Goal: Task Accomplishment & Management: Complete application form

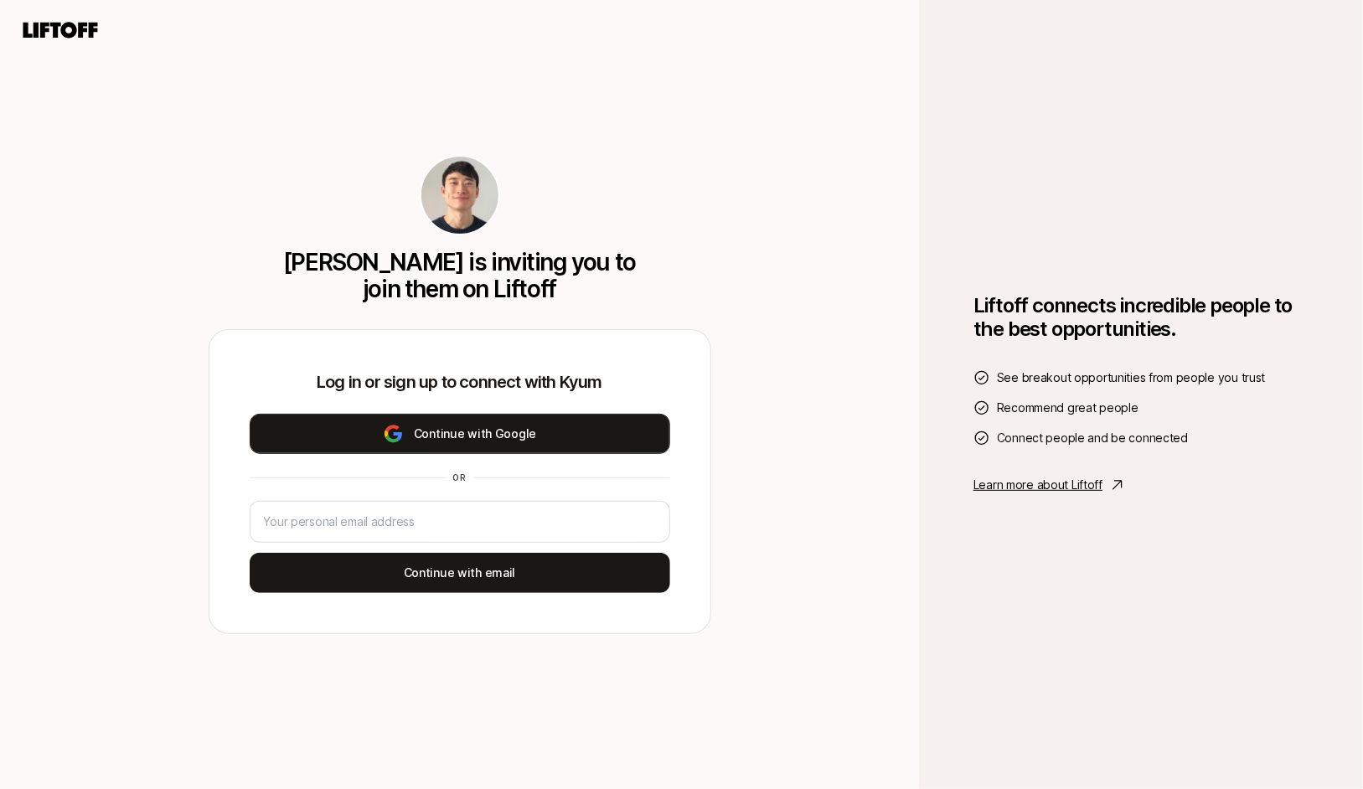
click at [510, 436] on button "Continue with Google" at bounding box center [460, 434] width 420 height 40
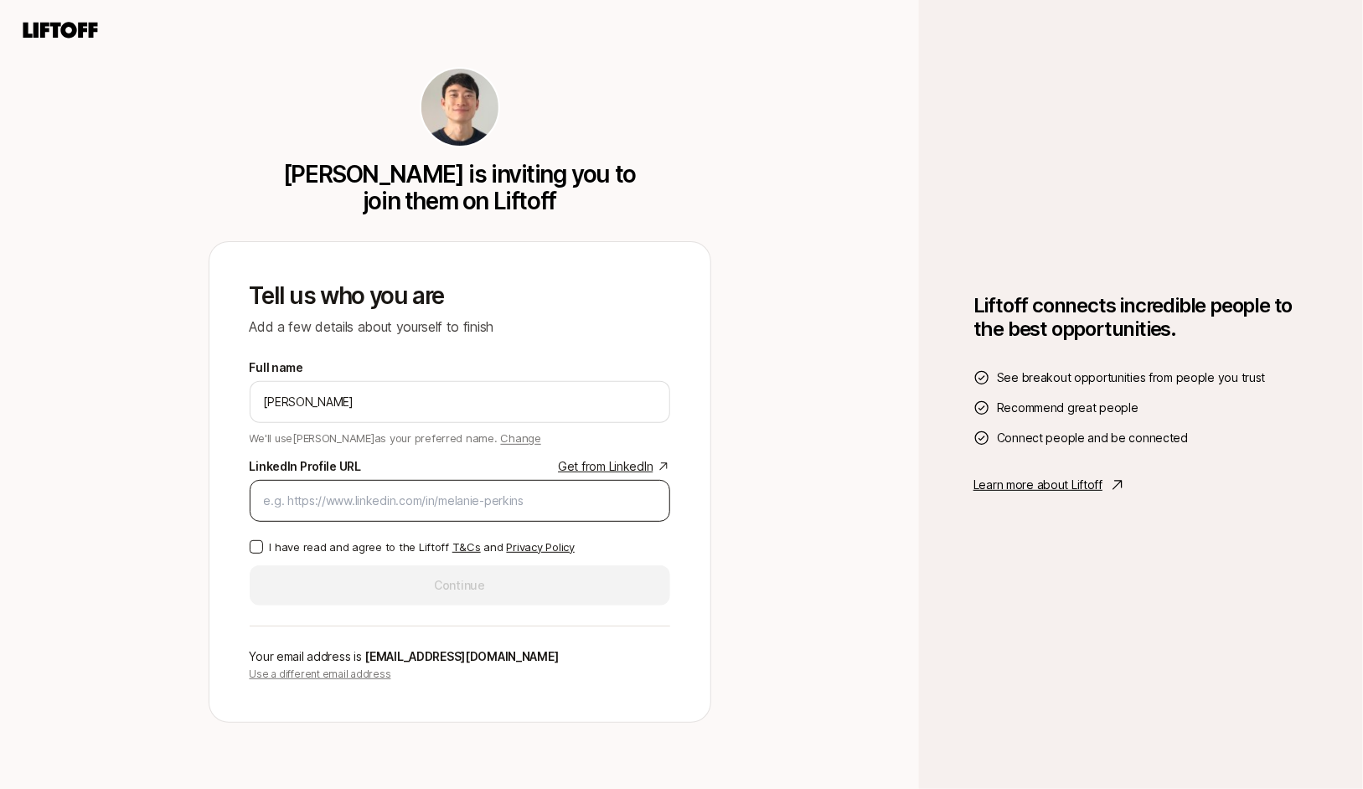
click at [451, 510] on div at bounding box center [460, 501] width 420 height 42
click at [457, 501] on input "LinkedIn Profile URL Get from LinkedIn" at bounding box center [460, 501] width 392 height 20
paste input "[URL][DOMAIN_NAME]"
type input "[URL][DOMAIN_NAME]"
click at [260, 546] on button "I have read and agree to the Liftoff T&Cs and Privacy Policy" at bounding box center [256, 546] width 13 height 13
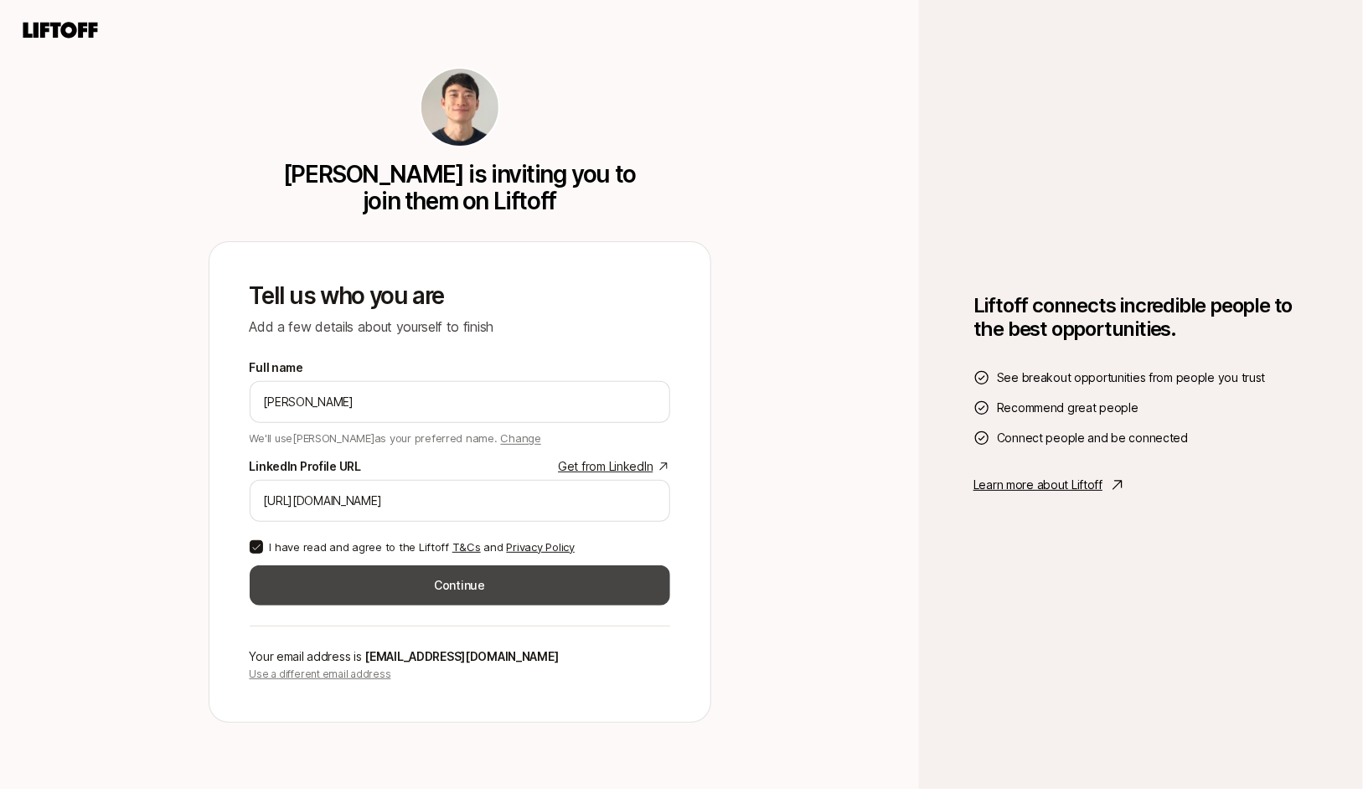
click at [478, 587] on button "Continue" at bounding box center [460, 585] width 420 height 40
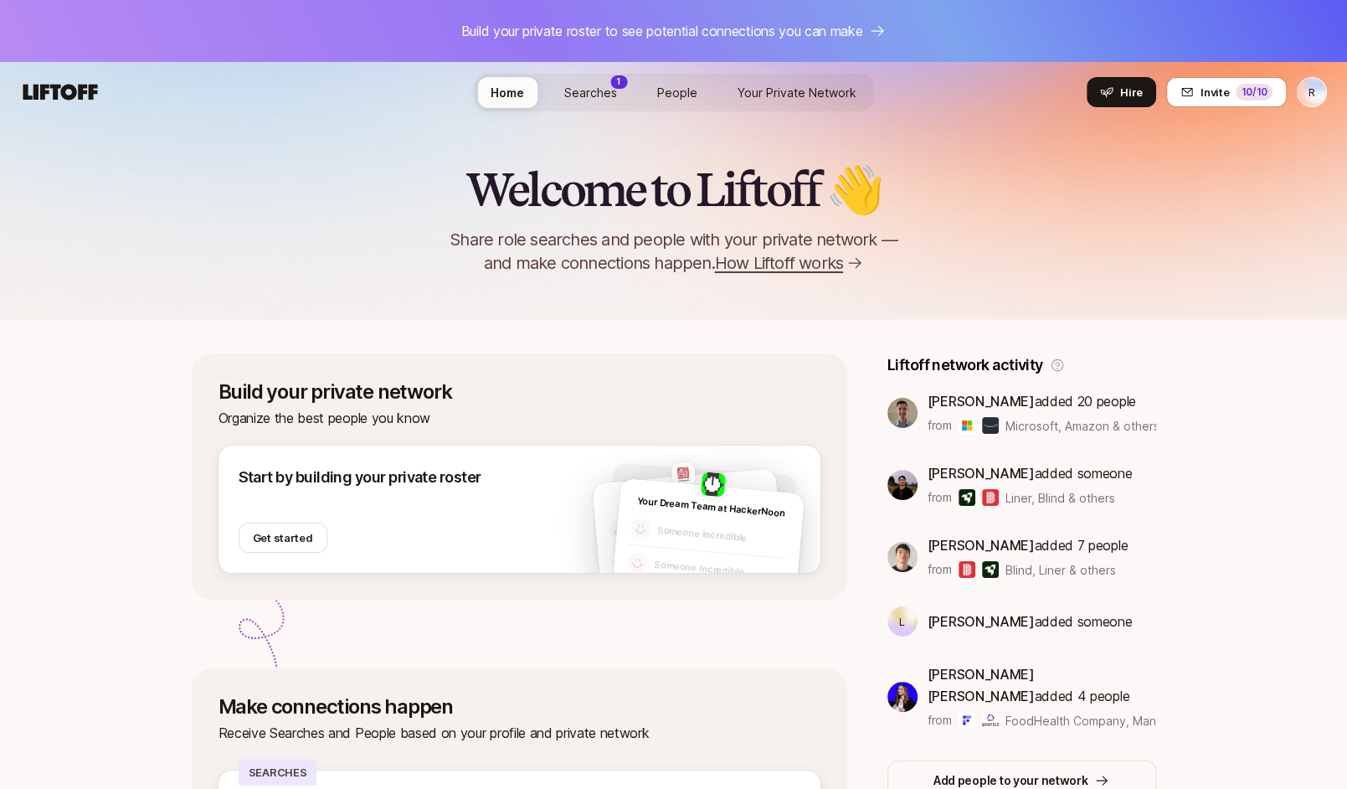
click at [825, 80] on link "Your Private Network" at bounding box center [797, 92] width 146 height 31
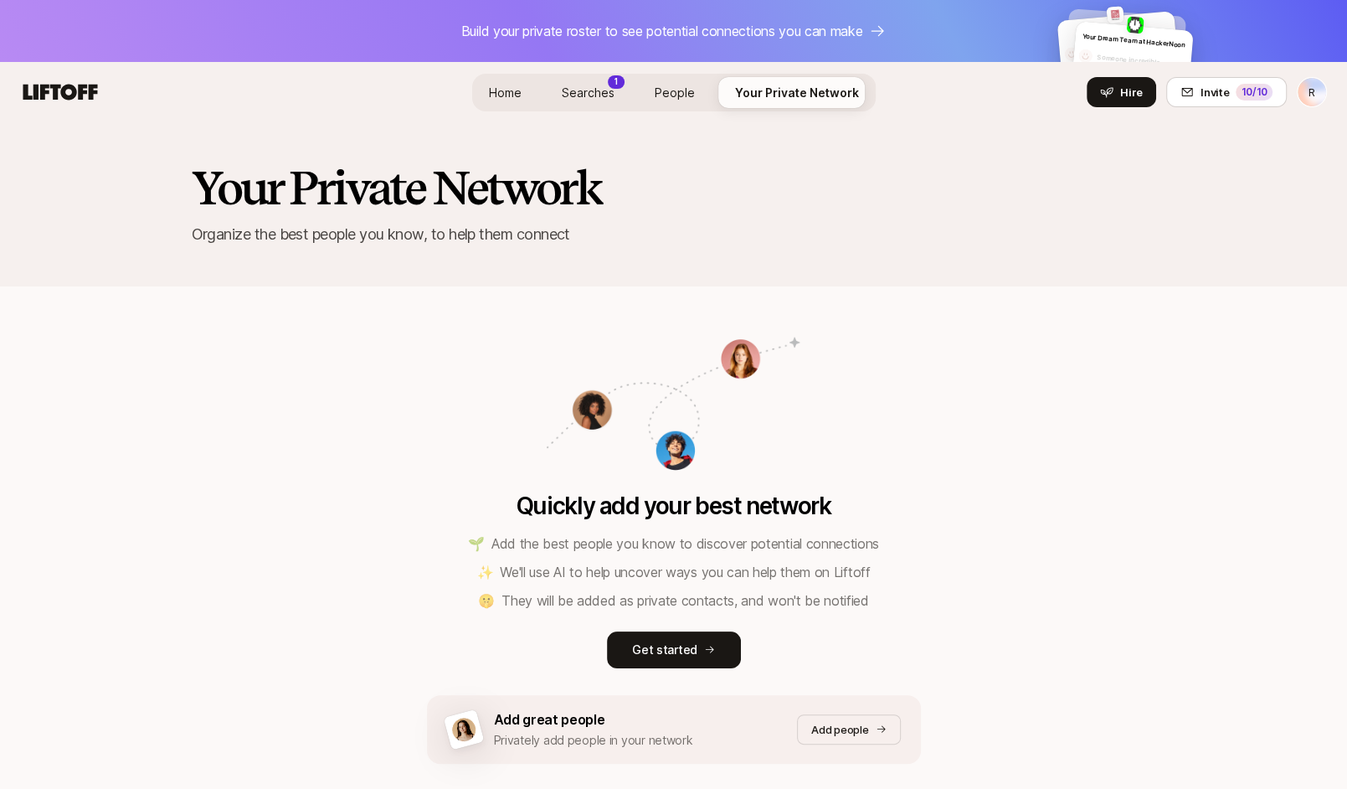
scroll to position [88, 0]
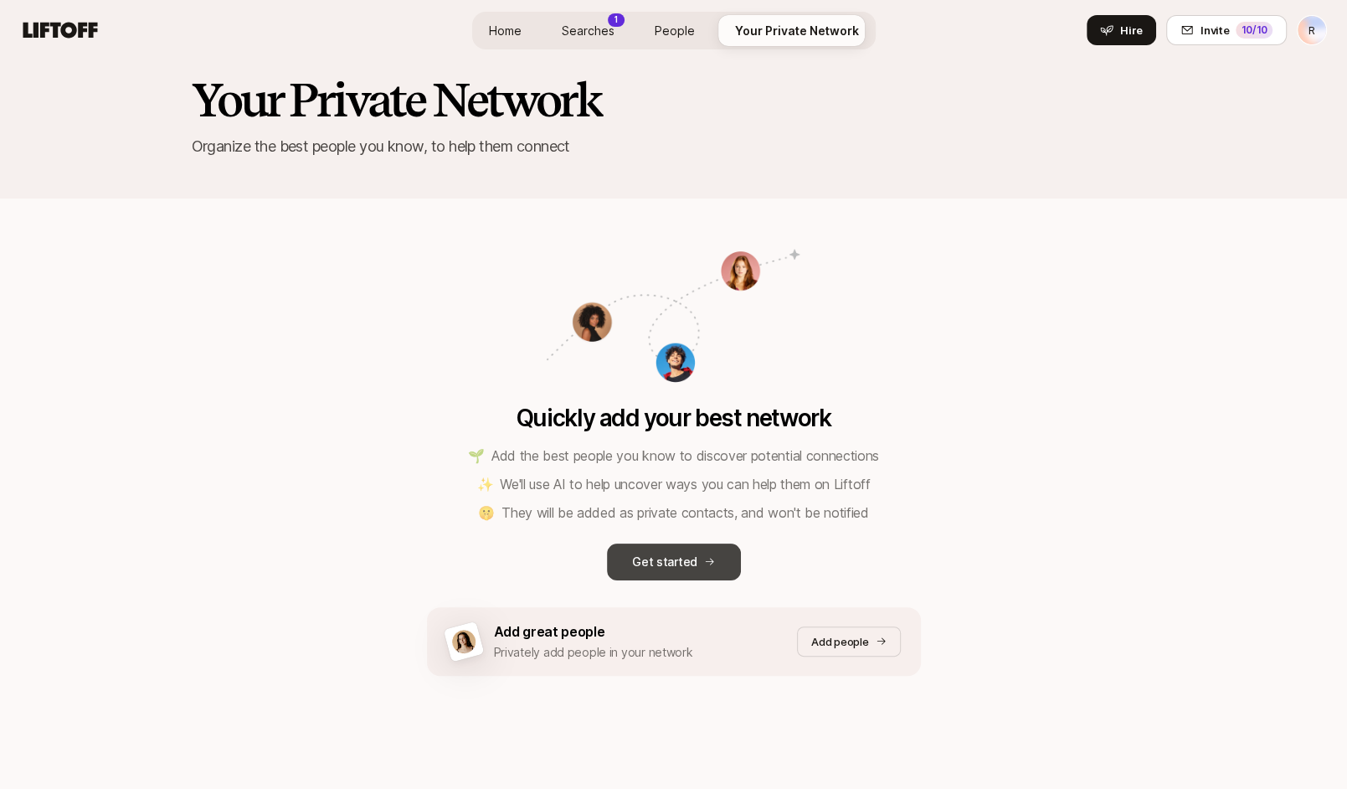
click at [654, 560] on p "Get started" at bounding box center [664, 562] width 65 height 20
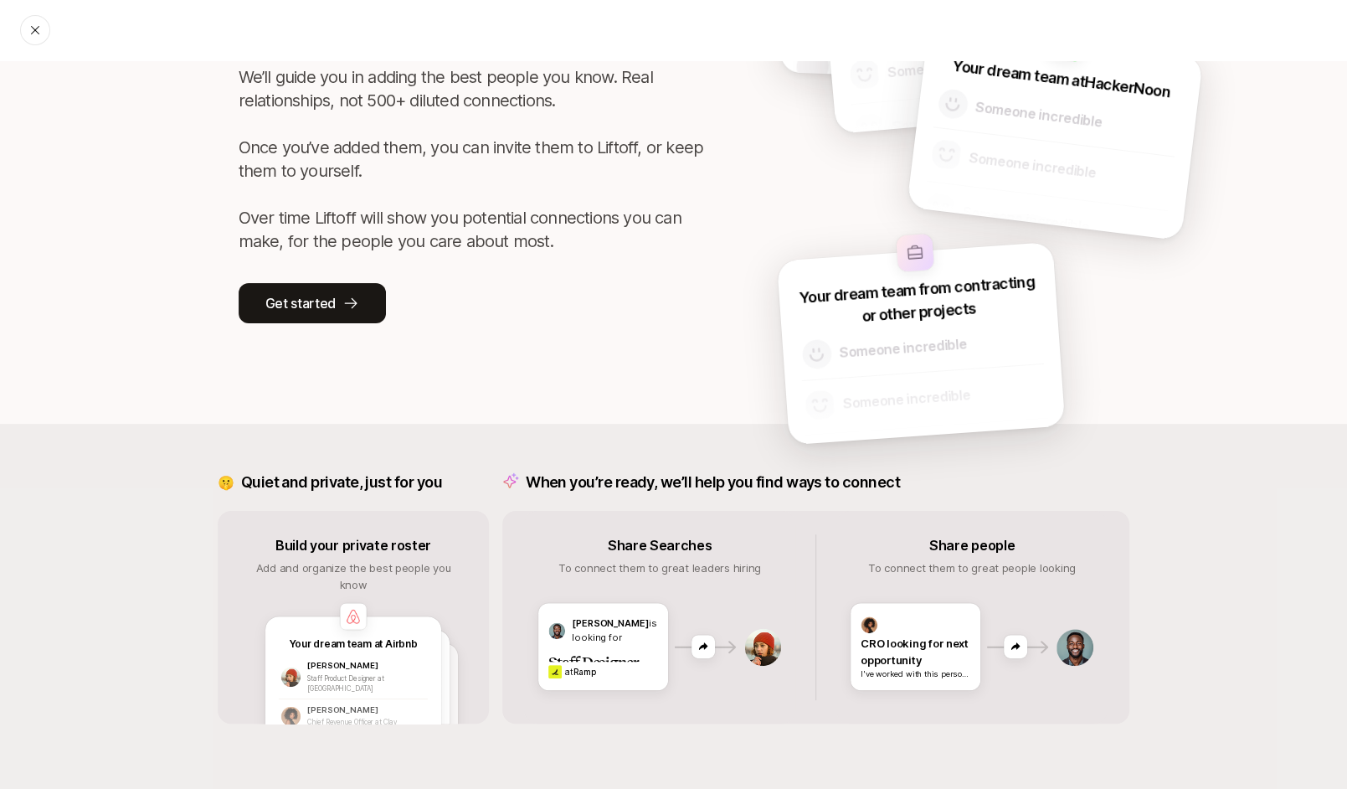
scroll to position [152, 0]
click at [335, 295] on button "Get started" at bounding box center [312, 302] width 147 height 40
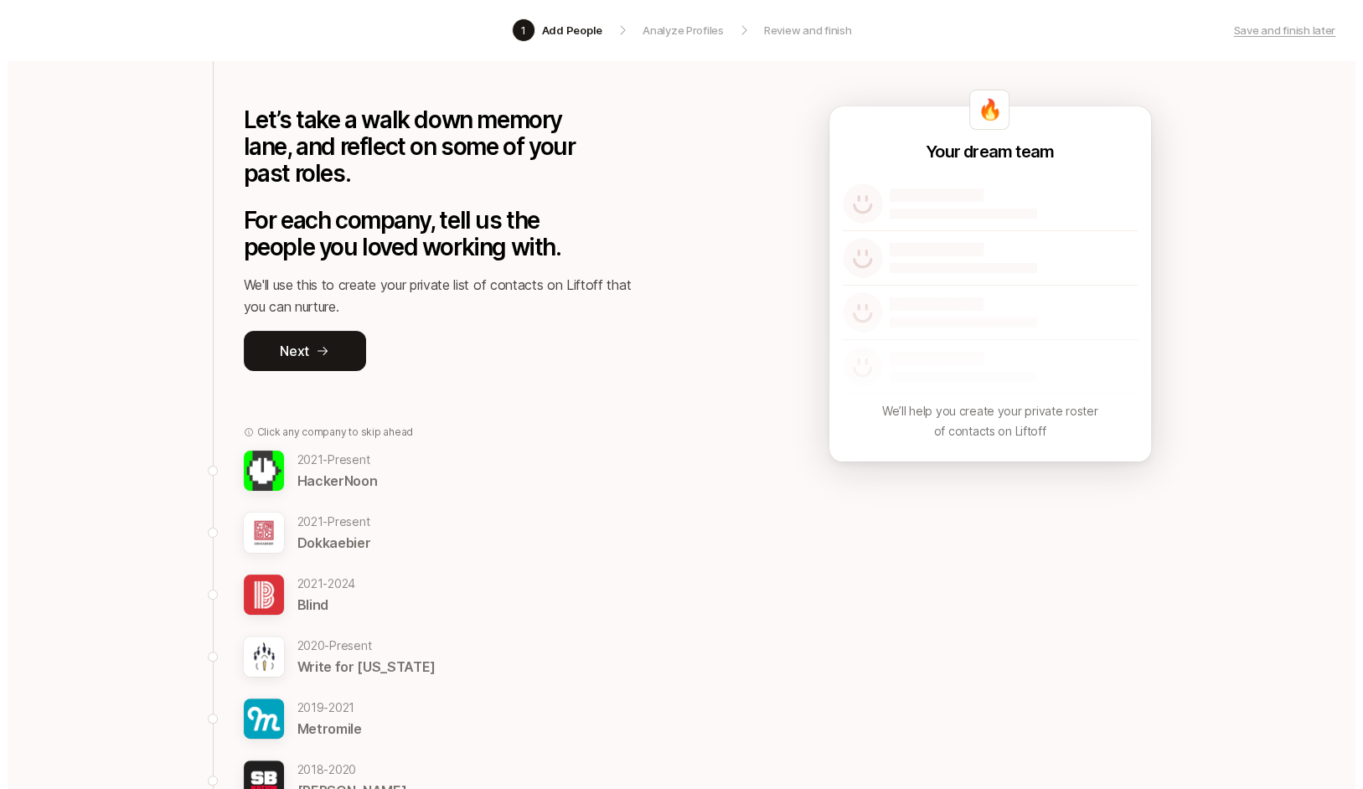
scroll to position [86, 0]
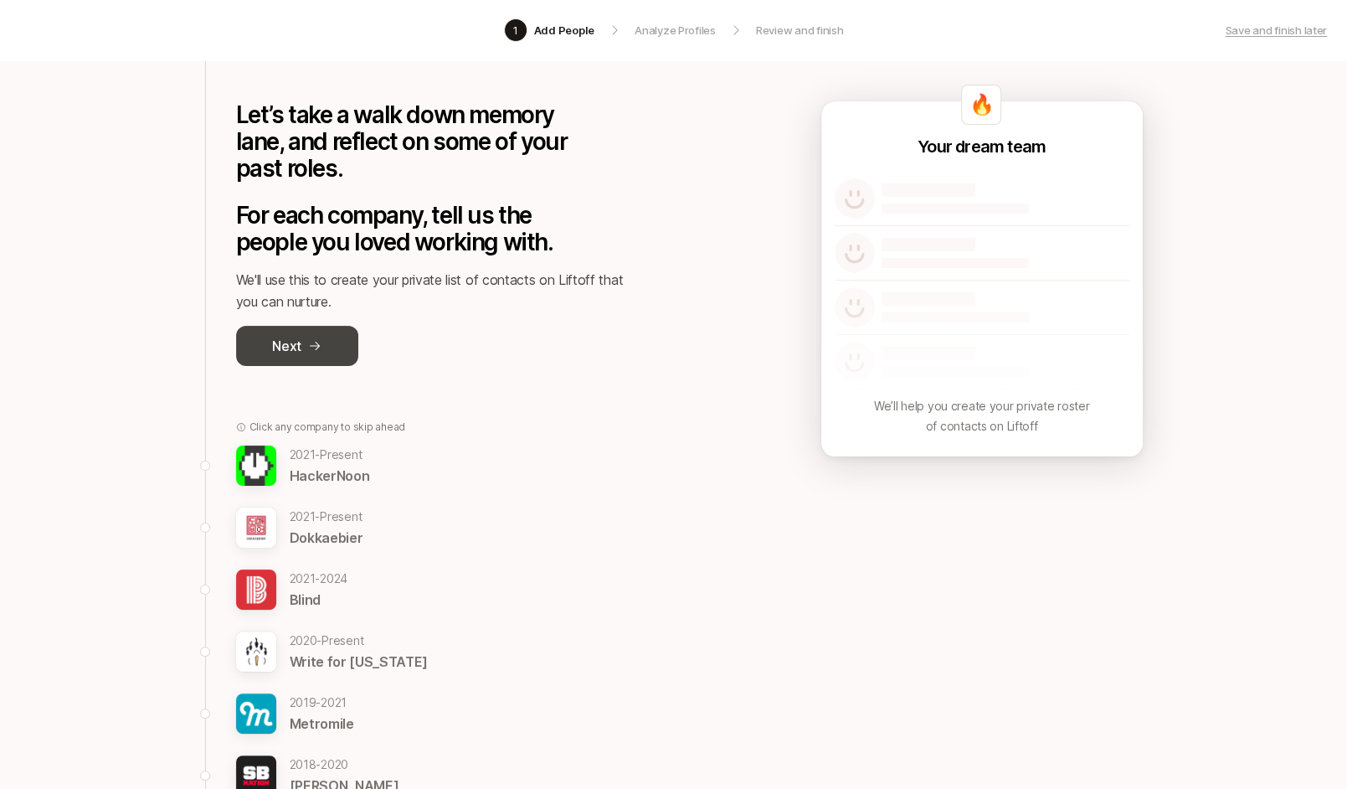
click at [293, 348] on p "Next" at bounding box center [286, 346] width 29 height 22
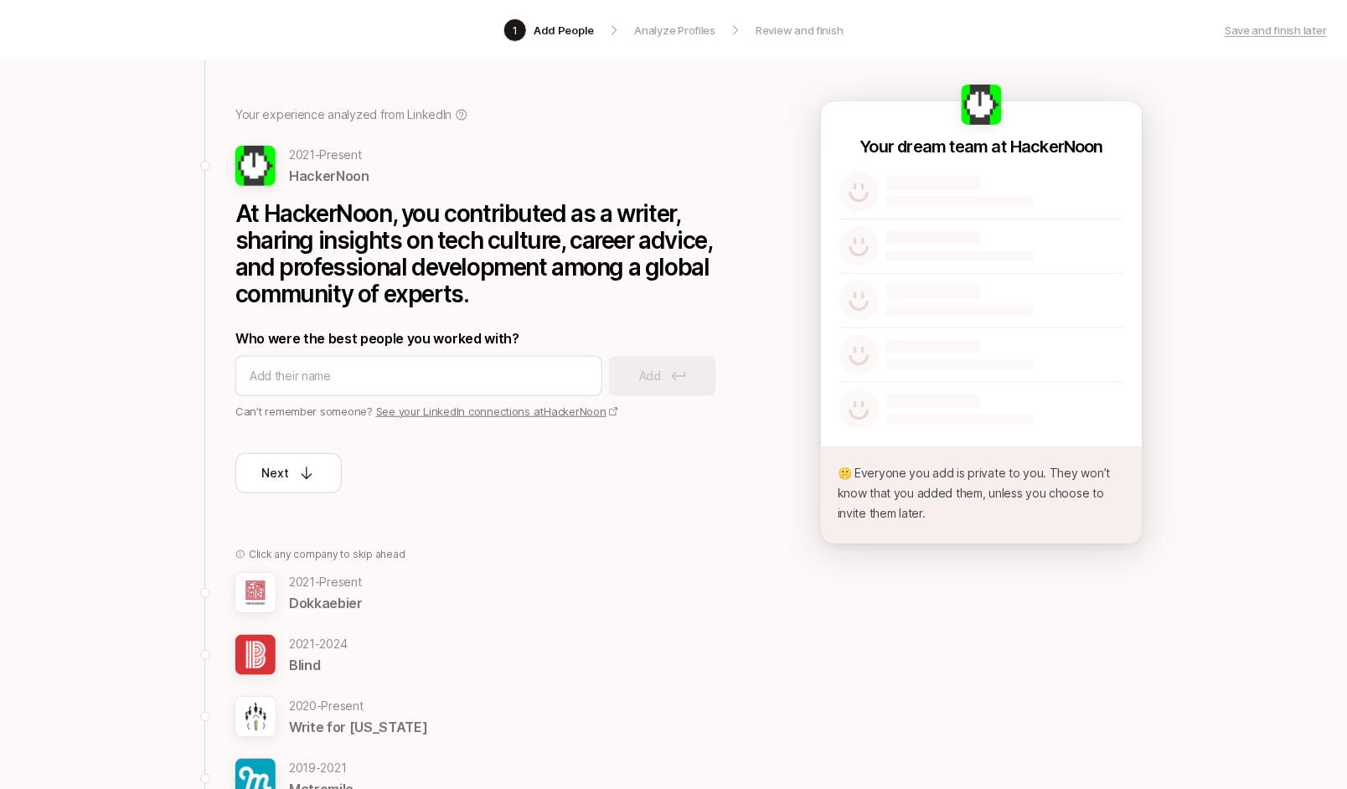
click at [577, 405] on link "See your LinkedIn connections at HackerNoon" at bounding box center [497, 410] width 243 height 13
click at [466, 369] on input at bounding box center [419, 376] width 338 height 20
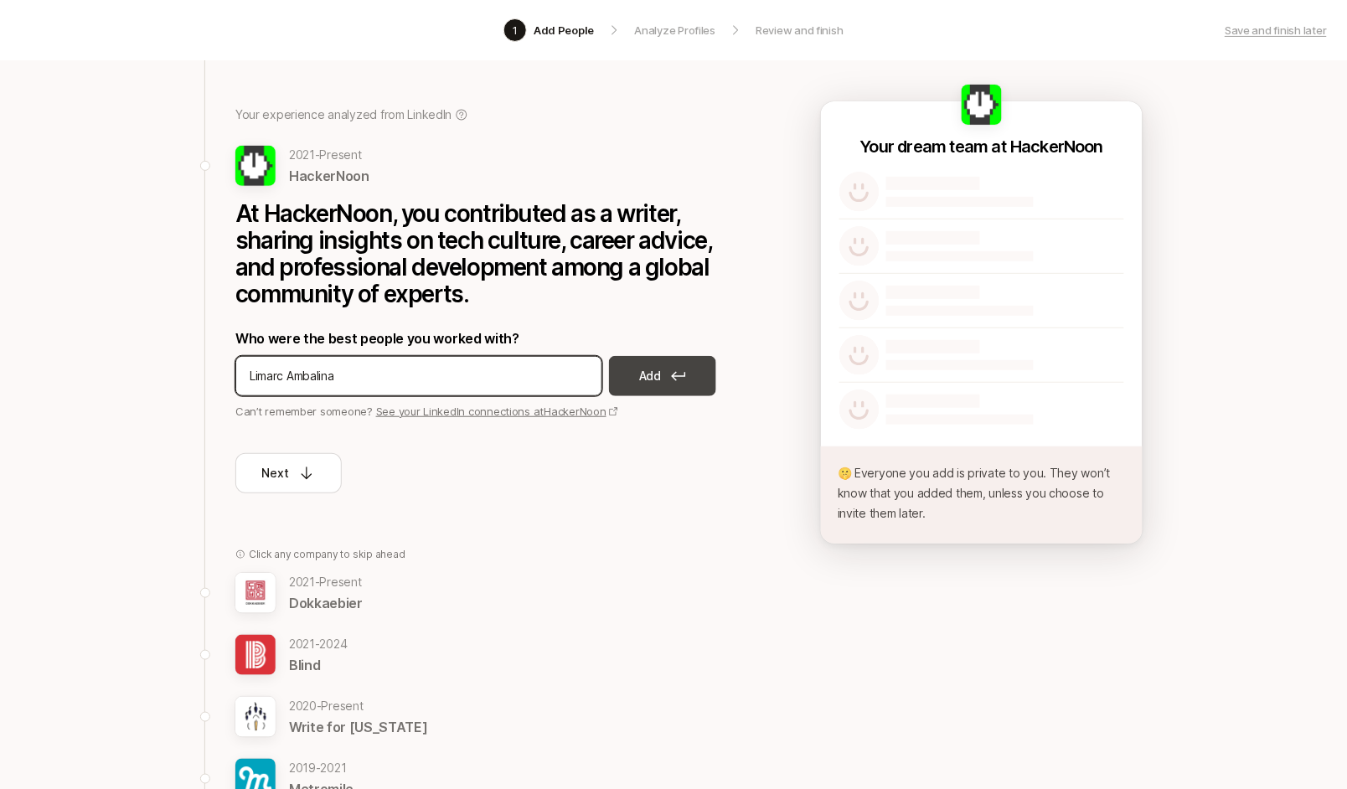
type input "Limarc Ambalina"
click at [703, 379] on button "Add" at bounding box center [662, 376] width 107 height 40
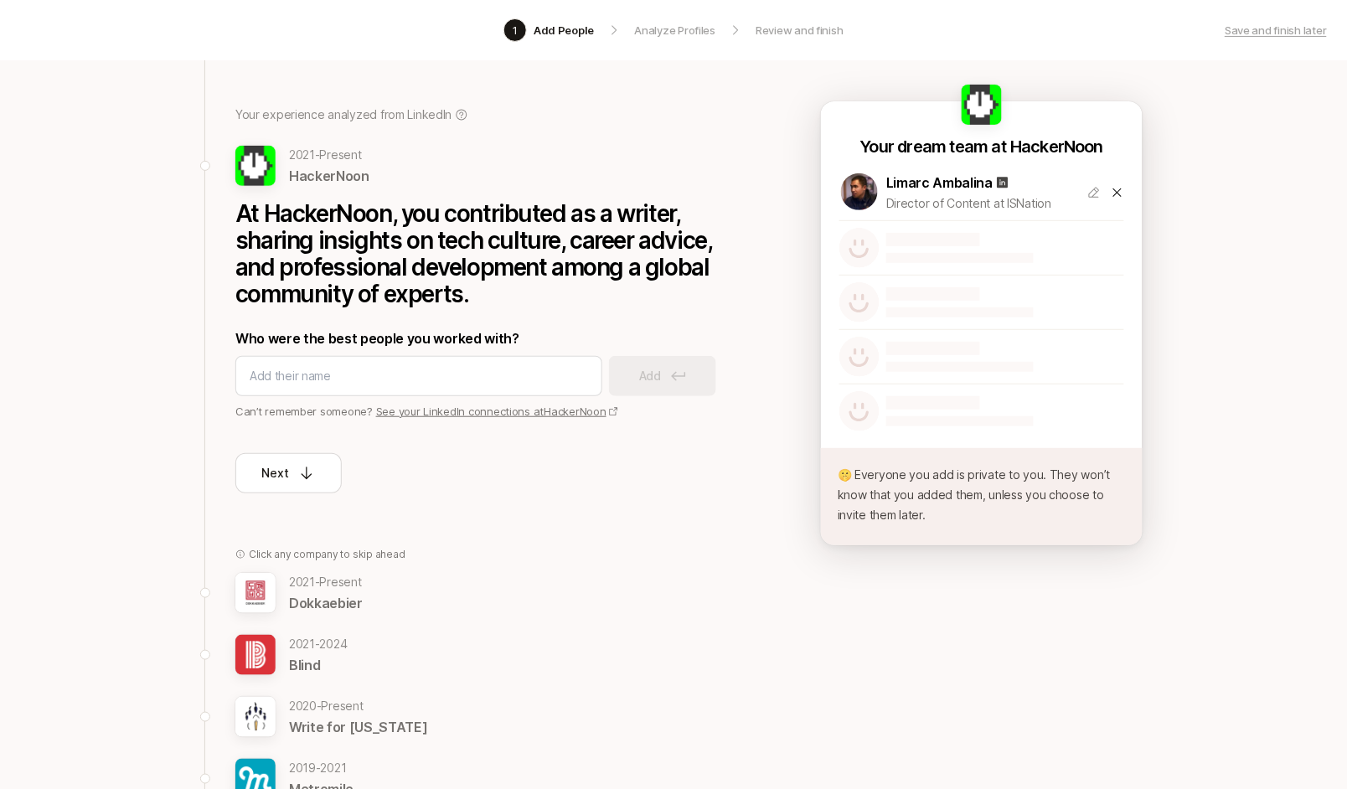
click at [454, 498] on div "Your experience analyzed from LinkedIn 2021 - Present HackerNoon At HackerNoon,…" at bounding box center [477, 618] width 547 height 1169
click at [278, 463] on p "Next" at bounding box center [275, 473] width 27 height 20
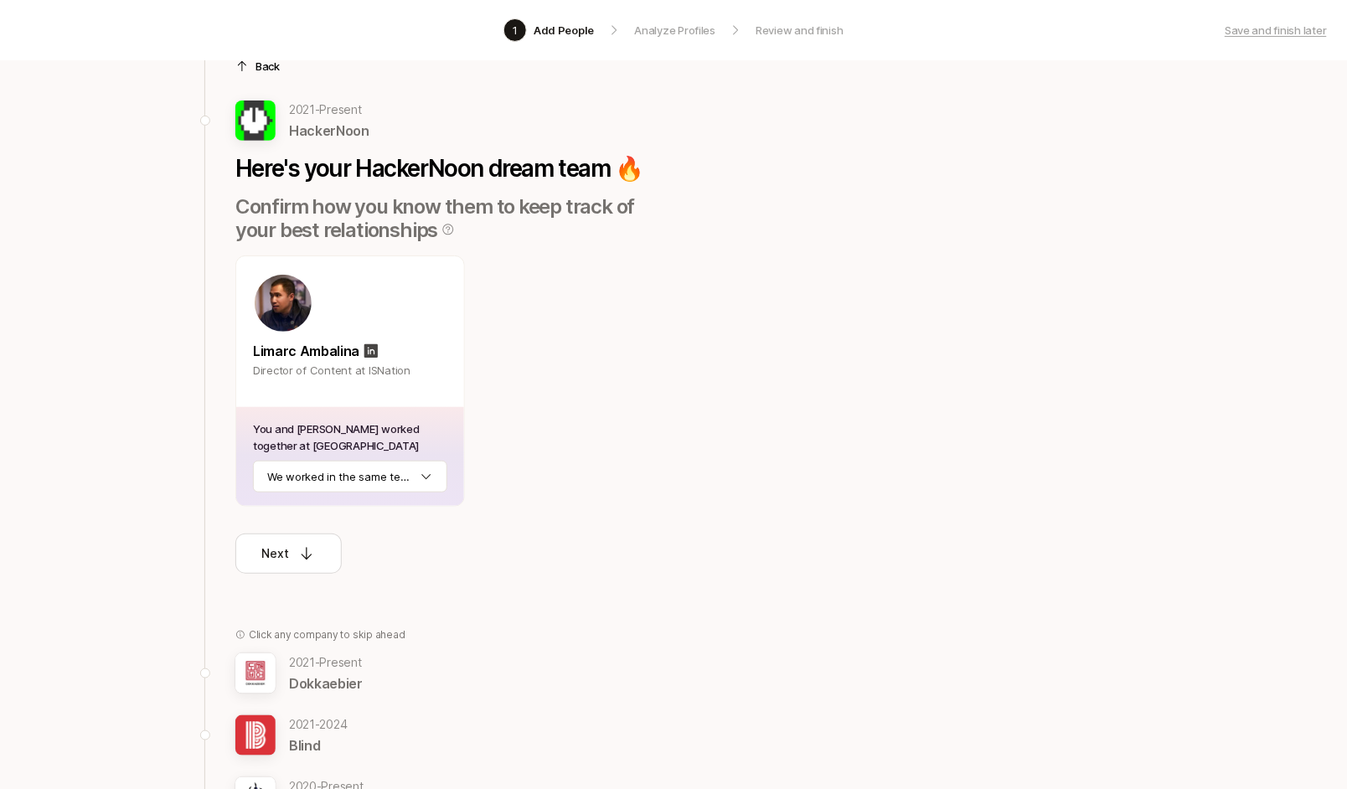
click at [403, 476] on html "1 Add People Analyze Profiles Review and finish Save and finish later Add the b…" at bounding box center [673, 308] width 1347 height 789
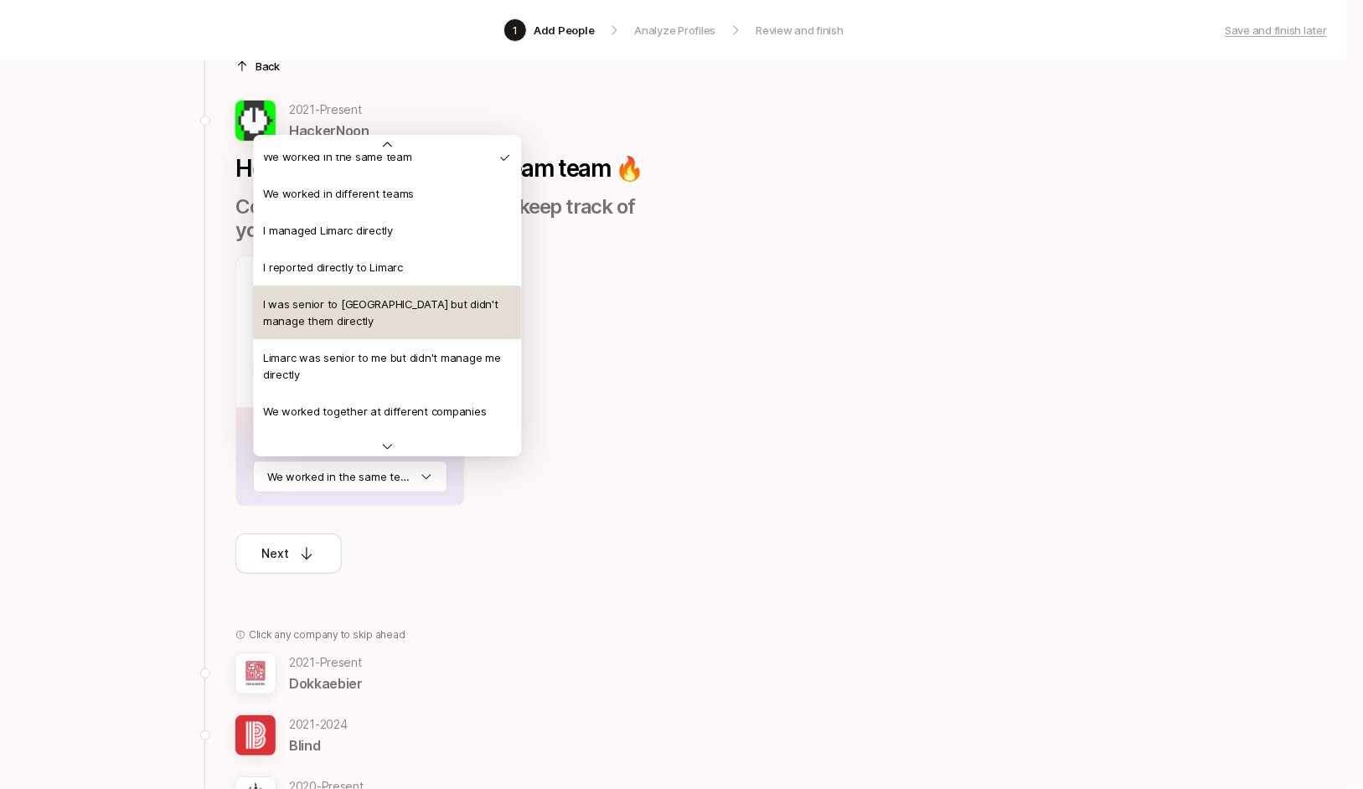
scroll to position [15, 0]
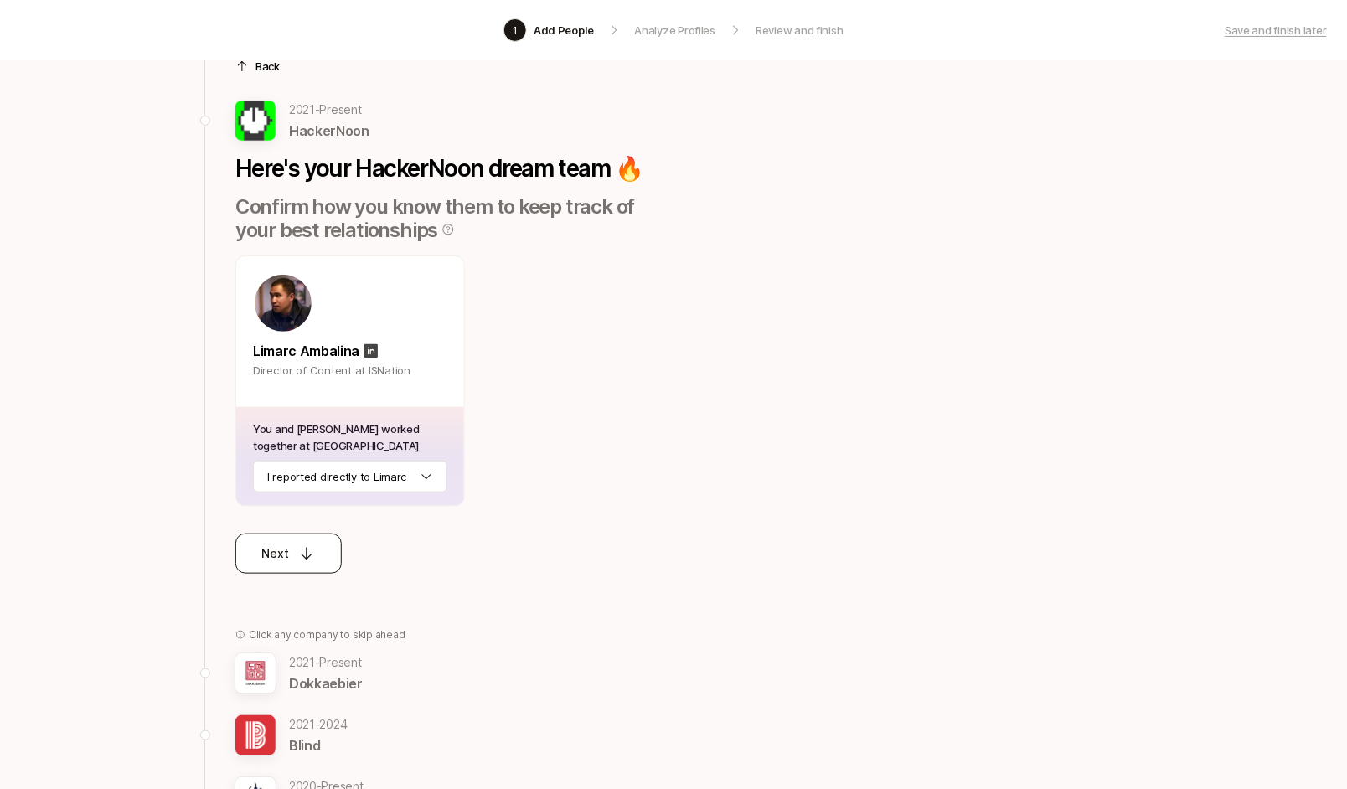
click at [317, 554] on button "Next" at bounding box center [288, 553] width 106 height 40
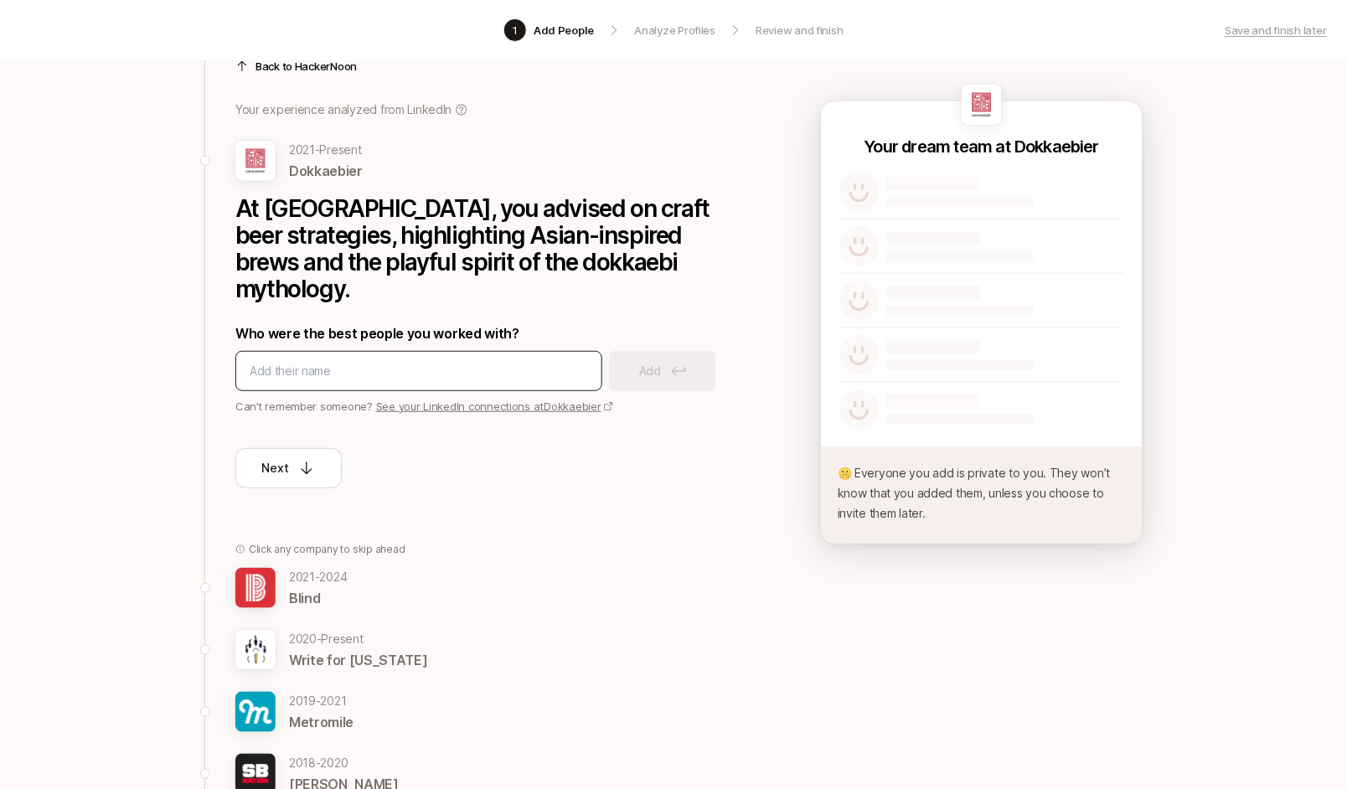
click at [426, 361] on input at bounding box center [419, 371] width 338 height 20
type input "Youngwon Lee"
click at [678, 351] on button "Add" at bounding box center [662, 371] width 107 height 40
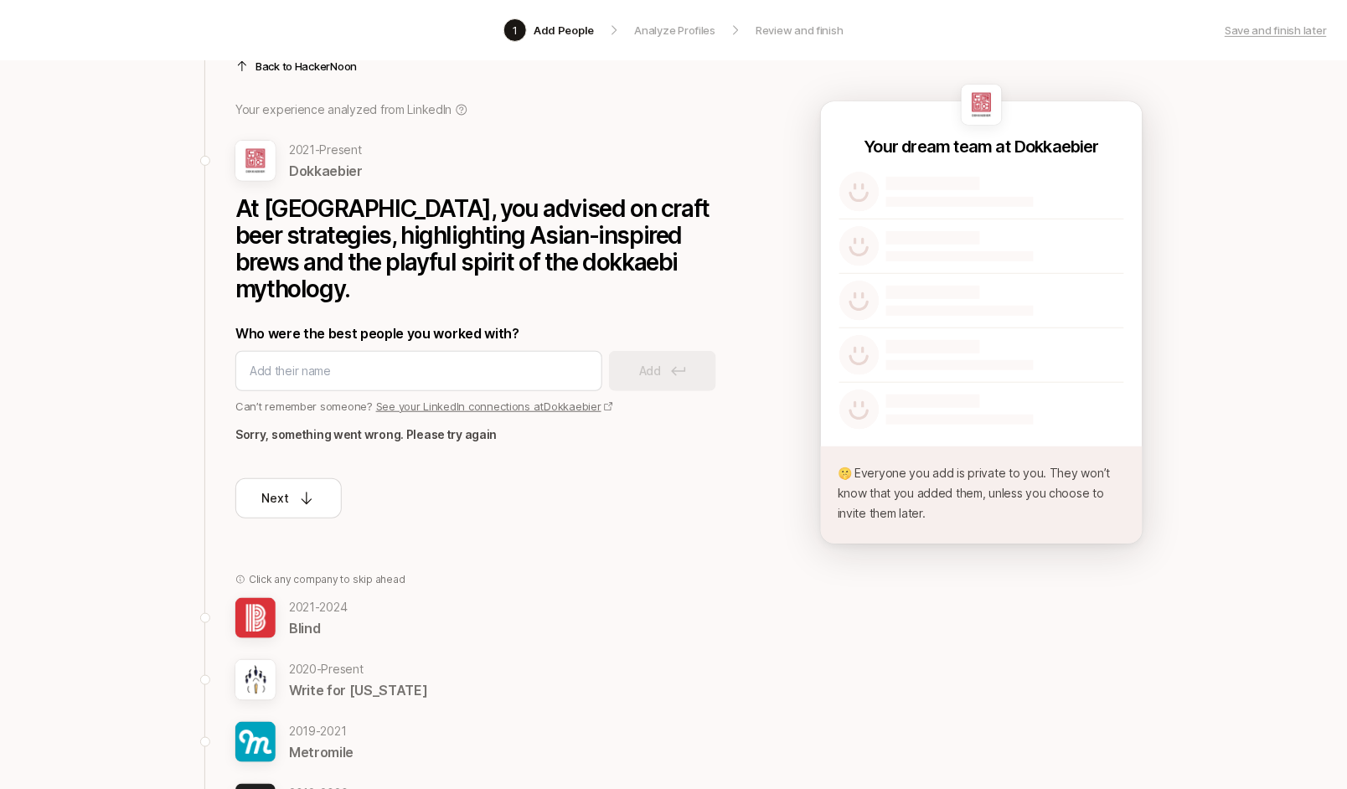
click at [455, 399] on link "See your LinkedIn connections at Dokkaebier" at bounding box center [495, 405] width 238 height 13
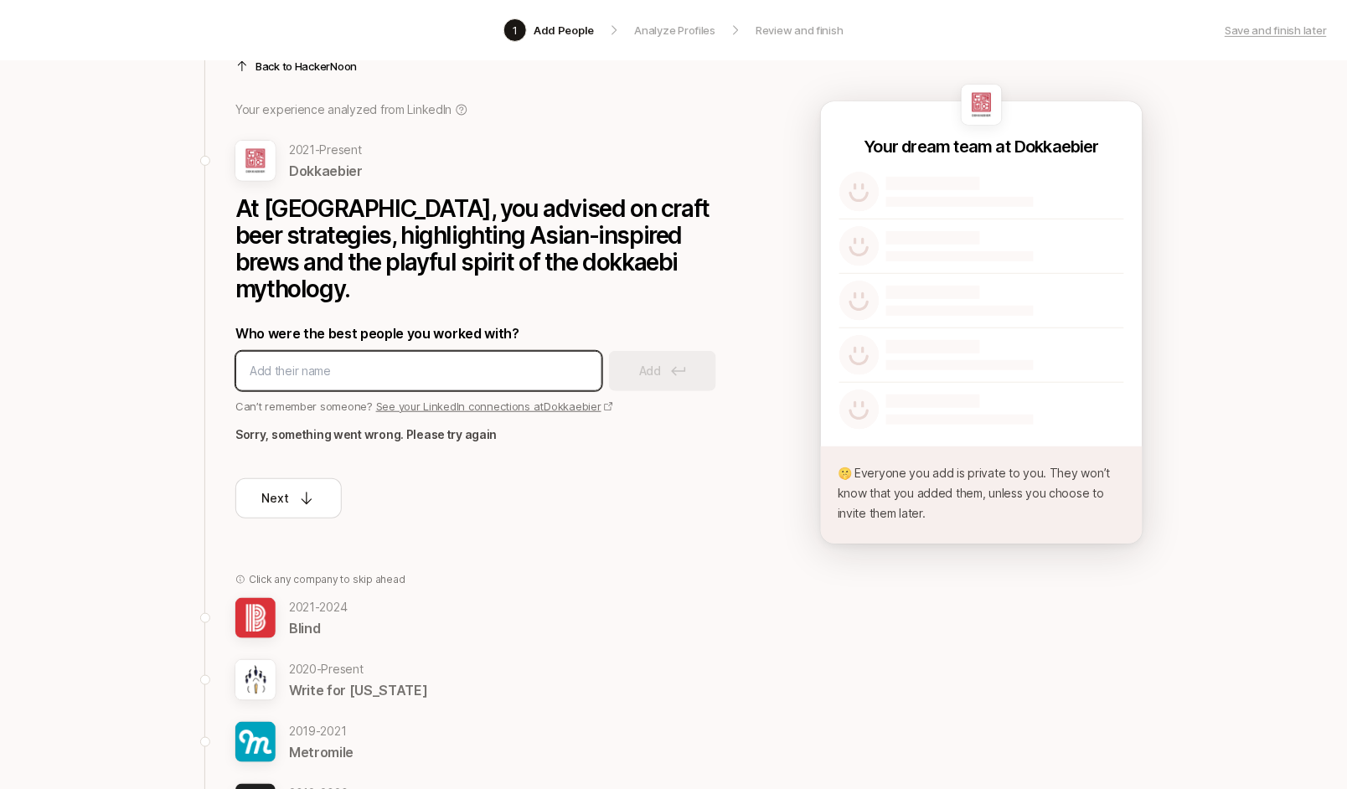
click at [489, 361] on input at bounding box center [419, 371] width 338 height 20
type input "Youngwon Lee"
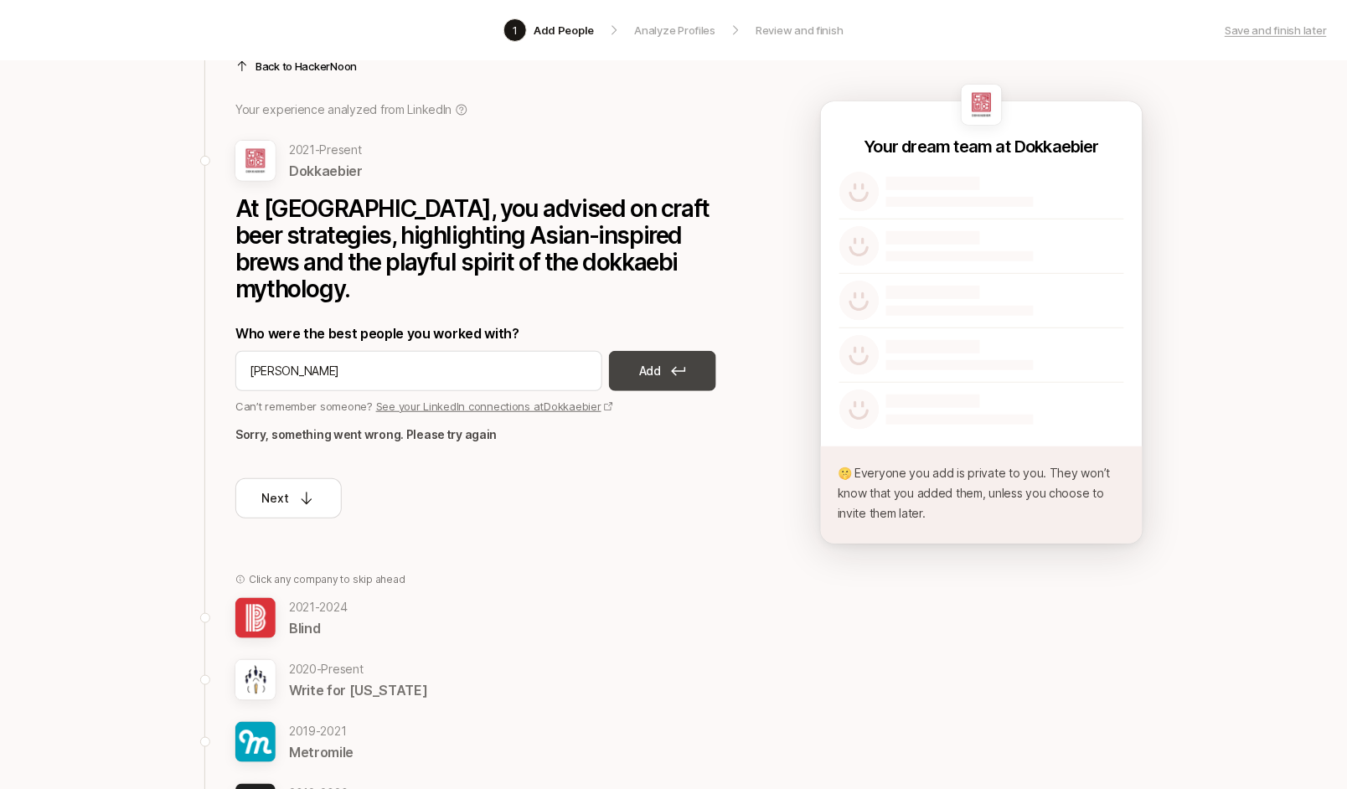
click at [662, 351] on button "Add" at bounding box center [662, 371] width 107 height 40
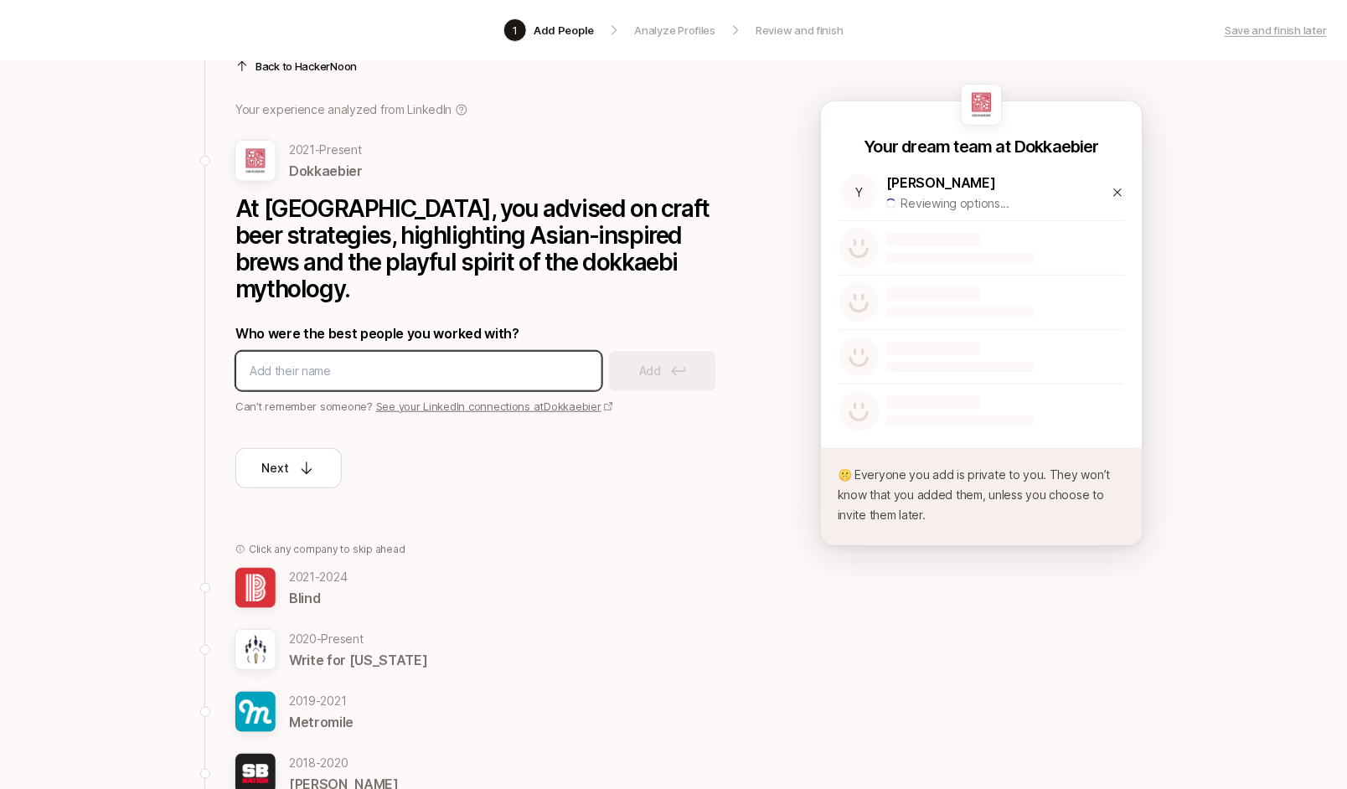
click at [345, 361] on input at bounding box center [419, 371] width 338 height 20
type input "Shae Emerson"
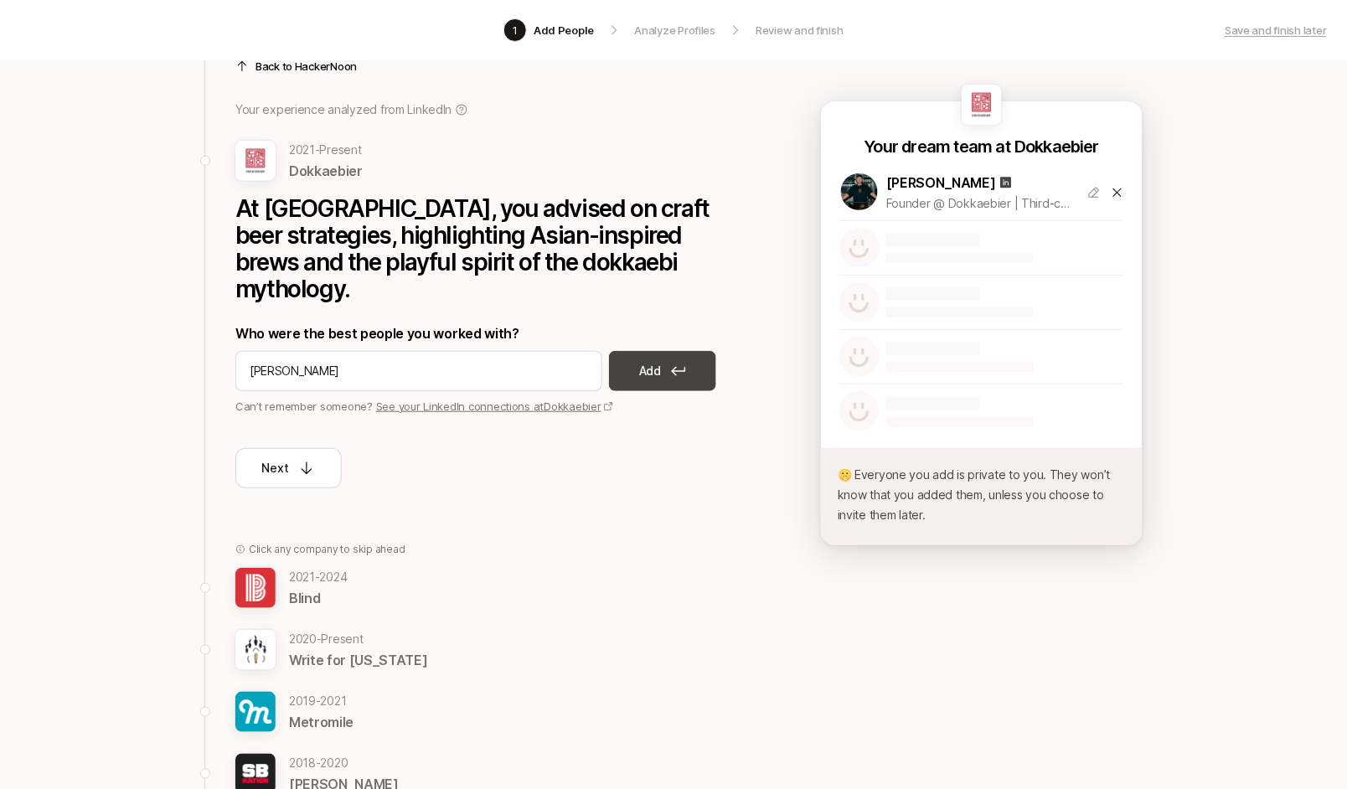
click at [655, 351] on button "Add" at bounding box center [662, 371] width 107 height 40
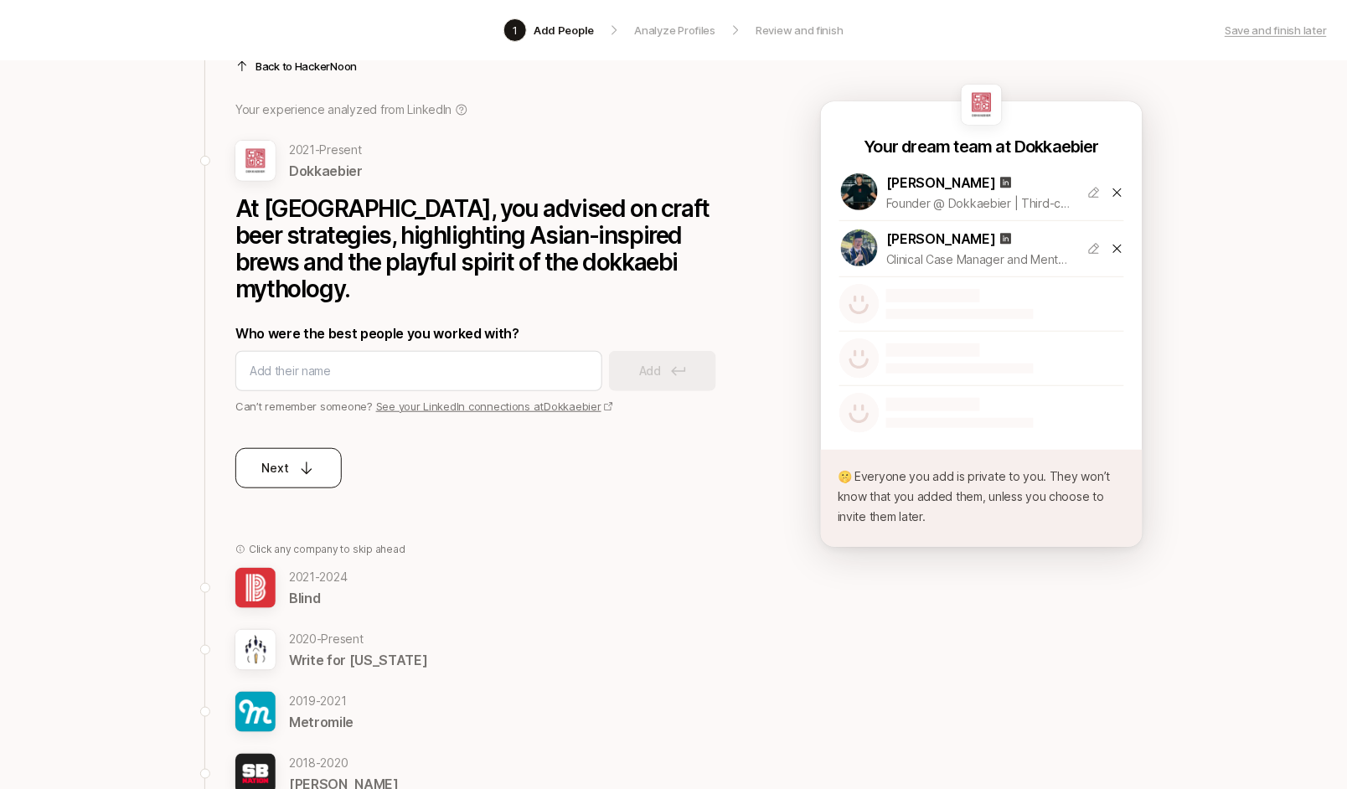
click at [315, 448] on button "Next" at bounding box center [288, 468] width 106 height 40
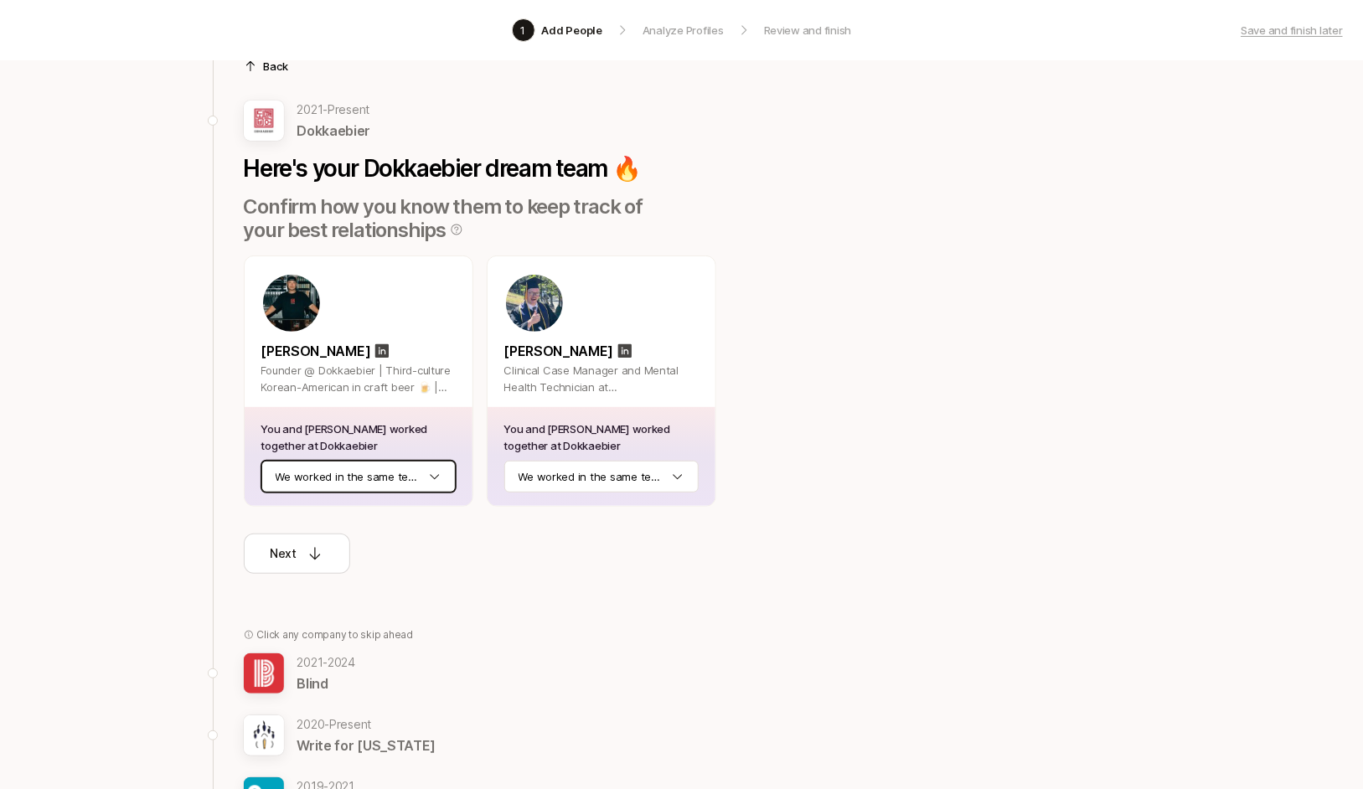
click at [389, 471] on html "1 Add People Analyze Profiles Review and finish Save and finish later Add the b…" at bounding box center [681, 308] width 1363 height 789
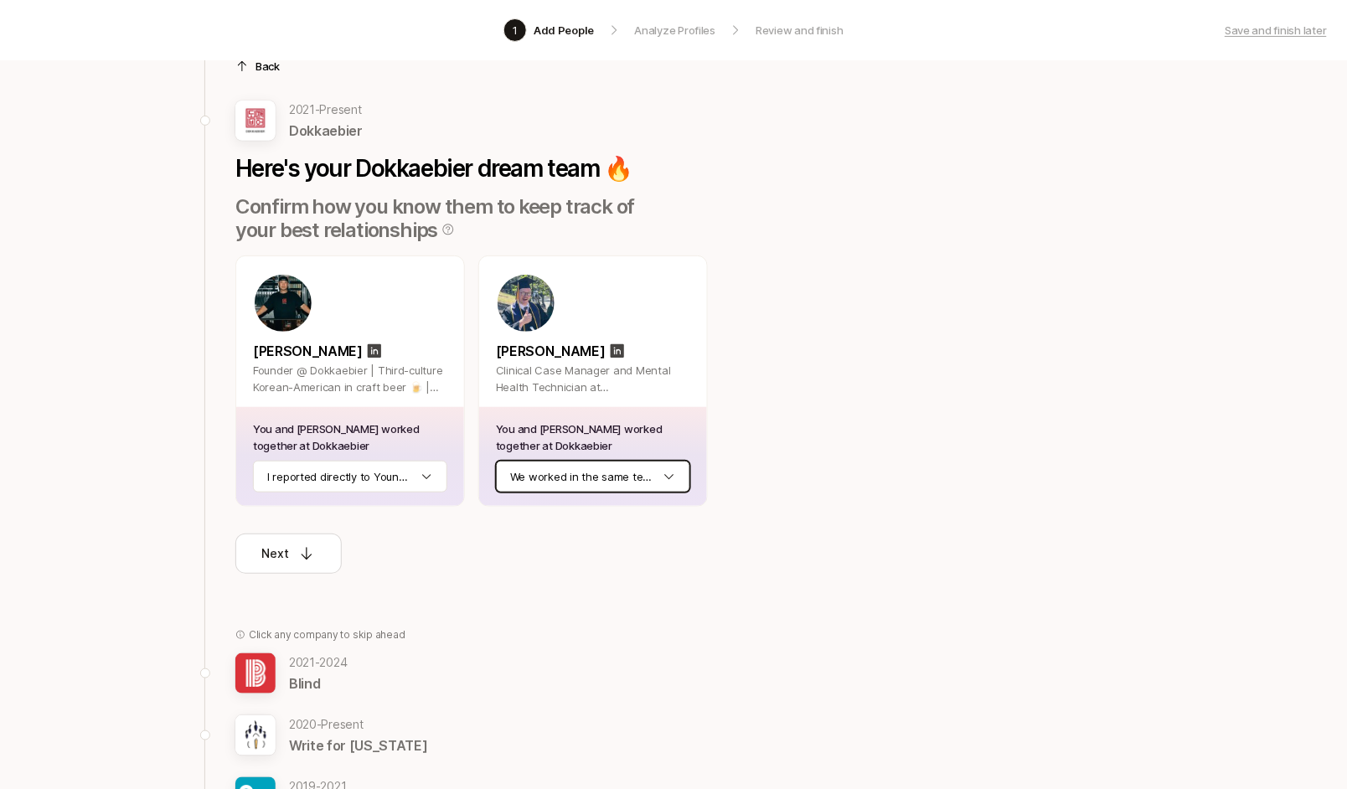
click at [620, 476] on html "1 Add People Analyze Profiles Review and finish Save and finish later Add the b…" at bounding box center [673, 308] width 1347 height 789
click at [300, 550] on icon at bounding box center [306, 553] width 17 height 17
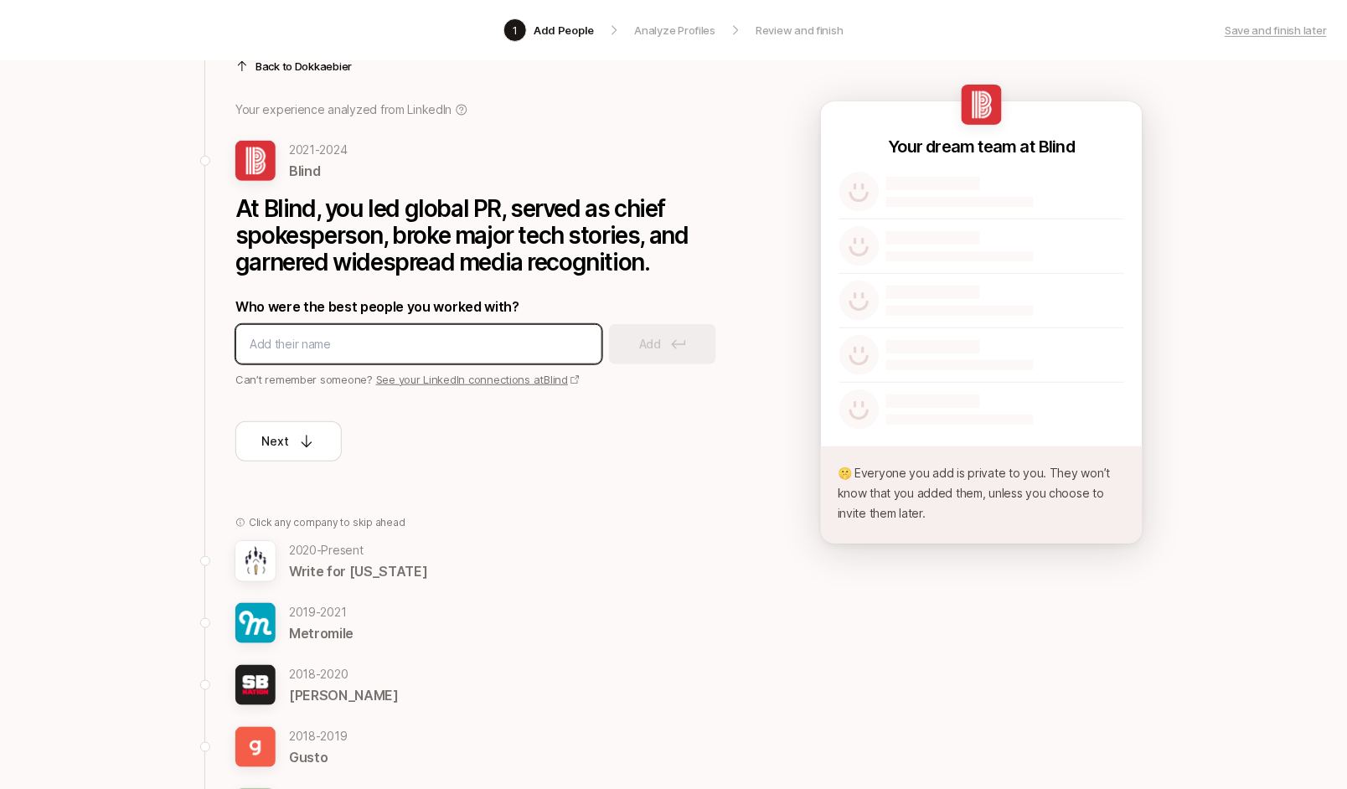
click at [347, 340] on input at bounding box center [419, 344] width 338 height 20
type input "Yoonmi Park"
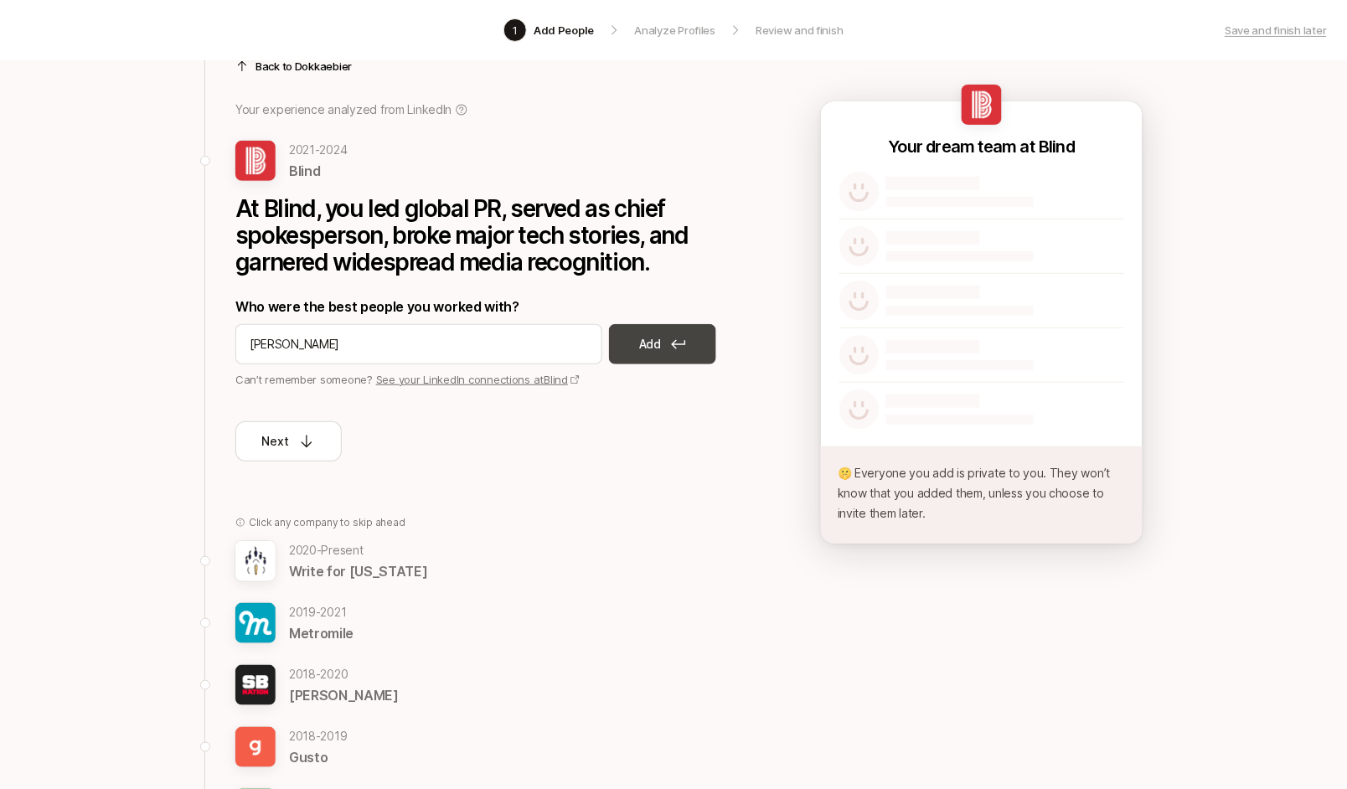
click at [642, 345] on p "Add" at bounding box center [650, 344] width 22 height 20
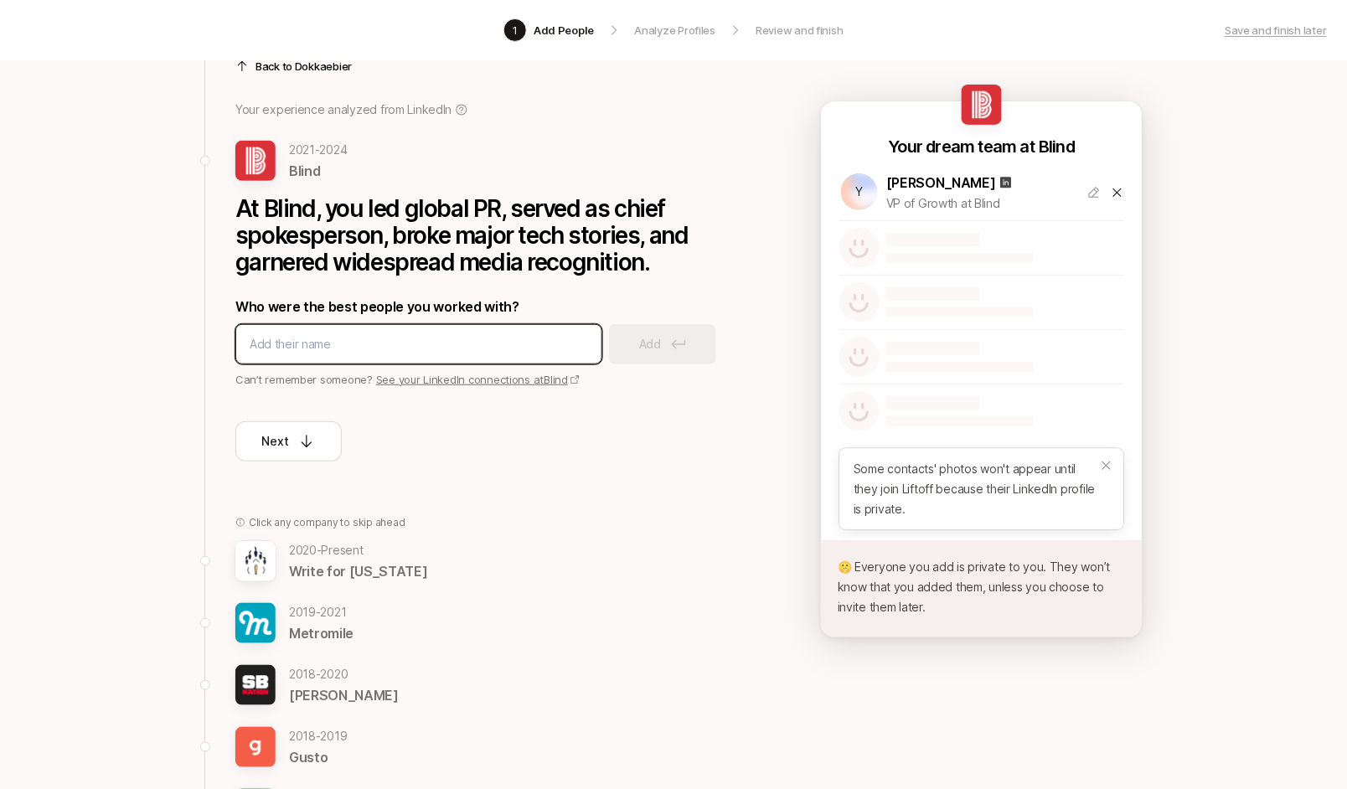
click at [394, 338] on input at bounding box center [419, 344] width 338 height 20
type input "Jack Kelly"
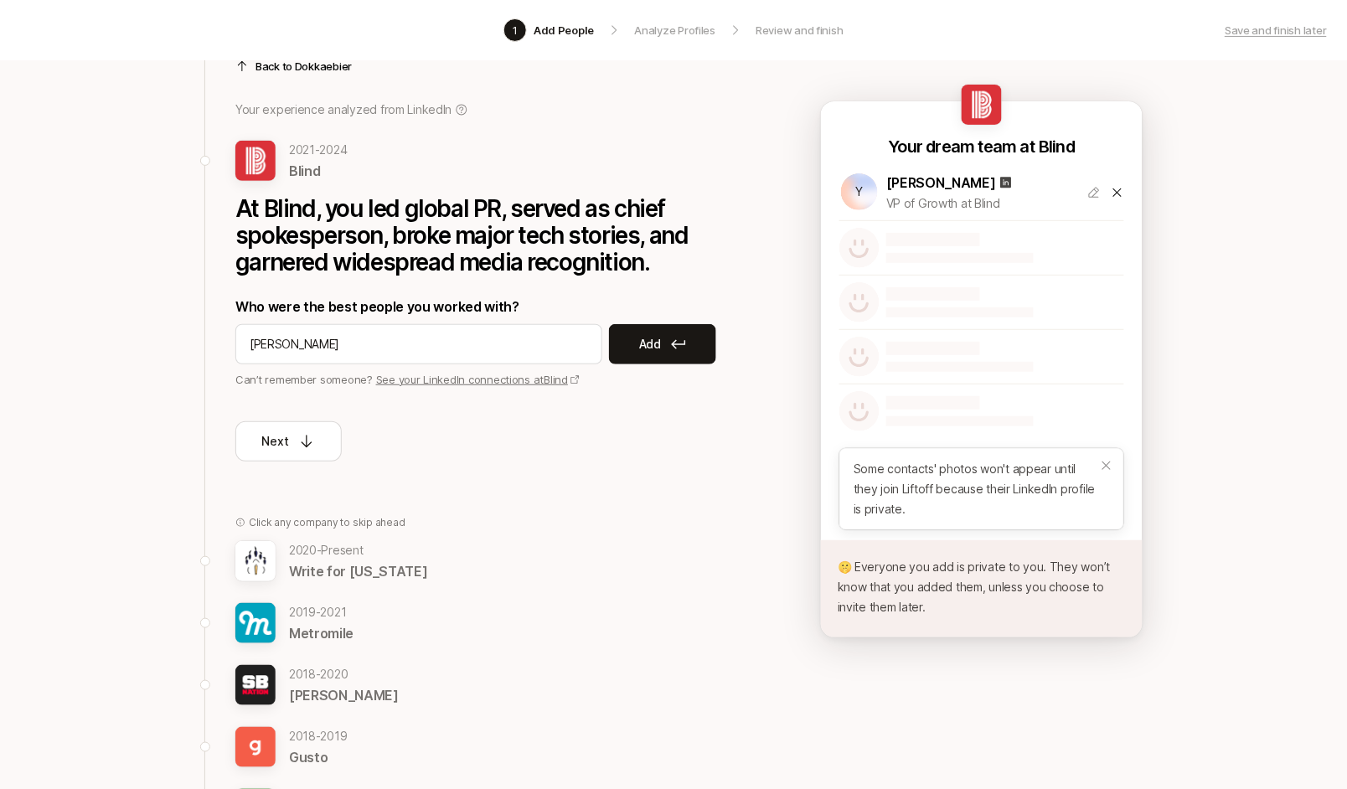
click at [679, 332] on button "Add" at bounding box center [662, 344] width 107 height 40
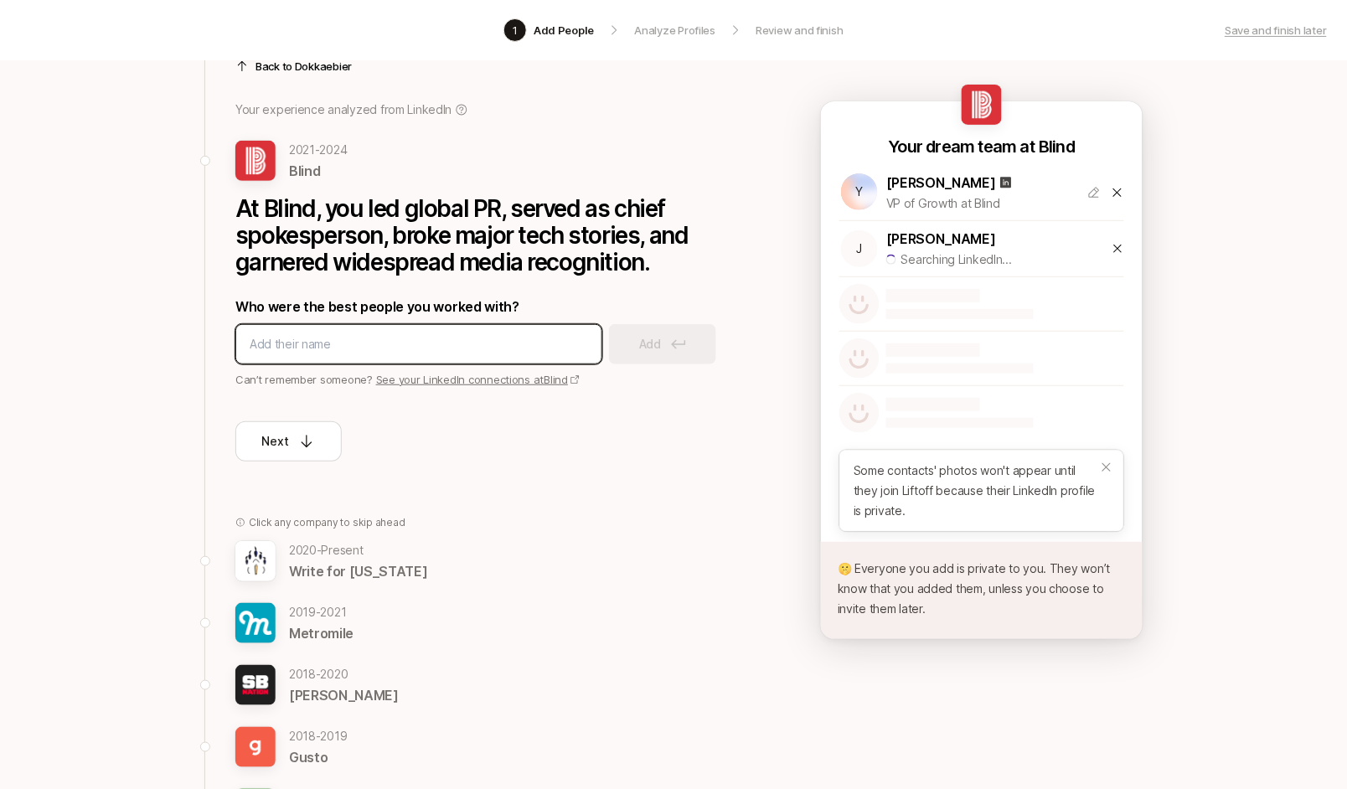
click at [429, 334] on input at bounding box center [419, 344] width 338 height 20
type input "Lucy Lee"
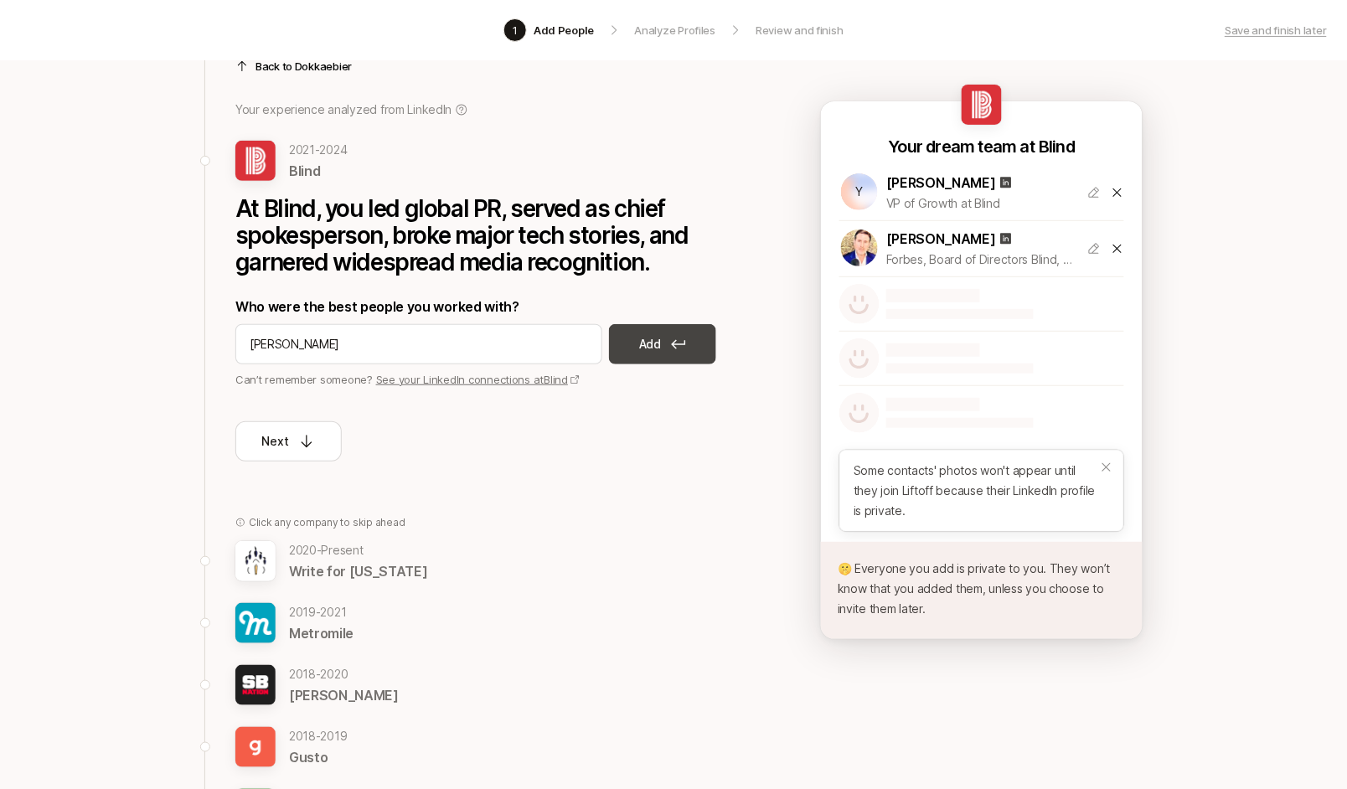
click at [653, 336] on p "Add" at bounding box center [650, 344] width 22 height 20
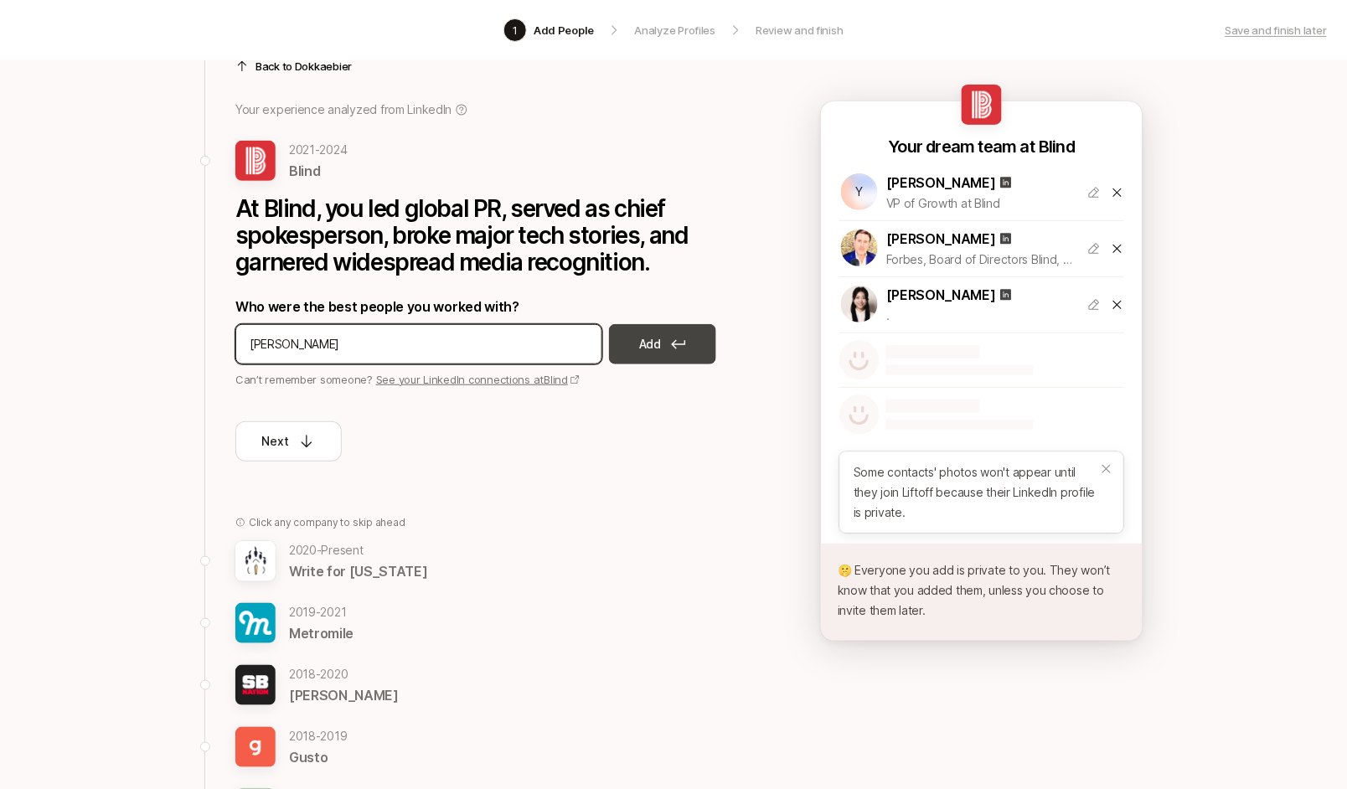
type input "Jaekyung Bae"
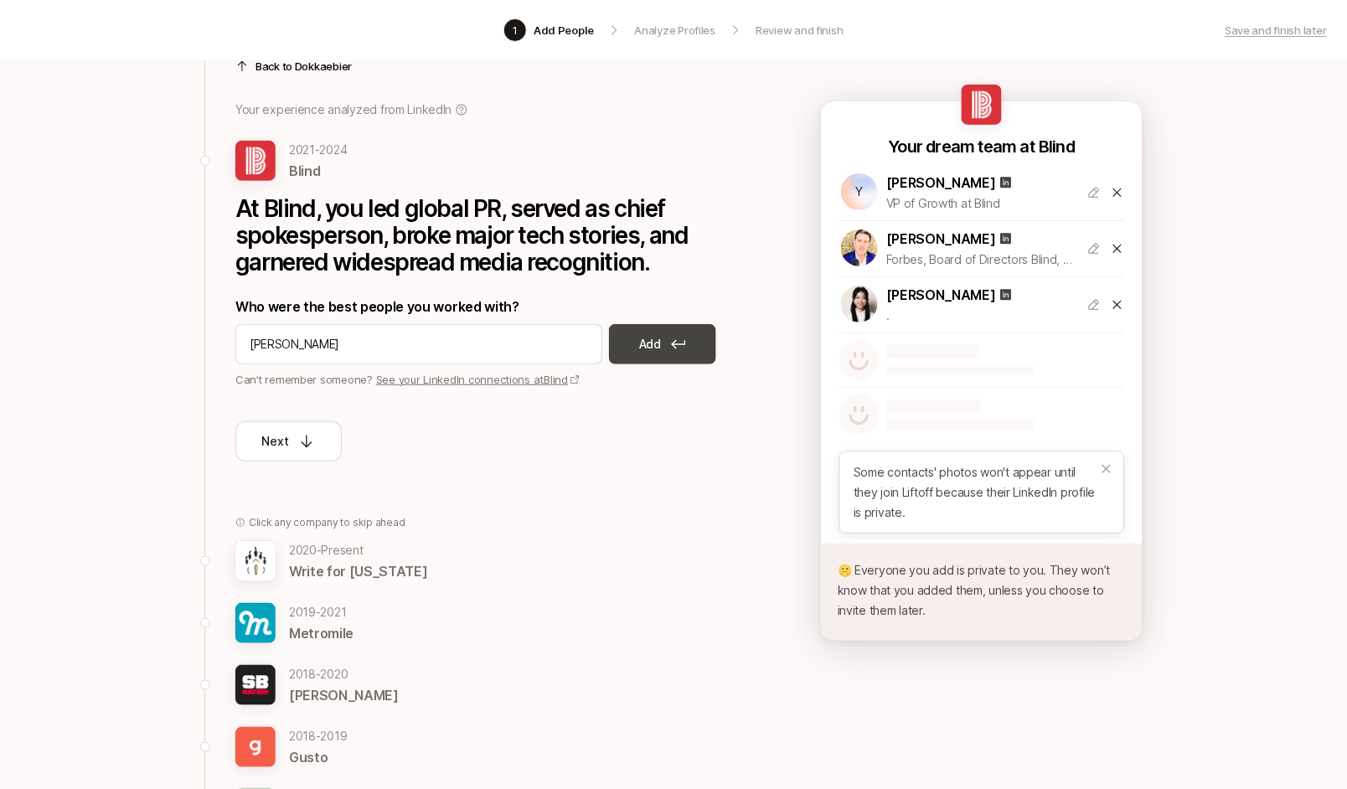
click at [647, 334] on p "Add" at bounding box center [650, 344] width 22 height 20
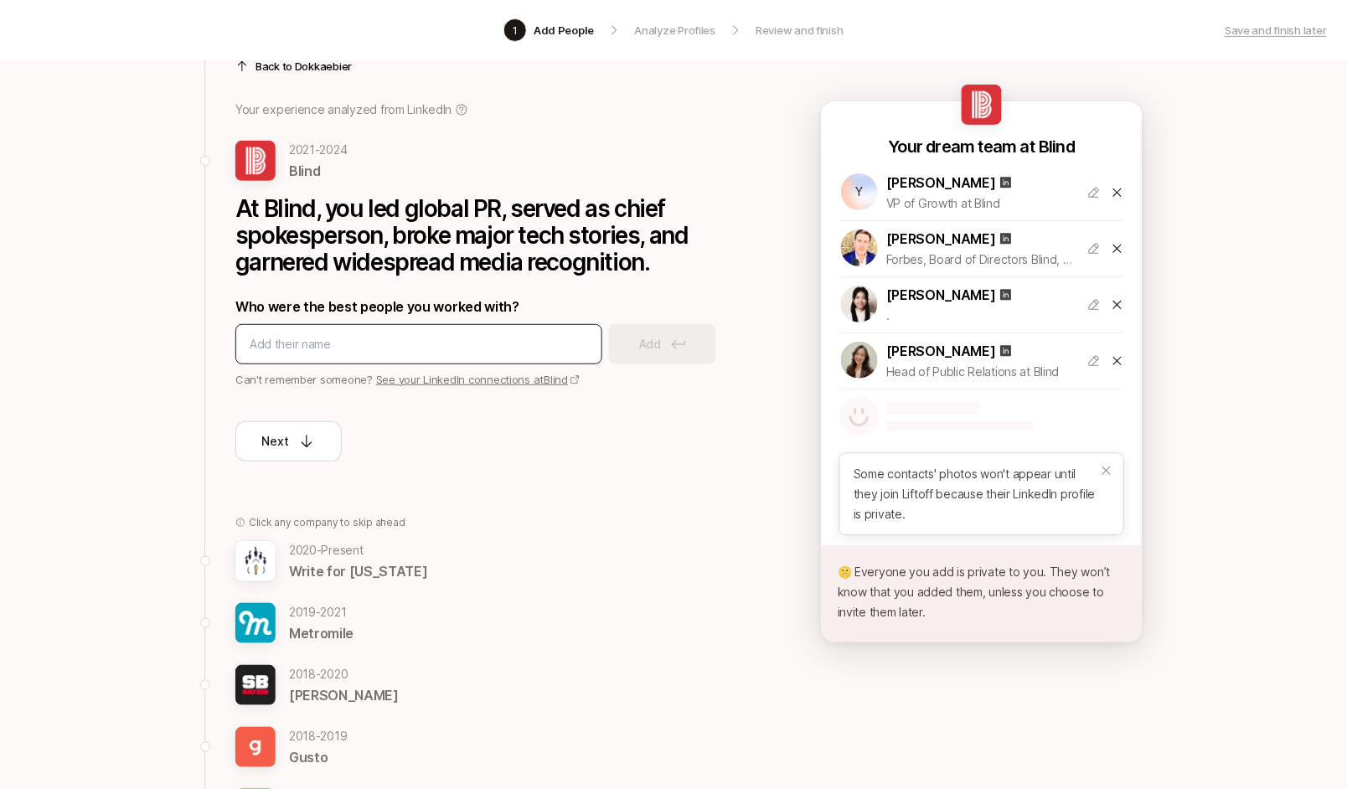
click at [464, 328] on div at bounding box center [418, 344] width 367 height 40
click at [454, 341] on input at bounding box center [419, 344] width 338 height 20
type input "Kyum Kim"
click at [705, 338] on button "Add" at bounding box center [662, 344] width 107 height 40
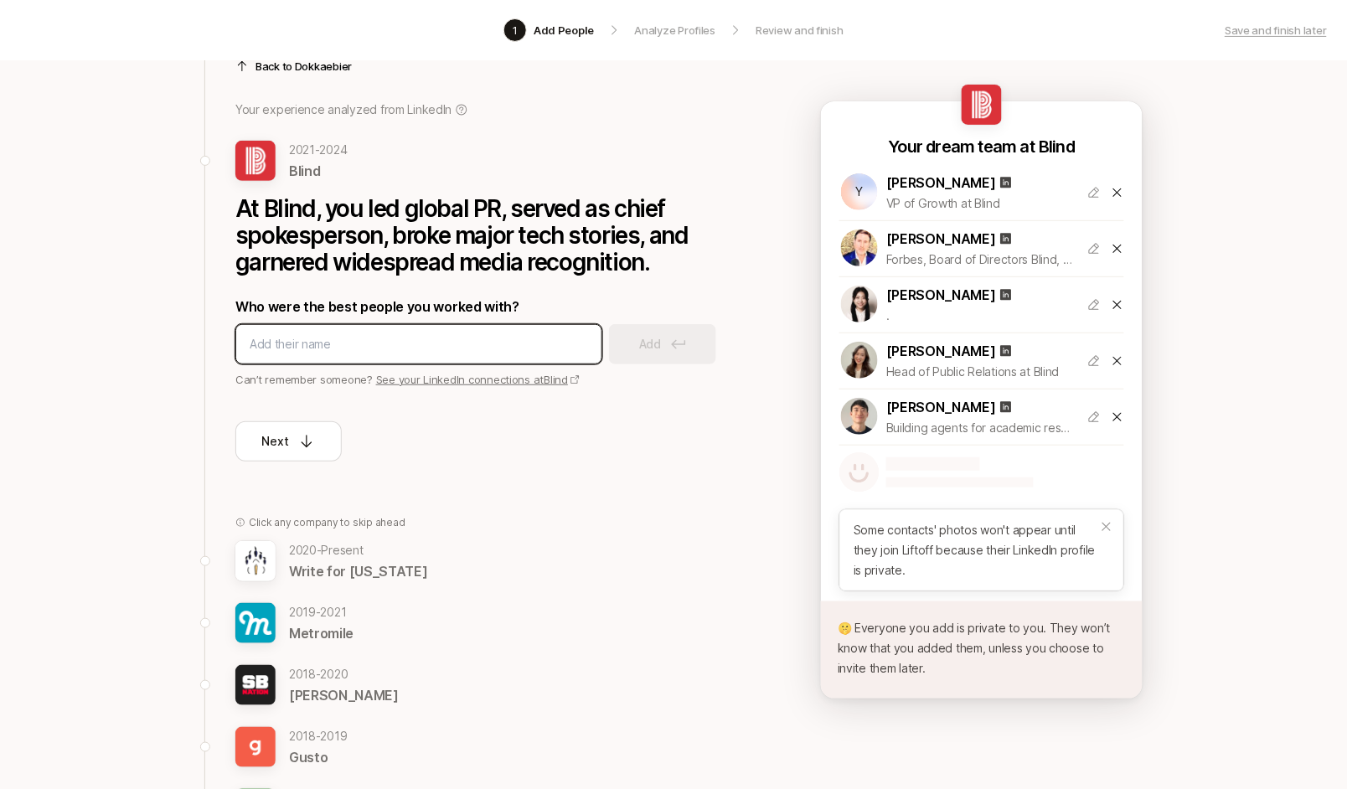
click at [389, 340] on input at bounding box center [419, 344] width 338 height 20
type input "Victor Low"
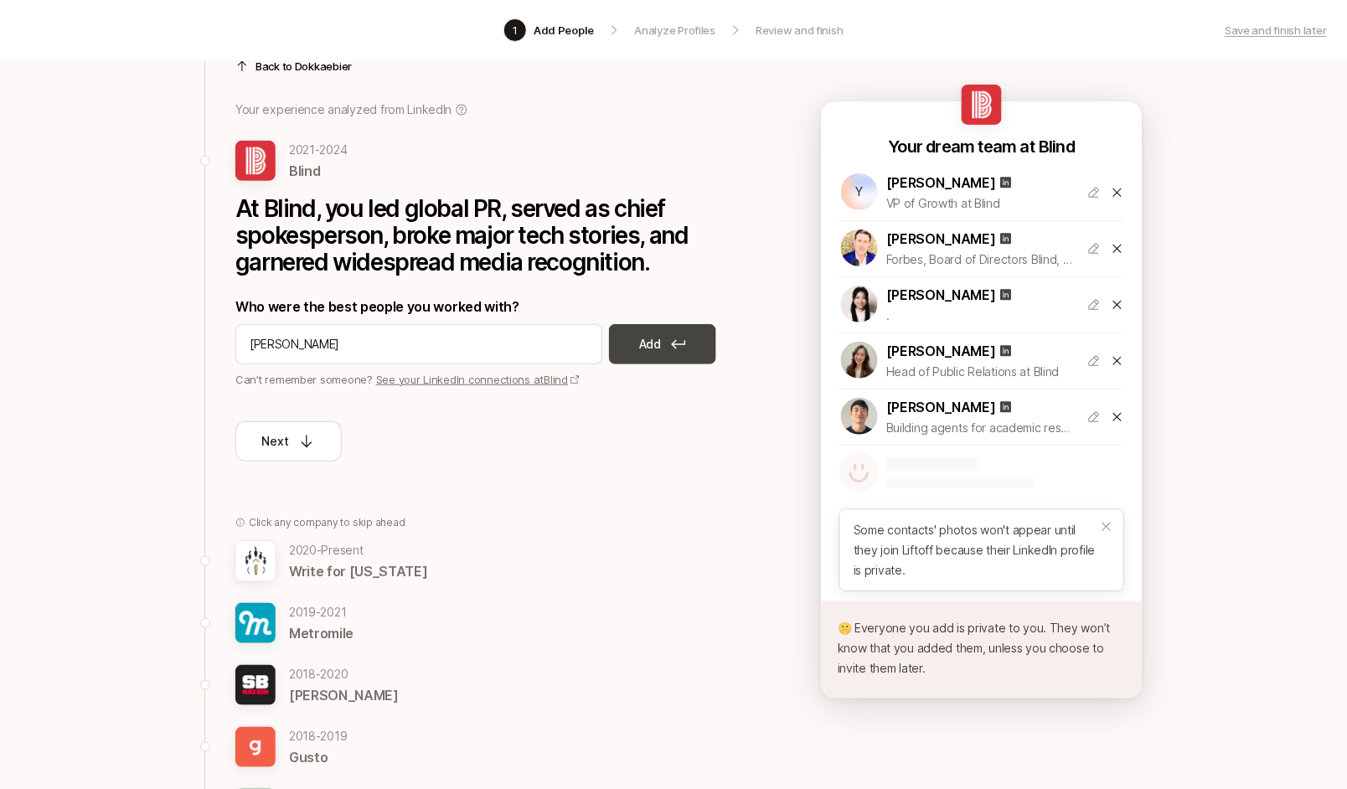
click at [657, 334] on p "Add" at bounding box center [650, 344] width 22 height 20
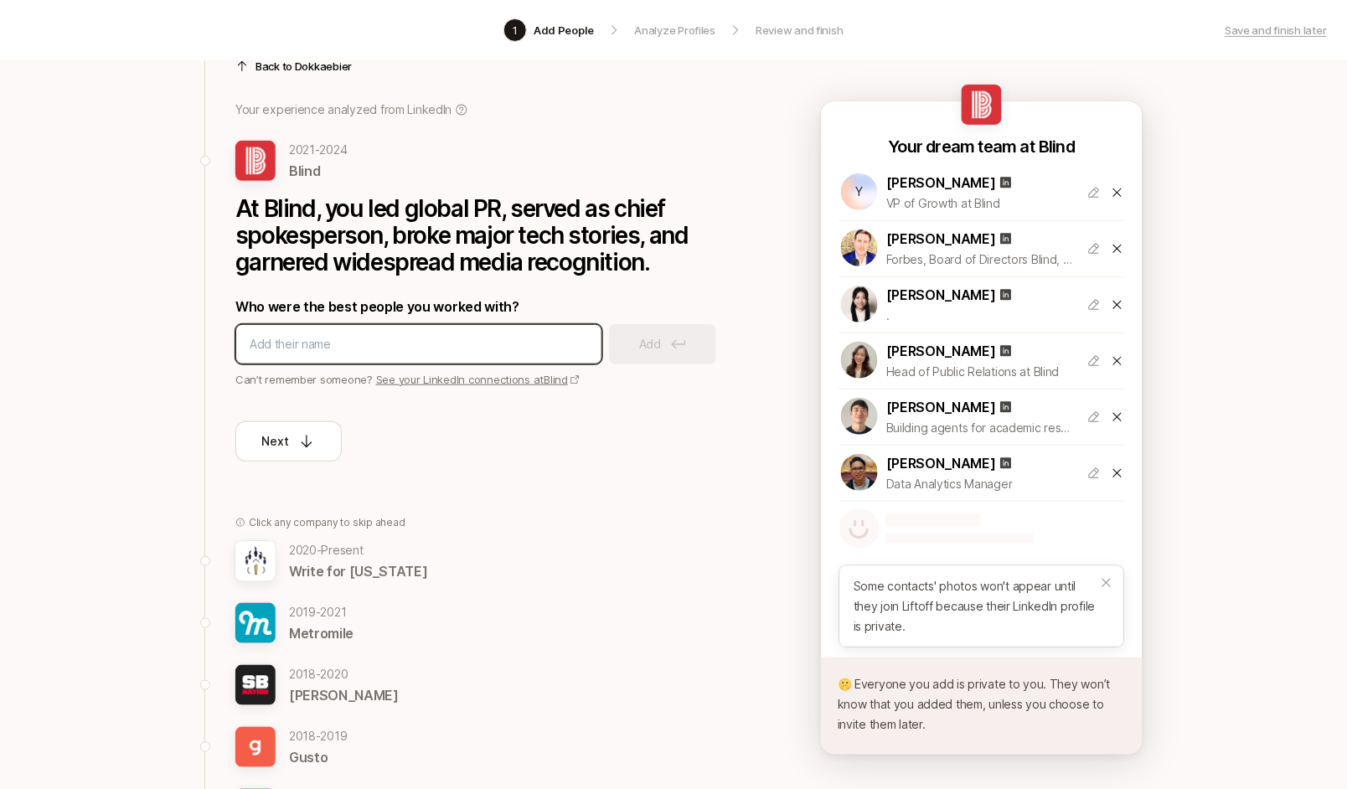
click at [296, 338] on input at bounding box center [419, 344] width 338 height 20
type input "Peter Ludden"
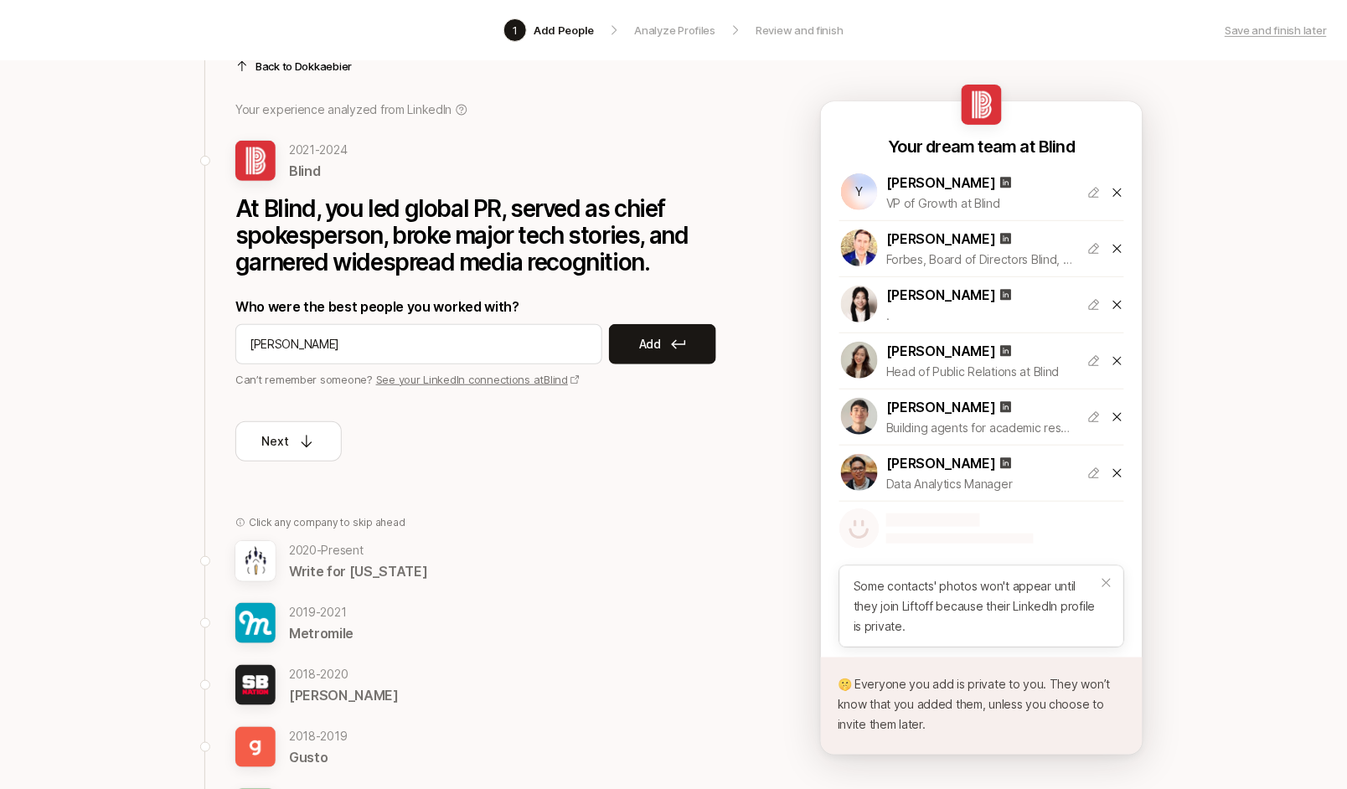
click at [647, 322] on div "Who were the best people you worked with? Peter Ludden Add Can’t remember someo…" at bounding box center [486, 342] width 502 height 92
click at [647, 327] on button "Add" at bounding box center [662, 344] width 107 height 40
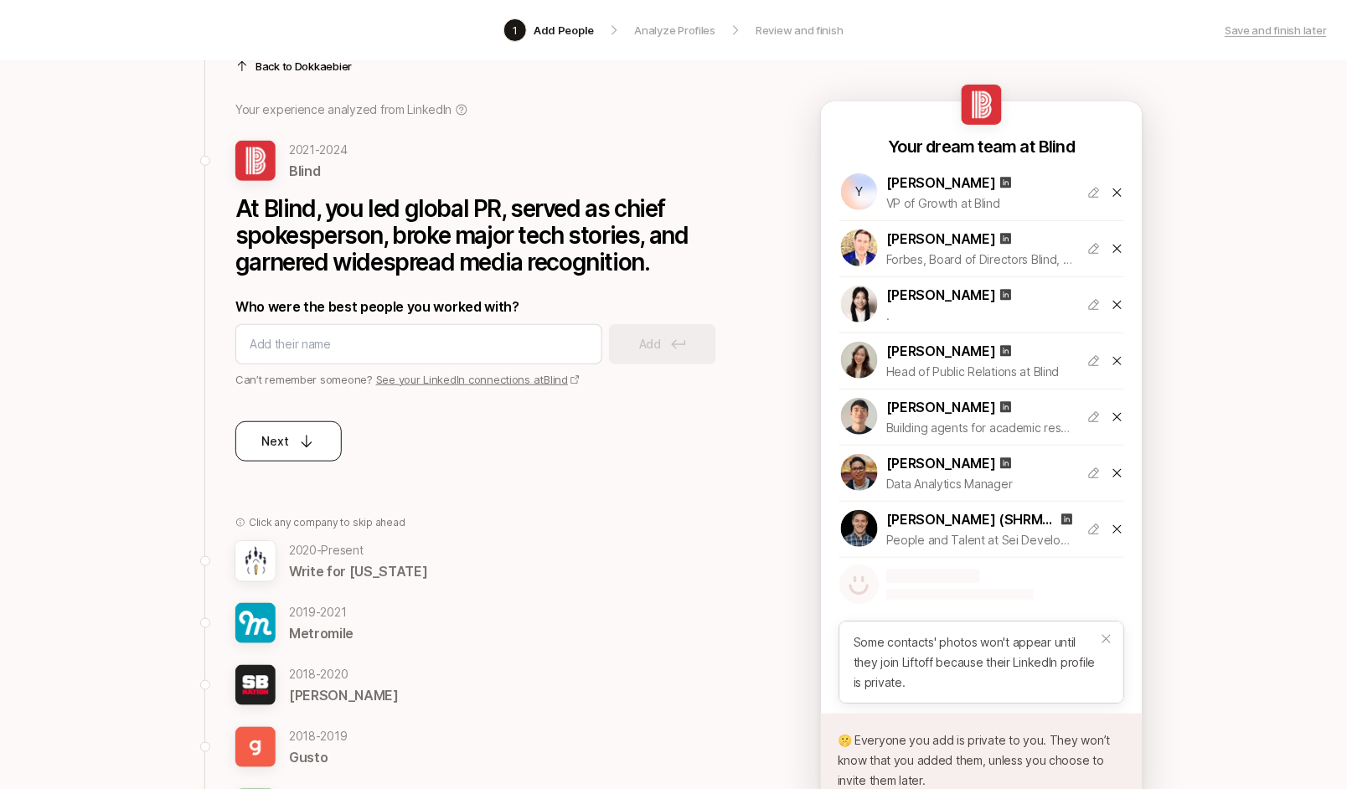
click at [277, 440] on p "Next" at bounding box center [275, 441] width 27 height 20
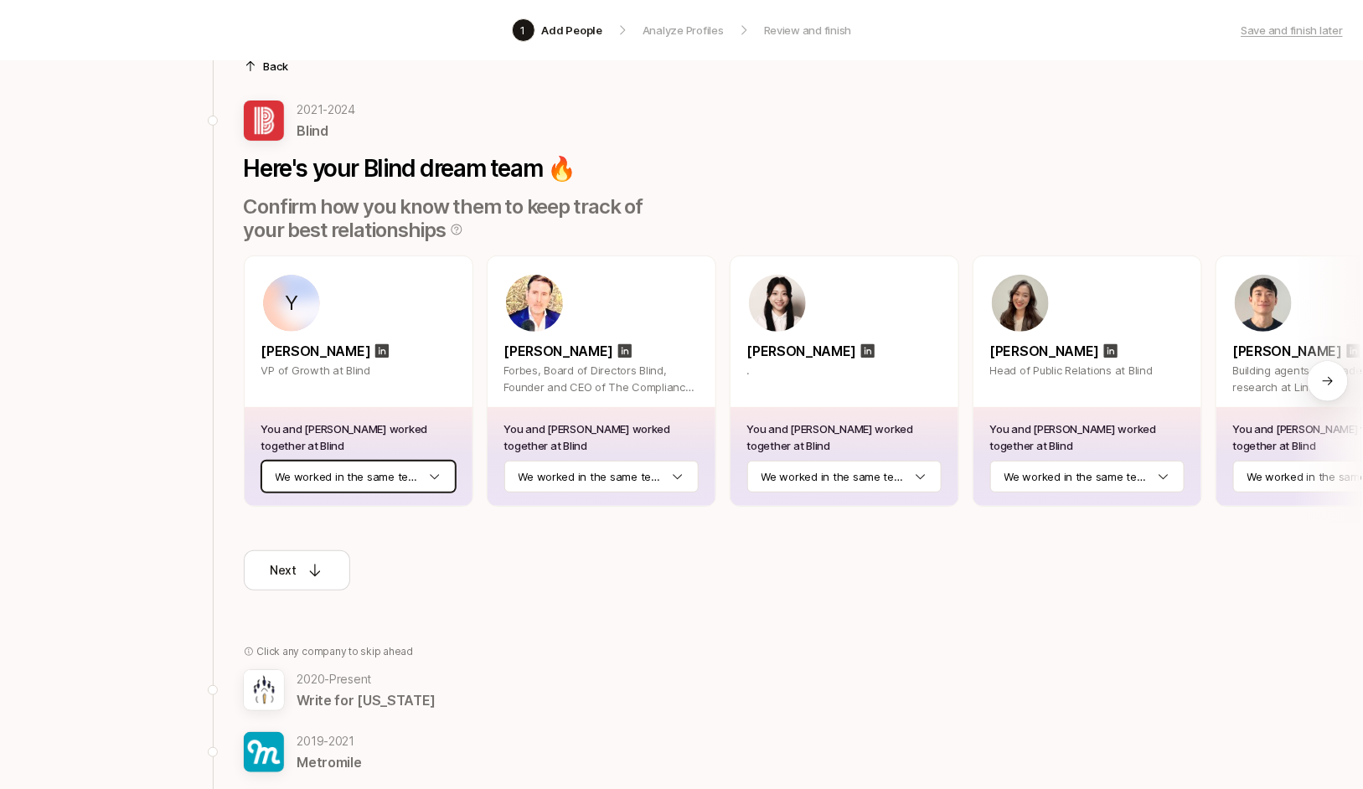
click at [416, 464] on html "1 Add People Analyze Profiles Review and finish Save and finish later Add the b…" at bounding box center [681, 308] width 1363 height 789
click at [616, 477] on html "1 Add People Analyze Profiles Review and finish Save and finish later Add the b…" at bounding box center [681, 308] width 1363 height 789
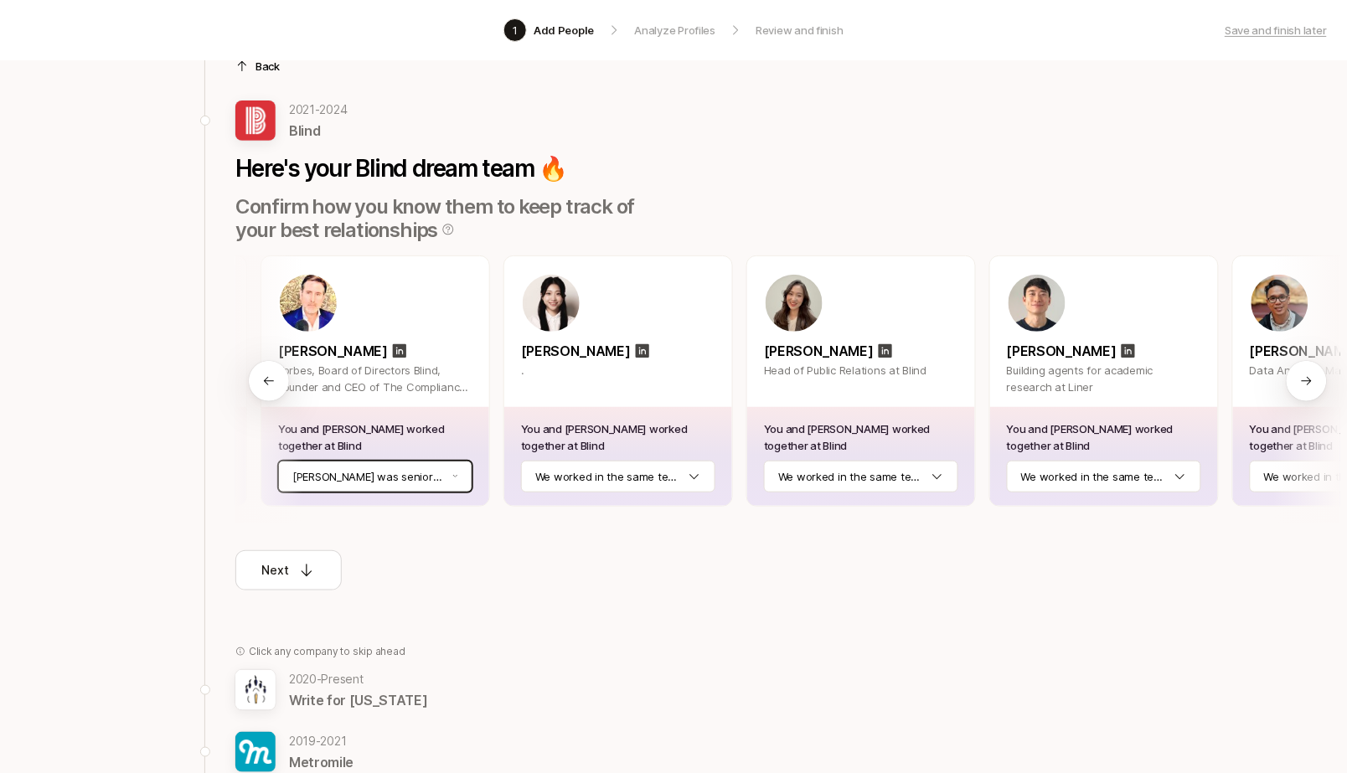
scroll to position [0, 366]
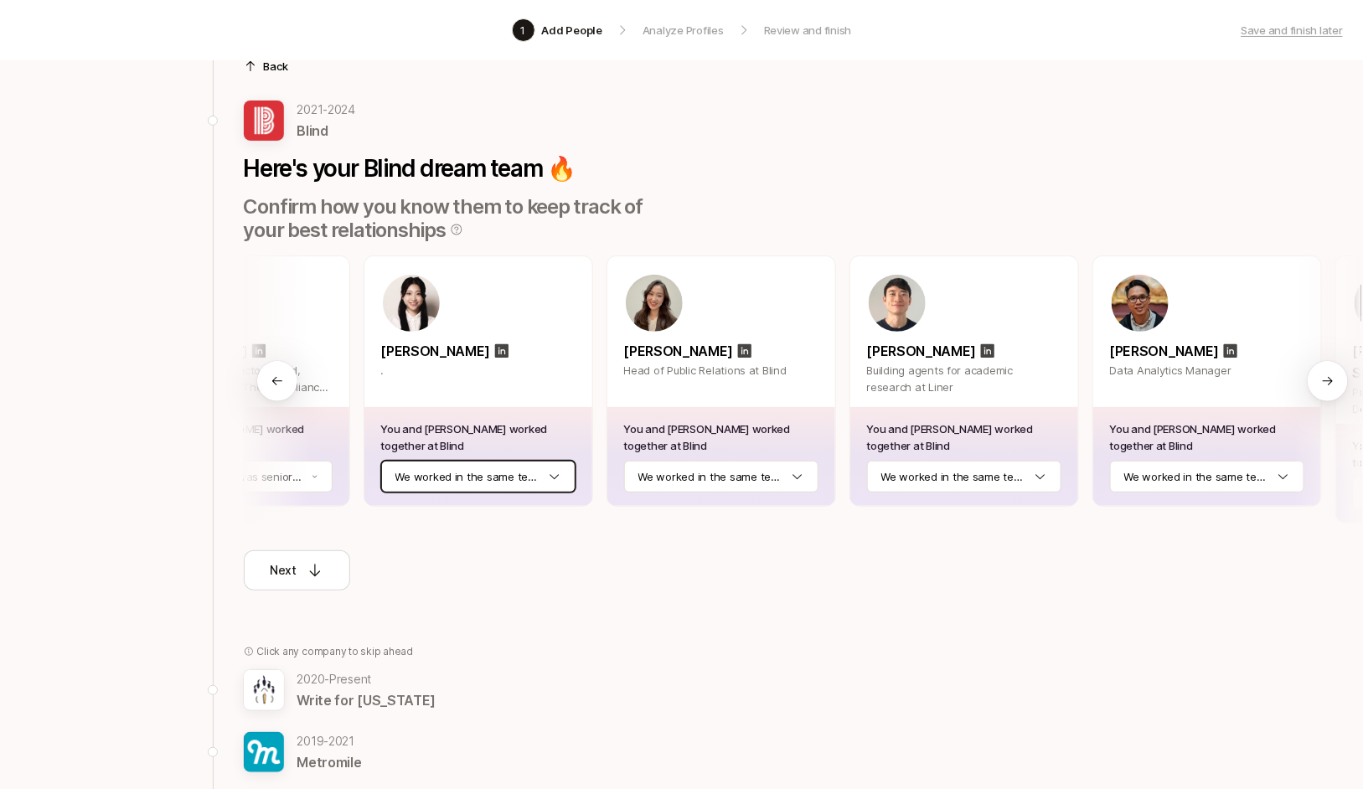
click at [408, 481] on html "1 Add People Analyze Profiles Review and finish Save and finish later Add the b…" at bounding box center [681, 308] width 1363 height 789
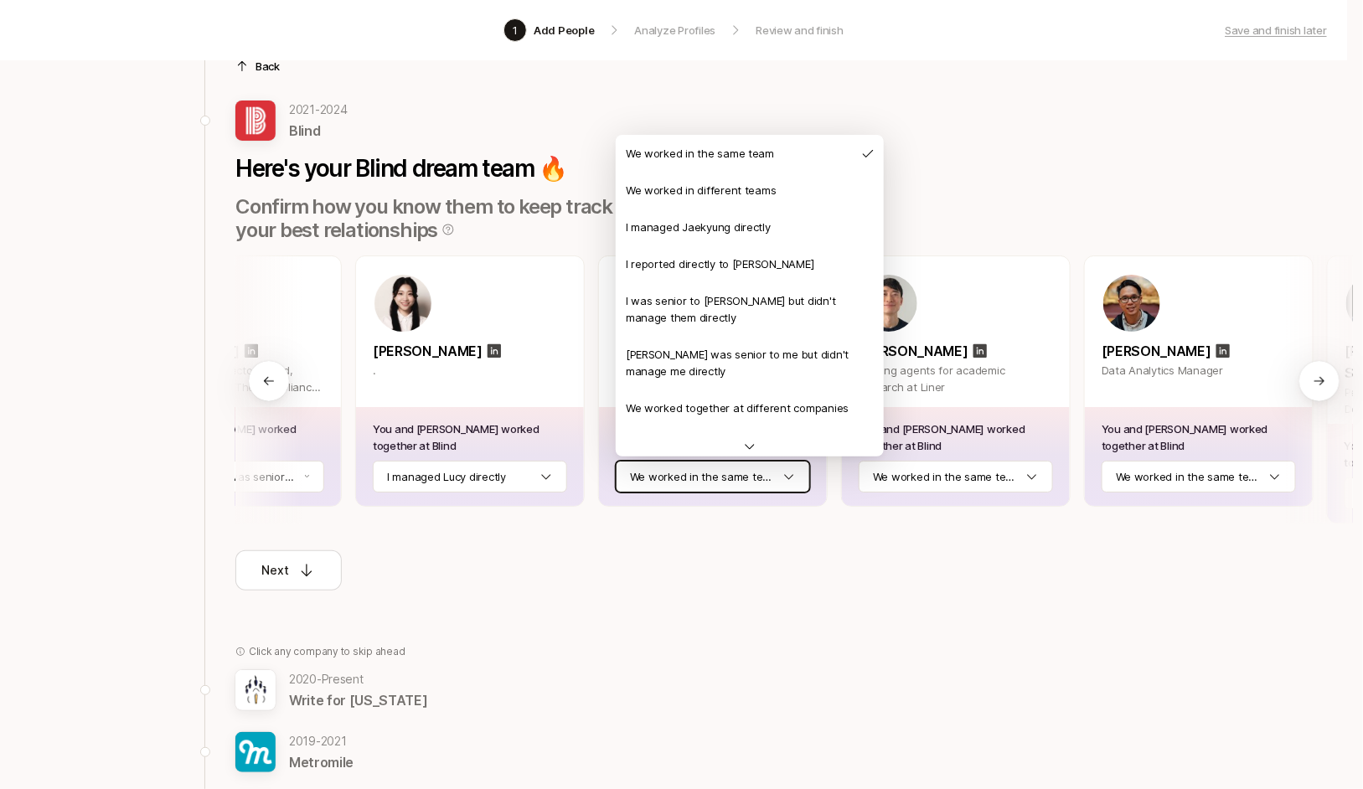
click at [747, 477] on html "1 Add People Analyze Profiles Review and finish Save and finish later Add the b…" at bounding box center [681, 308] width 1363 height 789
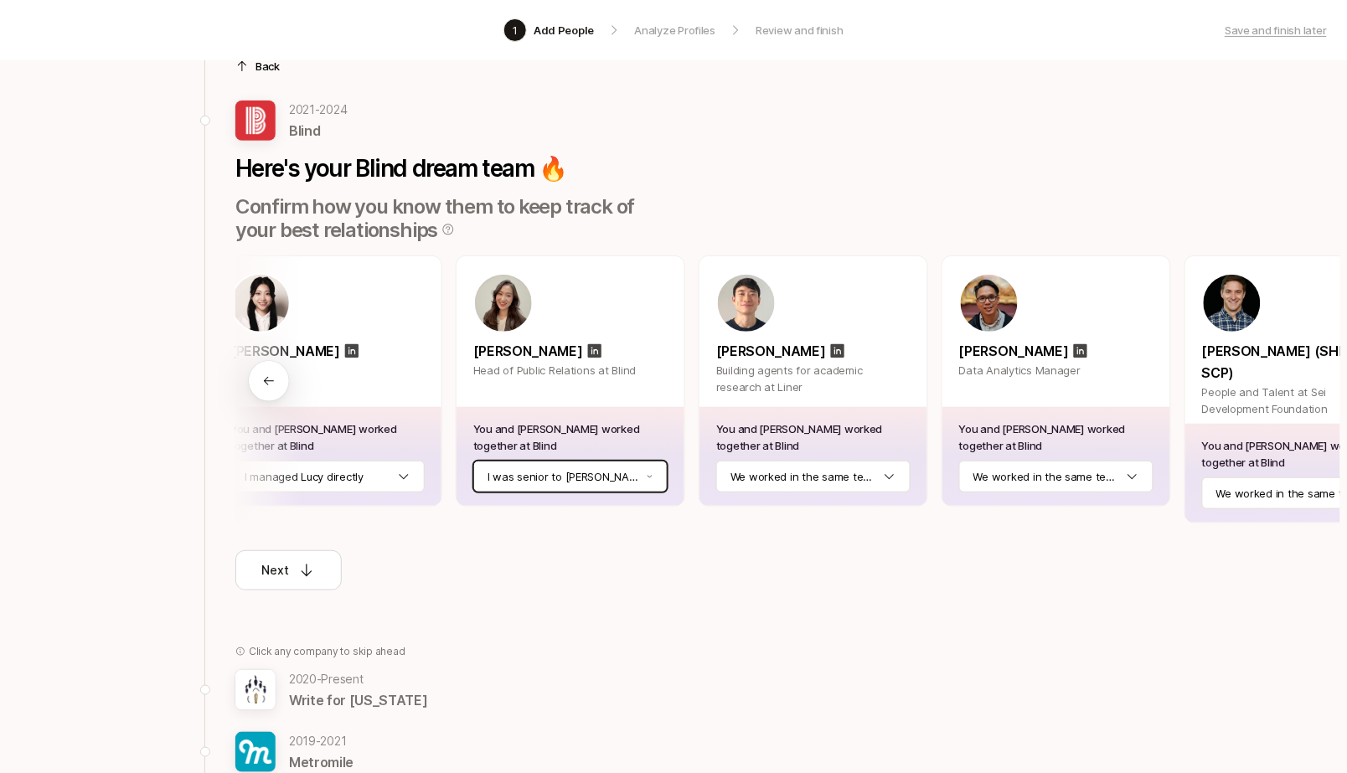
scroll to position [0, 568]
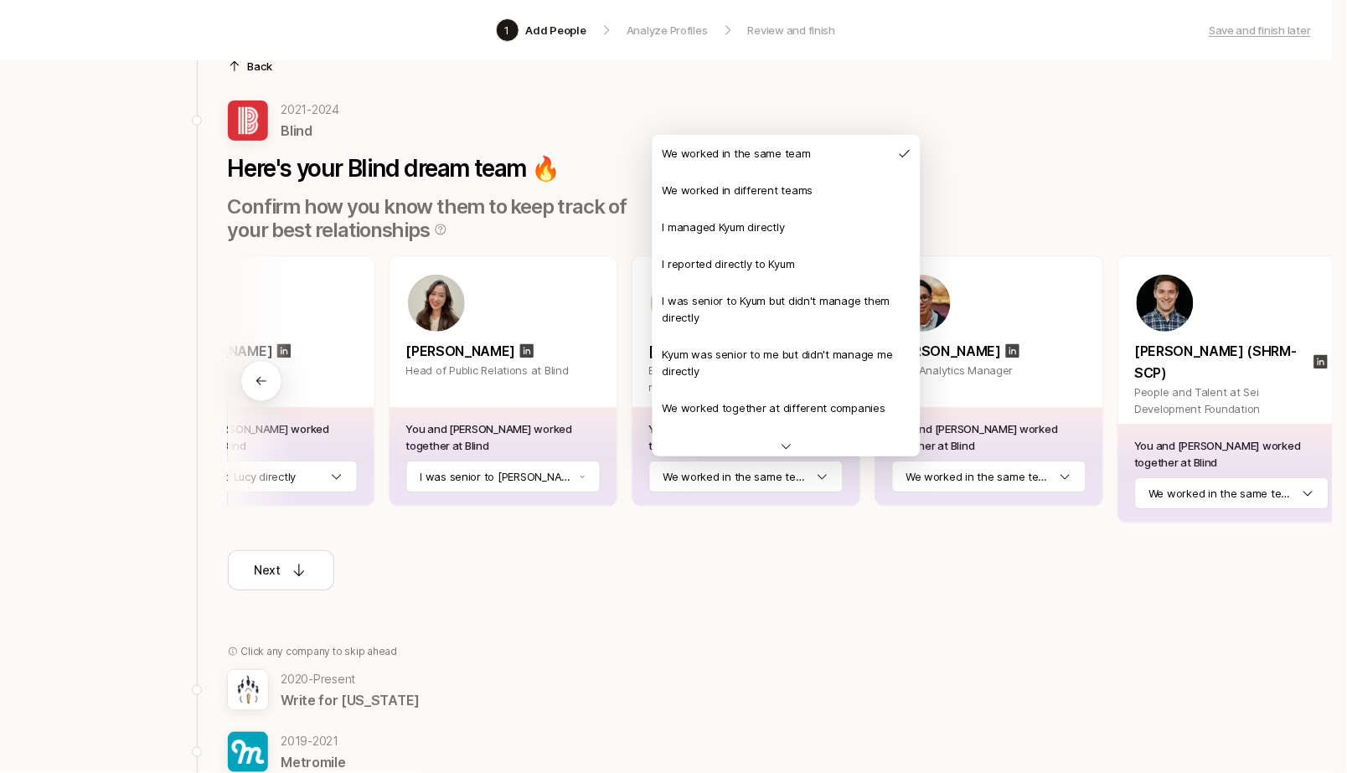
click at [708, 476] on html "1 Add People Analyze Profiles Review and finish Save and finish later Add the b…" at bounding box center [673, 300] width 1347 height 773
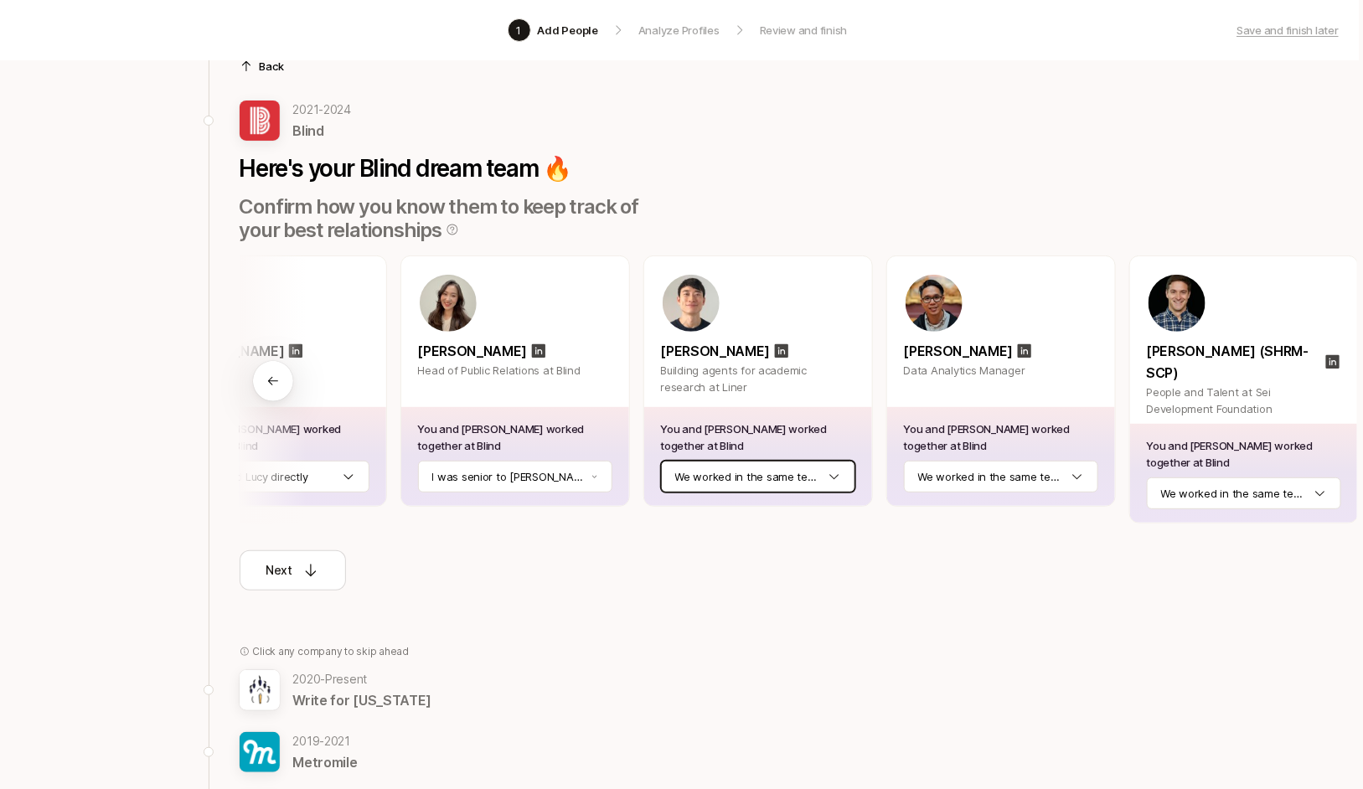
click at [743, 484] on html "1 Add People Analyze Profiles Review and finish Save and finish later Add the b…" at bounding box center [677, 308] width 1363 height 789
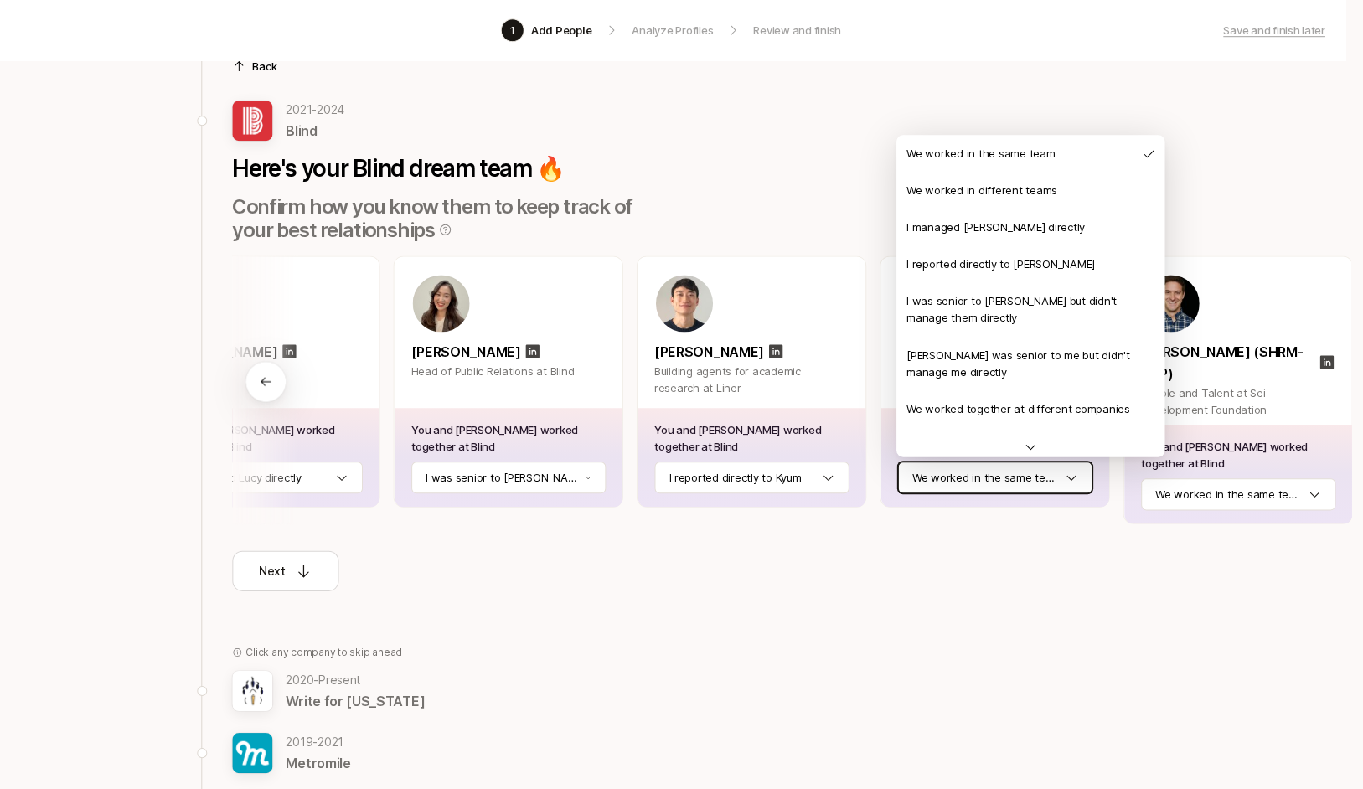
click at [966, 474] on html "1 Add People Analyze Profiles Review and finish Save and finish later Add the b…" at bounding box center [678, 308] width 1363 height 789
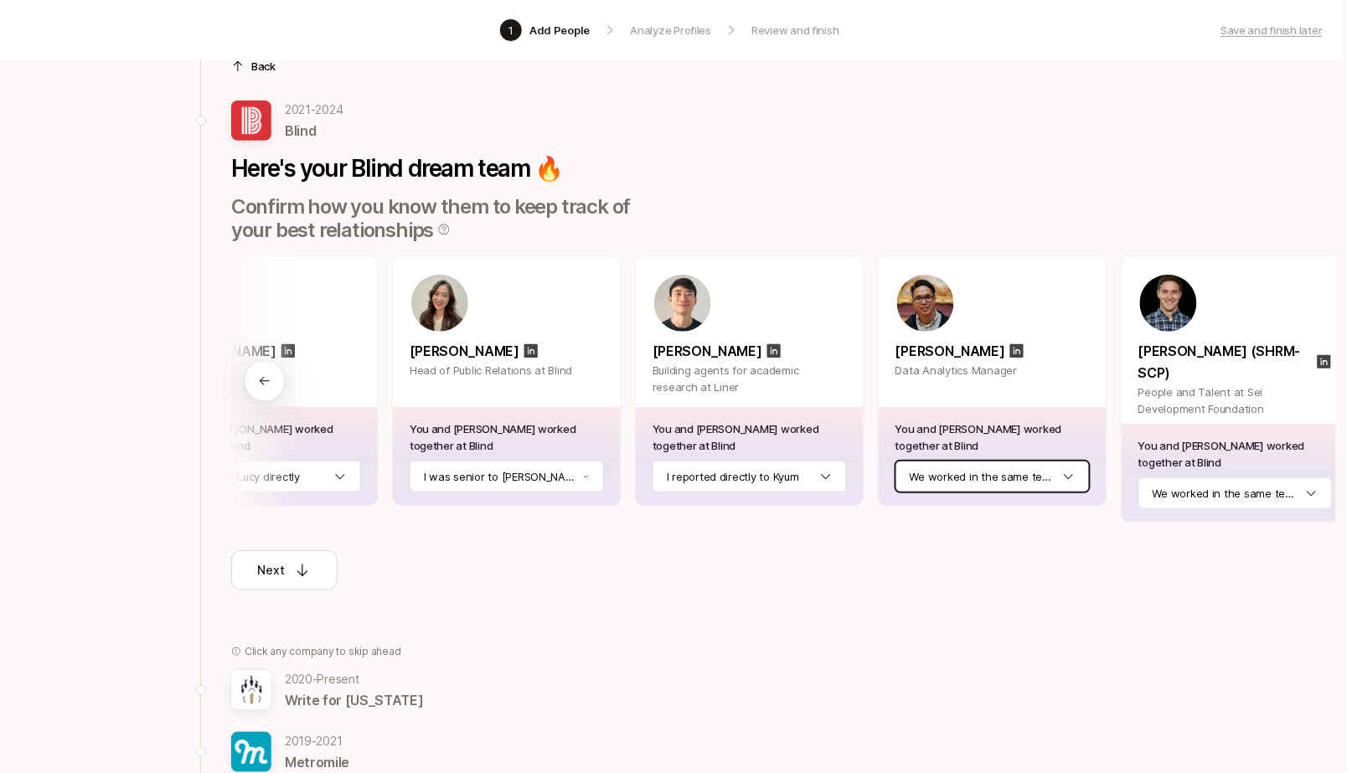
click at [966, 474] on html "1 Add People Analyze Profiles Review and finish Save and finish later Add the b…" at bounding box center [669, 300] width 1347 height 773
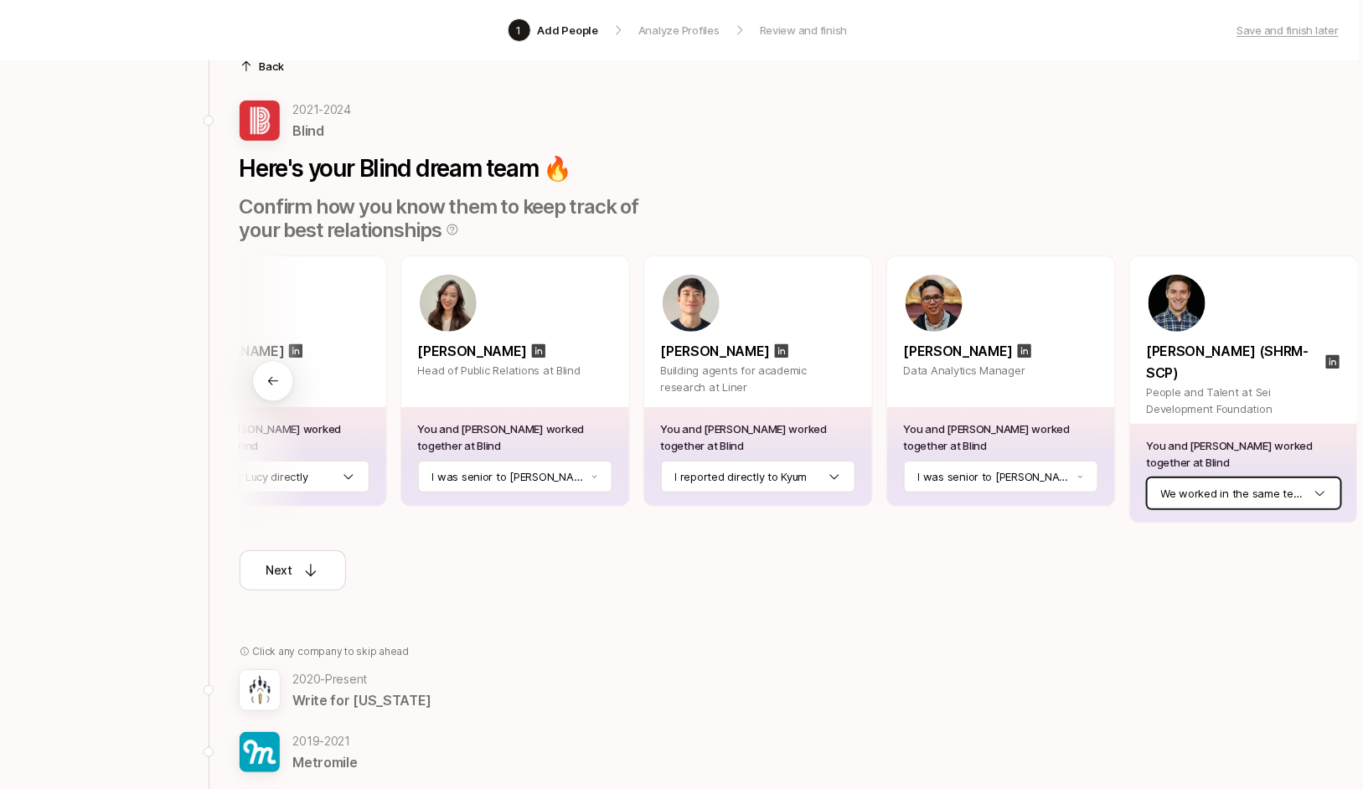
click at [1209, 469] on html "1 Add People Analyze Profiles Review and finish Save and finish later Add the b…" at bounding box center [677, 308] width 1363 height 789
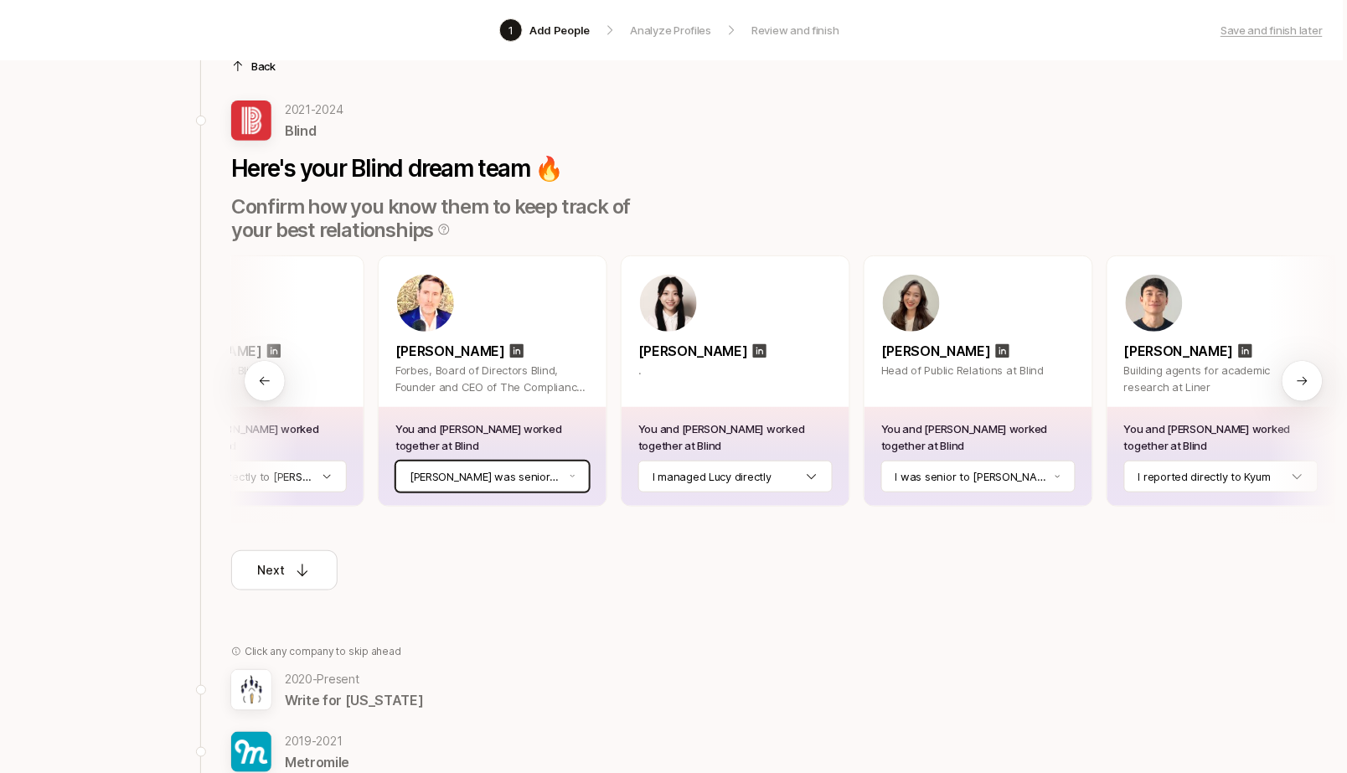
scroll to position [0, 0]
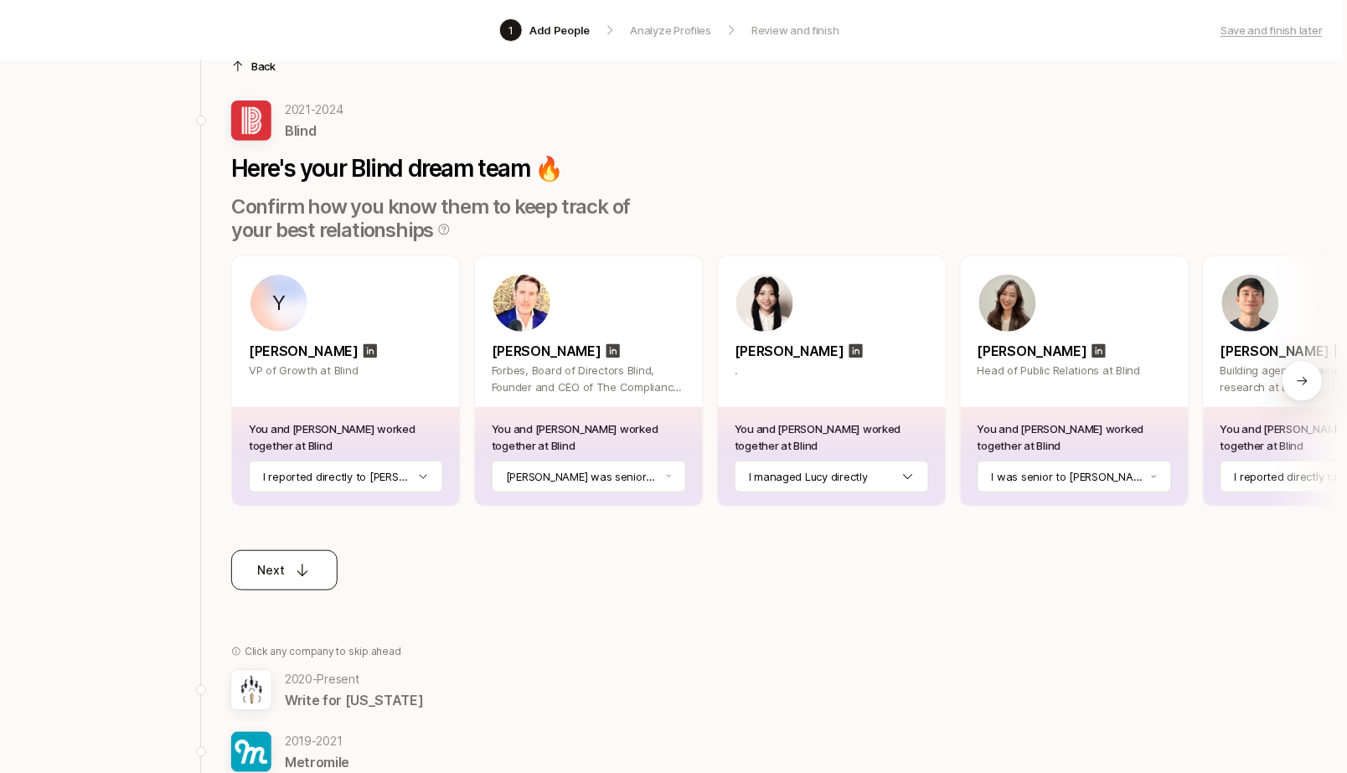
click at [271, 560] on p "Next" at bounding box center [271, 570] width 27 height 20
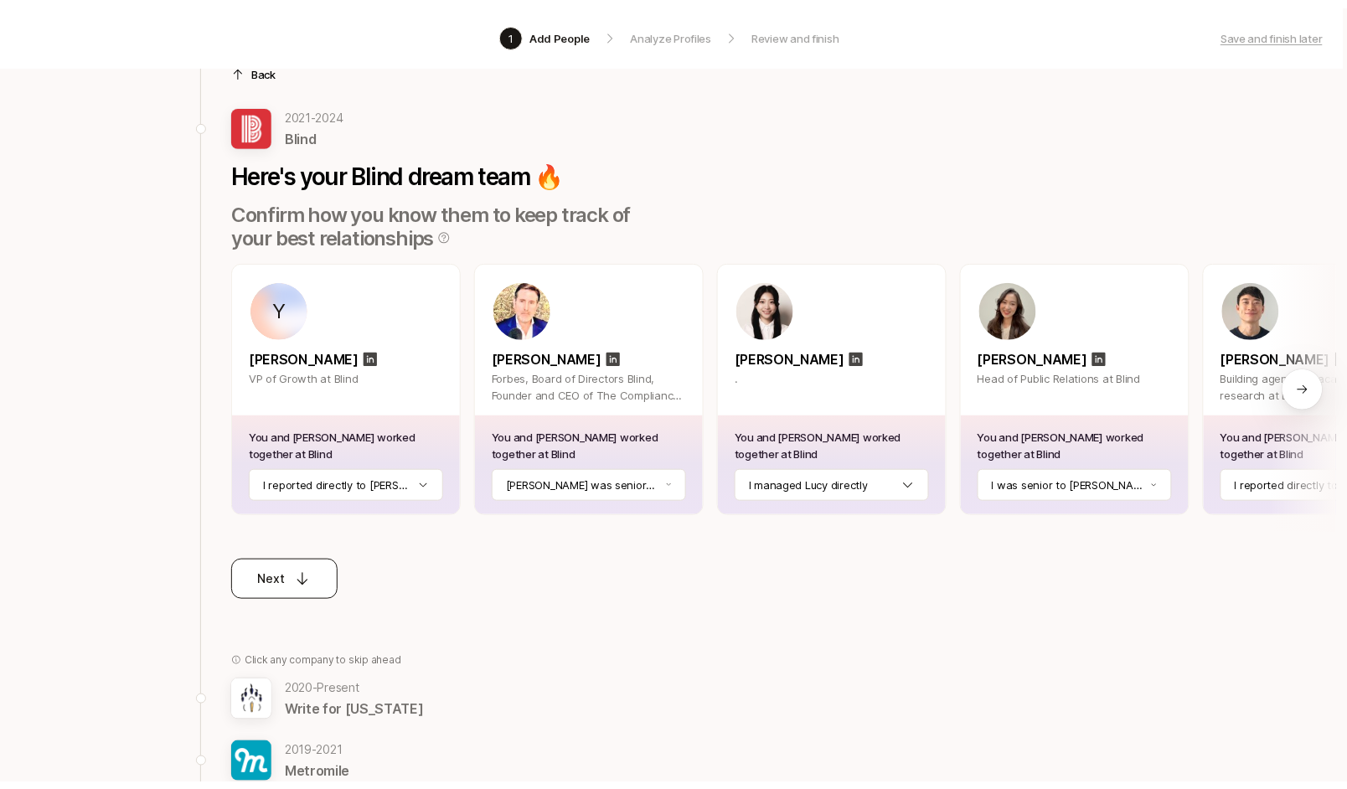
scroll to position [86, 0]
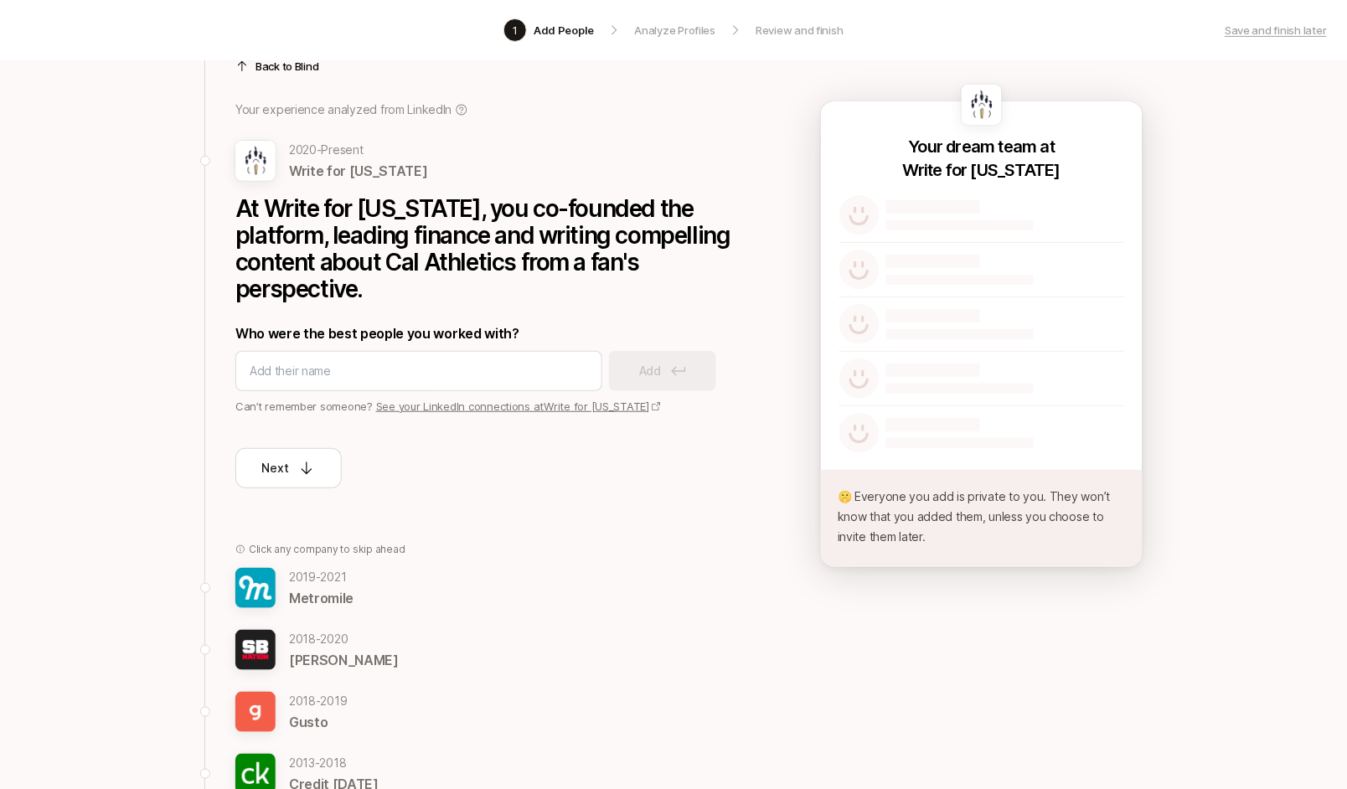
click at [476, 455] on div "Next" at bounding box center [486, 452] width 502 height 74
click at [291, 469] on div "Next" at bounding box center [289, 468] width 54 height 20
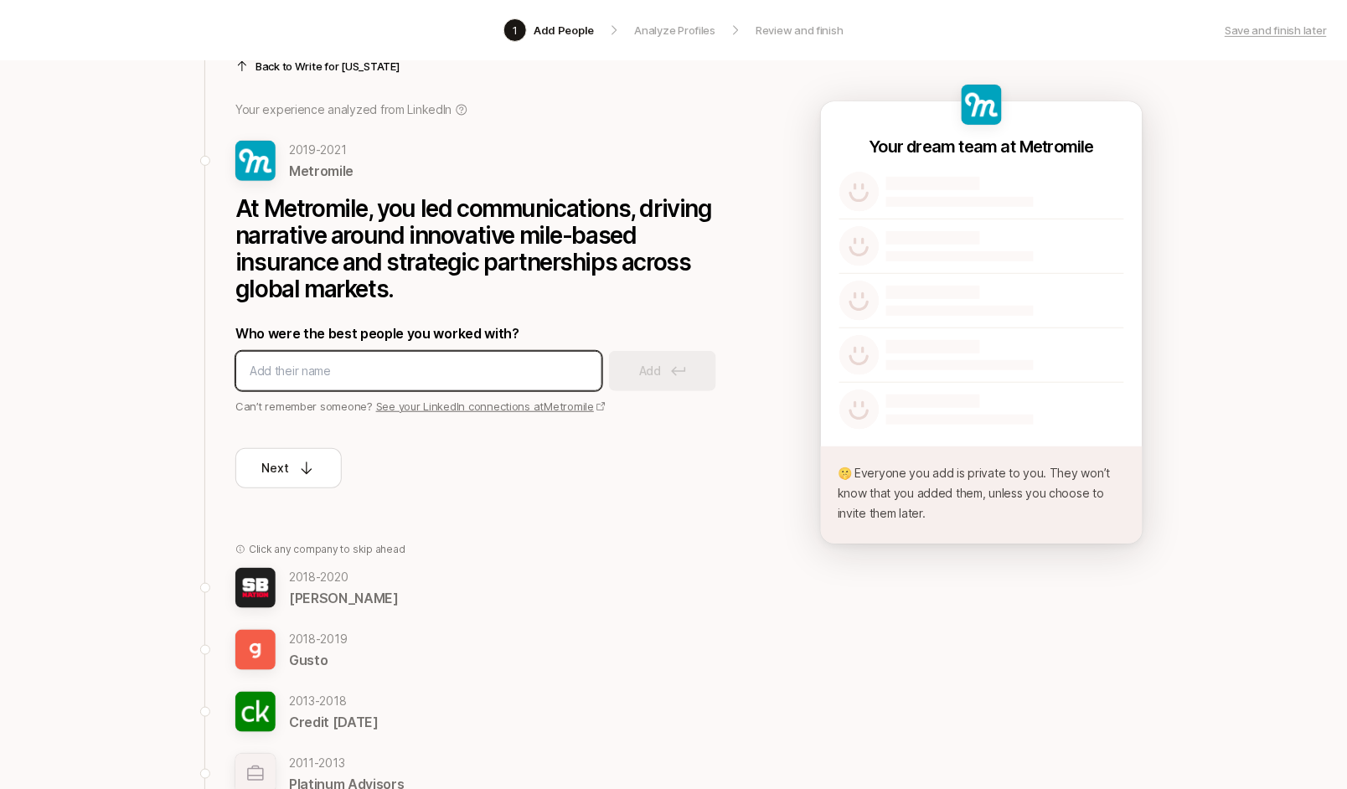
click at [402, 363] on input at bounding box center [419, 371] width 338 height 20
type input "Kevin Scott"
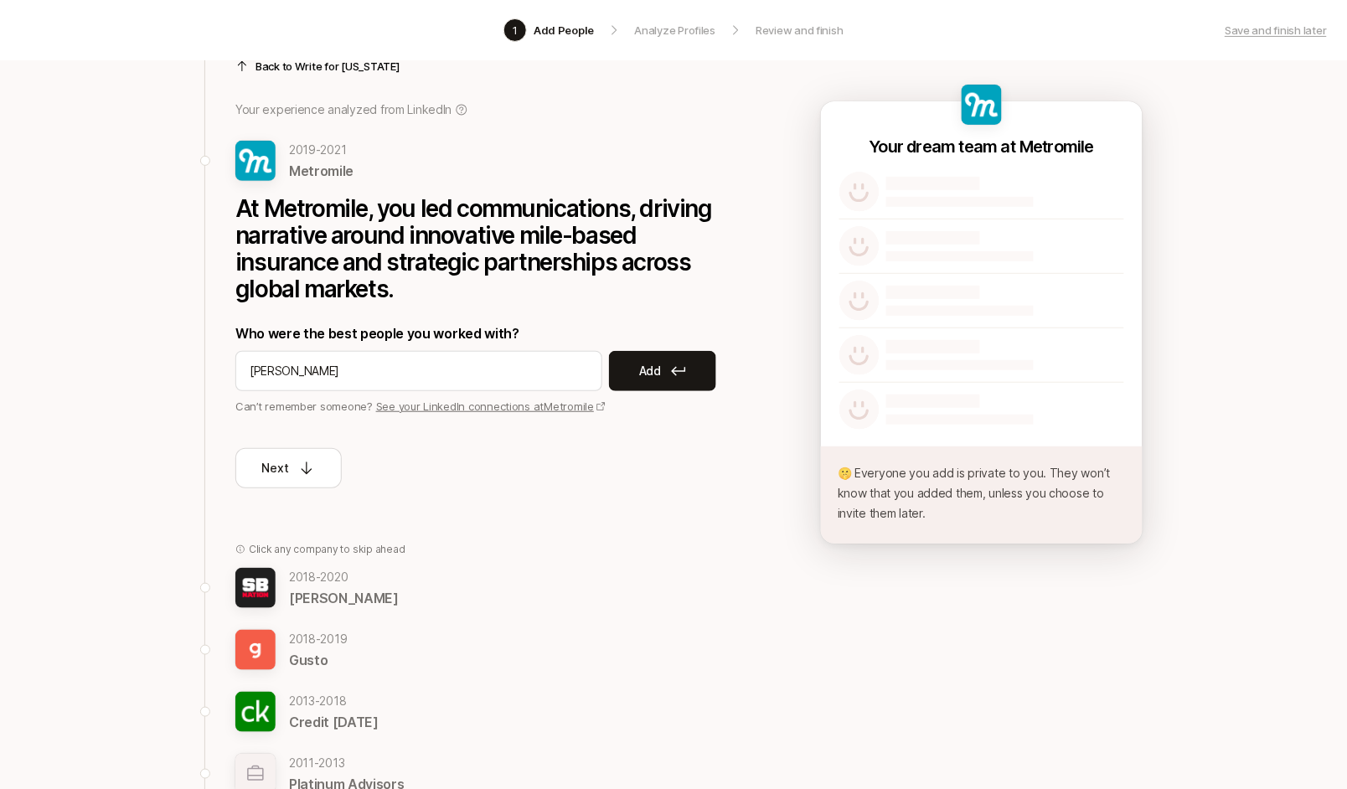
click at [696, 365] on button "Add" at bounding box center [662, 371] width 107 height 40
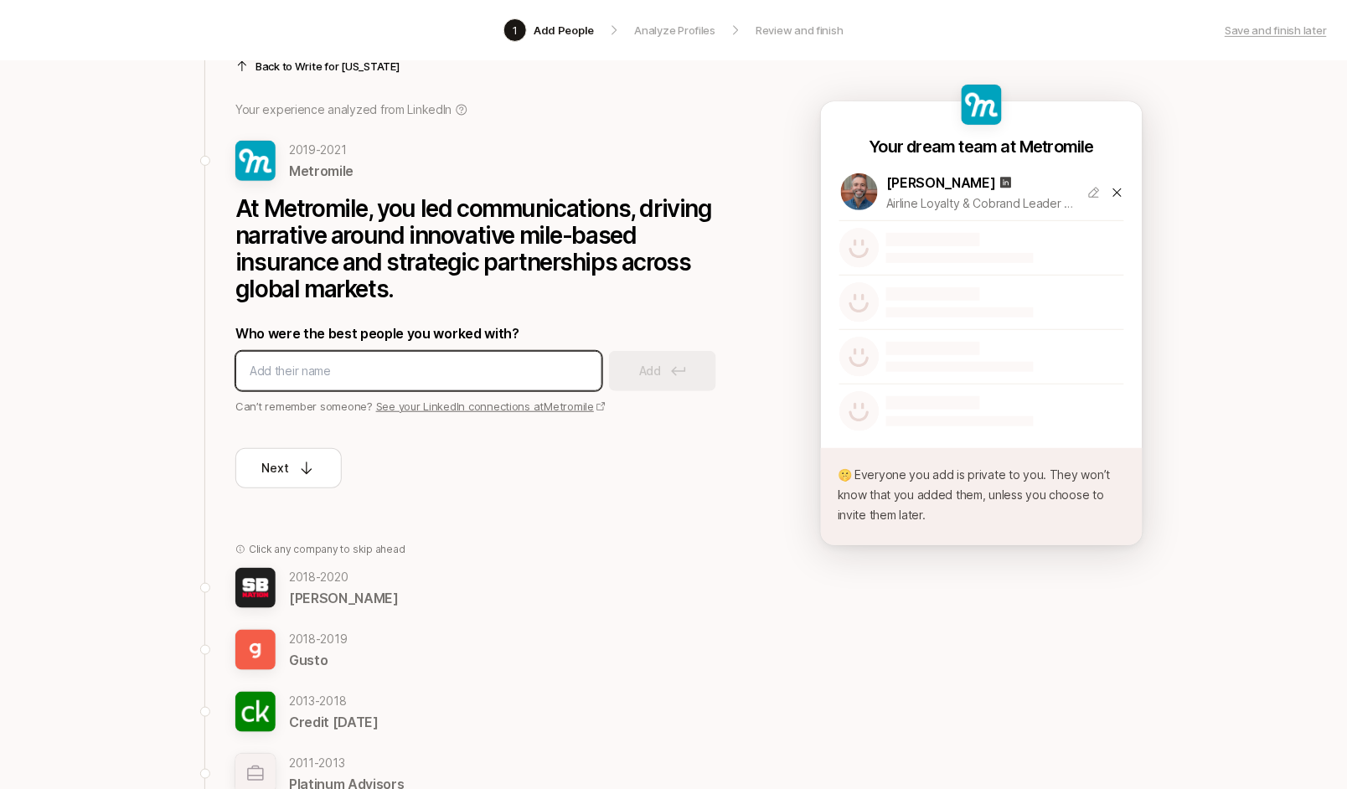
click at [353, 363] on input at bounding box center [419, 371] width 338 height 20
type input "Belema Ogulu-Ejorh"
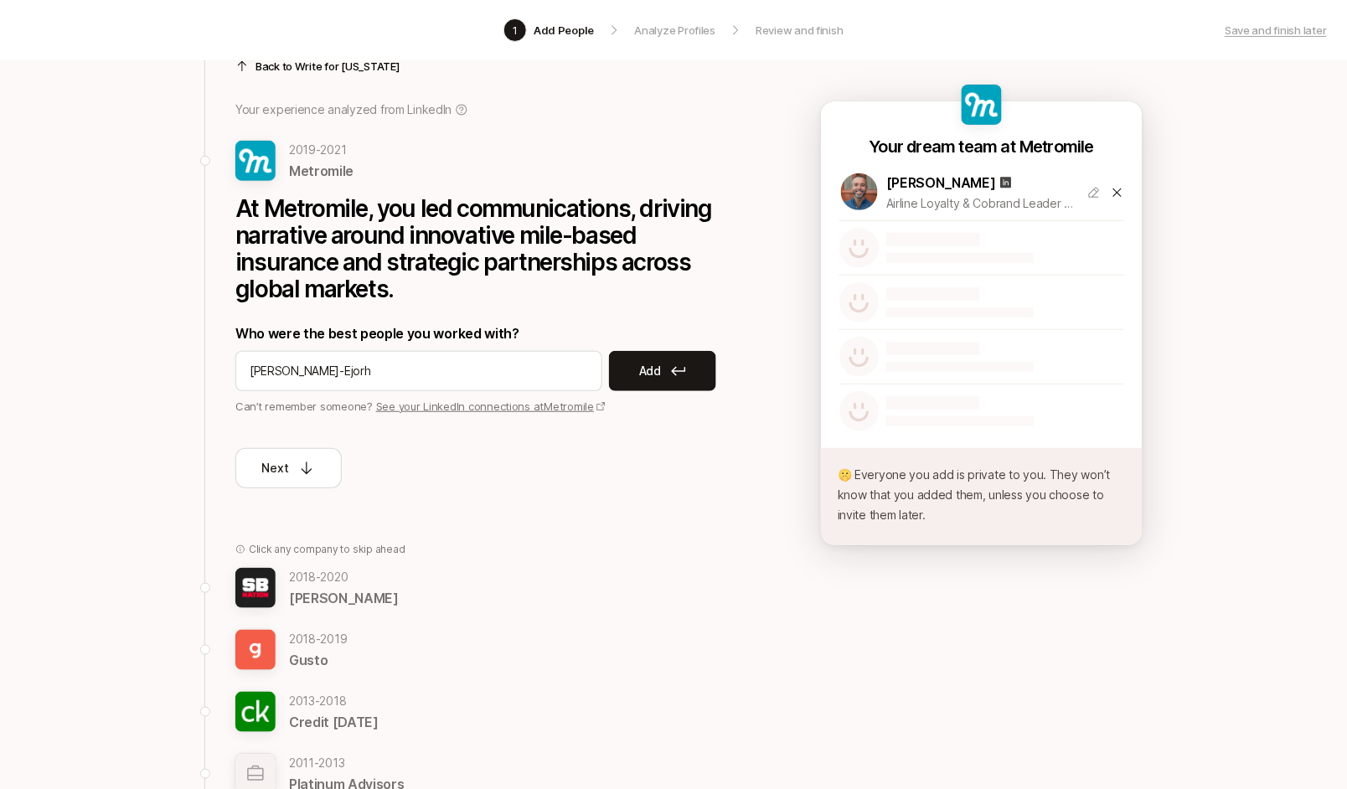
click at [683, 366] on icon at bounding box center [678, 371] width 15 height 10
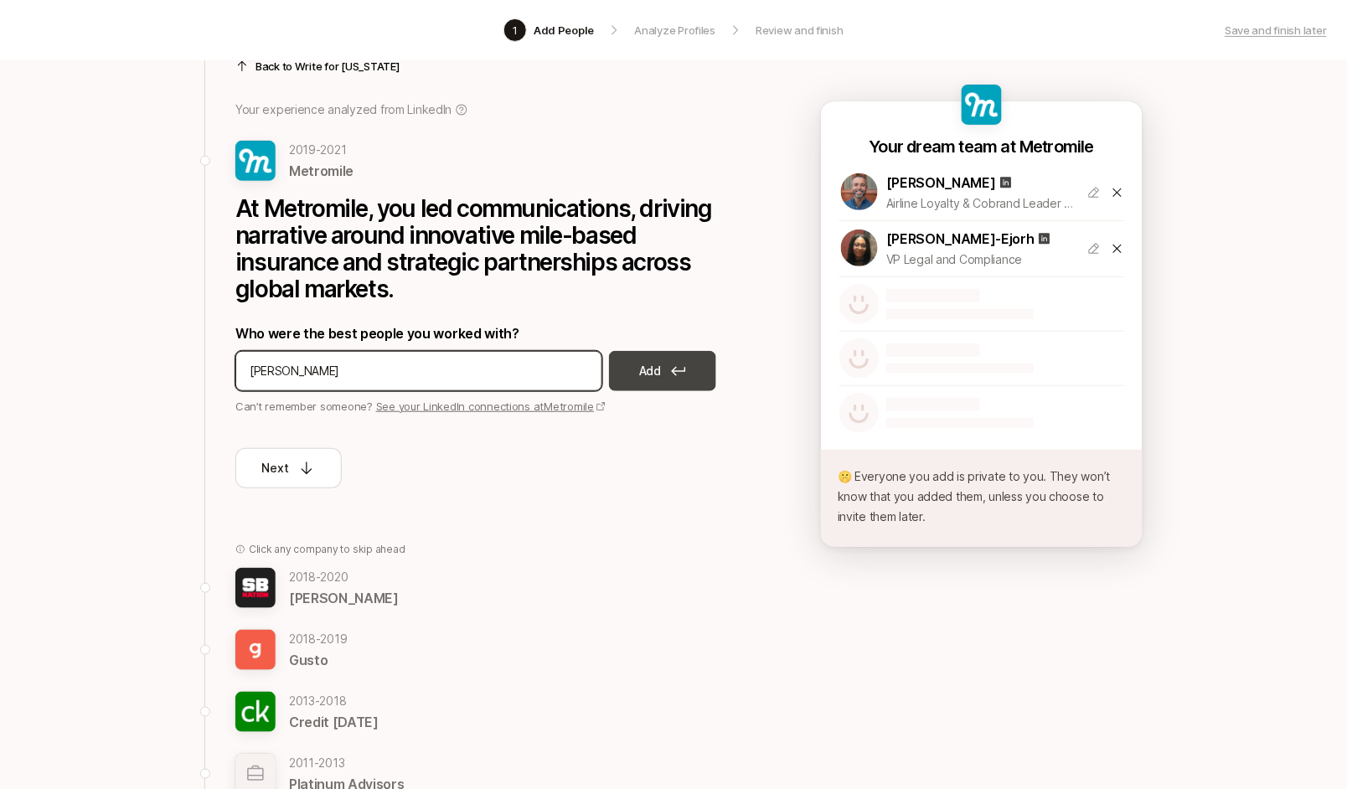
type input "Olga Meleshko"
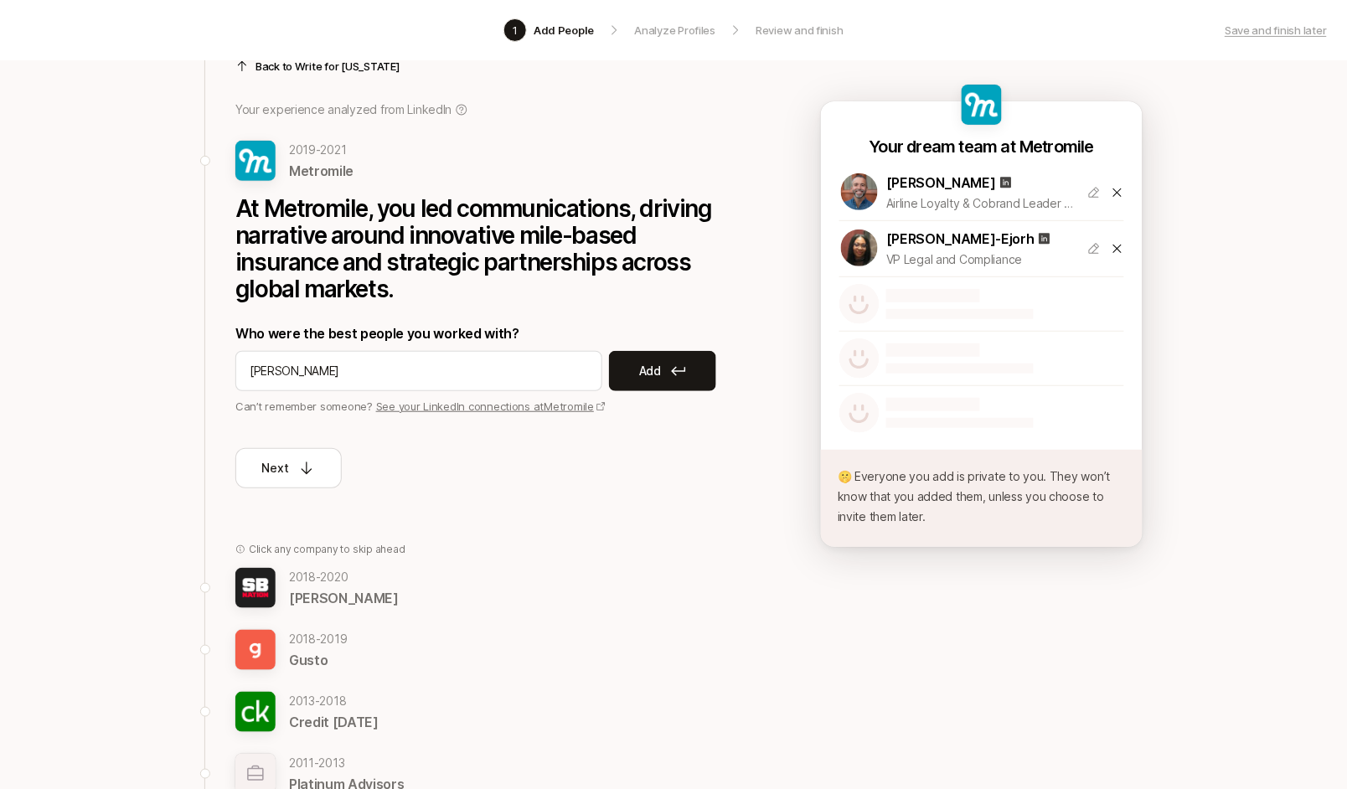
click at [681, 366] on icon at bounding box center [678, 371] width 15 height 10
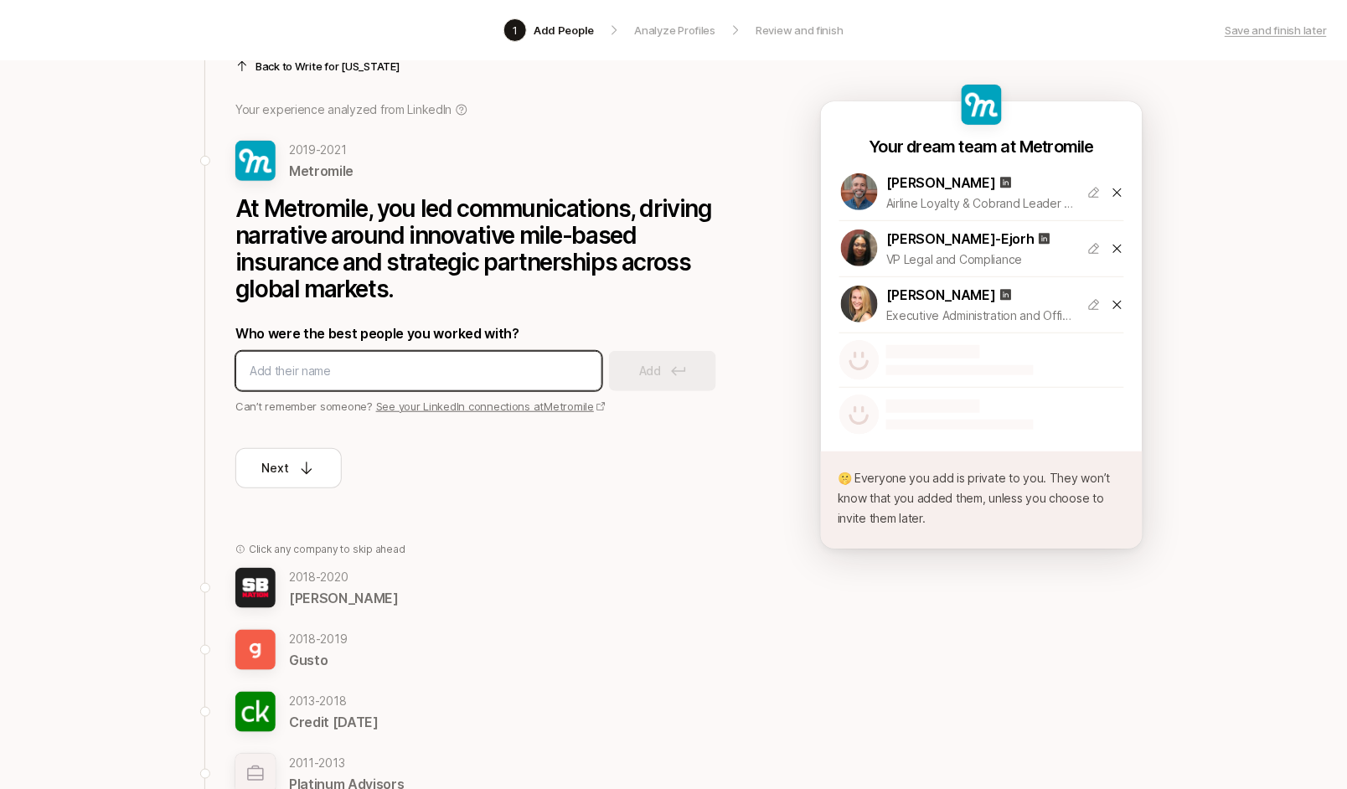
click at [391, 363] on input at bounding box center [419, 371] width 338 height 20
type input "Shannon Schafer"
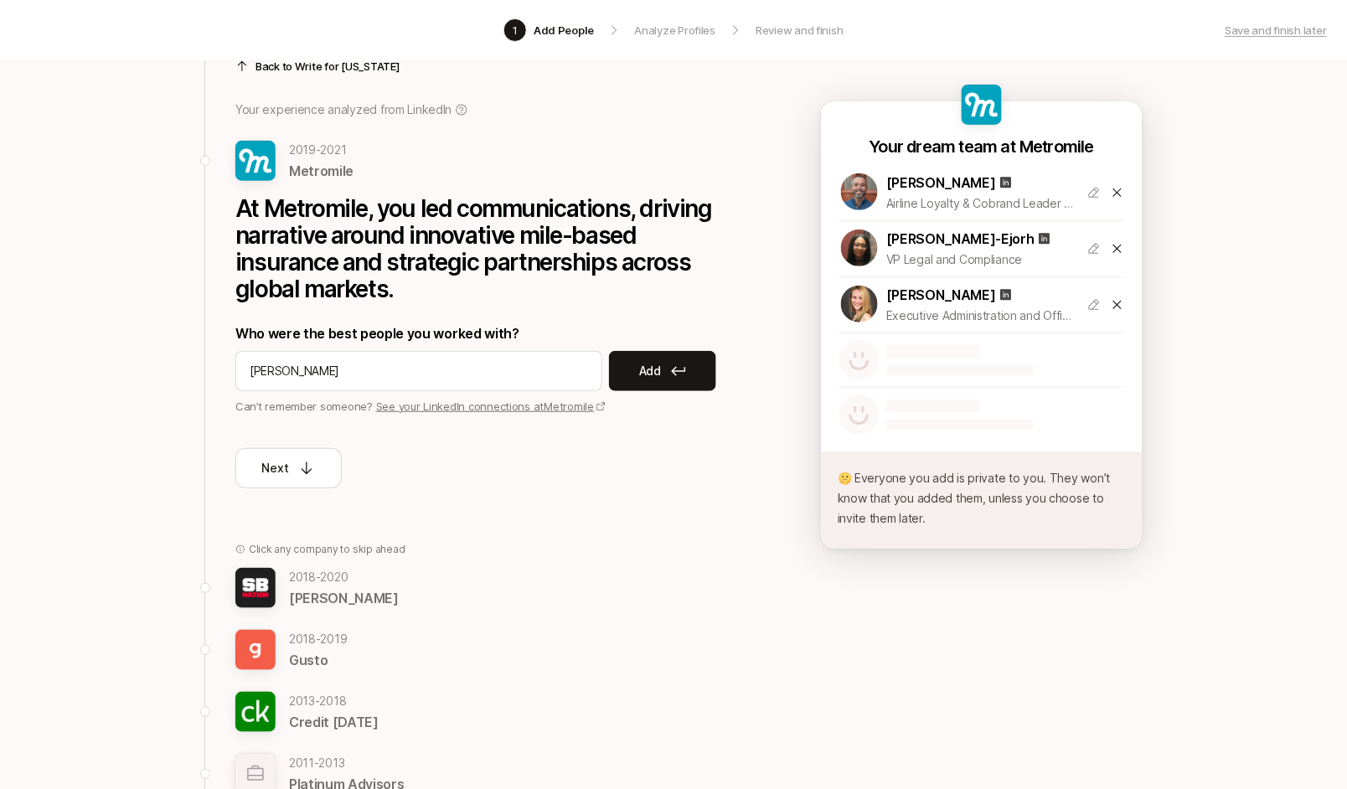
click at [653, 372] on p "Add" at bounding box center [650, 371] width 22 height 20
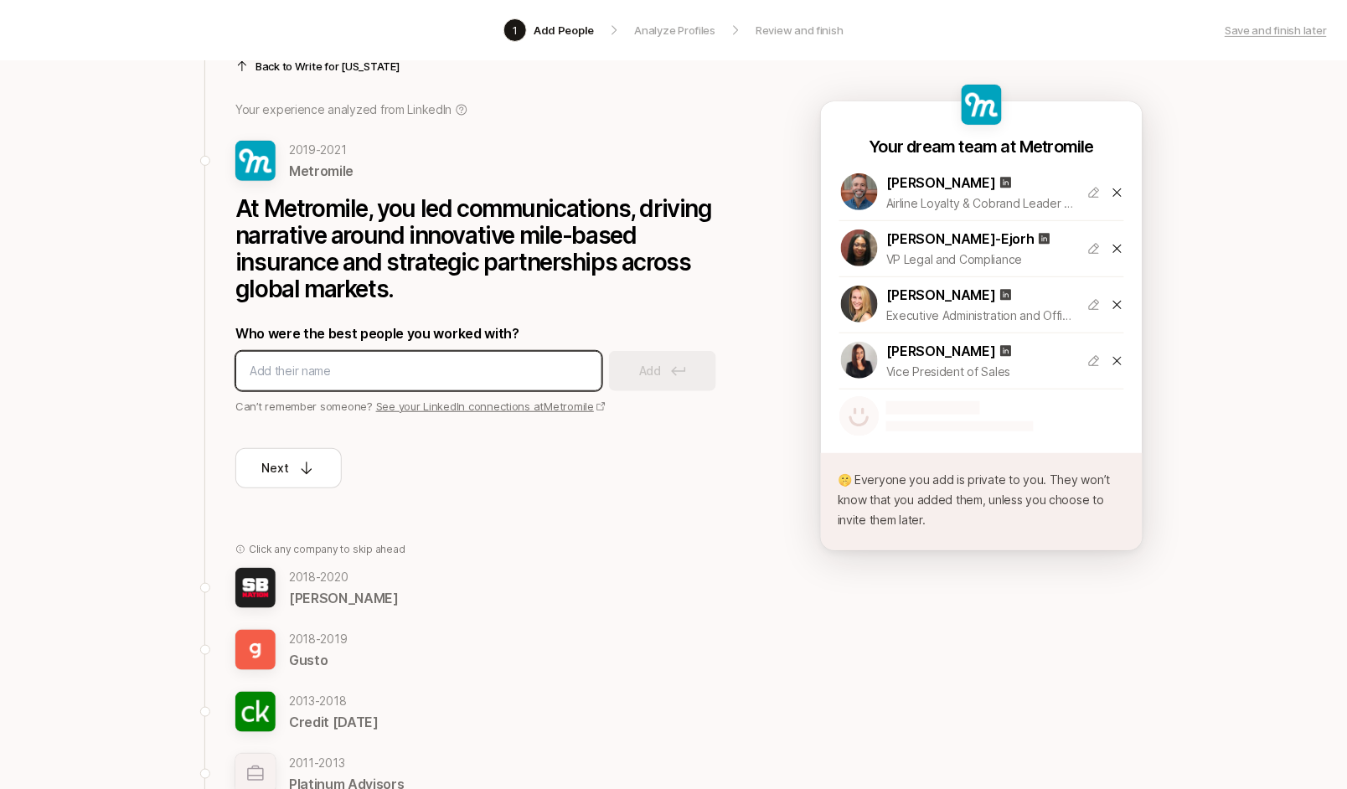
click at [390, 374] on input at bounding box center [419, 371] width 338 height 20
type input "Romain Bauer"
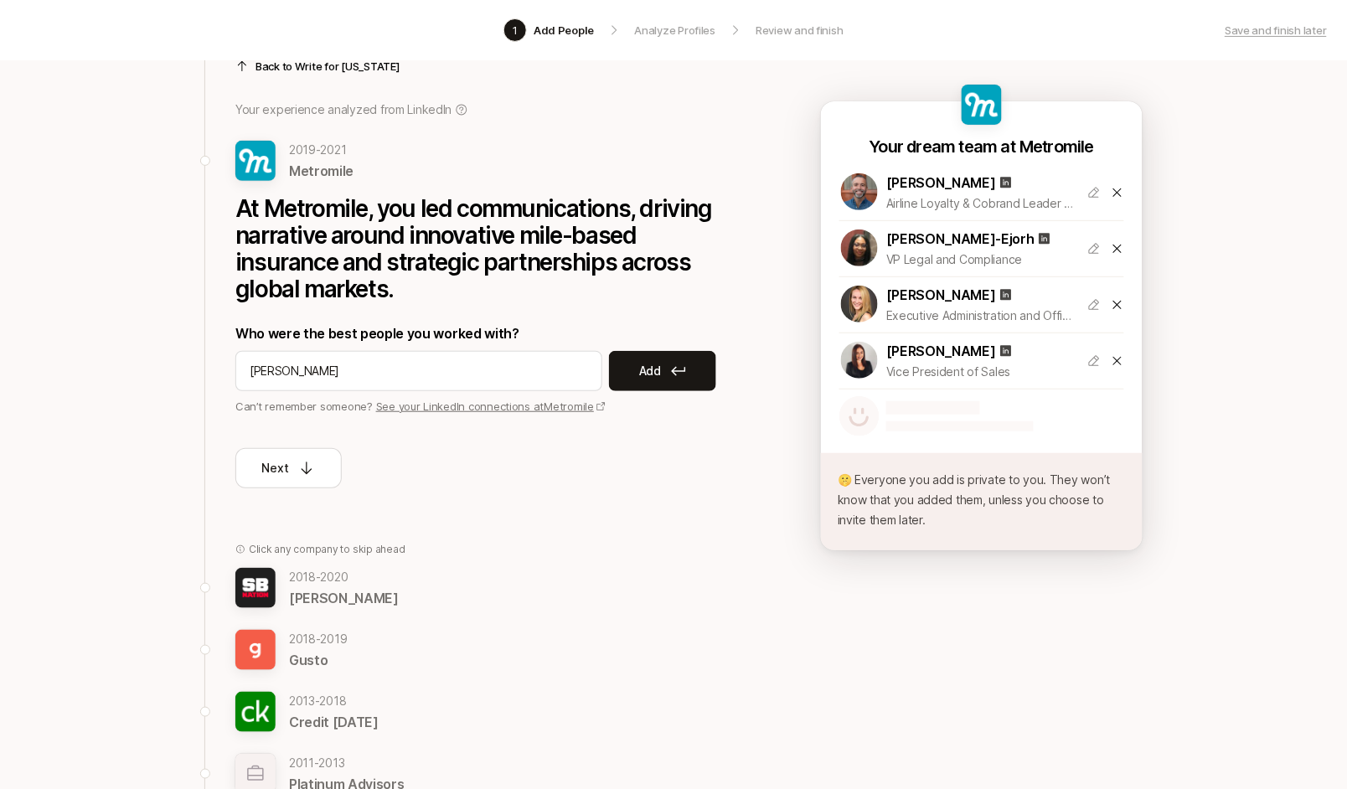
click at [623, 368] on button "Add" at bounding box center [662, 371] width 107 height 40
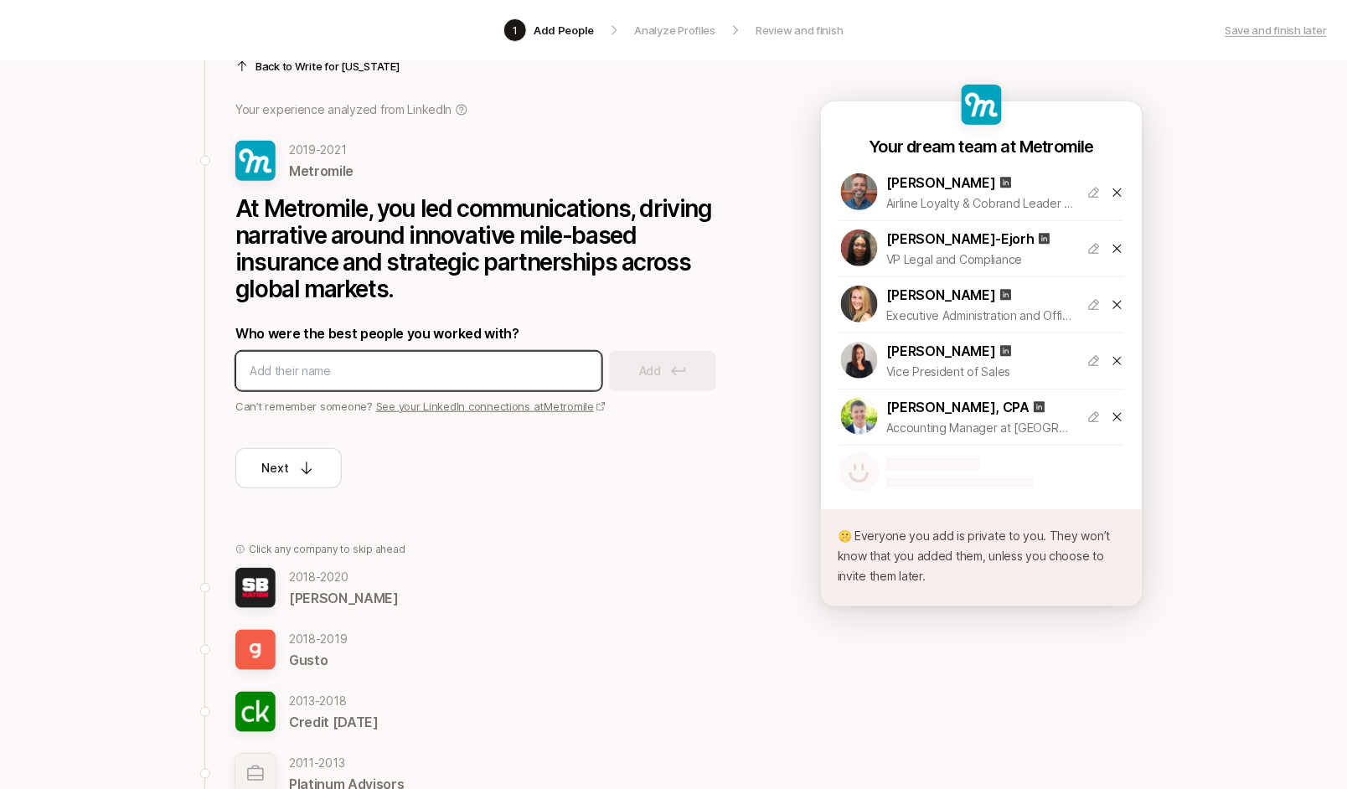
scroll to position [89, 0]
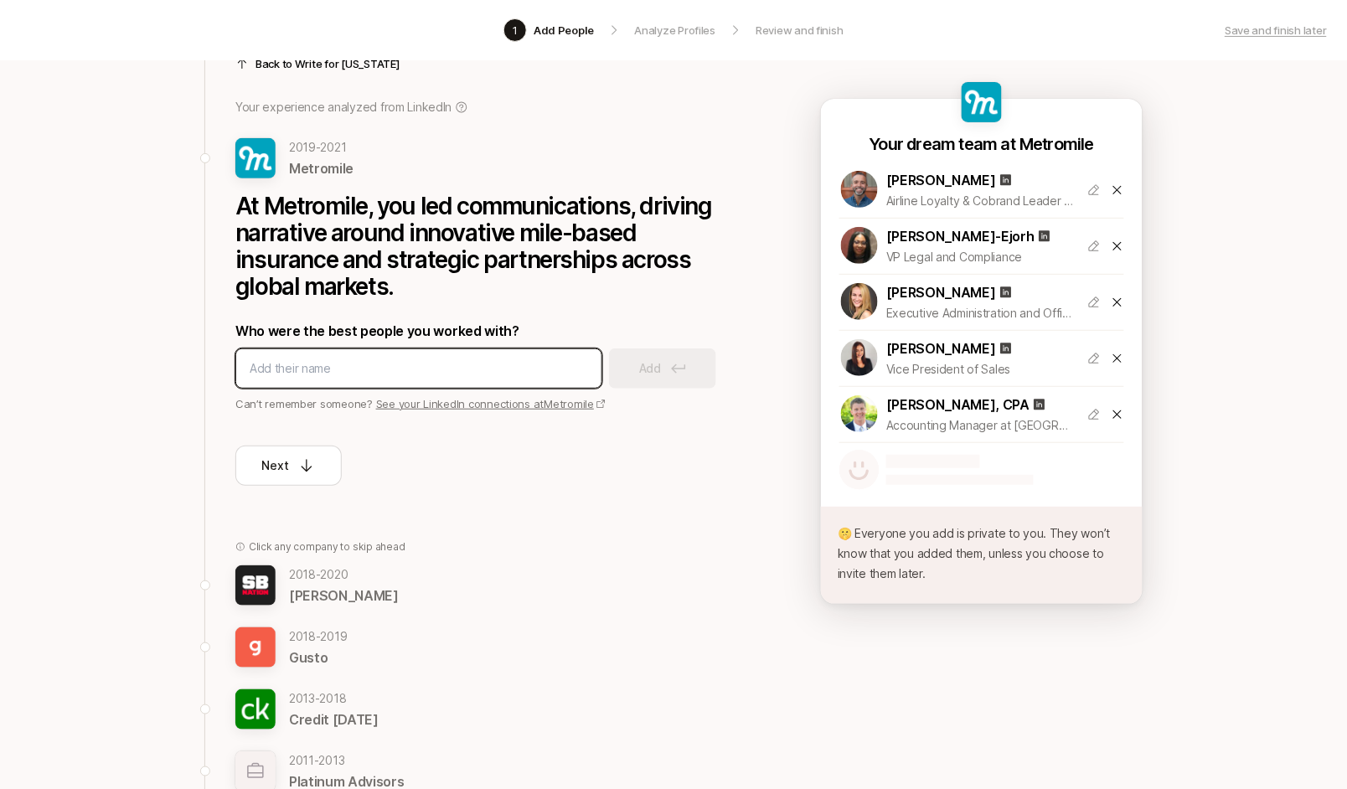
click at [385, 374] on input at bounding box center [419, 368] width 338 height 20
type input "Paige Gilmore"
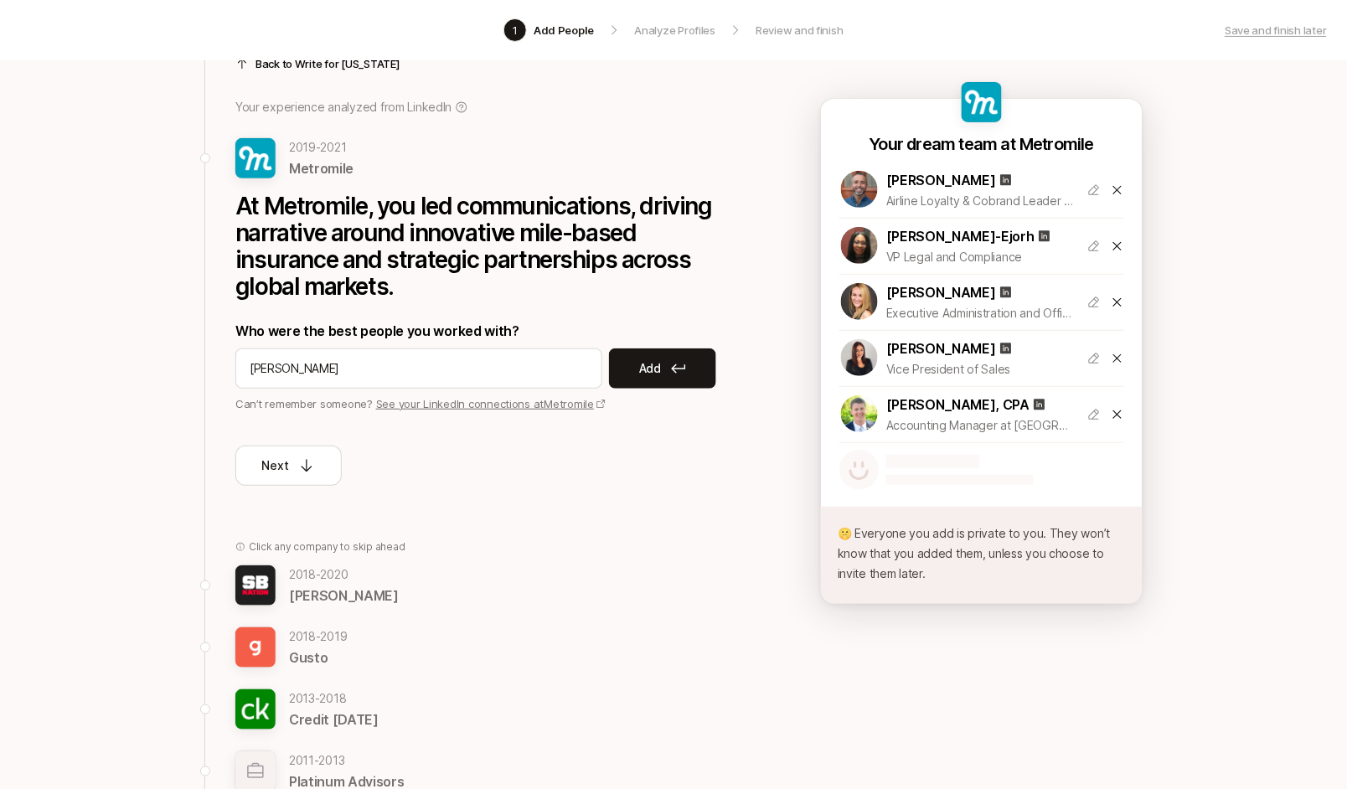
click at [661, 359] on p "Add" at bounding box center [650, 368] width 22 height 20
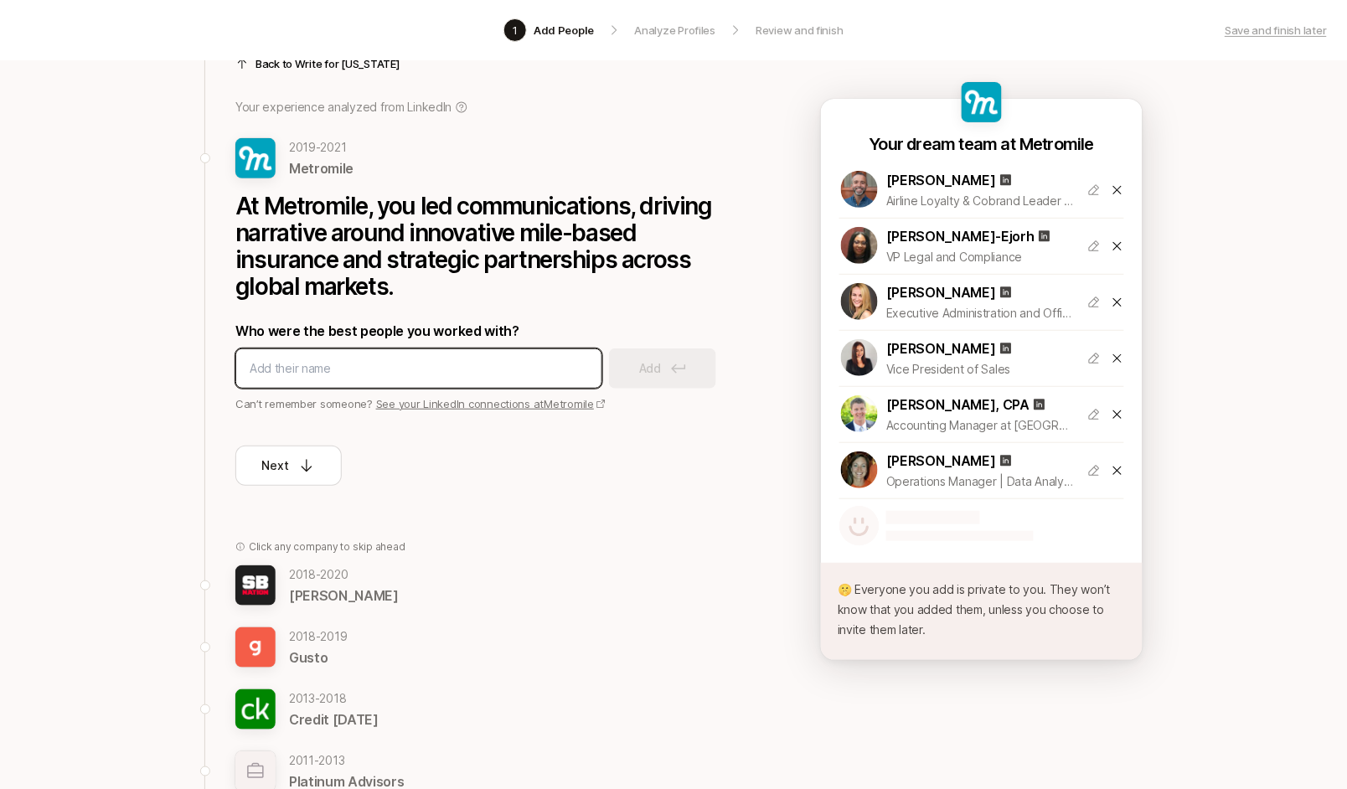
click at [397, 364] on input at bounding box center [419, 368] width 338 height 20
type input "Shana Horonetz"
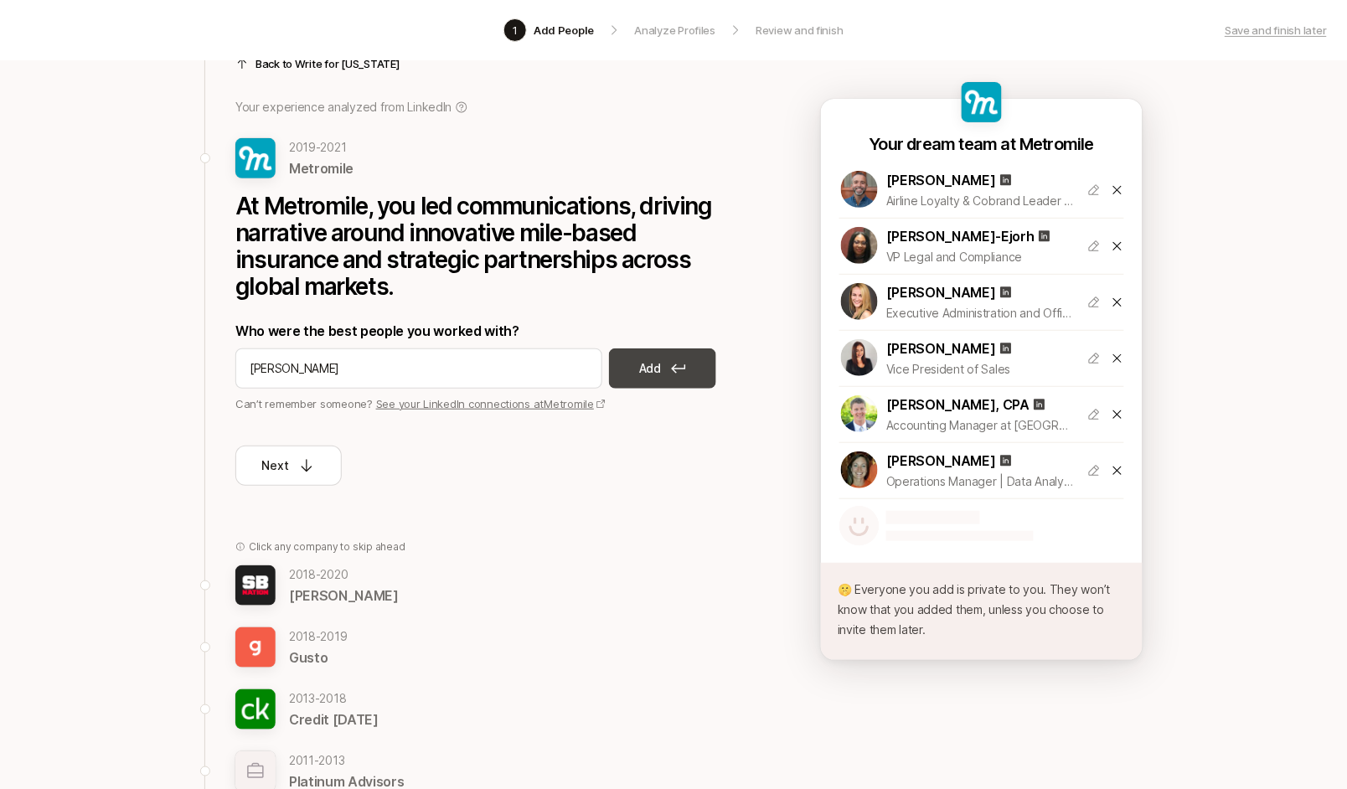
click at [710, 364] on button "Add" at bounding box center [662, 368] width 107 height 40
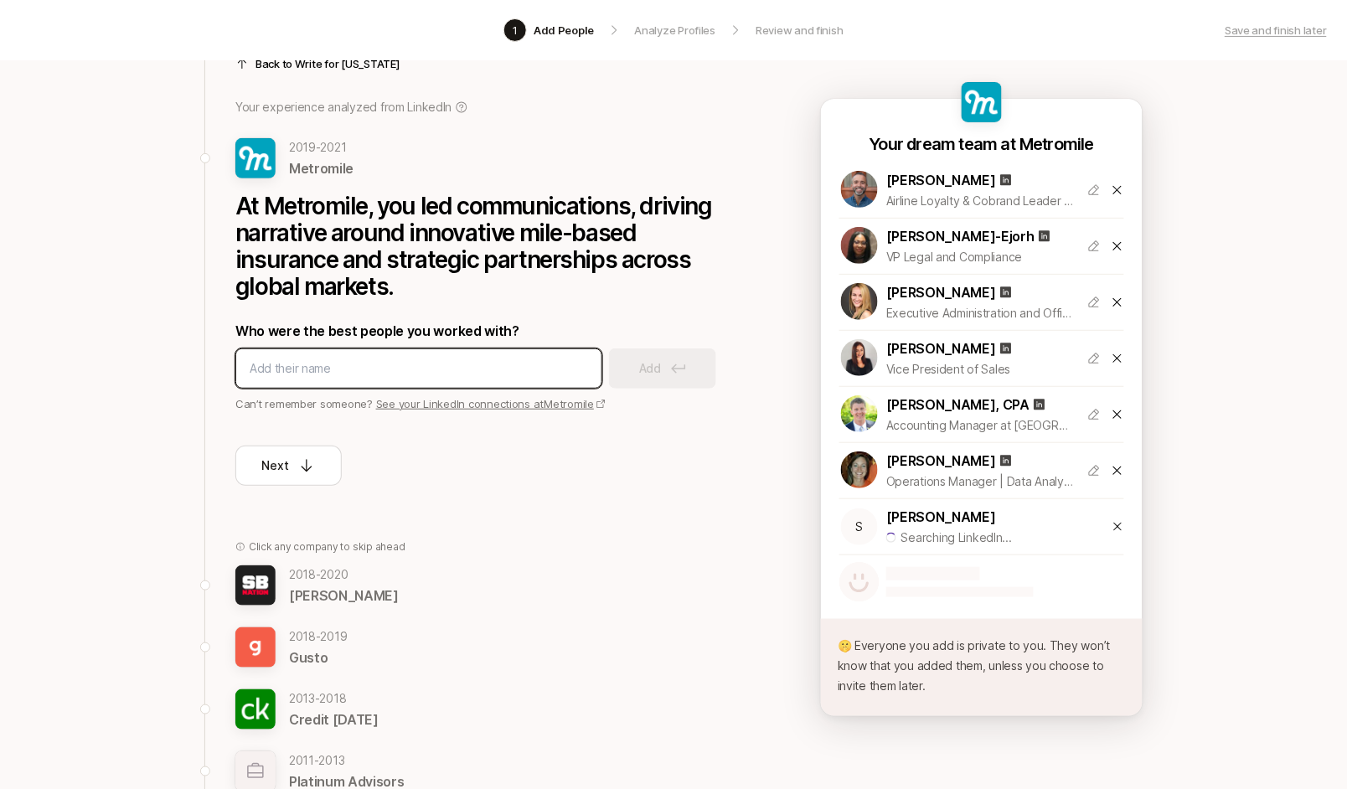
click at [430, 362] on input at bounding box center [419, 368] width 338 height 20
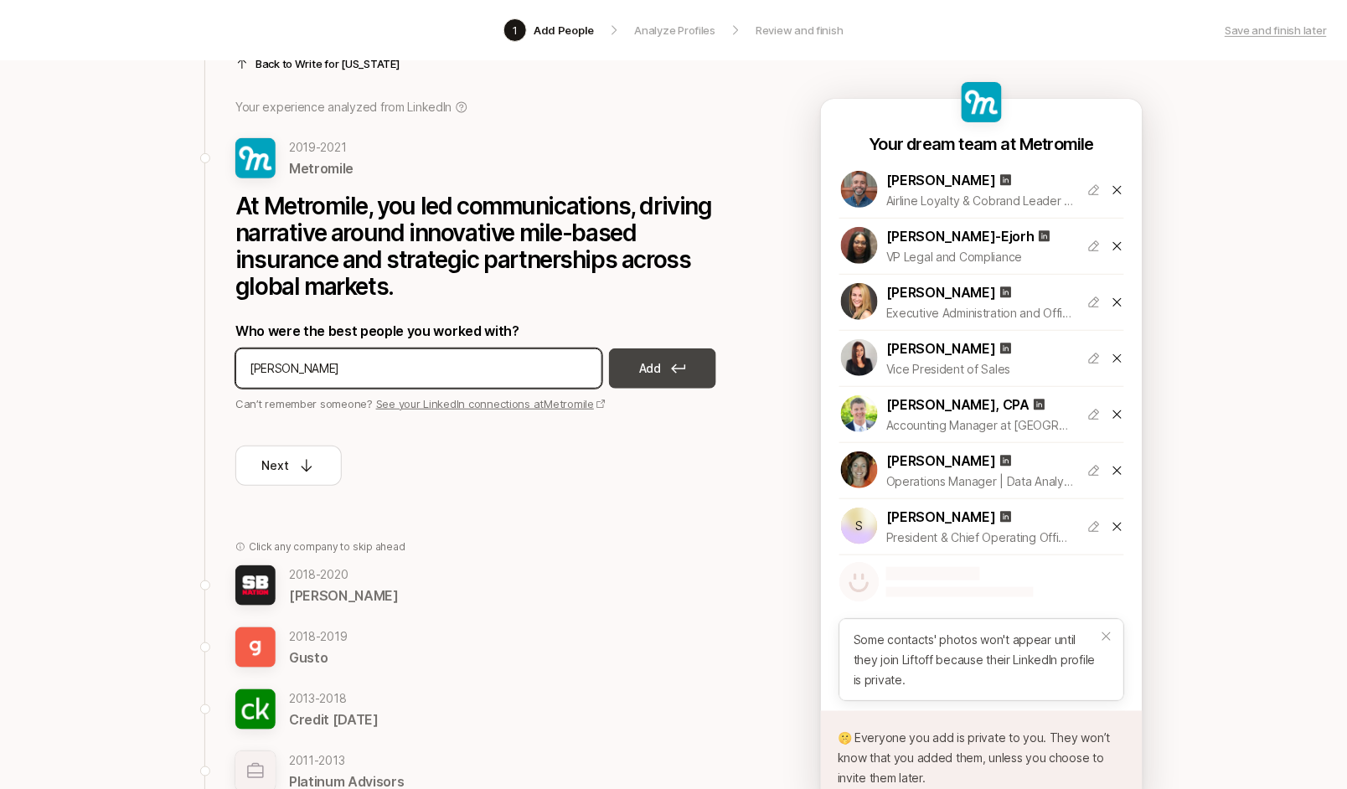
type input "Jason Altieri"
click at [665, 364] on button "Add" at bounding box center [662, 368] width 107 height 40
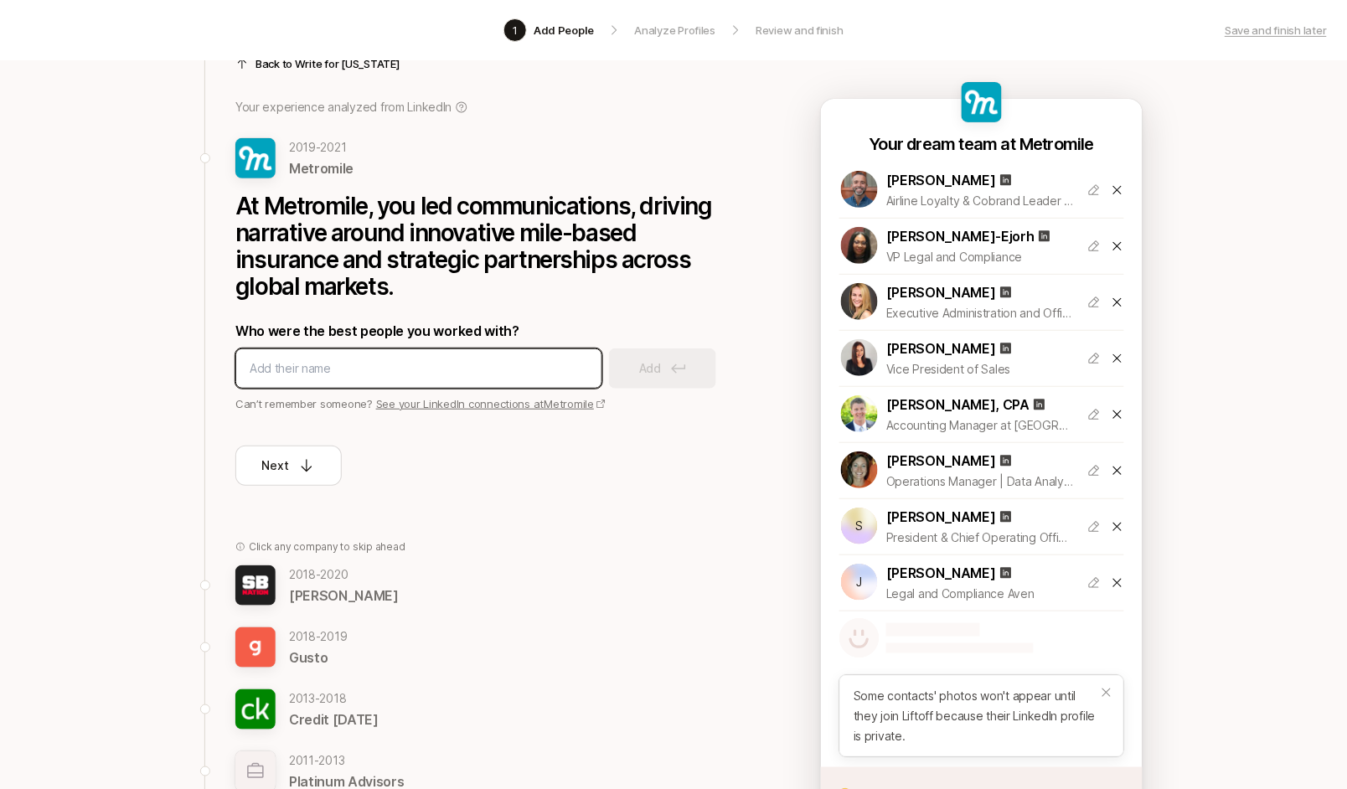
click at [438, 368] on input at bounding box center [419, 368] width 338 height 20
type input "Anitha Iyer"
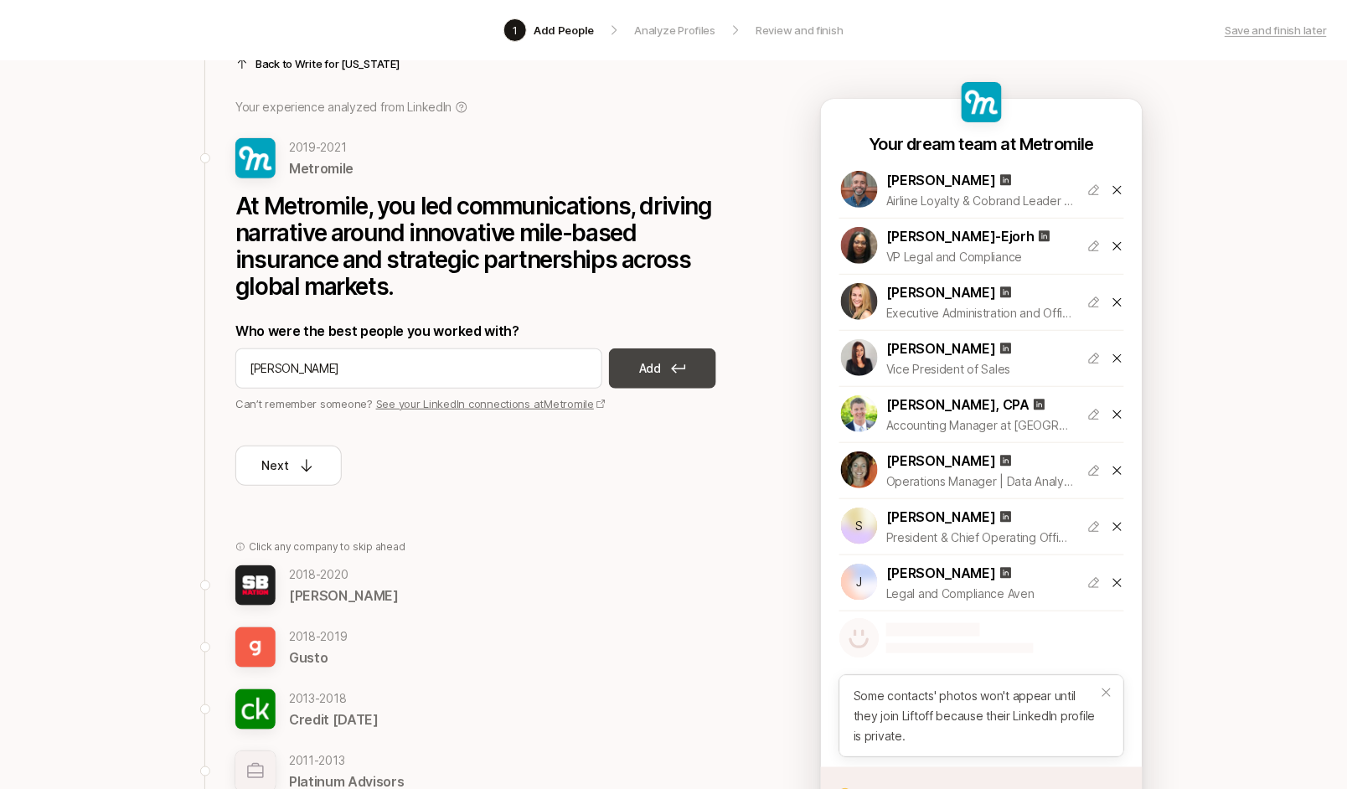
click at [708, 370] on button "Add" at bounding box center [662, 368] width 107 height 40
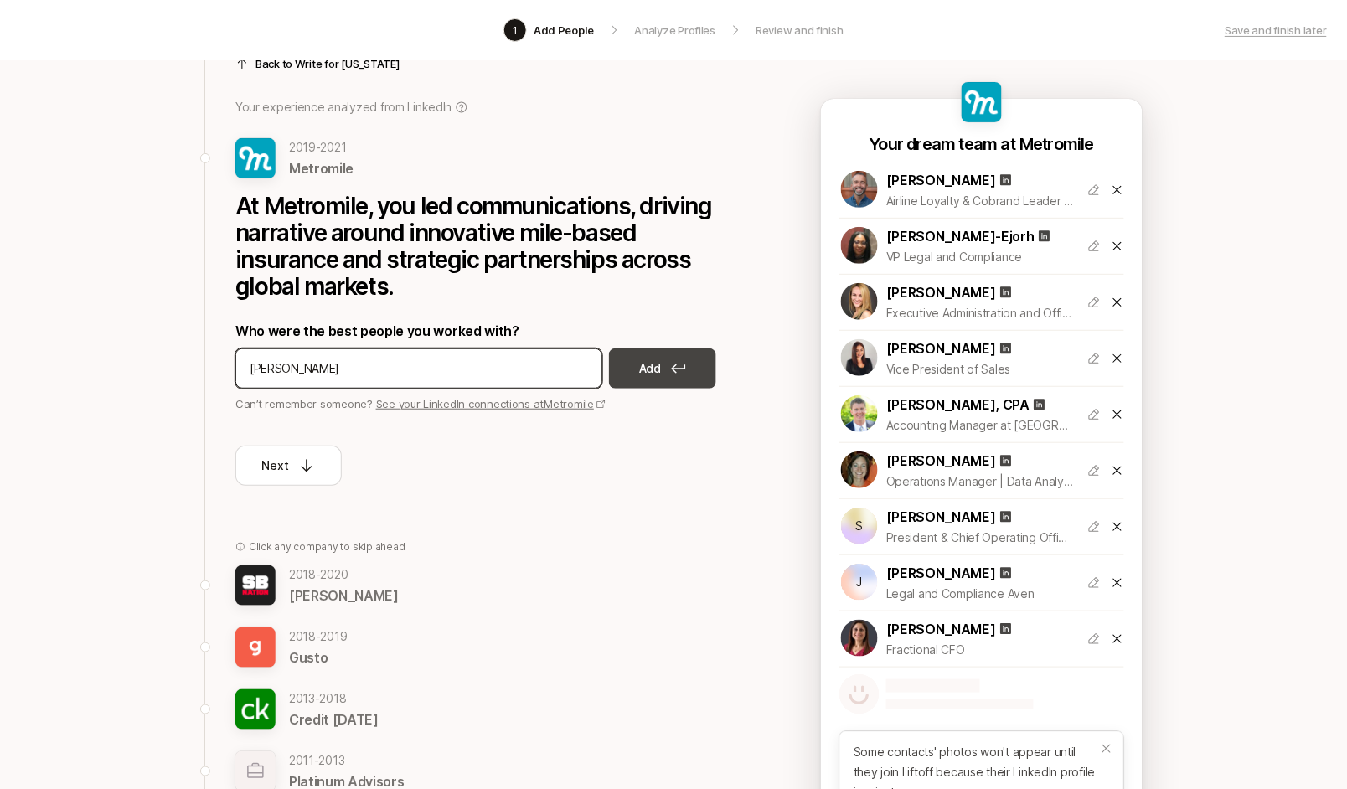
type input "Brandon Loyd"
click at [660, 362] on p "Add" at bounding box center [650, 368] width 22 height 20
click at [460, 368] on input at bounding box center [419, 368] width 338 height 20
type input "Tim Ratto"
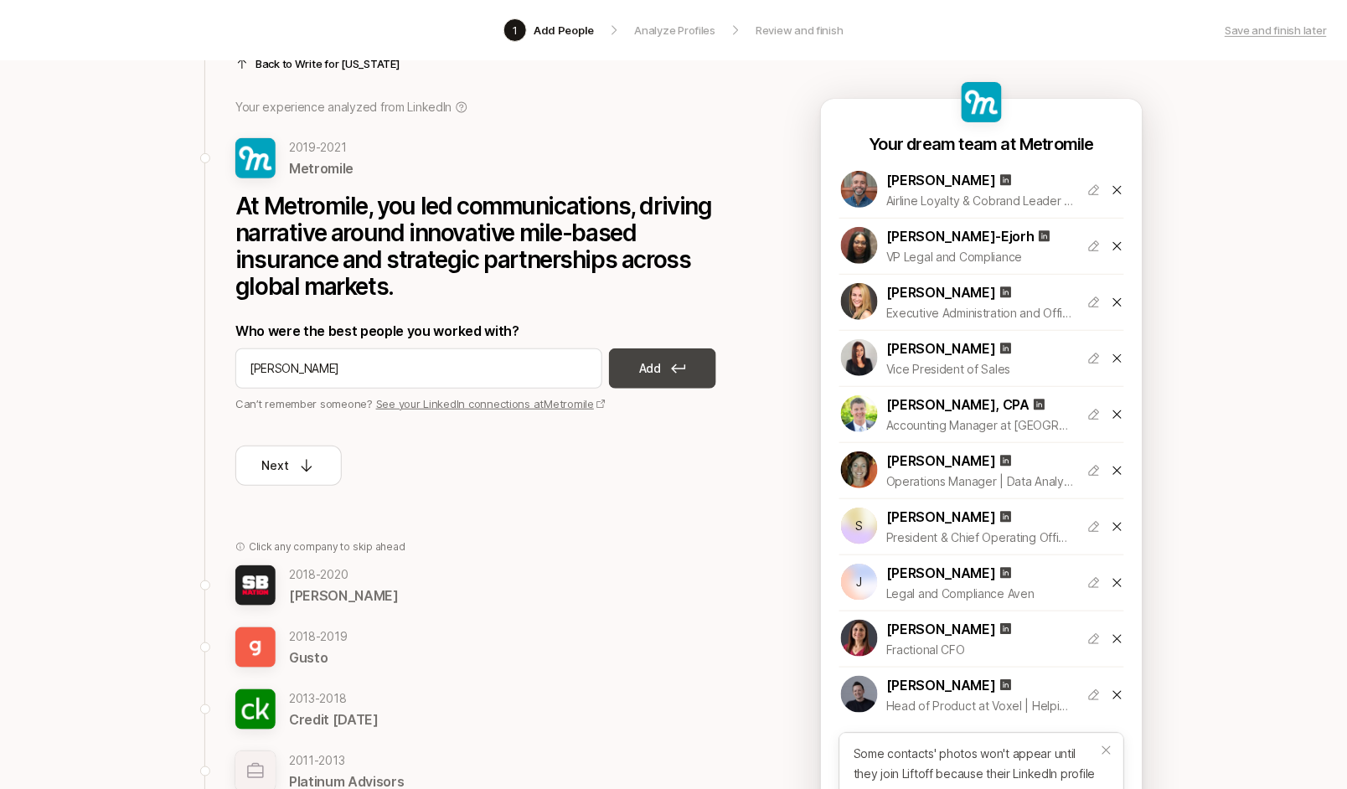
click at [688, 366] on button "Add" at bounding box center [662, 368] width 107 height 40
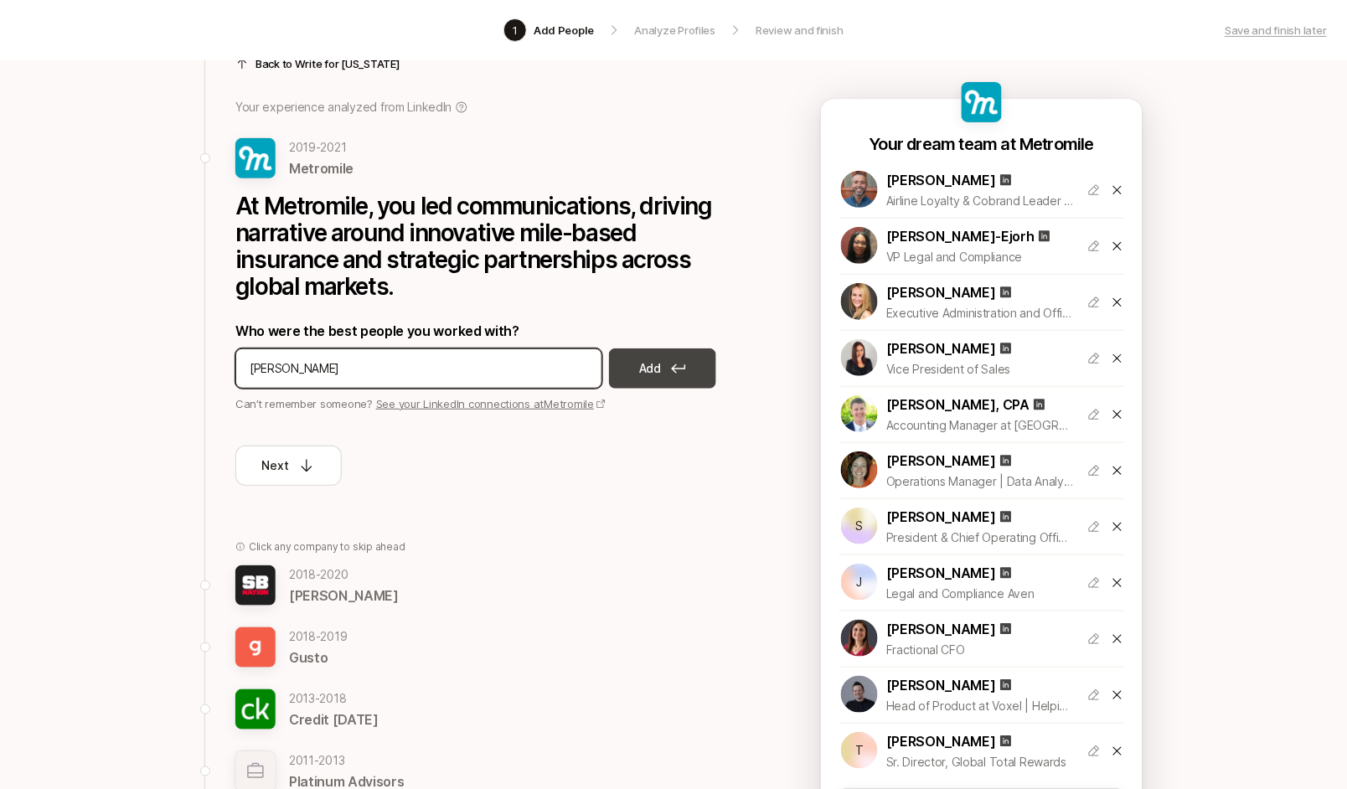
type input "Matt Stein"
click at [652, 377] on p "Add" at bounding box center [650, 368] width 22 height 20
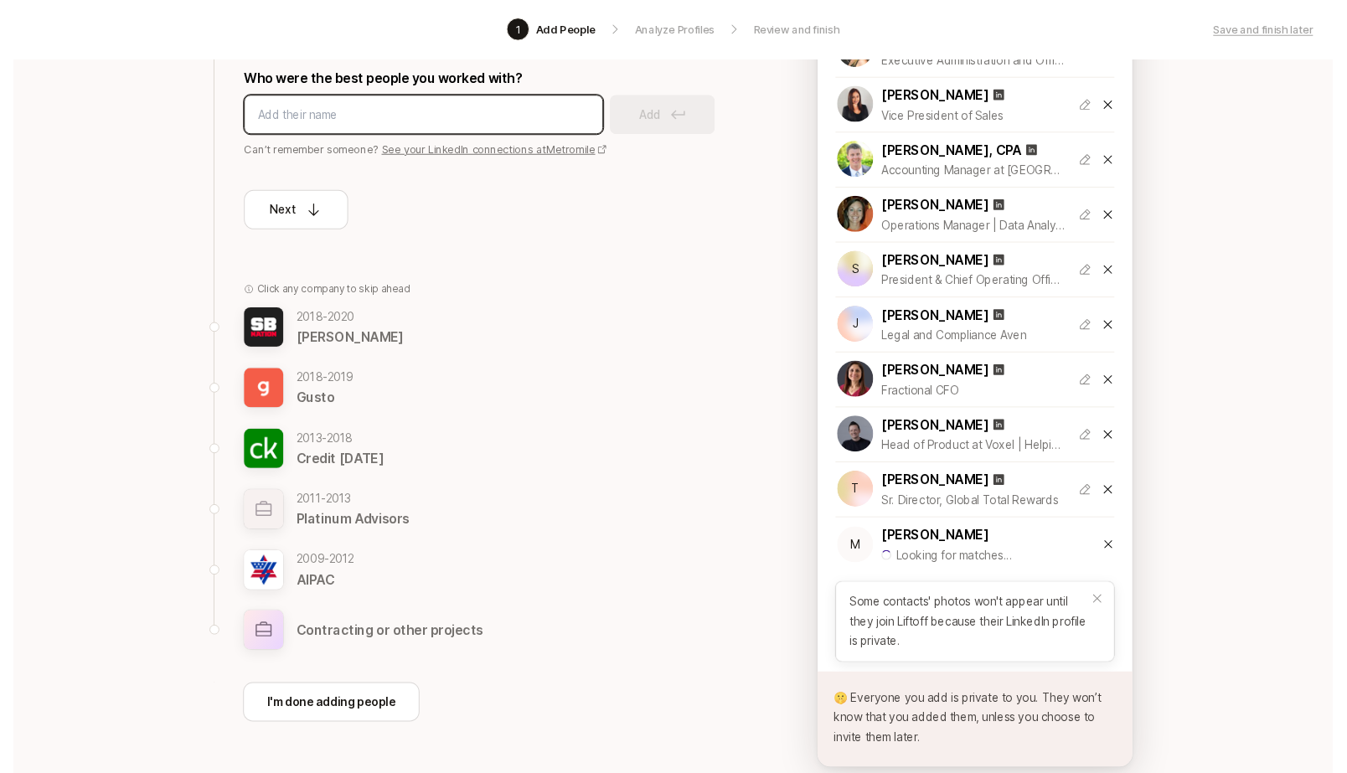
scroll to position [339, 0]
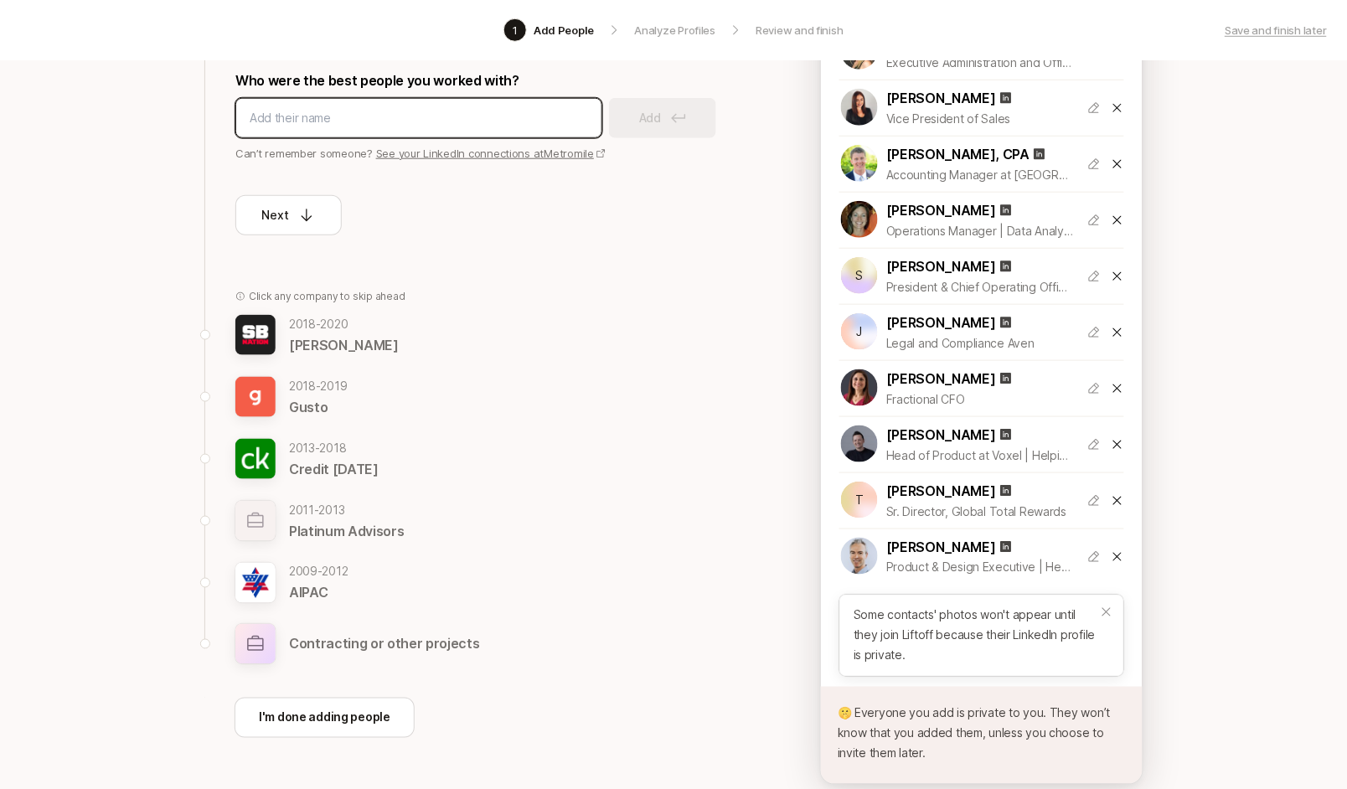
click at [344, 126] on input at bounding box center [419, 118] width 338 height 20
type input "Yitian Xia"
click at [417, 119] on input "Yitian Xia" at bounding box center [419, 118] width 338 height 20
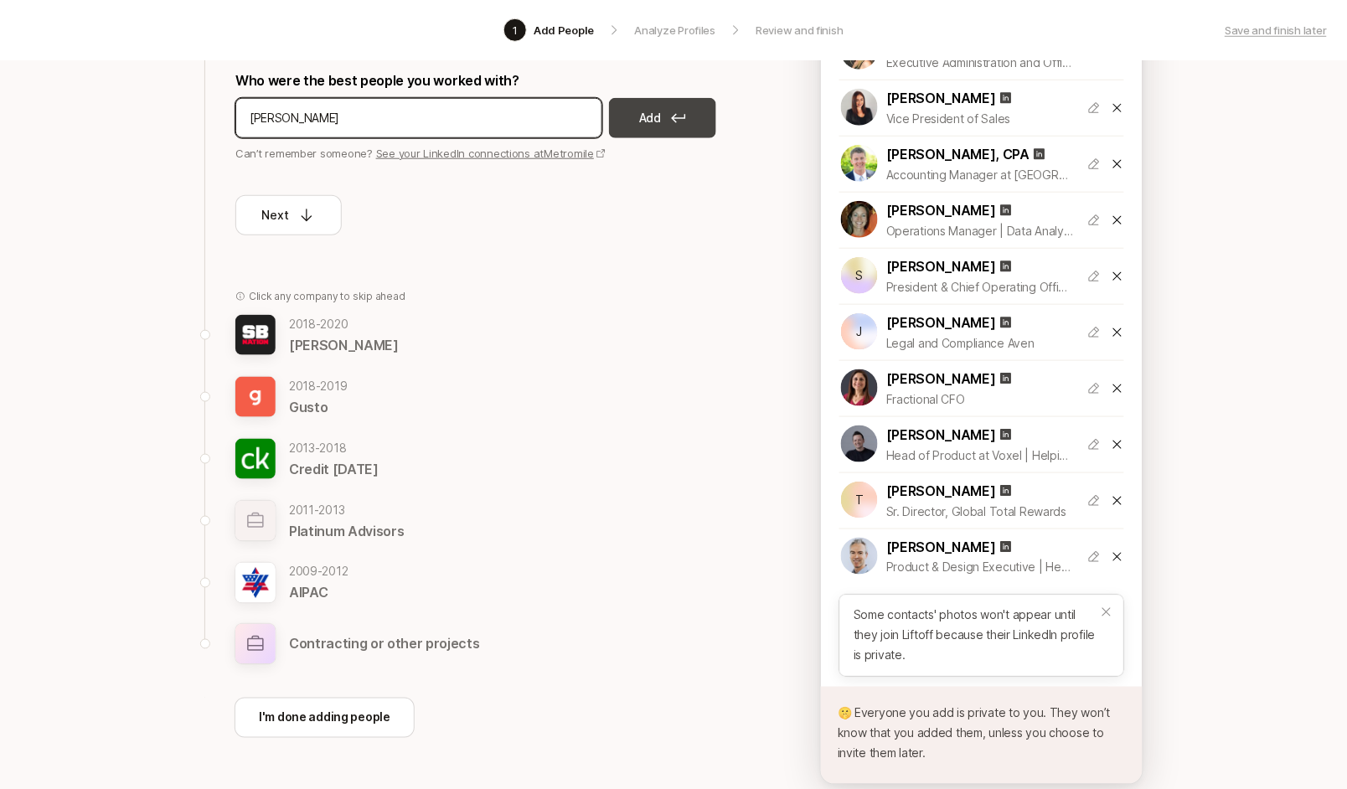
type input "Edwin Zhang"
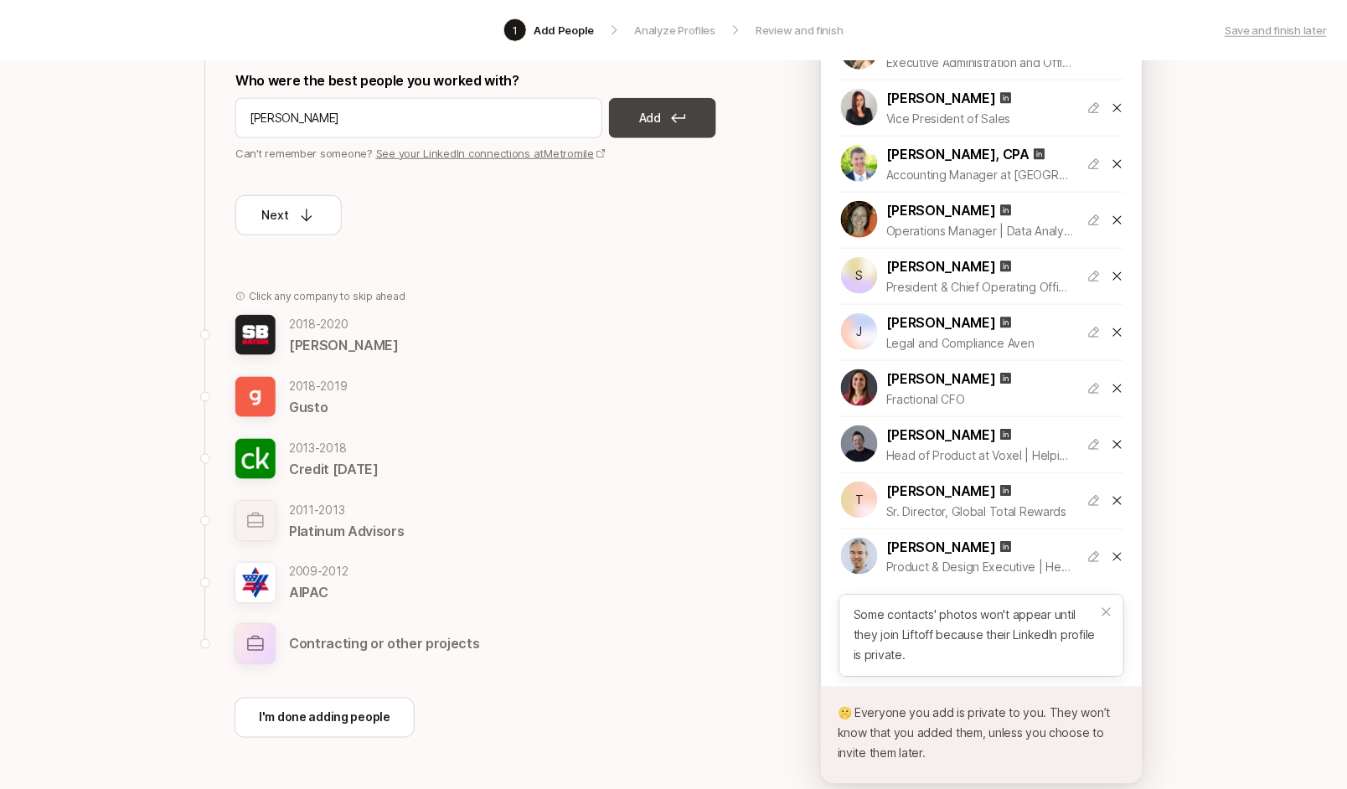
click at [678, 105] on button "Add" at bounding box center [662, 118] width 107 height 40
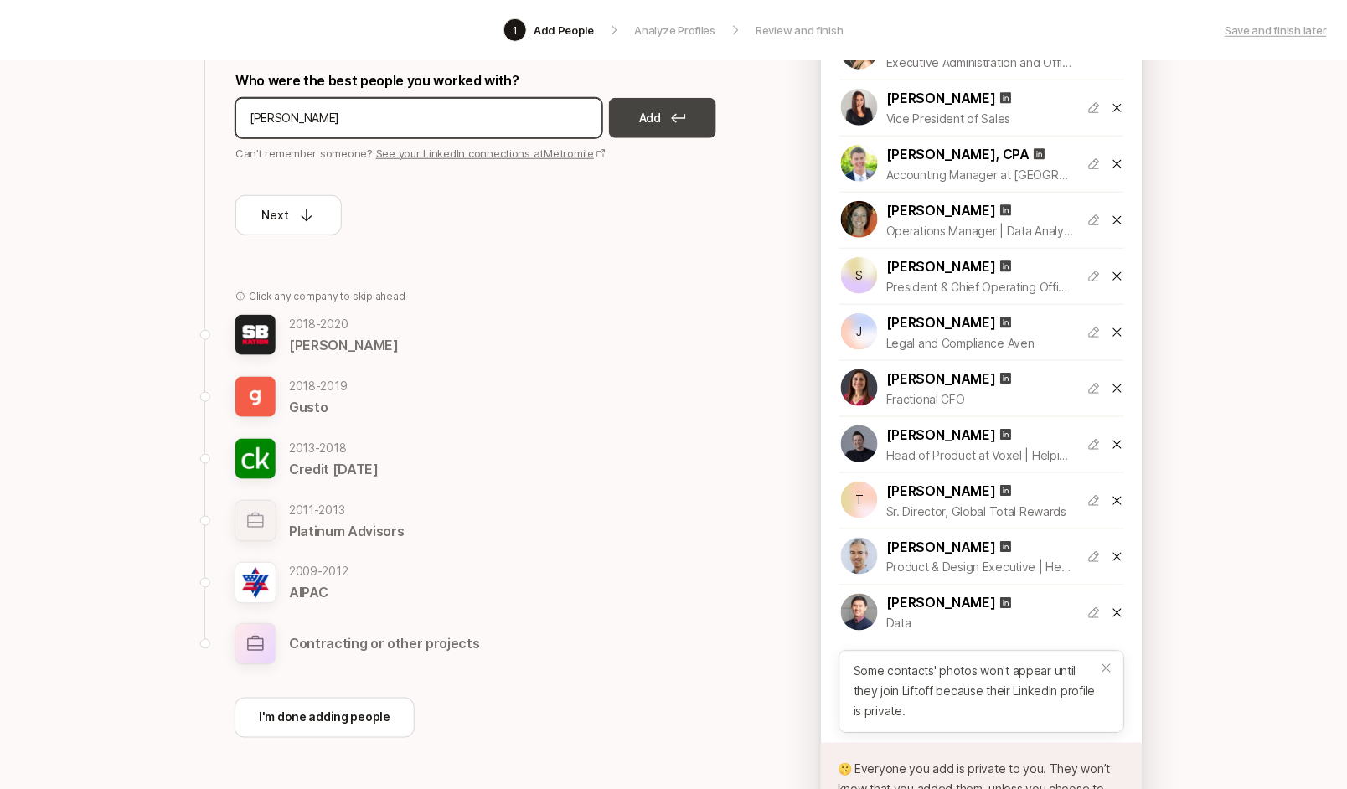
type input "Jesse McKendry"
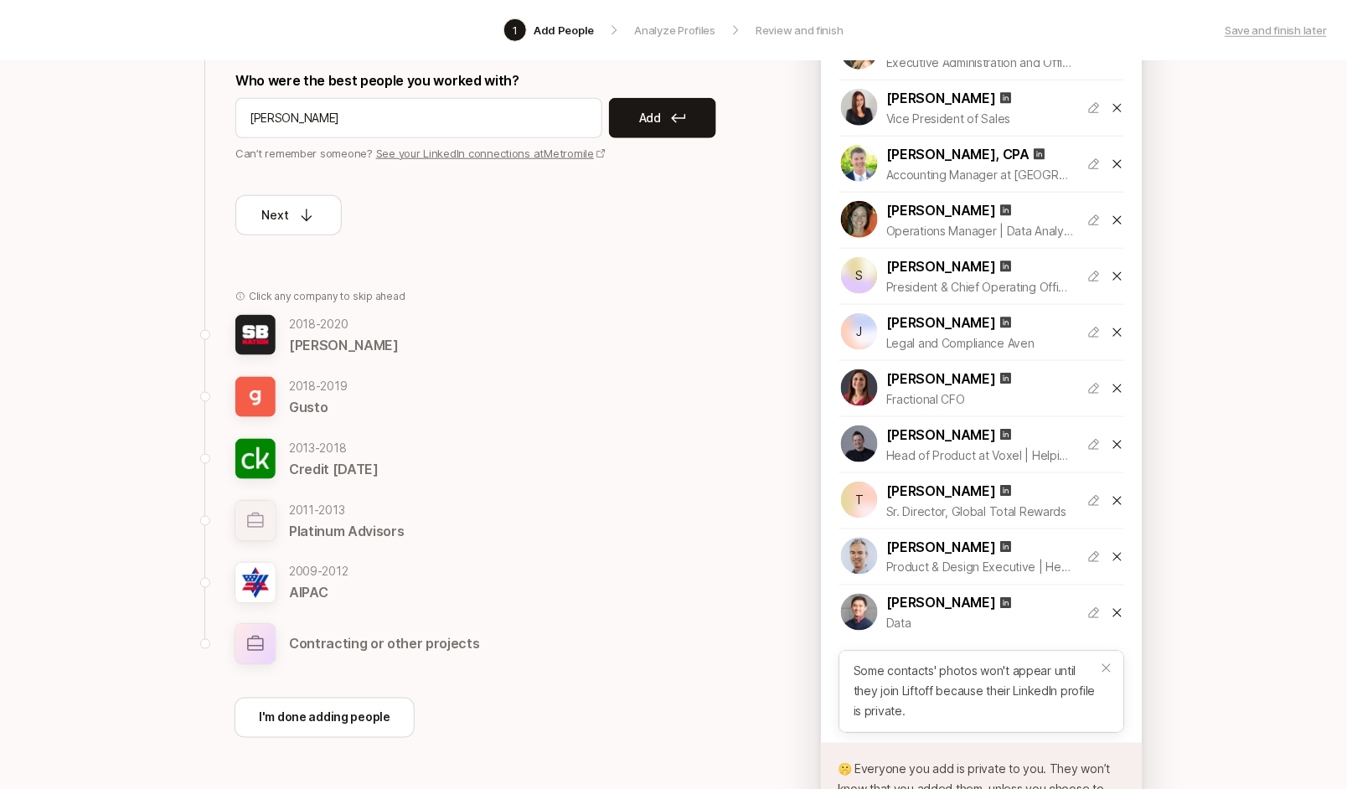
click at [663, 116] on button "Add" at bounding box center [662, 118] width 107 height 40
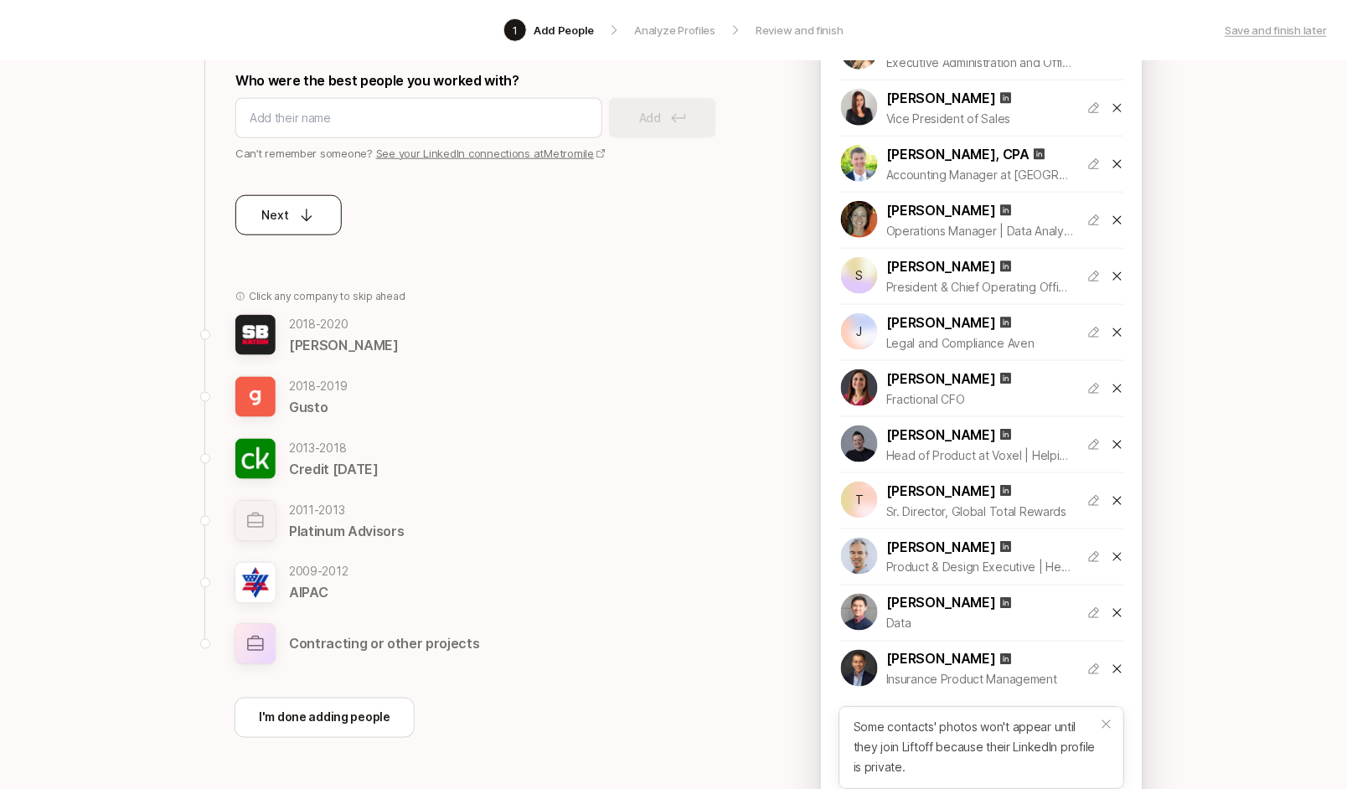
click at [269, 211] on p "Next" at bounding box center [275, 215] width 27 height 20
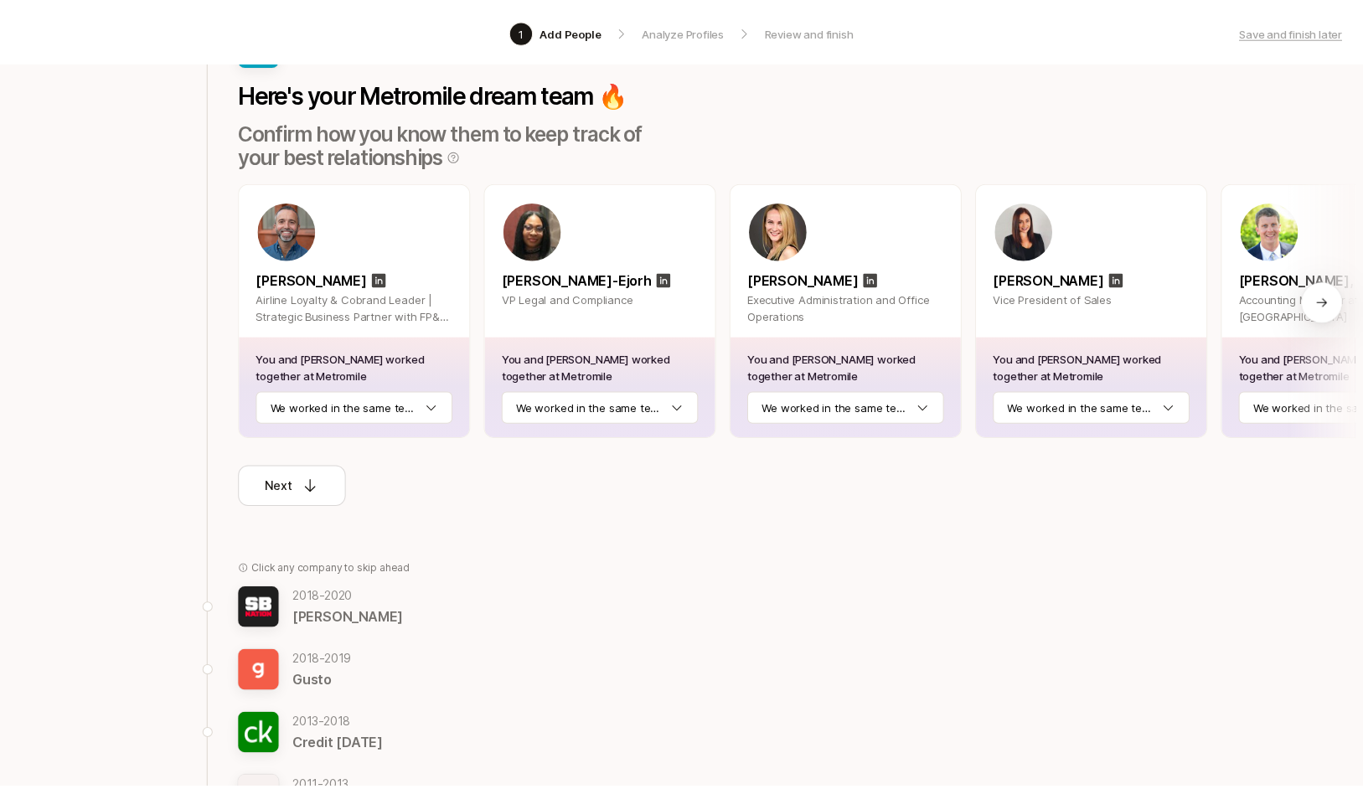
scroll to position [134, 0]
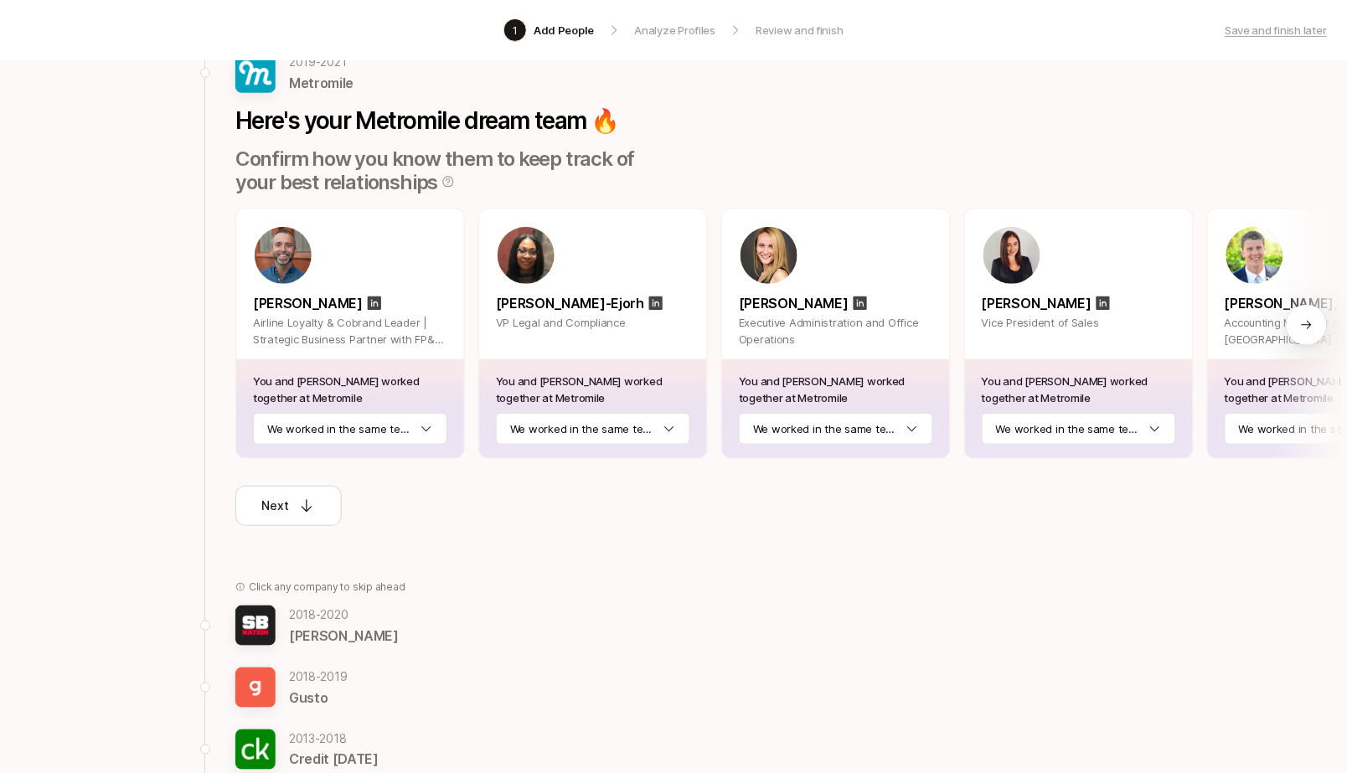
click at [394, 420] on html "1 Add People Analyze Profiles Review and finish Save and finish later Add the b…" at bounding box center [673, 252] width 1347 height 773
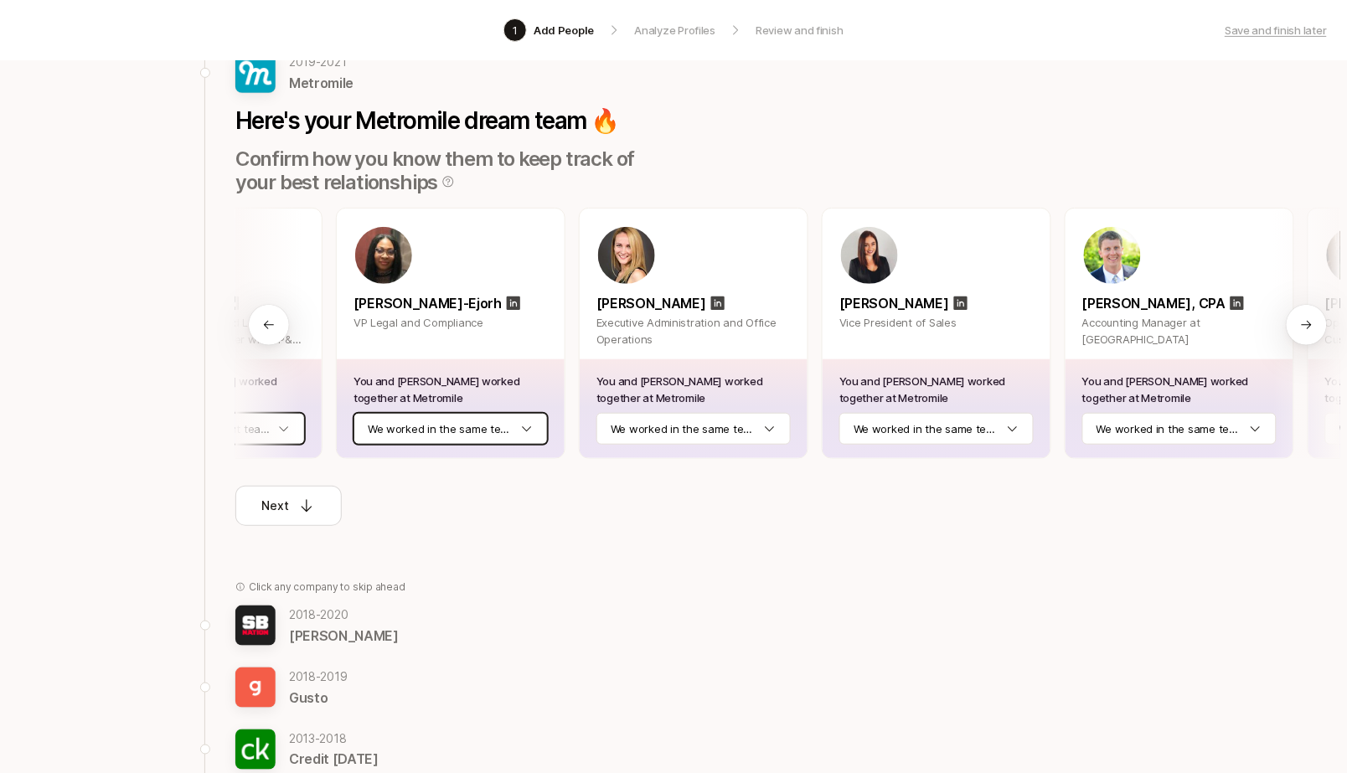
scroll to position [0, 149]
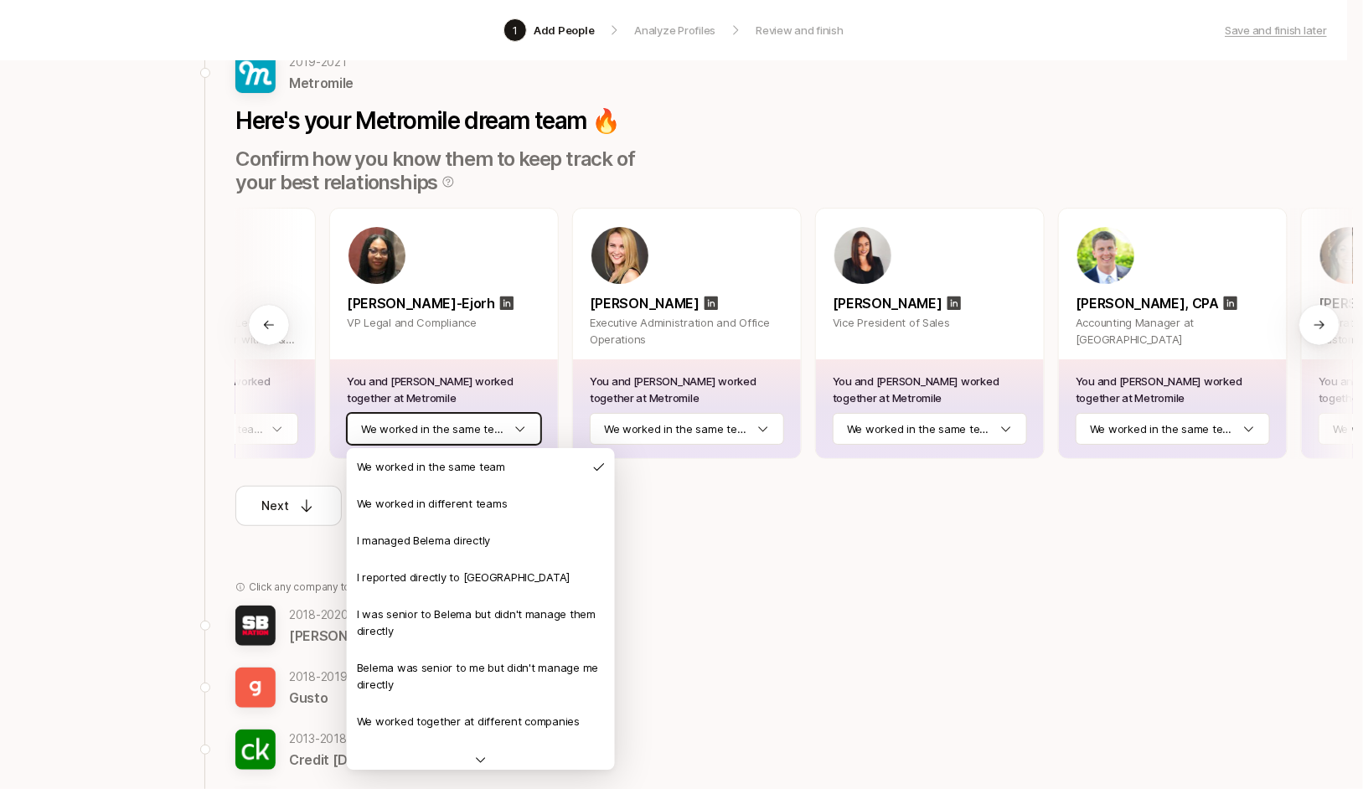
click at [485, 426] on html "1 Add People Analyze Profiles Review and finish Save and finish later Add the b…" at bounding box center [681, 260] width 1363 height 789
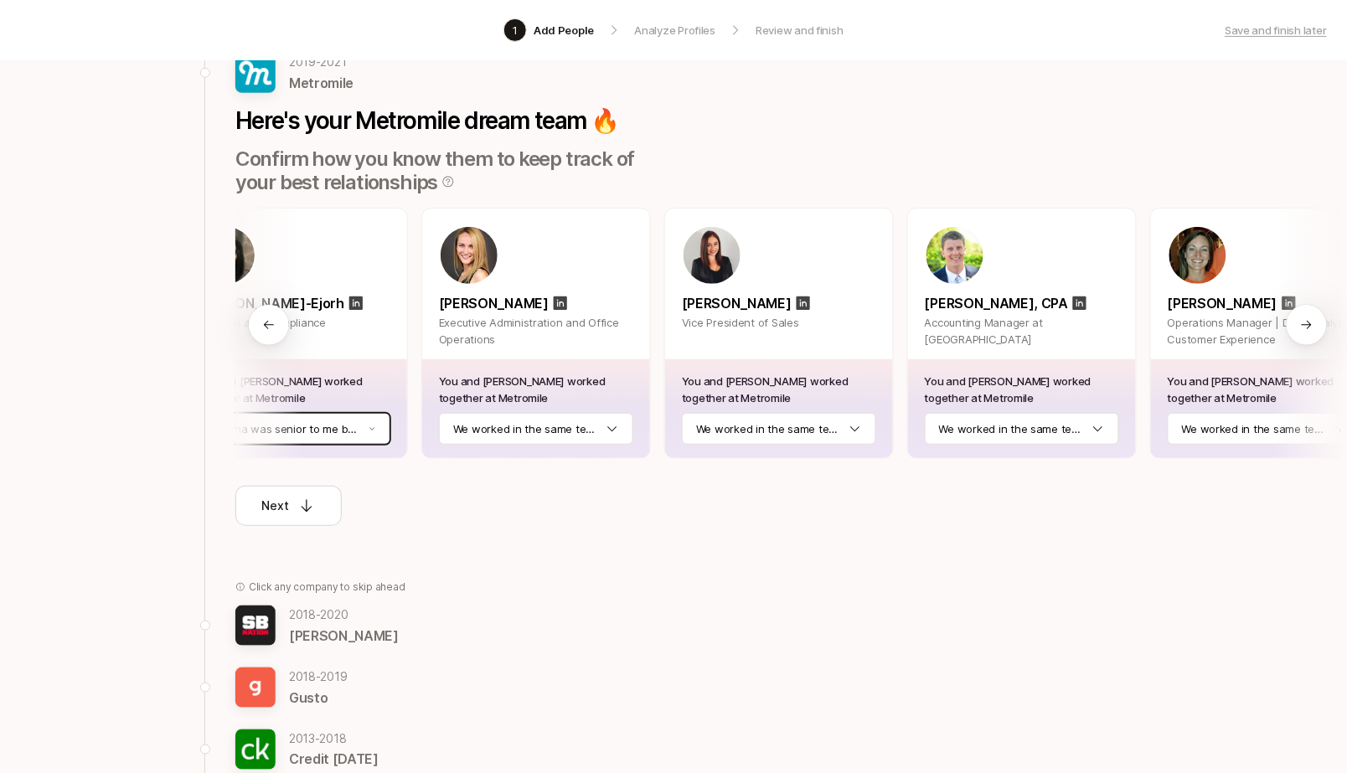
scroll to position [0, 316]
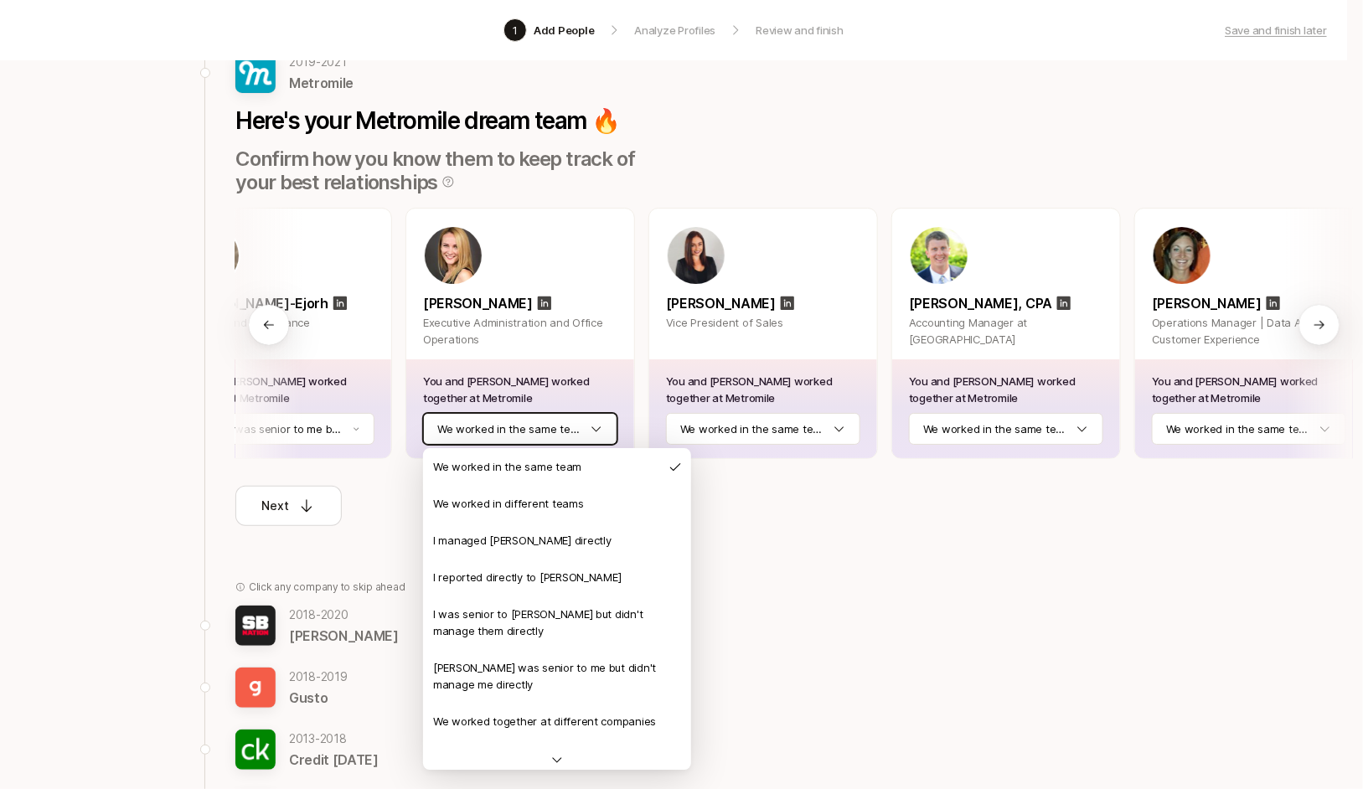
click at [511, 430] on html "1 Add People Analyze Profiles Review and finish Save and finish later Add the b…" at bounding box center [681, 260] width 1363 height 789
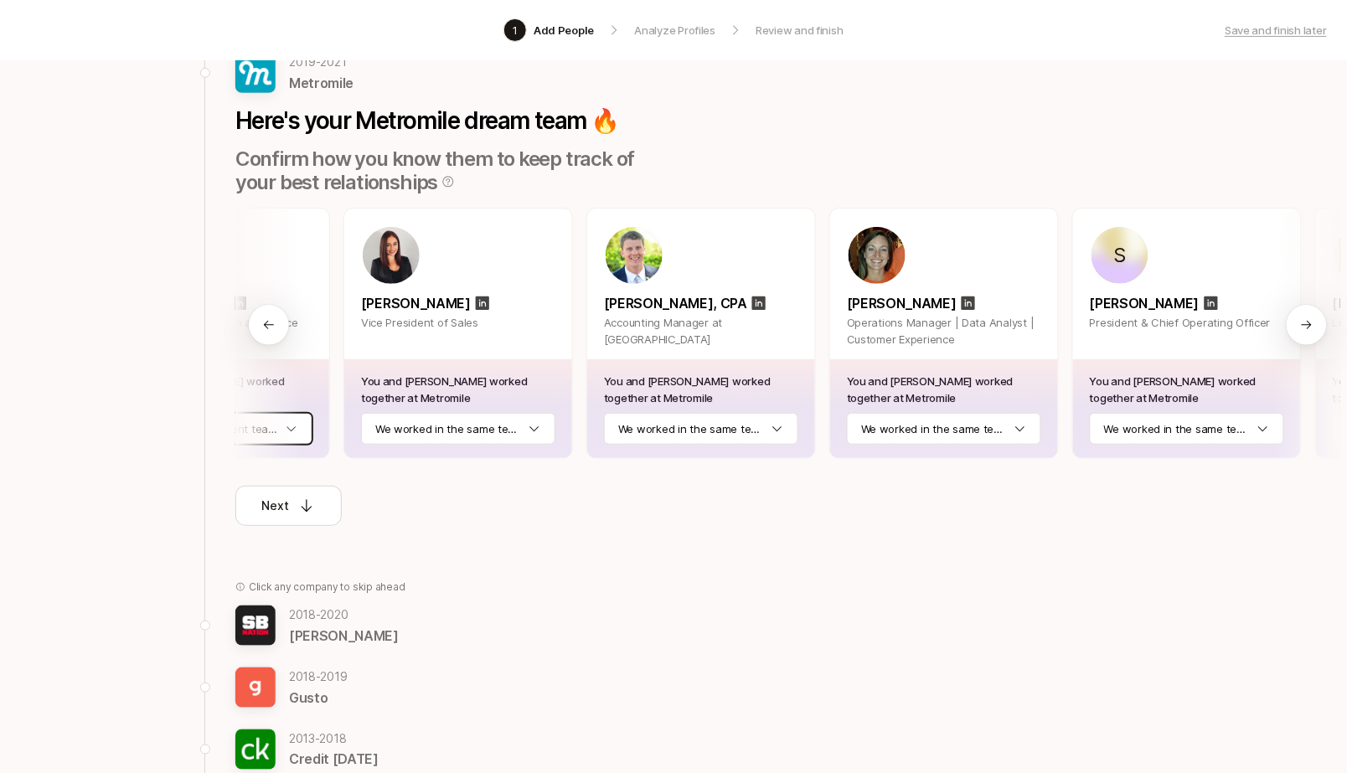
scroll to position [0, 624]
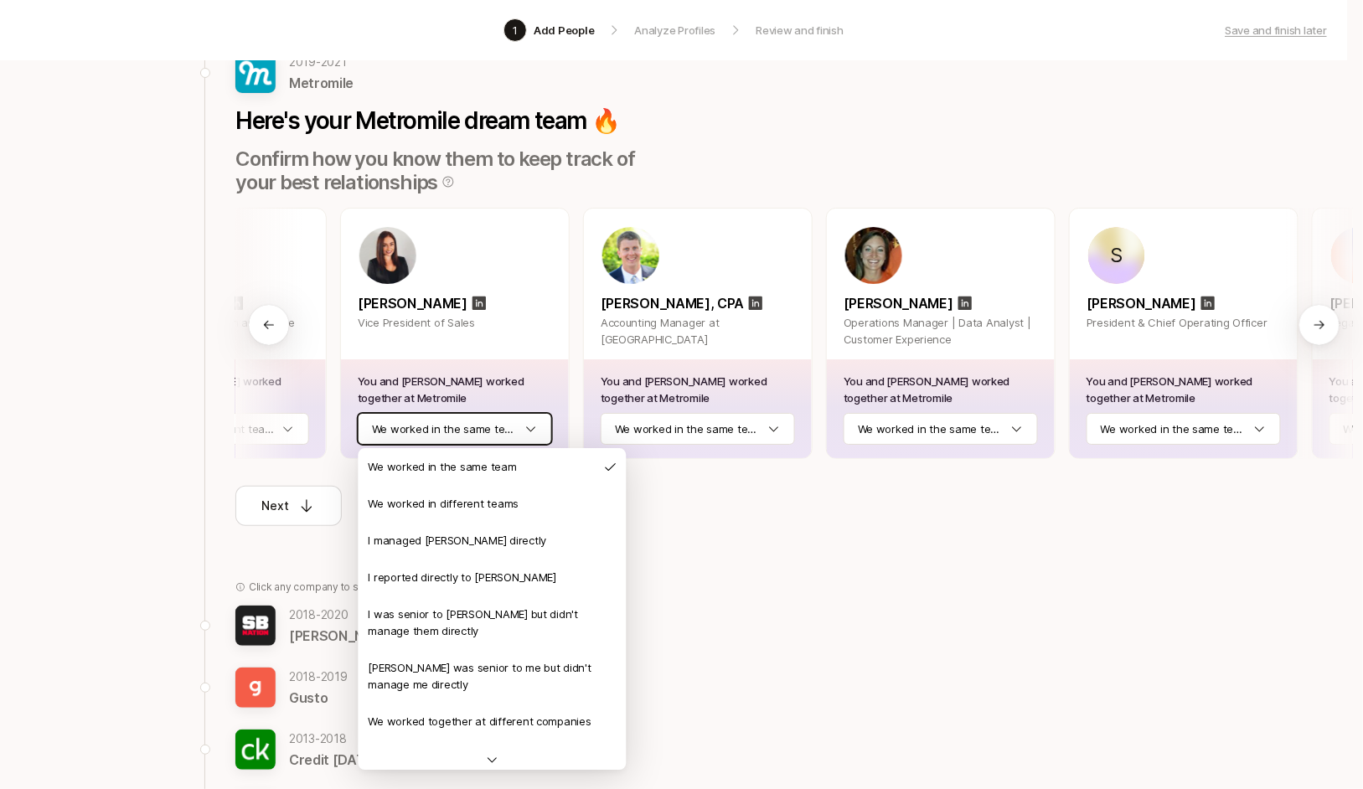
click at [461, 434] on html "1 Add People Analyze Profiles Review and finish Save and finish later Add the b…" at bounding box center [681, 260] width 1363 height 789
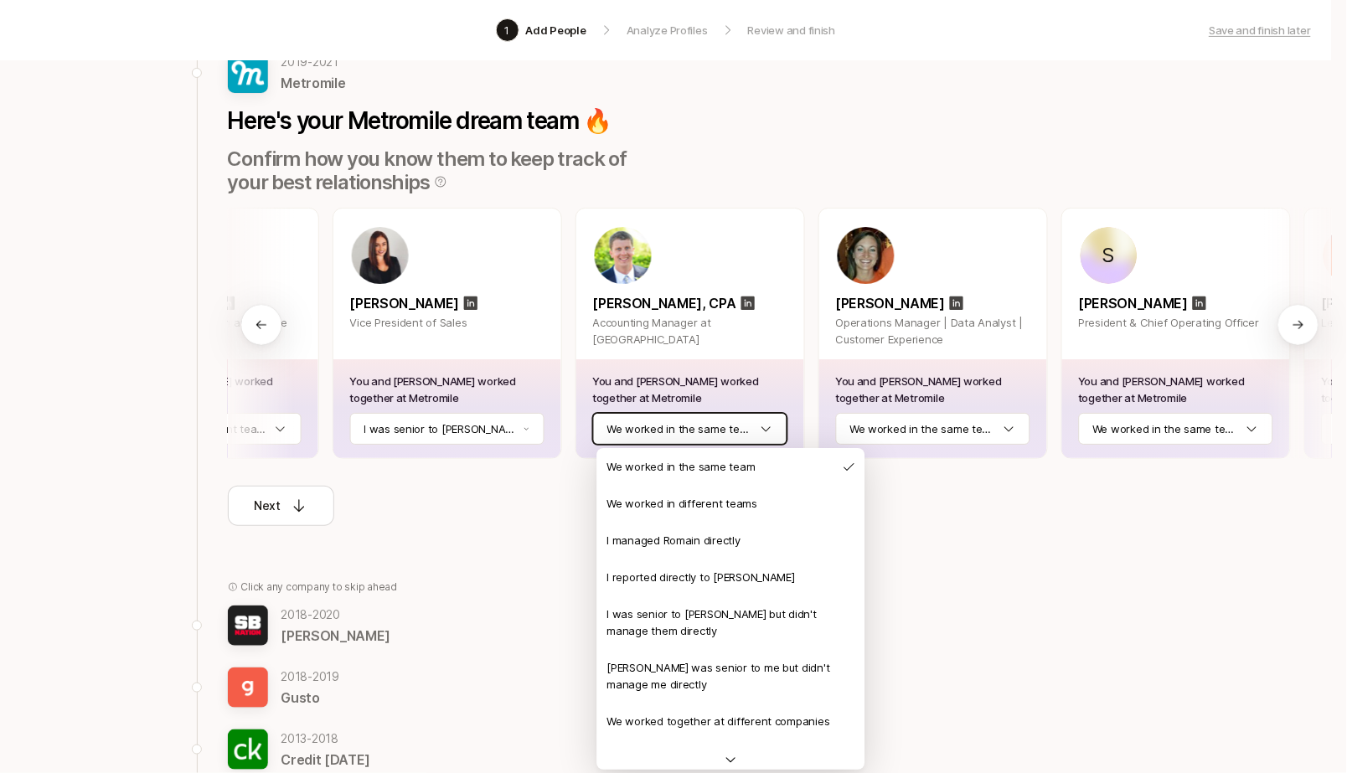
scroll to position [134, 4]
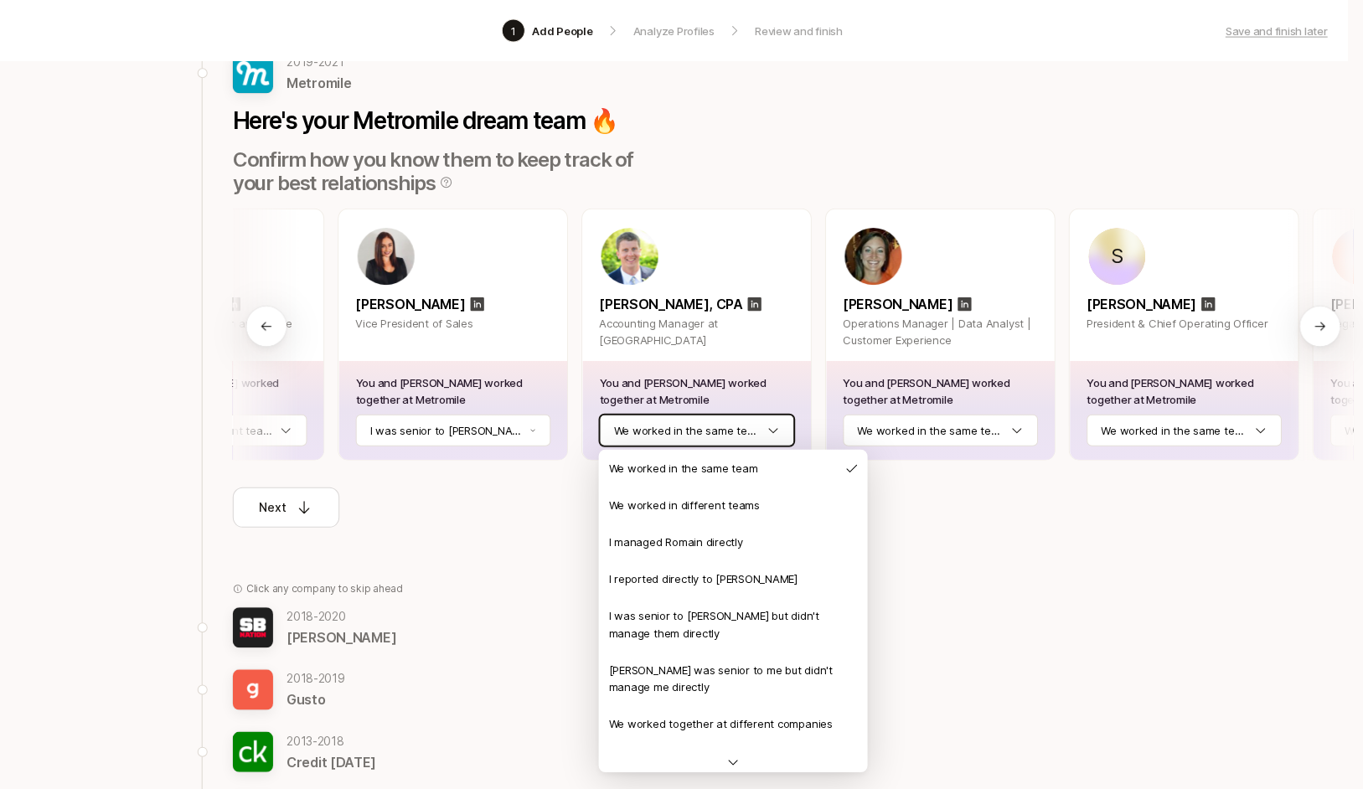
click at [643, 413] on html "1 Add People Analyze Profiles Review and finish Save and finish later Add the b…" at bounding box center [678, 260] width 1363 height 789
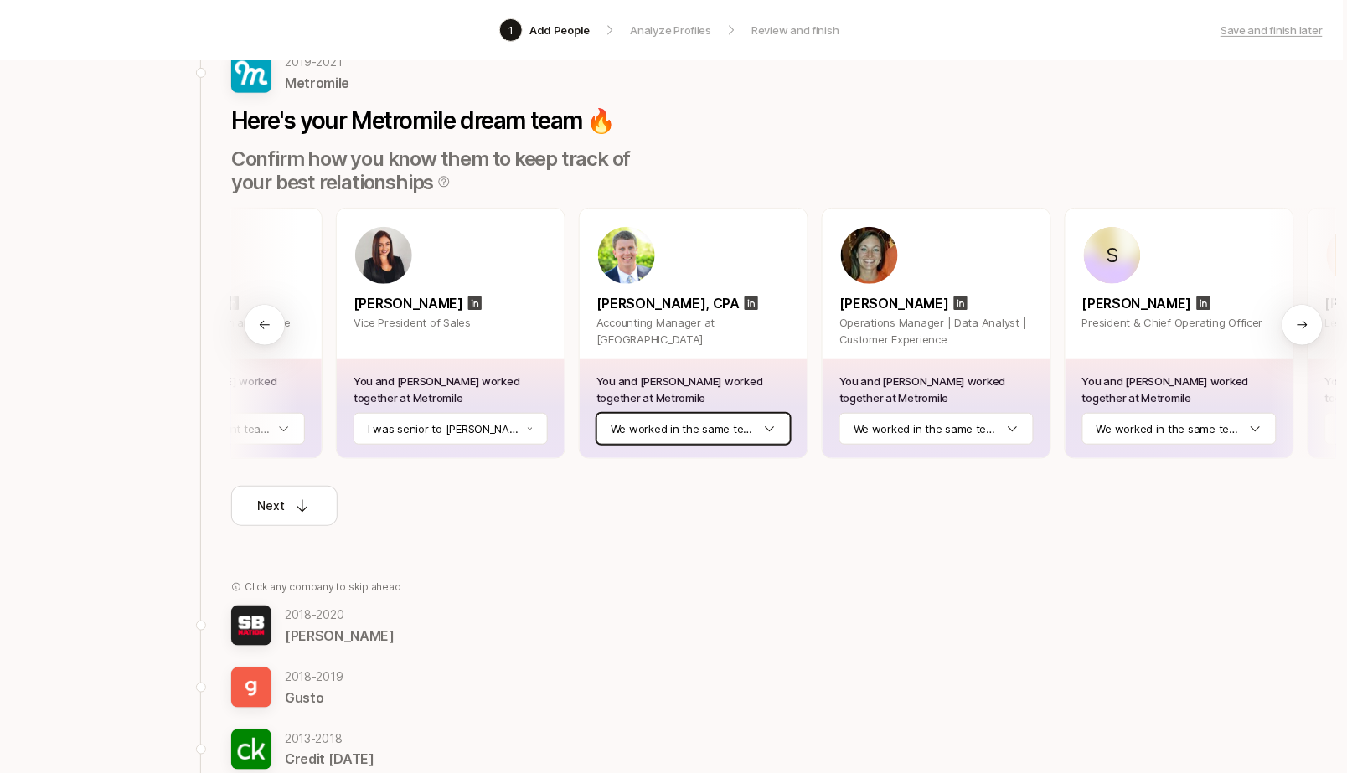
click at [712, 434] on html "1 Add People Analyze Profiles Review and finish Save and finish later Add the b…" at bounding box center [669, 252] width 1347 height 773
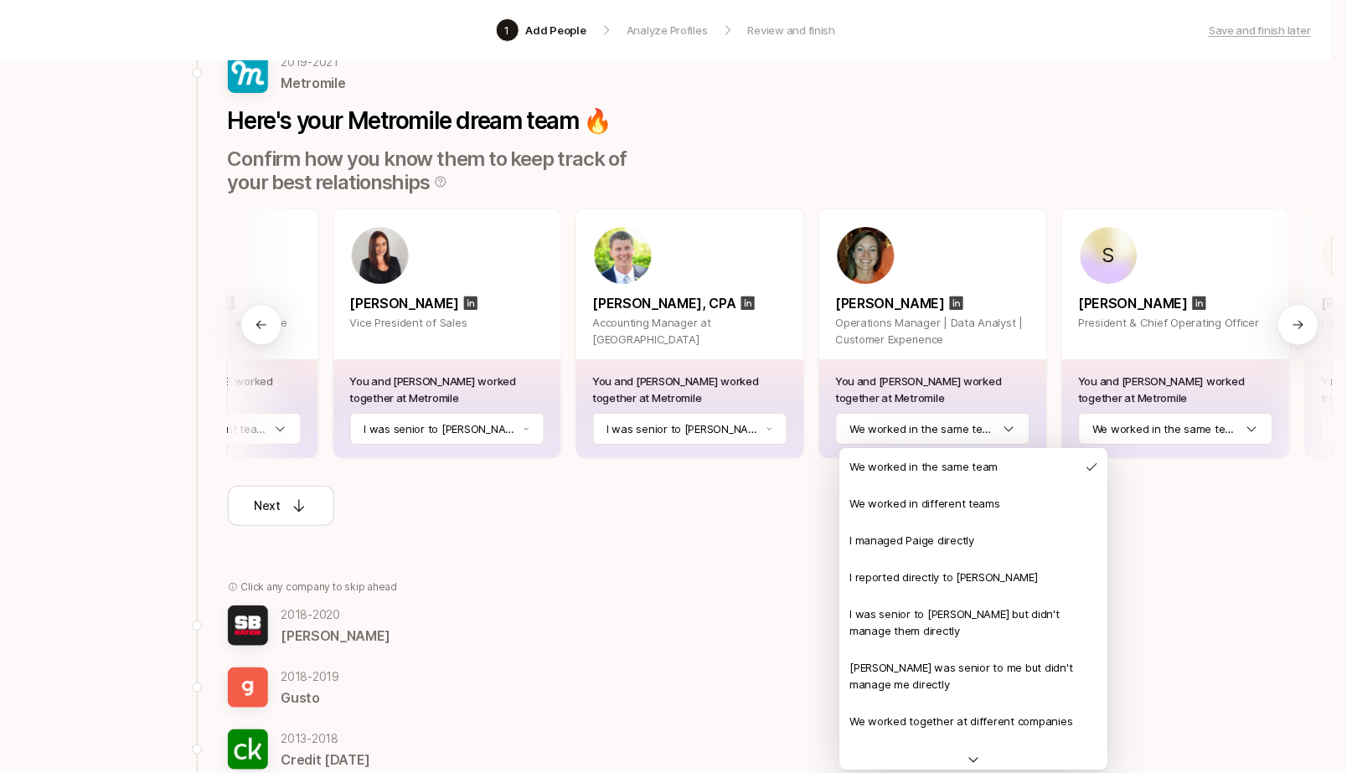
click at [955, 431] on html "1 Add People Analyze Profiles Review and finish Save and finish later Add the b…" at bounding box center [673, 252] width 1347 height 773
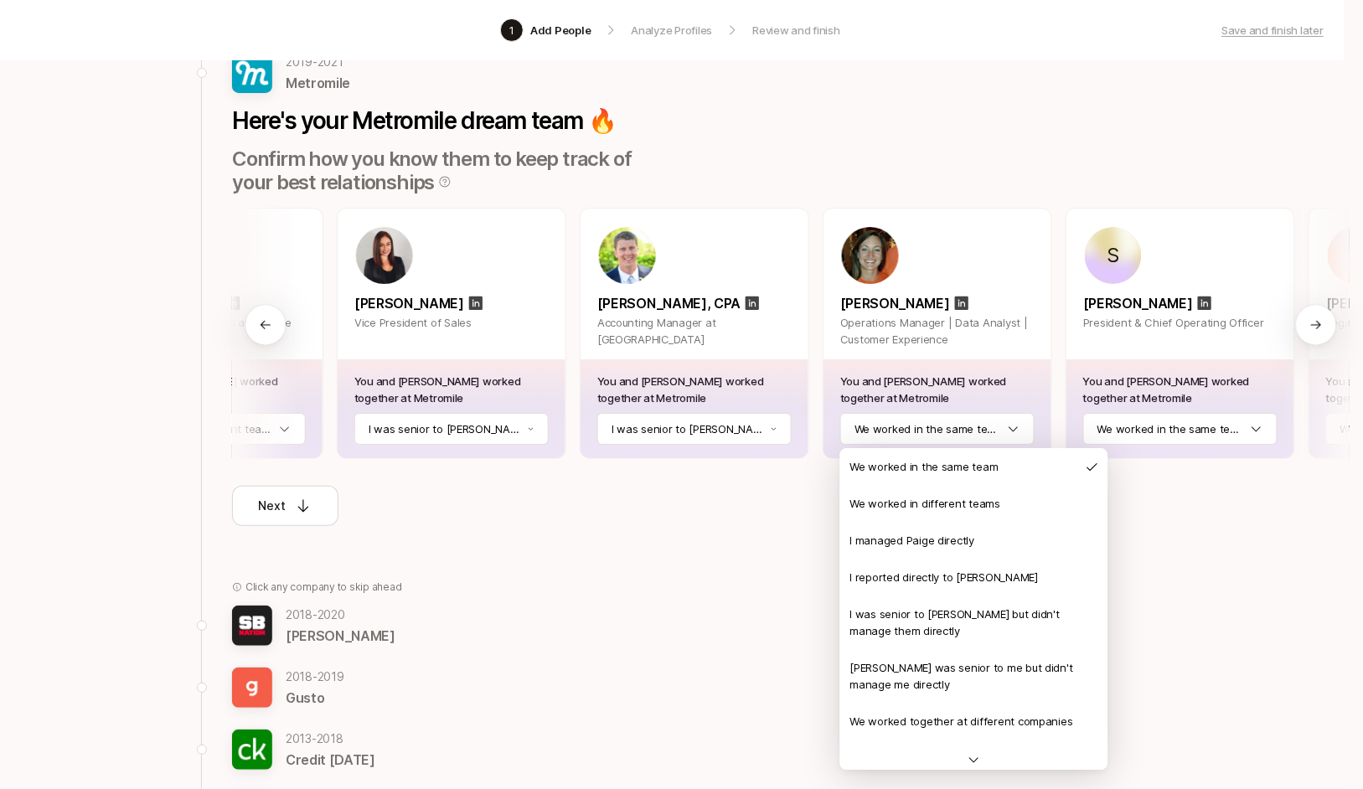
drag, startPoint x: 952, startPoint y: 613, endPoint x: 994, endPoint y: 577, distance: 55.2
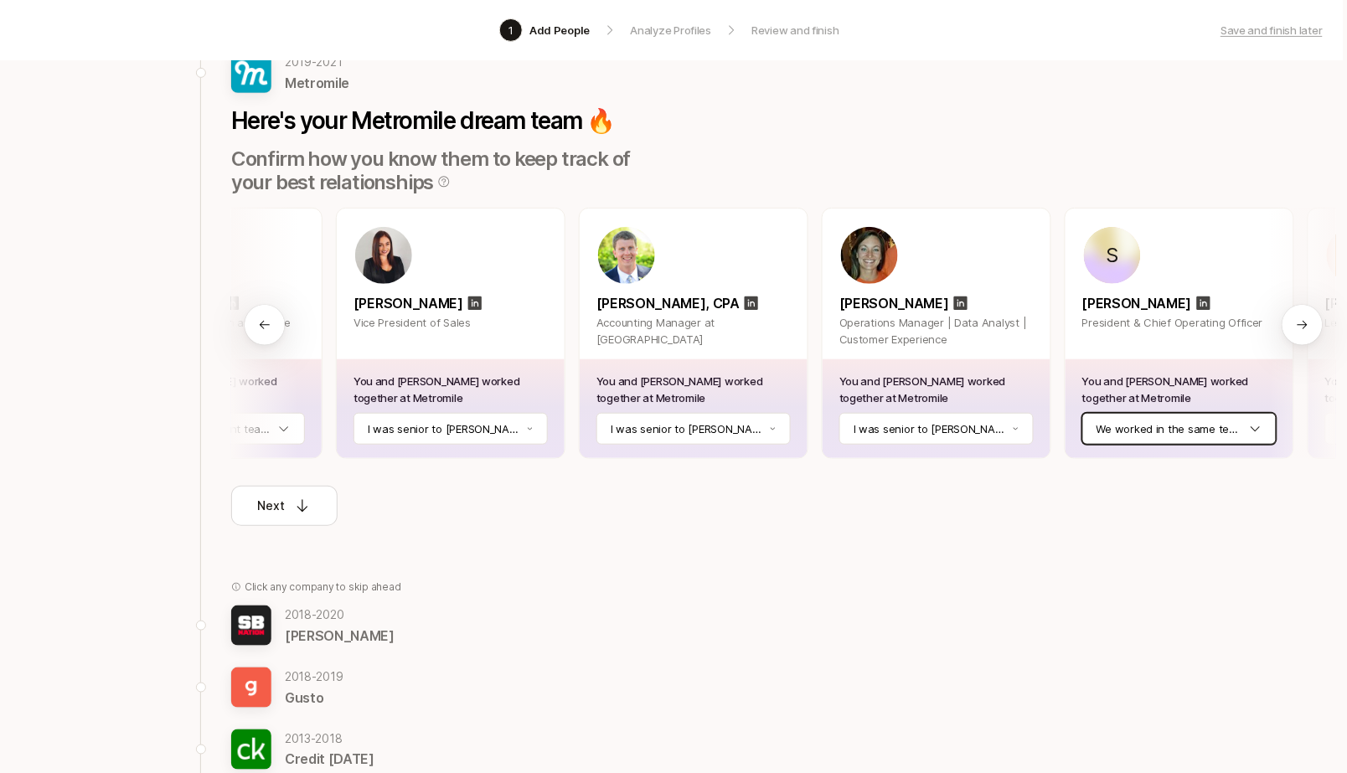
click at [1172, 428] on html "1 Add People Analyze Profiles Review and finish Save and finish later Add the b…" at bounding box center [669, 252] width 1347 height 773
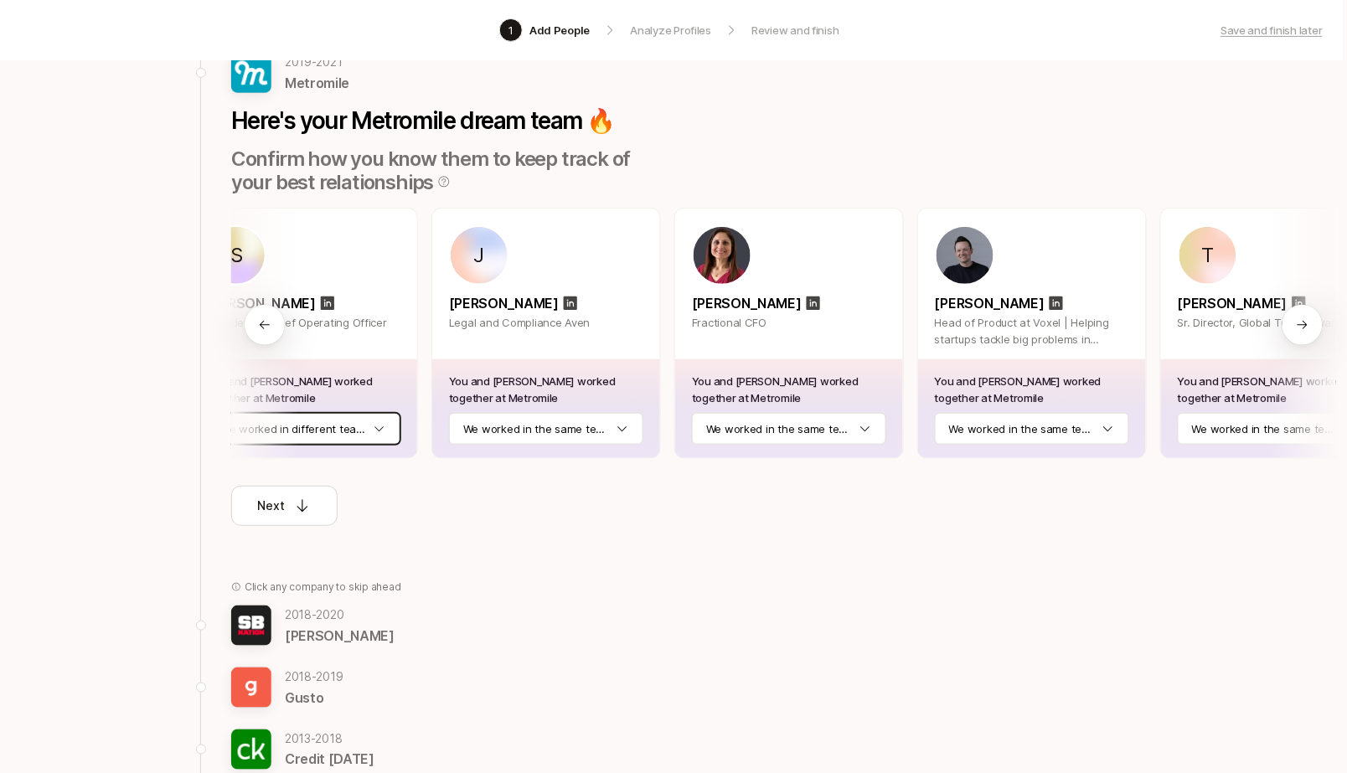
scroll to position [0, 1546]
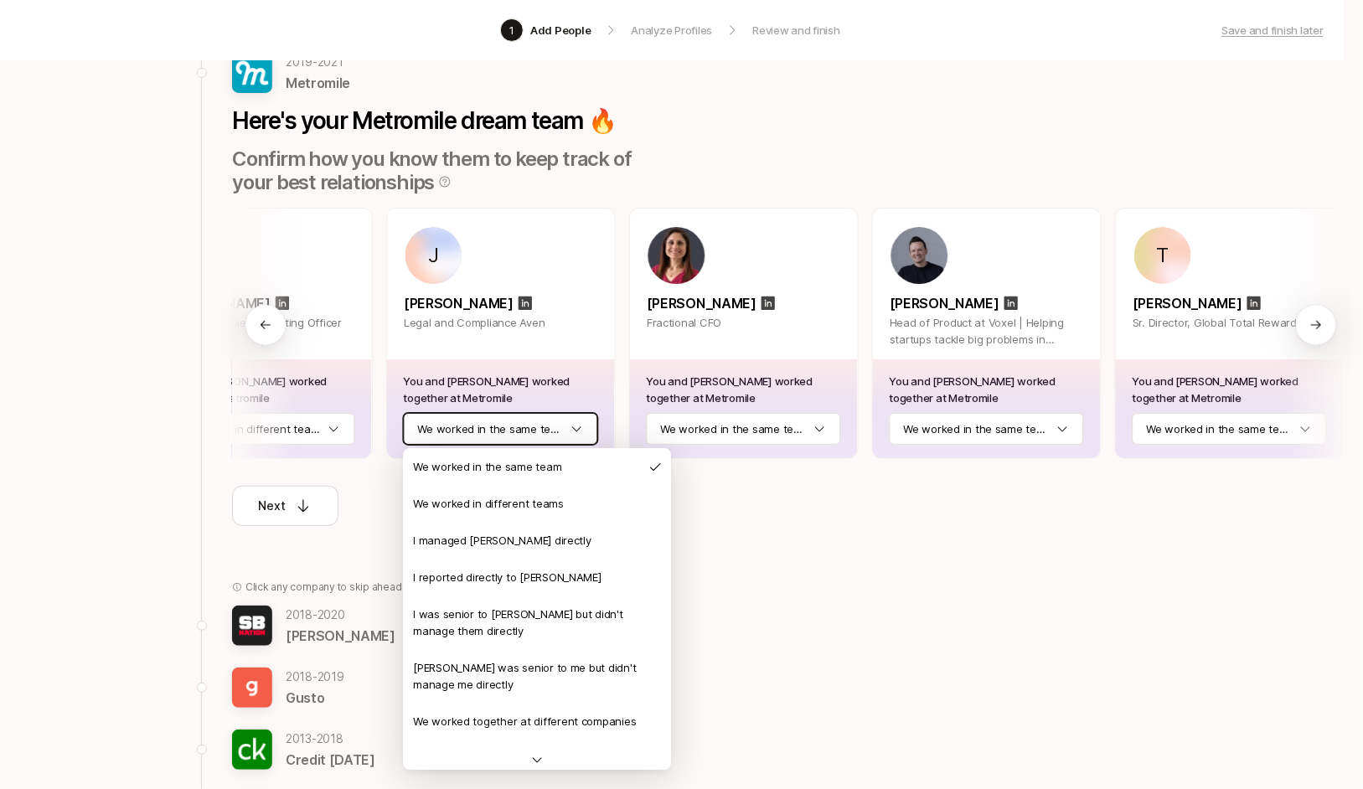
click at [566, 426] on html "1 Add People Analyze Profiles Review and finish Save and finish later Add the b…" at bounding box center [678, 260] width 1363 height 789
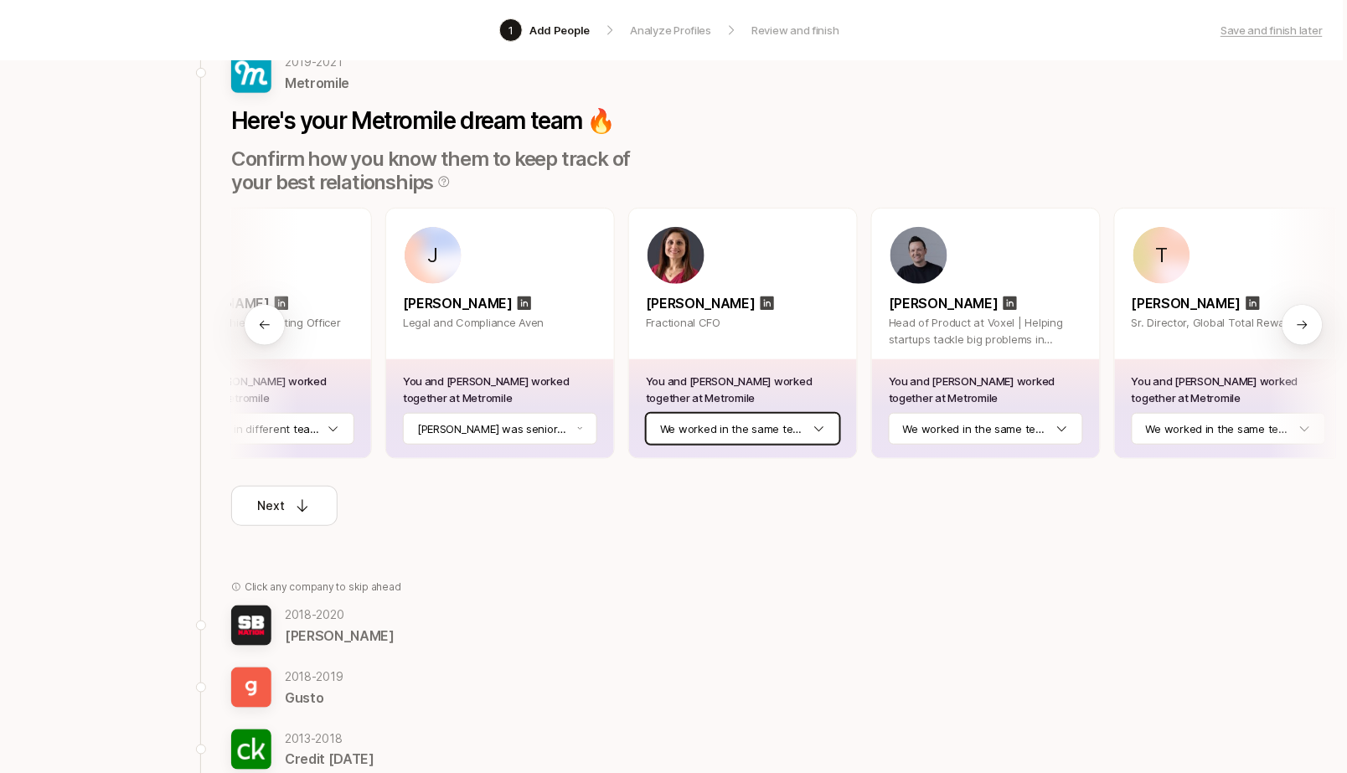
click at [768, 431] on html "1 Add People Analyze Profiles Review and finish Save and finish later Add the b…" at bounding box center [669, 252] width 1347 height 773
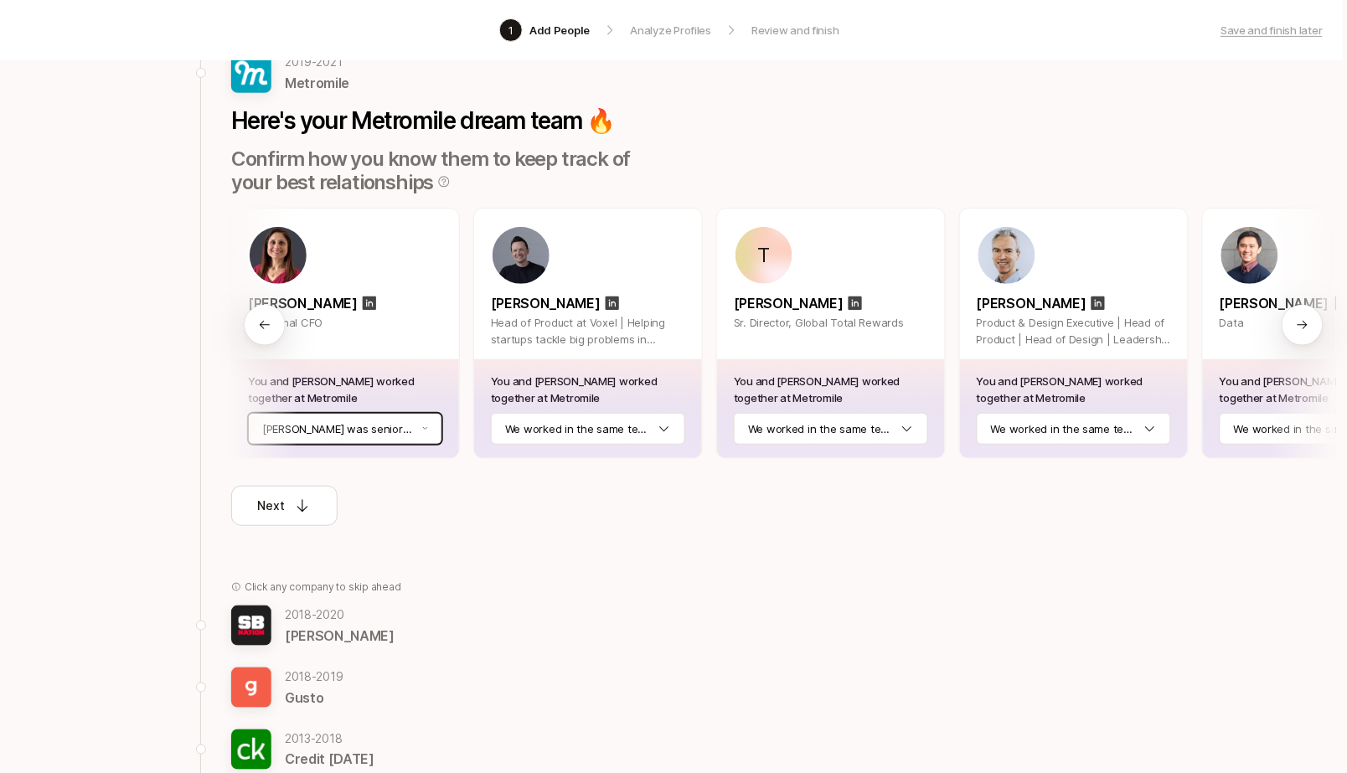
scroll to position [0, 1981]
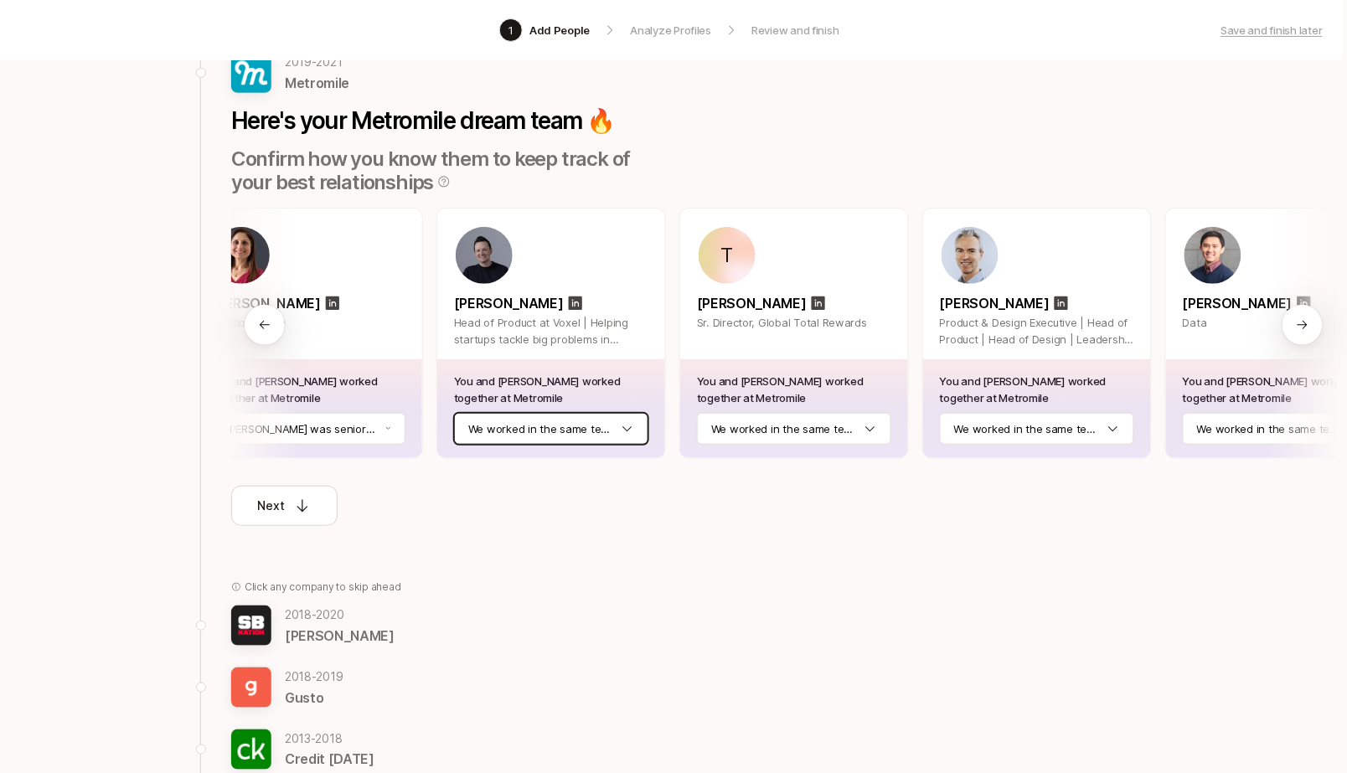
click at [538, 429] on html "1 Add People Analyze Profiles Review and finish Save and finish later Add the b…" at bounding box center [669, 252] width 1347 height 773
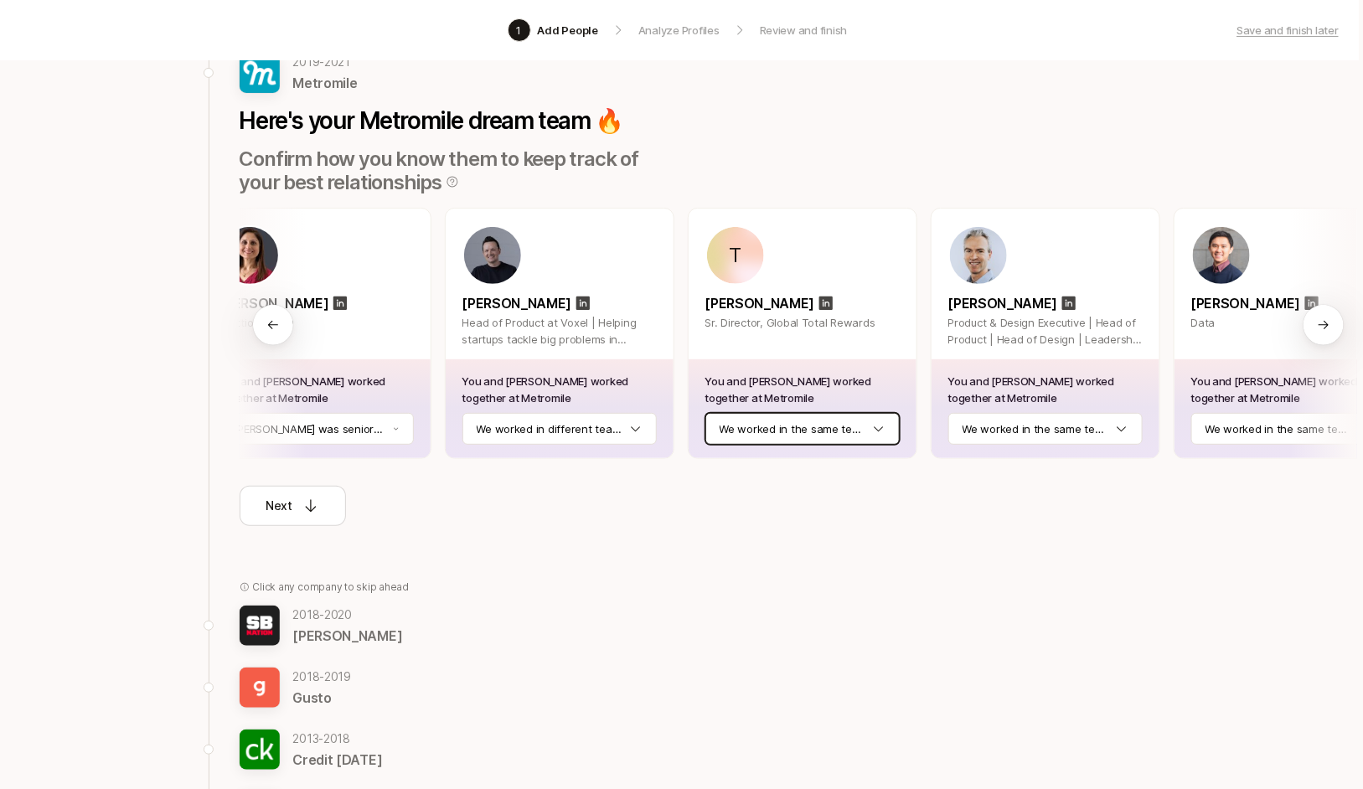
click at [786, 425] on html "1 Add People Analyze Profiles Review and finish Save and finish later Add the b…" at bounding box center [677, 260] width 1363 height 789
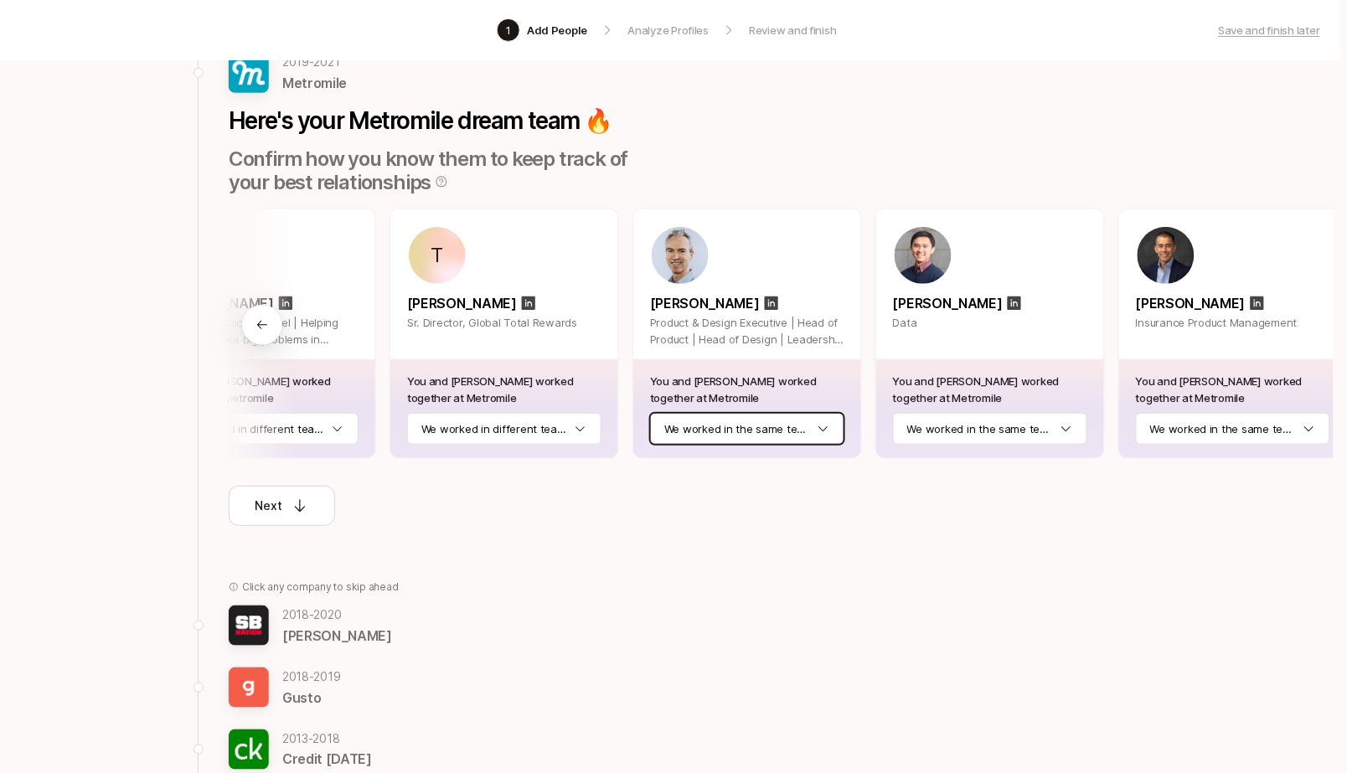
scroll to position [134, 4]
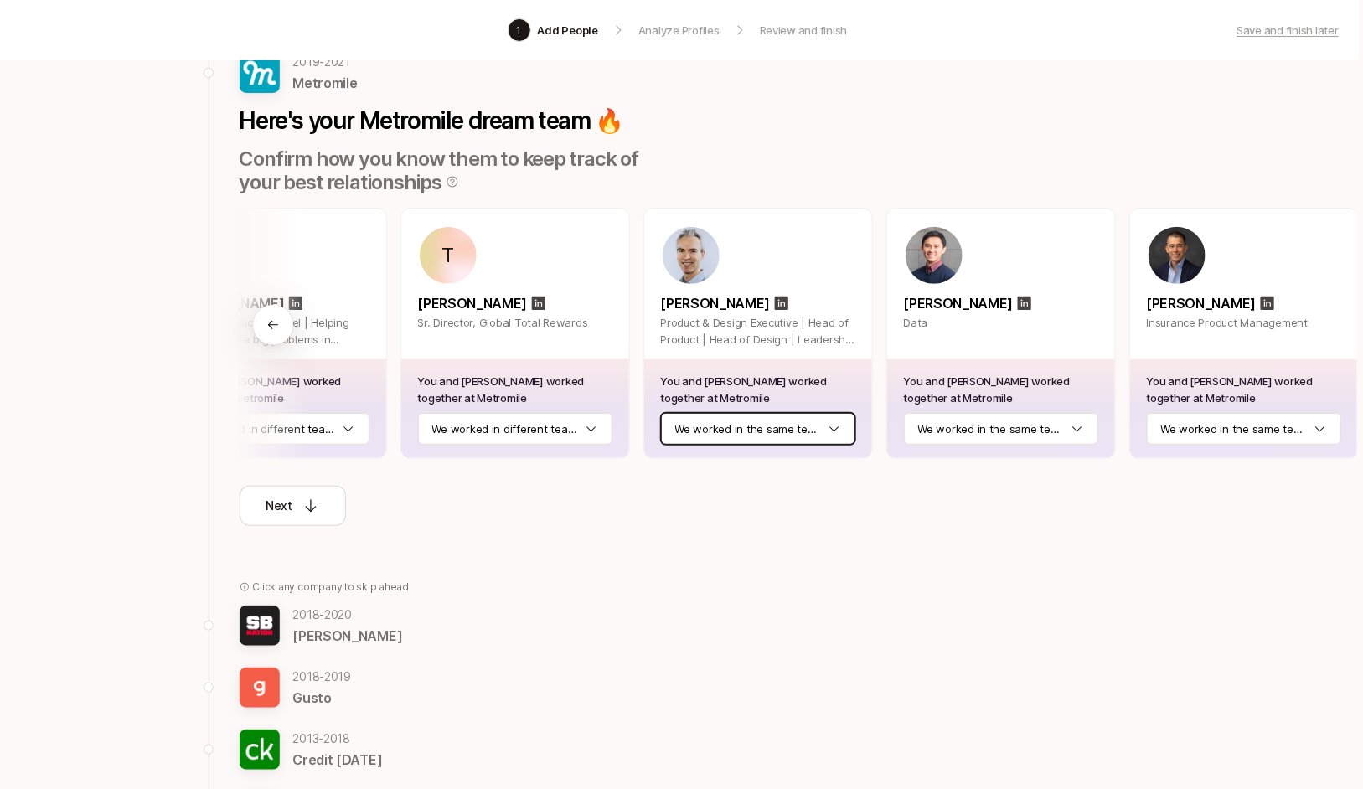
click at [750, 427] on html "1 Add People Analyze Profiles Review and finish Save and finish later Add the b…" at bounding box center [677, 260] width 1363 height 789
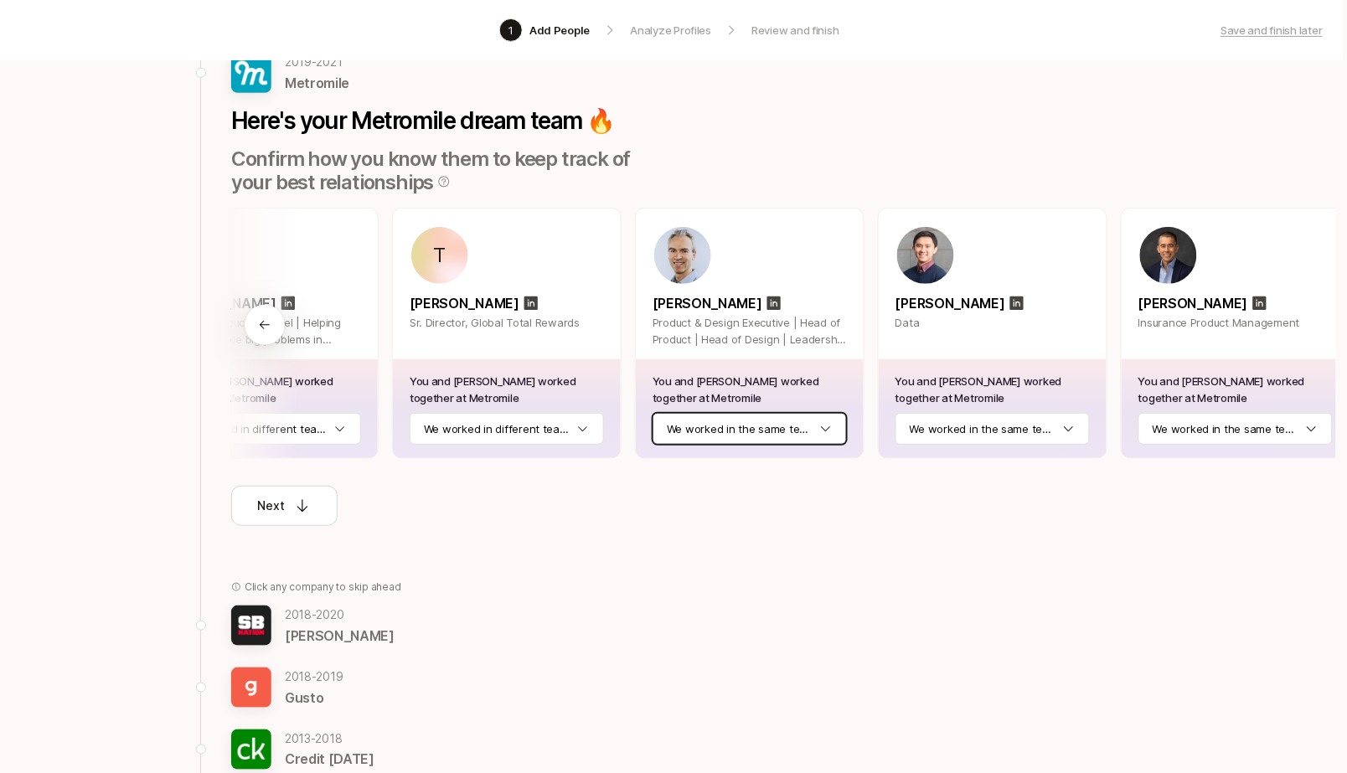
click at [750, 427] on html "1 Add People Analyze Profiles Review and finish Save and finish later Add the b…" at bounding box center [669, 252] width 1347 height 773
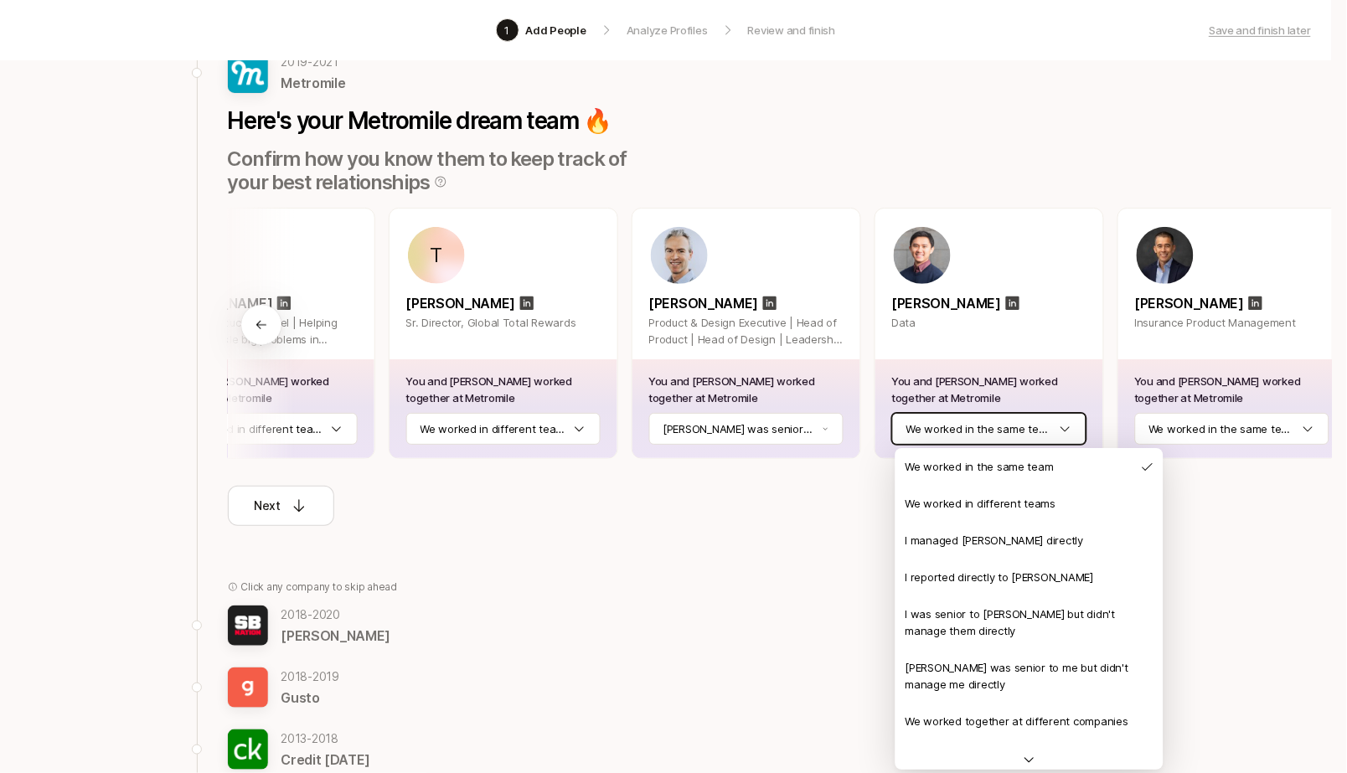
click at [1004, 424] on html "1 Add People Analyze Profiles Review and finish Save and finish later Add the b…" at bounding box center [673, 252] width 1347 height 773
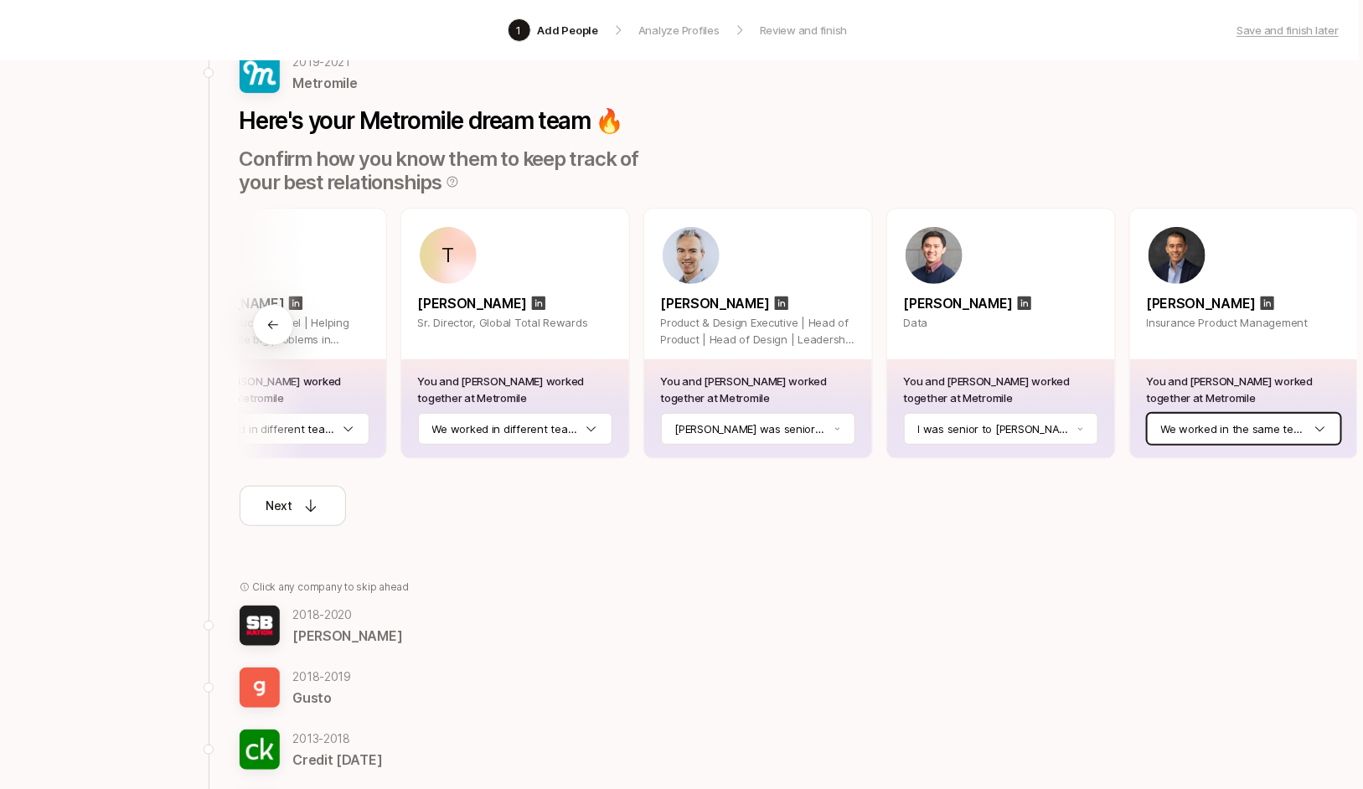
click at [1219, 425] on html "1 Add People Analyze Profiles Review and finish Save and finish later Add the b…" at bounding box center [677, 260] width 1363 height 789
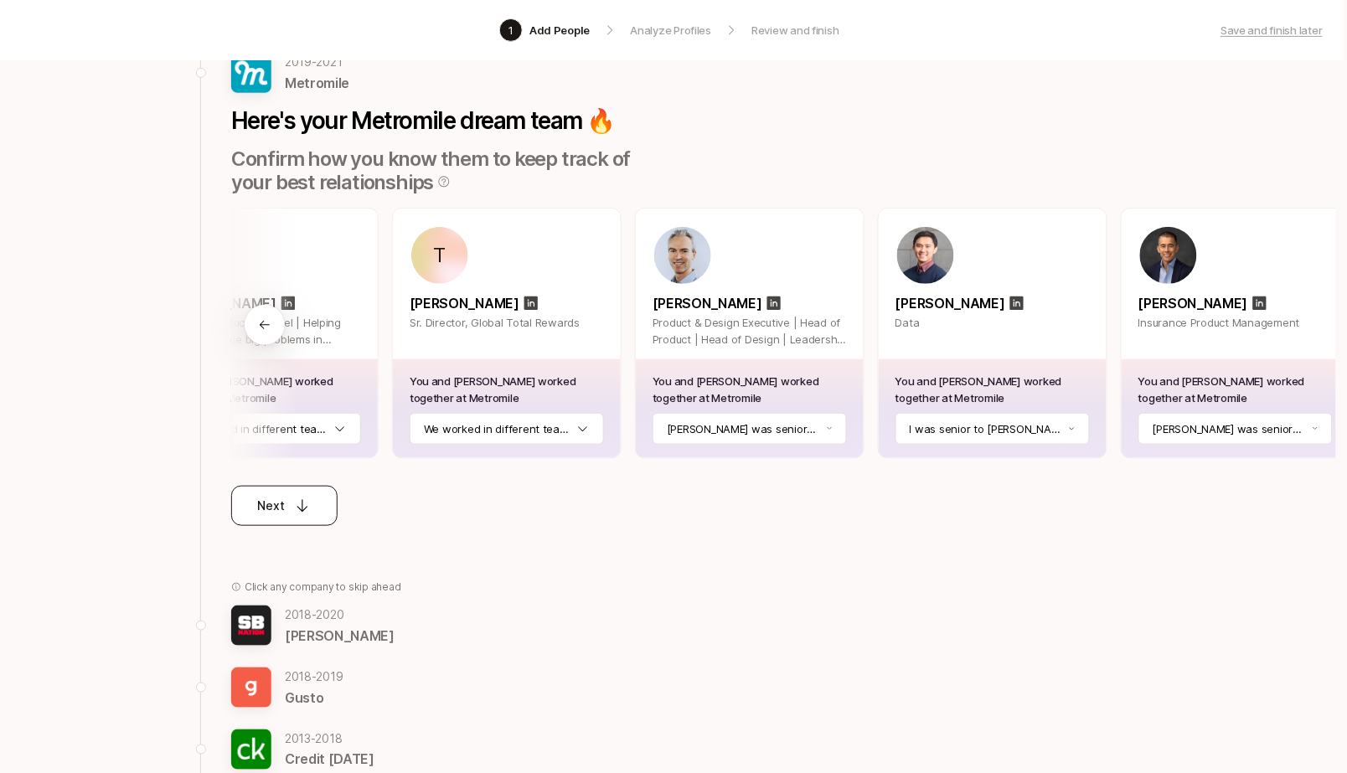
click at [299, 514] on icon at bounding box center [302, 505] width 17 height 17
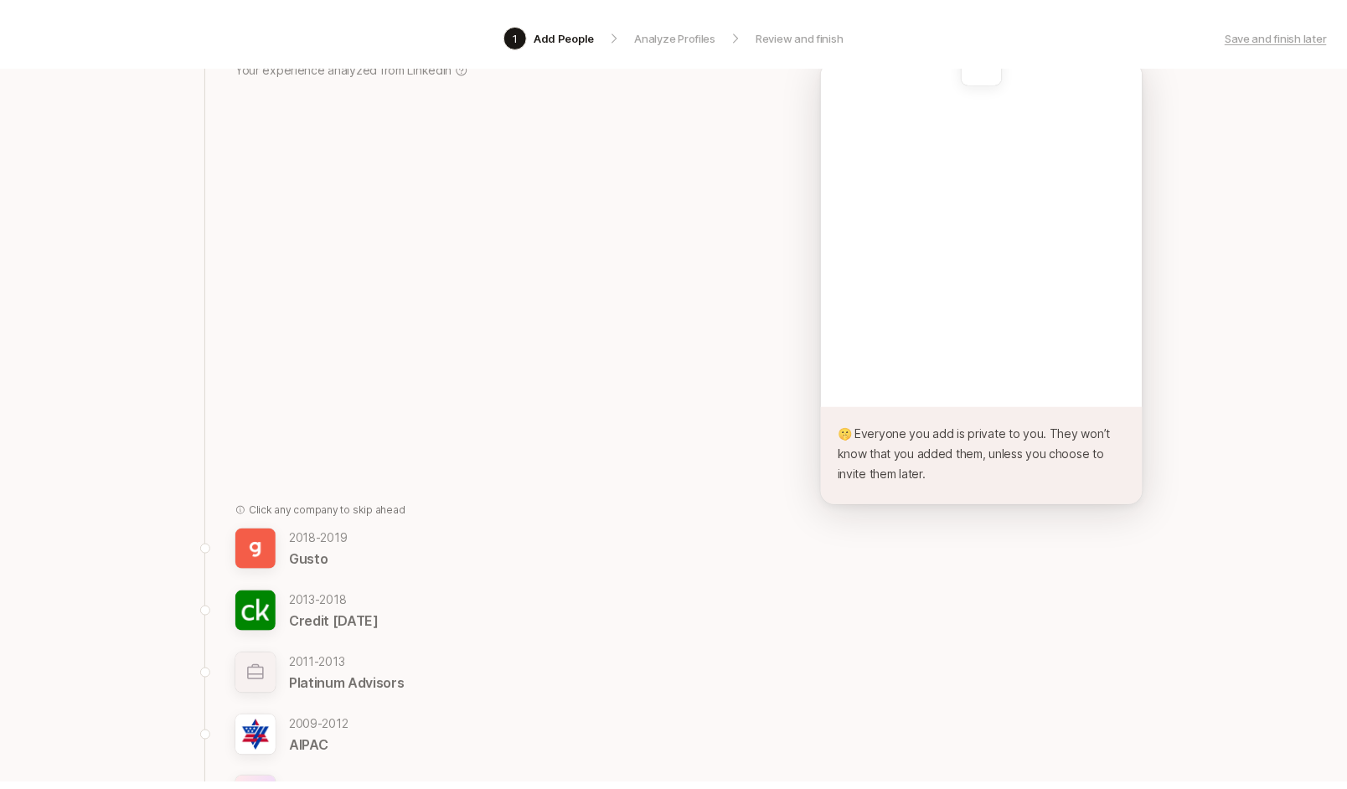
scroll to position [134, 0]
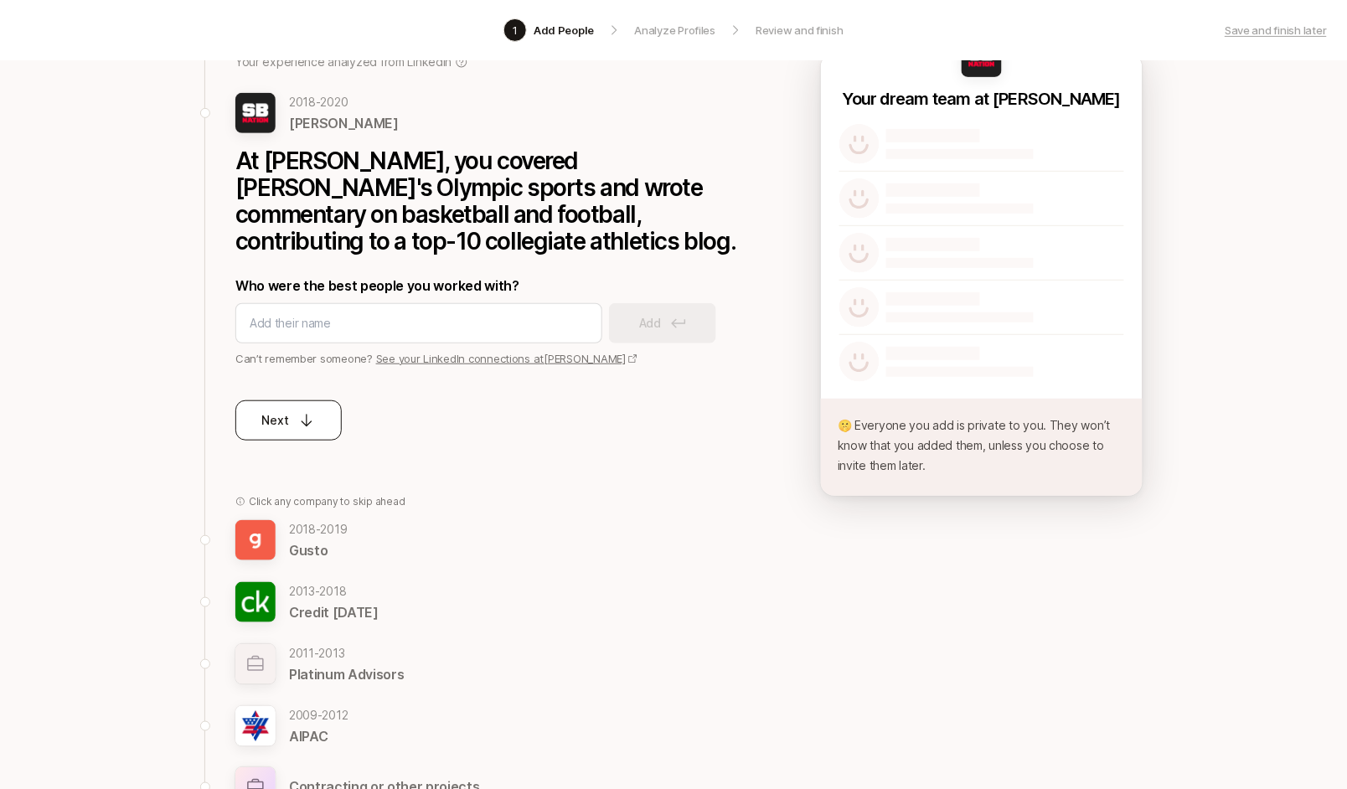
click at [295, 424] on div "Next" at bounding box center [289, 420] width 54 height 20
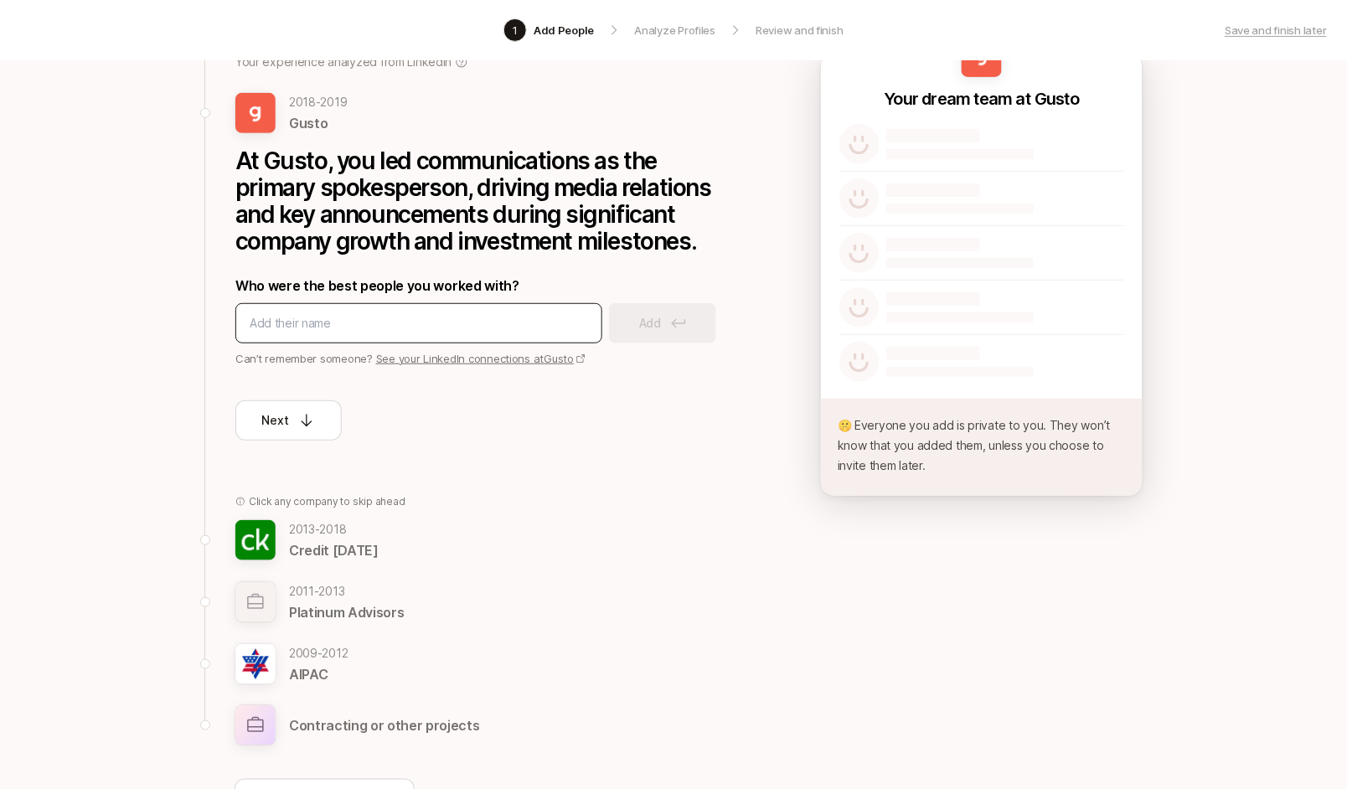
click at [345, 325] on input at bounding box center [419, 323] width 338 height 20
click at [406, 313] on input at bounding box center [419, 323] width 338 height 20
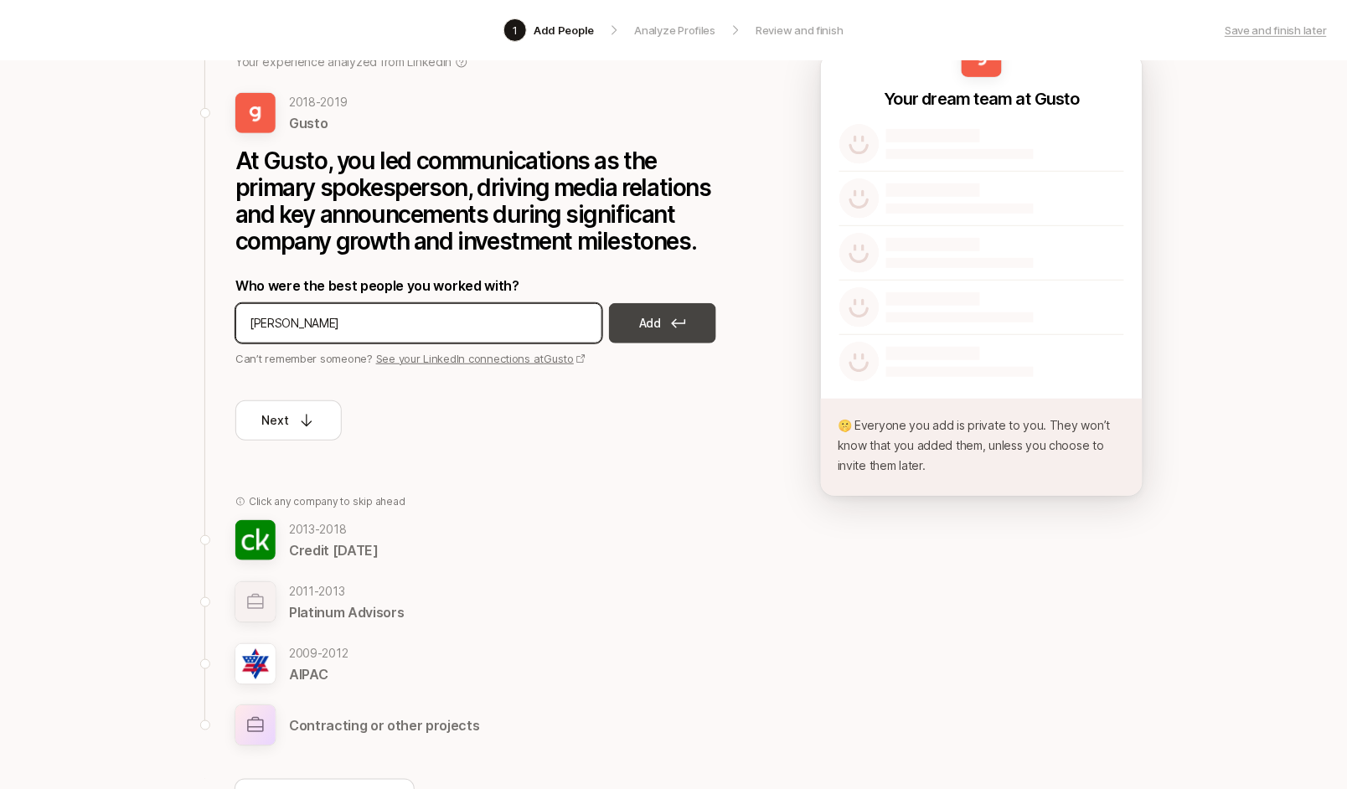
type input "monica kirst"
click at [641, 313] on p "Add" at bounding box center [650, 323] width 22 height 20
click at [387, 314] on input at bounding box center [419, 323] width 338 height 20
type input "chelsea turner"
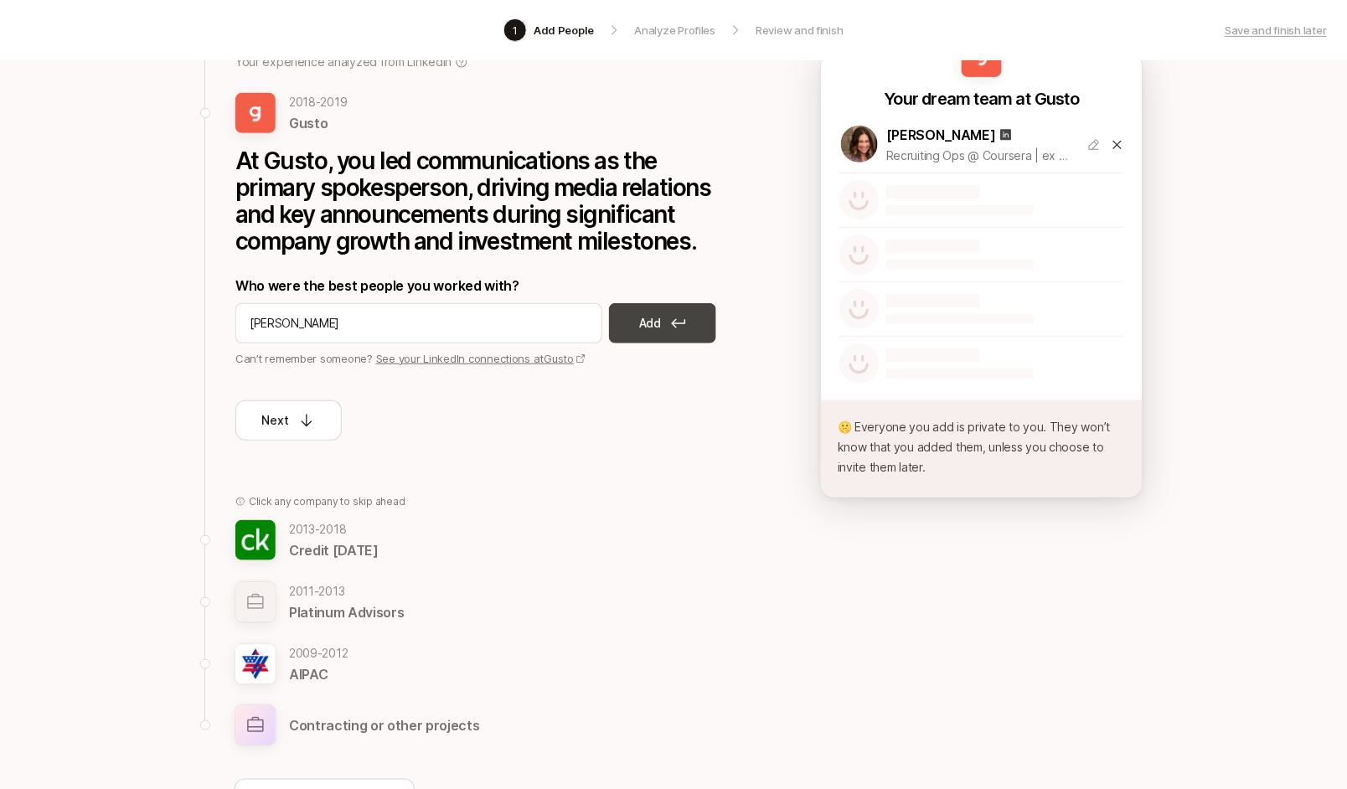
click at [644, 321] on p "Add" at bounding box center [650, 323] width 22 height 20
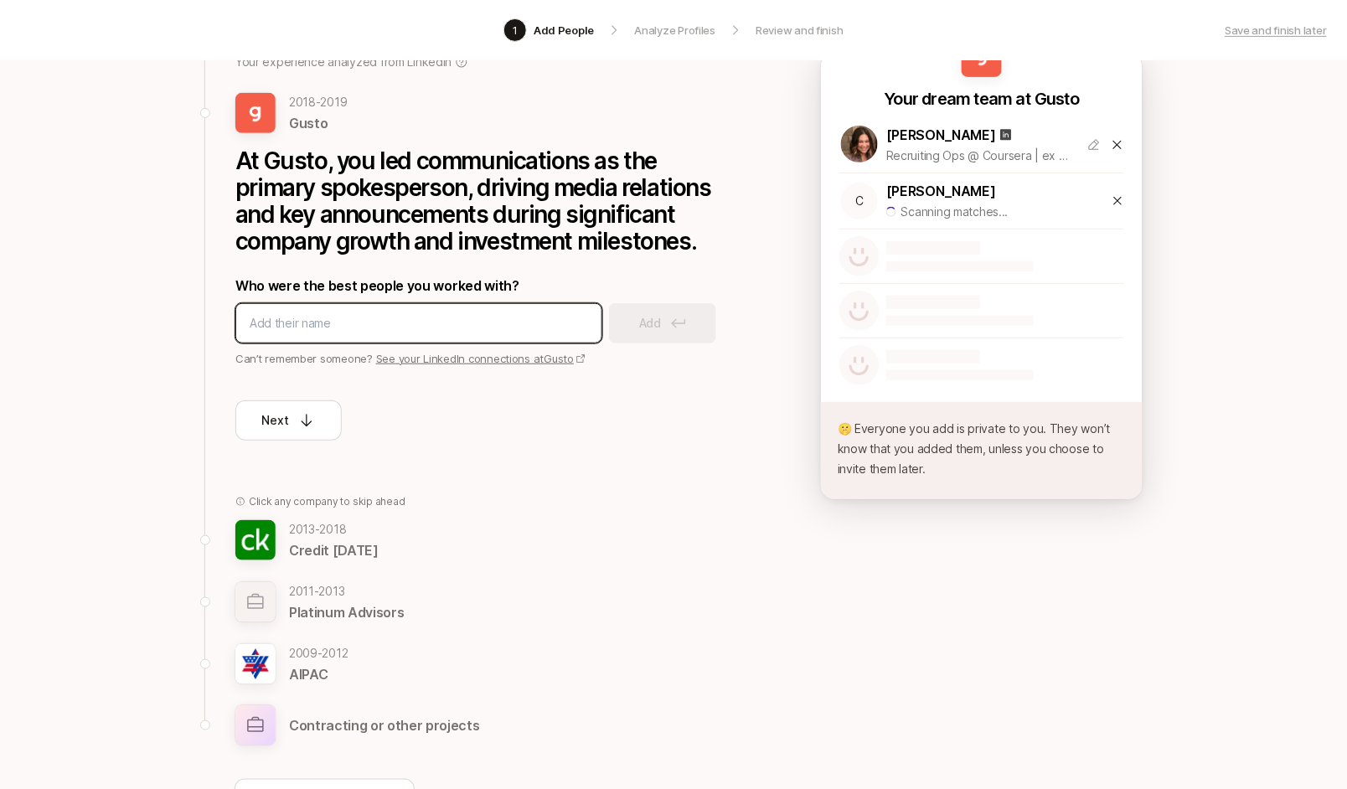
click at [408, 323] on input at bounding box center [419, 323] width 338 height 20
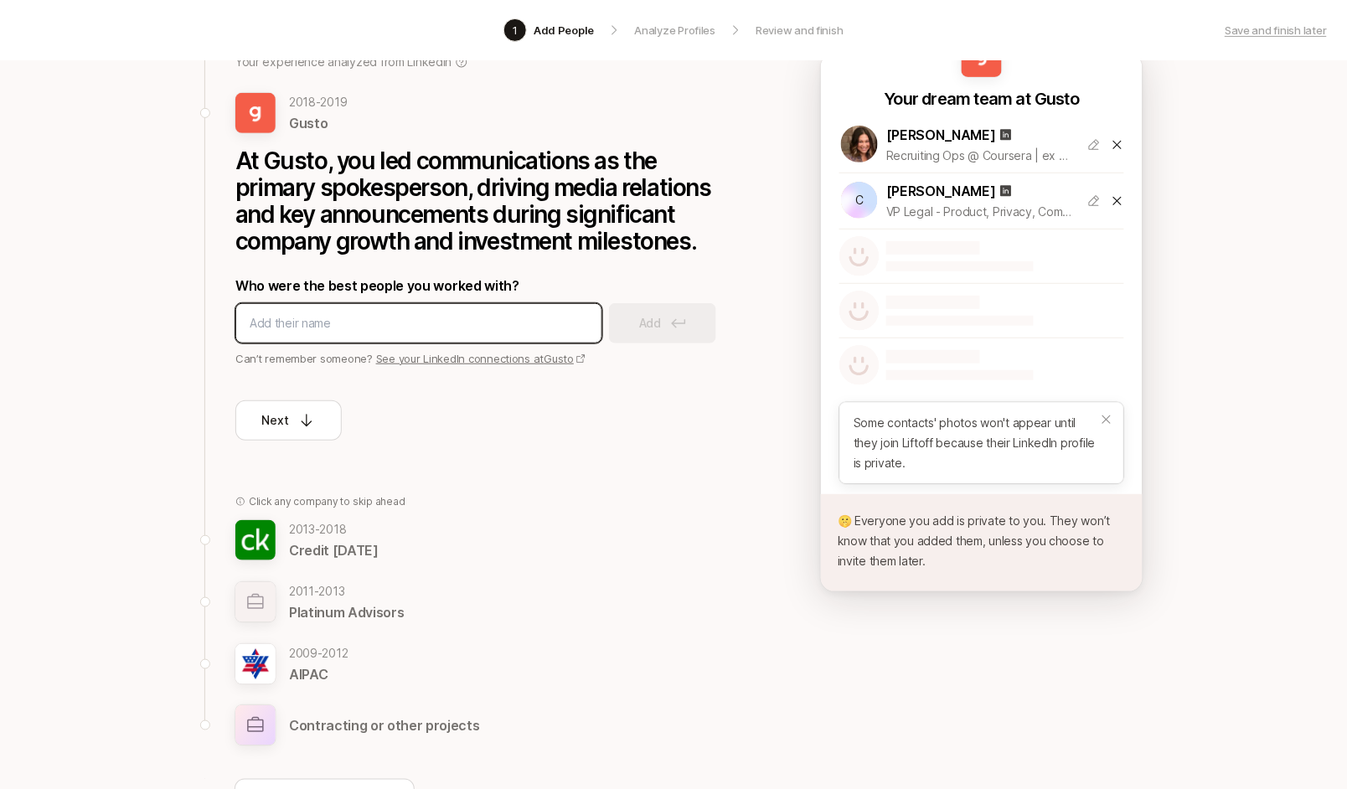
click at [332, 317] on input at bounding box center [419, 323] width 338 height 20
type input "topher reynoso"
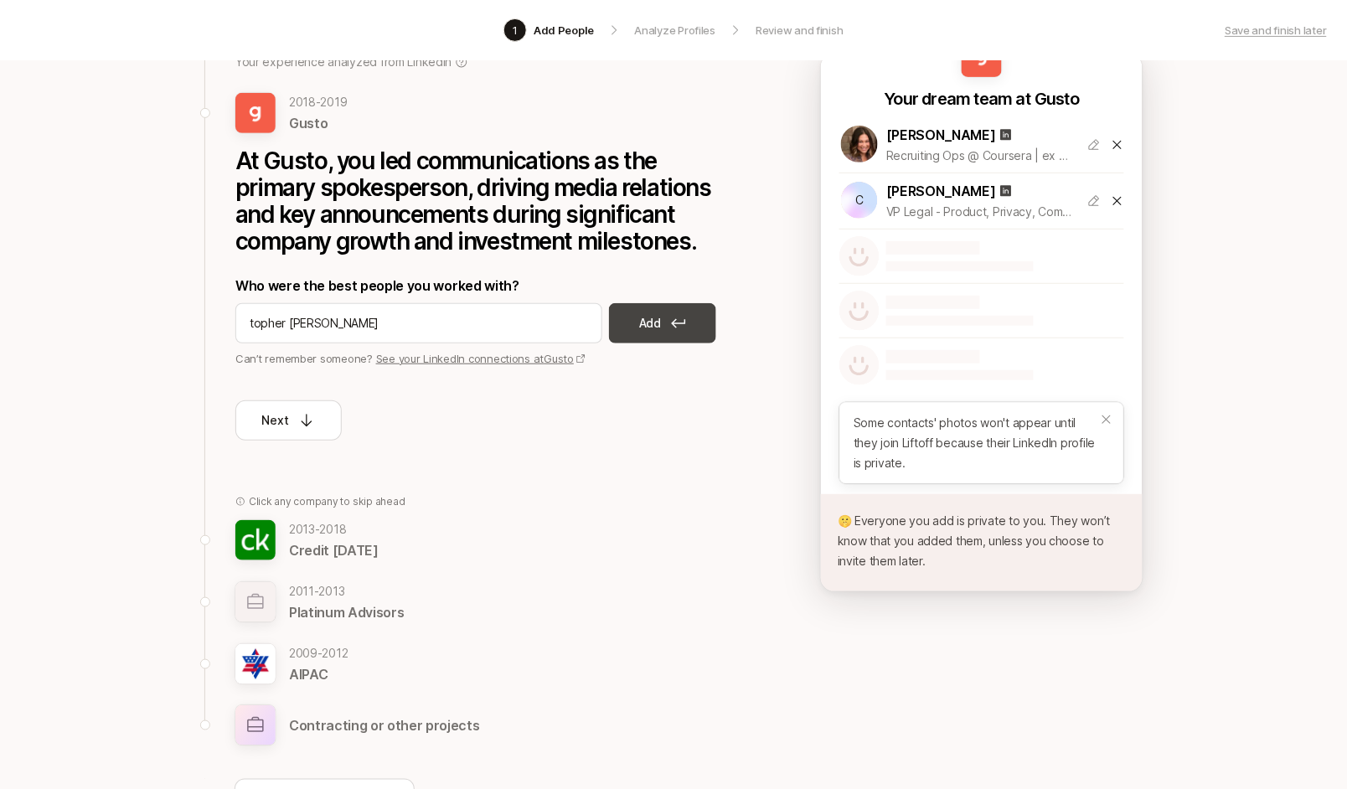
click at [659, 317] on p "Add" at bounding box center [650, 323] width 22 height 20
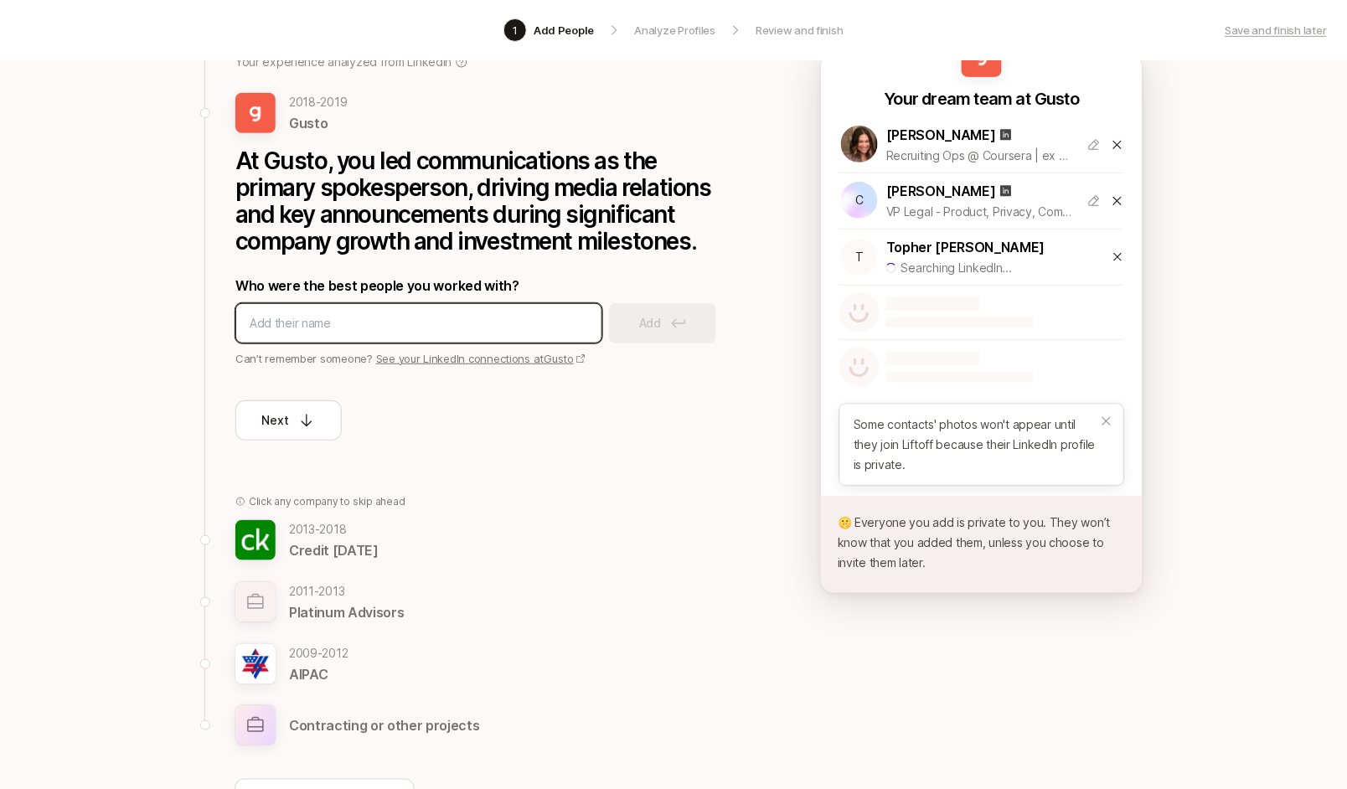
click at [419, 321] on input at bounding box center [419, 323] width 338 height 20
type input "steffi wu"
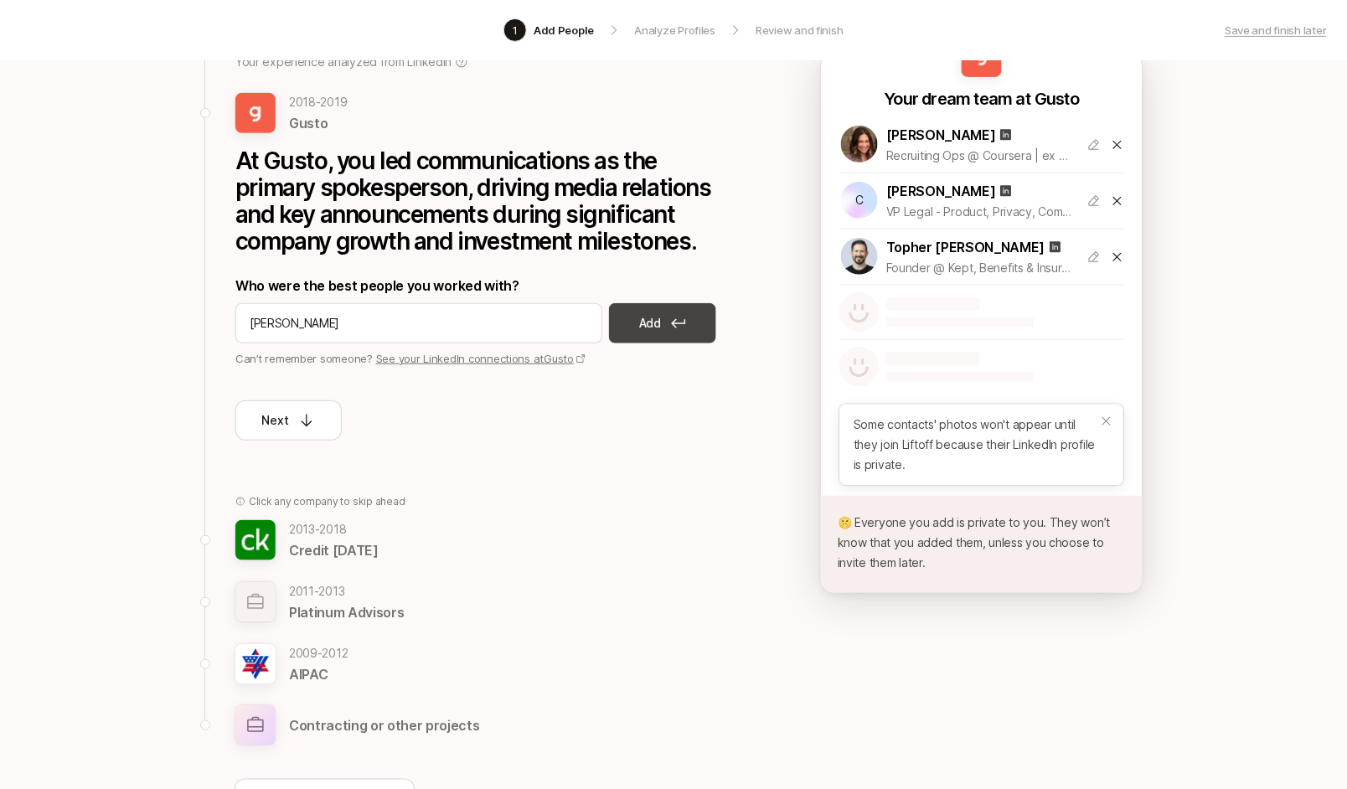
click at [710, 319] on button "Add" at bounding box center [662, 323] width 107 height 40
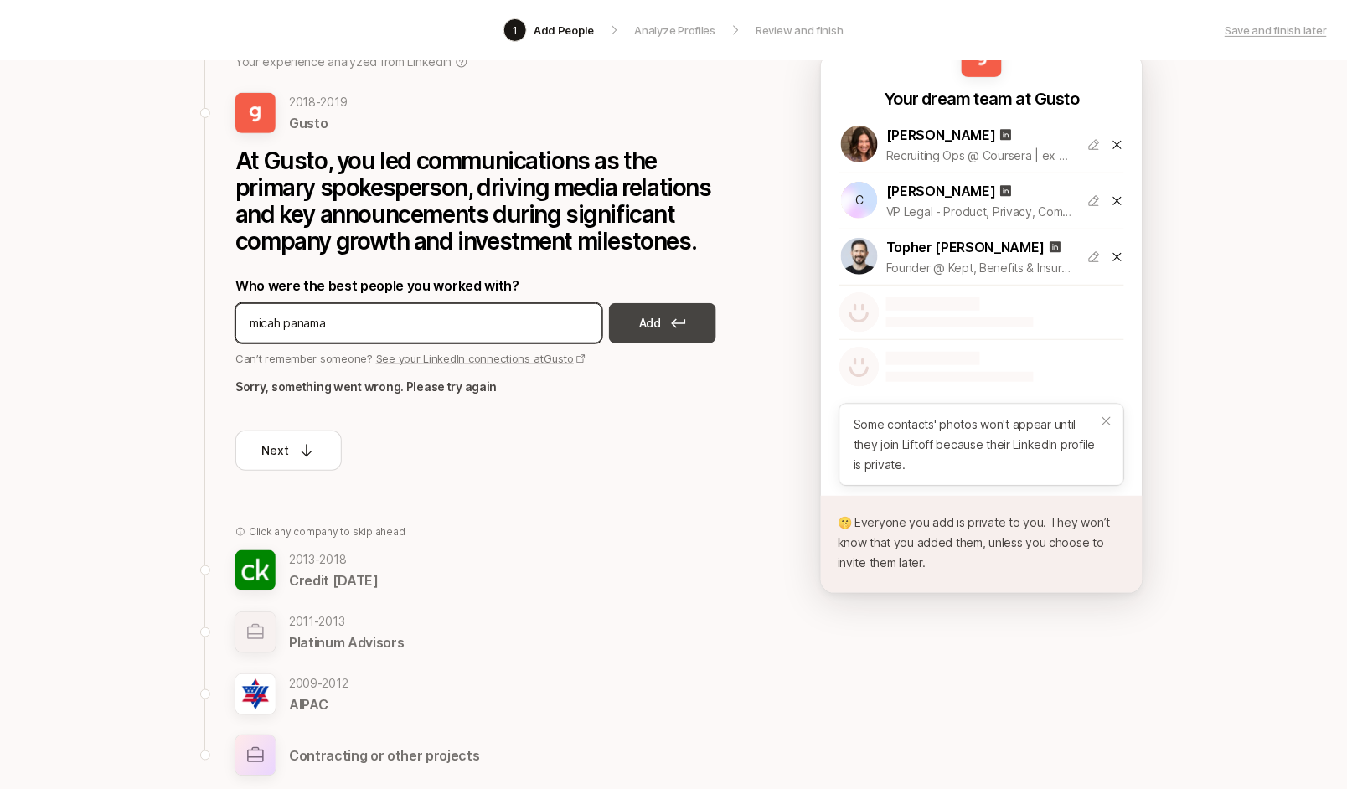
type input "micah panama"
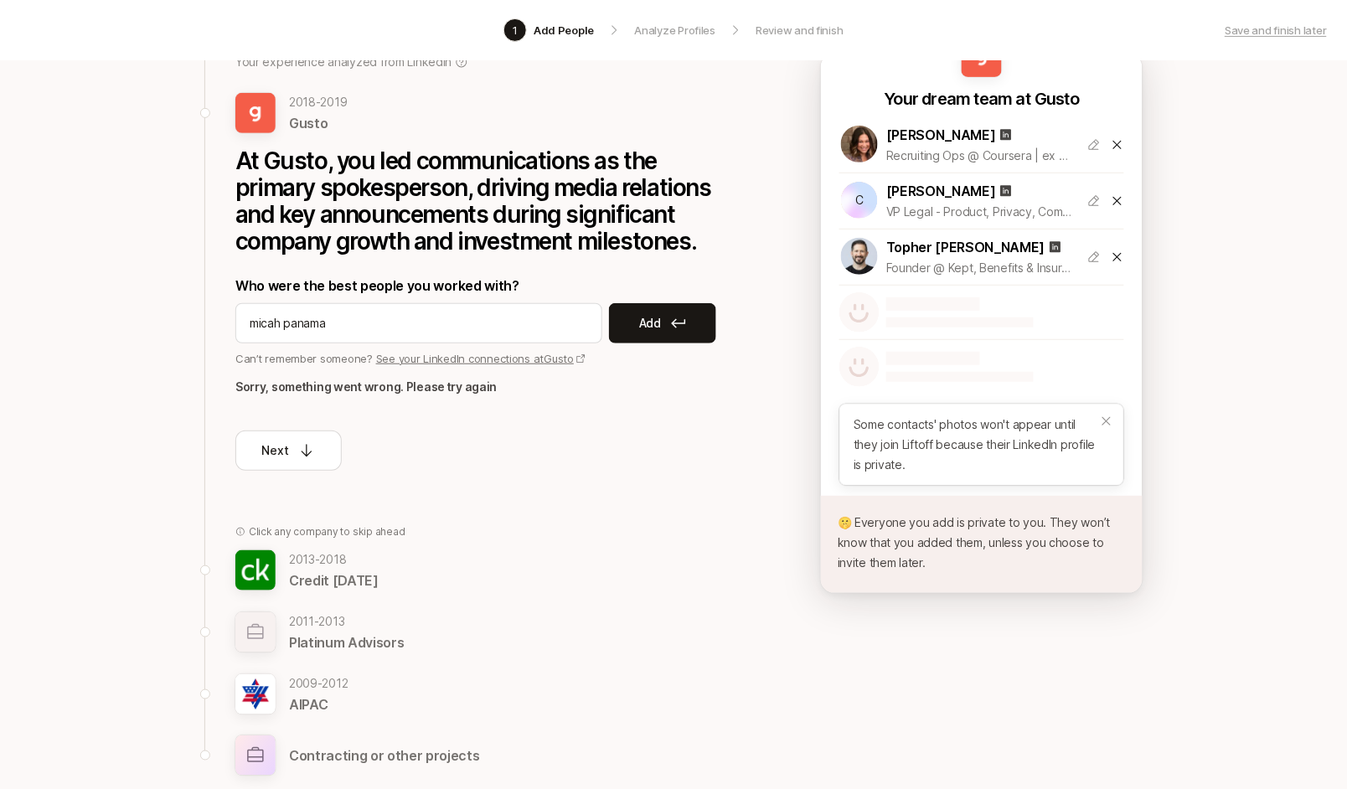
click at [653, 317] on p "Add" at bounding box center [650, 323] width 22 height 20
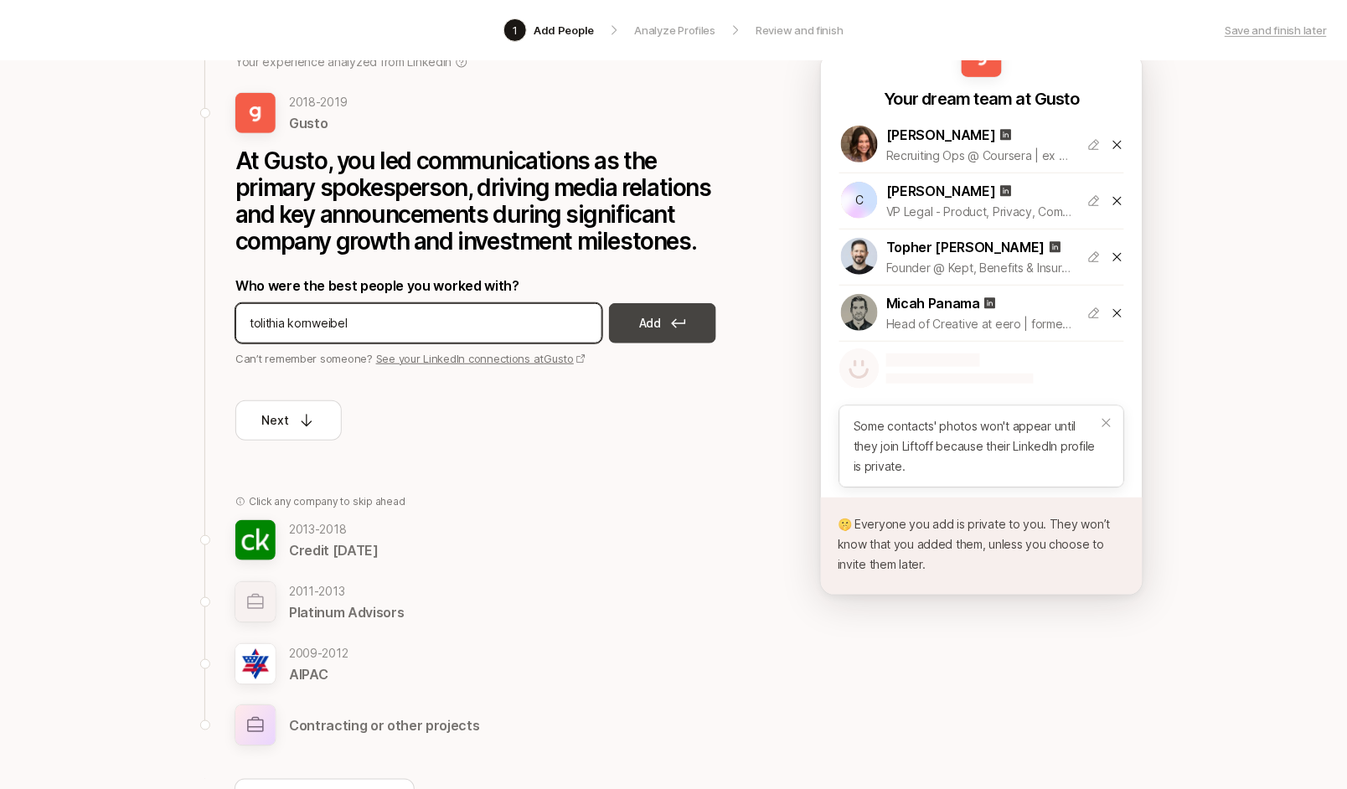
type input "tolithia kornweibel"
click at [662, 312] on button "Add" at bounding box center [662, 323] width 107 height 40
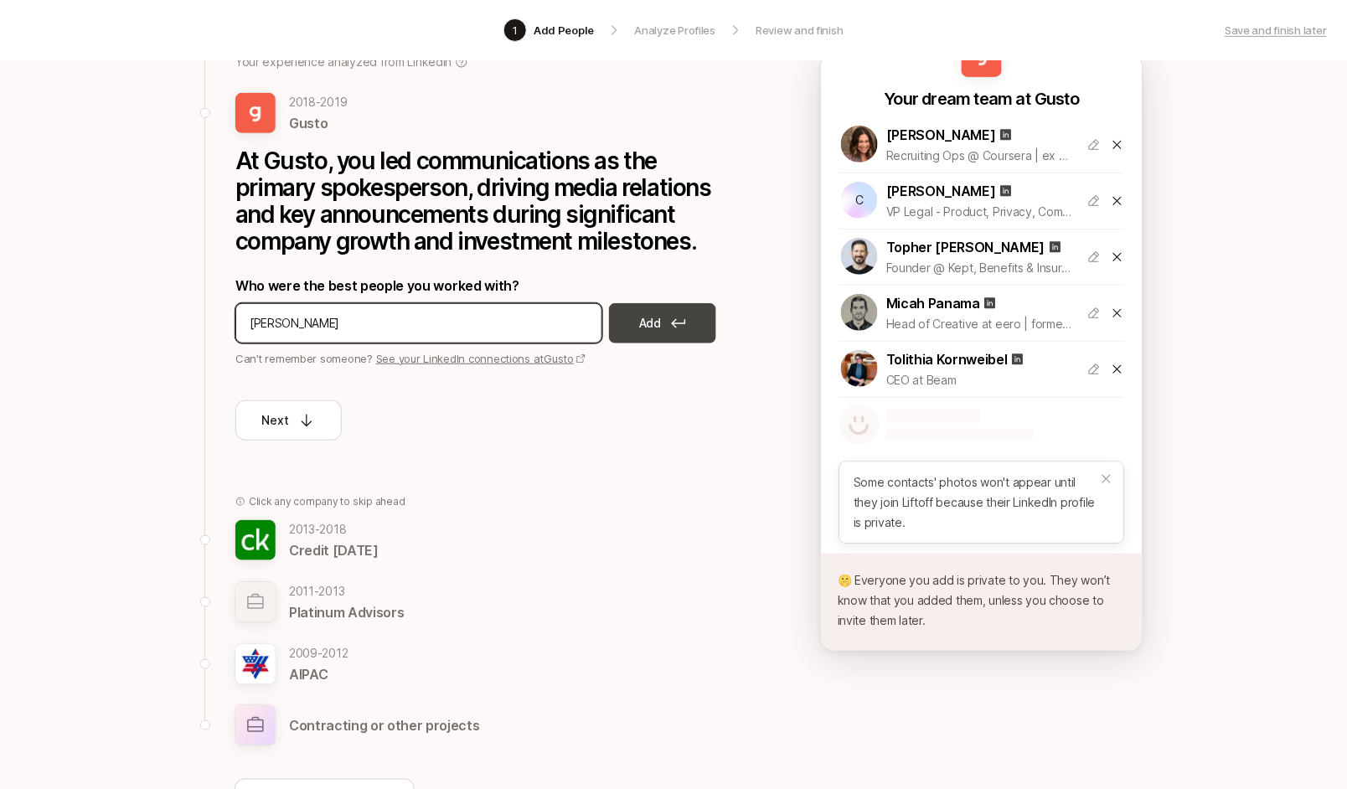
type input "tina pastelero"
click at [662, 319] on button "Add" at bounding box center [662, 323] width 107 height 40
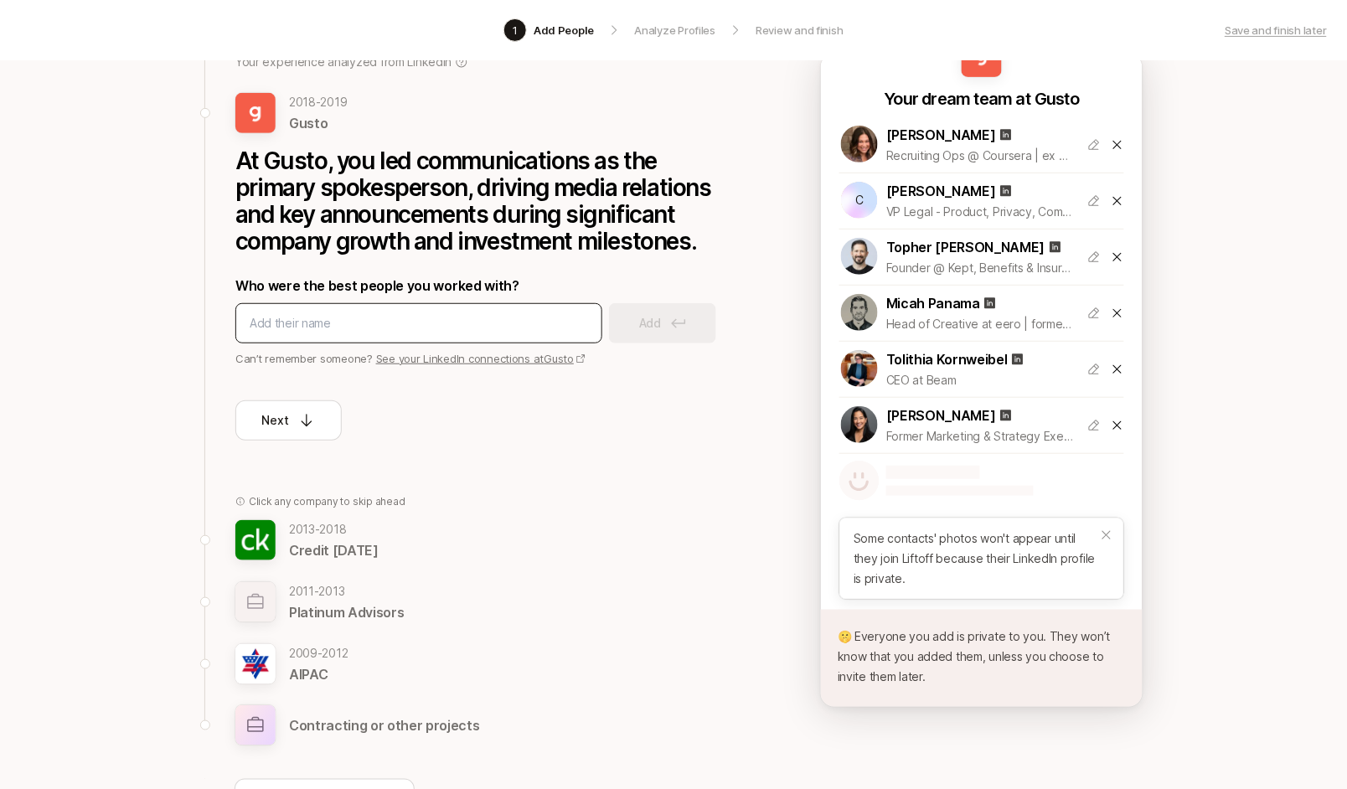
click at [347, 304] on div at bounding box center [418, 323] width 367 height 40
click at [343, 317] on input at bounding box center [419, 323] width 338 height 20
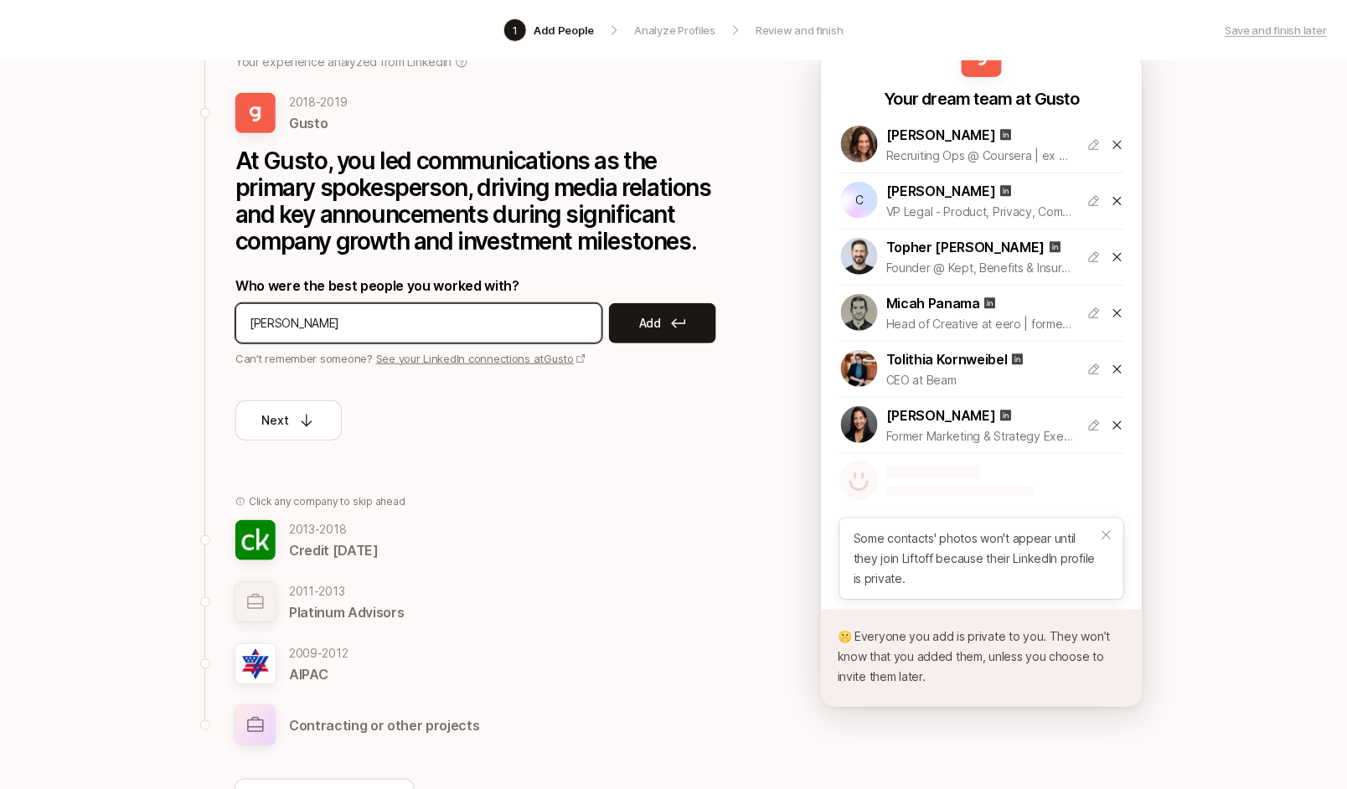
type input "chrissy winter"
click at [678, 318] on icon at bounding box center [678, 323] width 15 height 10
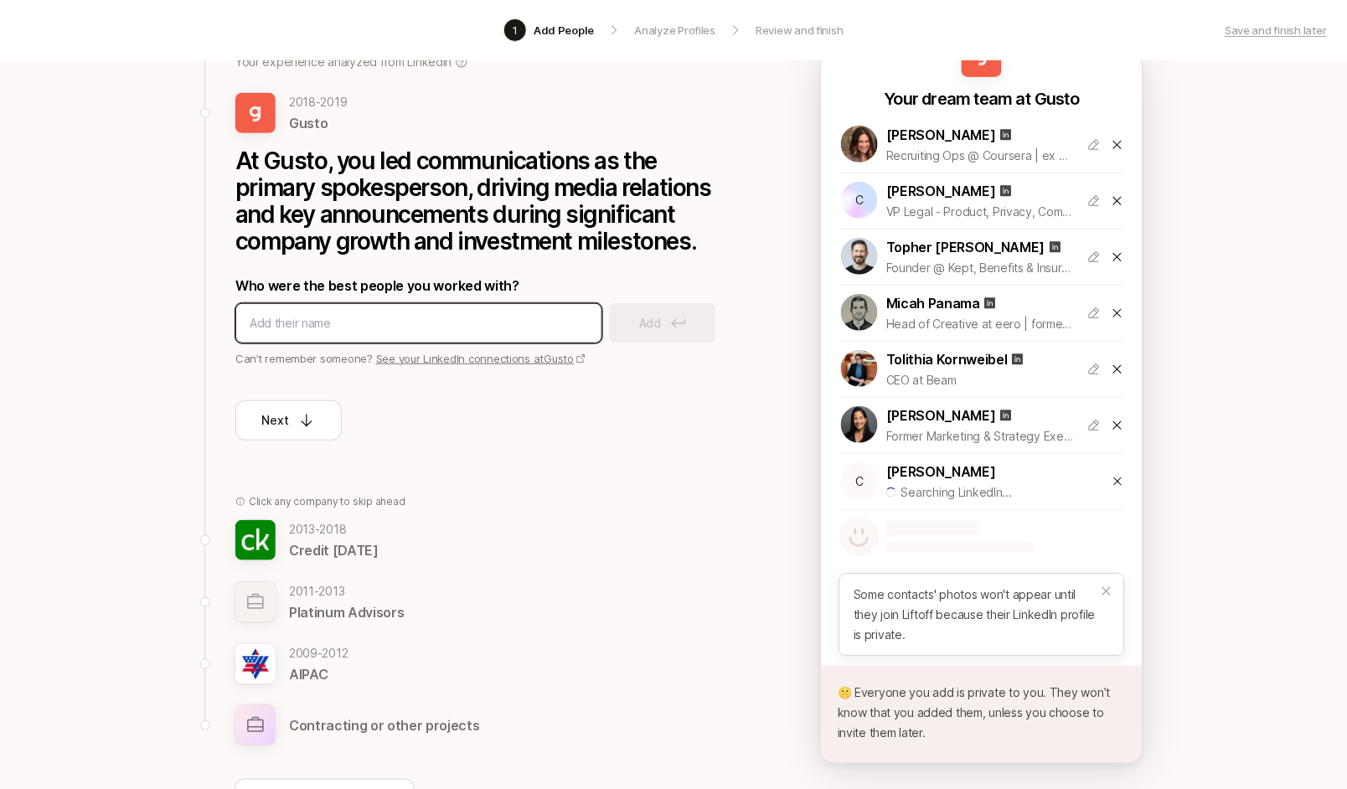
click at [405, 321] on input at bounding box center [419, 323] width 338 height 20
type input "igor khayet"
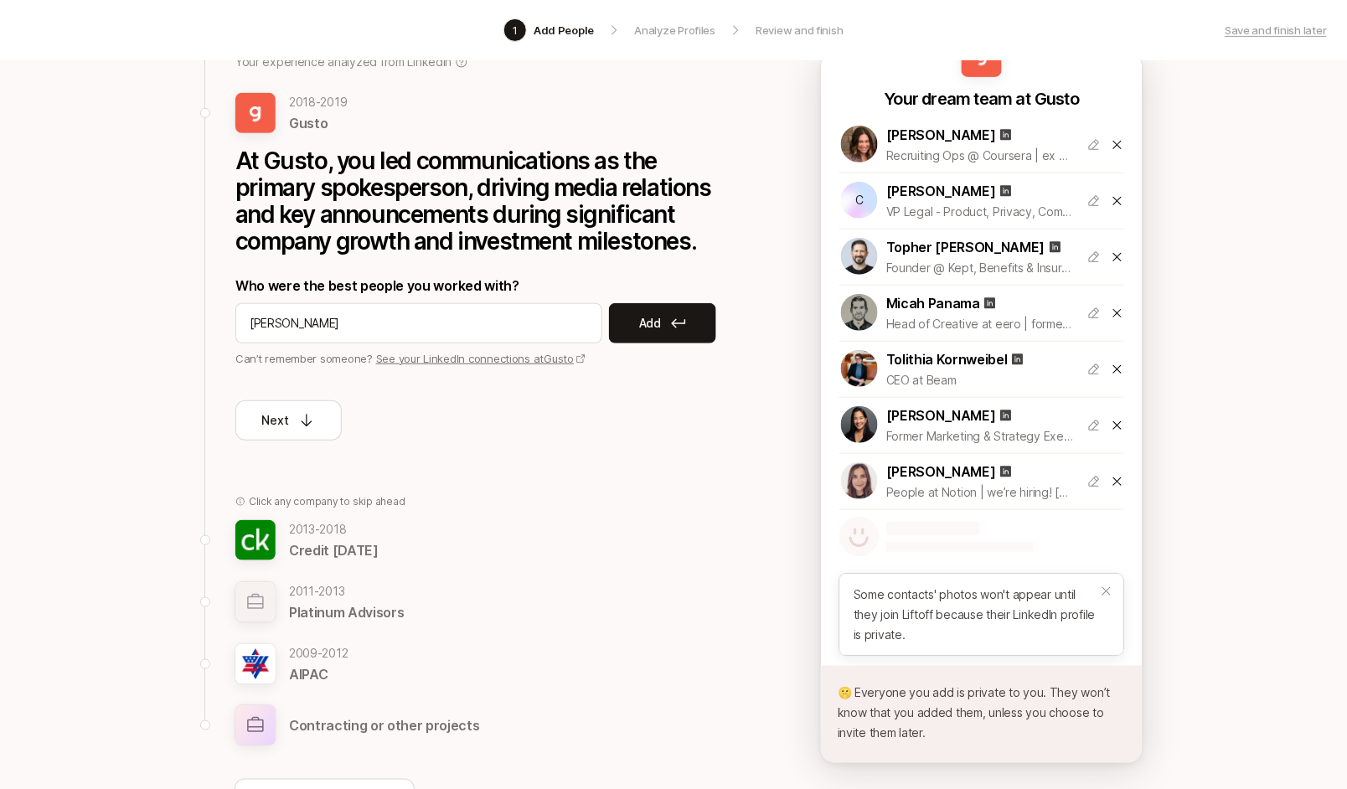
click at [708, 322] on button "Add" at bounding box center [662, 323] width 107 height 40
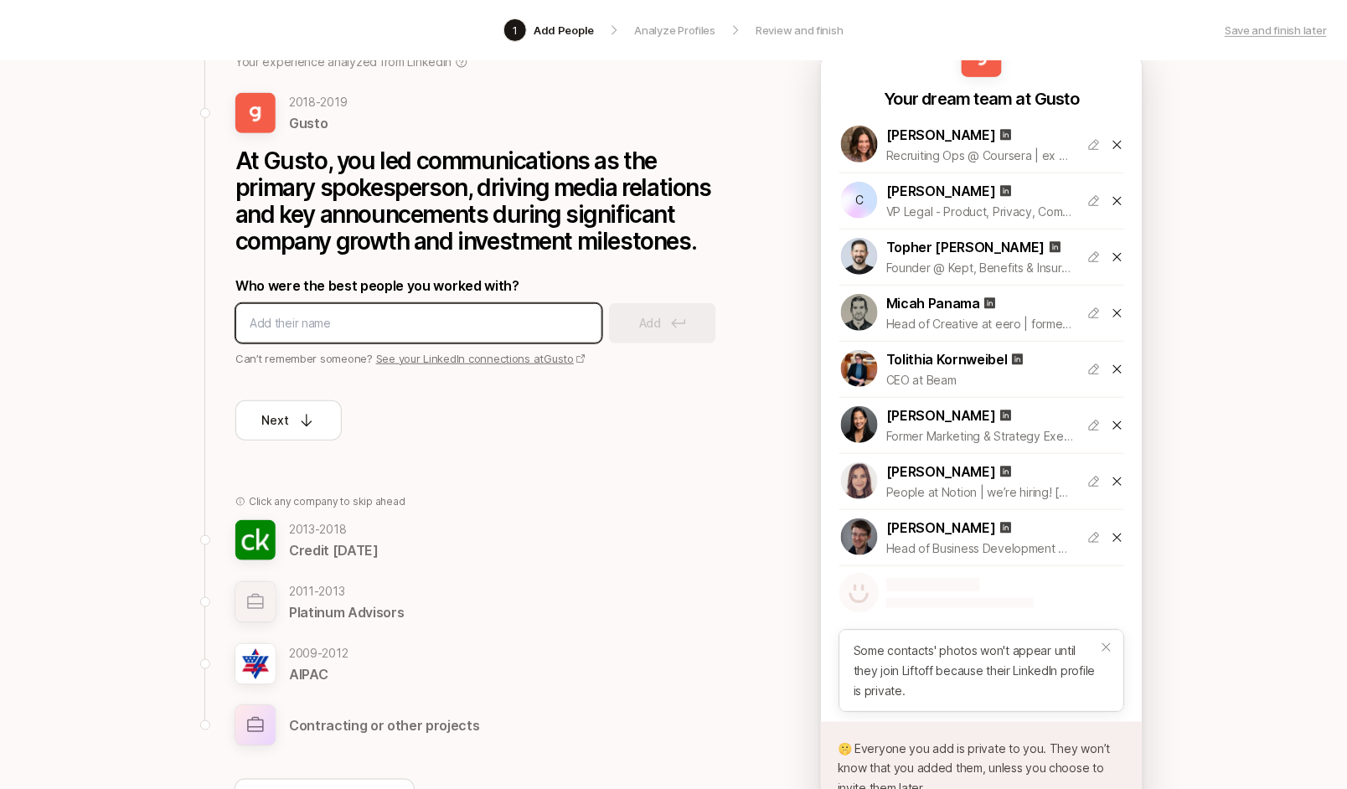
click at [411, 318] on input at bounding box center [419, 323] width 338 height 20
type input "andrea fang"
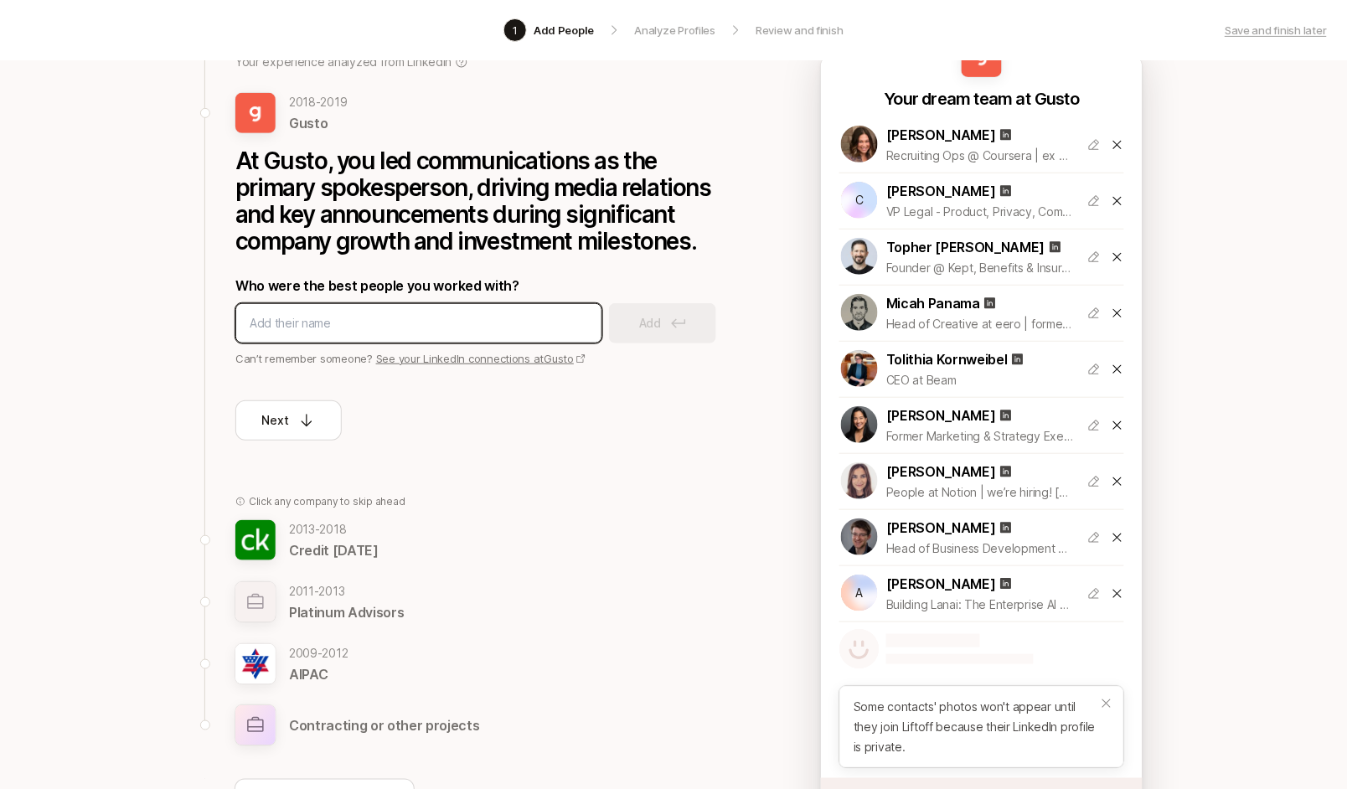
click at [383, 317] on input at bounding box center [419, 323] width 338 height 20
type input "fredrick lee"
click at [415, 326] on input at bounding box center [419, 323] width 338 height 20
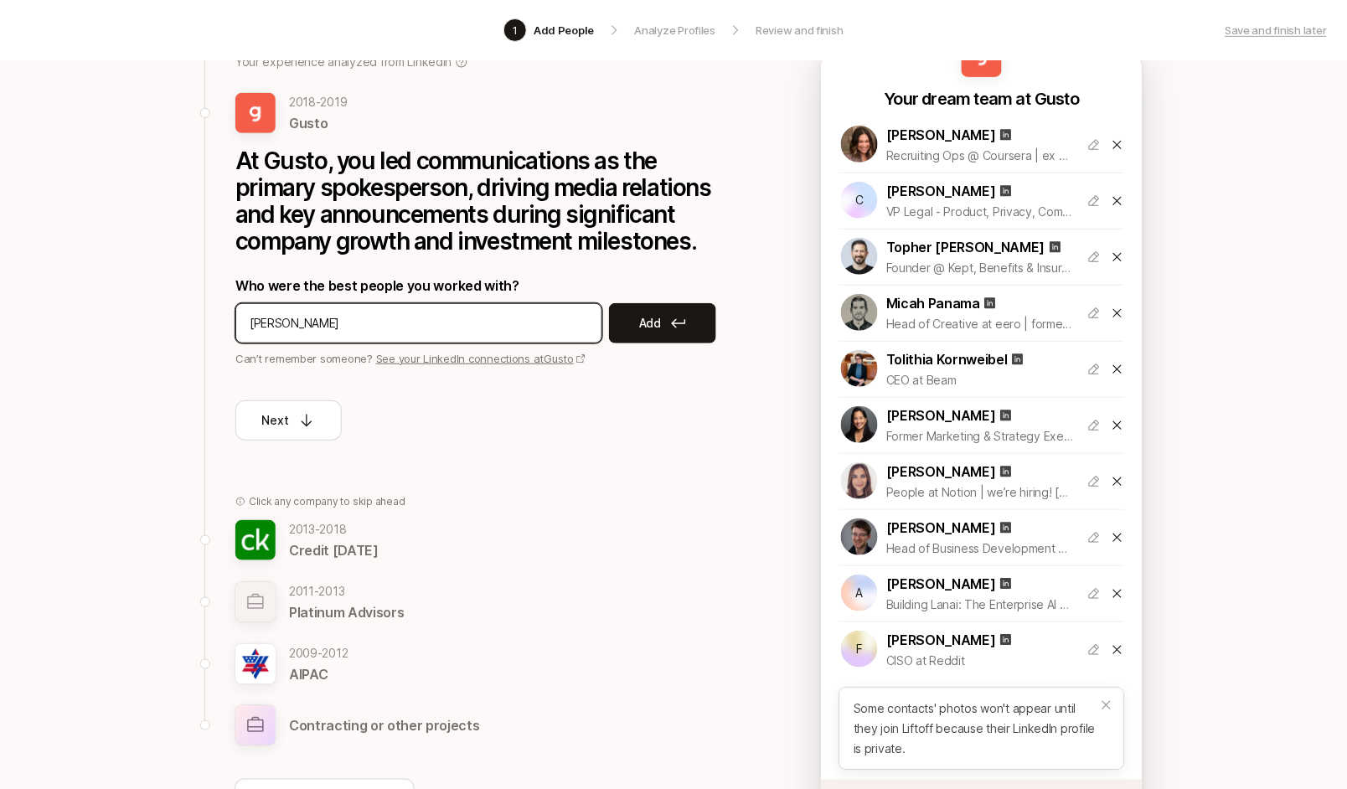
type input "daniel brown"
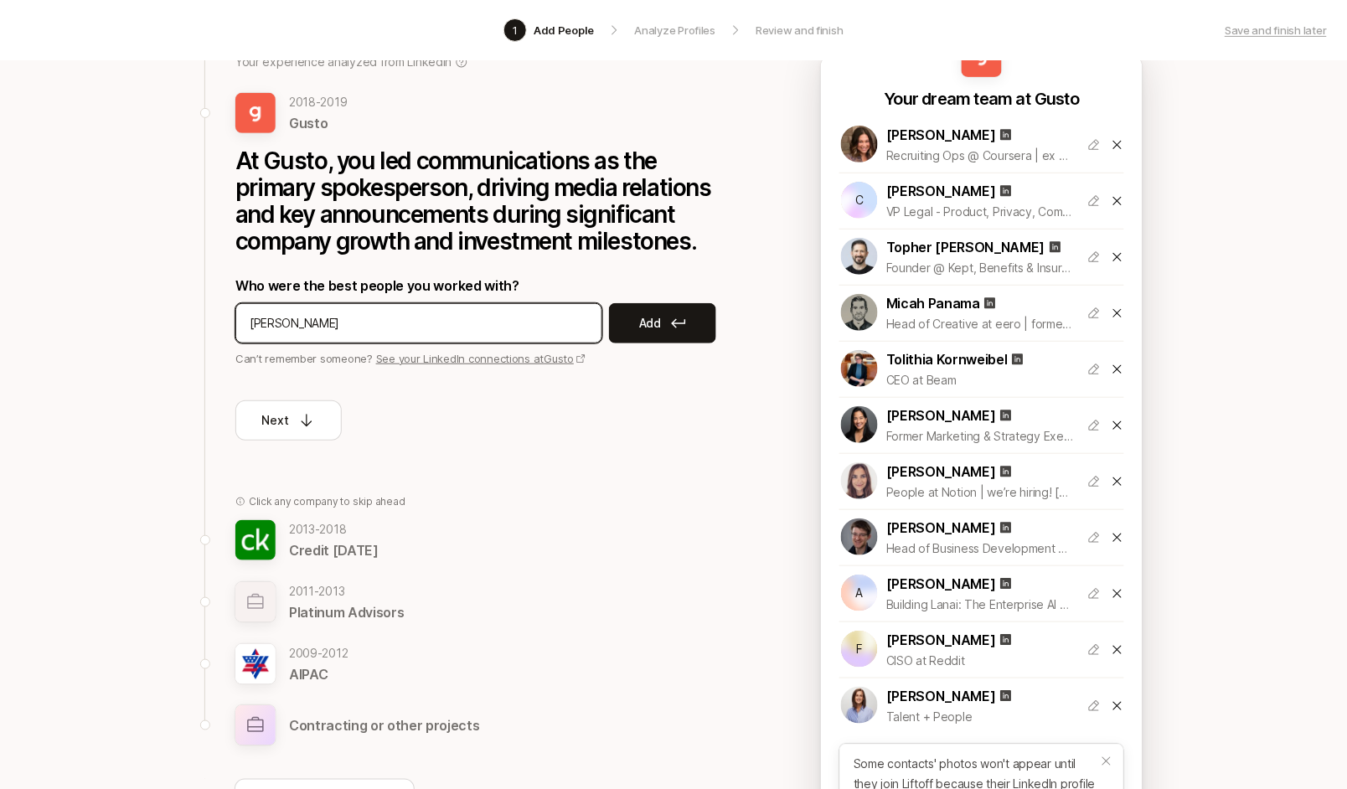
type input "kent beck"
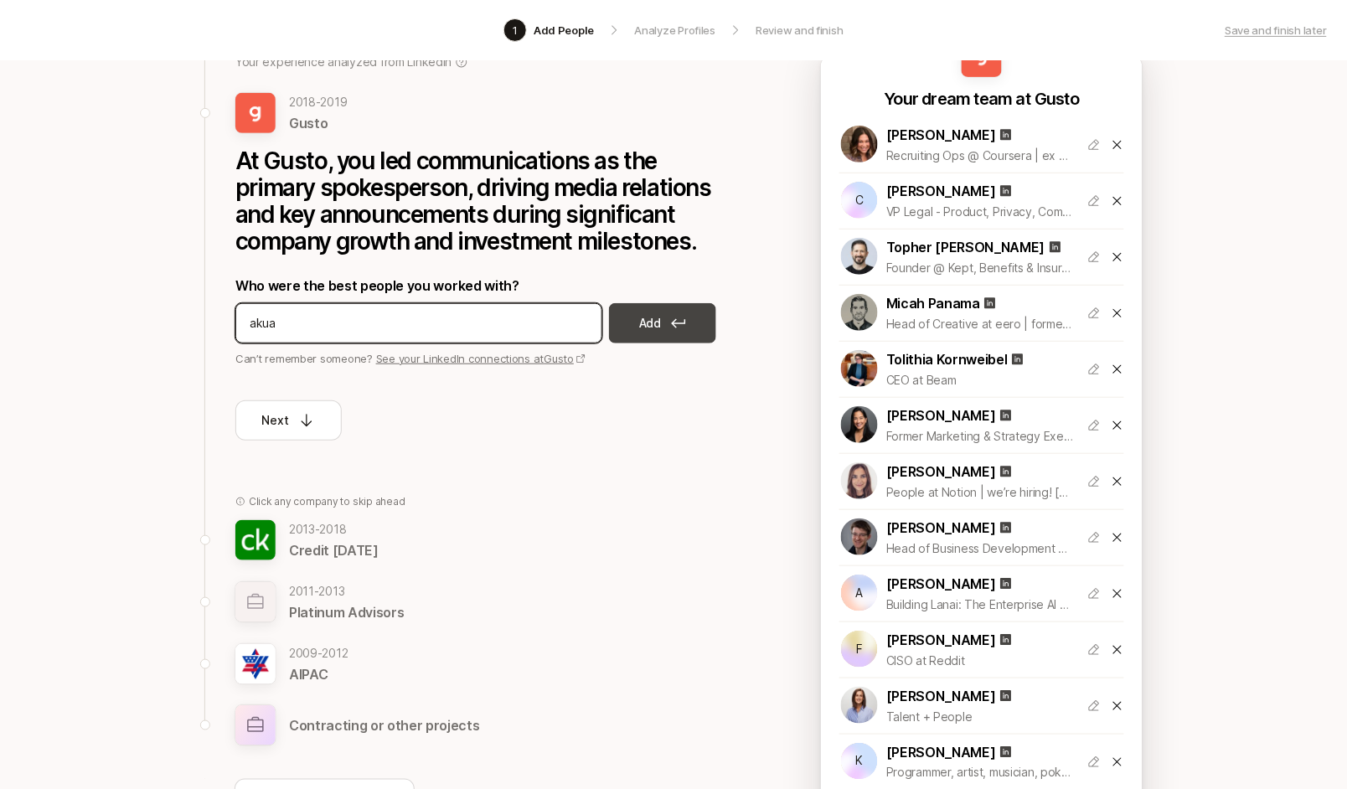
type input "akua"
click at [662, 315] on button "Add" at bounding box center [662, 323] width 107 height 40
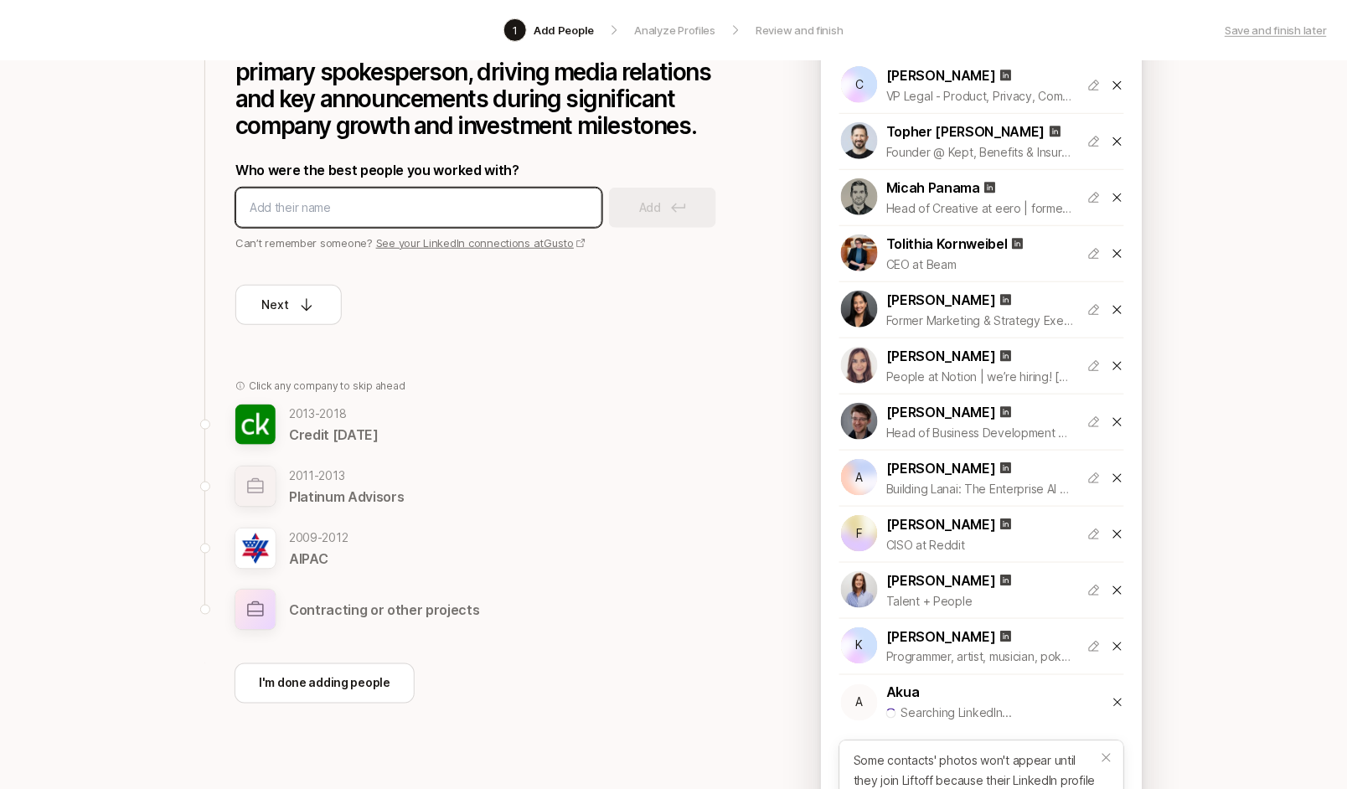
scroll to position [254, 0]
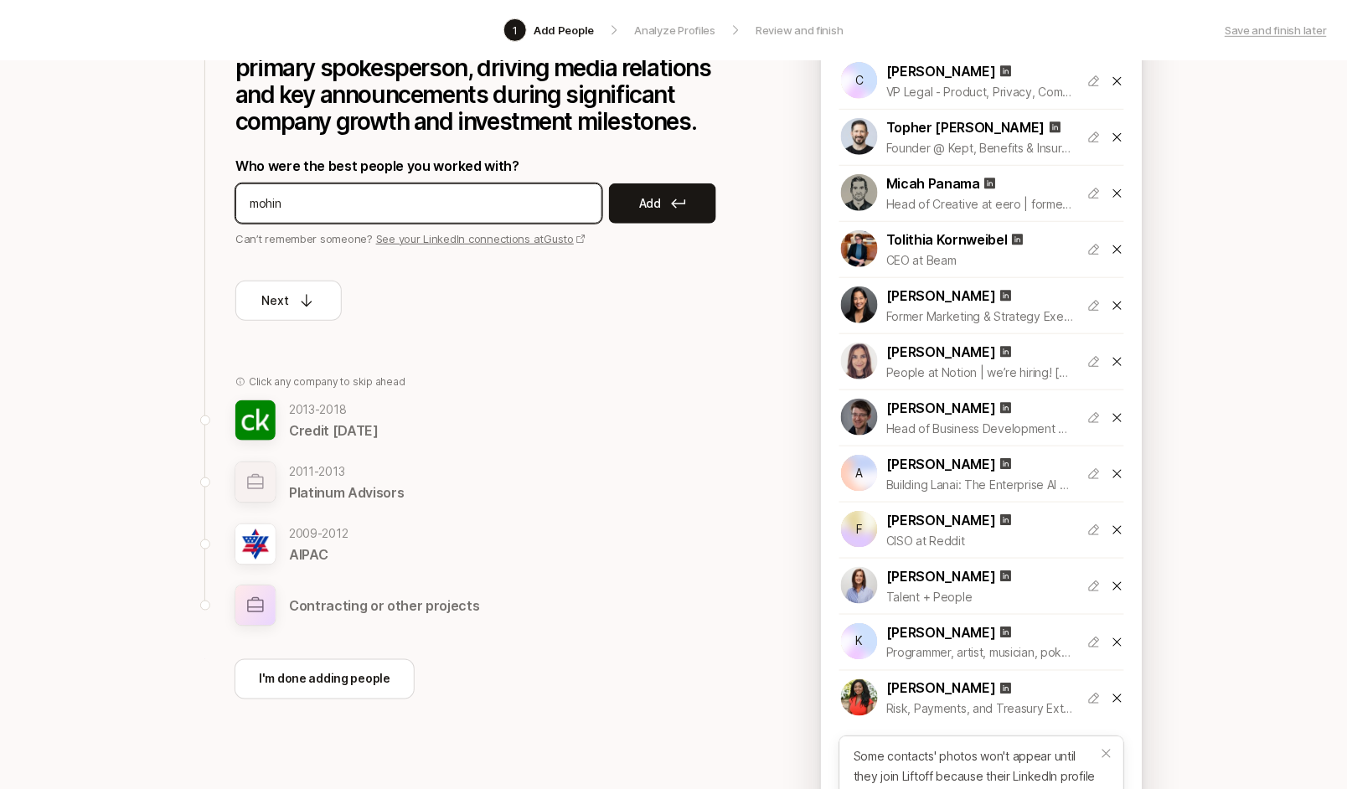
type input "mohini"
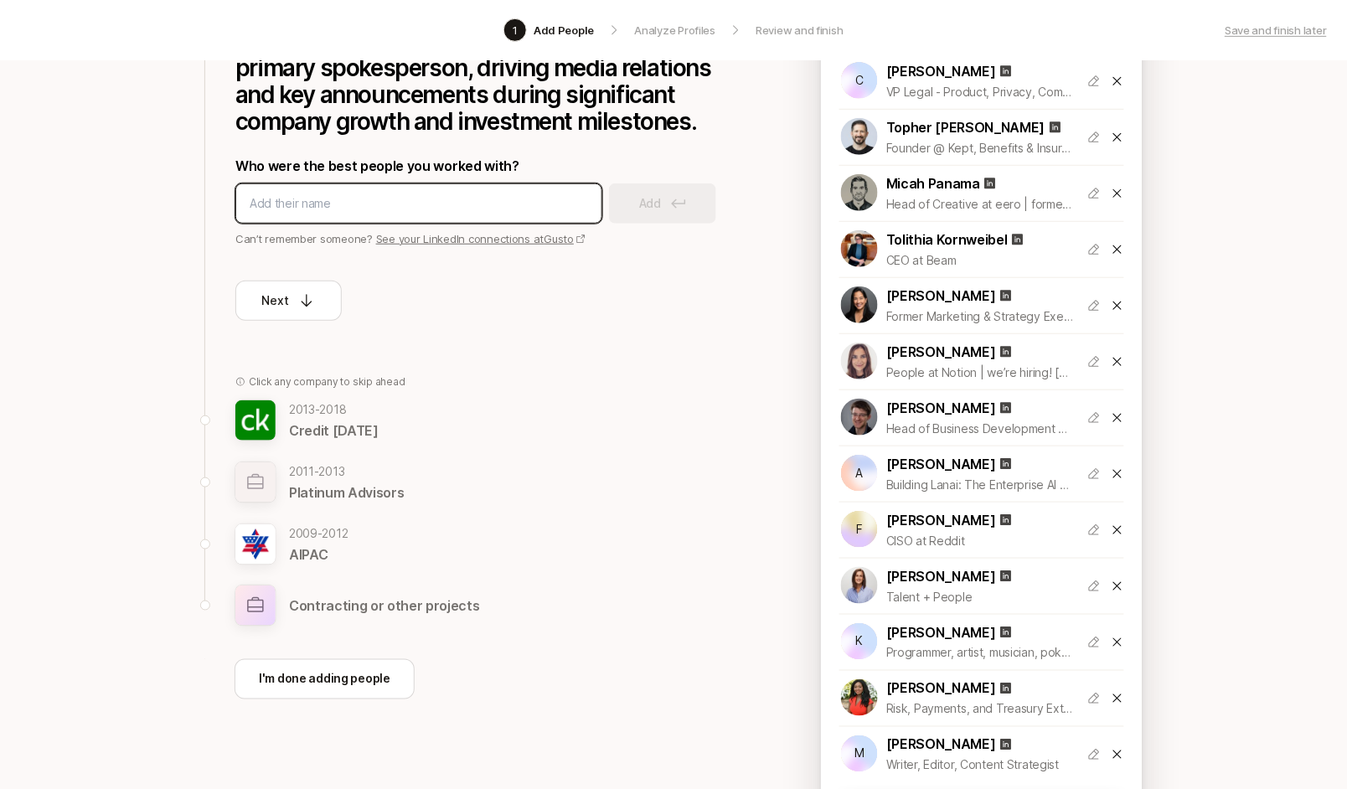
click at [304, 200] on input at bounding box center [419, 203] width 338 height 20
type input "liza haskell"
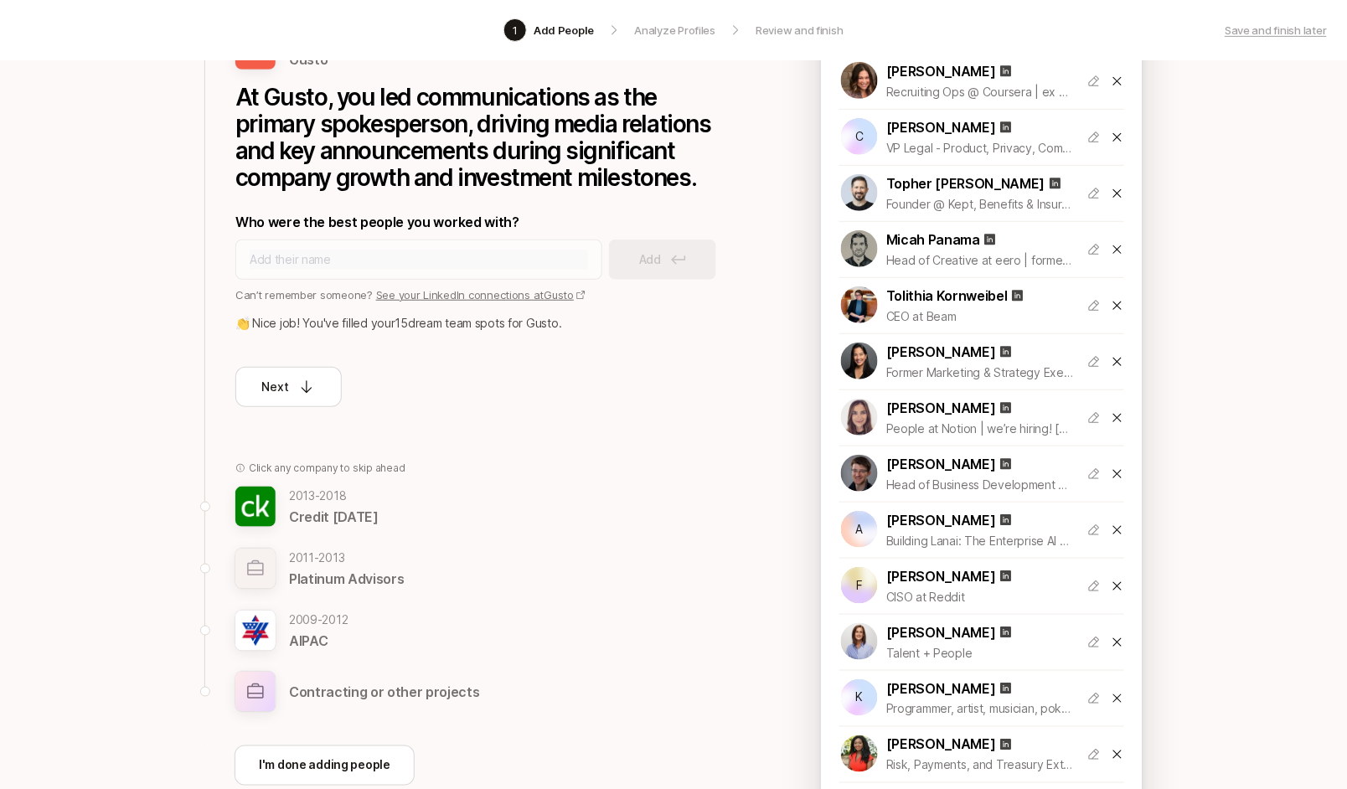
scroll to position [189, 0]
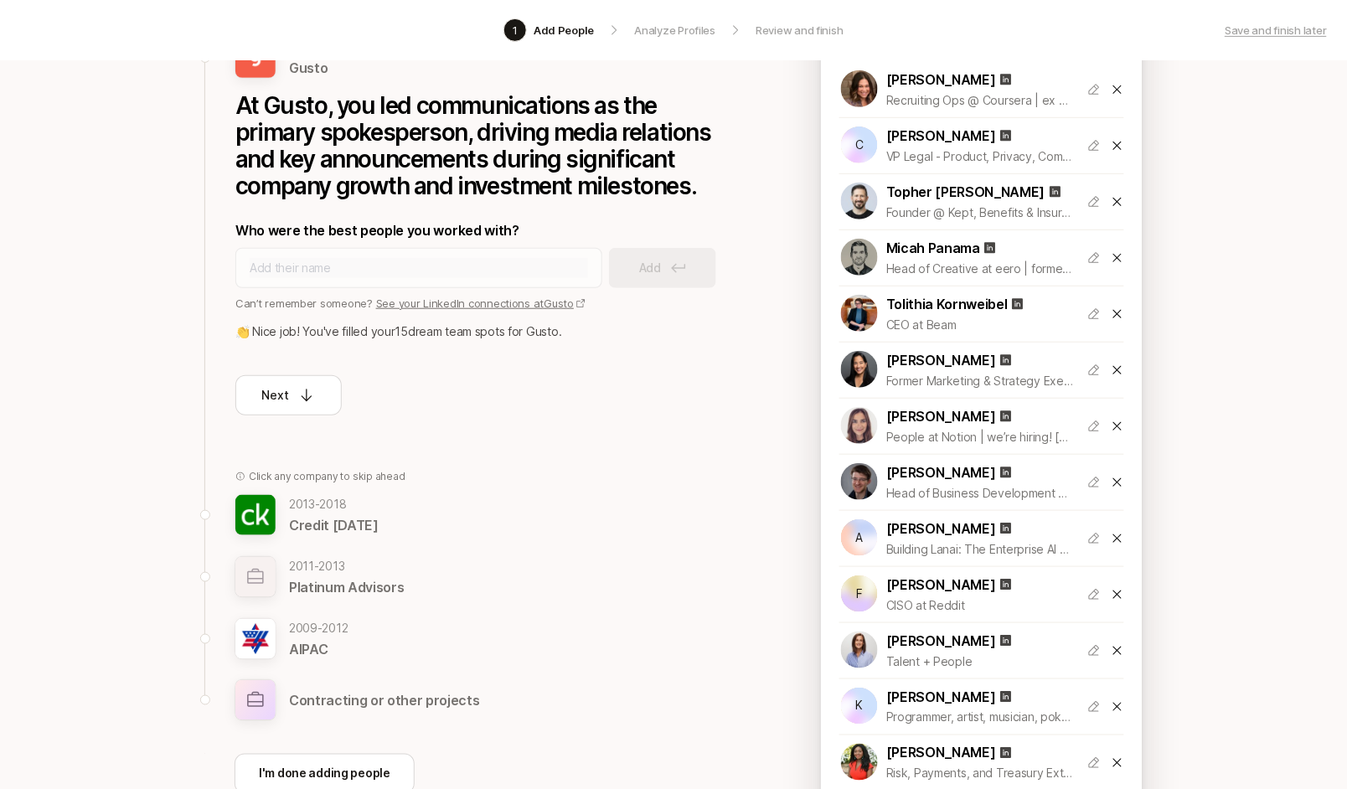
click at [1117, 428] on icon at bounding box center [1116, 426] width 13 height 13
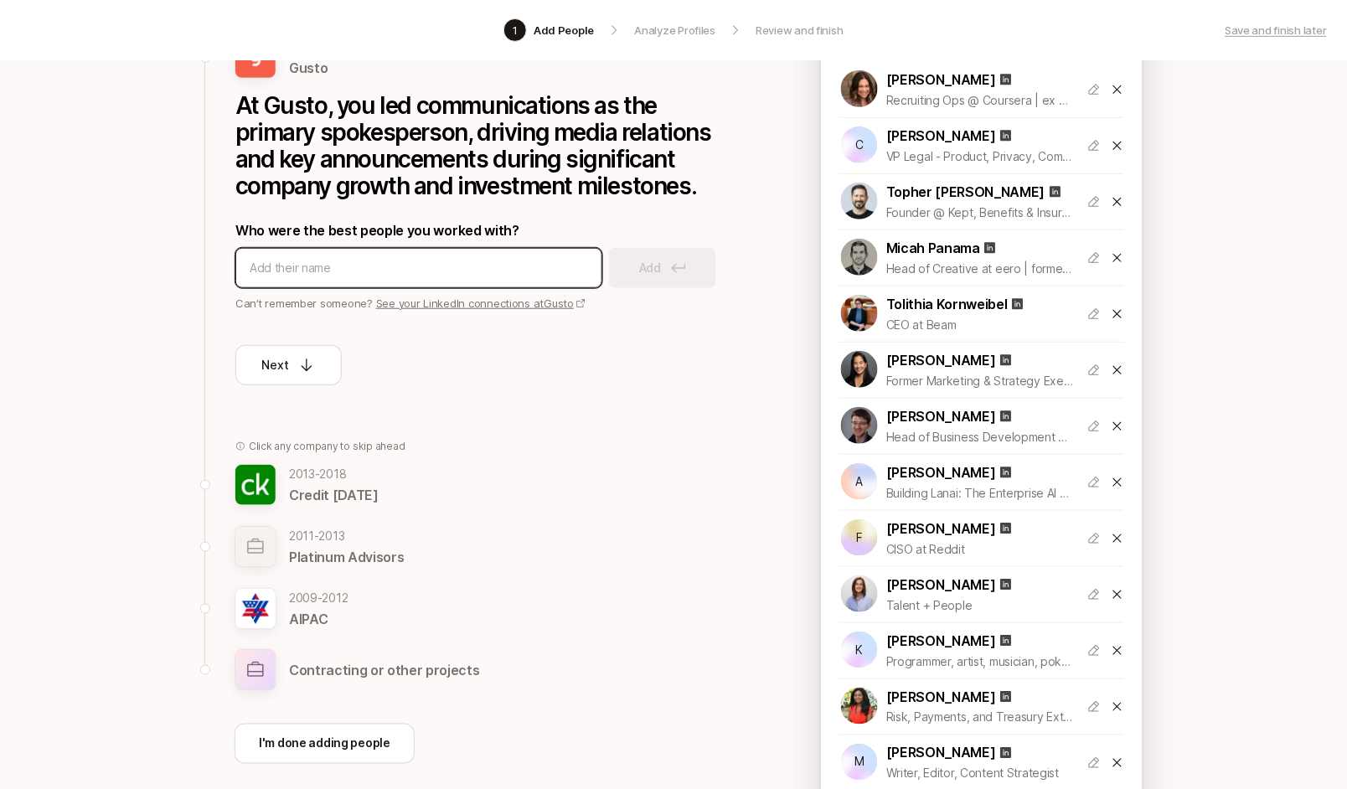
click at [374, 262] on input at bounding box center [419, 268] width 338 height 20
type input "maryanne caughey"
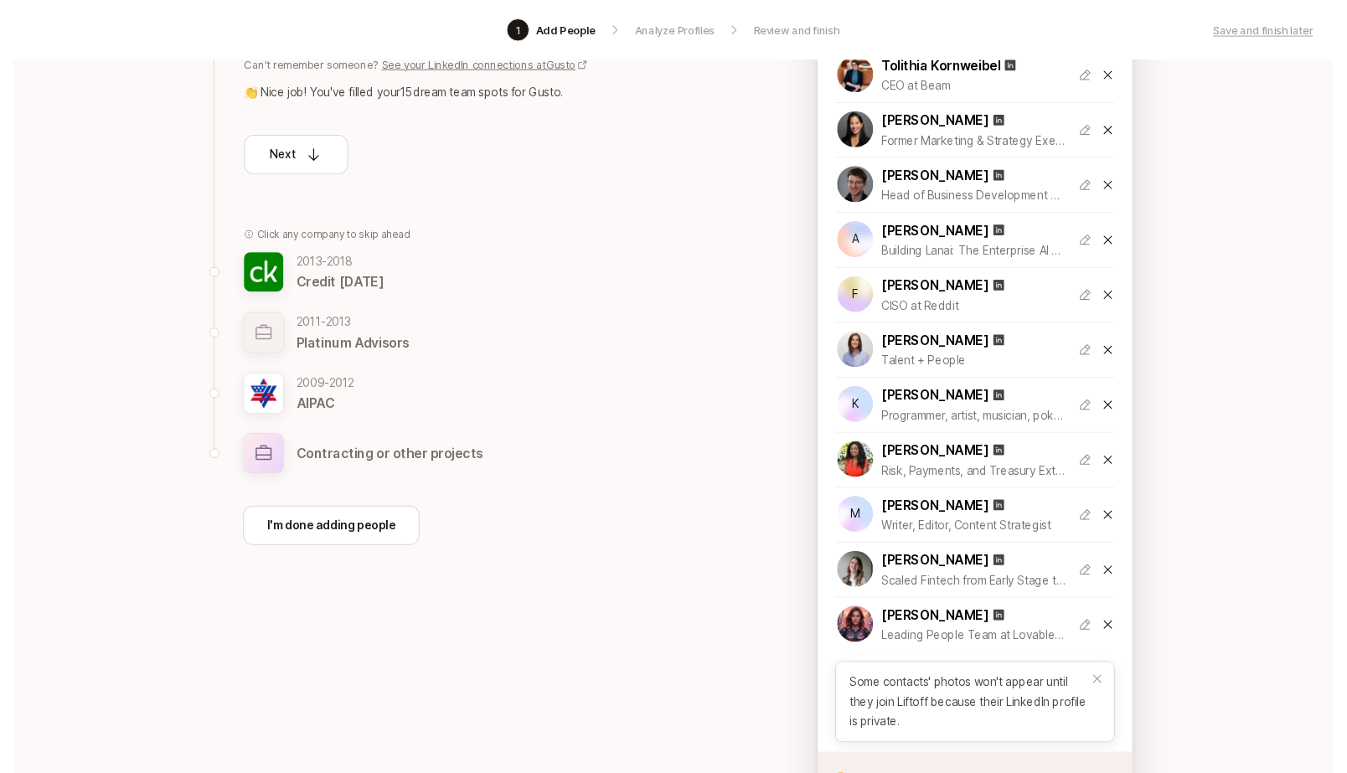
scroll to position [208, 0]
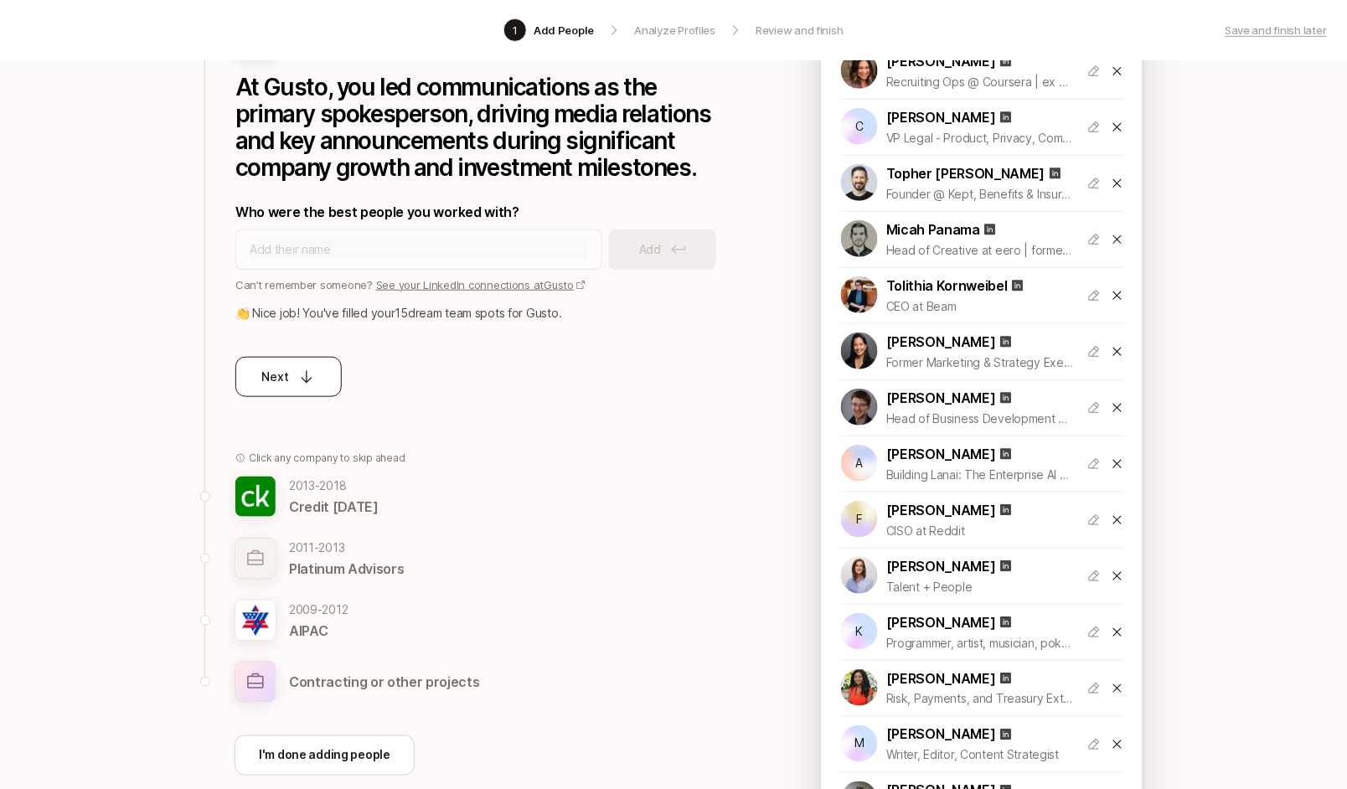
click at [295, 376] on div "Next" at bounding box center [289, 377] width 54 height 20
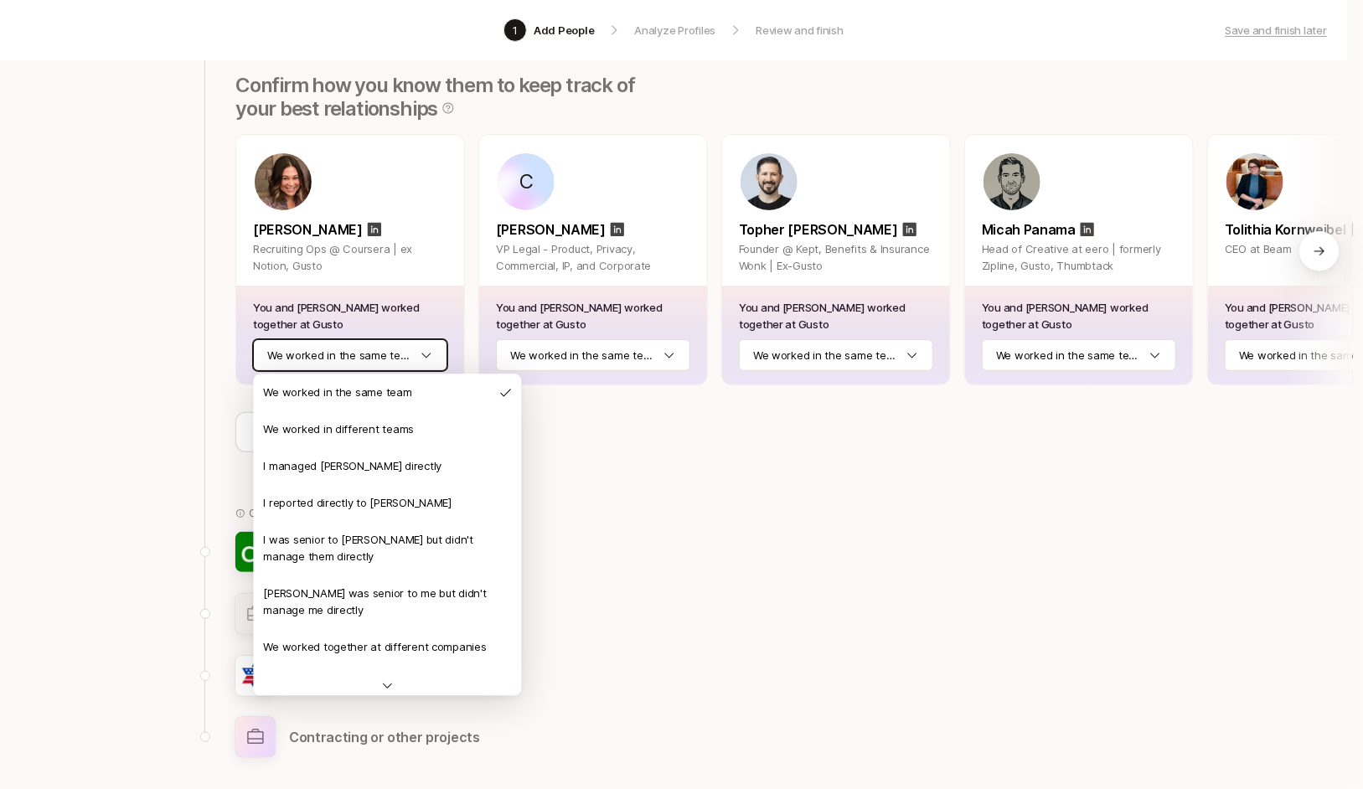
click at [416, 349] on html "1 Add People Analyze Profiles Review and finish Save and finish later Add the b…" at bounding box center [681, 186] width 1363 height 789
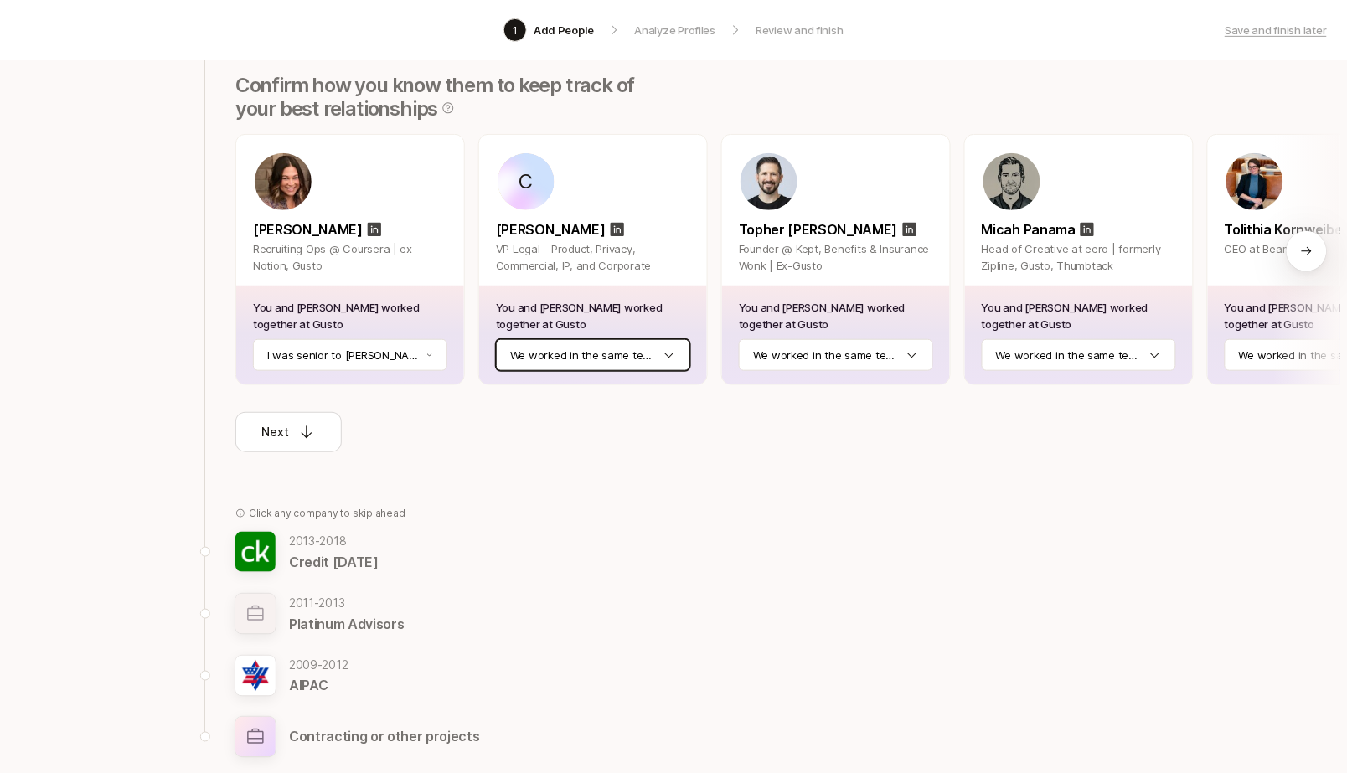
click at [609, 353] on html "1 Add People Analyze Profiles Review and finish Save and finish later Add the b…" at bounding box center [673, 178] width 1347 height 773
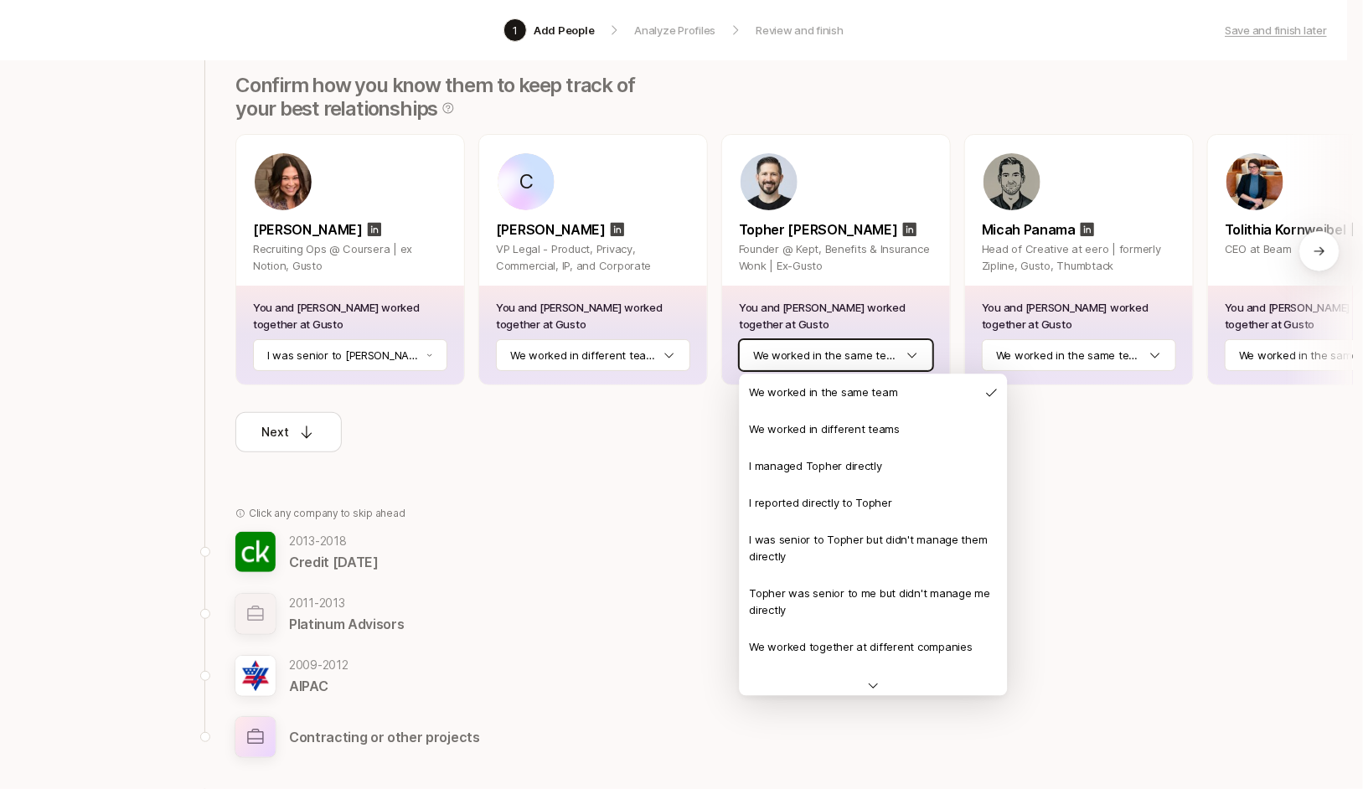
click at [855, 357] on html "1 Add People Analyze Profiles Review and finish Save and finish later Add the b…" at bounding box center [681, 186] width 1363 height 789
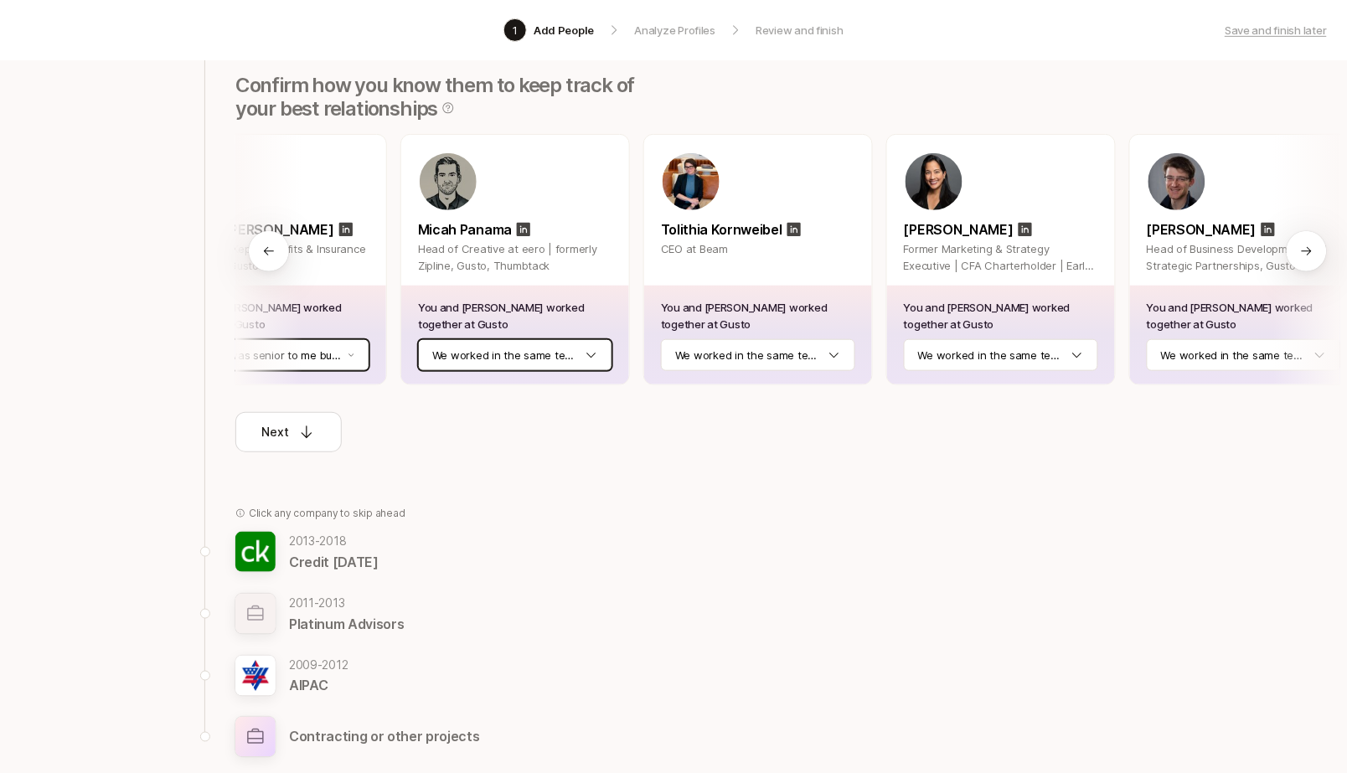
scroll to position [0, 572]
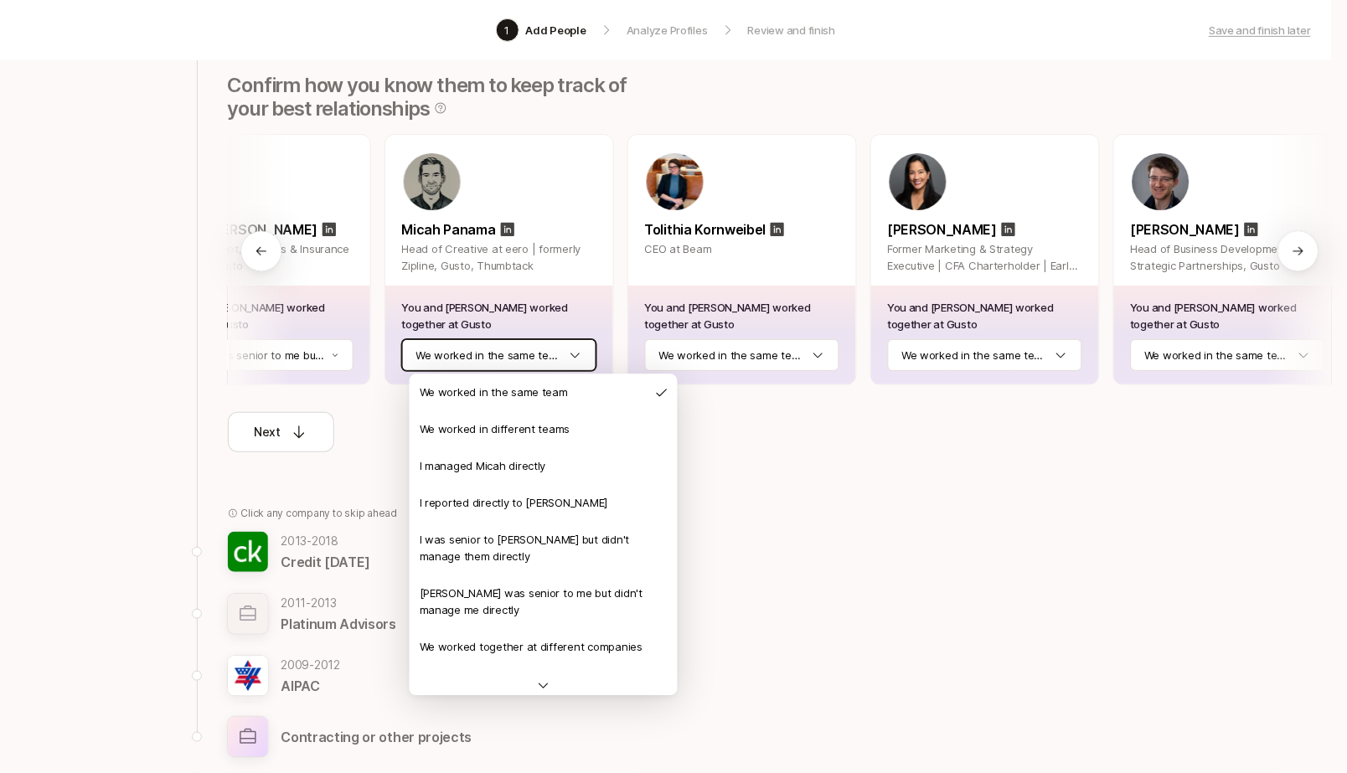
click at [523, 343] on html "1 Add People Analyze Profiles Review and finish Save and finish later Add the b…" at bounding box center [673, 178] width 1347 height 773
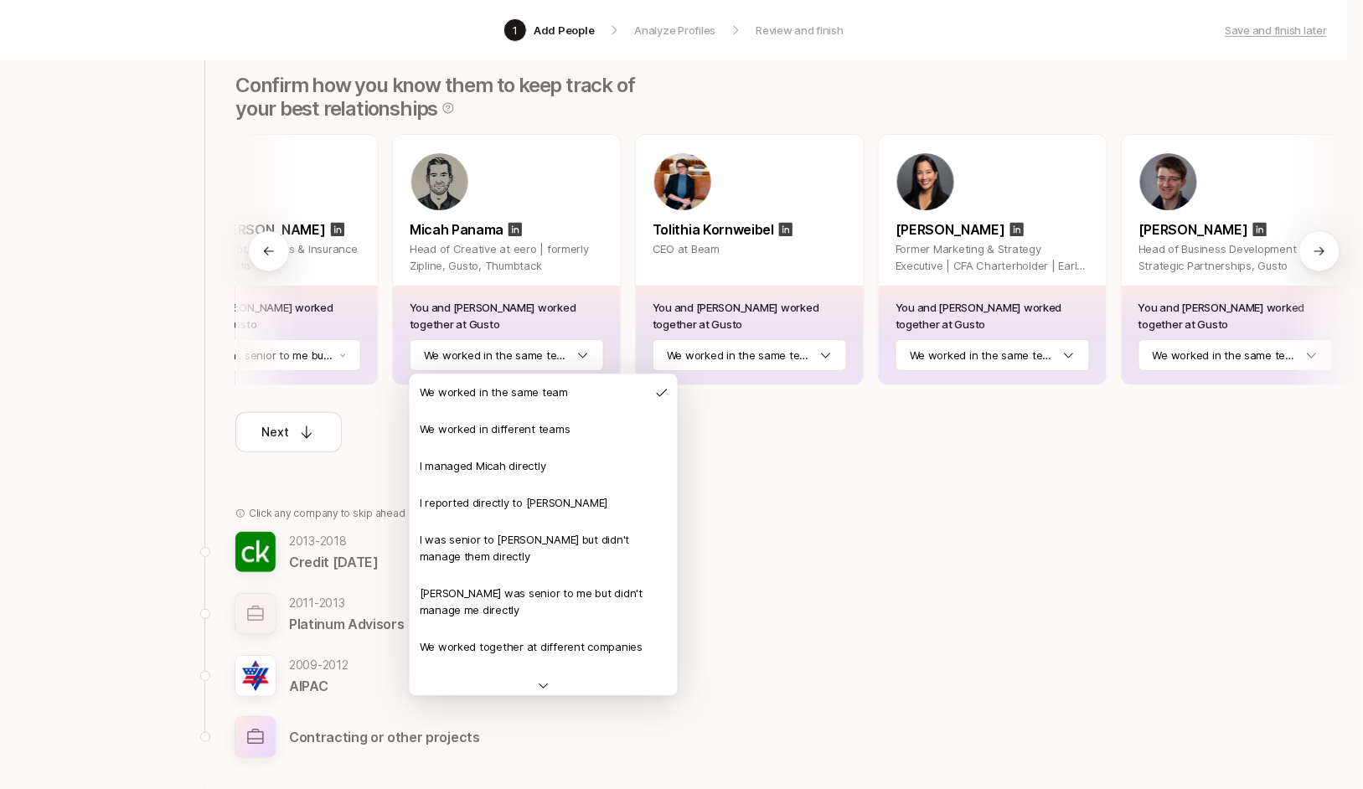
drag, startPoint x: 569, startPoint y: 594, endPoint x: 704, endPoint y: 508, distance: 160.3
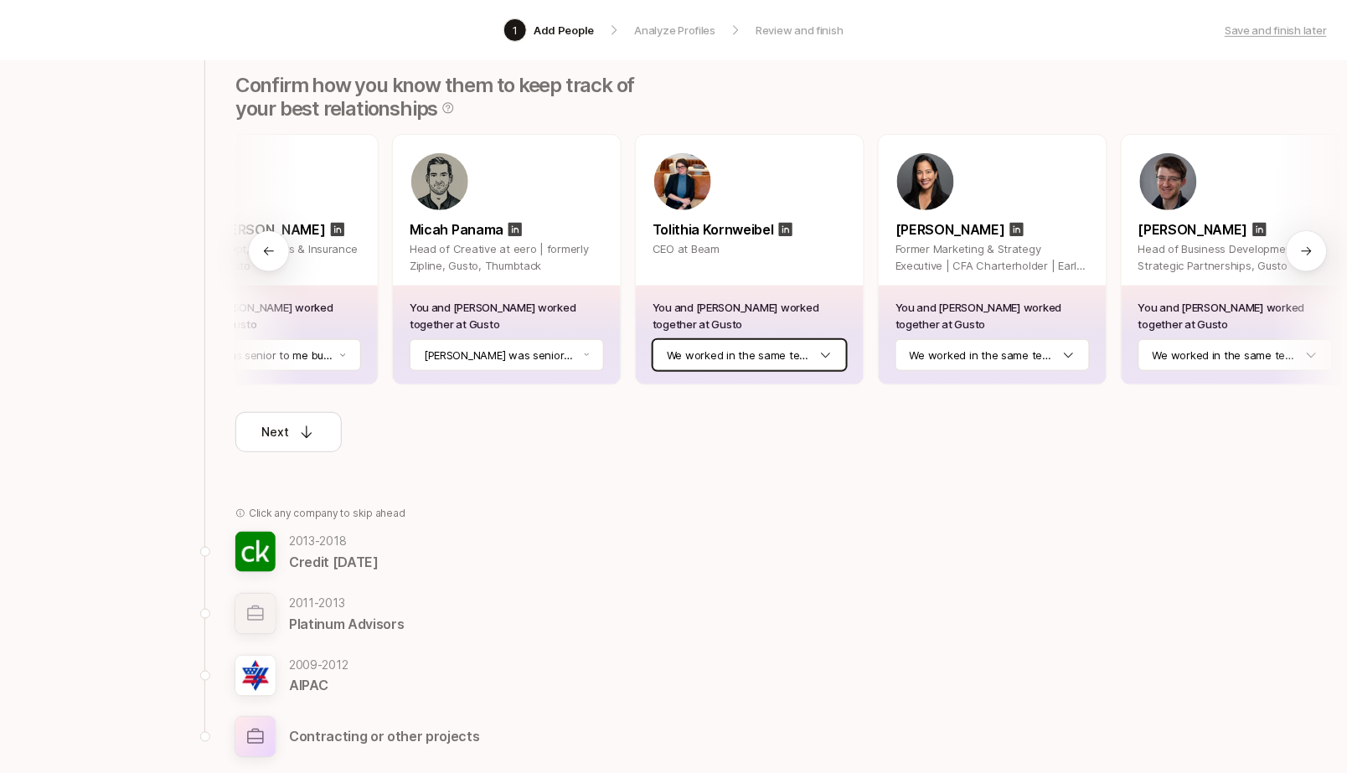
click at [812, 349] on html "1 Add People Analyze Profiles Review and finish Save and finish later Add the b…" at bounding box center [673, 178] width 1347 height 773
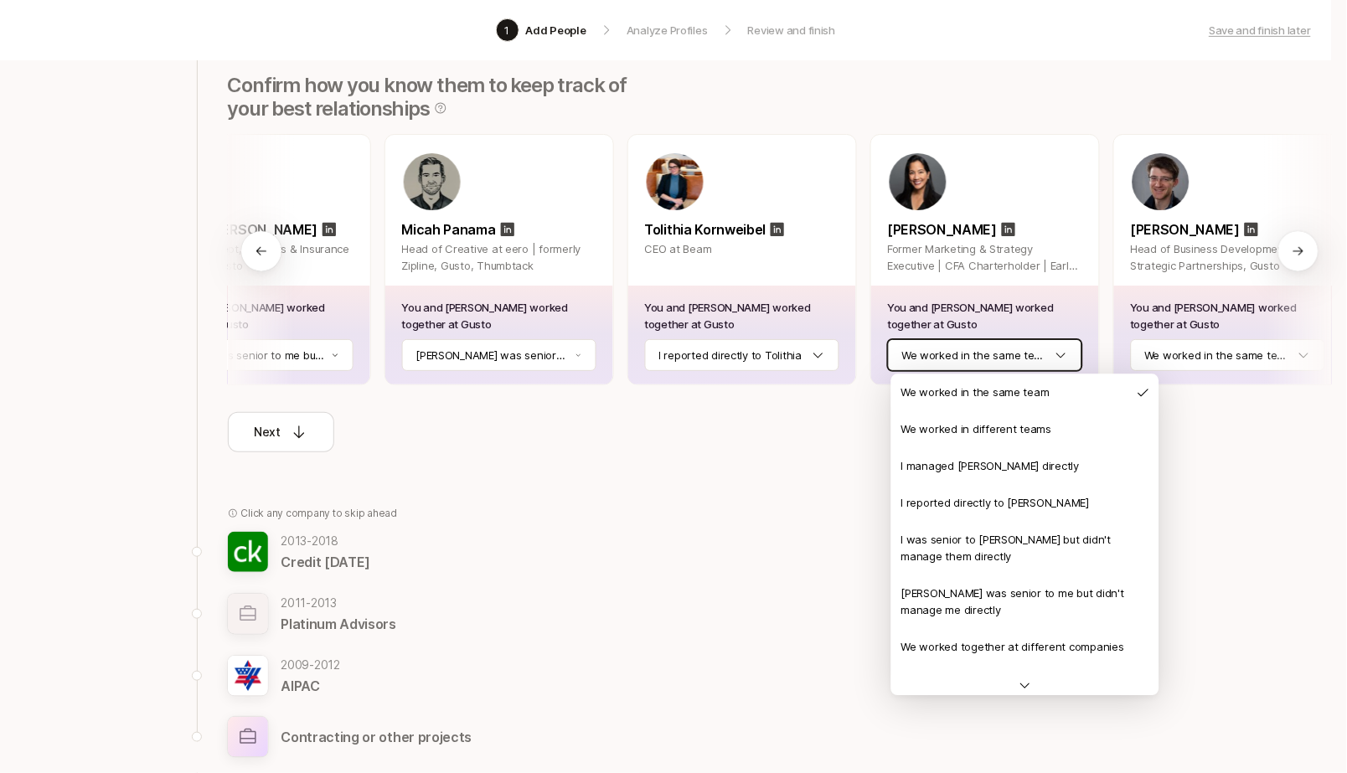
click at [934, 359] on html "1 Add People Analyze Profiles Review and finish Save and finish later Add the b…" at bounding box center [673, 178] width 1347 height 773
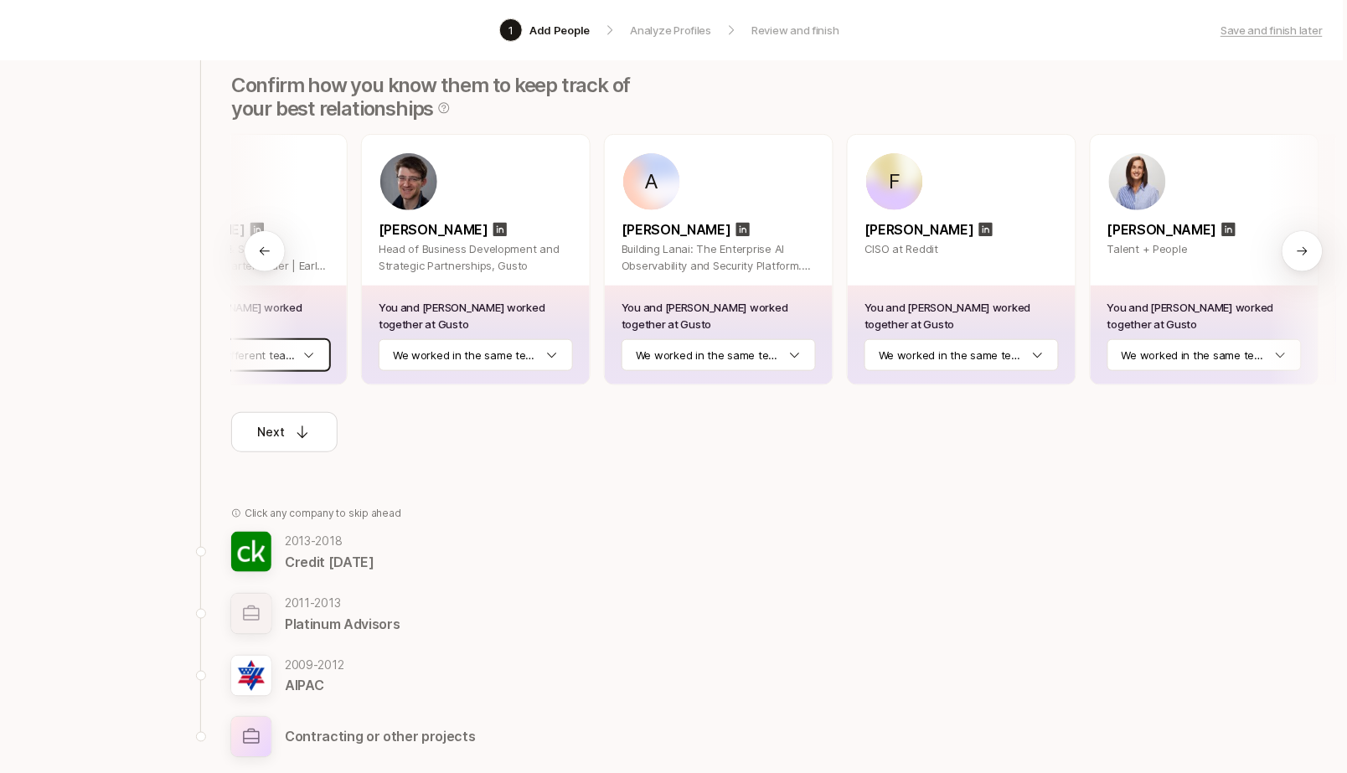
scroll to position [0, 1329]
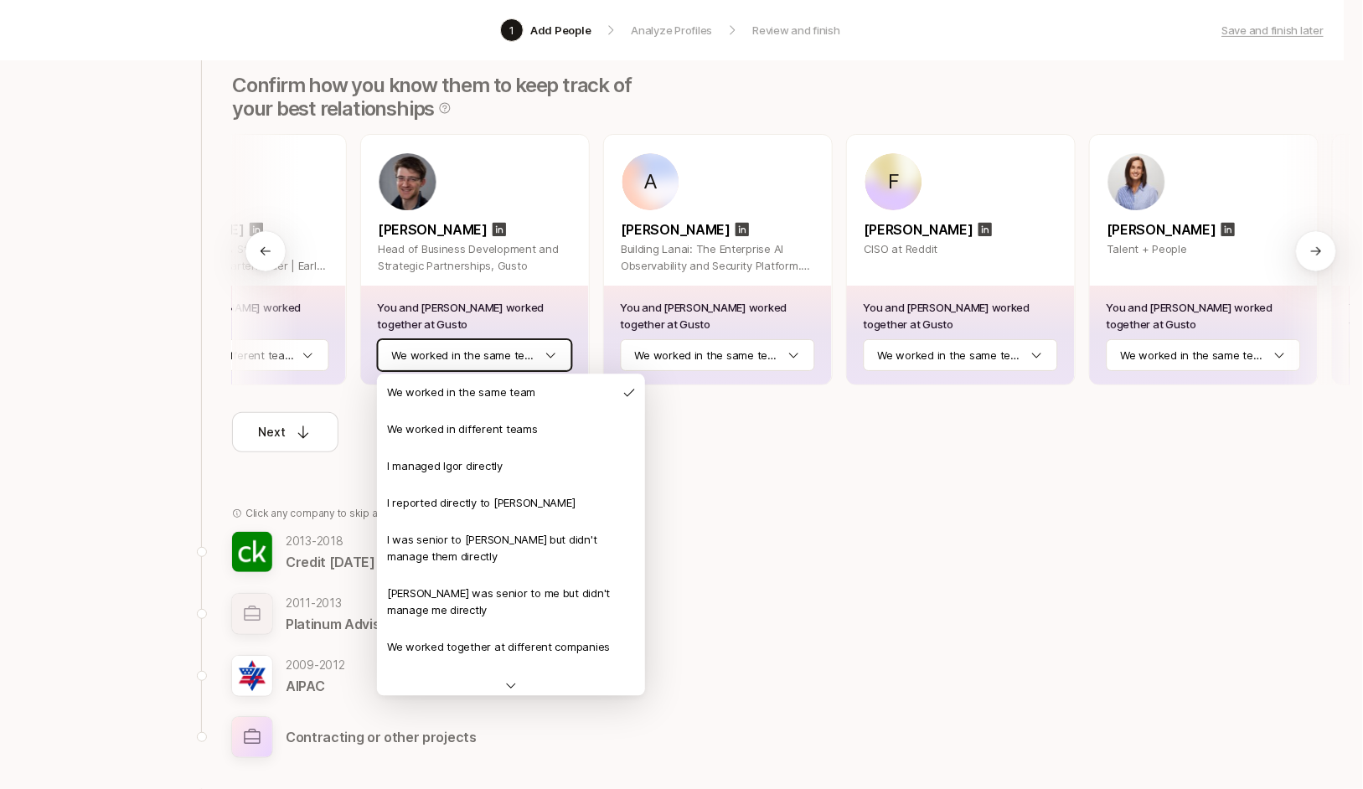
click at [451, 343] on html "1 Add People Analyze Profiles Review and finish Save and finish later Add the b…" at bounding box center [678, 186] width 1363 height 789
drag, startPoint x: 523, startPoint y: 581, endPoint x: 542, endPoint y: 563, distance: 26.1
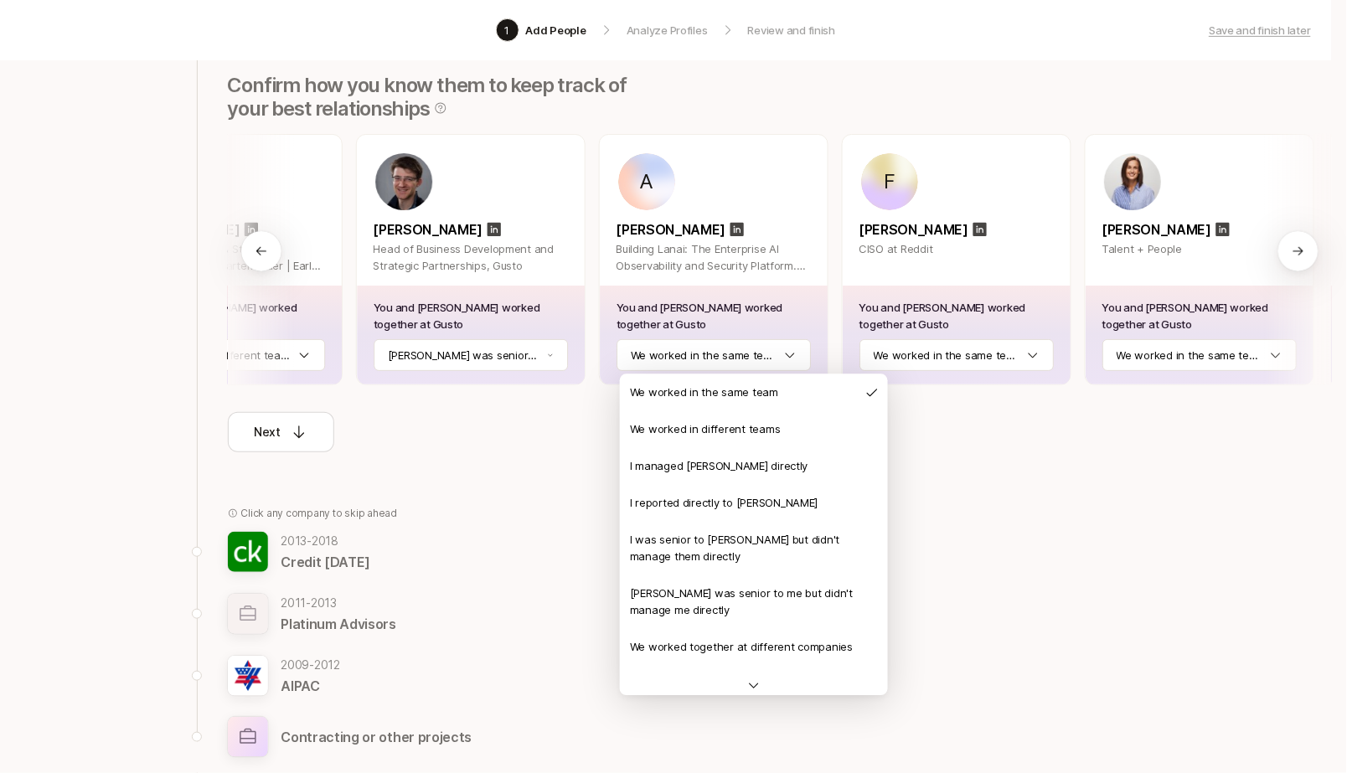
click at [708, 347] on html "1 Add People Analyze Profiles Review and finish Save and finish later Add the b…" at bounding box center [673, 178] width 1347 height 773
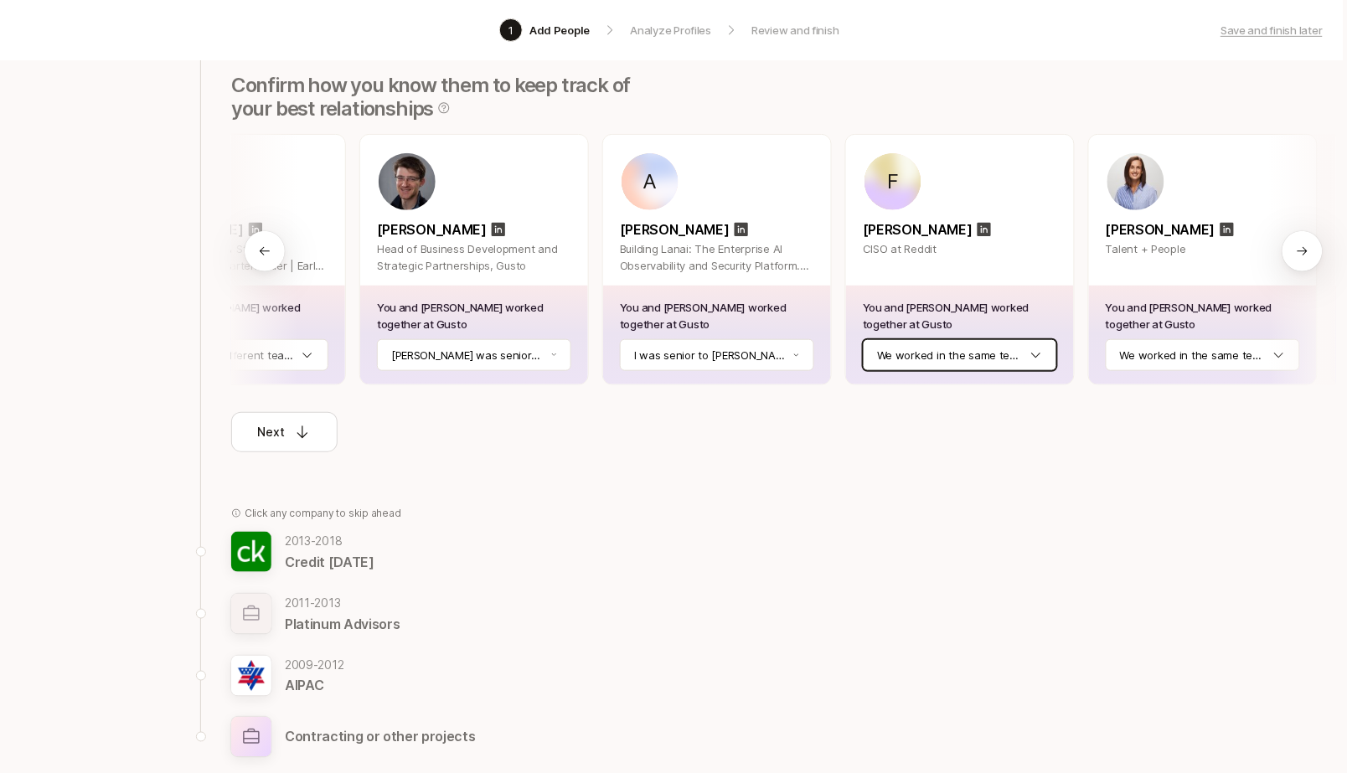
click at [940, 358] on html "1 Add People Analyze Profiles Review and finish Save and finish later Add the b…" at bounding box center [669, 178] width 1347 height 773
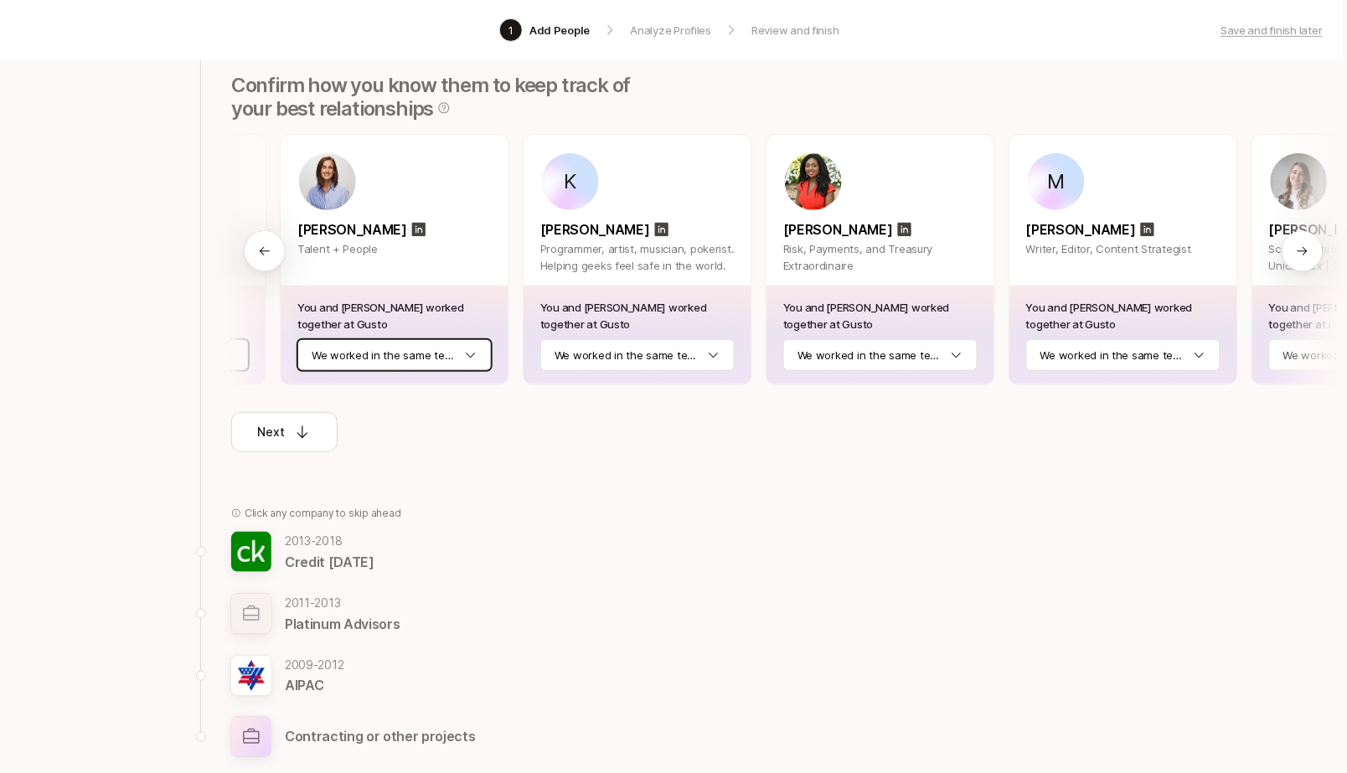
scroll to position [0, 2150]
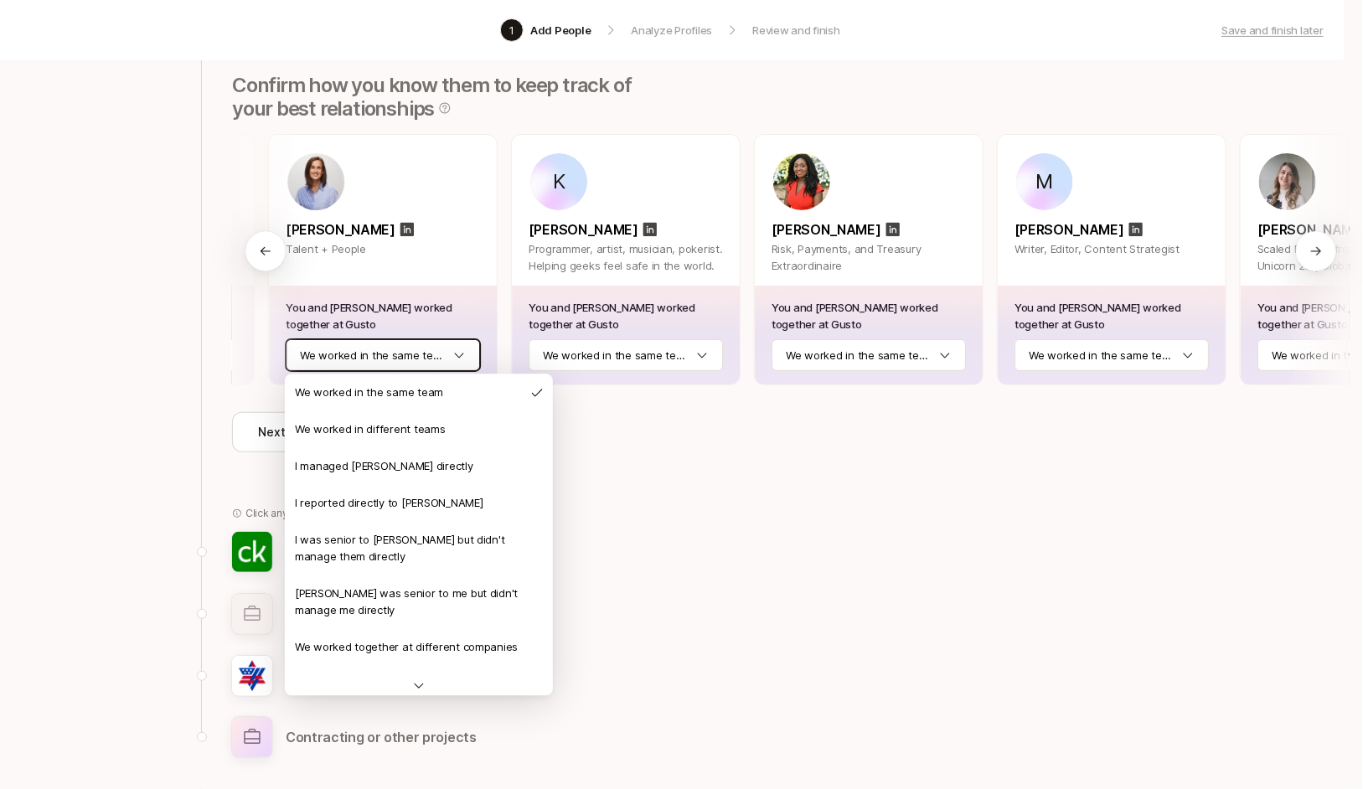
click at [413, 357] on html "1 Add People Analyze Profiles Review and finish Save and finish later Add the b…" at bounding box center [678, 186] width 1363 height 789
drag, startPoint x: 450, startPoint y: 604, endPoint x: 508, endPoint y: 558, distance: 74.6
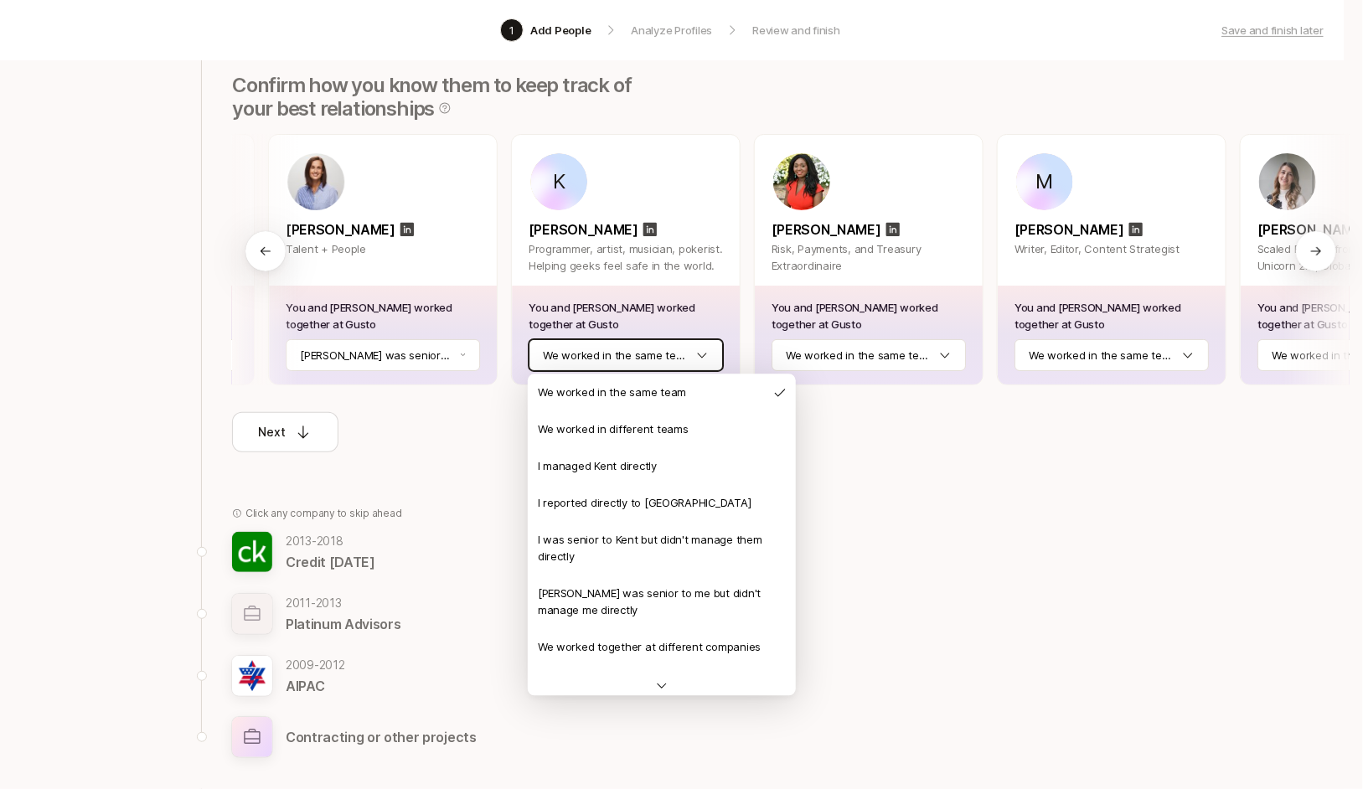
click at [692, 361] on html "1 Add People Analyze Profiles Review and finish Save and finish later Add the b…" at bounding box center [678, 186] width 1363 height 789
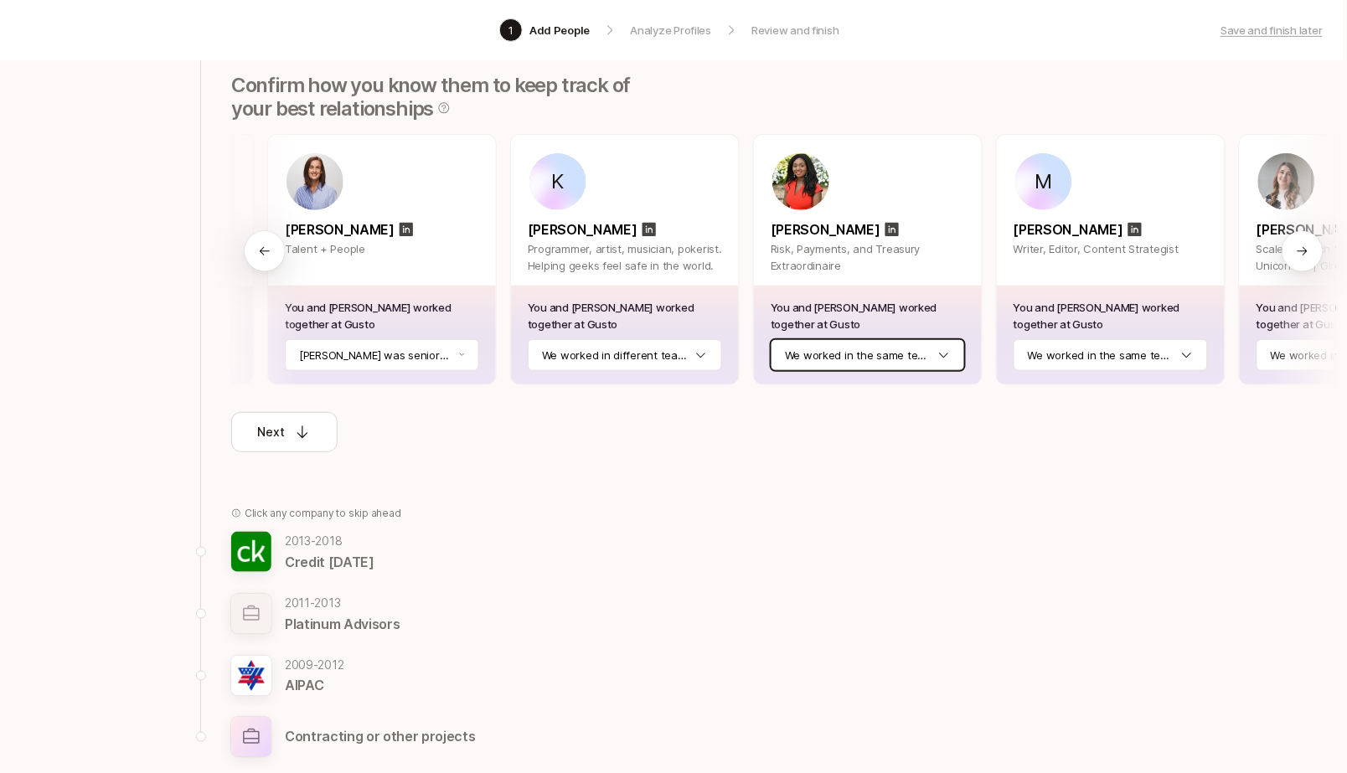
click at [869, 349] on html "1 Add People Analyze Profiles Review and finish Save and finish later Add the b…" at bounding box center [669, 178] width 1347 height 773
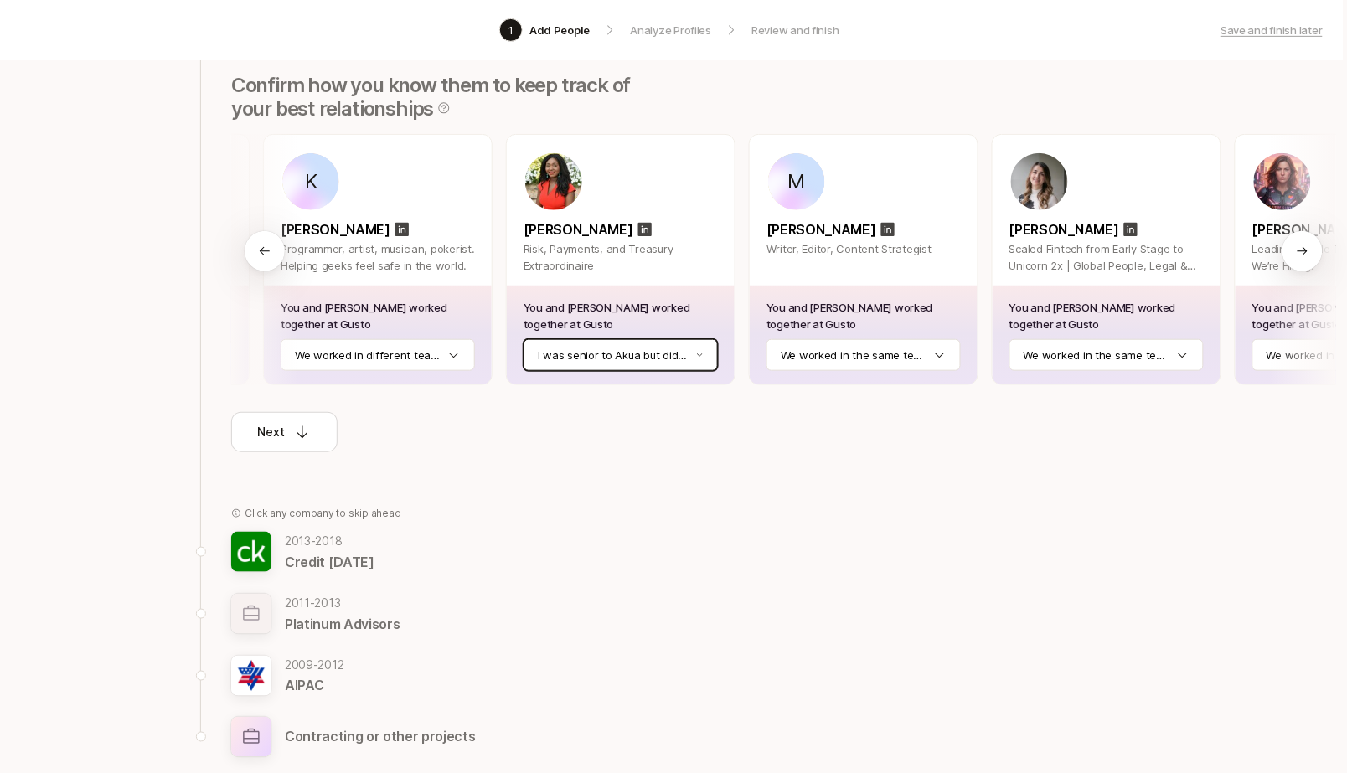
scroll to position [0, 2511]
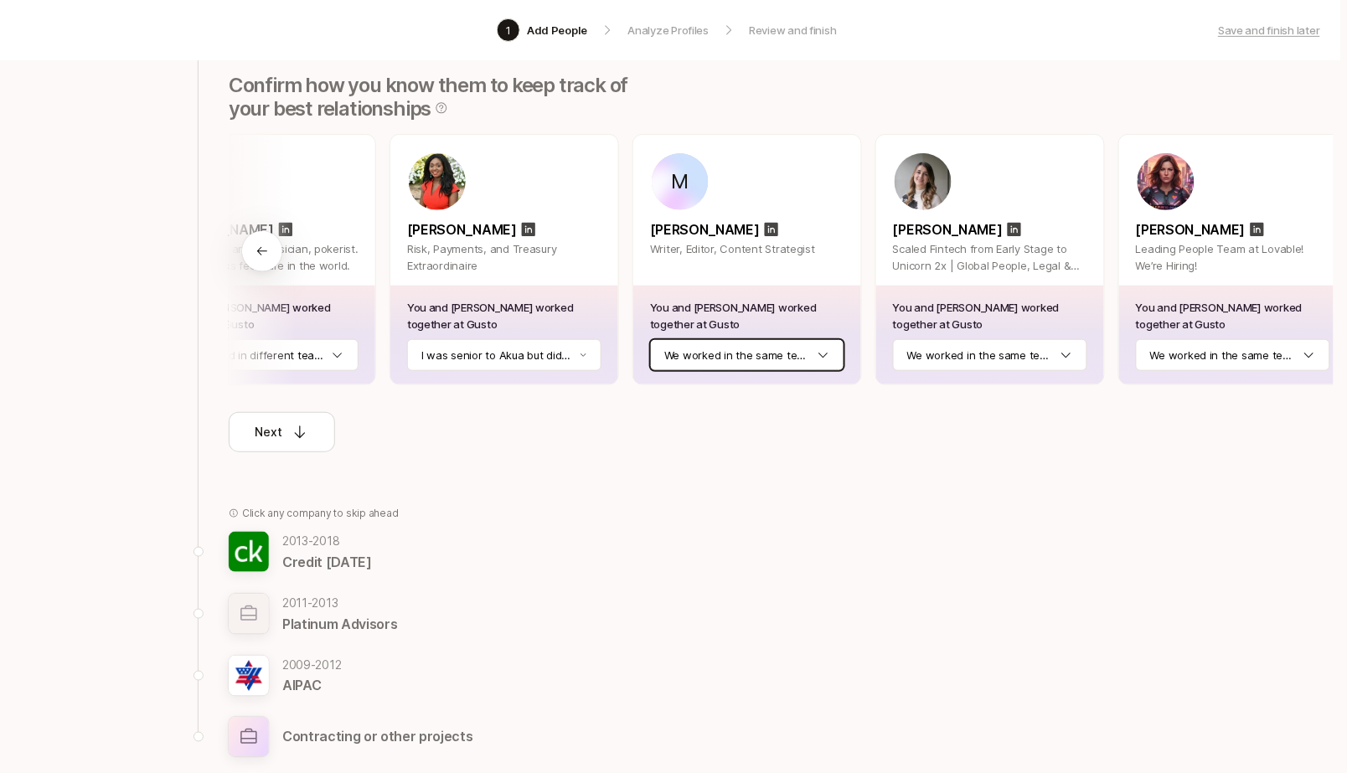
click at [770, 363] on html "1 Add People Analyze Profiles Review and finish Save and finish later Add the b…" at bounding box center [666, 178] width 1347 height 773
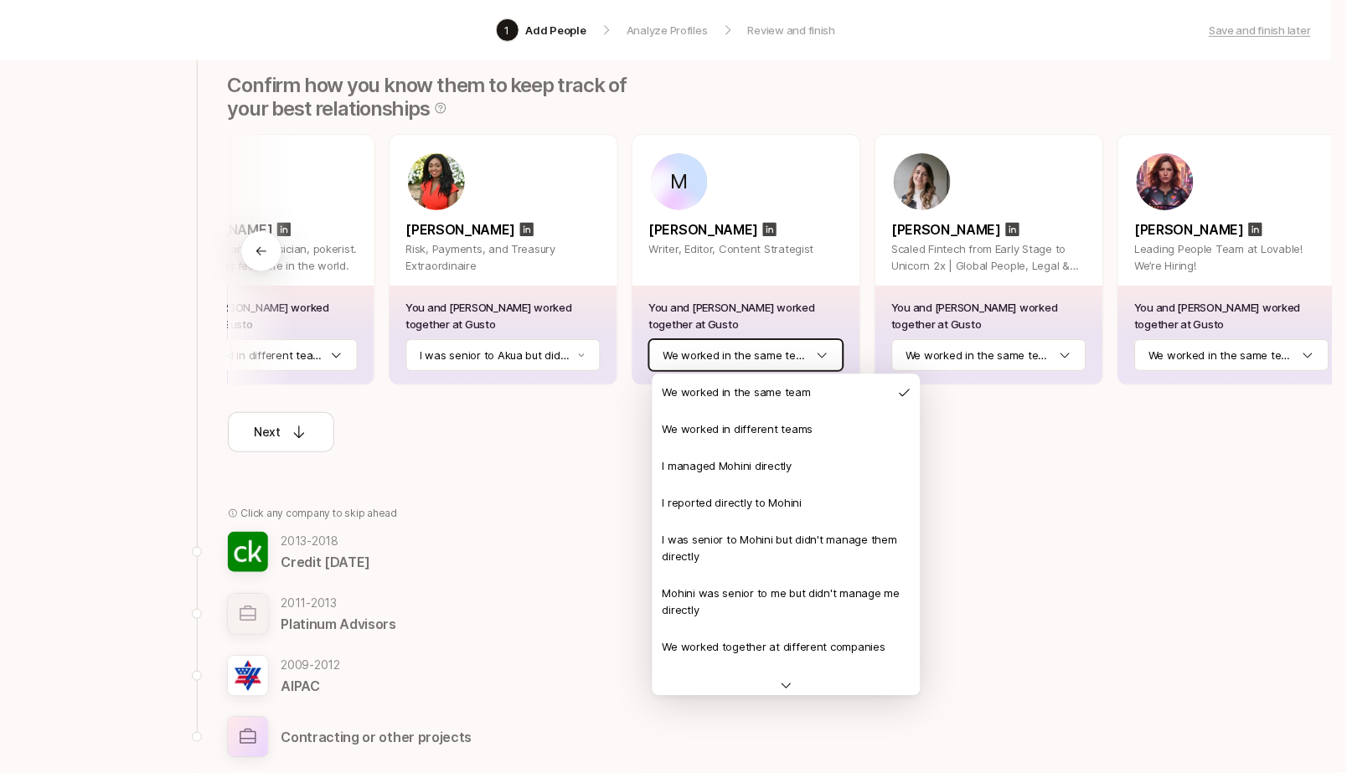
click at [805, 345] on html "1 Add People Analyze Profiles Review and finish Save and finish later Add the b…" at bounding box center [673, 178] width 1347 height 773
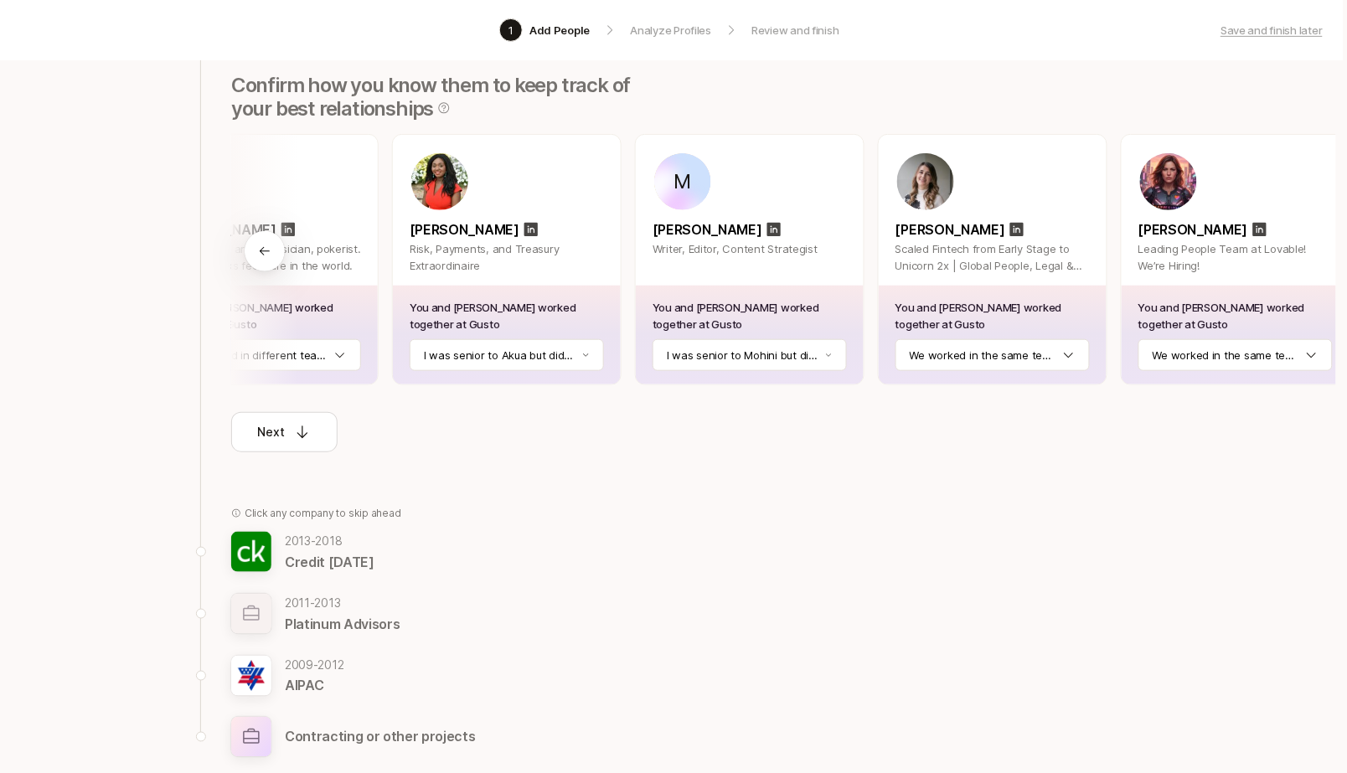
click at [1019, 358] on html "1 Add People Analyze Profiles Review and finish Save and finish later Add the b…" at bounding box center [669, 178] width 1347 height 773
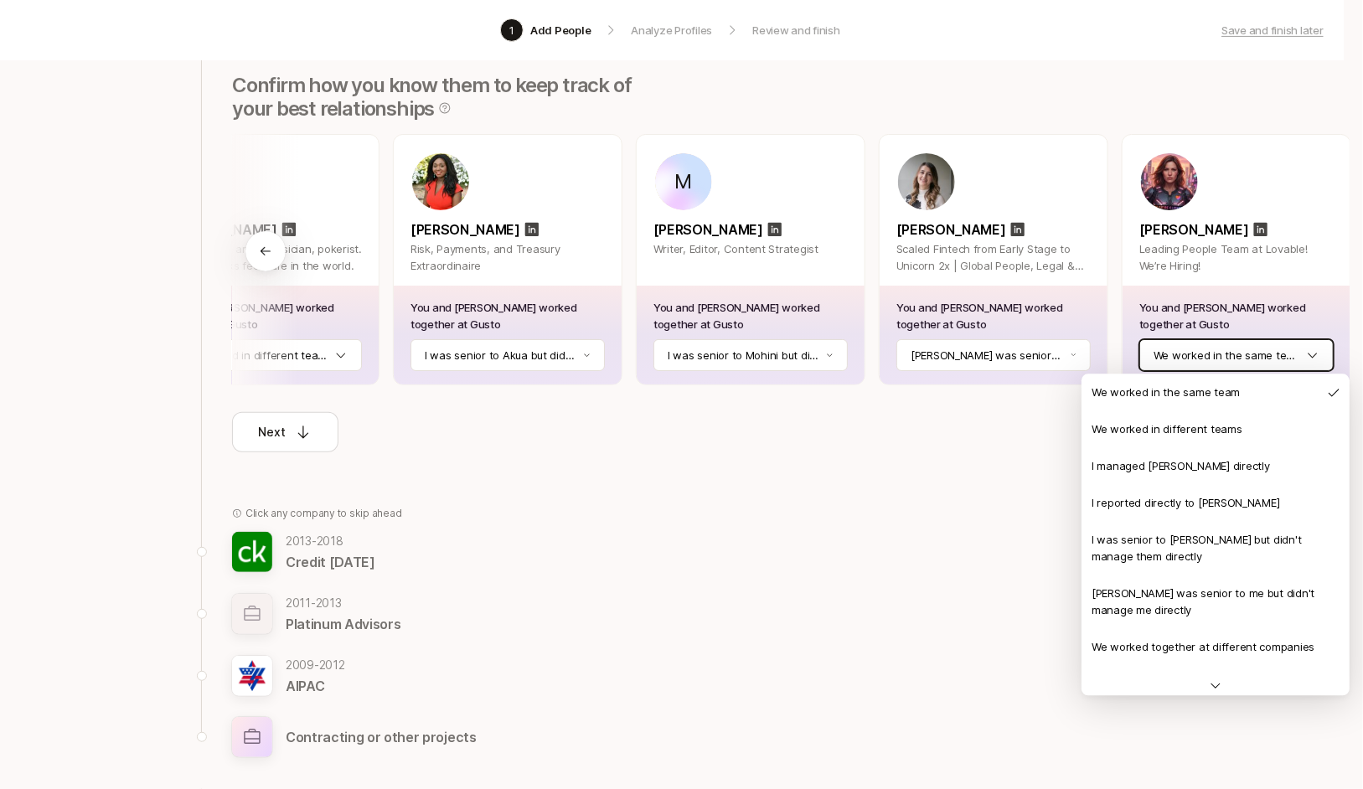
click at [1214, 353] on html "1 Add People Analyze Profiles Review and finish Save and finish later Add the b…" at bounding box center [678, 186] width 1363 height 789
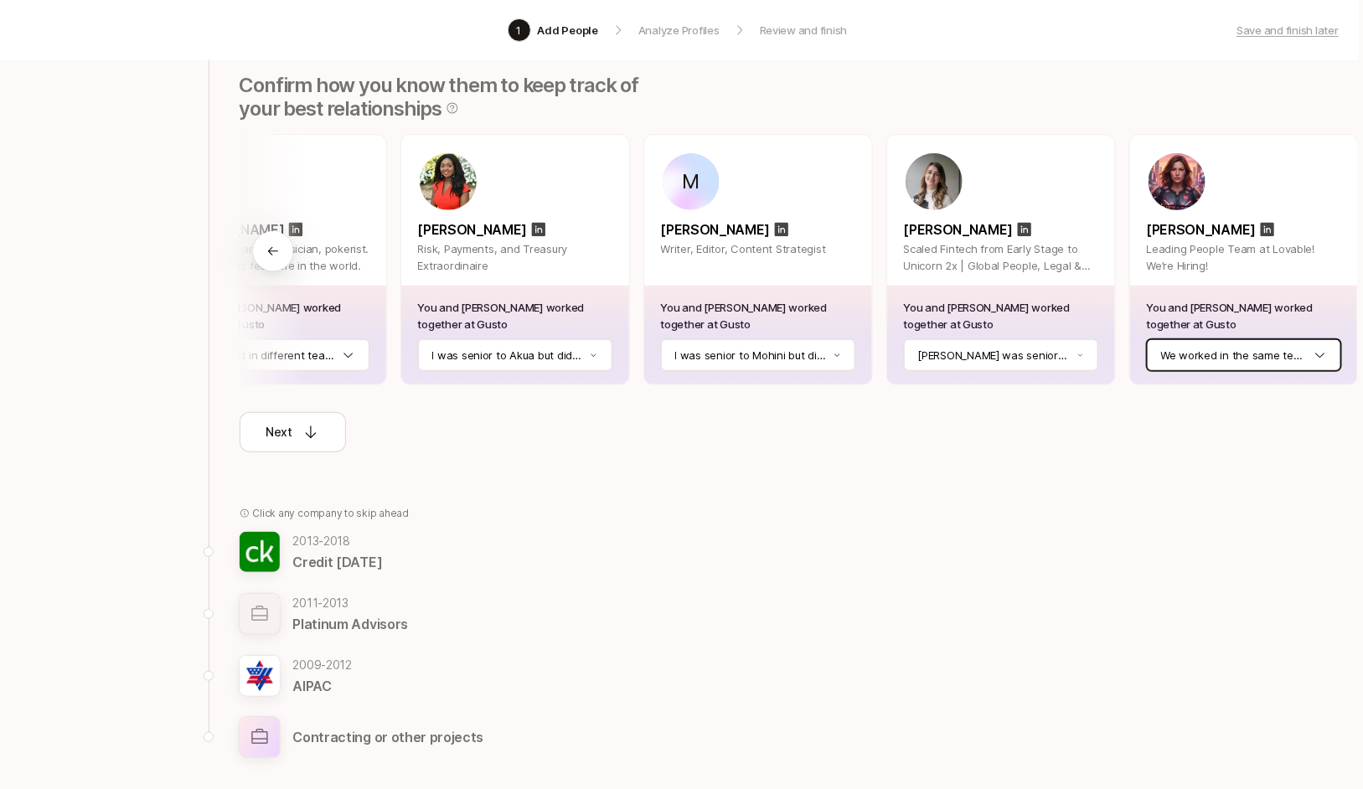
click at [1214, 353] on html "1 Add People Analyze Profiles Review and finish Save and finish later Add the b…" at bounding box center [677, 186] width 1363 height 789
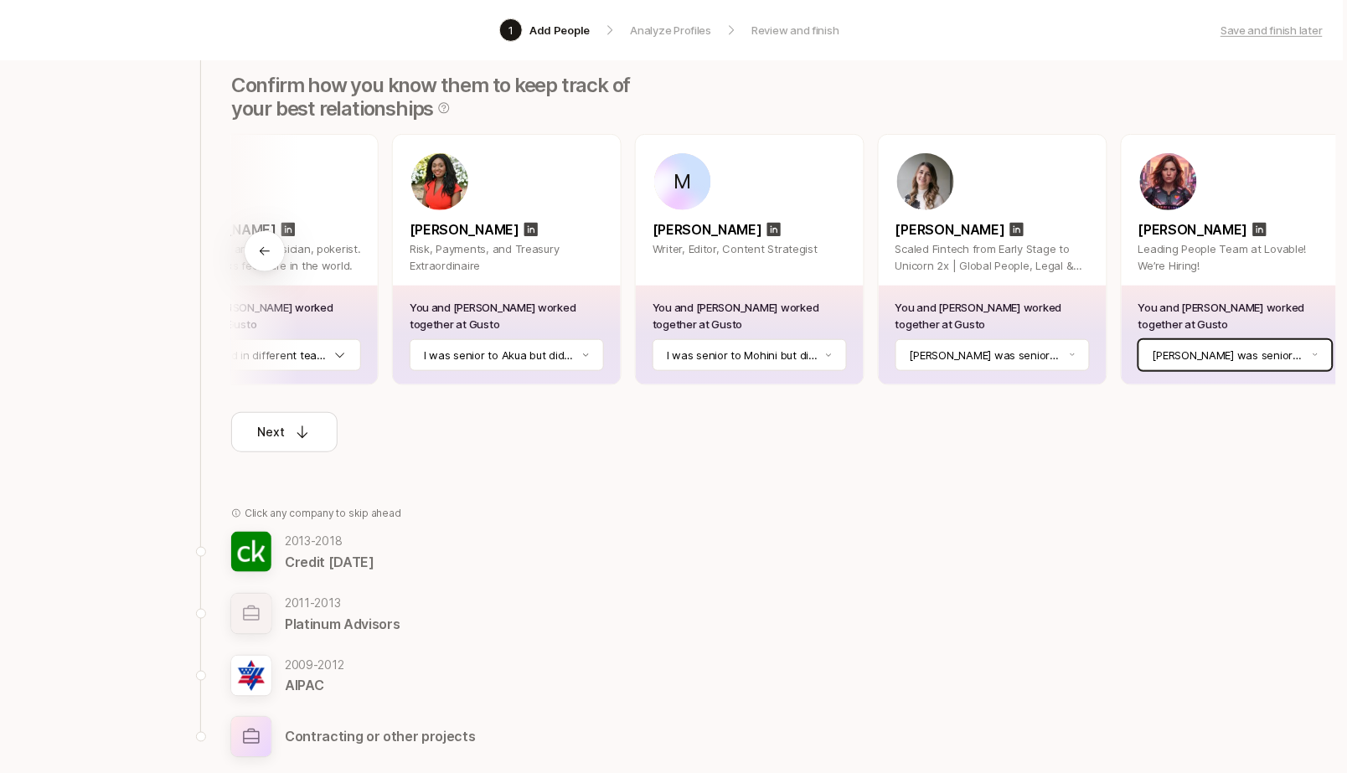
scroll to position [208, 19]
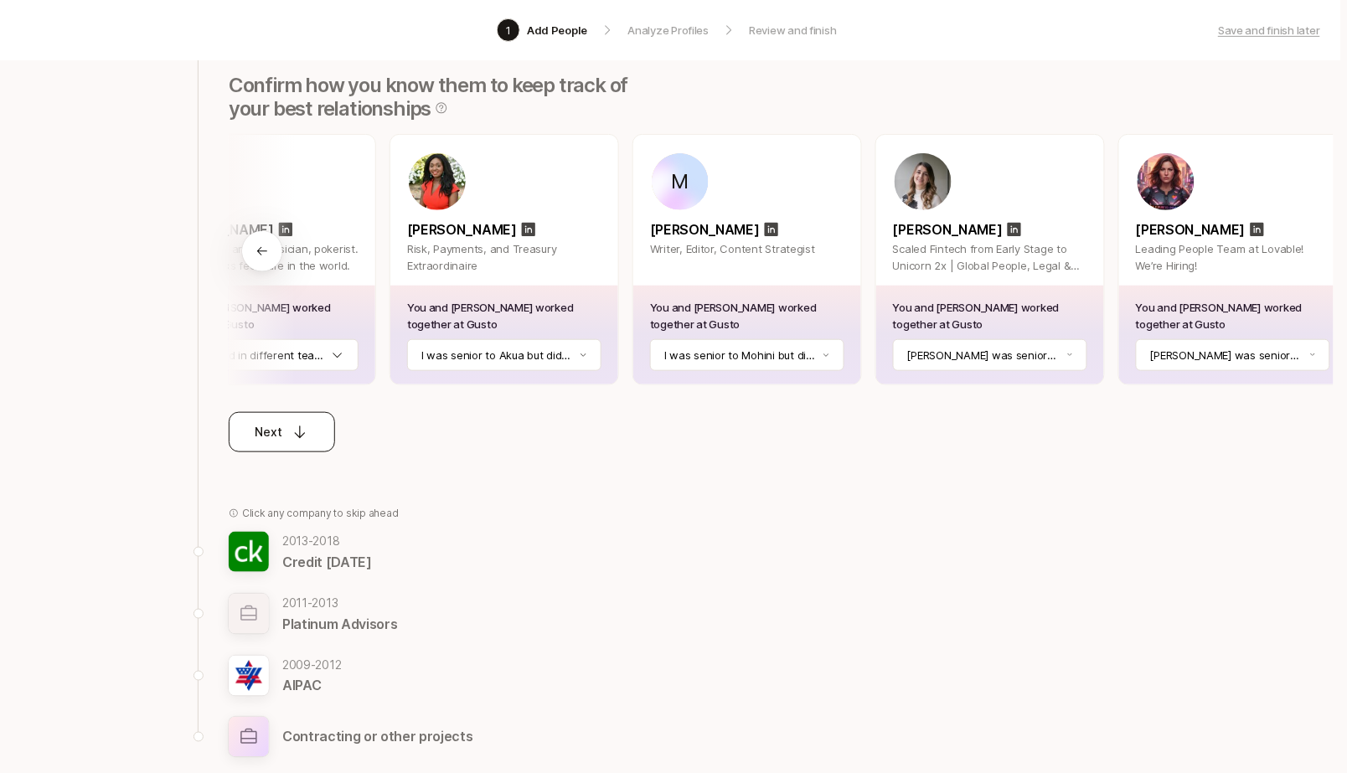
click at [231, 429] on button "Next" at bounding box center [282, 432] width 106 height 40
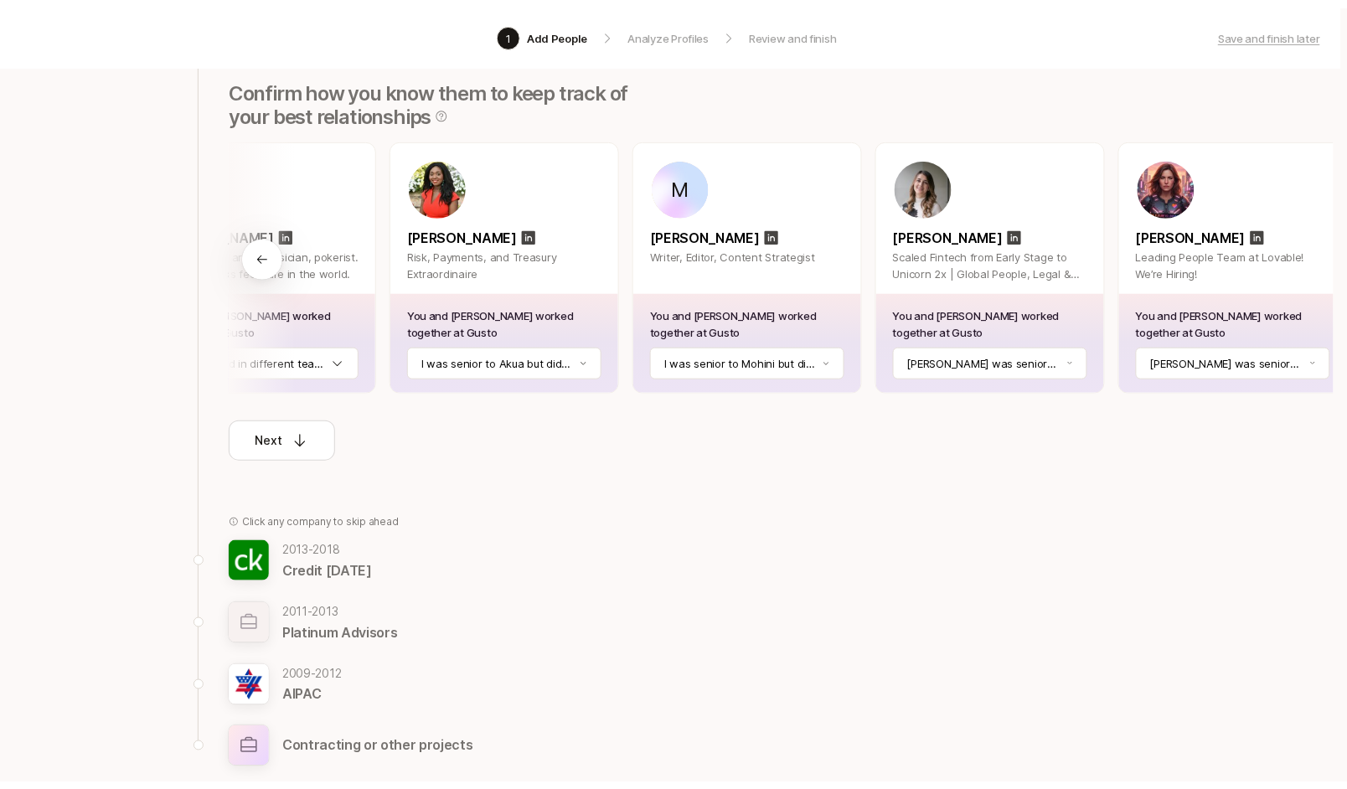
scroll to position [208, 0]
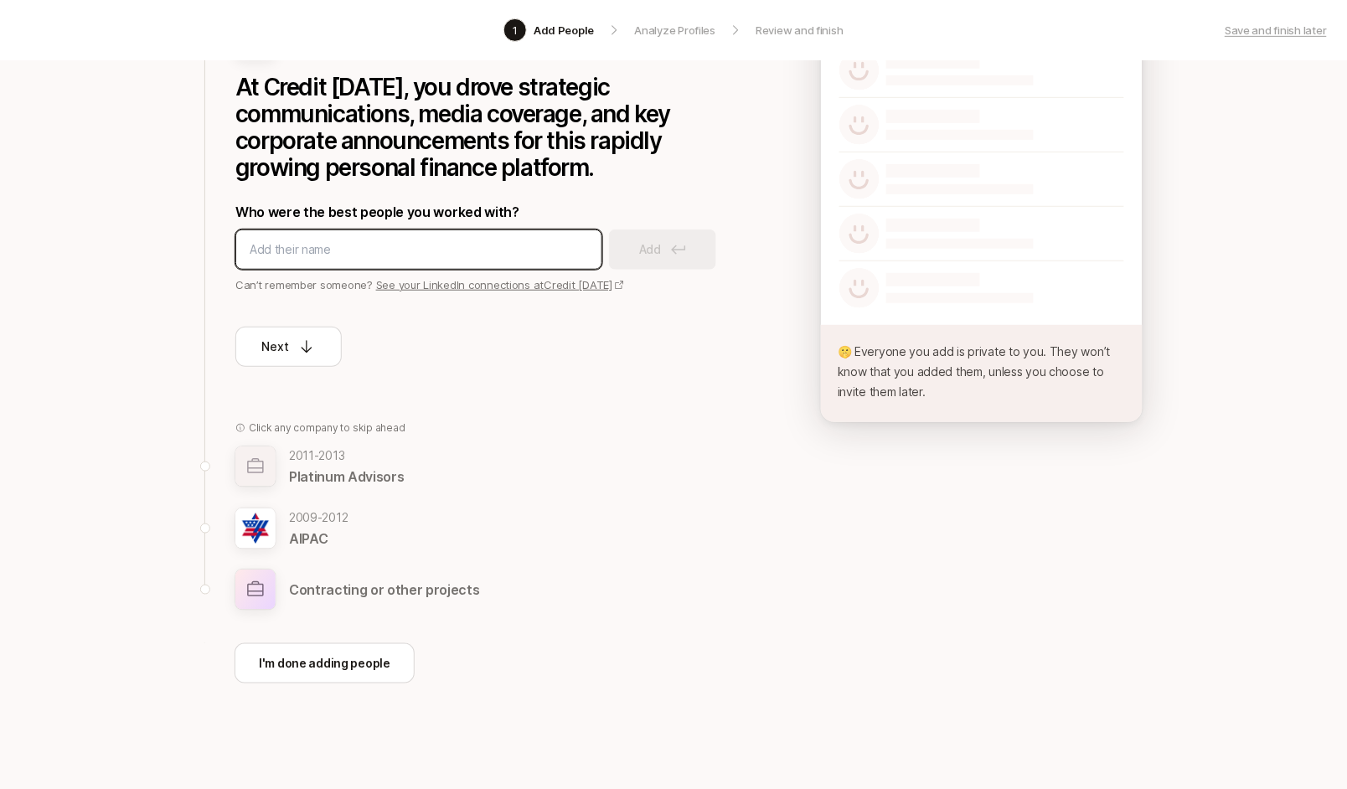
click at [312, 241] on input at bounding box center [419, 250] width 338 height 20
type input "yingkang"
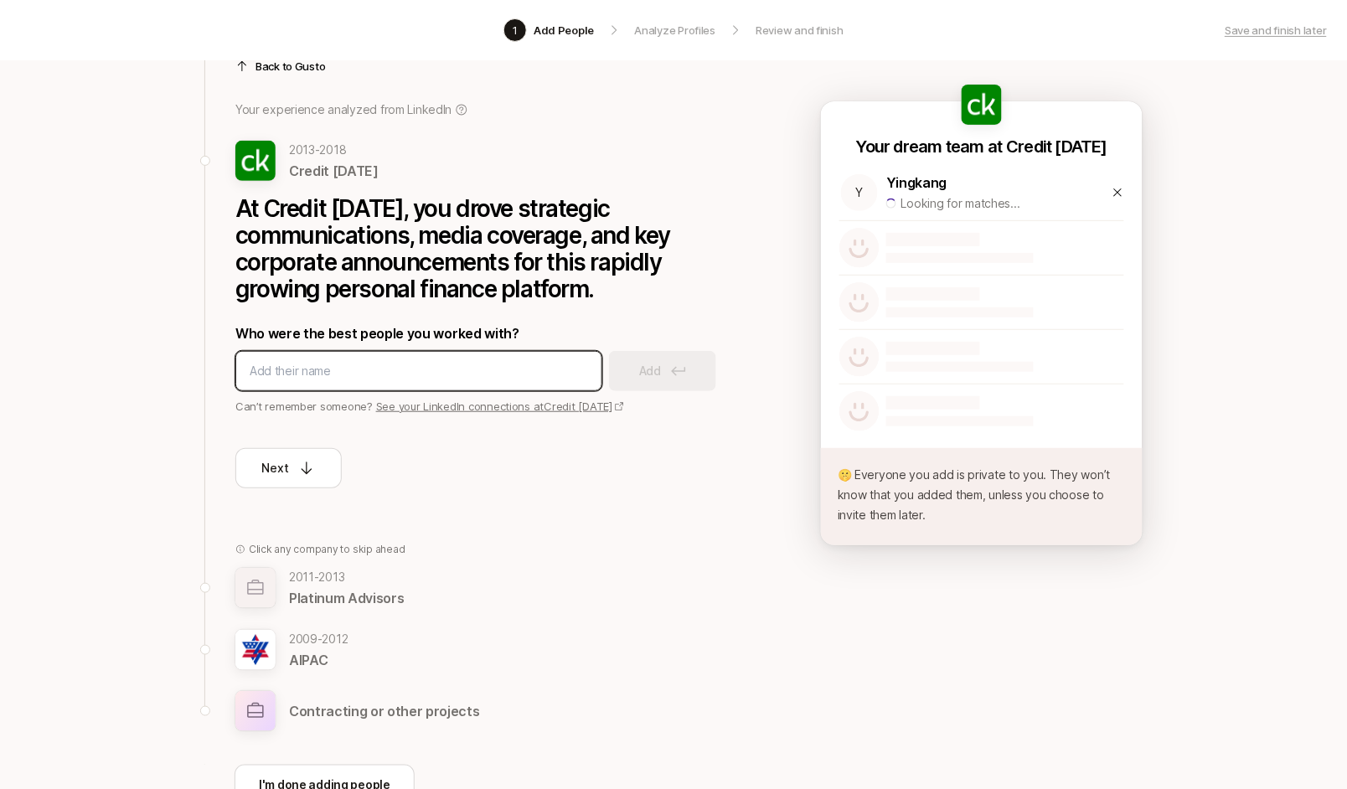
scroll to position [81, 0]
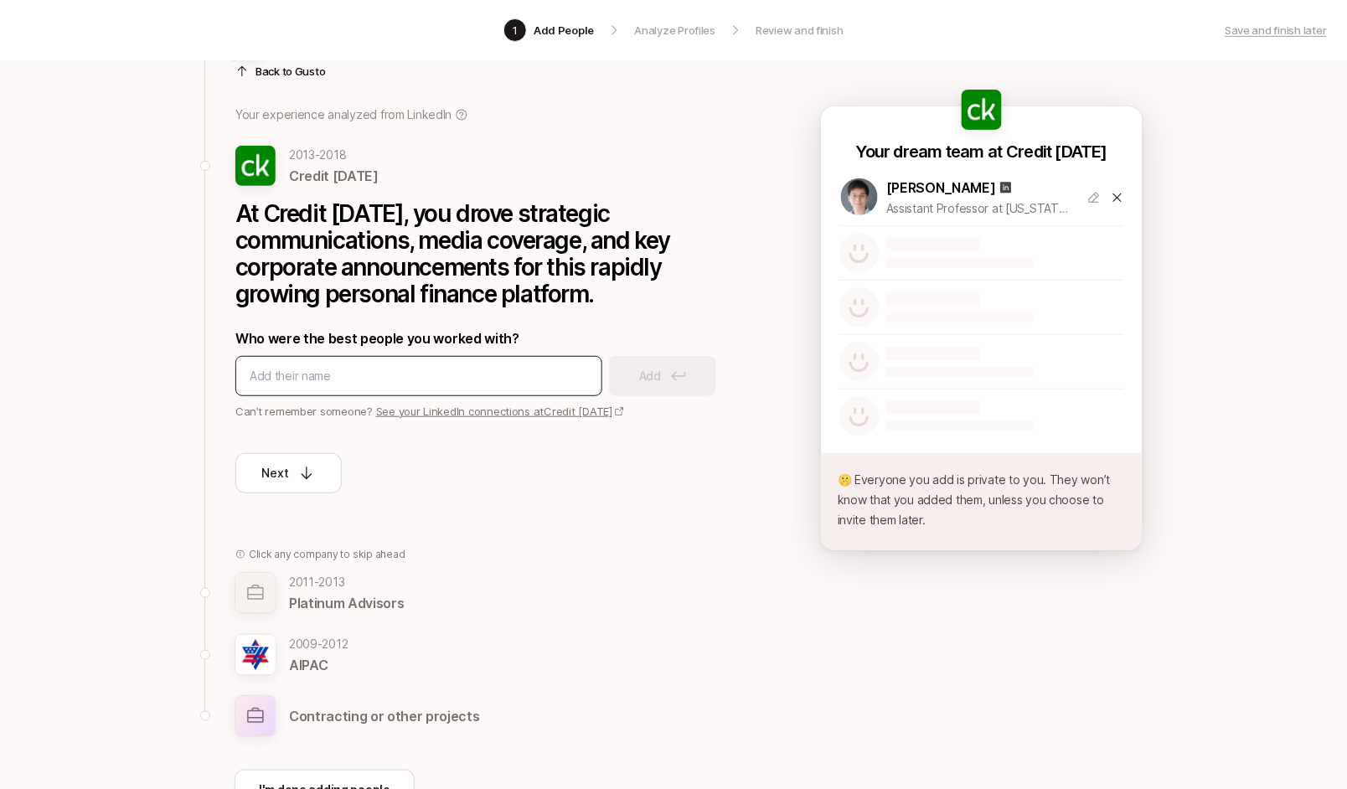
click at [338, 361] on div at bounding box center [418, 376] width 367 height 40
click at [324, 376] on input at bounding box center [419, 376] width 338 height 20
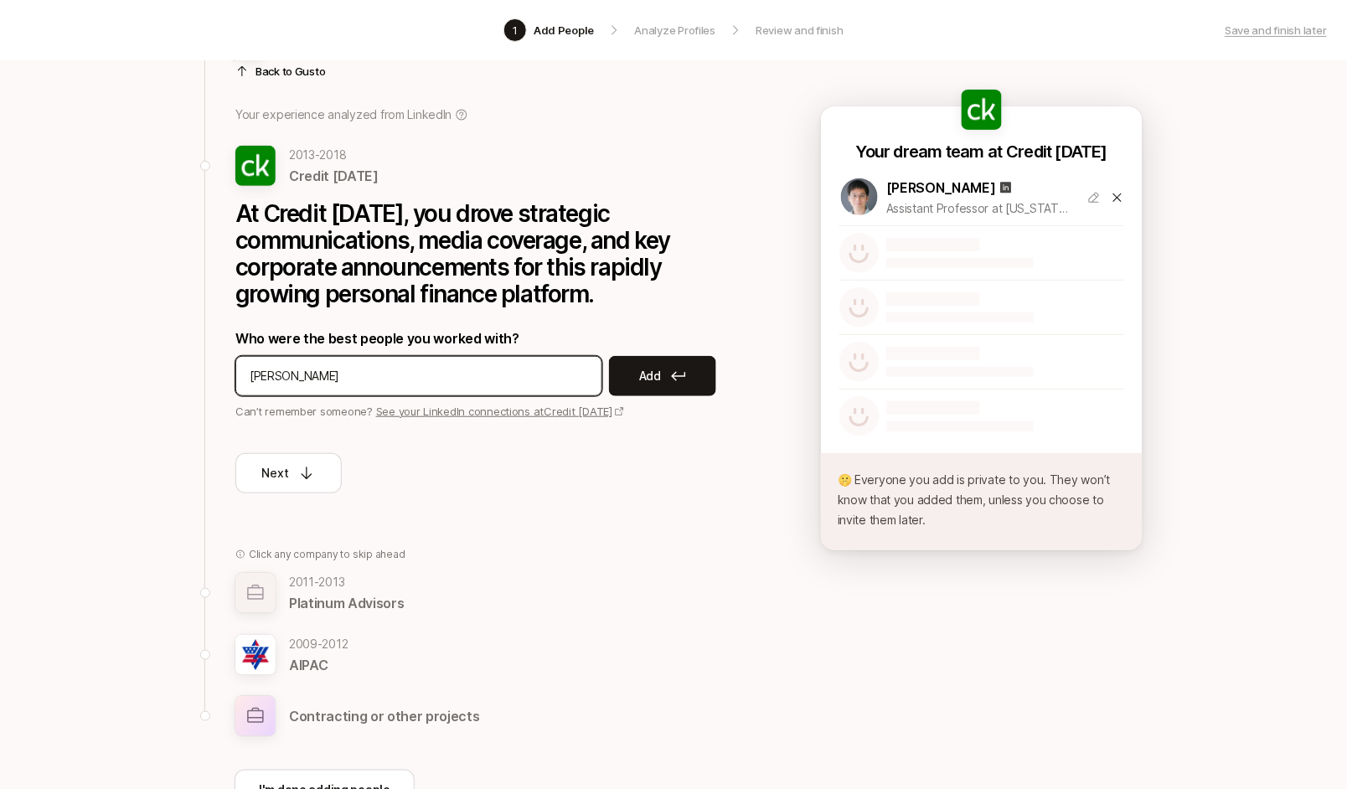
type input "joe kauffman"
type input "sumeet"
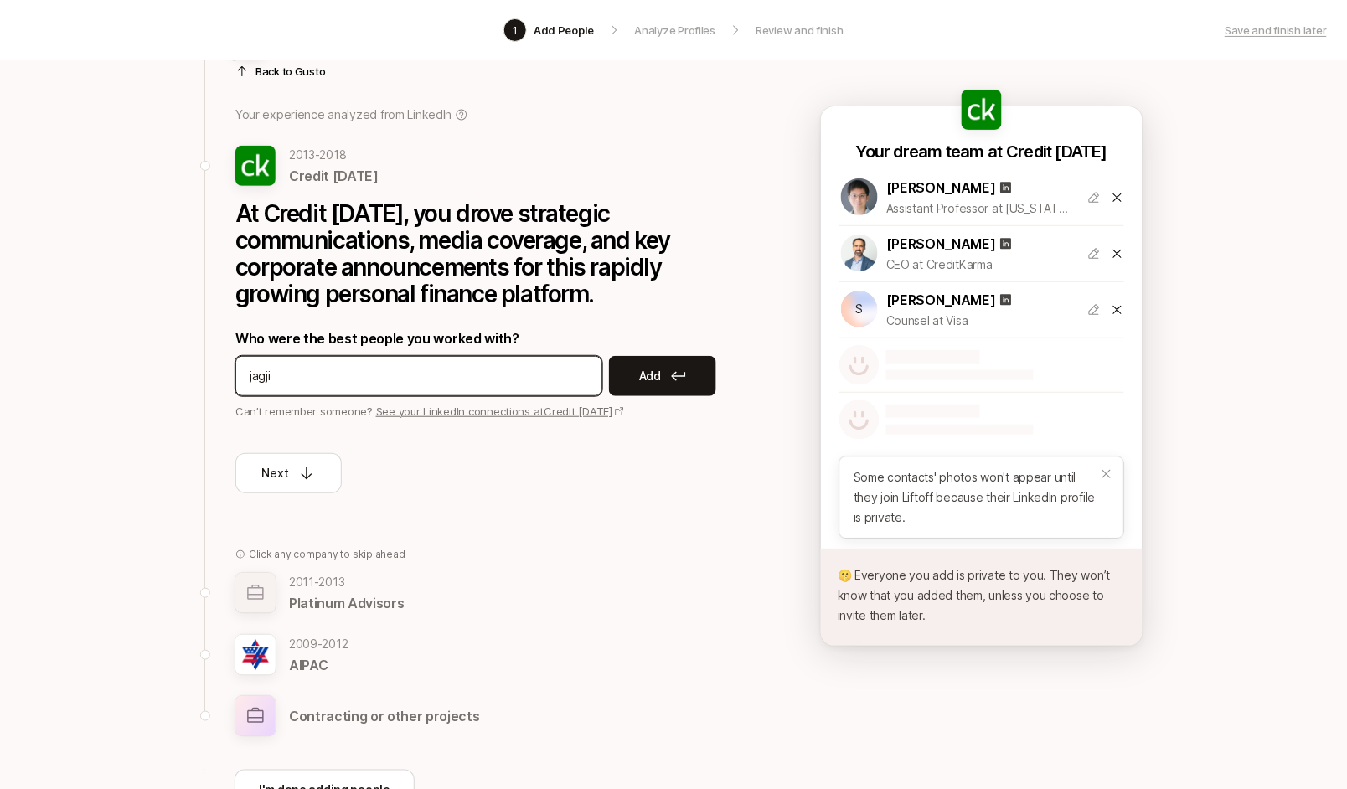
type input "jagjit"
type input "jenna lee"
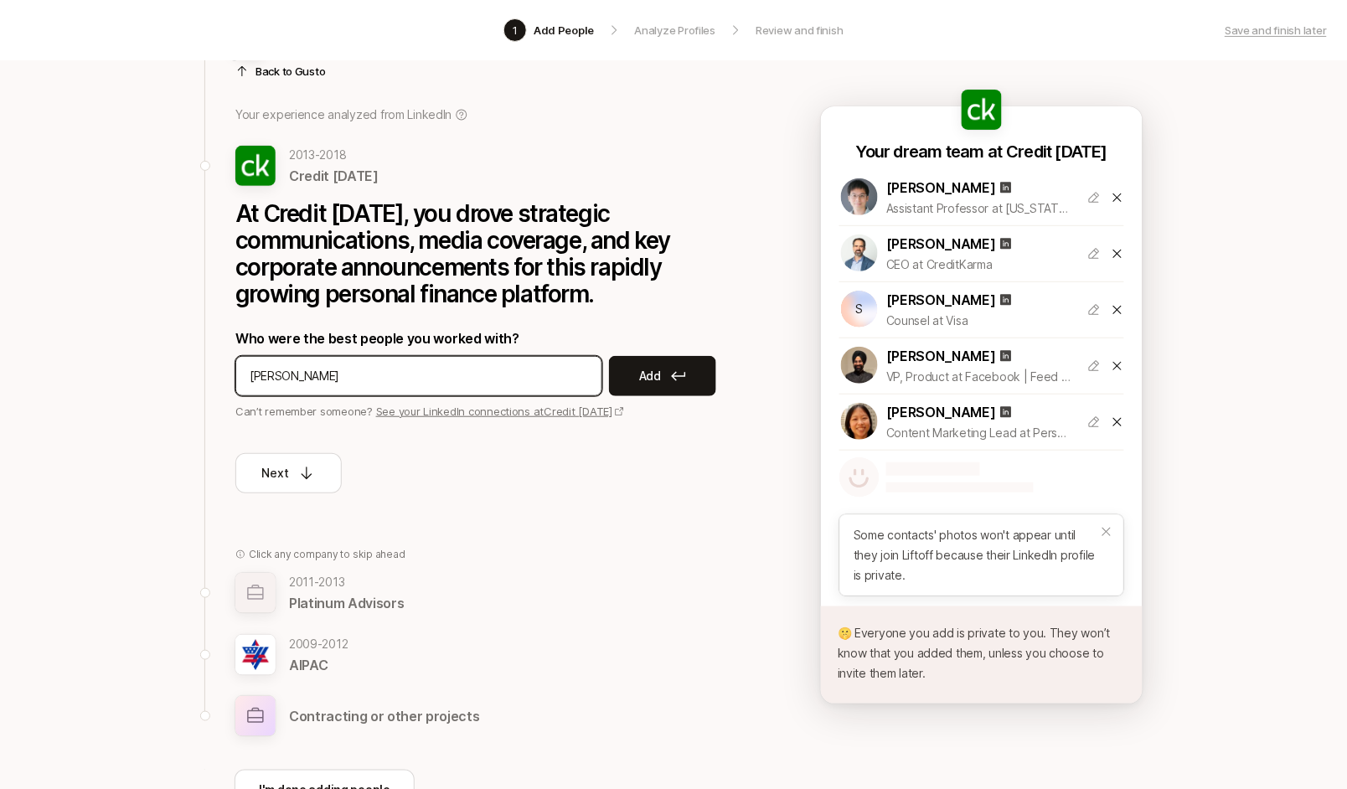
type input "david luong"
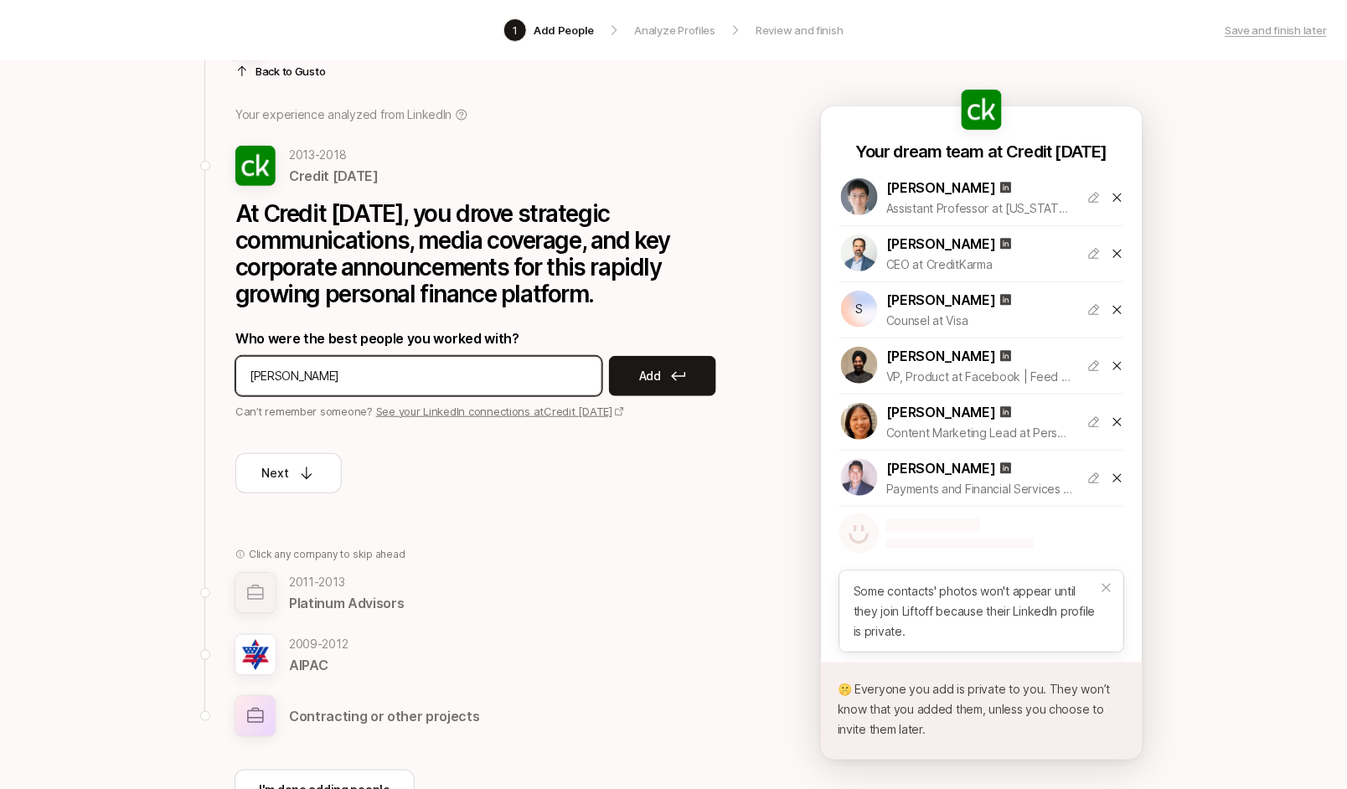
type input "michael zimmer"
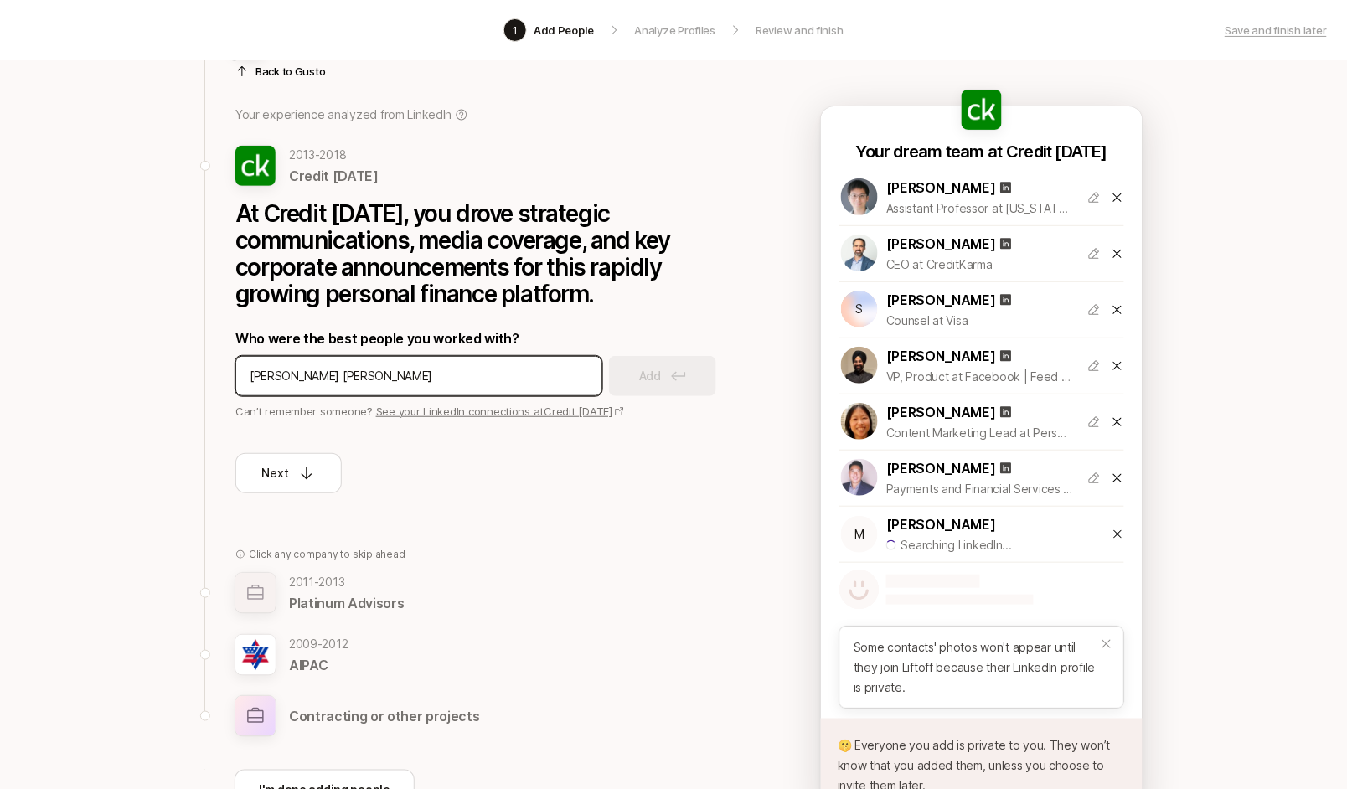
type input "christina ra"
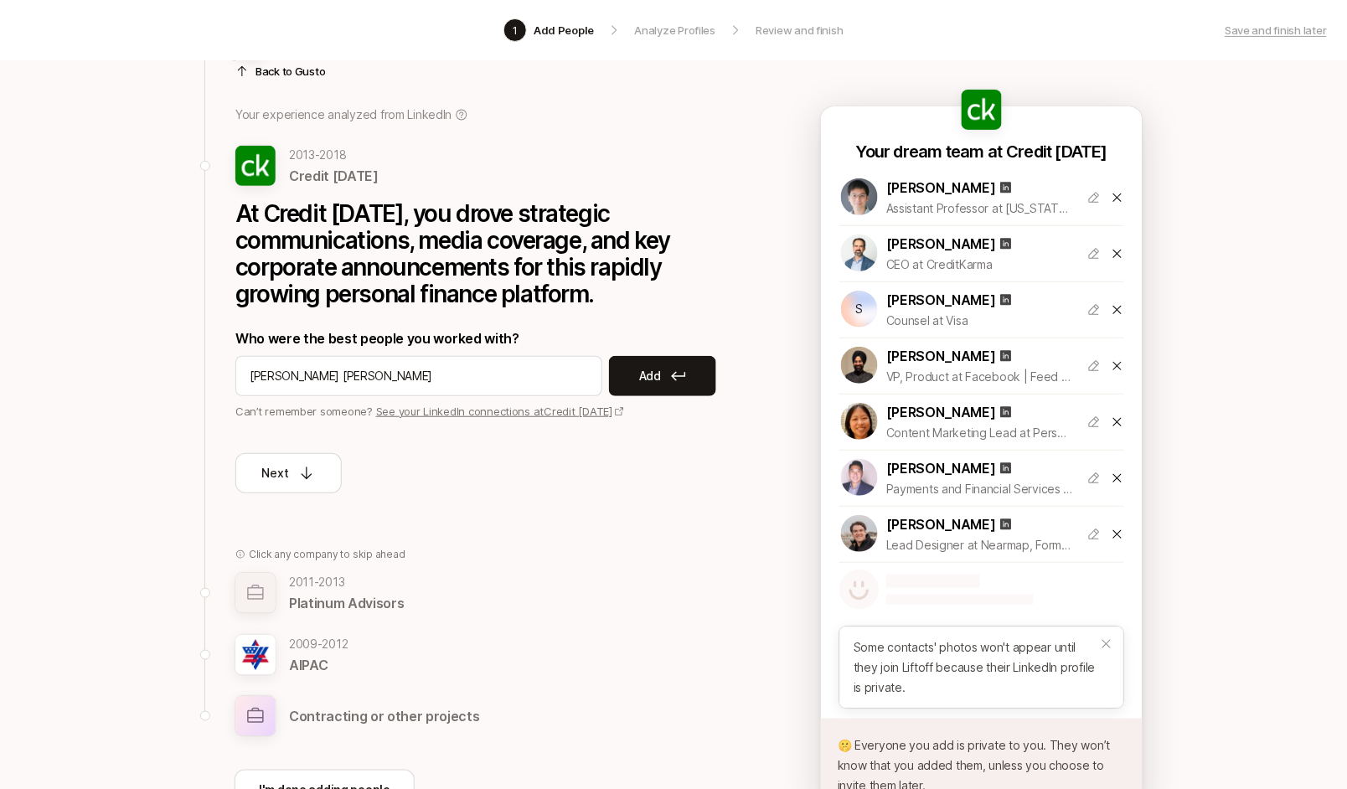
click at [657, 369] on p "Add" at bounding box center [650, 376] width 22 height 20
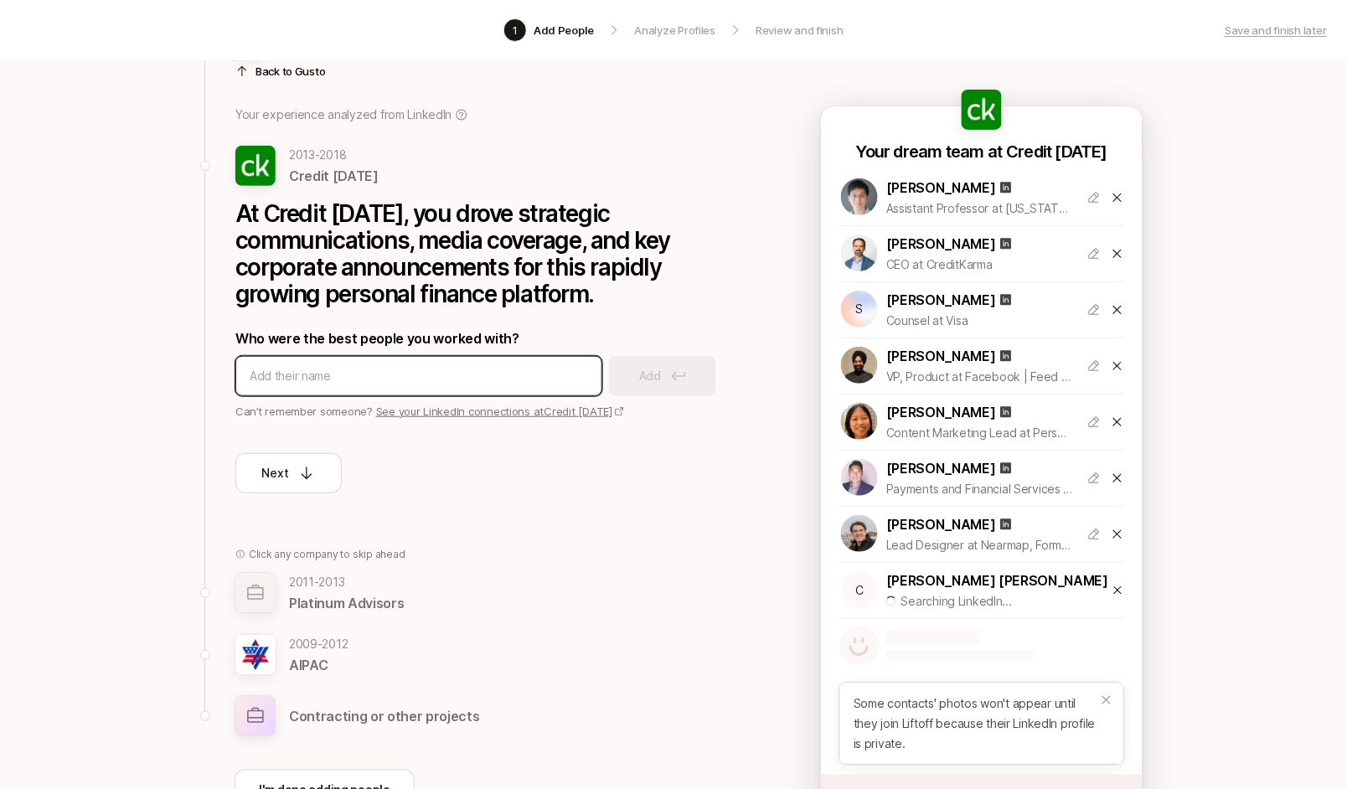
click at [399, 374] on input at bounding box center [419, 376] width 338 height 20
type input "frances cohen"
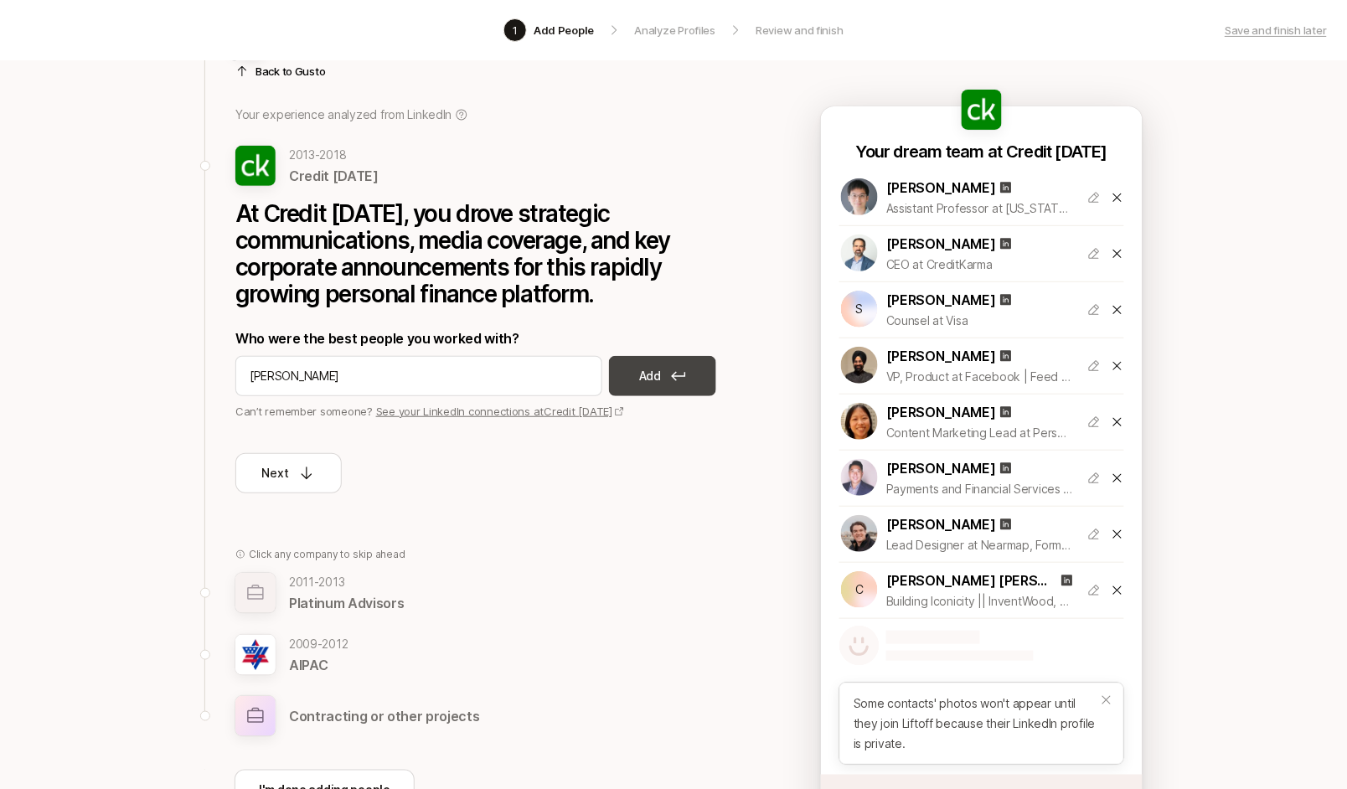
click at [677, 373] on icon at bounding box center [678, 376] width 15 height 10
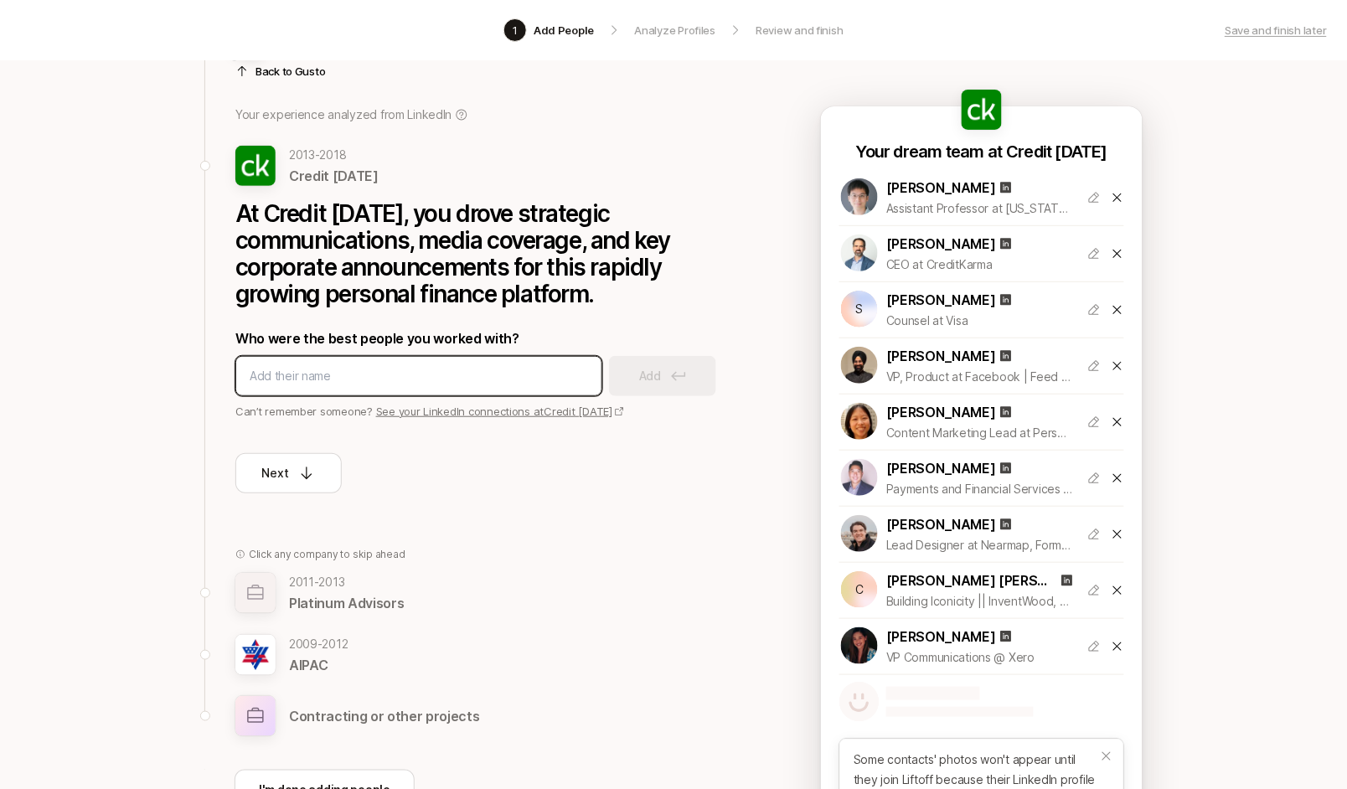
click at [403, 377] on input at bounding box center [419, 376] width 338 height 20
type input "aathavan"
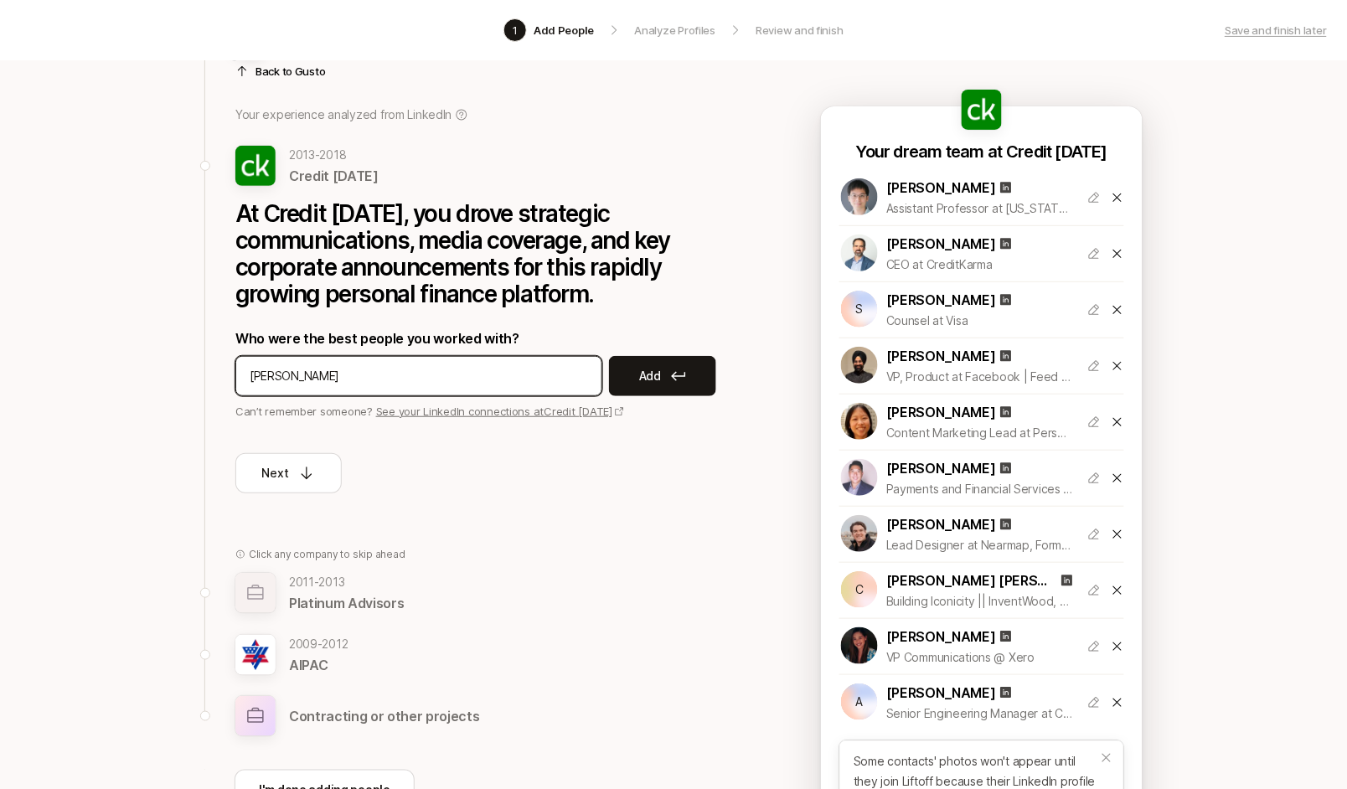
type input "dan petty"
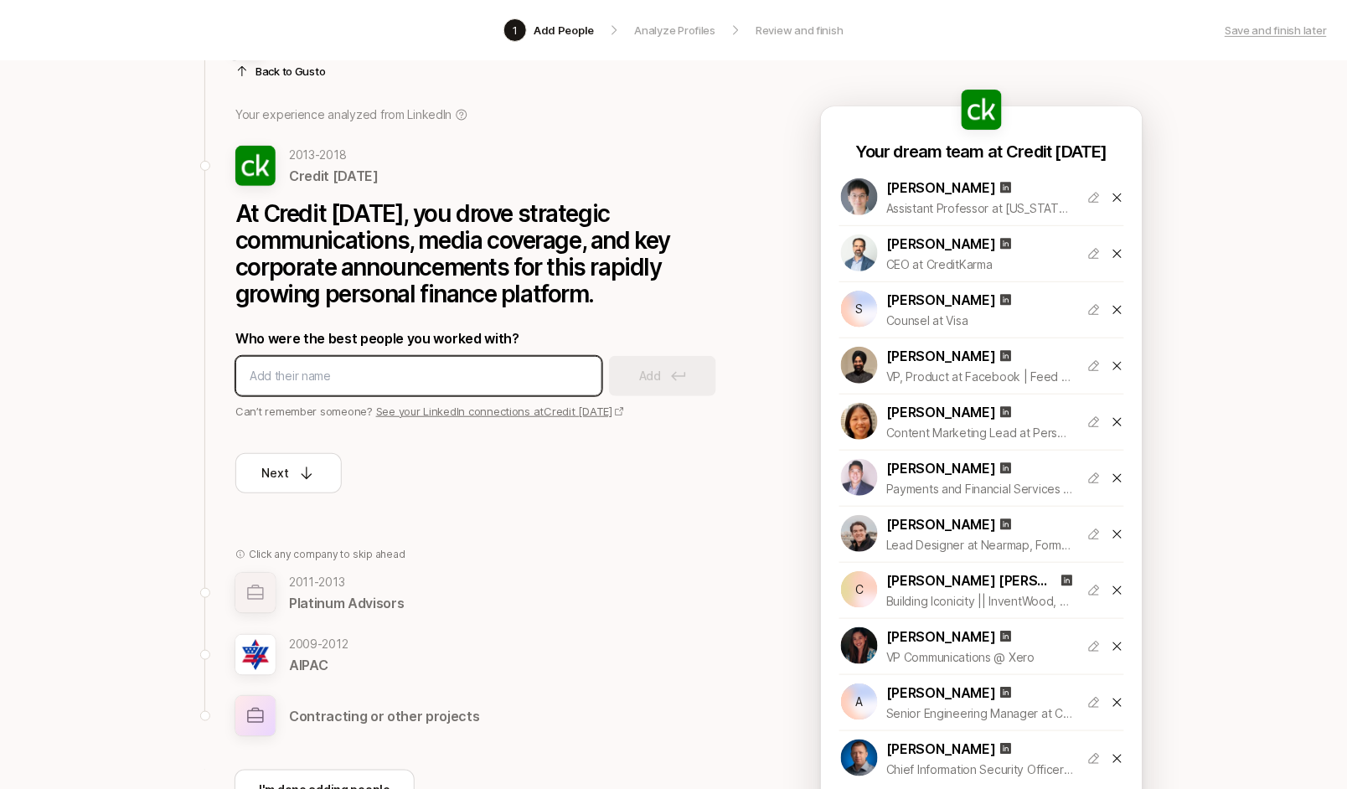
click at [347, 368] on input at bounding box center [419, 376] width 338 height 20
type input "helen deng"
type input "raman naidu"
click at [328, 362] on div at bounding box center [418, 376] width 367 height 40
click at [340, 366] on input at bounding box center [419, 376] width 338 height 20
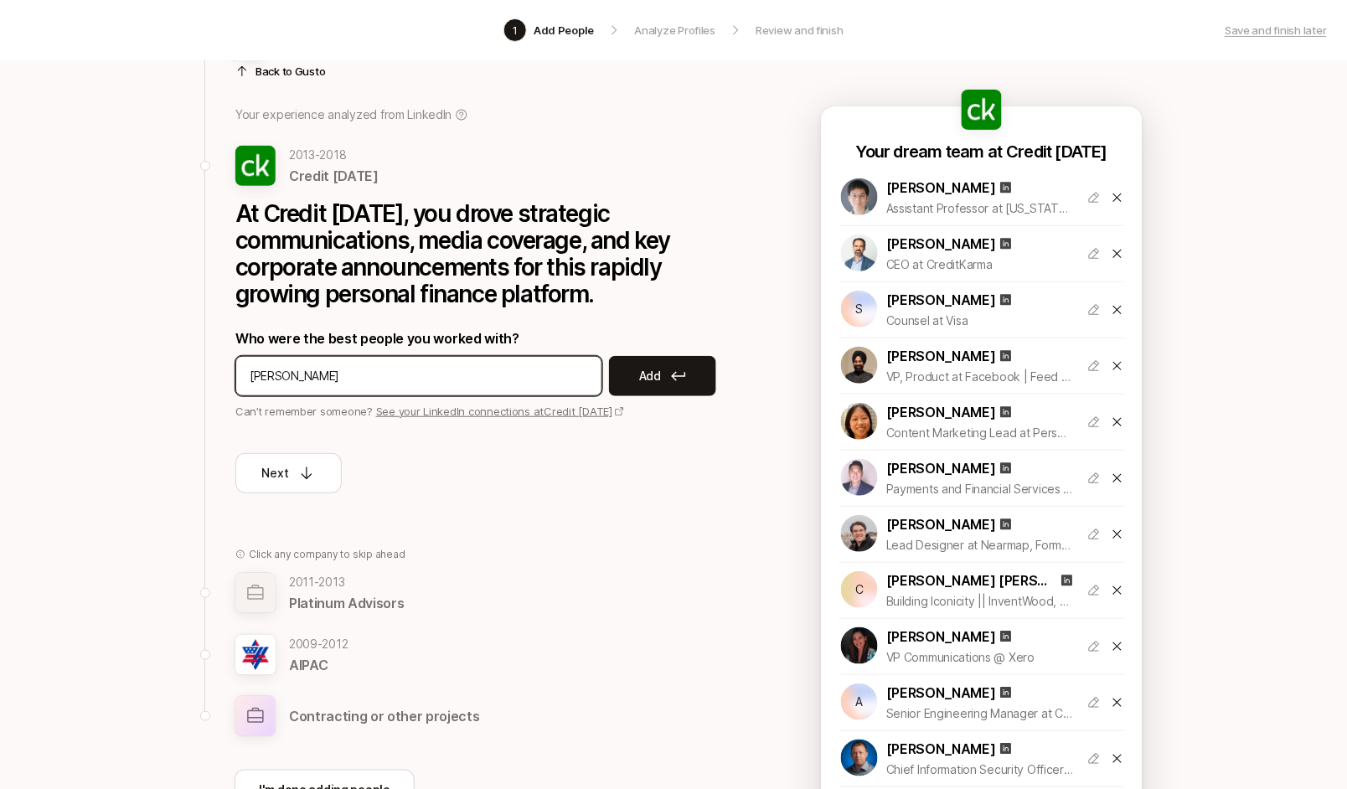
type input "tim devaney"
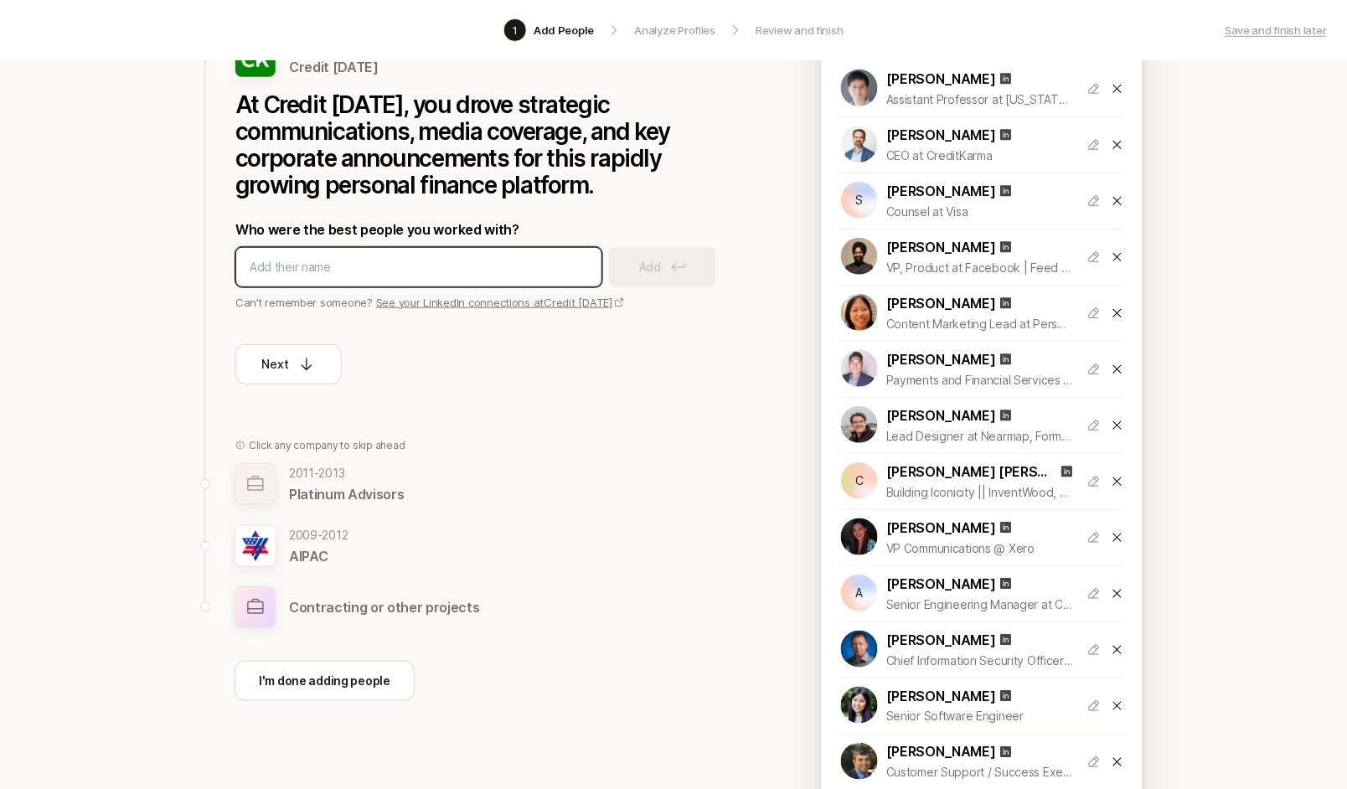
scroll to position [205, 0]
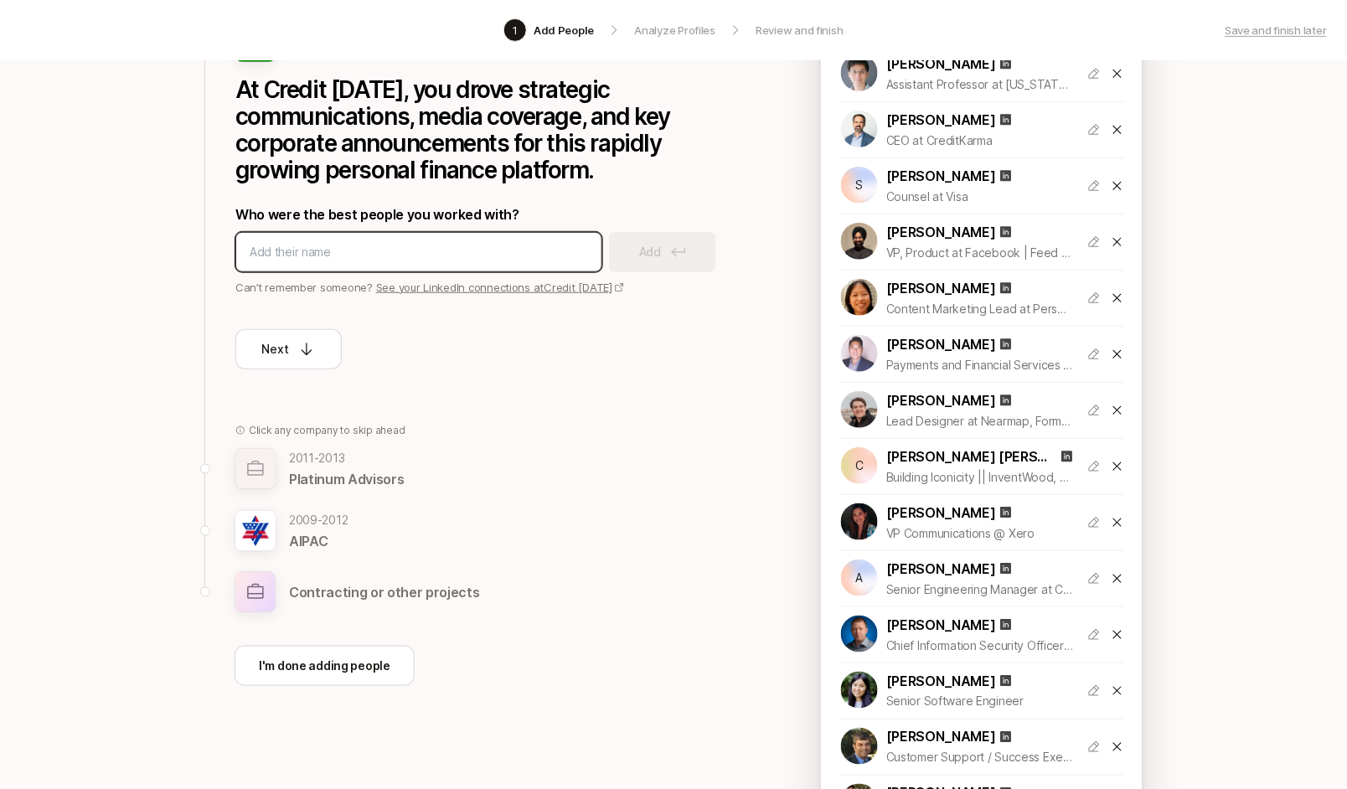
click at [344, 249] on input at bounding box center [419, 252] width 338 height 20
type input "laurie babinski"
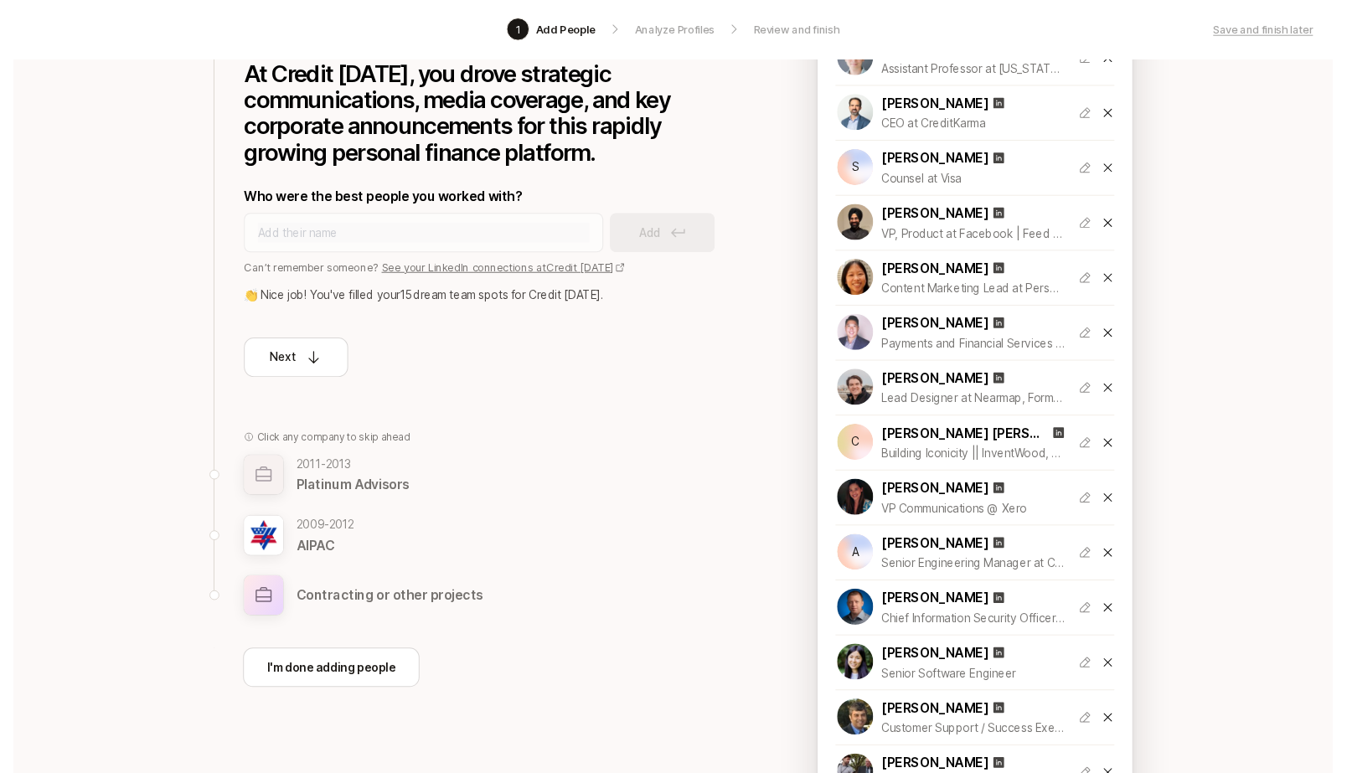
scroll to position [216, 0]
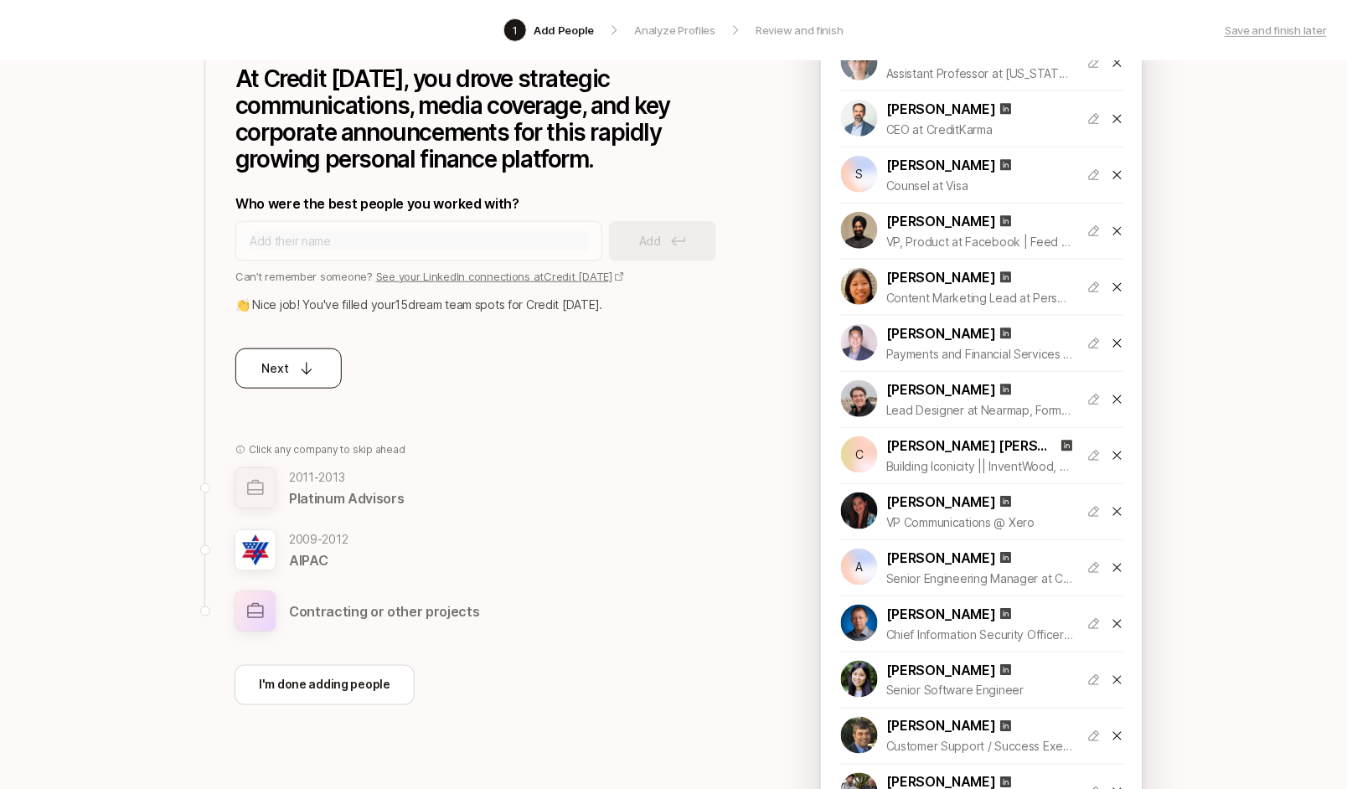
click at [281, 365] on p "Next" at bounding box center [275, 368] width 27 height 20
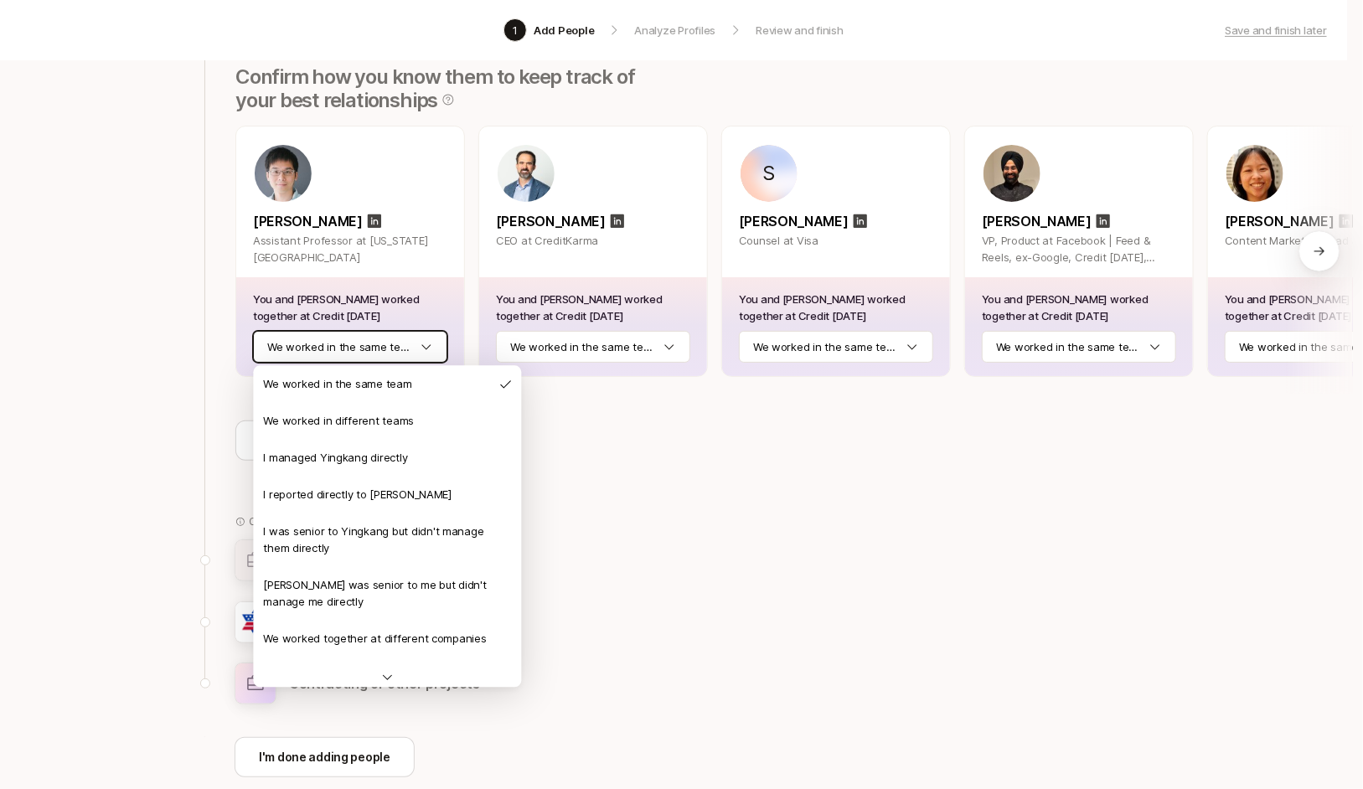
click at [408, 340] on html "1 Add People Analyze Profiles Review and finish Save and finish later Add the b…" at bounding box center [681, 178] width 1363 height 789
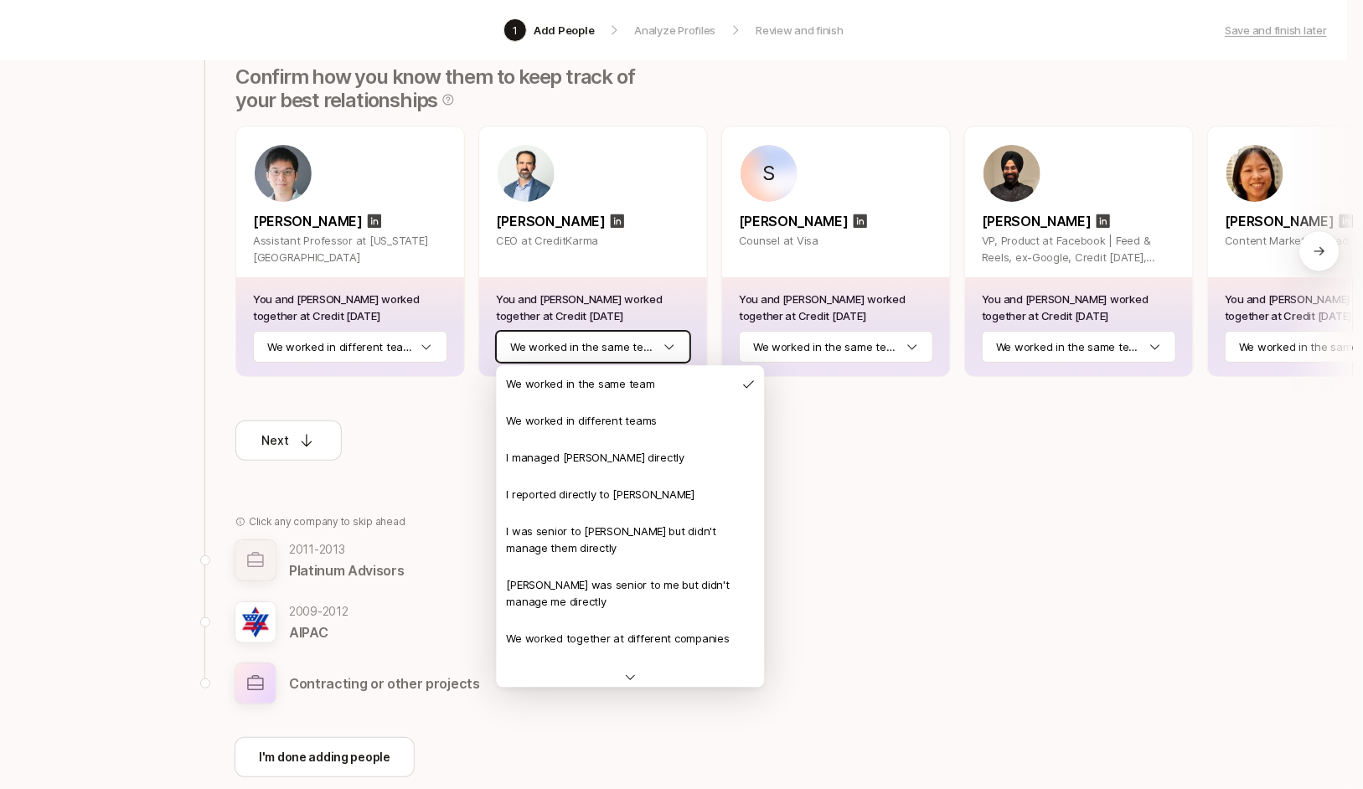
click at [652, 346] on html "1 Add People Analyze Profiles Review and finish Save and finish later Add the b…" at bounding box center [681, 178] width 1363 height 789
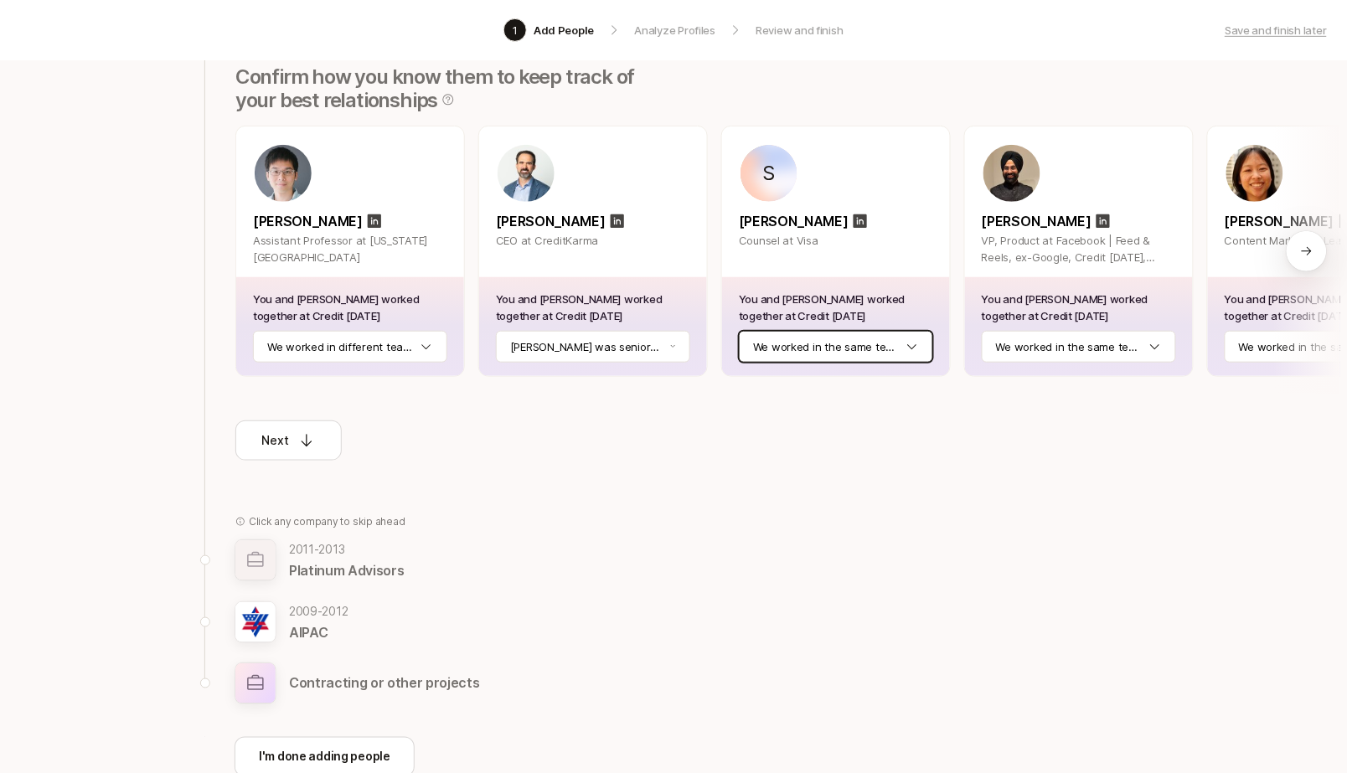
click at [817, 353] on html "1 Add People Analyze Profiles Review and finish Save and finish later Add the b…" at bounding box center [673, 170] width 1347 height 773
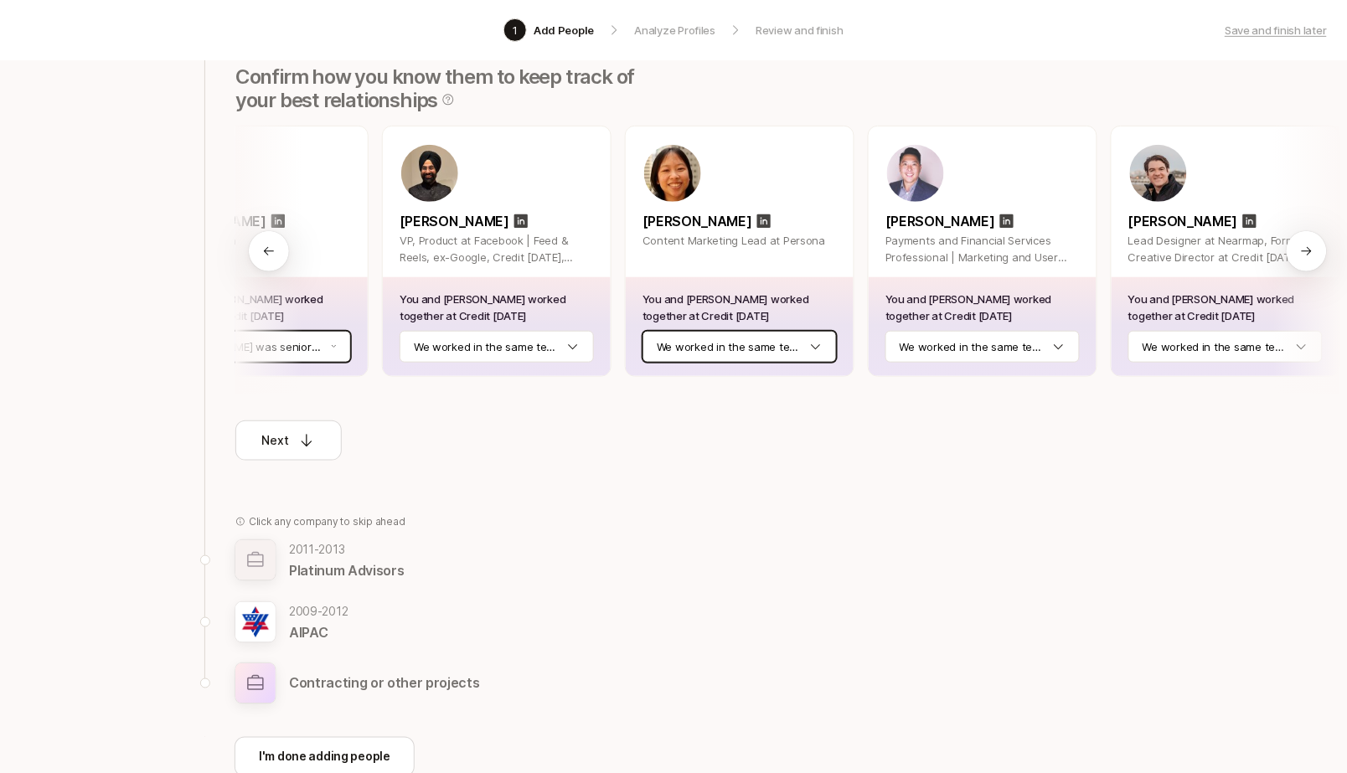
scroll to position [0, 636]
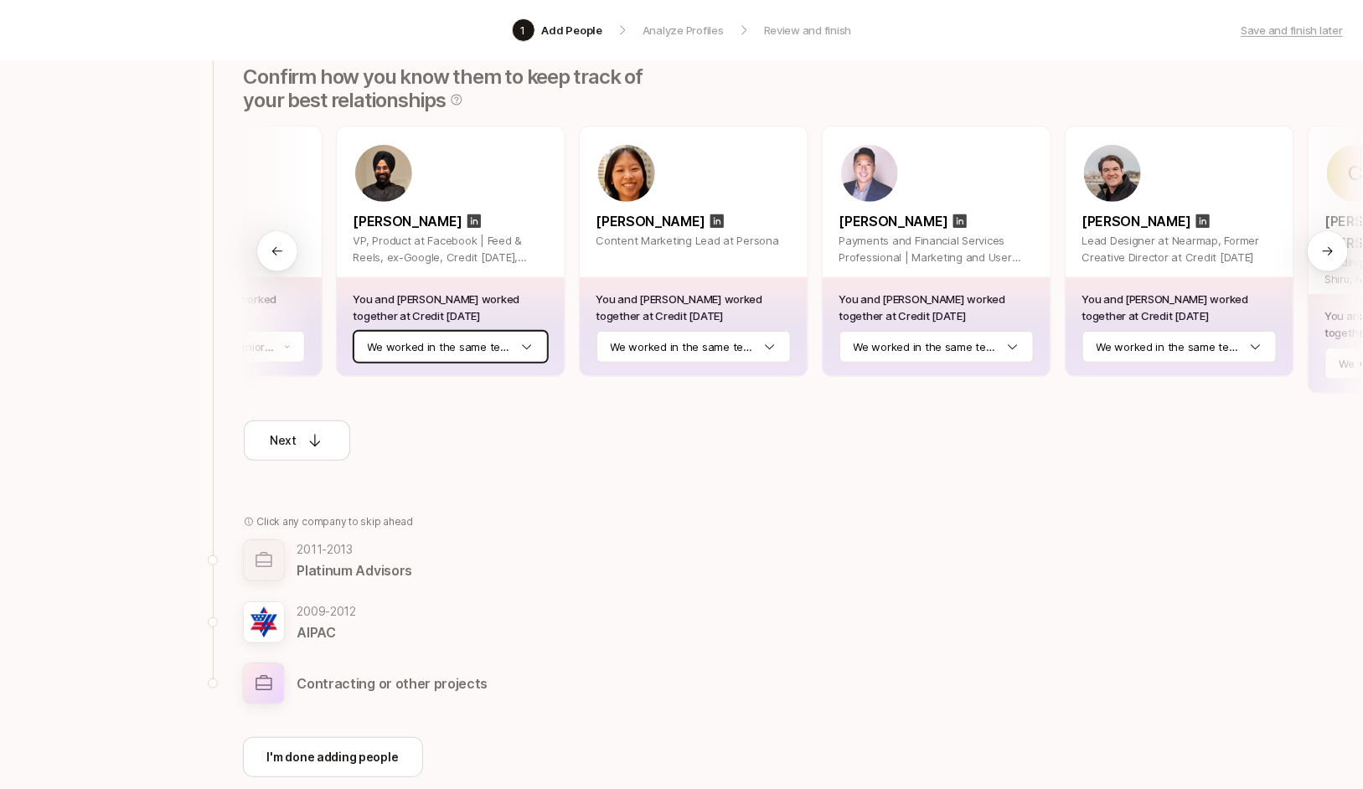
click at [407, 343] on html "1 Add People Analyze Profiles Review and finish Save and finish later Add the b…" at bounding box center [681, 178] width 1363 height 789
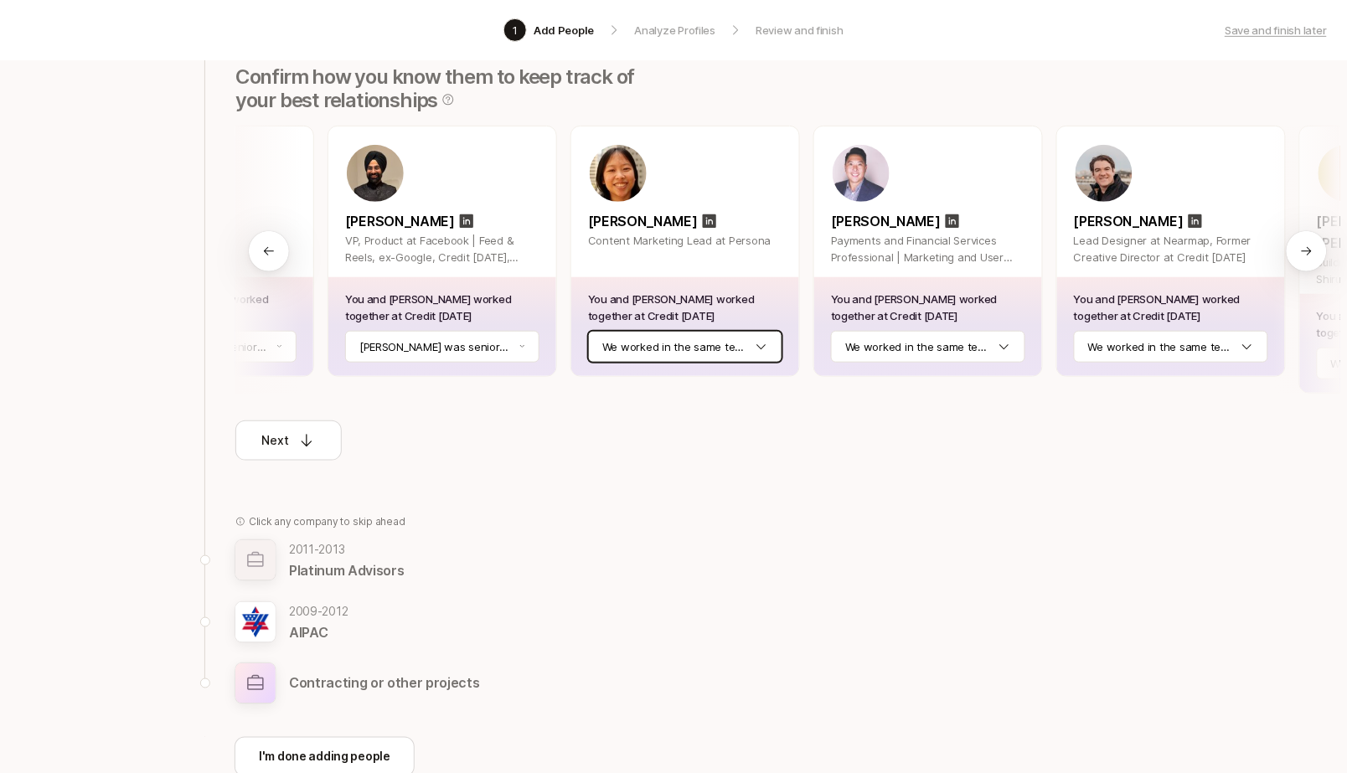
click at [707, 356] on html "1 Add People Analyze Profiles Review and finish Save and finish later Add the b…" at bounding box center [673, 170] width 1347 height 773
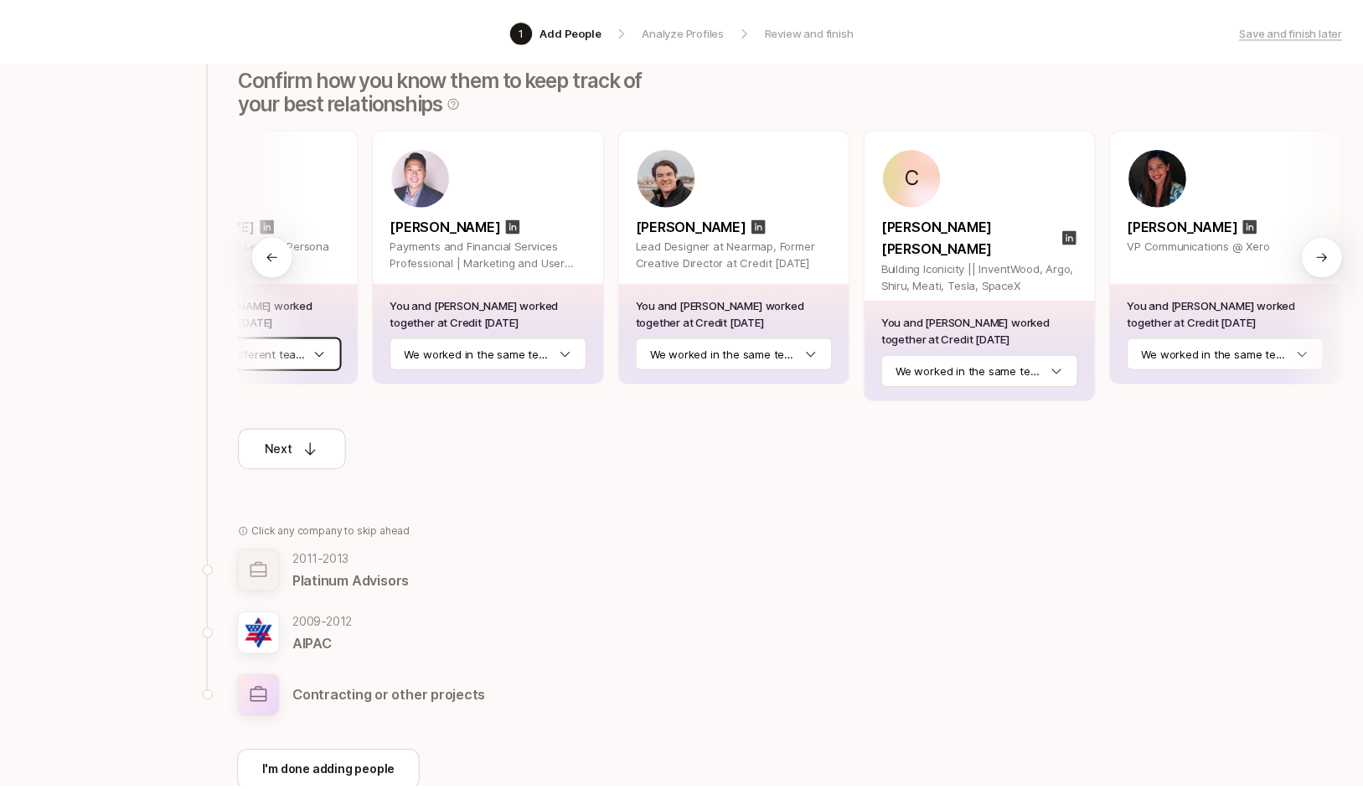
scroll to position [0, 1095]
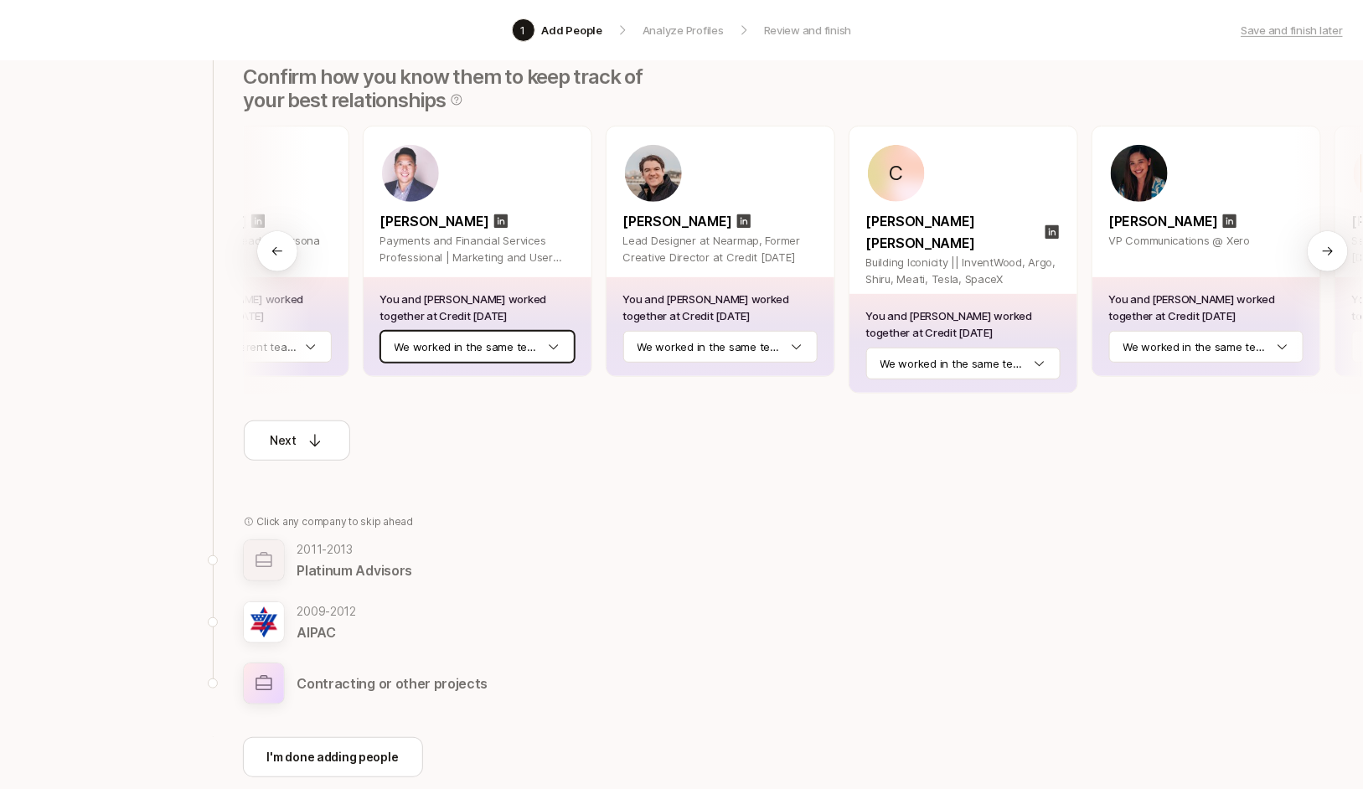
click at [408, 343] on html "1 Add People Analyze Profiles Review and finish Save and finish later Add the b…" at bounding box center [681, 178] width 1363 height 789
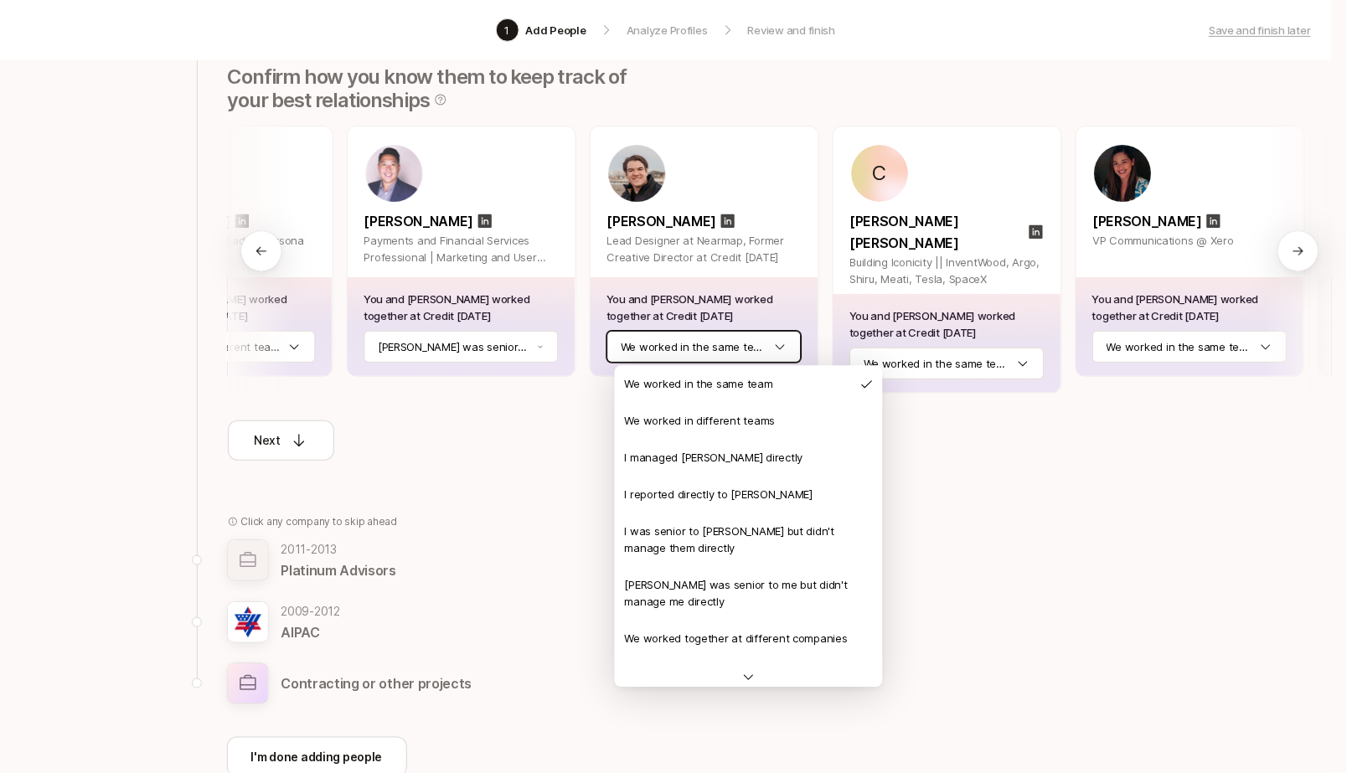
click at [745, 346] on html "1 Add People Analyze Profiles Review and finish Save and finish later Add the b…" at bounding box center [673, 170] width 1347 height 773
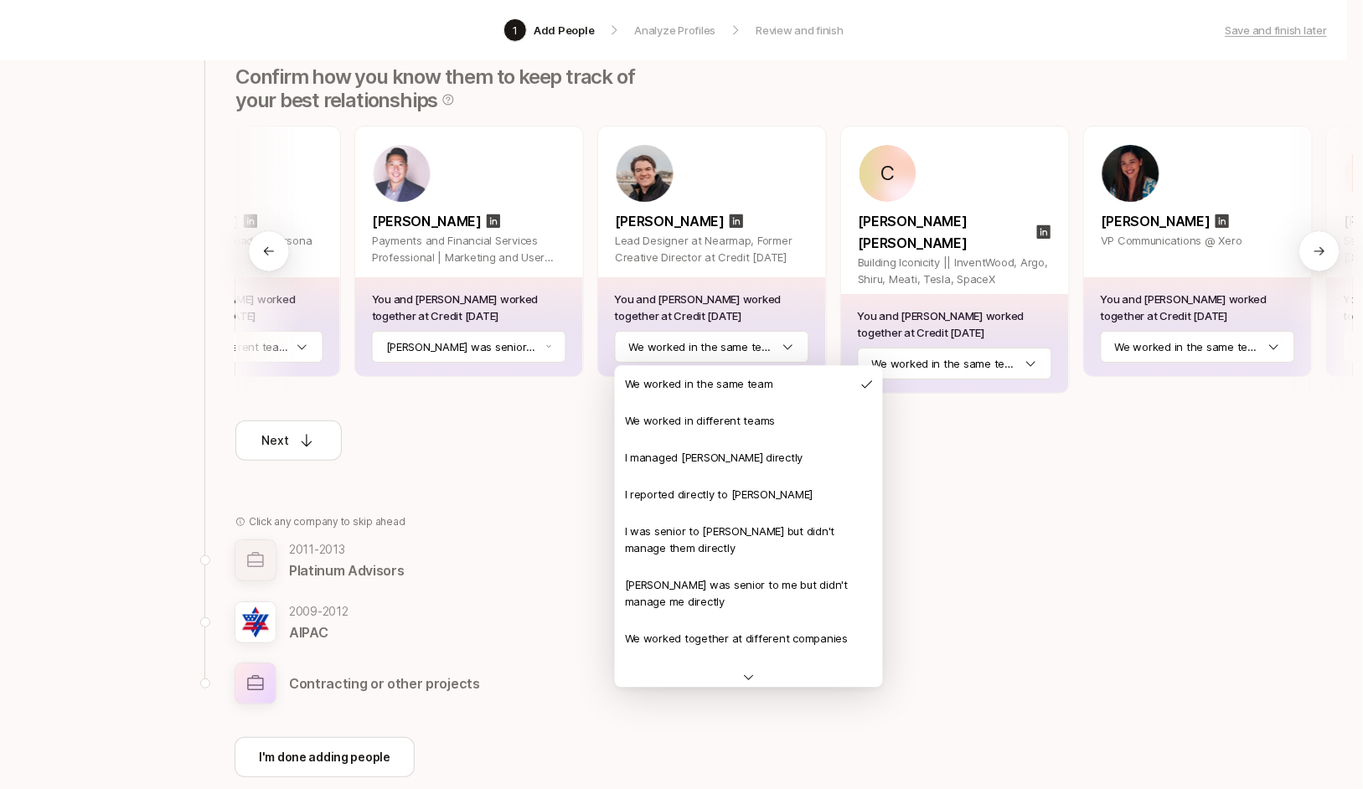
drag, startPoint x: 767, startPoint y: 597, endPoint x: 863, endPoint y: 487, distance: 146.1
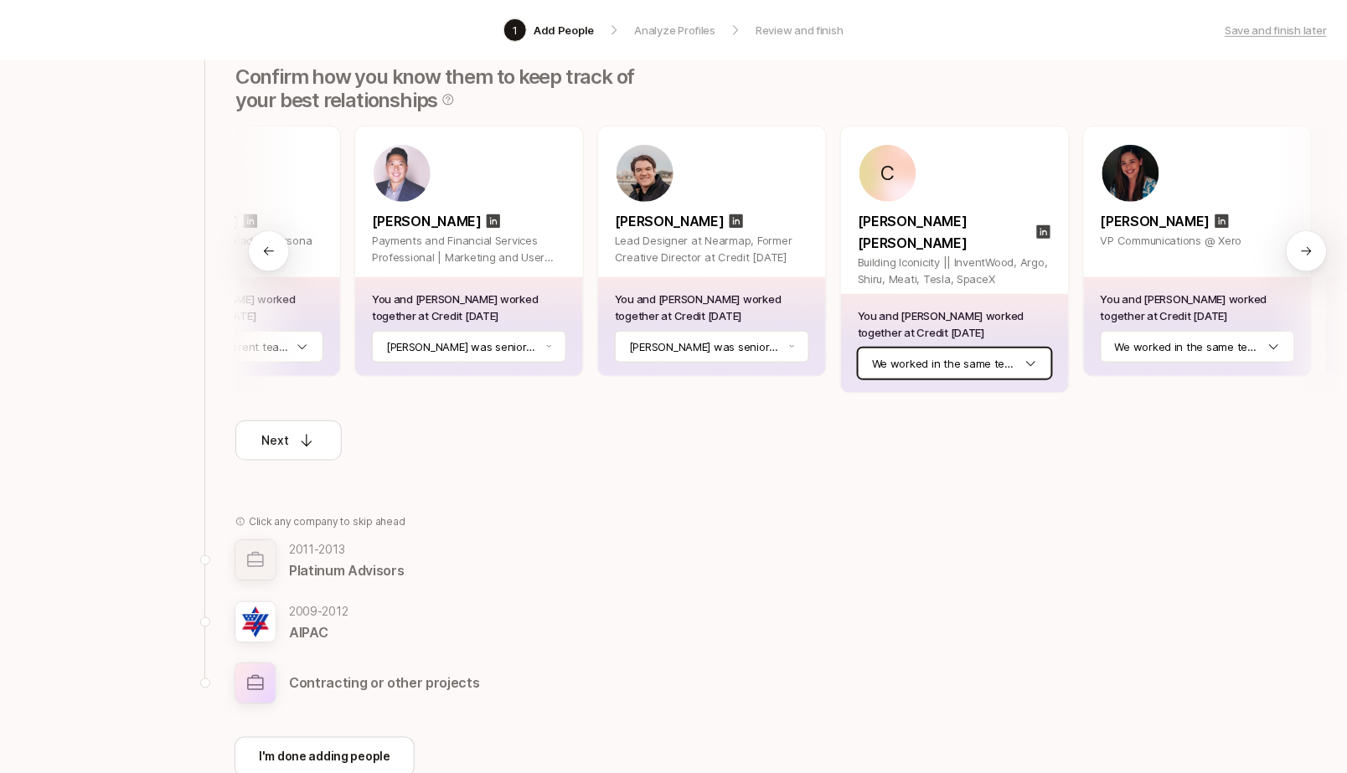
click at [966, 339] on html "1 Add People Analyze Profiles Review and finish Save and finish later Add the b…" at bounding box center [673, 170] width 1347 height 773
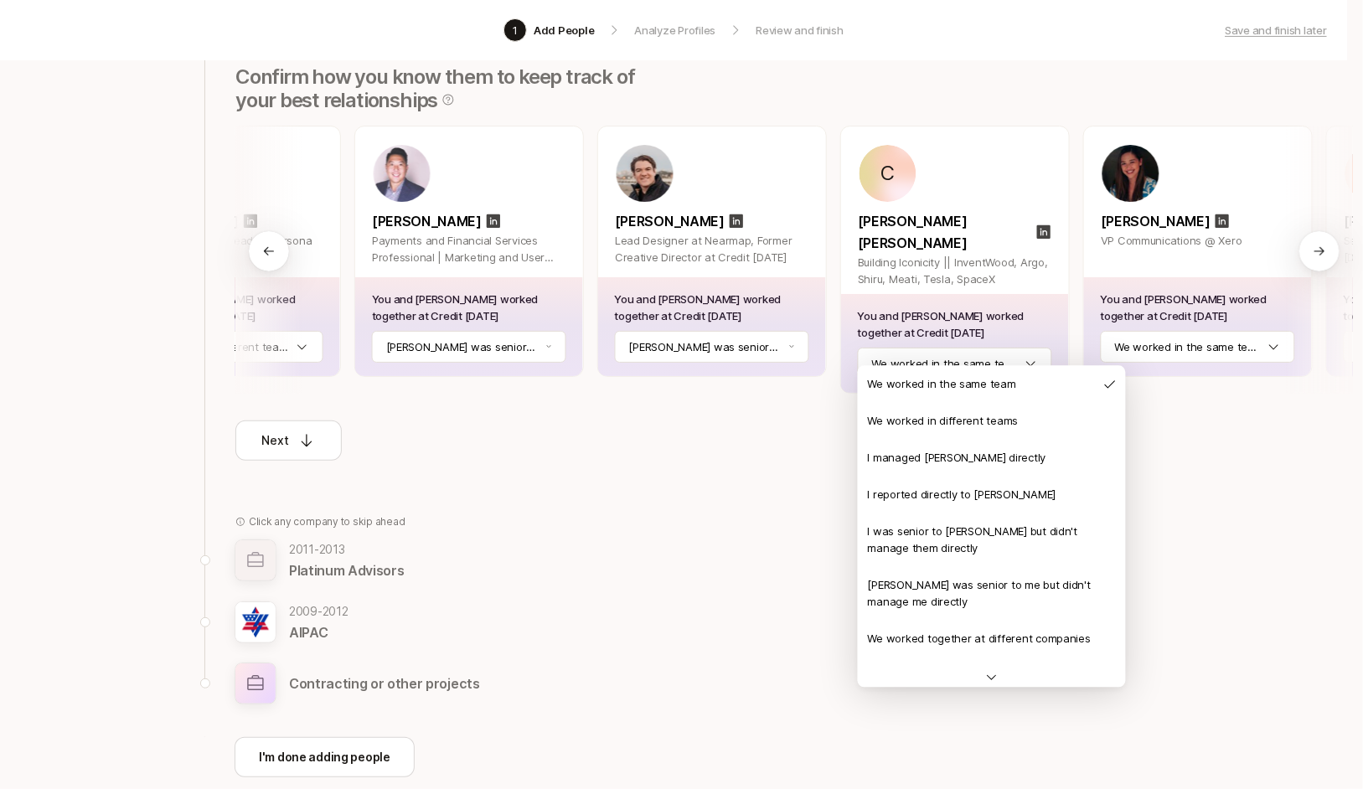
drag, startPoint x: 964, startPoint y: 452, endPoint x: 955, endPoint y: 487, distance: 36.4
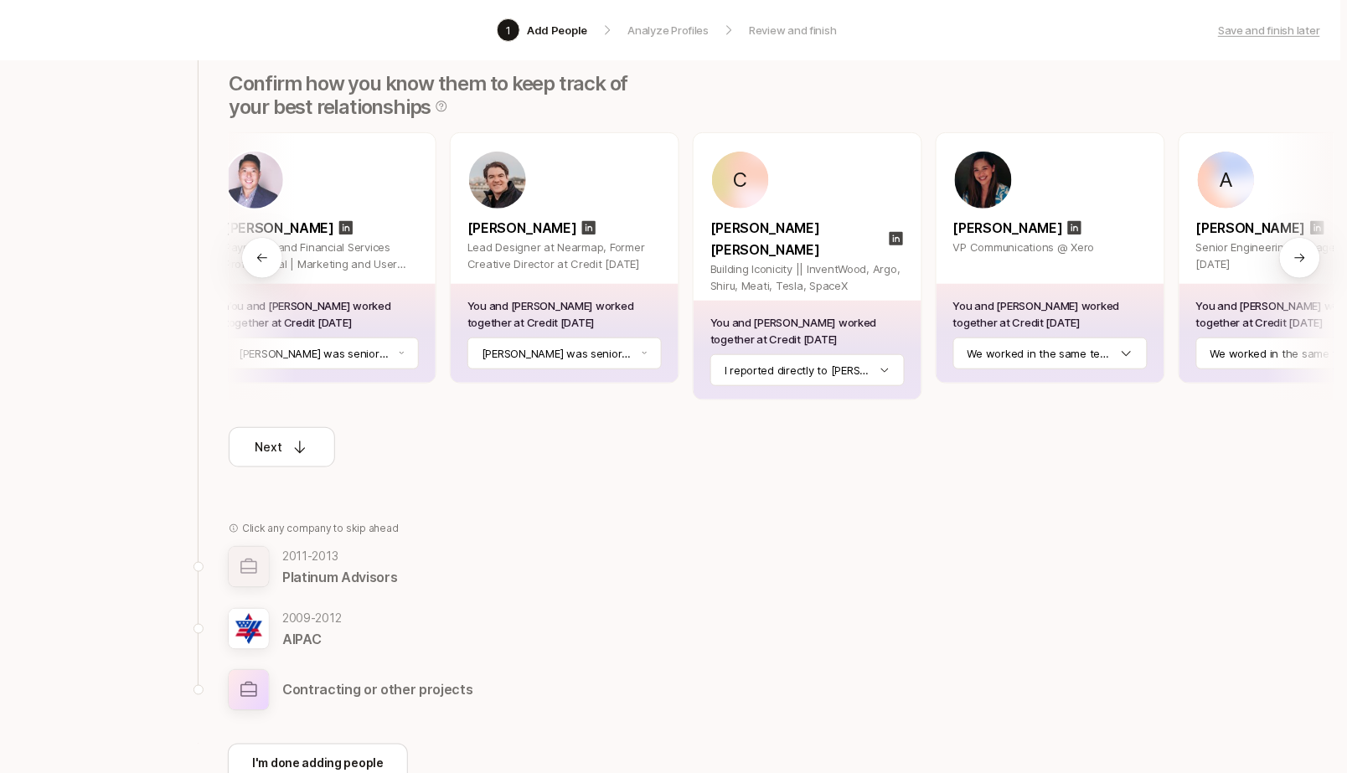
scroll to position [209, 4]
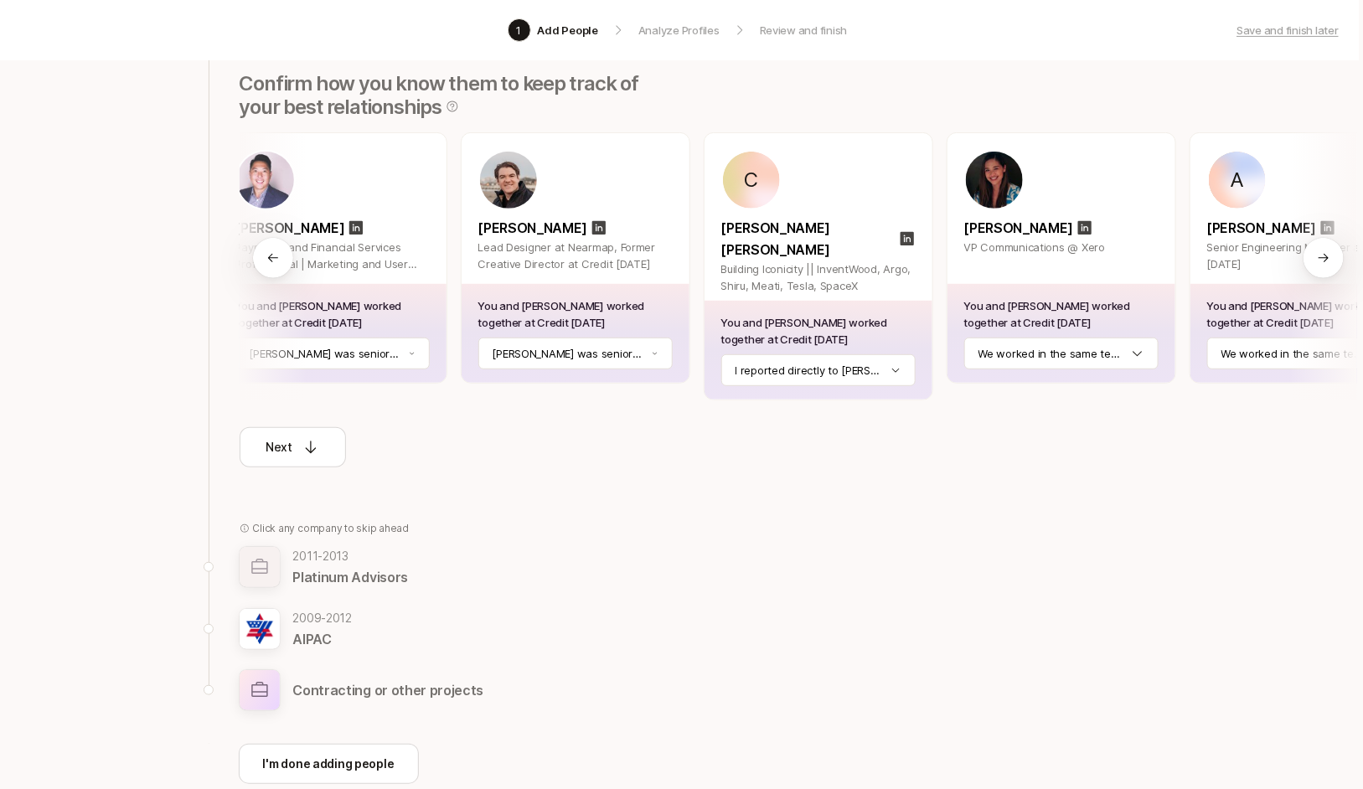
click at [1075, 358] on html "1 Add People Analyze Profiles Review and finish Save and finish later Add the b…" at bounding box center [677, 185] width 1363 height 789
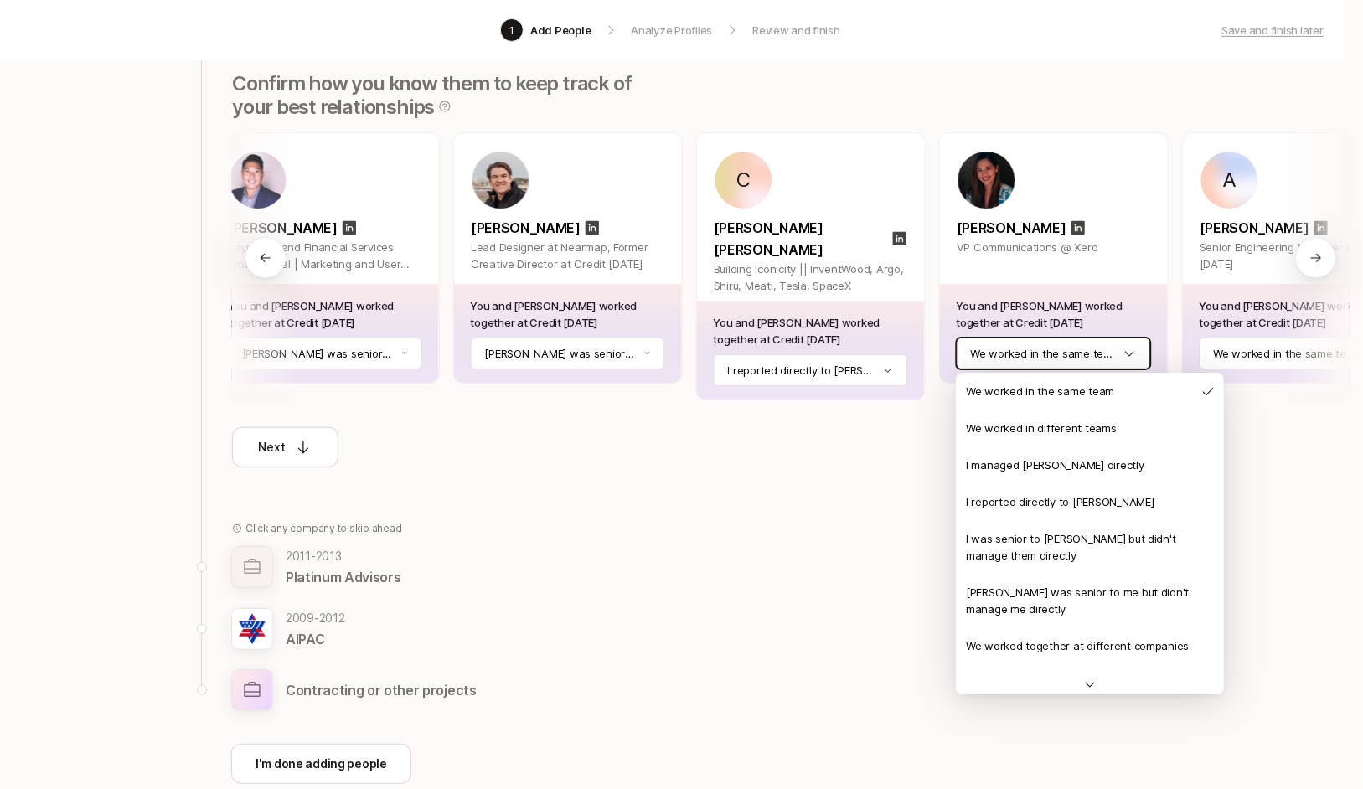
click at [1085, 363] on html "1 Add People Analyze Profiles Review and finish Save and finish later Add the b…" at bounding box center [678, 185] width 1363 height 789
drag, startPoint x: 1059, startPoint y: 504, endPoint x: 1055, endPoint y: 477, distance: 28.0
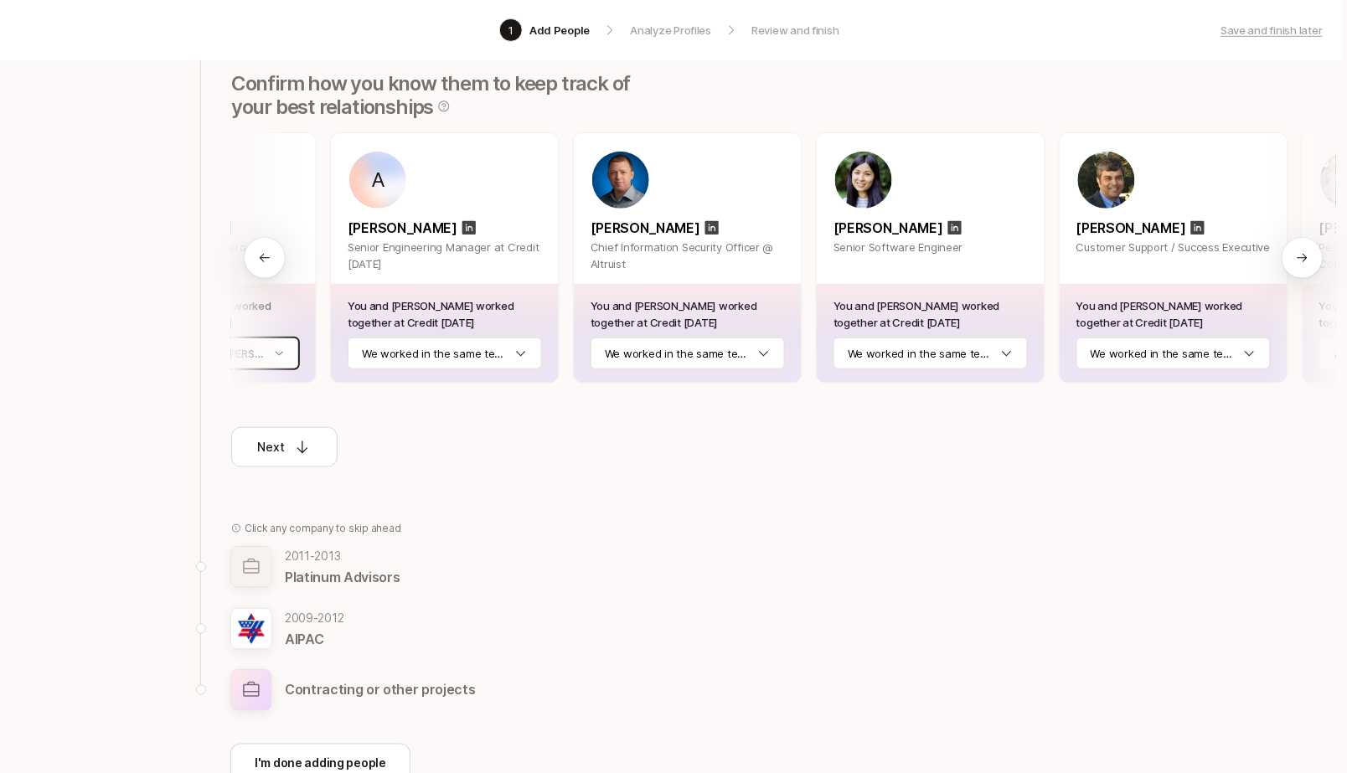
scroll to position [0, 2089]
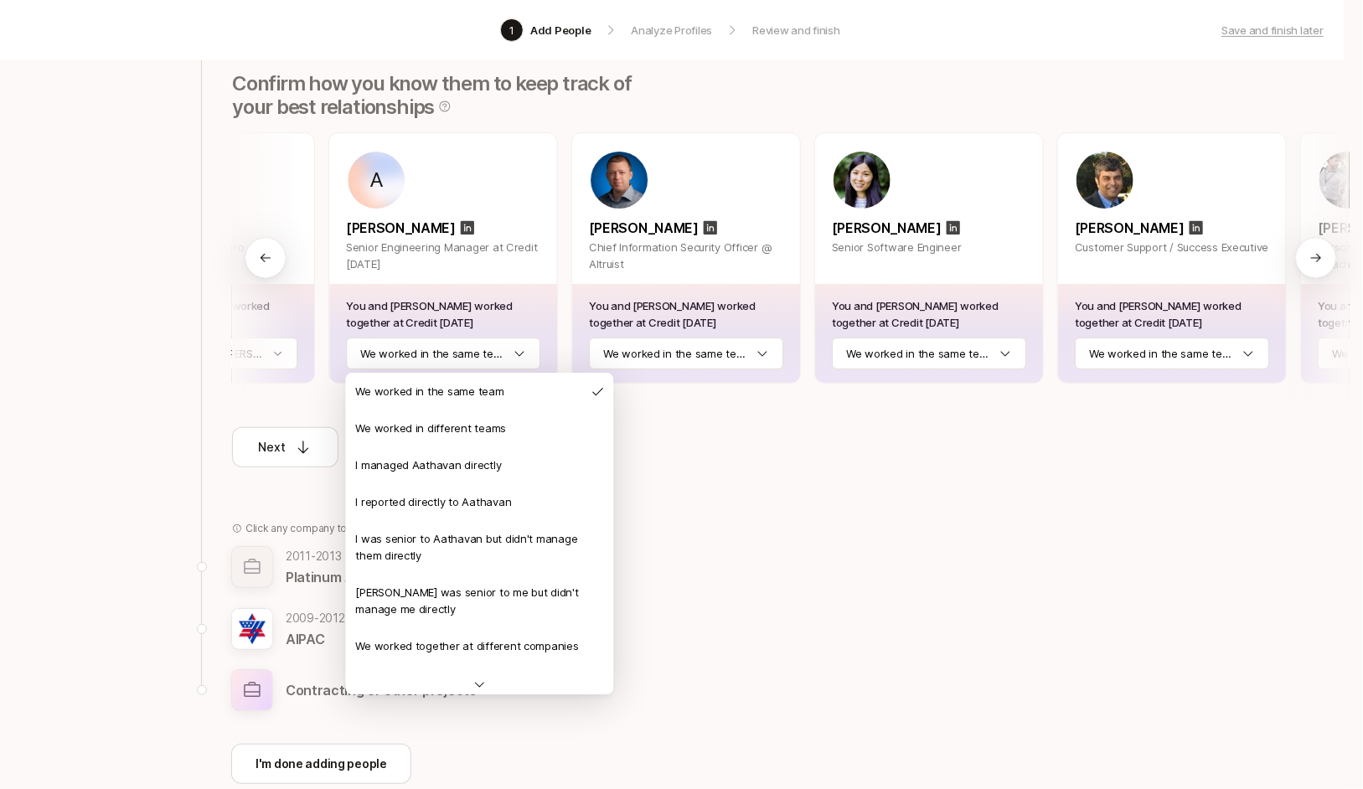
click at [508, 349] on html "1 Add People Analyze Profiles Review and finish Save and finish later Add the b…" at bounding box center [678, 185] width 1363 height 789
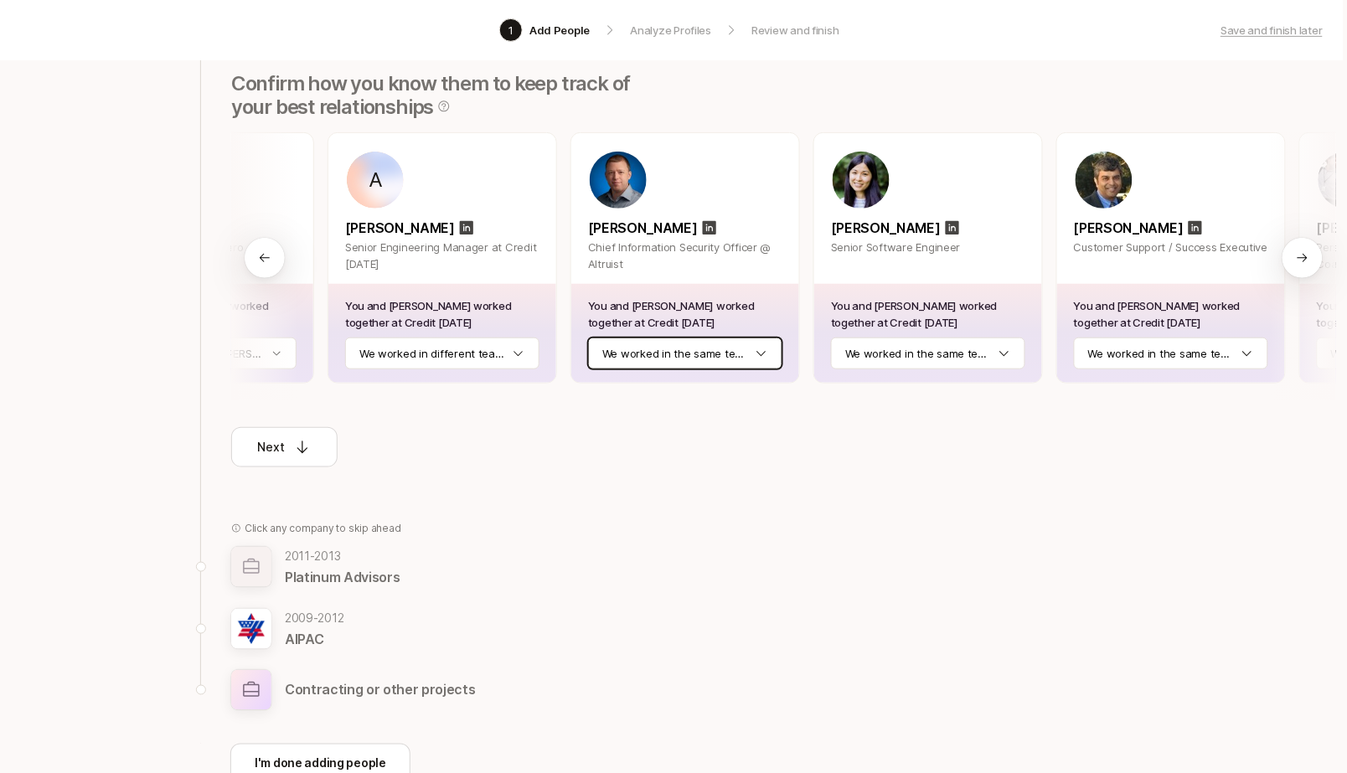
click at [678, 344] on html "1 Add People Analyze Profiles Review and finish Save and finish later Add the b…" at bounding box center [669, 177] width 1347 height 773
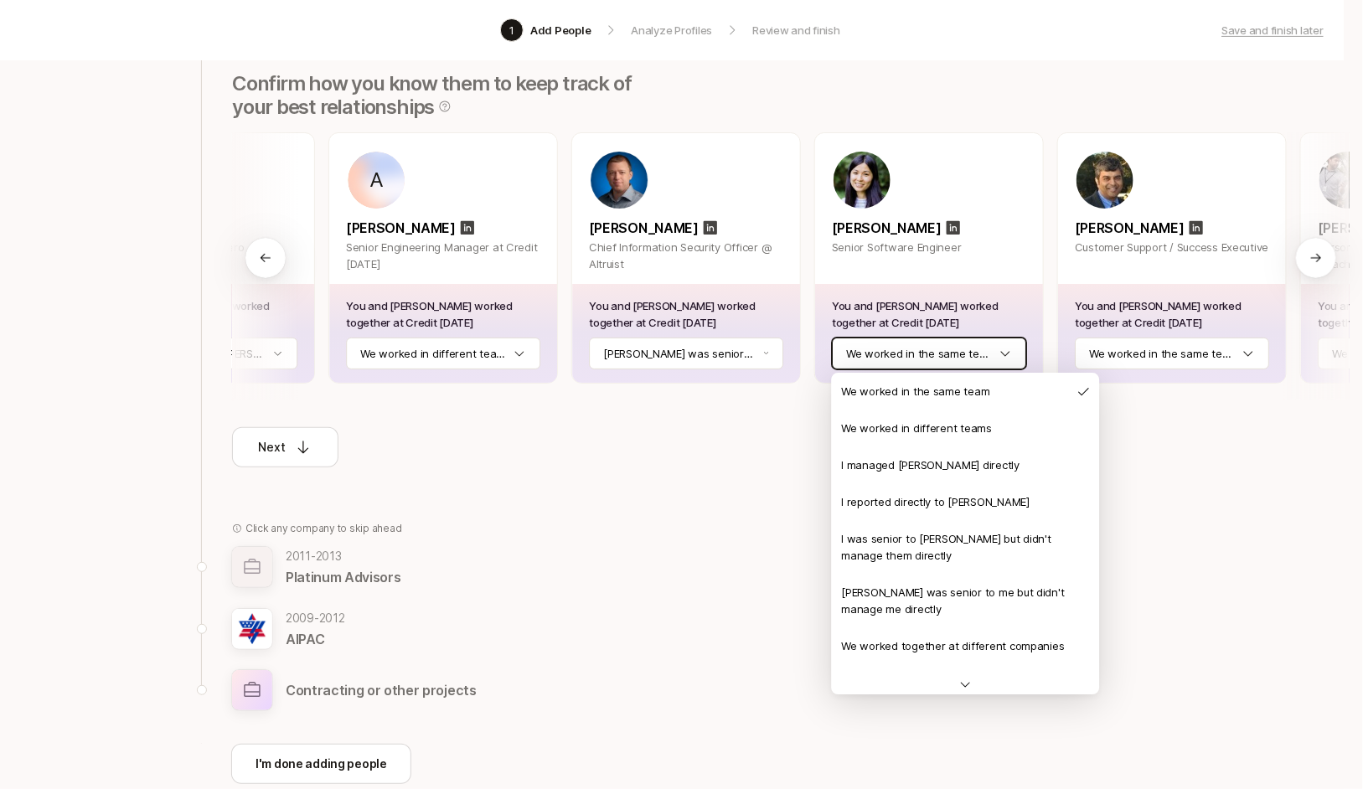
click at [922, 352] on html "1 Add People Analyze Profiles Review and finish Save and finish later Add the b…" at bounding box center [678, 185] width 1363 height 789
drag, startPoint x: 919, startPoint y: 603, endPoint x: 971, endPoint y: 456, distance: 156.3
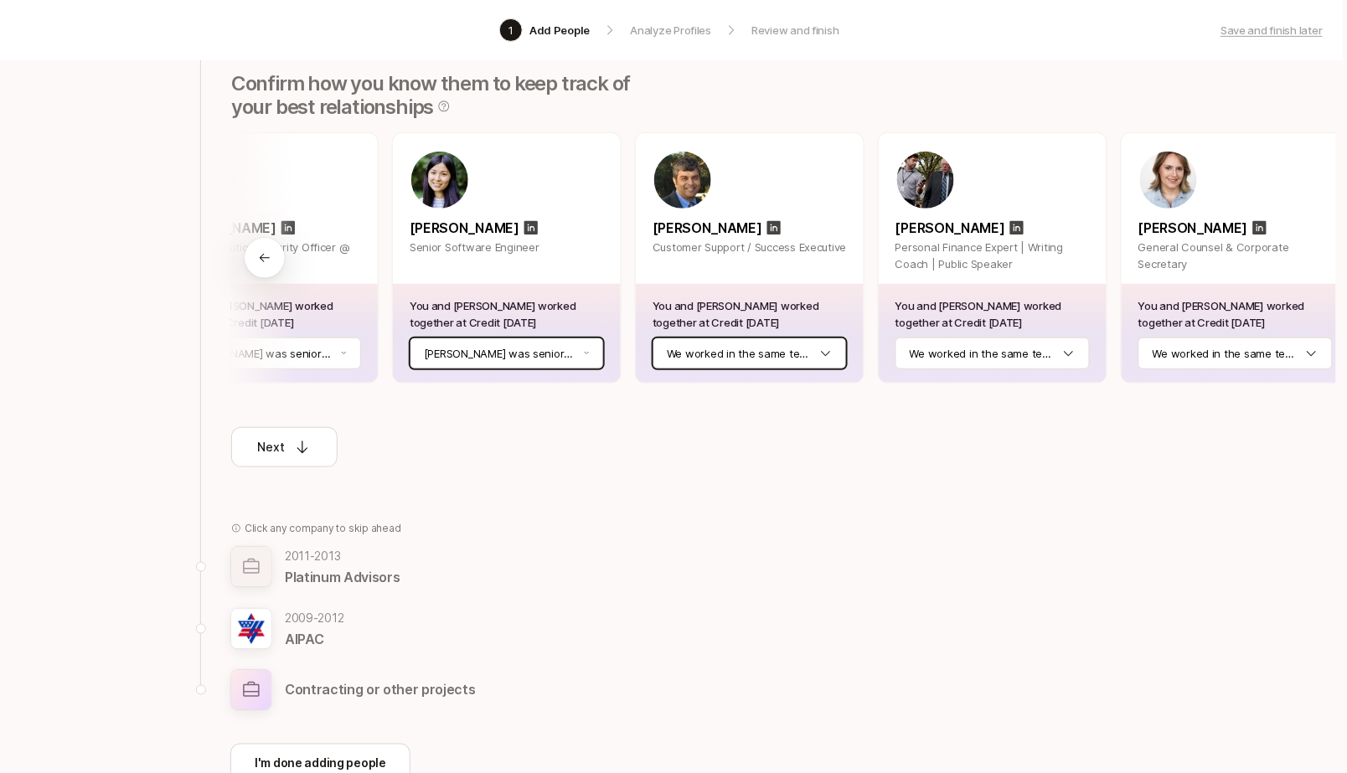
scroll to position [209, 19]
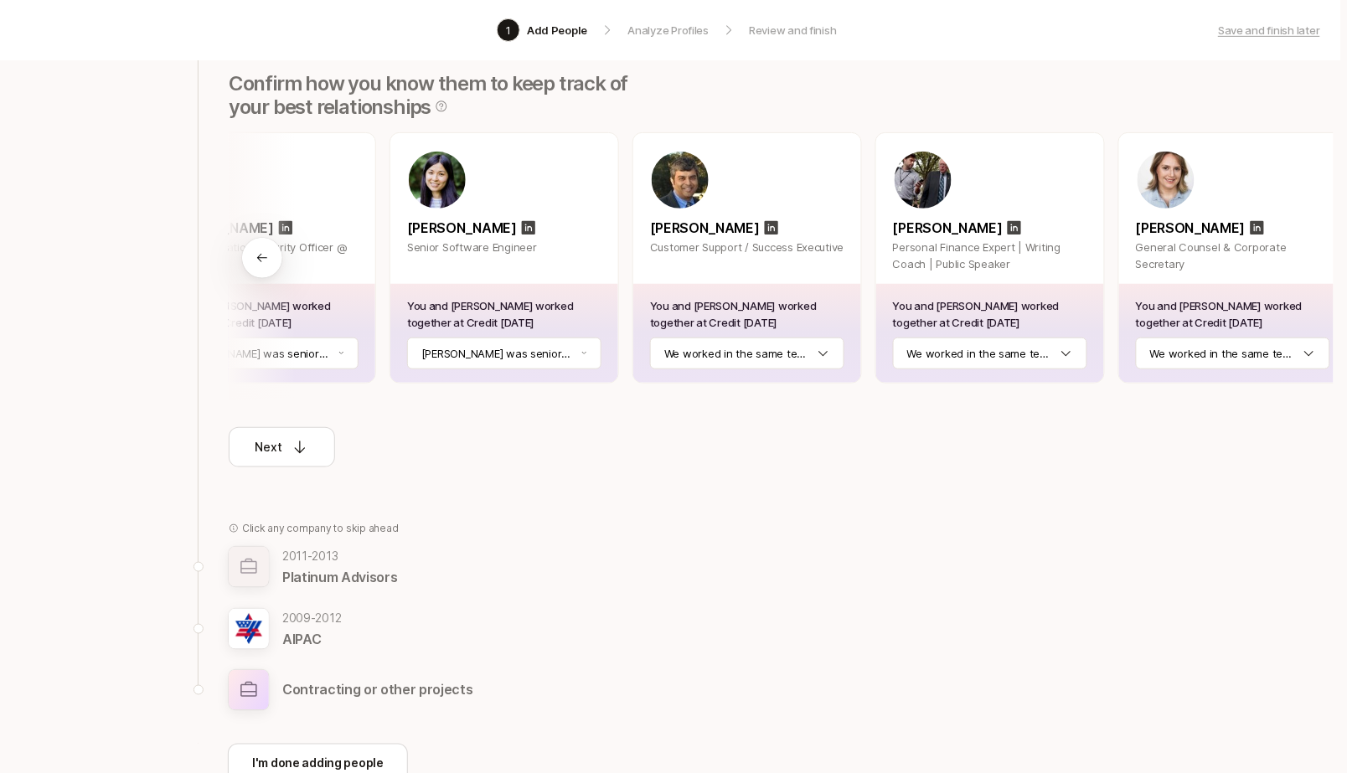
click at [667, 355] on html "1 Add People Analyze Profiles Review and finish Save and finish later Add the b…" at bounding box center [666, 177] width 1347 height 773
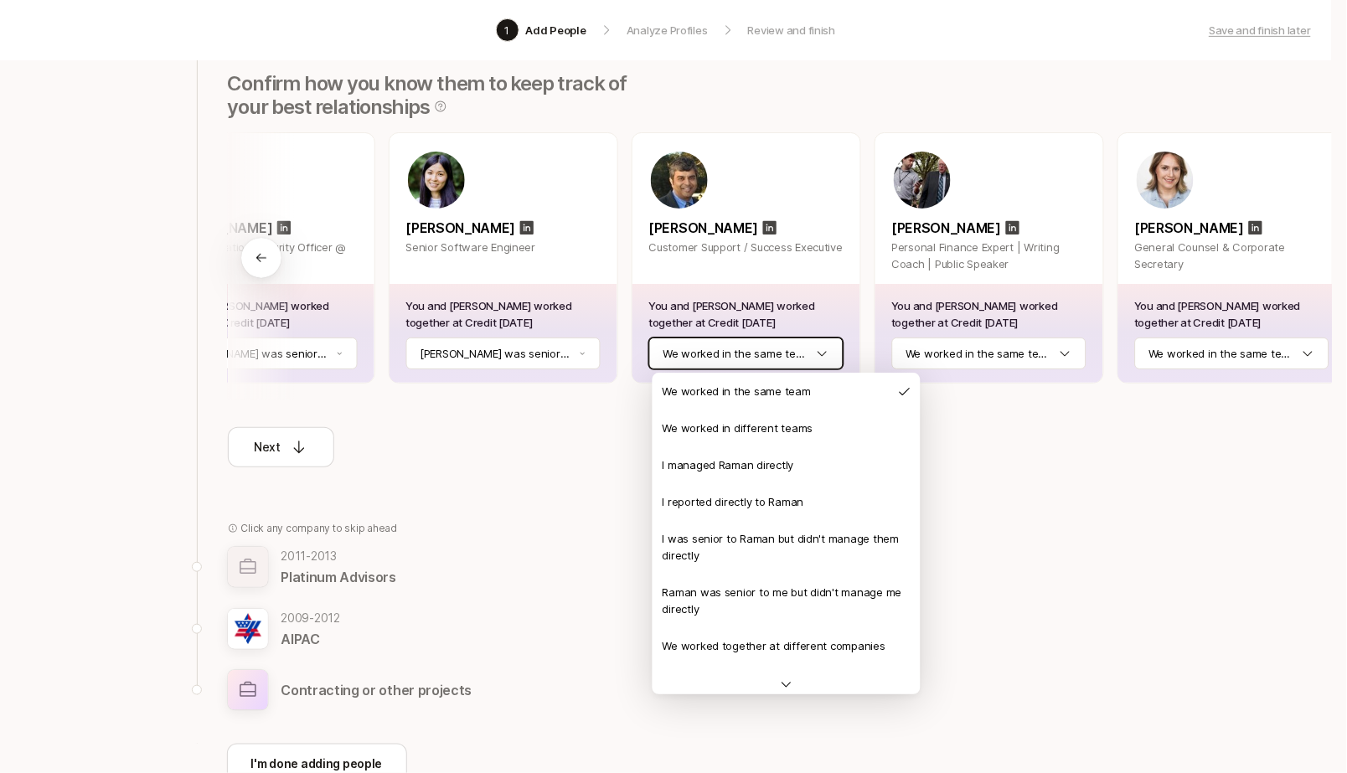
click at [699, 354] on html "1 Add People Analyze Profiles Review and finish Save and finish later Add the b…" at bounding box center [673, 177] width 1347 height 773
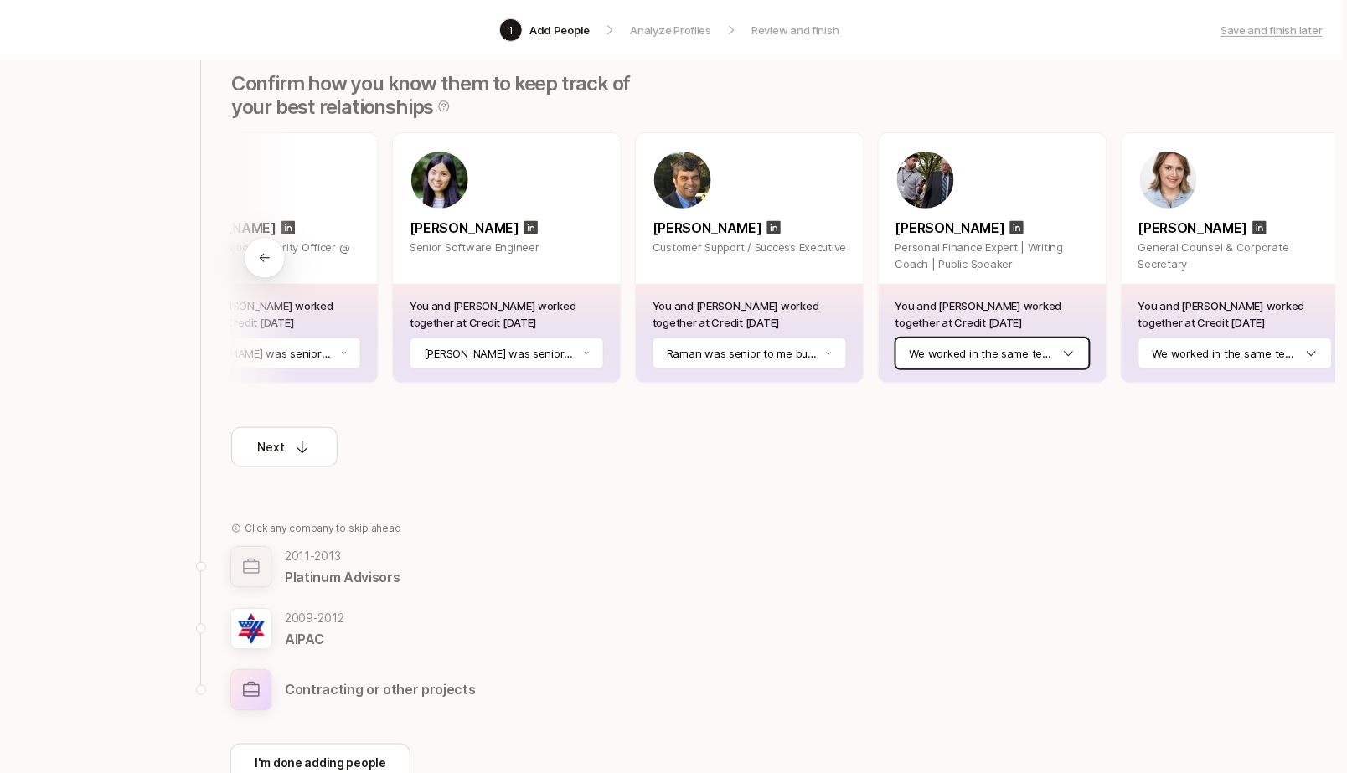
click at [997, 358] on html "1 Add People Analyze Profiles Review and finish Save and finish later Add the b…" at bounding box center [669, 177] width 1347 height 773
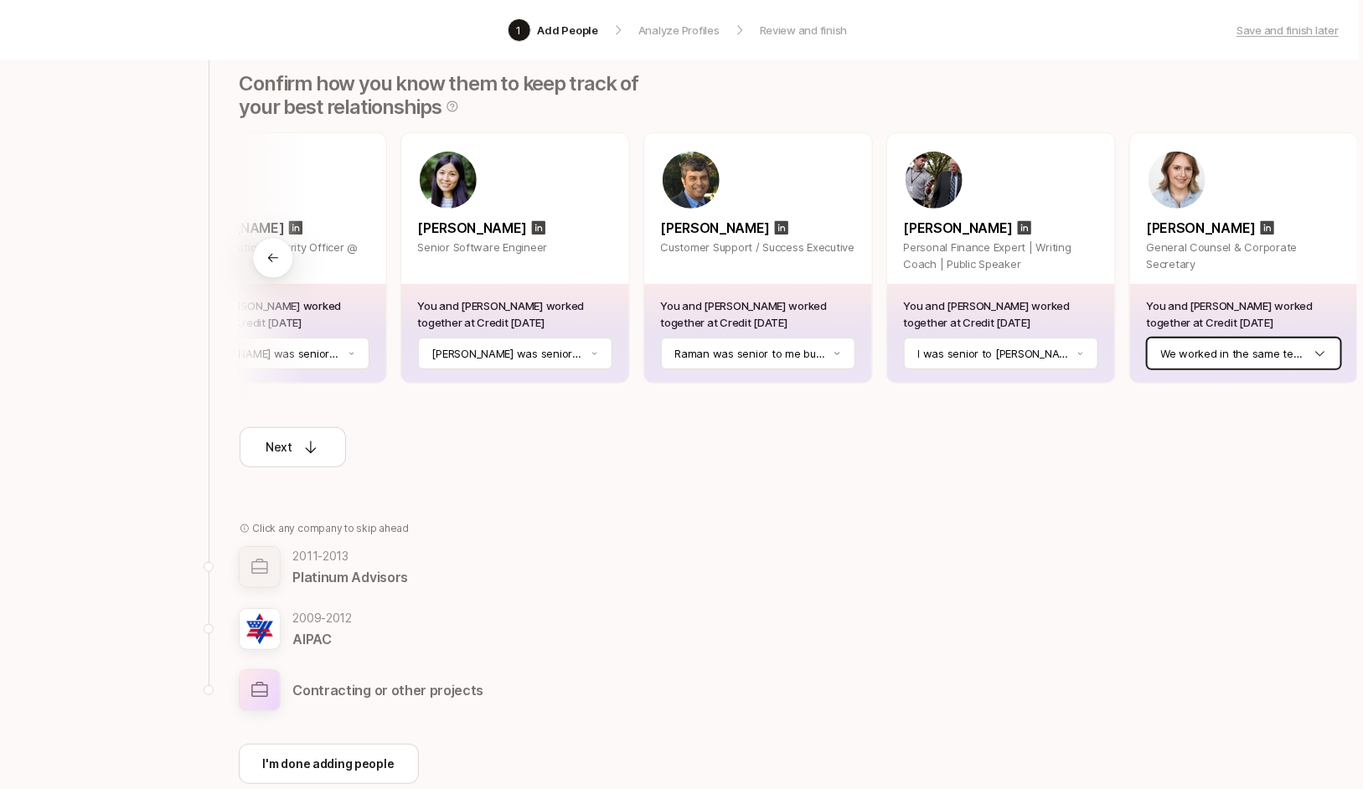
click at [1209, 355] on html "1 Add People Analyze Profiles Review and finish Save and finish later Add the b…" at bounding box center [677, 185] width 1363 height 789
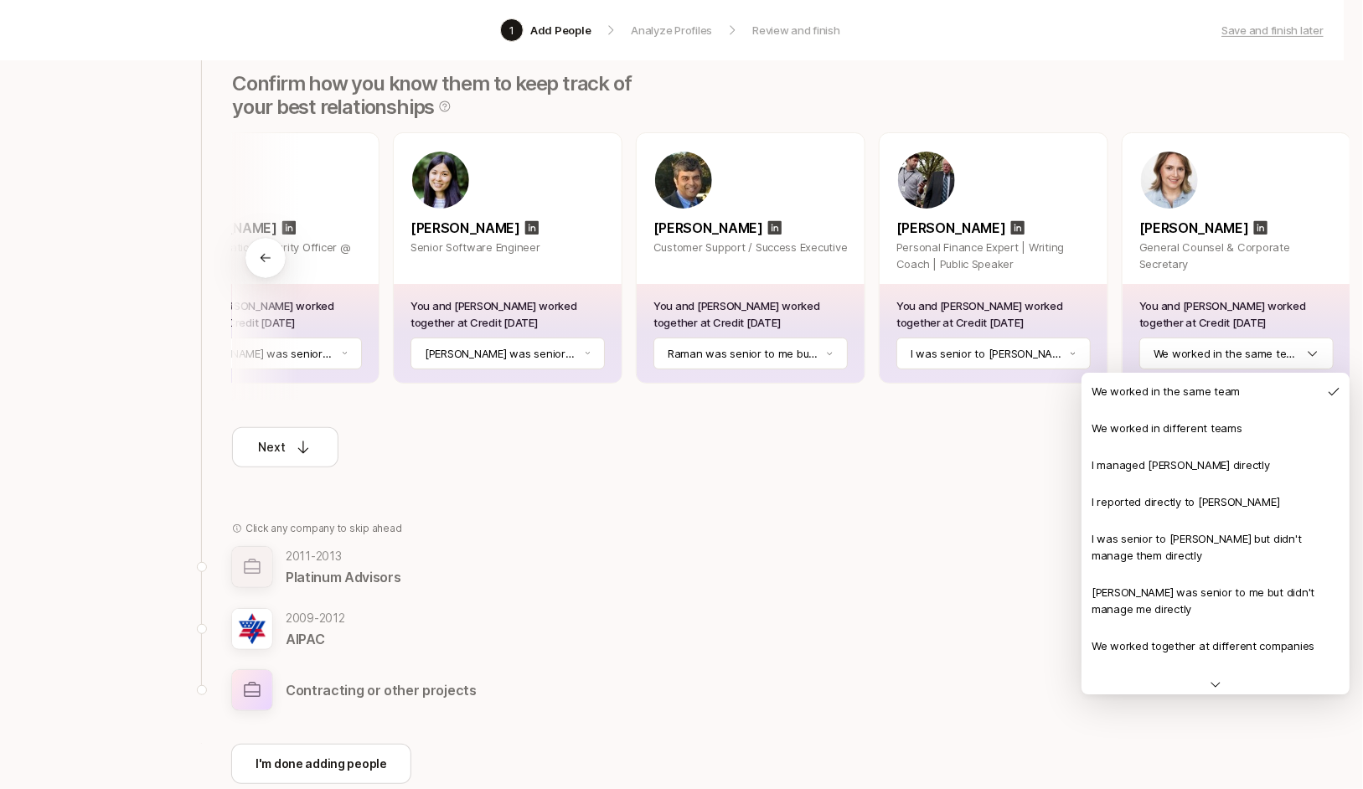
drag, startPoint x: 1194, startPoint y: 592, endPoint x: 1206, endPoint y: 498, distance: 94.5
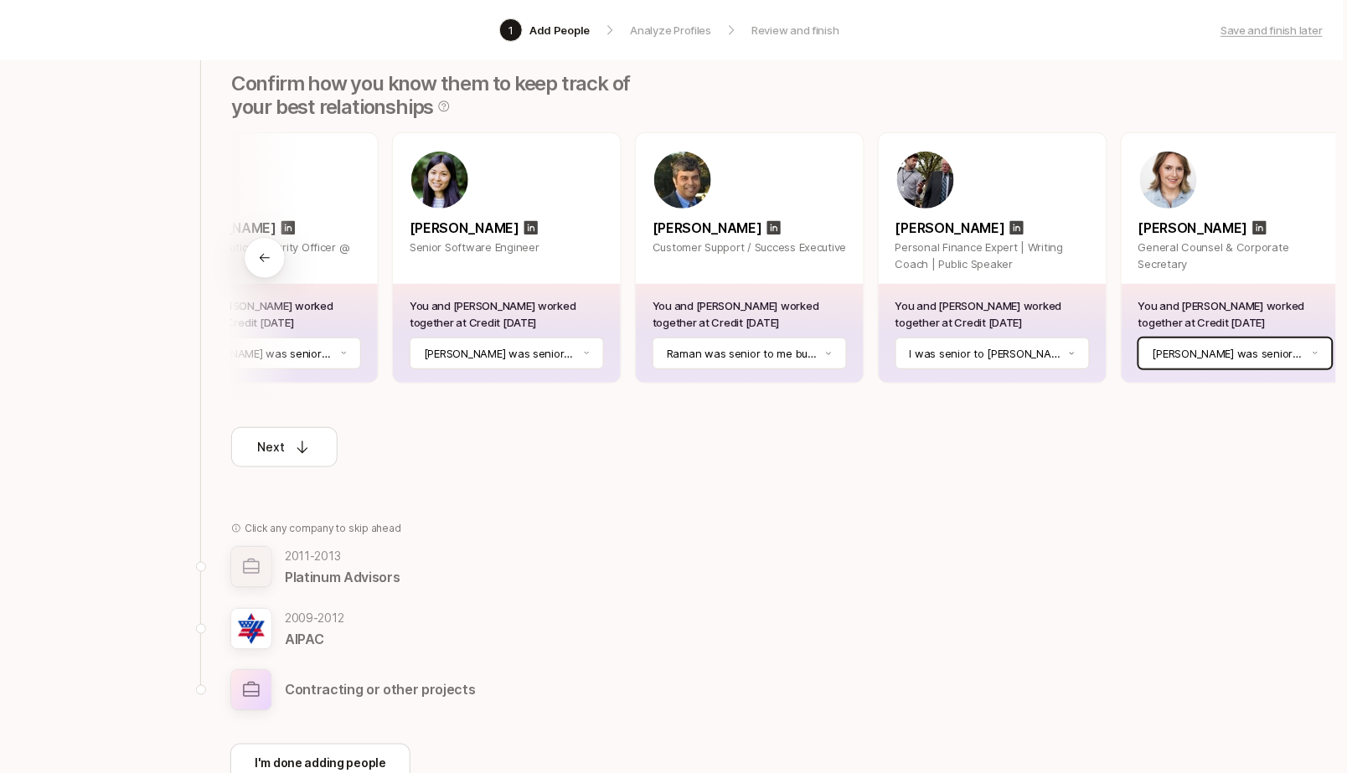
scroll to position [209, 19]
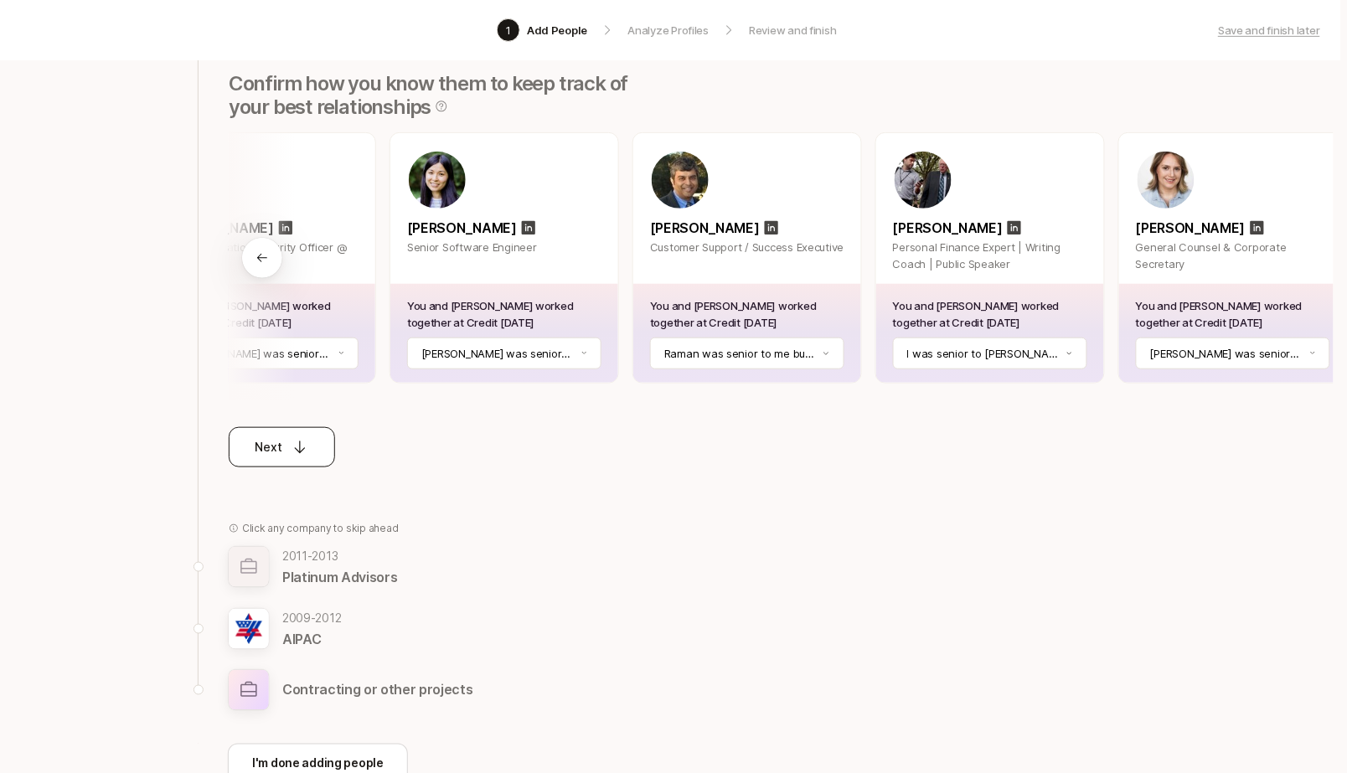
click at [274, 437] on div "Next" at bounding box center [282, 447] width 54 height 20
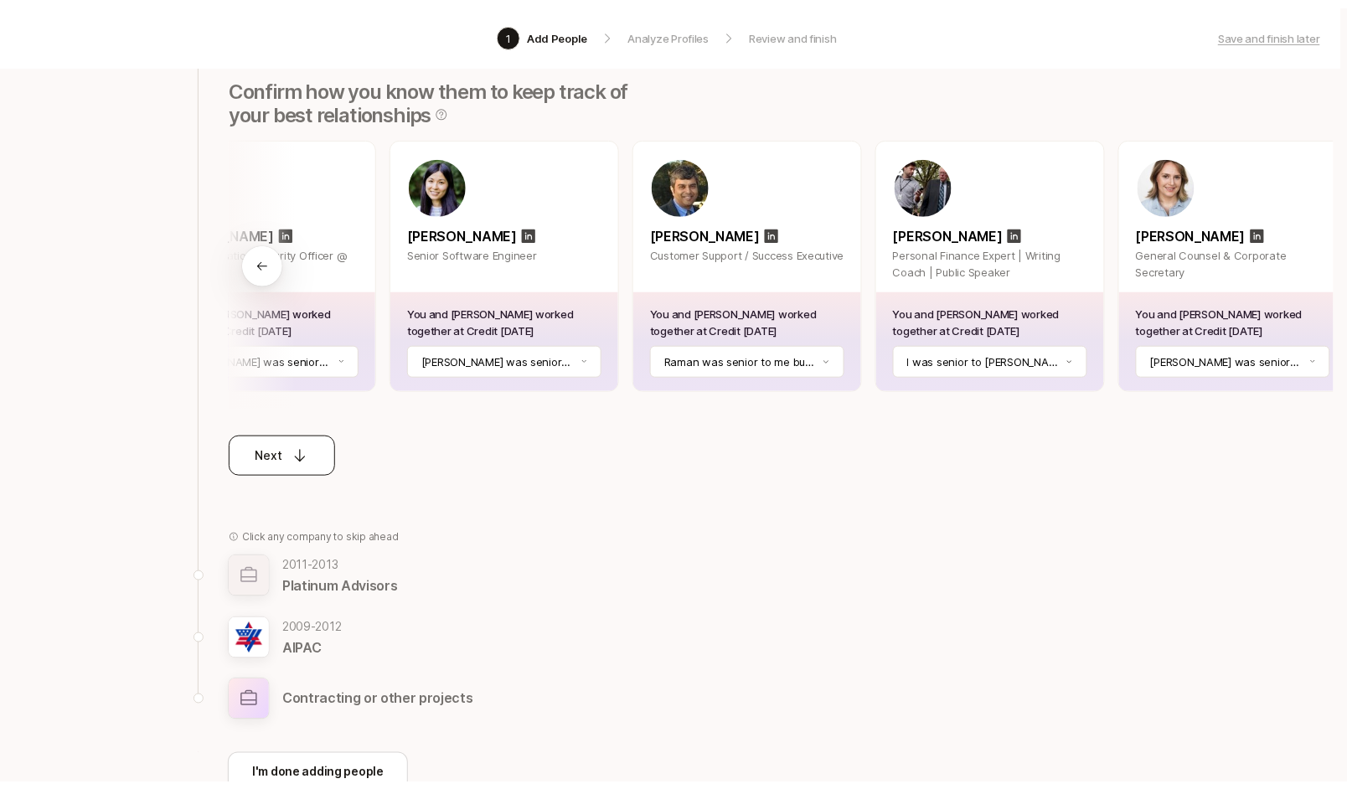
scroll to position [131, 0]
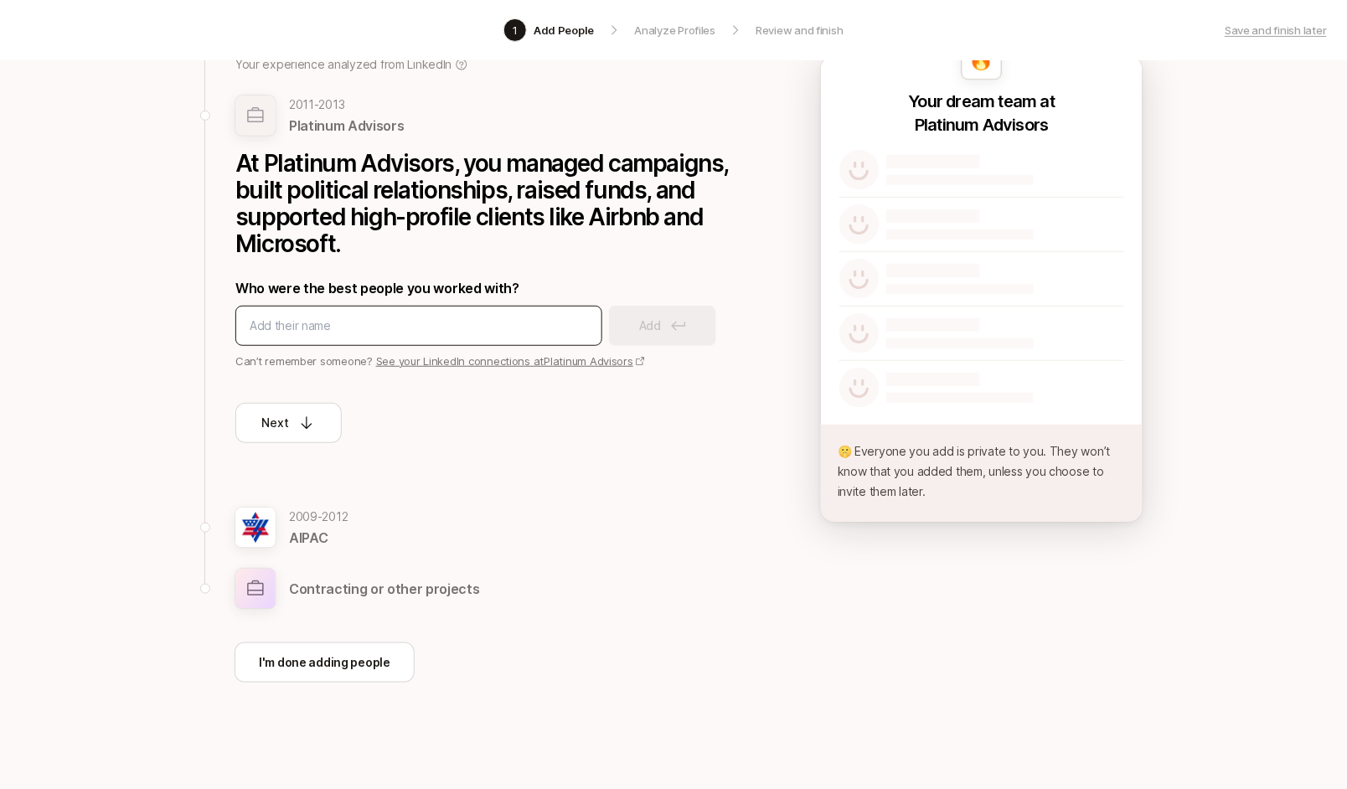
click at [321, 329] on input at bounding box center [419, 326] width 338 height 20
type input "katie anne"
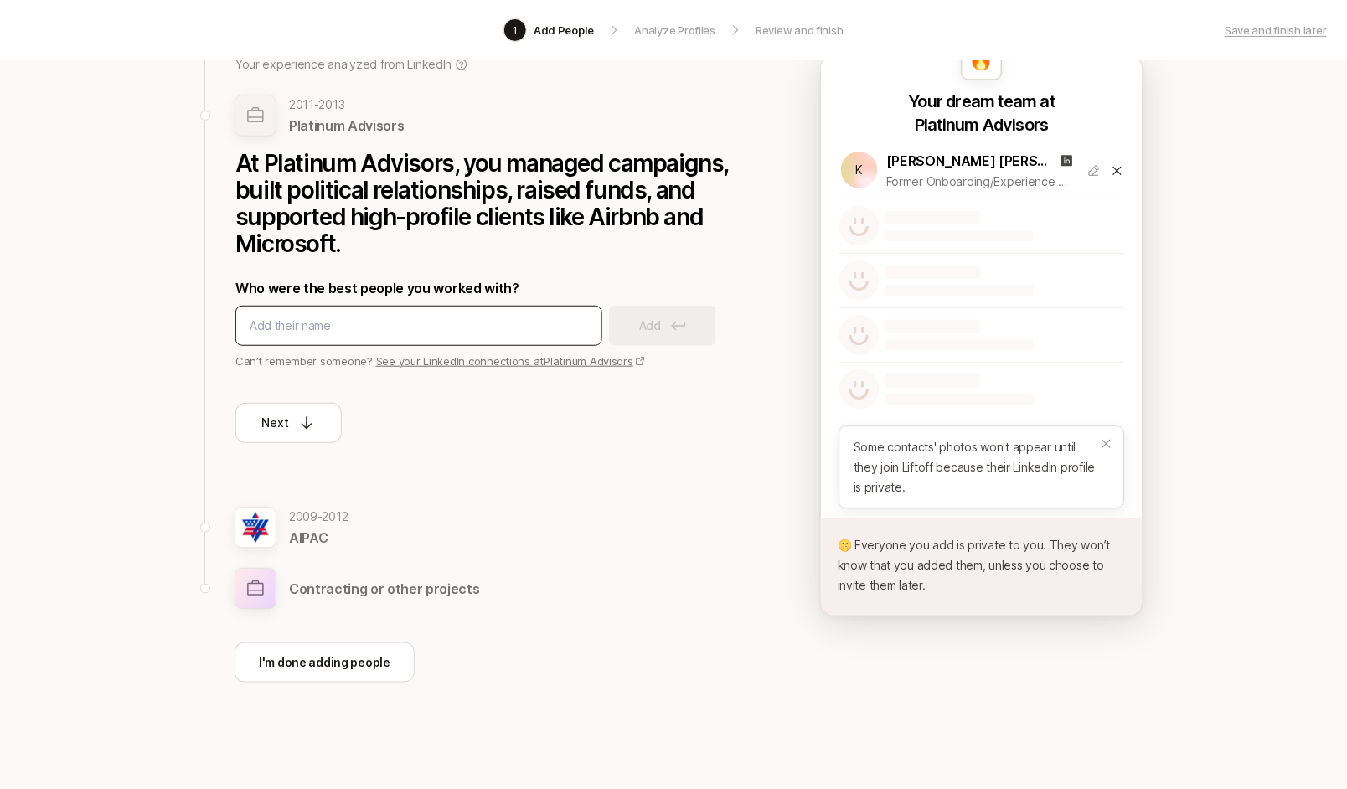
click at [321, 330] on input at bounding box center [419, 326] width 338 height 20
type input "marisol"
click at [319, 330] on input at bounding box center [419, 326] width 338 height 20
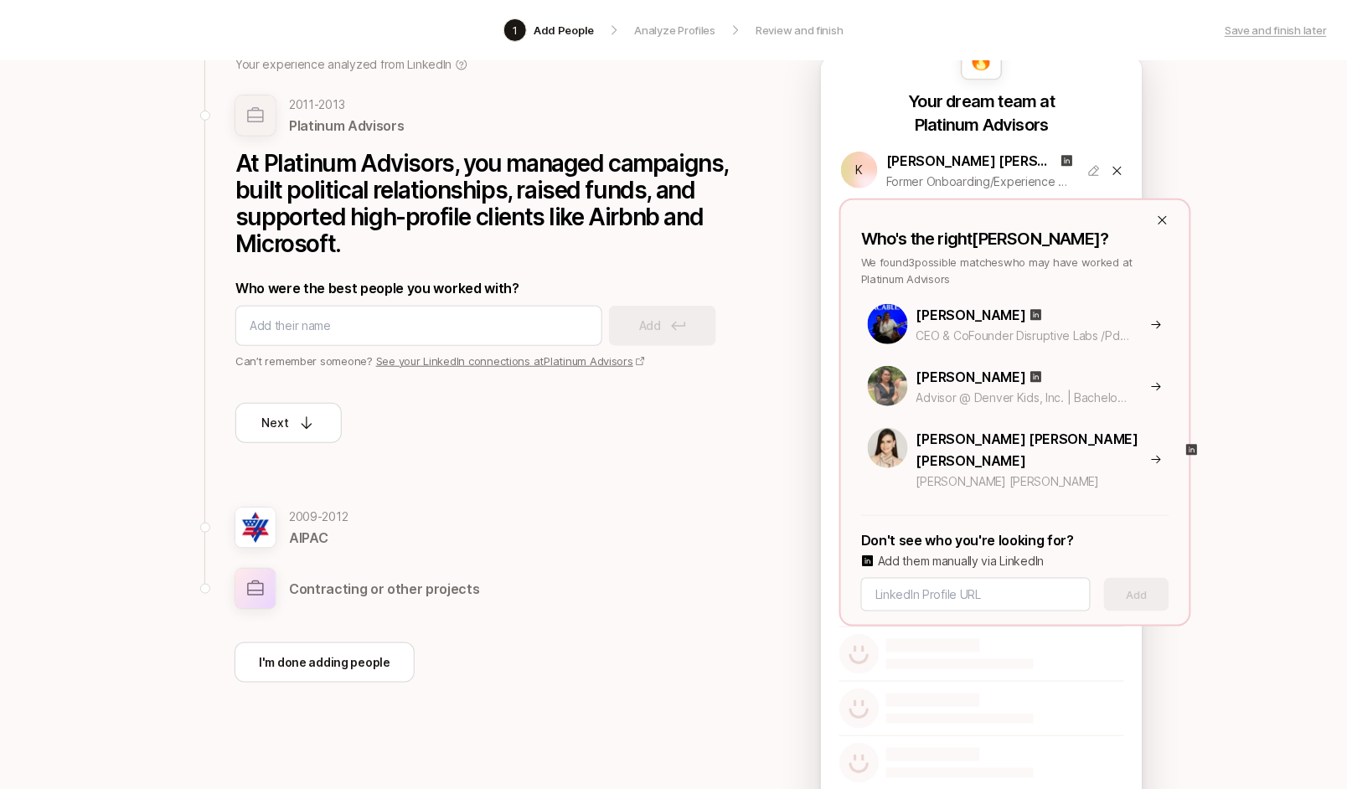
click at [1167, 217] on icon at bounding box center [1162, 220] width 13 height 13
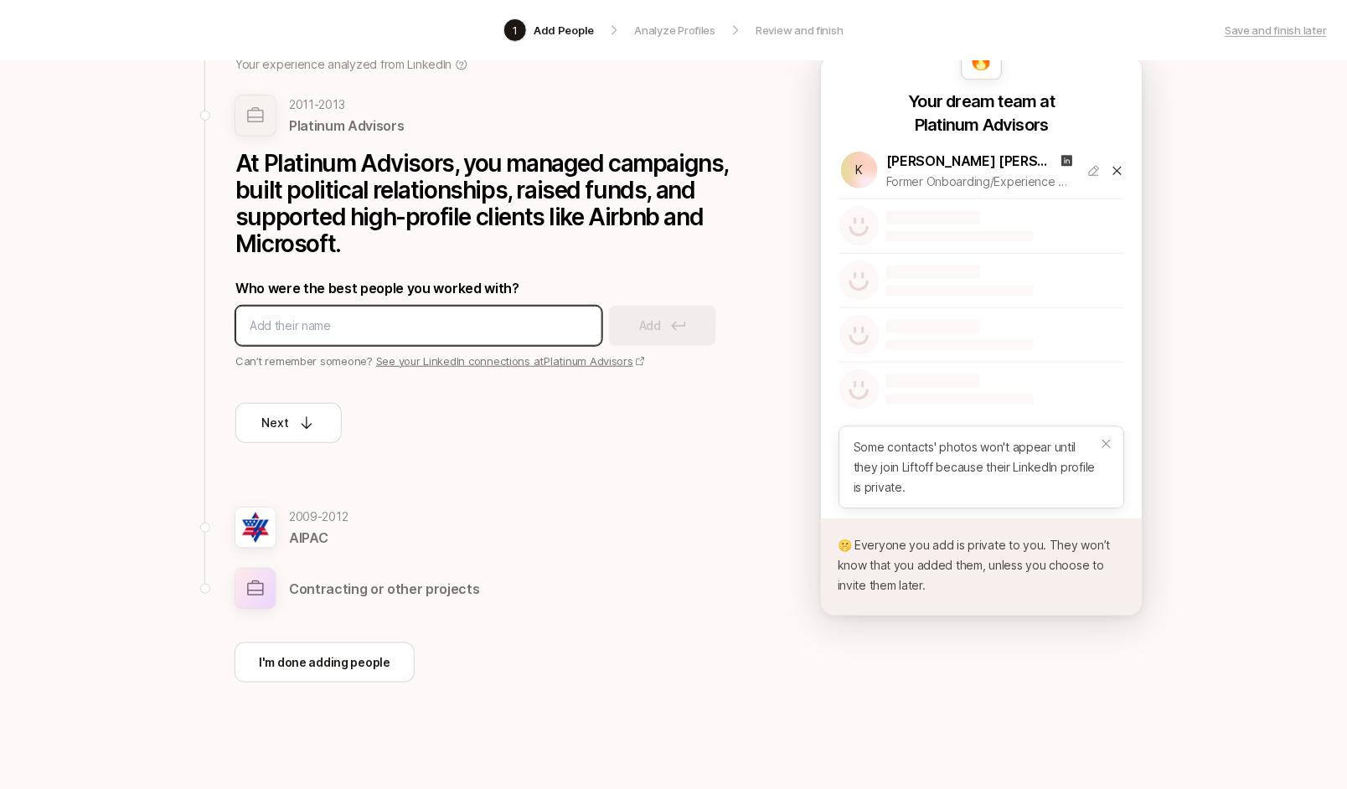
click at [351, 332] on input at bounding box center [419, 326] width 338 height 20
type input "marisol lopez"
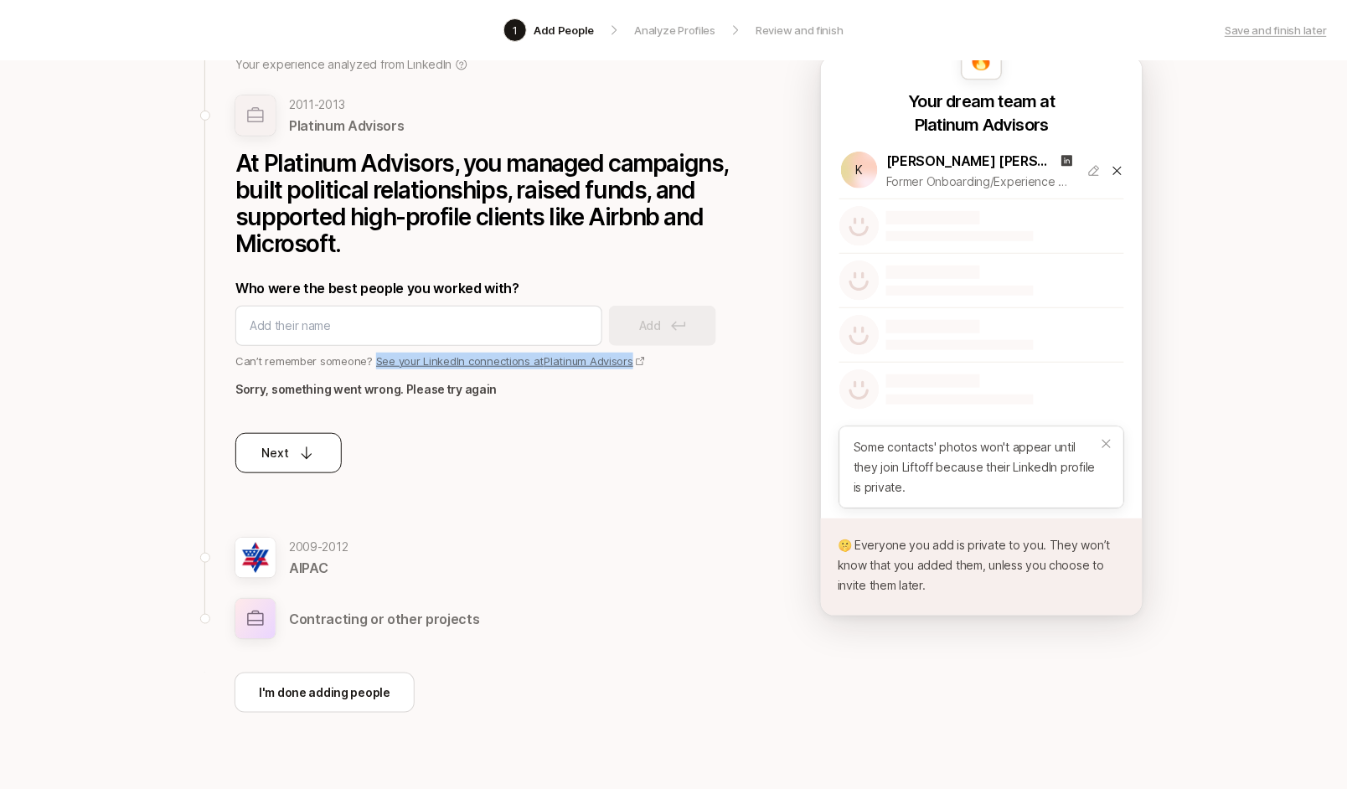
click at [306, 458] on icon at bounding box center [306, 453] width 11 height 13
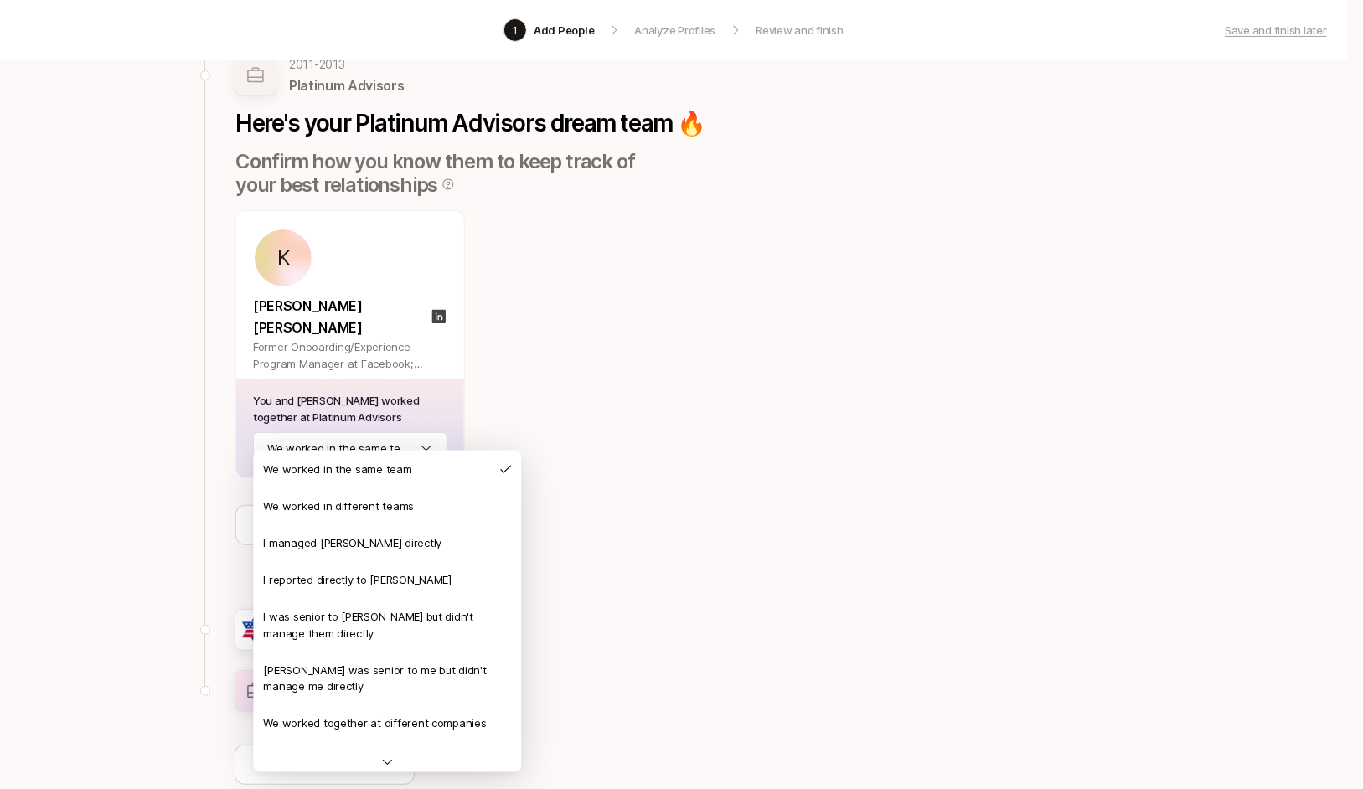
click at [363, 425] on html "1 Add People Analyze Profiles Review and finish Save and finish later Add the b…" at bounding box center [681, 263] width 1363 height 789
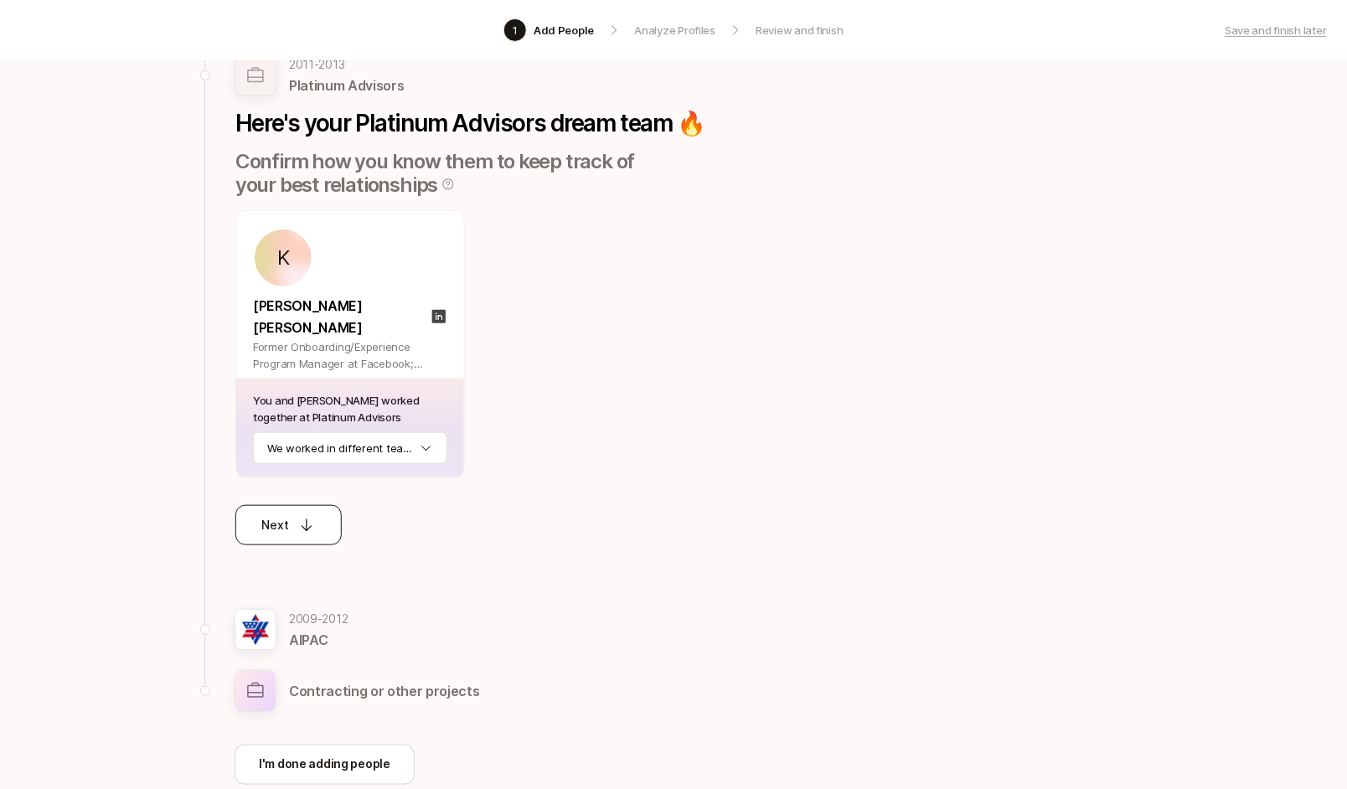
click at [325, 514] on button "Next" at bounding box center [288, 525] width 106 height 40
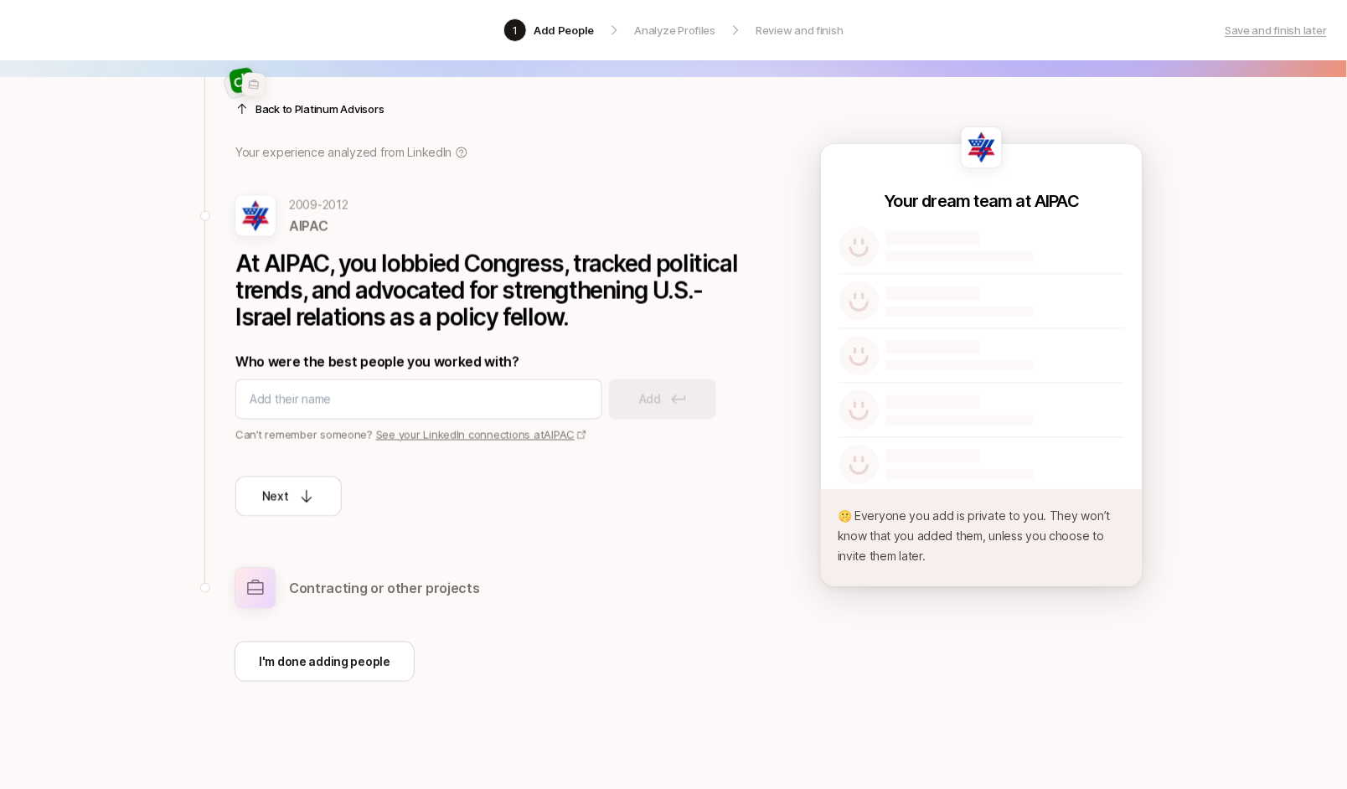
scroll to position [43, 0]
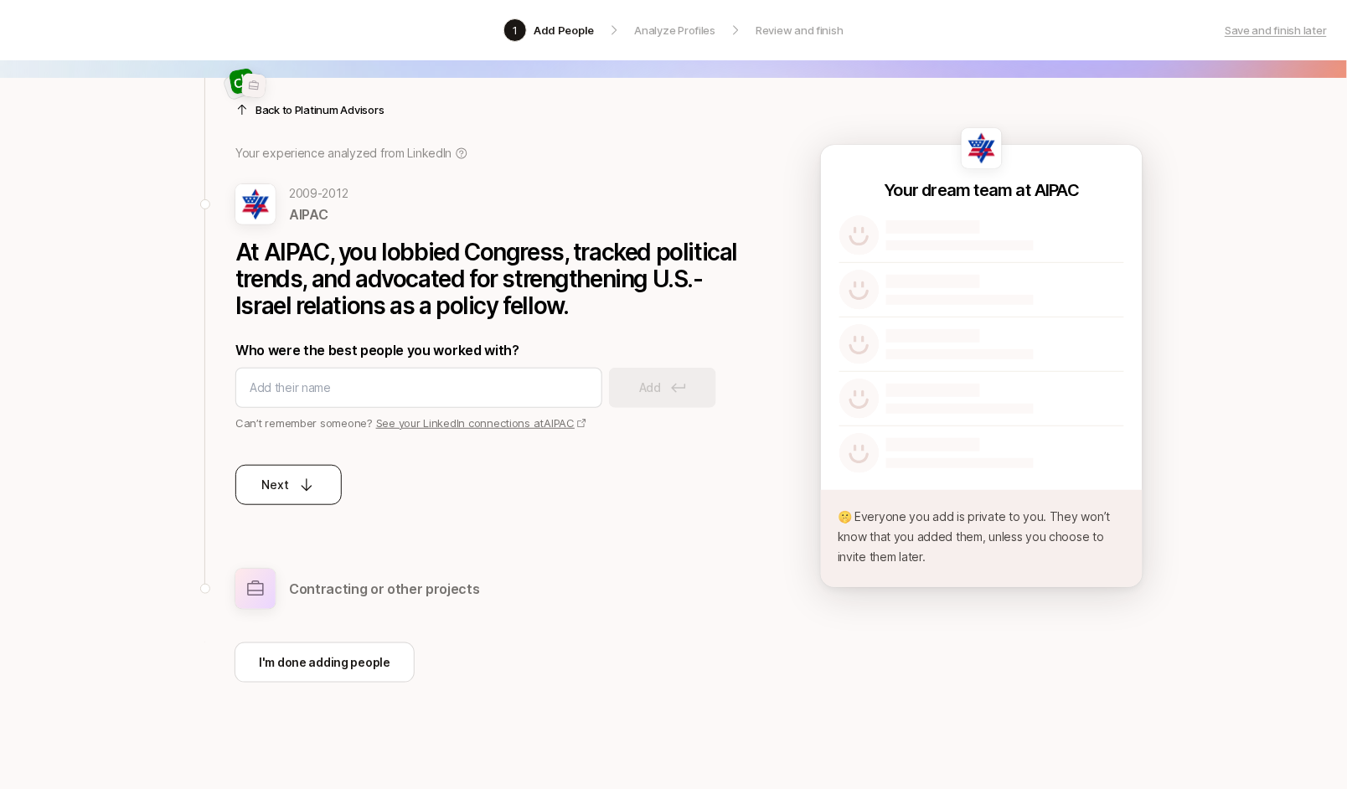
click at [261, 484] on button "Next" at bounding box center [288, 485] width 106 height 40
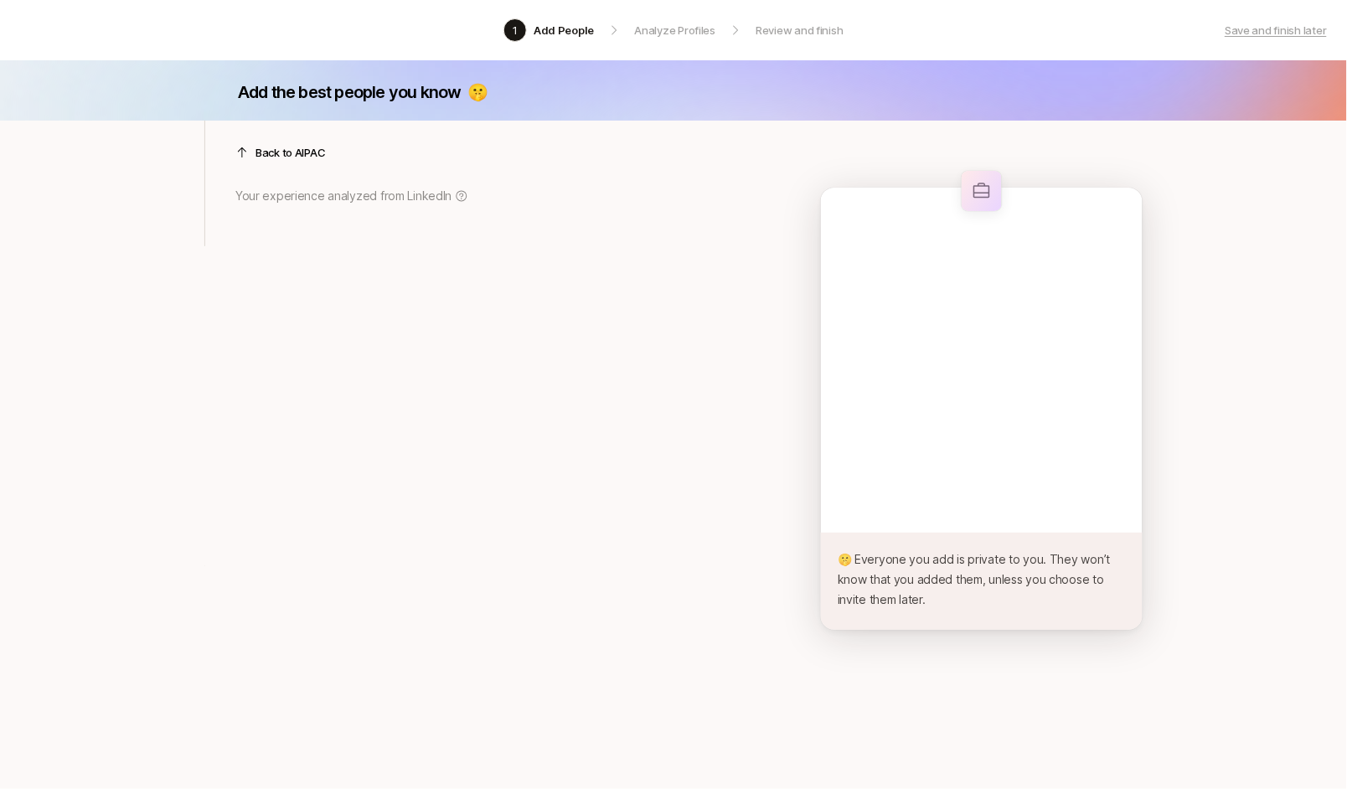
scroll to position [0, 0]
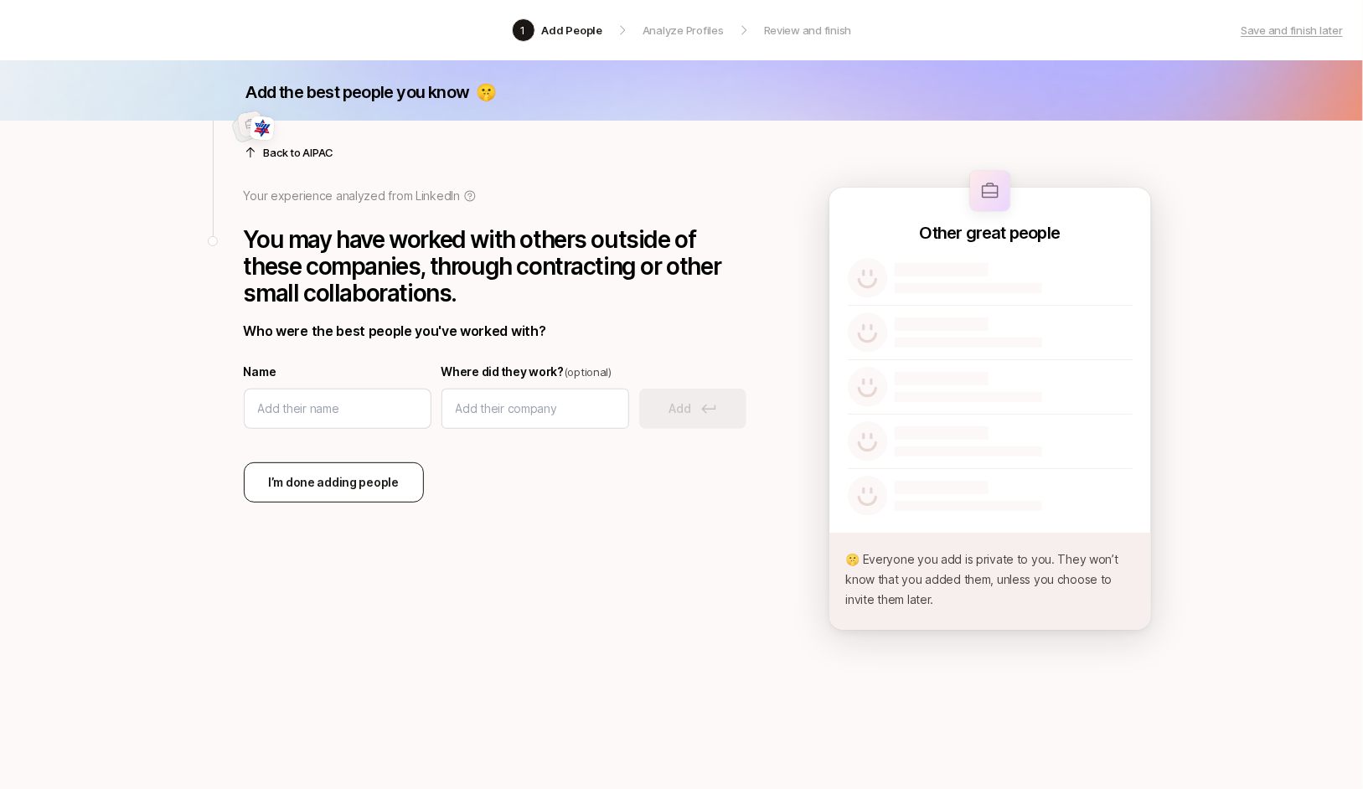
click at [355, 493] on button "I’m done adding people" at bounding box center [334, 482] width 180 height 40
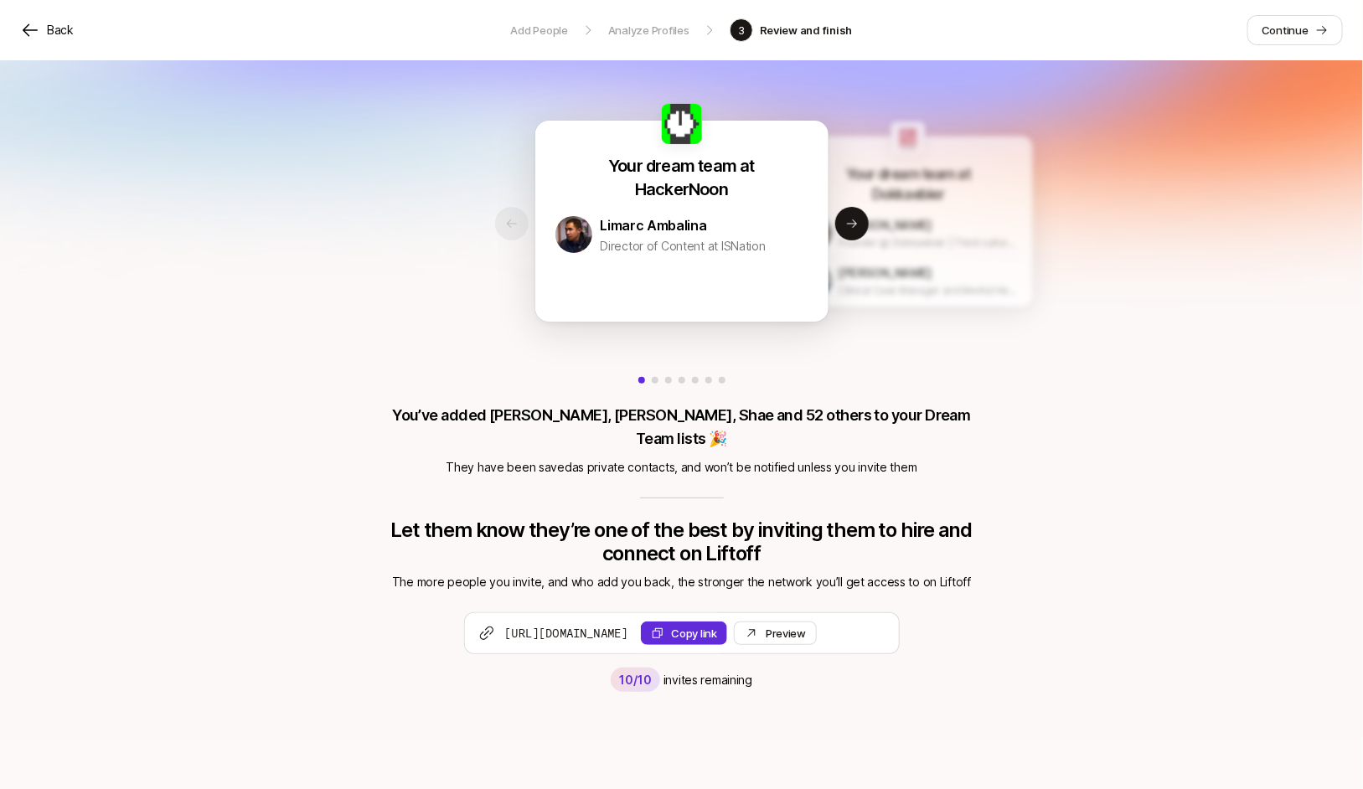
click at [369, 456] on div "Your dream team at HackerNoon Limarc Ambalina Director of Content at ISNation Y…" at bounding box center [681, 399] width 1363 height 678
click at [907, 230] on p "Youngwon Lee" at bounding box center [884, 225] width 93 height 18
click at [860, 230] on button "Next slide" at bounding box center [851, 223] width 33 height 33
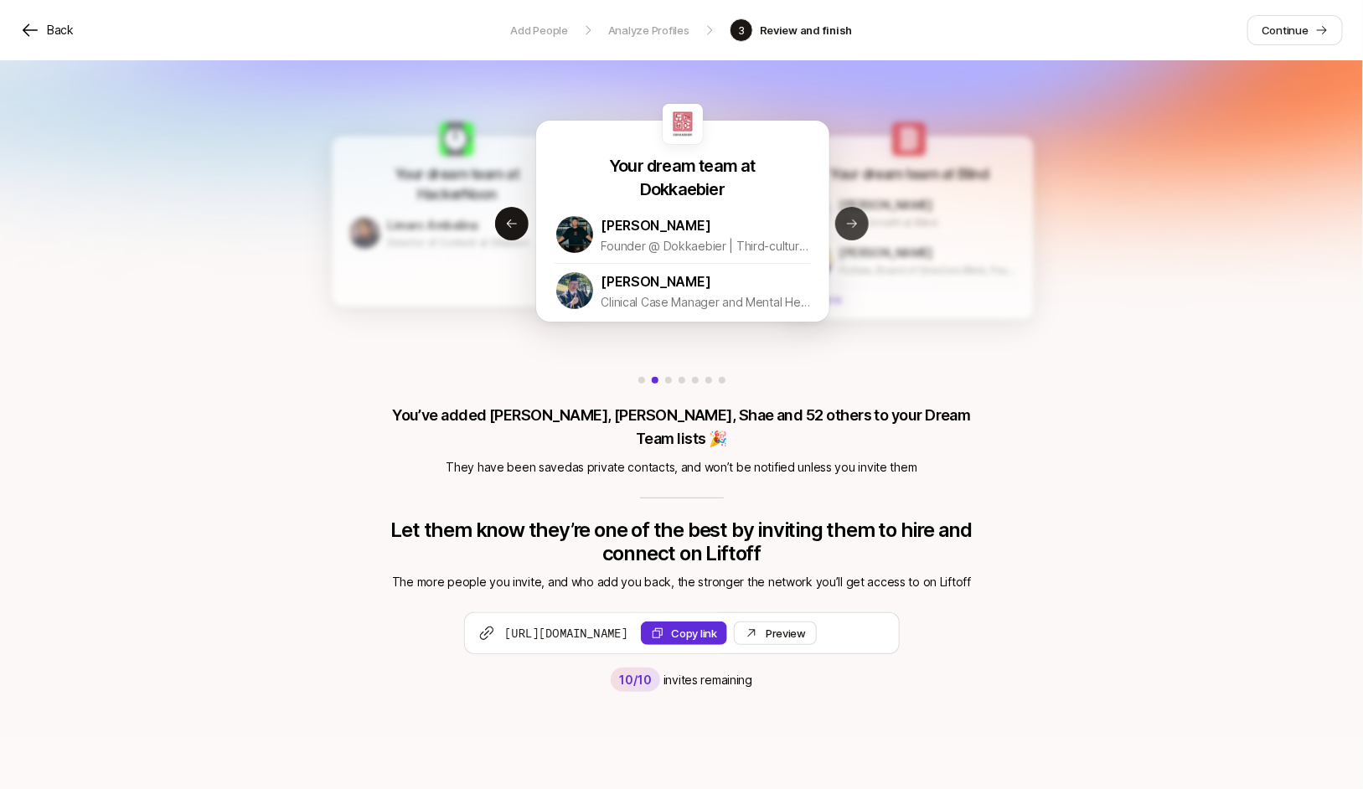
click at [855, 231] on button "Next slide" at bounding box center [851, 223] width 33 height 33
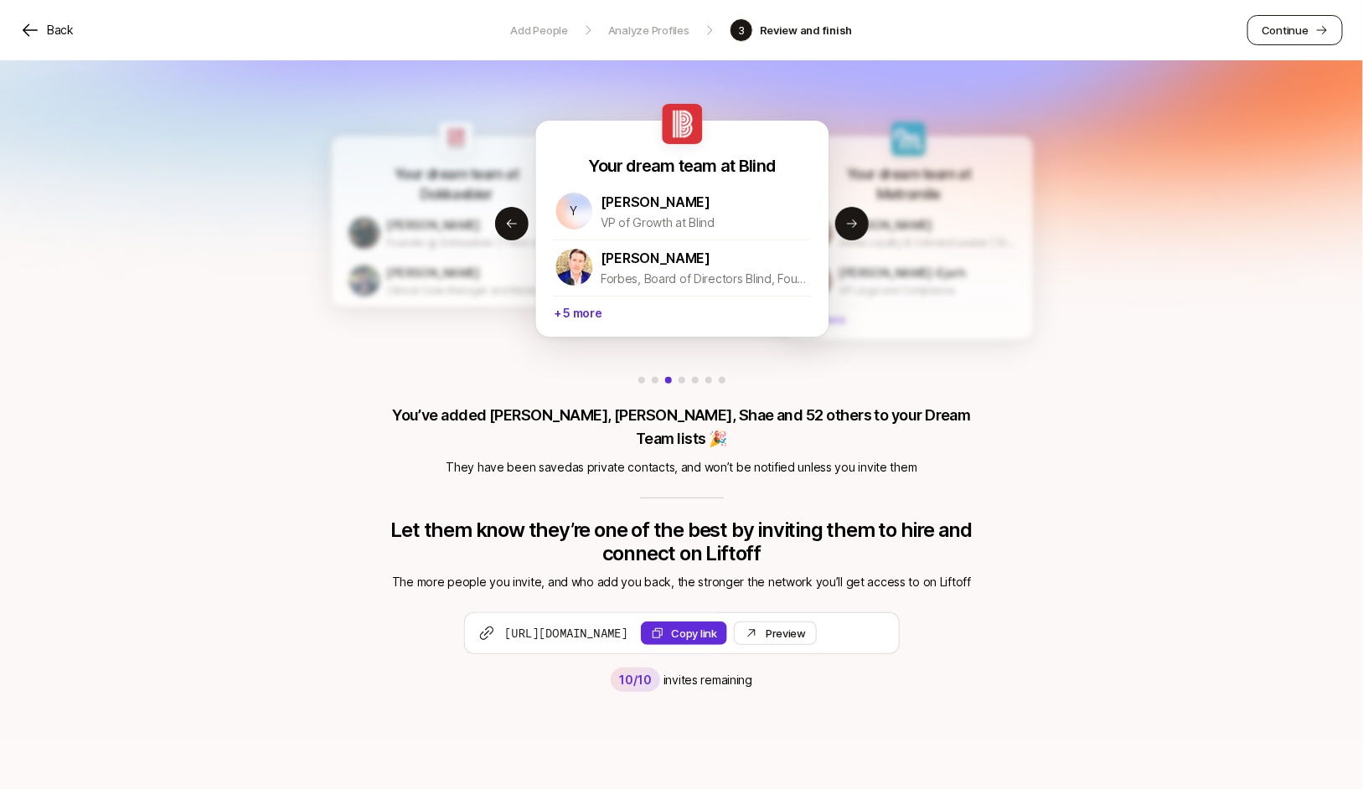
click at [1296, 29] on p "Continue" at bounding box center [1284, 30] width 47 height 17
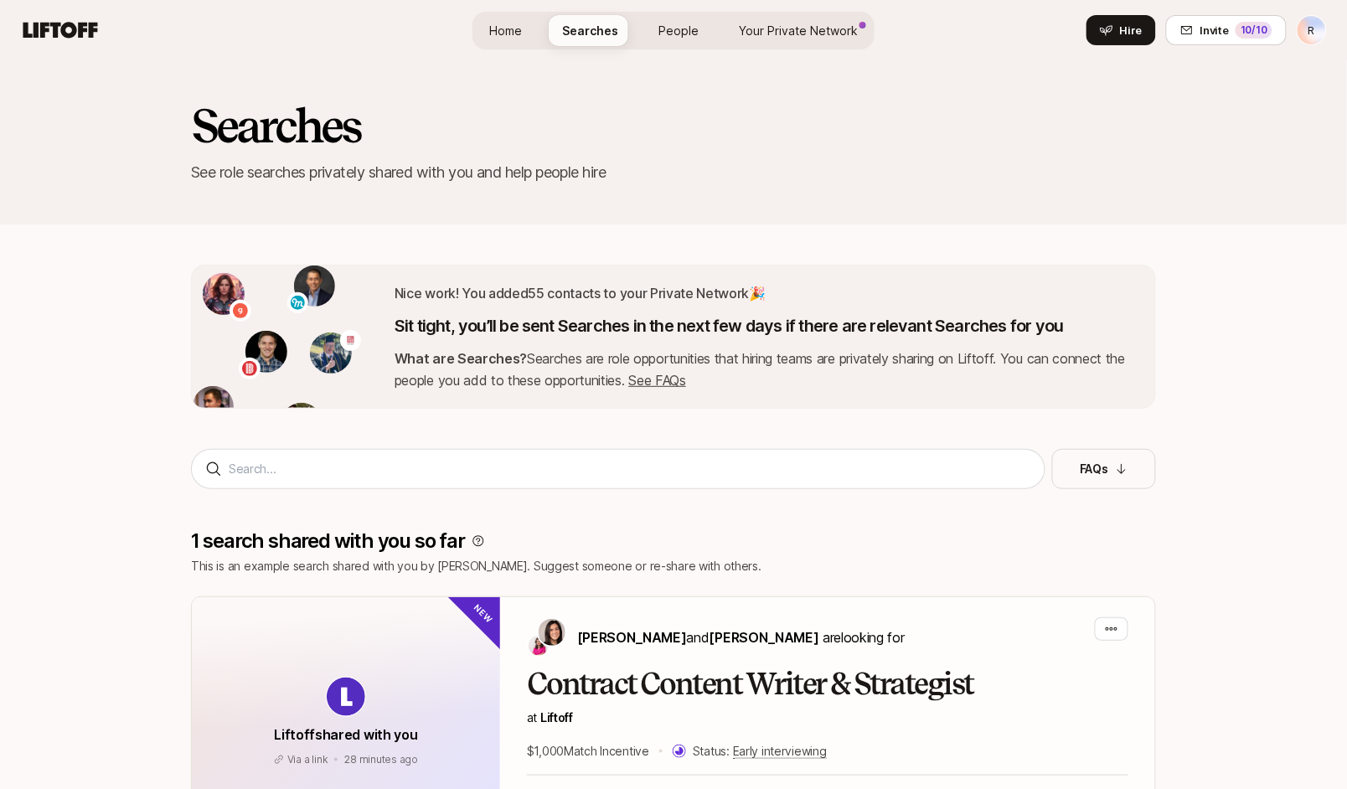
click at [672, 28] on span "People" at bounding box center [678, 31] width 40 height 18
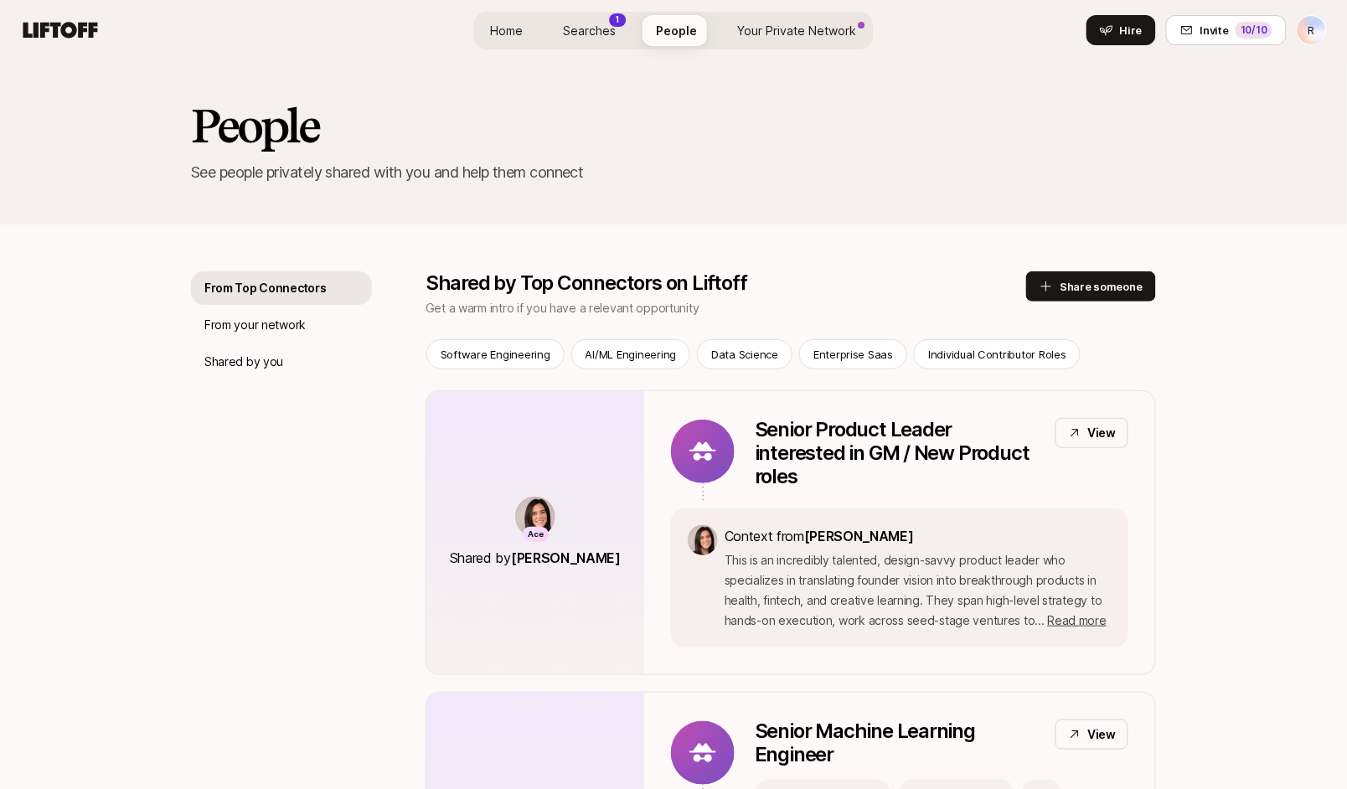
click at [817, 26] on span "Your Private Network" at bounding box center [797, 31] width 119 height 18
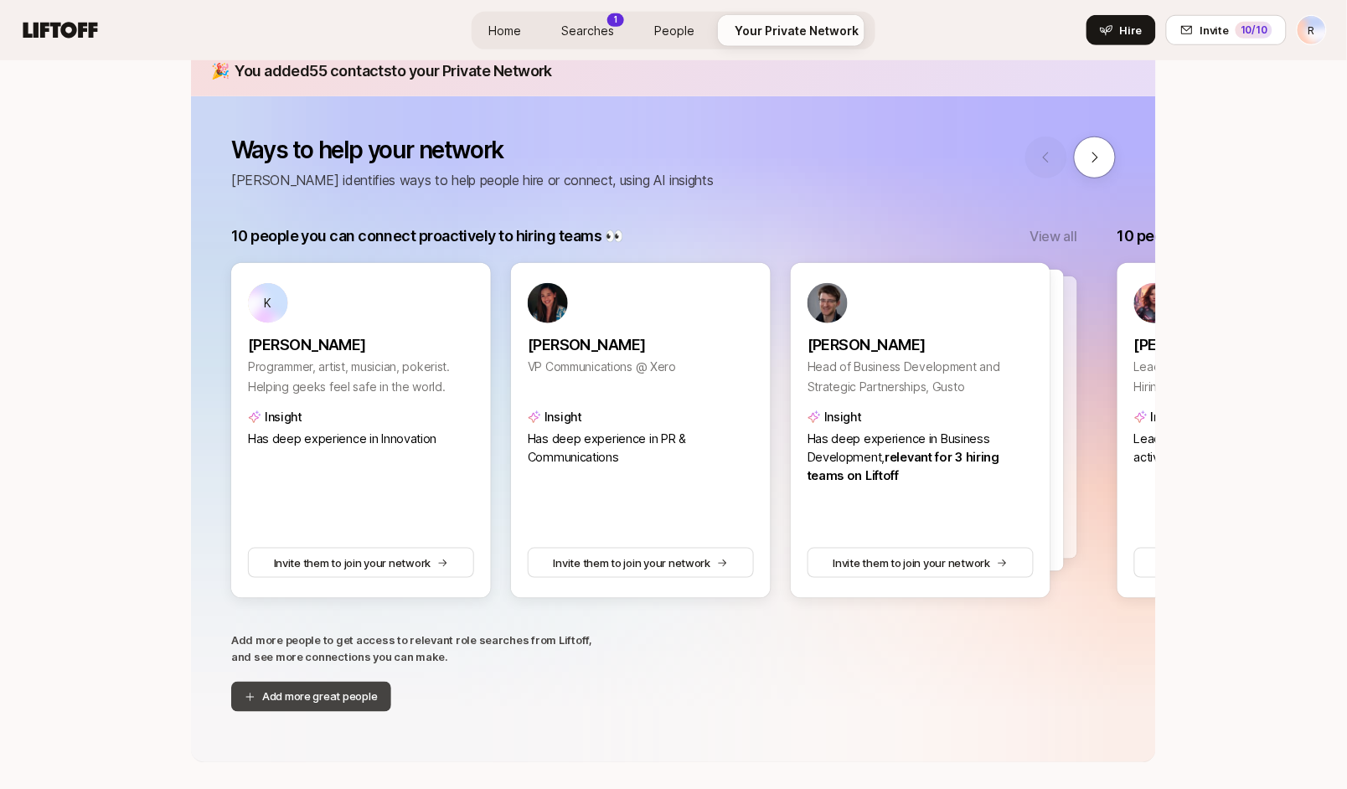
click at [365, 697] on button "Add more great people" at bounding box center [311, 697] width 160 height 30
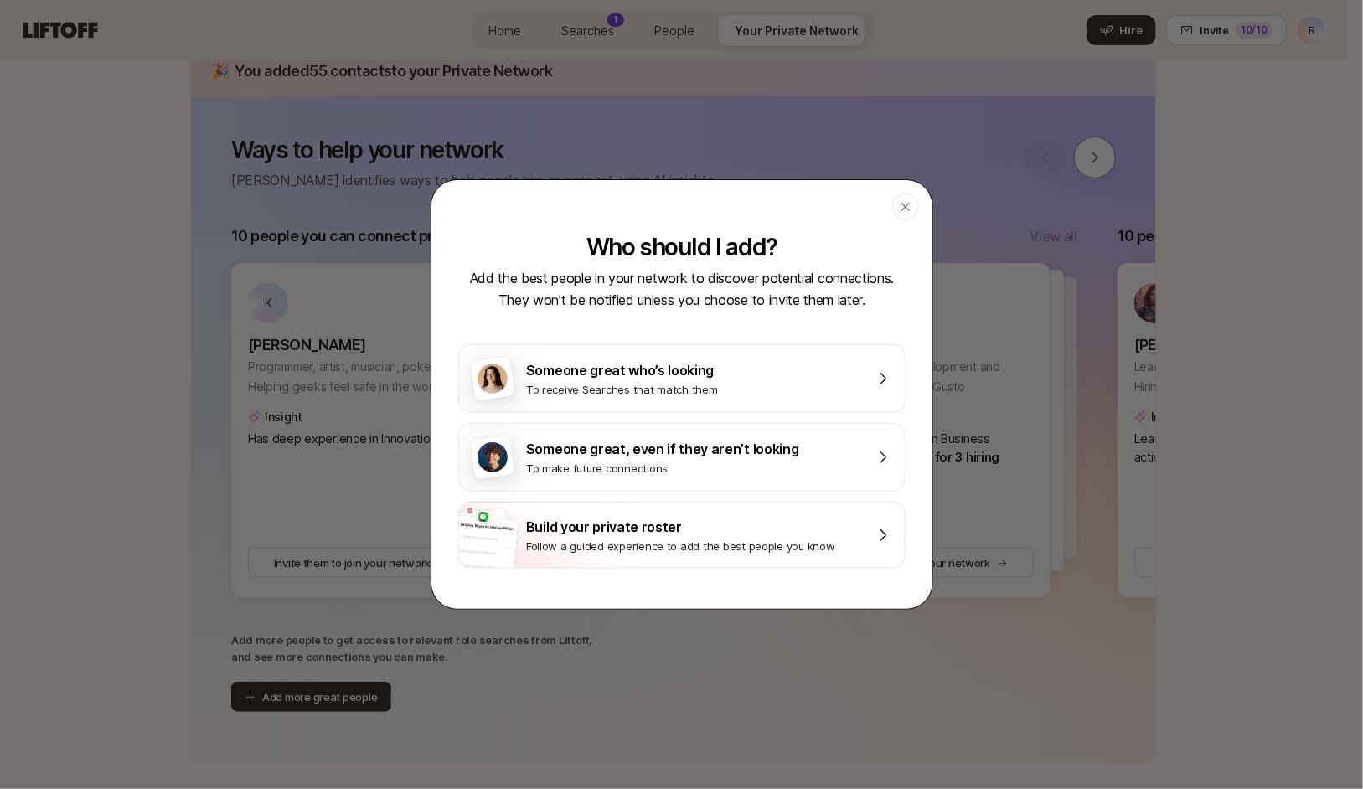
click at [897, 218] on button "Close" at bounding box center [905, 206] width 27 height 27
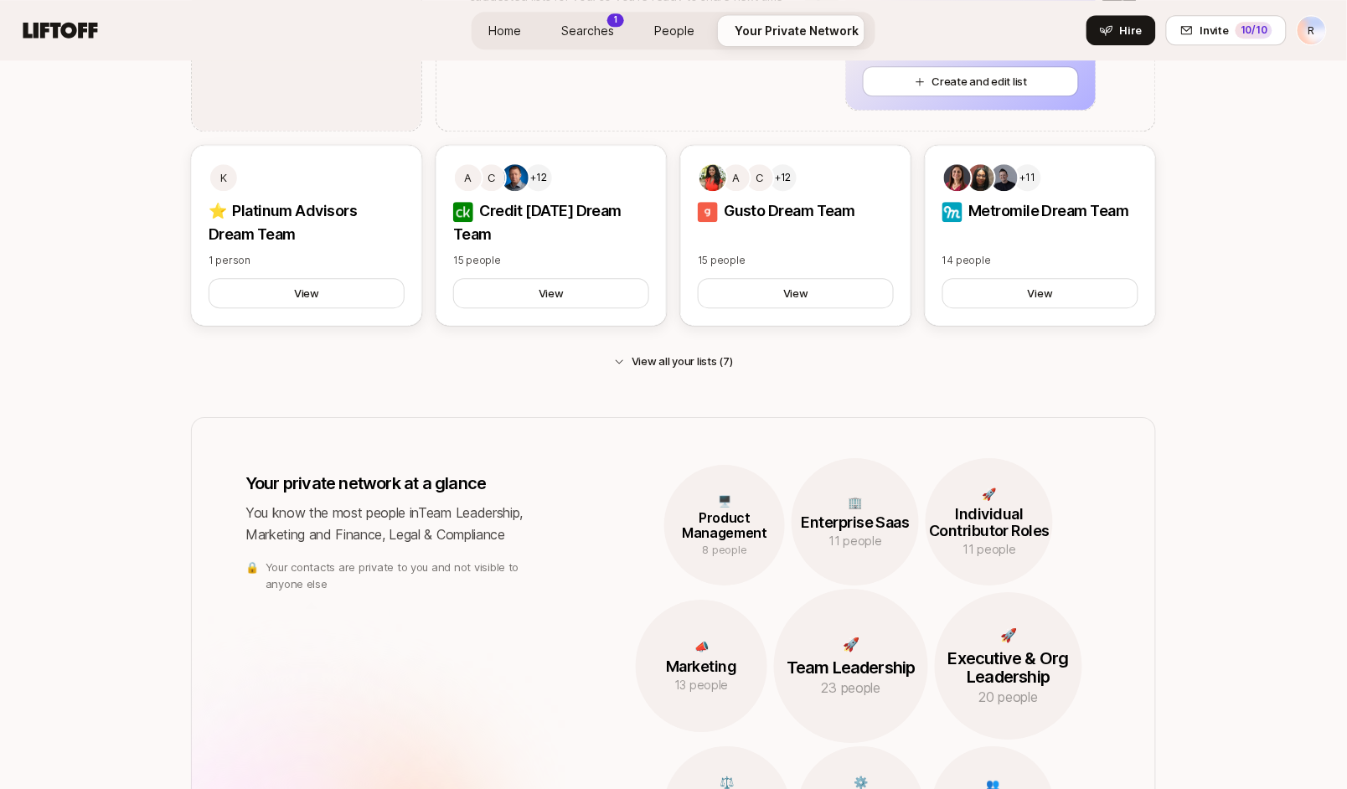
scroll to position [1242, 0]
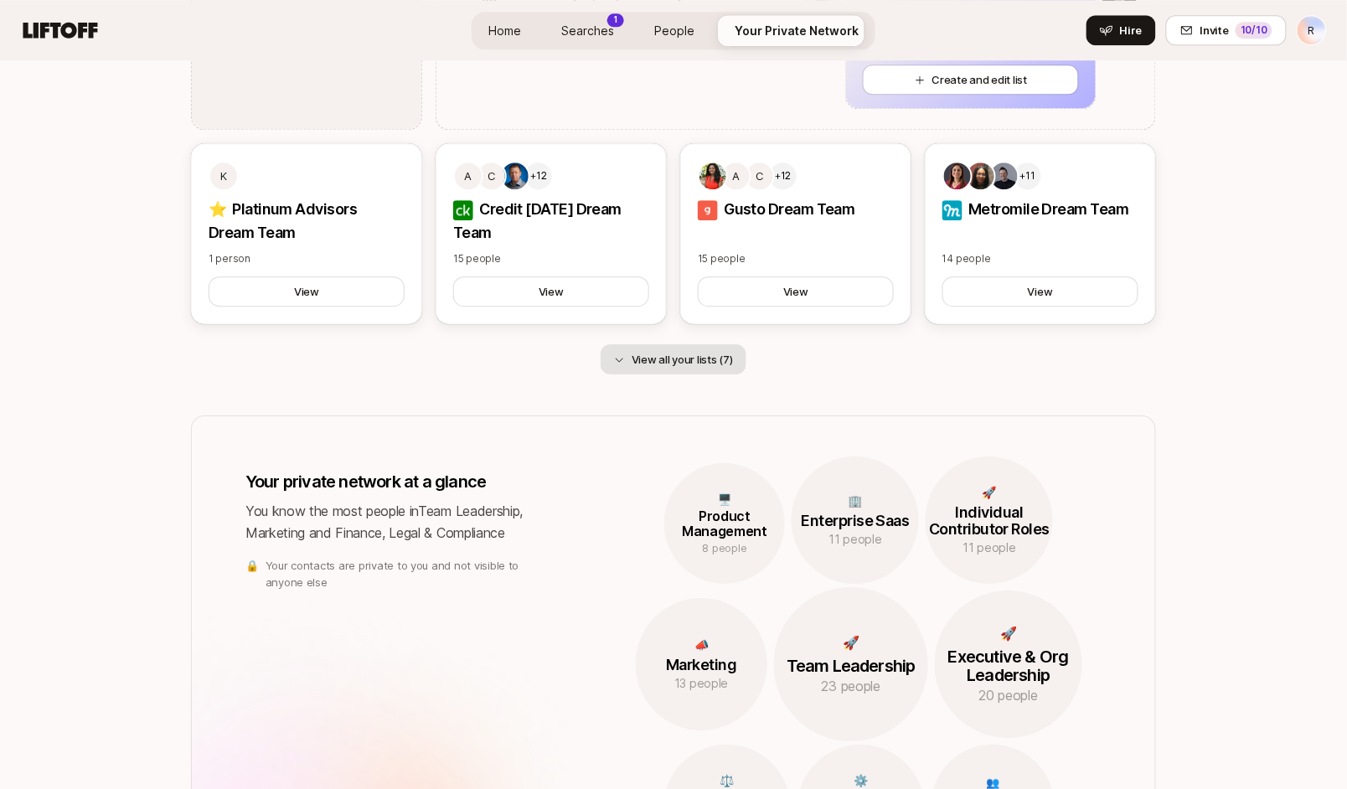
click at [692, 366] on button "View all your lists (7)" at bounding box center [673, 359] width 146 height 30
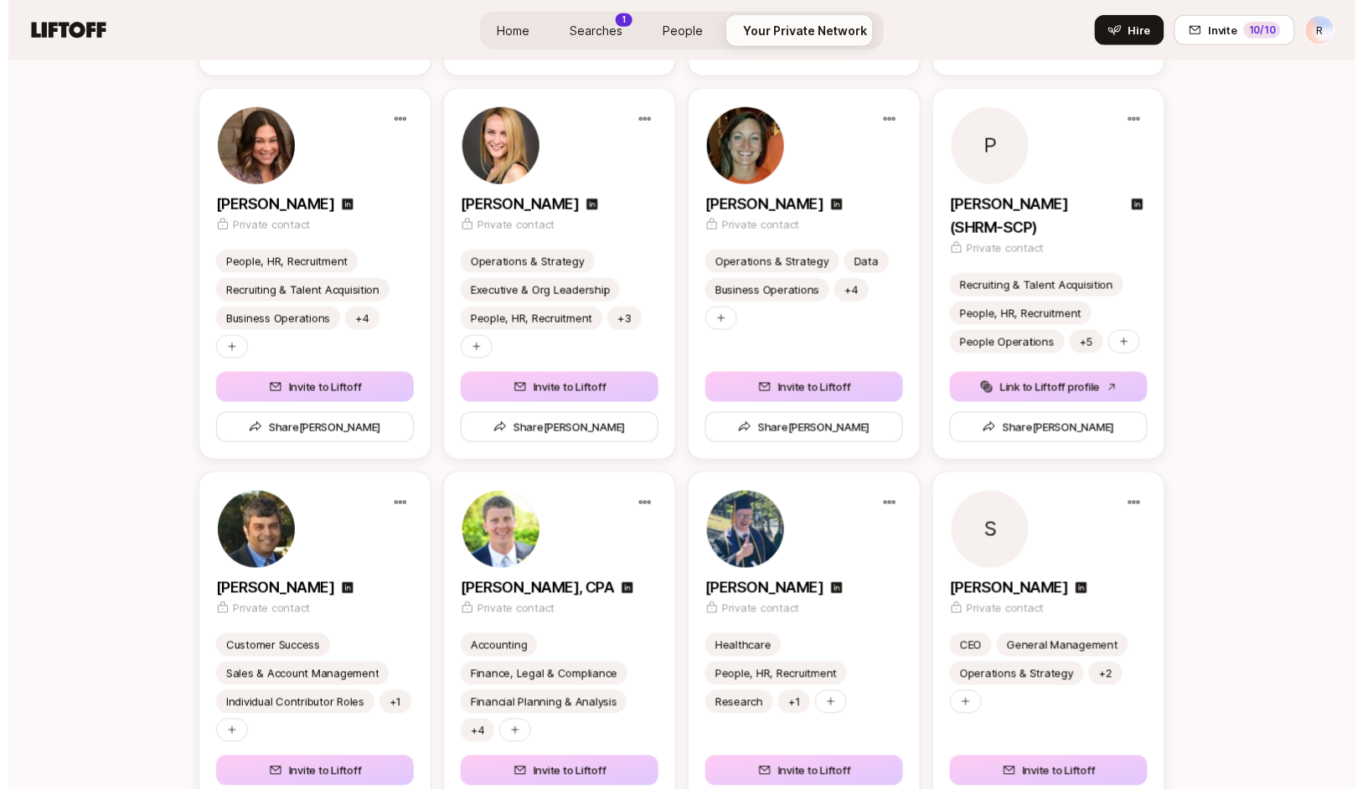
scroll to position [7077, 0]
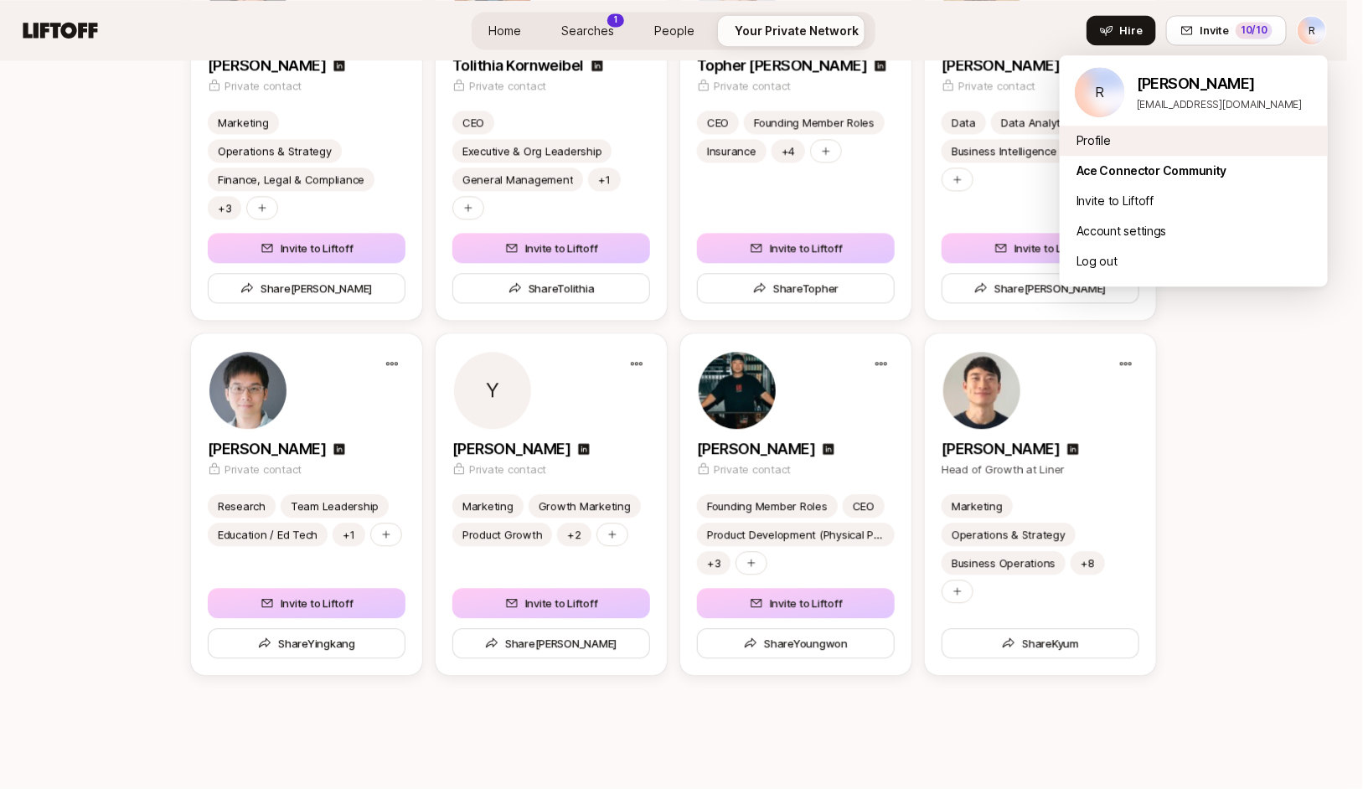
click at [1103, 145] on div "Profile" at bounding box center [1193, 141] width 268 height 30
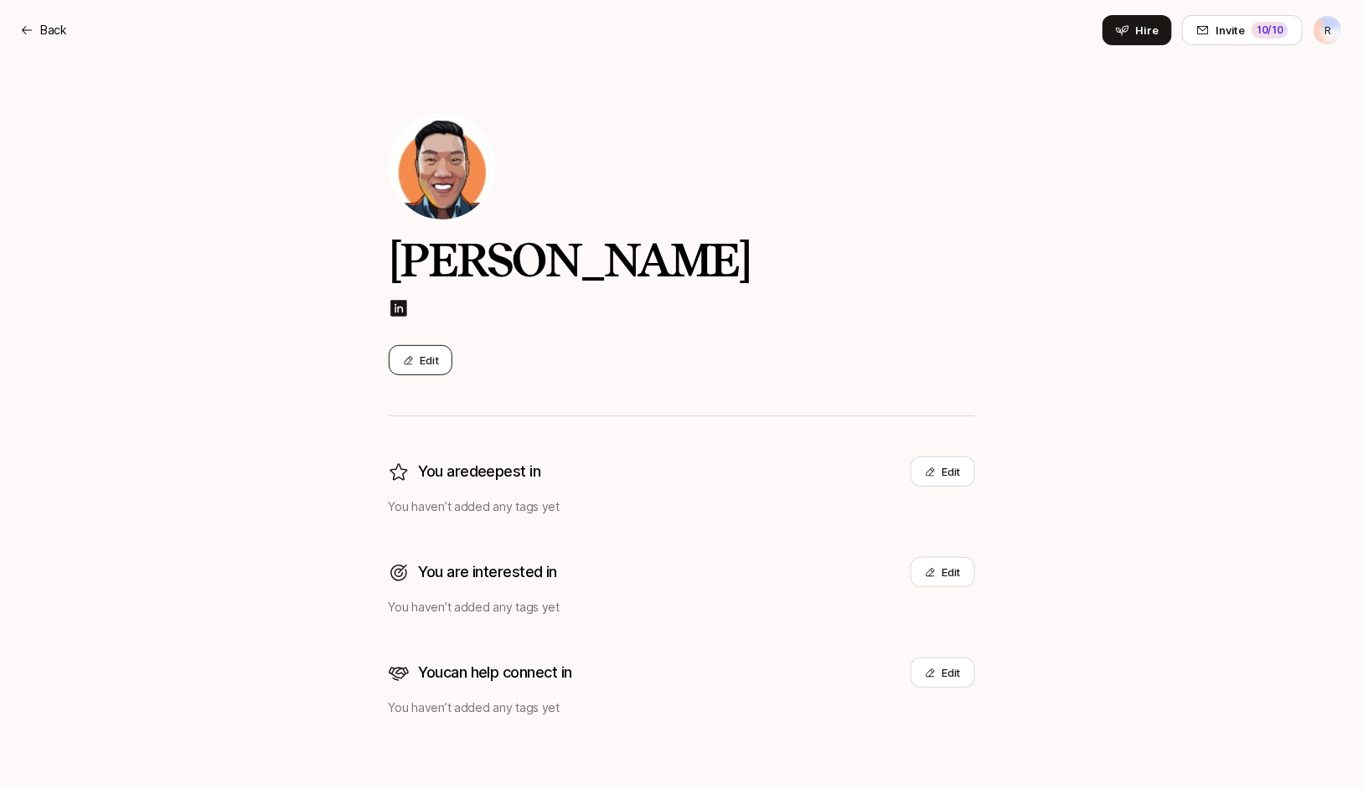
click at [434, 356] on button "Edit" at bounding box center [421, 360] width 64 height 30
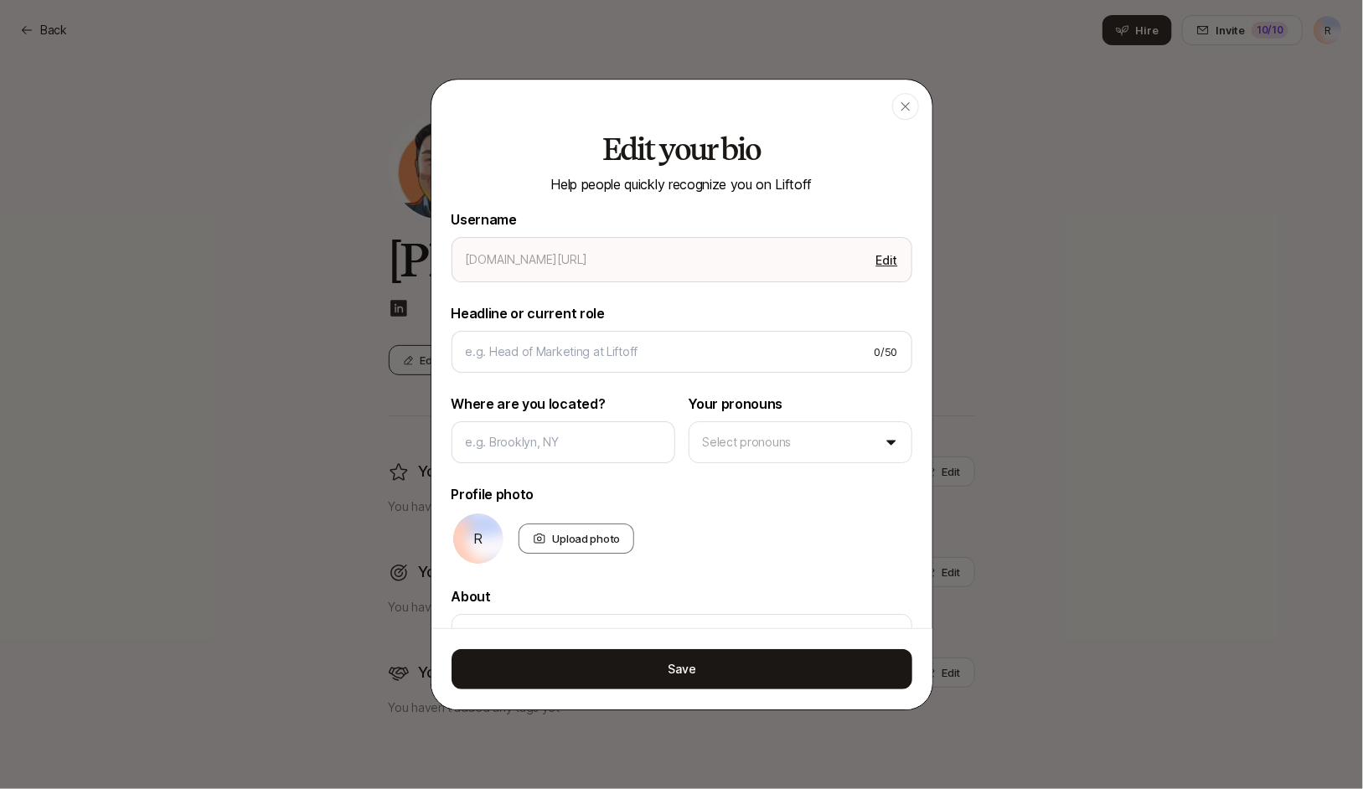
type textarea "x"
type input "rick-chen"
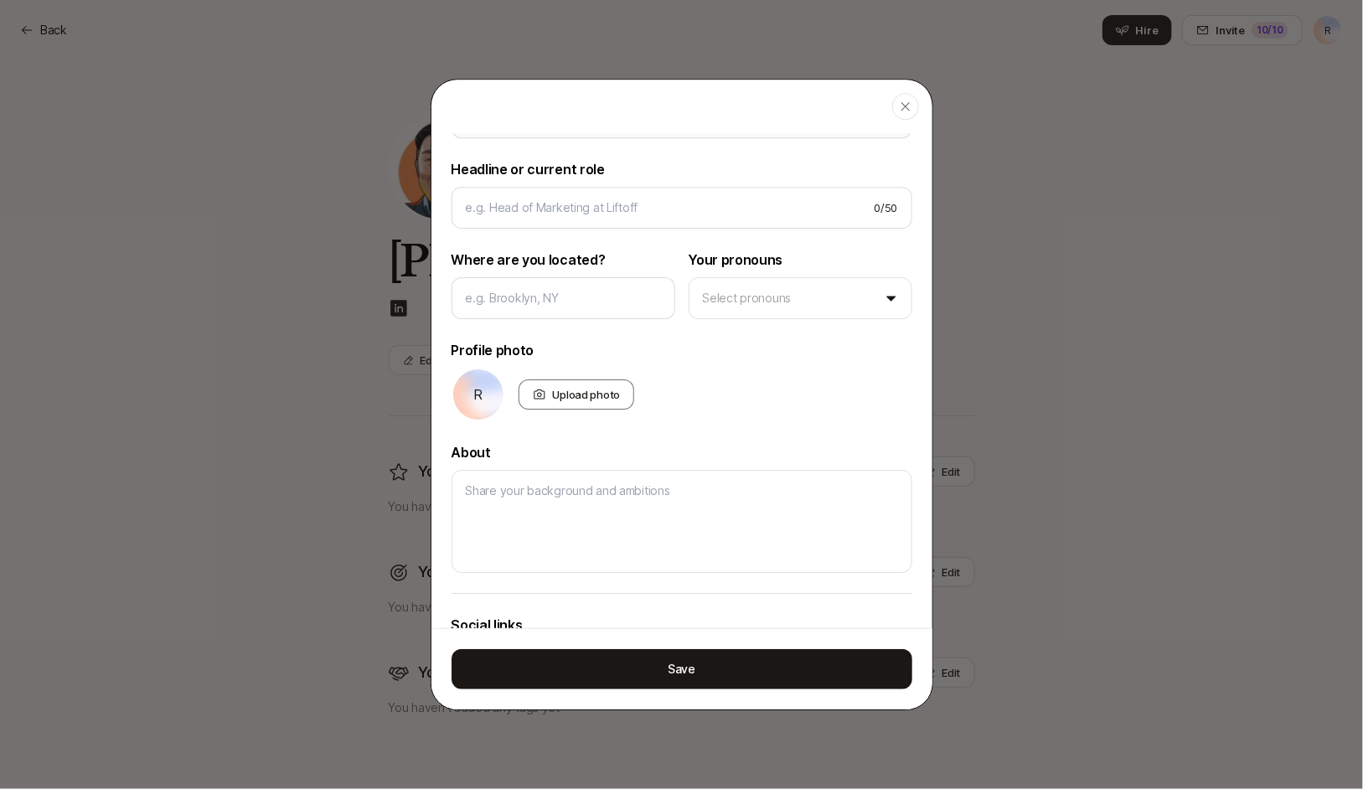
scroll to position [325, 0]
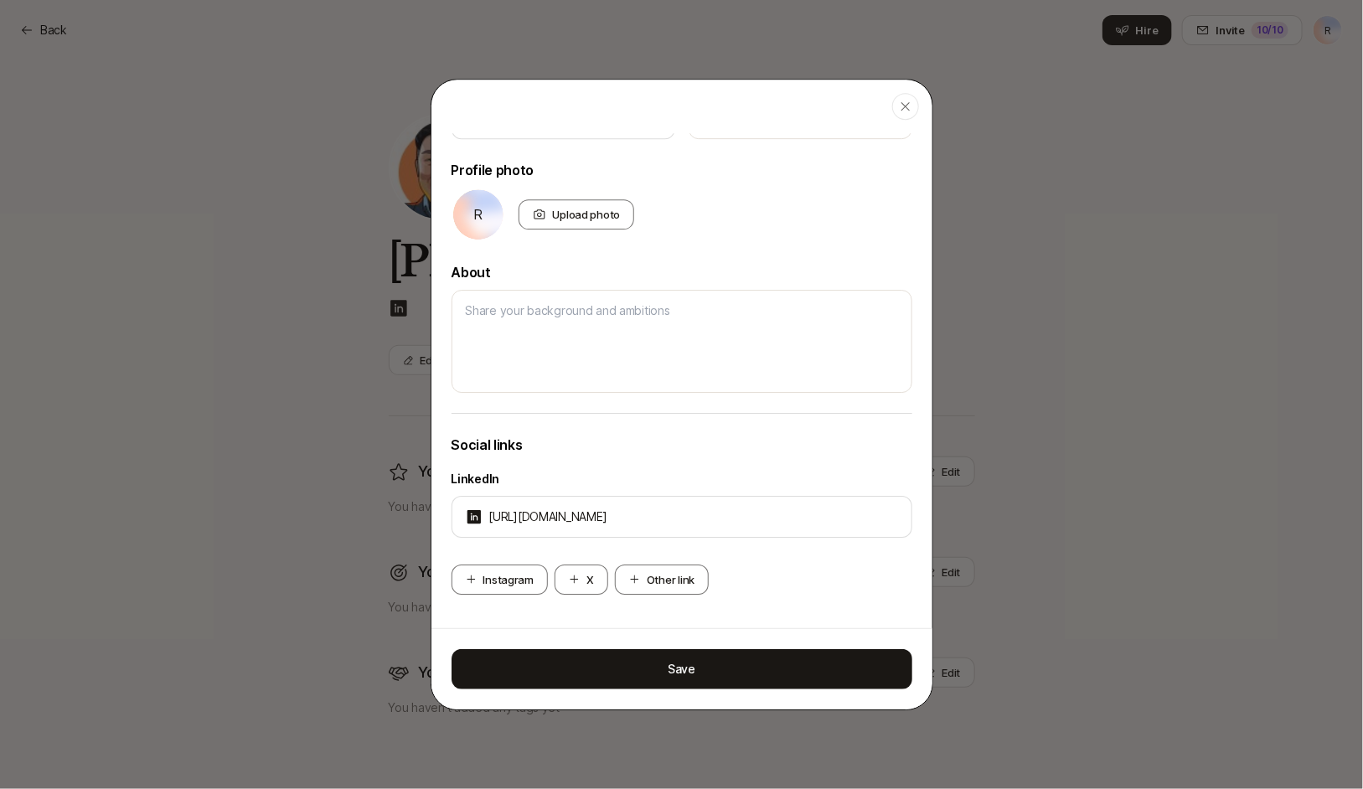
click at [899, 100] on icon "button" at bounding box center [905, 106] width 13 height 13
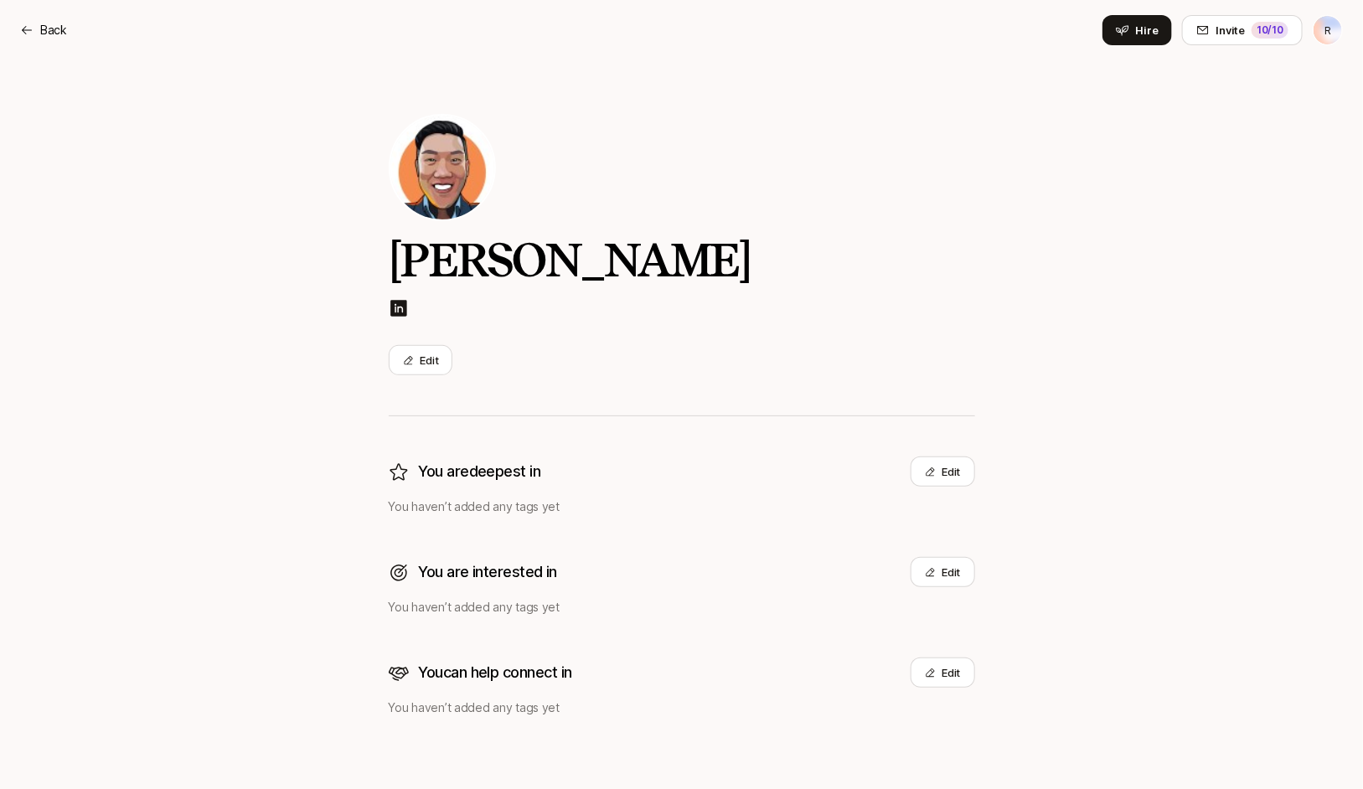
click at [1318, 26] on html "Back R Back Hire Invite 10 /10 R Rick Chen Edit You are deepest in Edit You hav…" at bounding box center [681, 394] width 1363 height 789
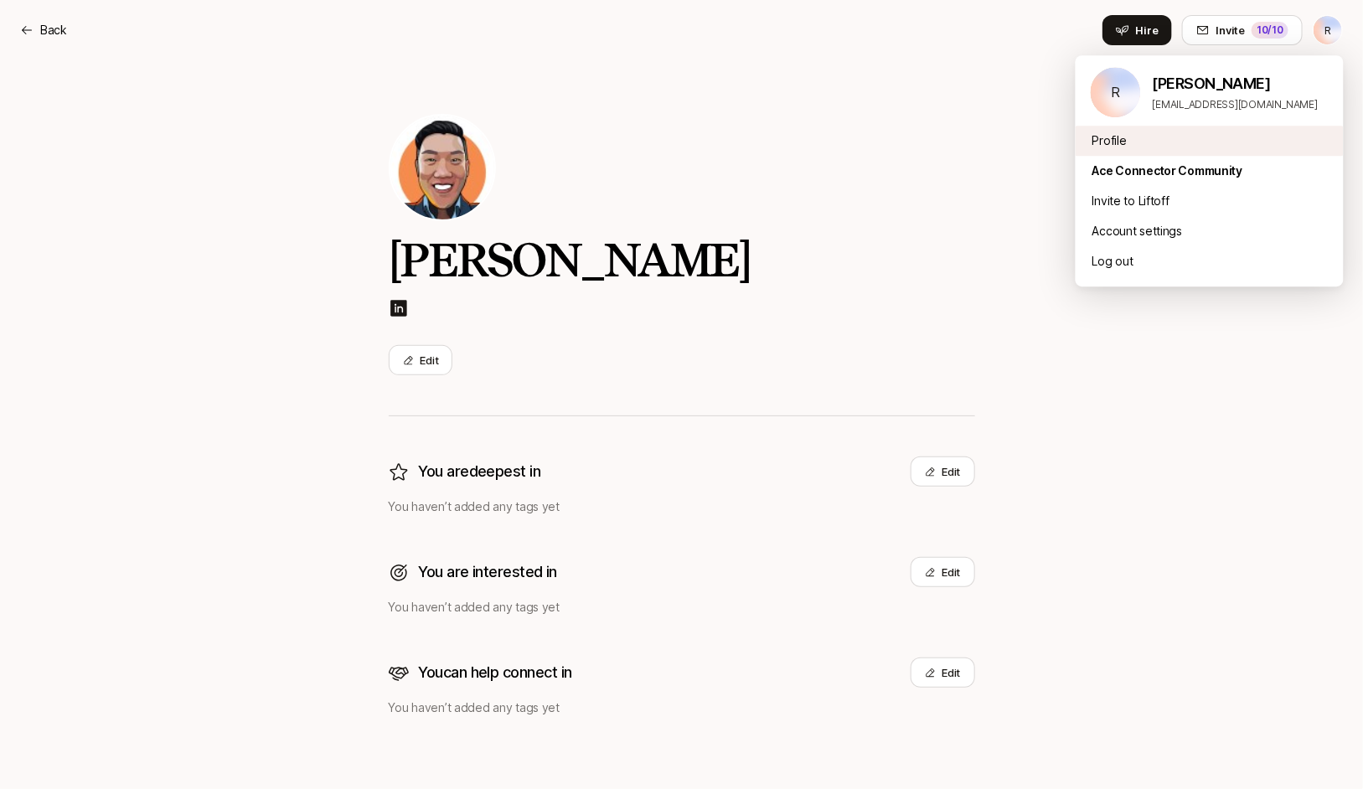
click at [1143, 142] on div "Profile" at bounding box center [1209, 141] width 268 height 30
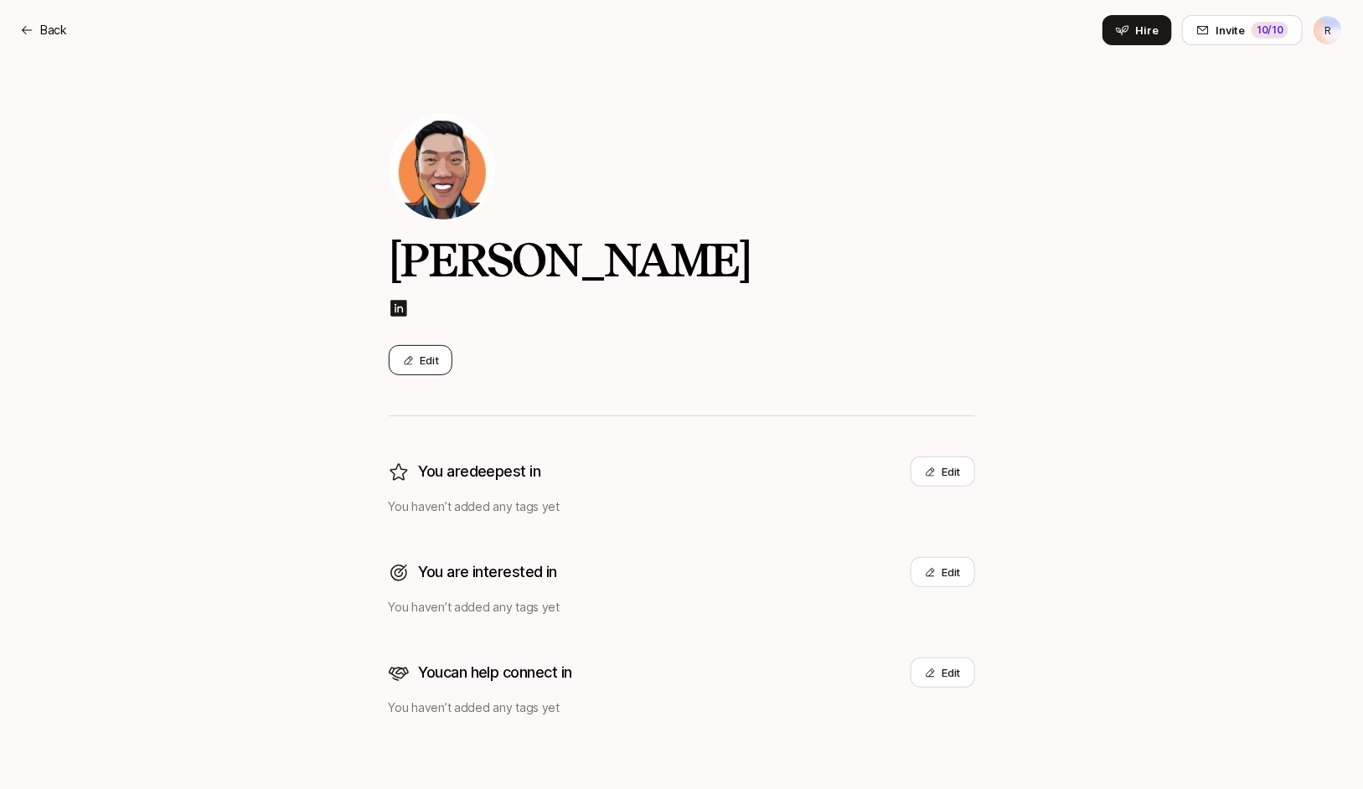
click at [428, 368] on button "Edit" at bounding box center [421, 360] width 64 height 30
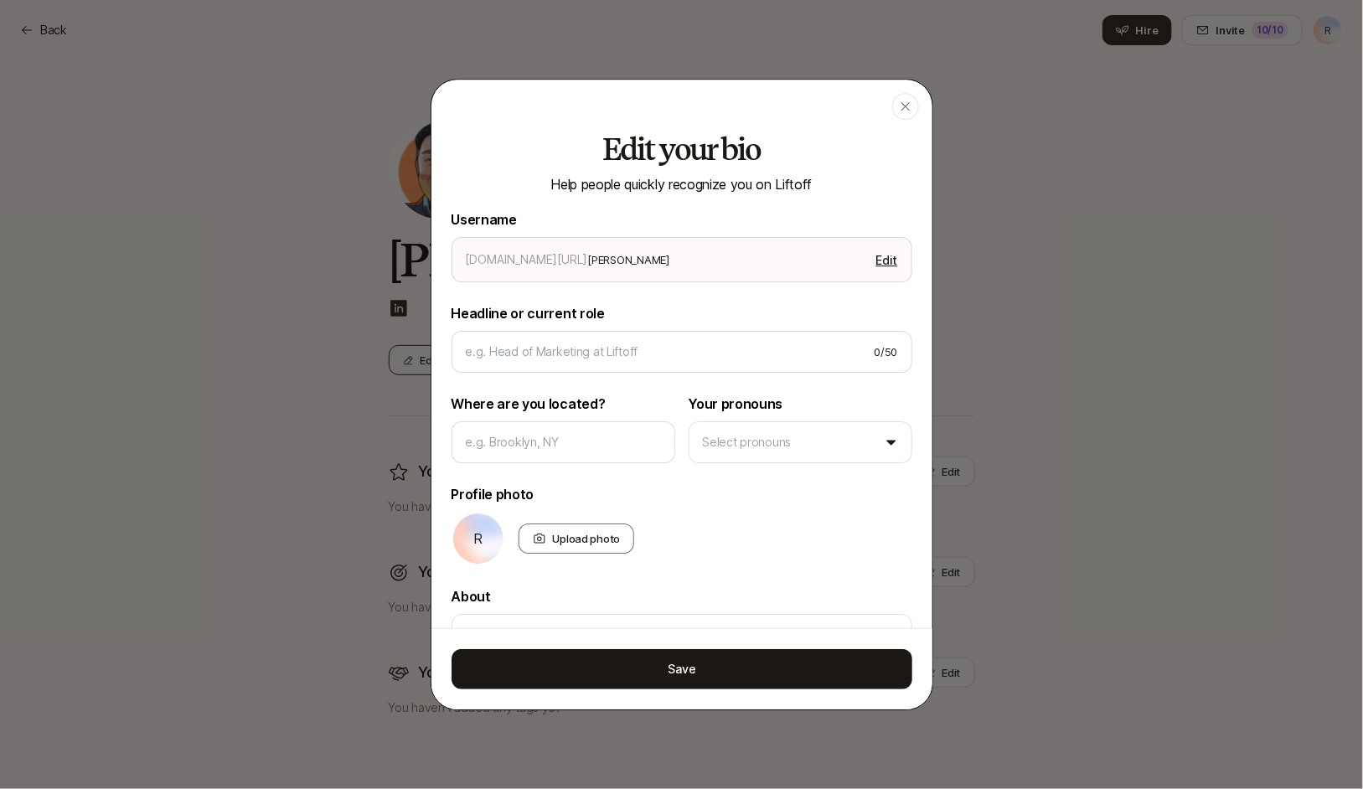
type textarea "x"
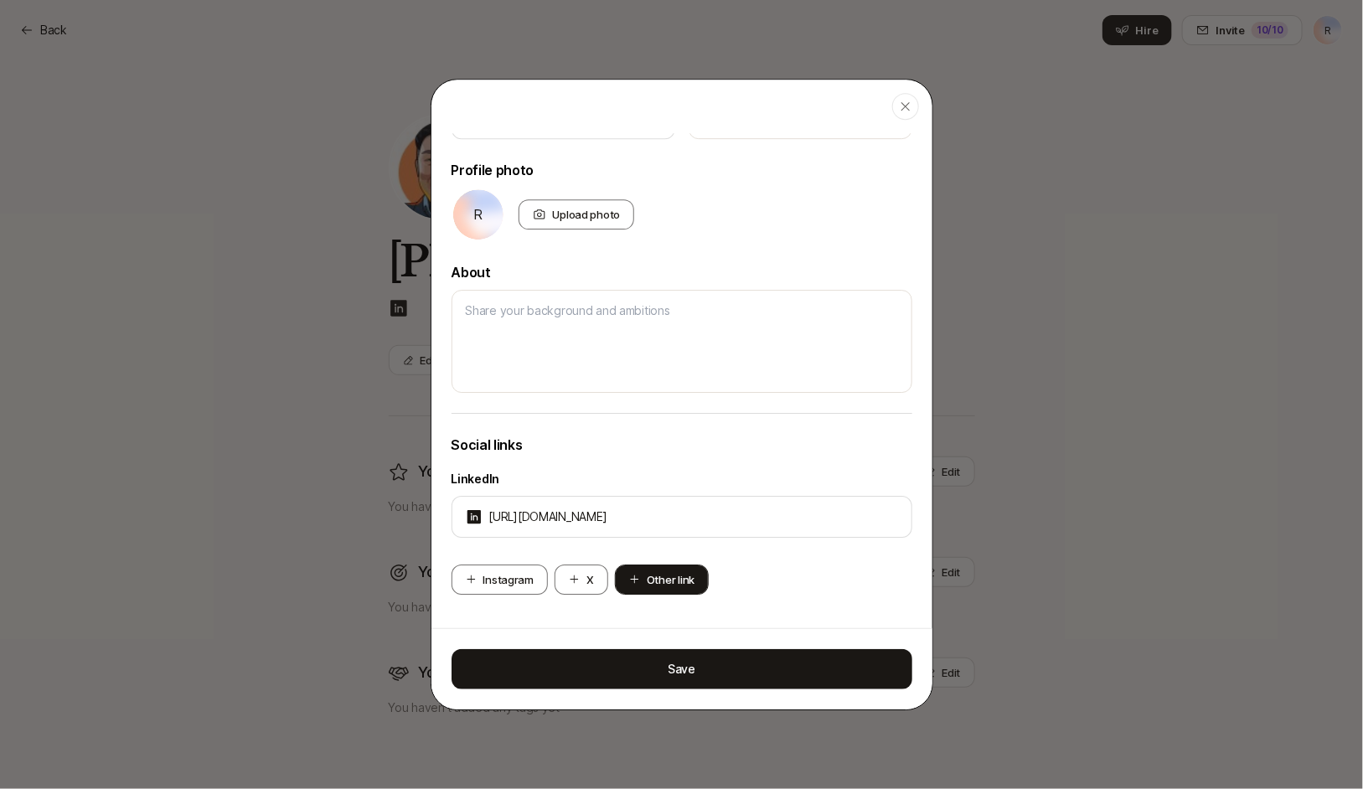
click at [675, 581] on button "Other link" at bounding box center [662, 579] width 94 height 30
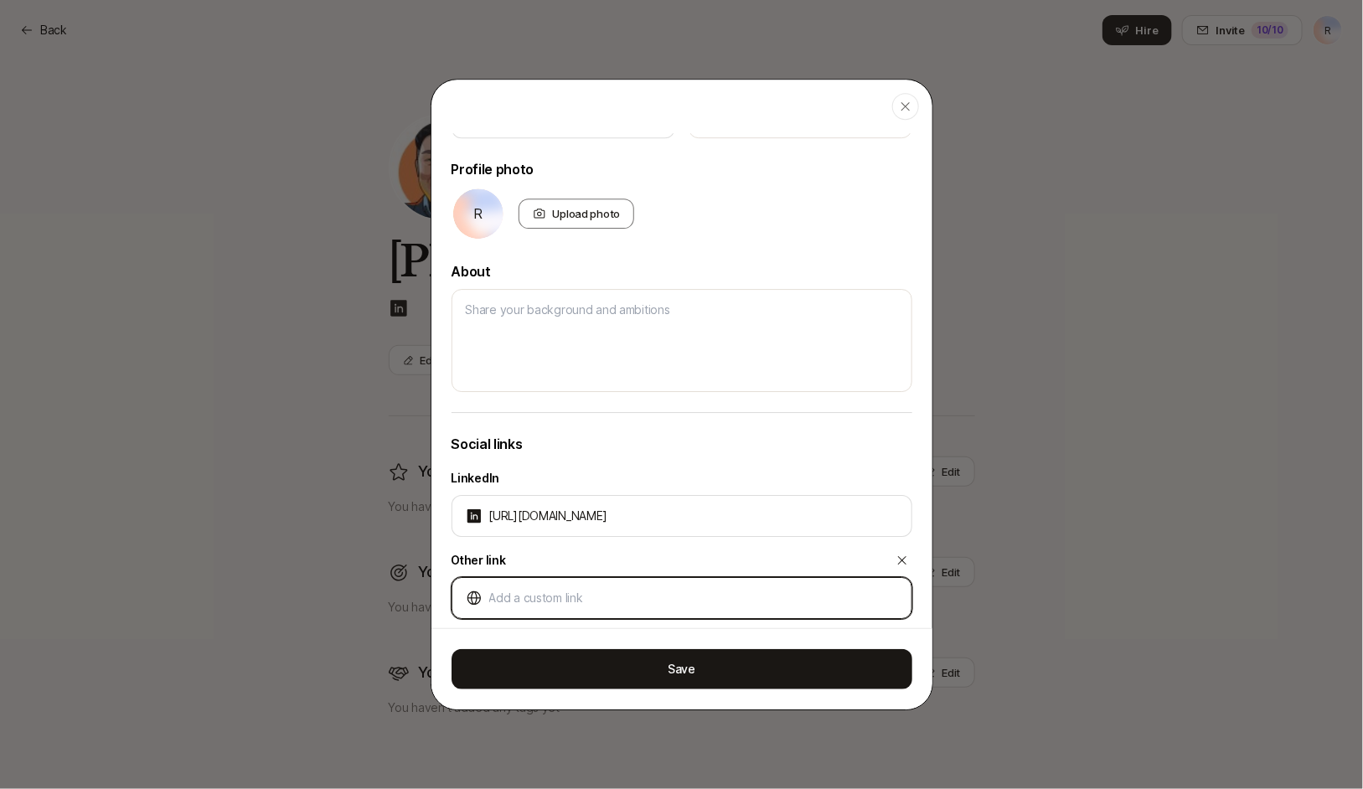
click at [666, 602] on input at bounding box center [693, 598] width 409 height 20
paste input "https://muckrack.com/rick-chen-cal"
type textarea "x"
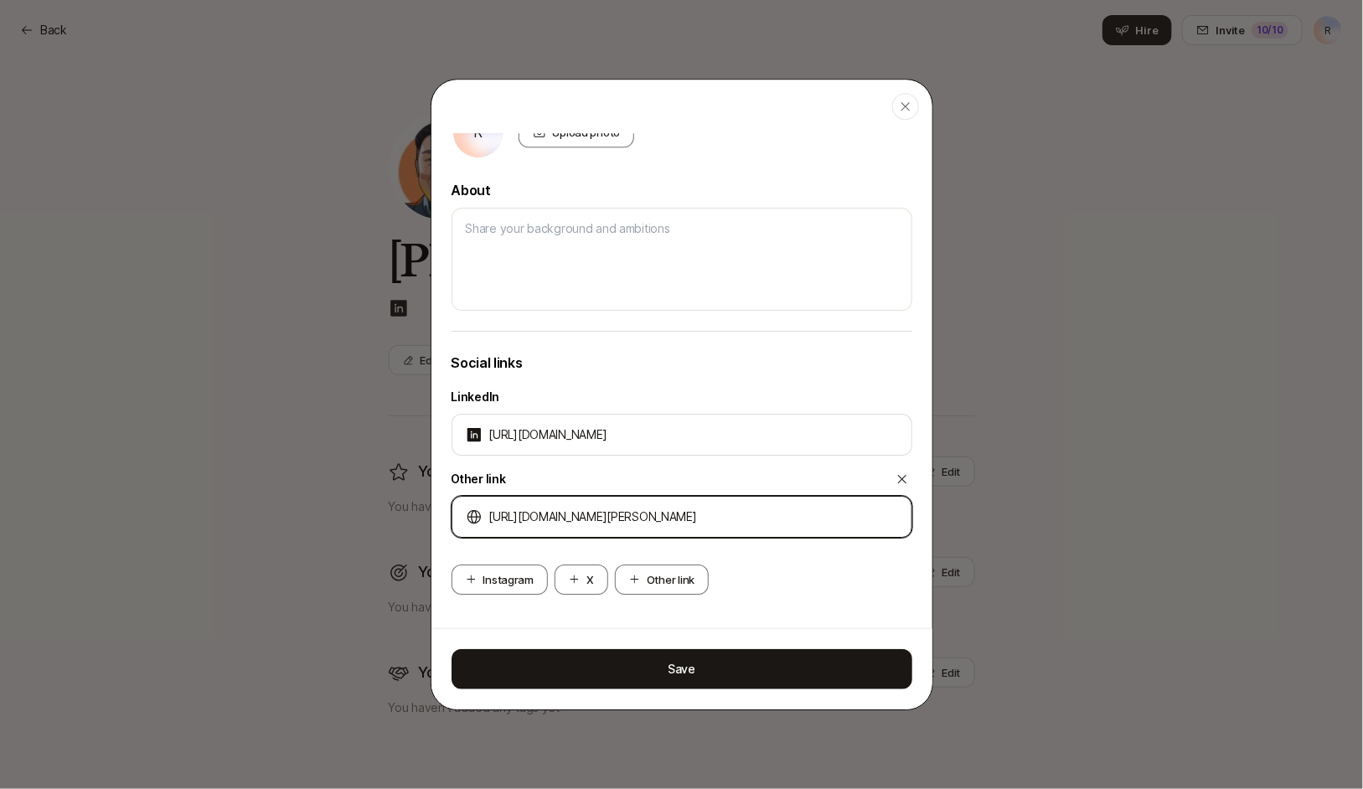
type input "https://muckrack.com/rick-chen-cal"
click at [790, 582] on div "Instagram X Other link" at bounding box center [681, 579] width 461 height 30
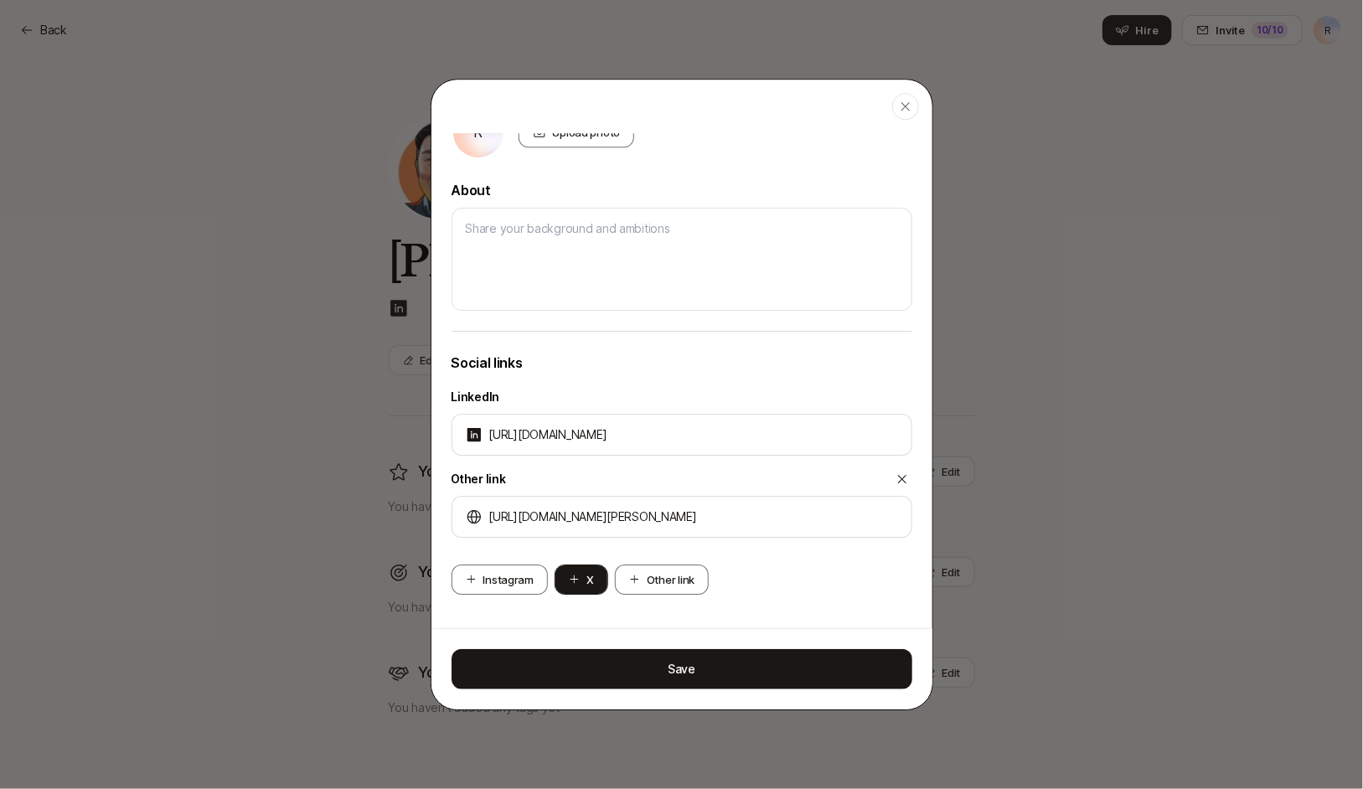
click at [574, 584] on icon at bounding box center [574, 579] width 11 height 11
type textarea "x"
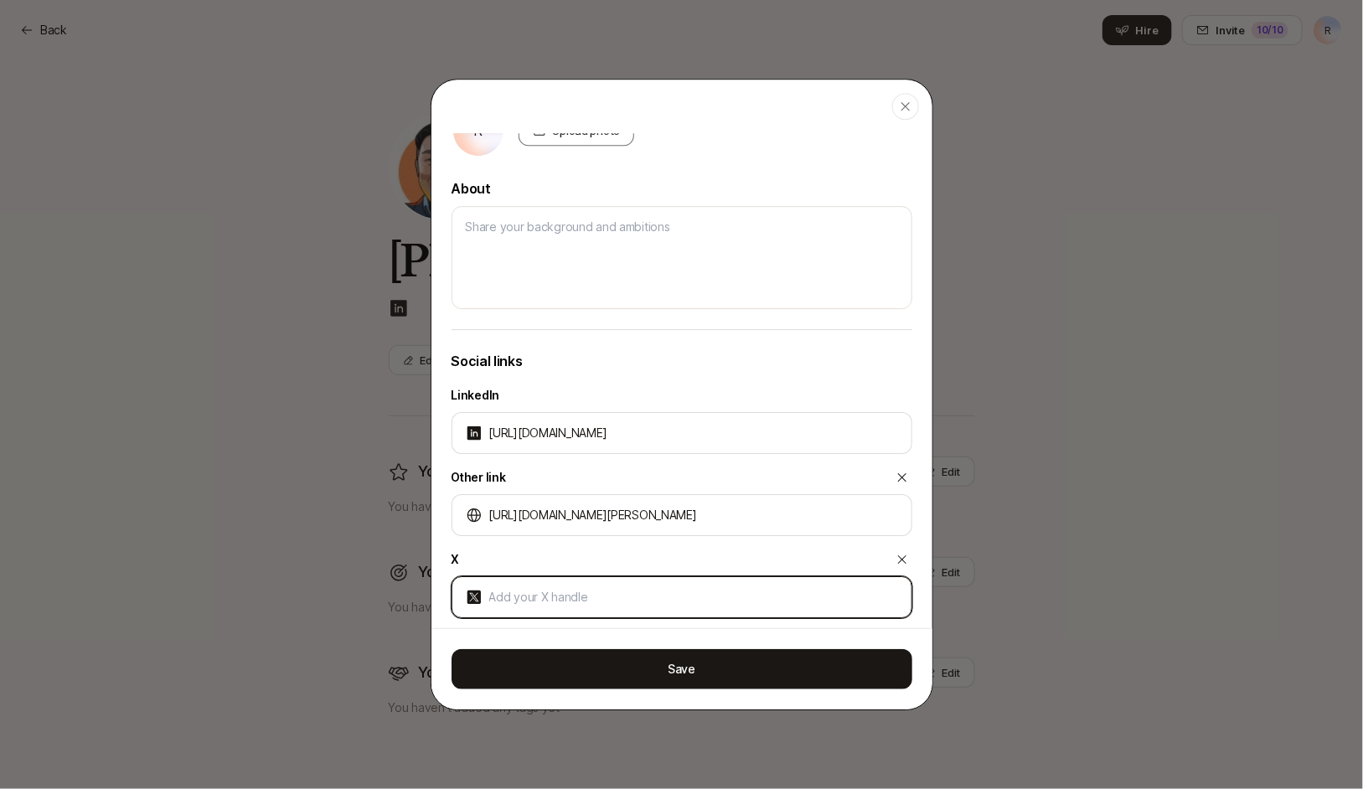
click at [645, 589] on input at bounding box center [693, 597] width 409 height 20
paste input "https://x.com/seriouslyrick"
type textarea "x"
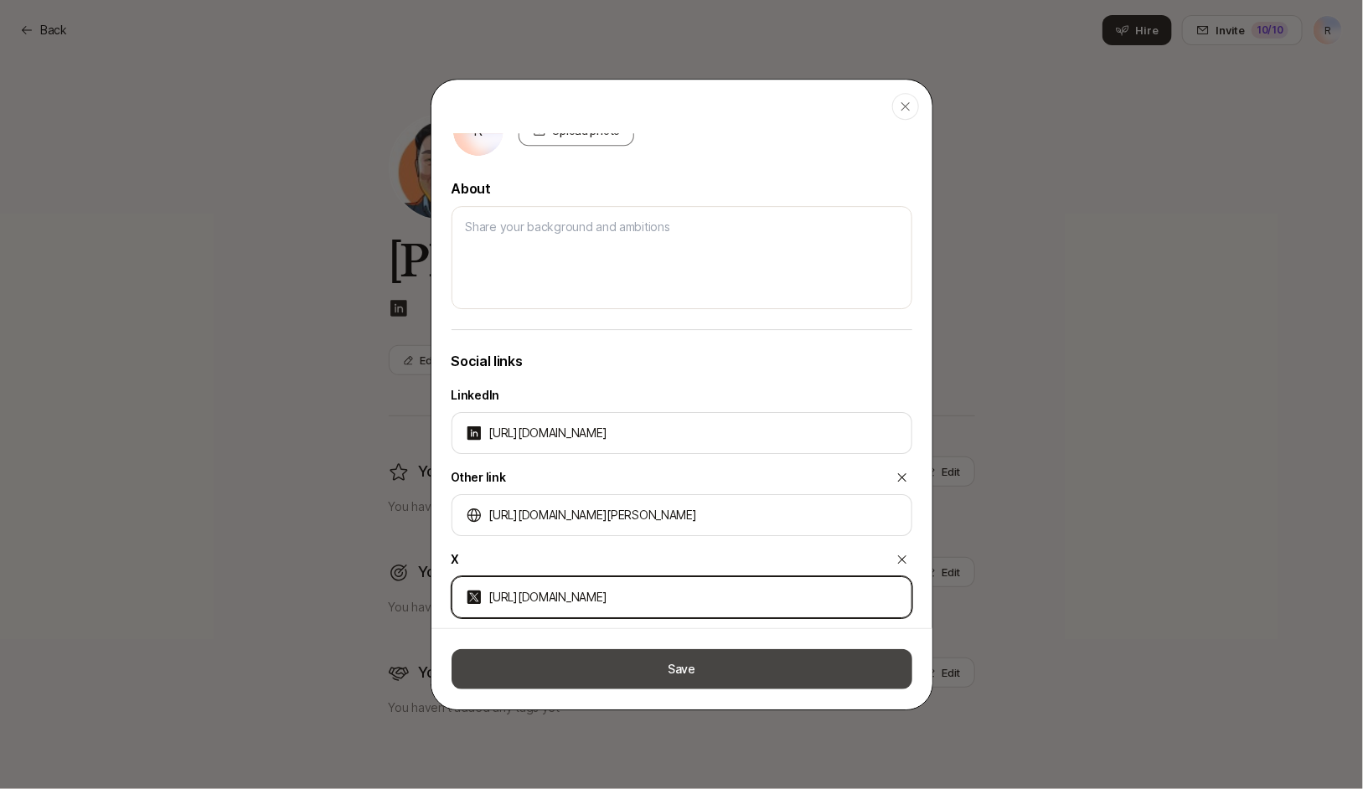
type input "https://x.com/seriouslyrick"
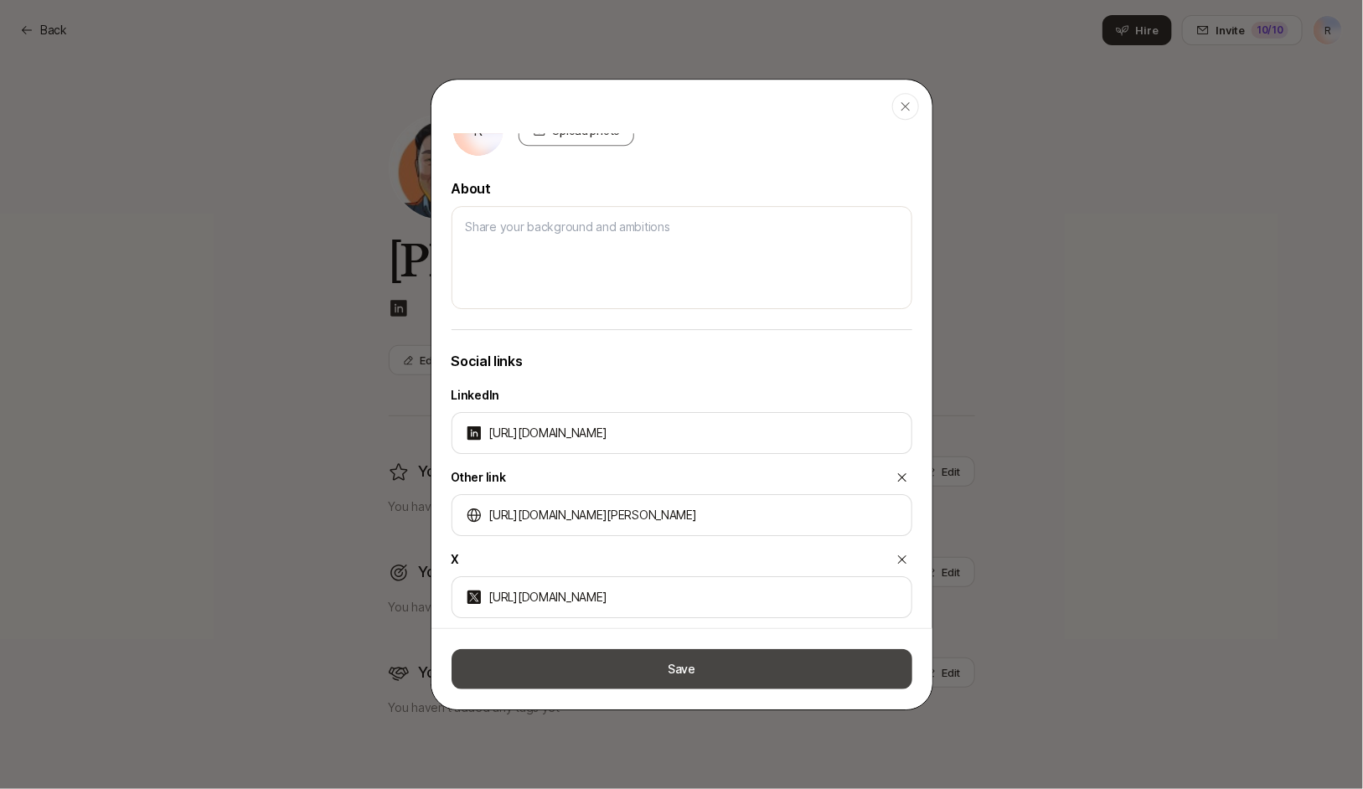
click at [668, 658] on button "Save" at bounding box center [681, 669] width 461 height 40
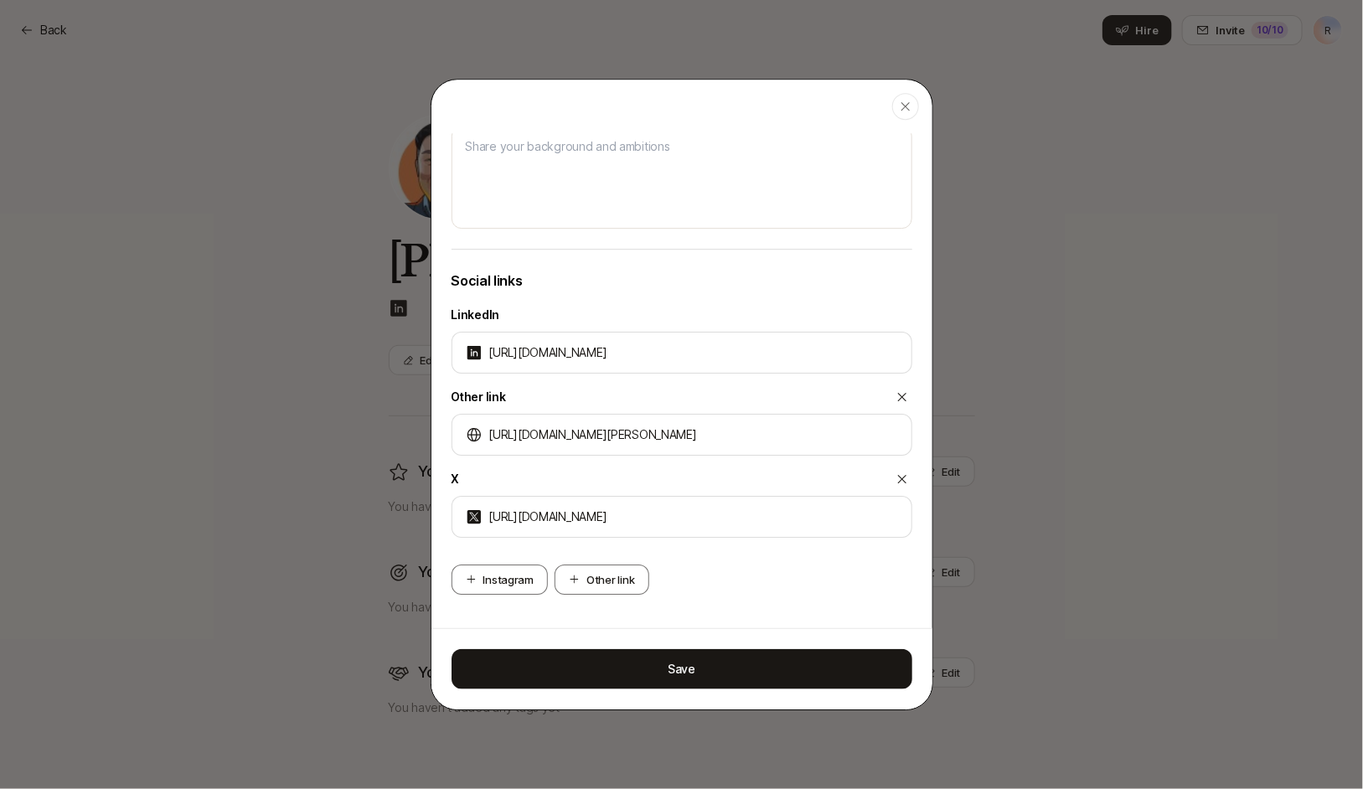
scroll to position [490, 0]
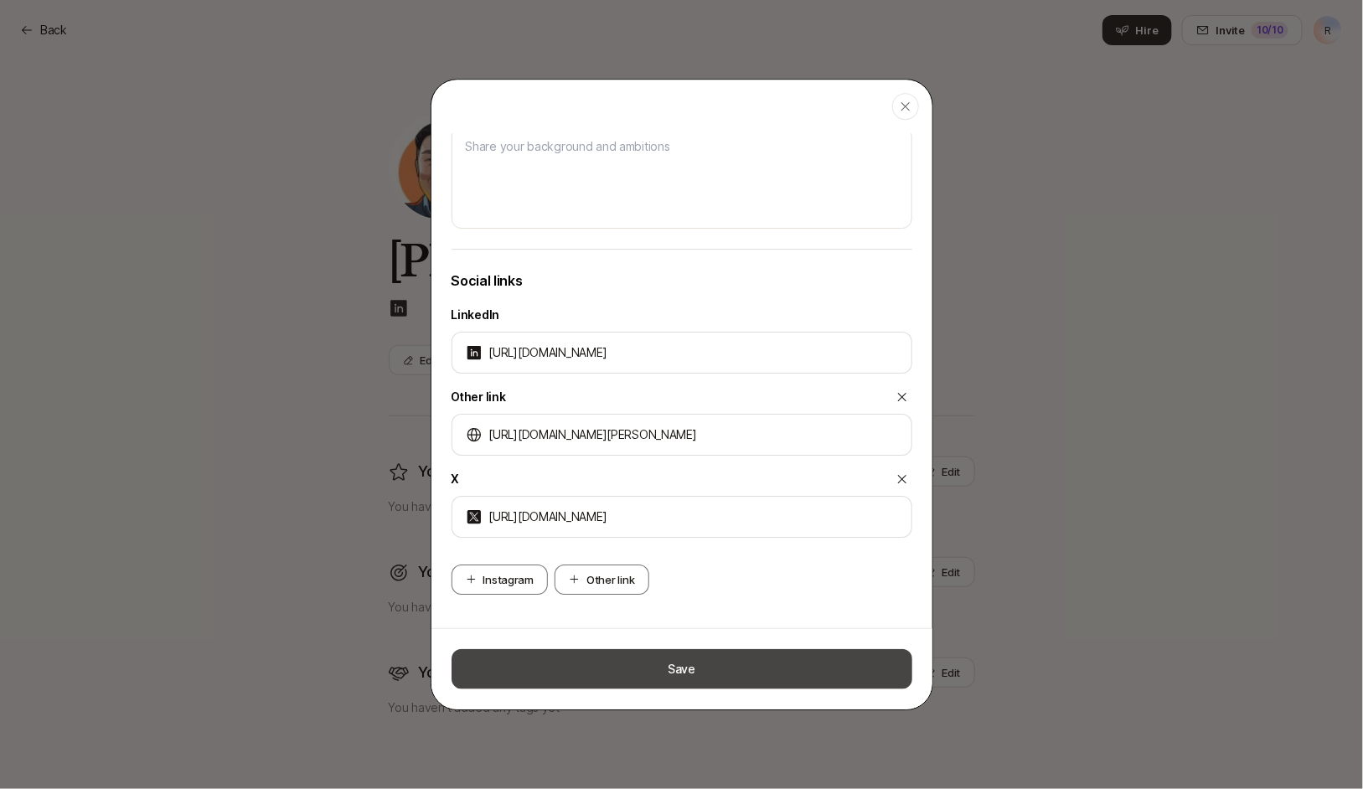
click at [679, 672] on button "Save" at bounding box center [681, 669] width 461 height 40
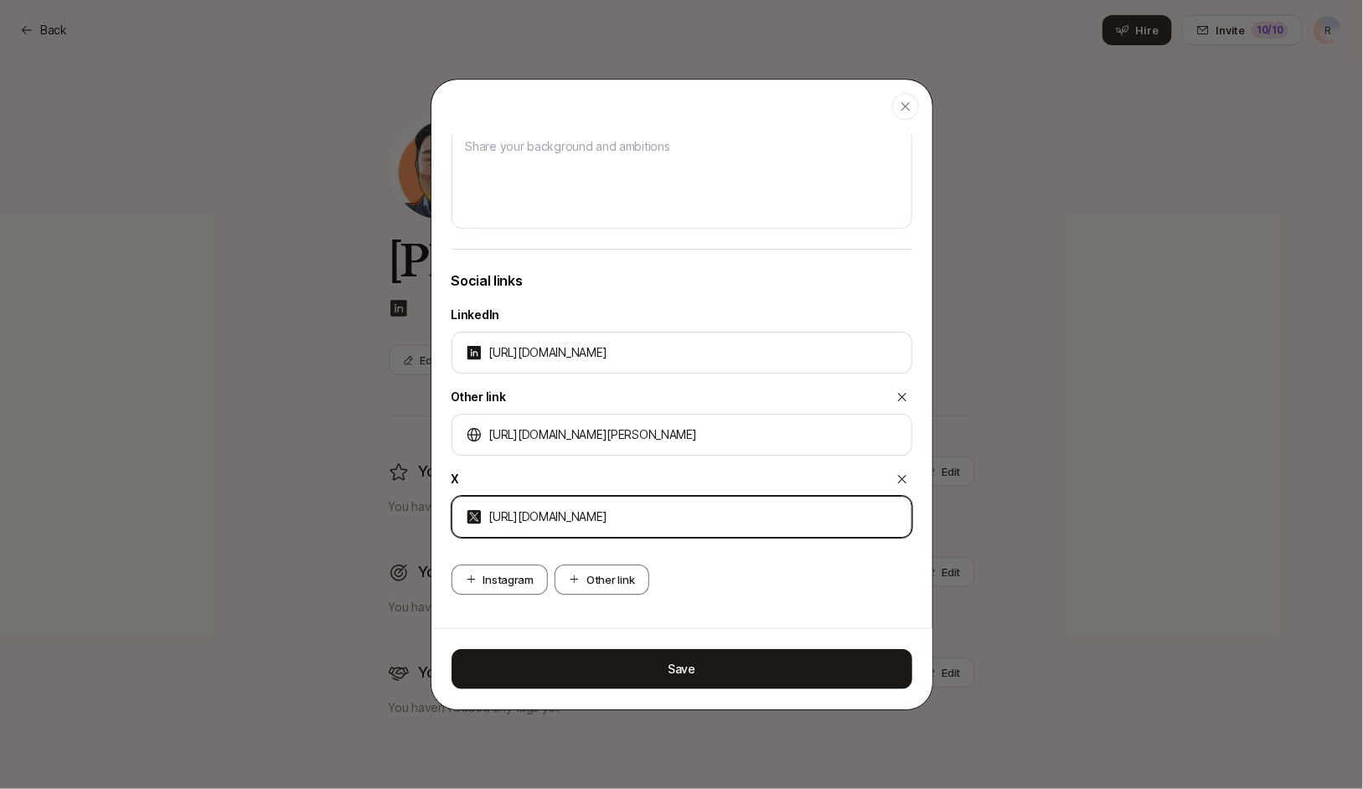
drag, startPoint x: 562, startPoint y: 517, endPoint x: 419, endPoint y: 514, distance: 143.2
click at [416, 514] on body "Back R Back Hire Invite 10 /10 R Rick Chen Edit You are deepest in Edit You hav…" at bounding box center [681, 394] width 1363 height 789
type textarea "x"
type input "https://x.com/seriouslyrick"
click at [565, 515] on input "https://x.com/seriouslyrick" at bounding box center [693, 517] width 409 height 20
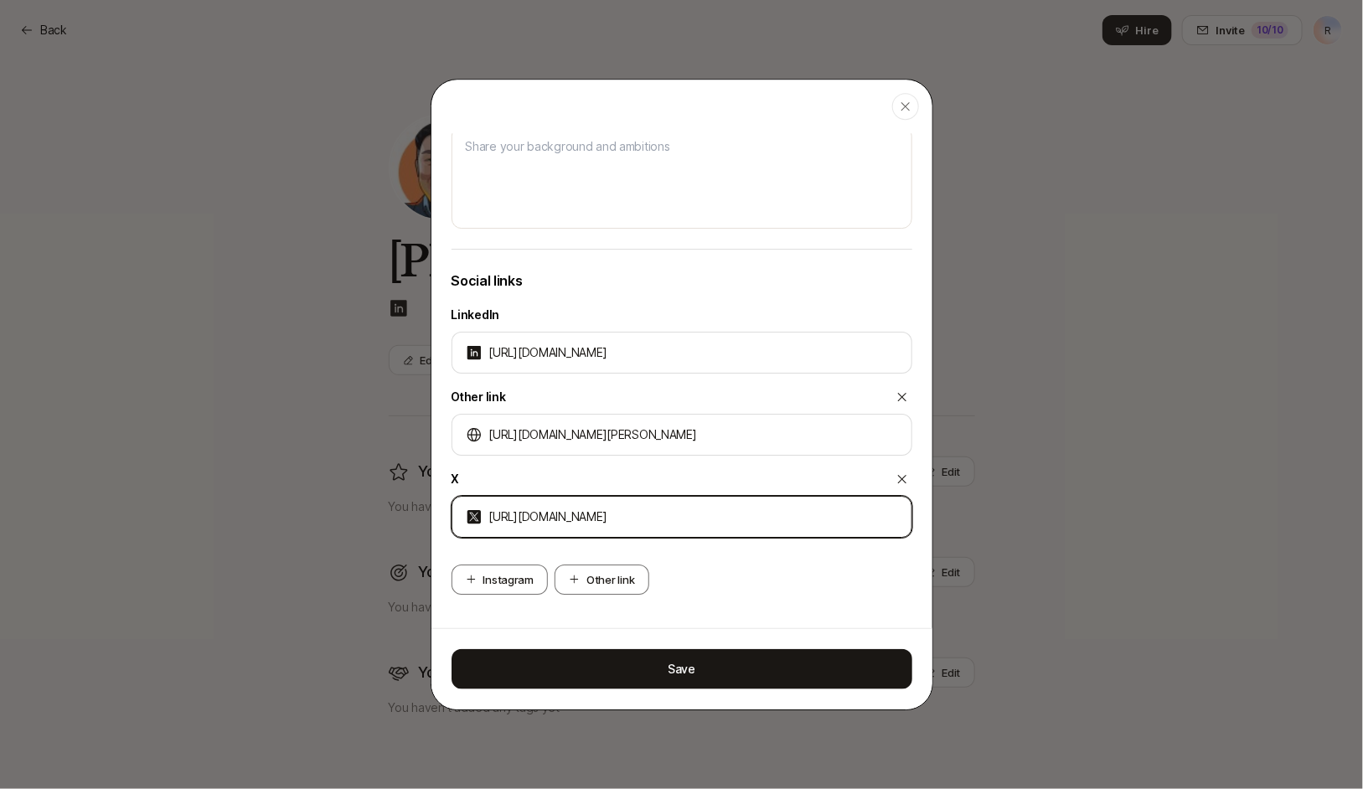
type textarea "x"
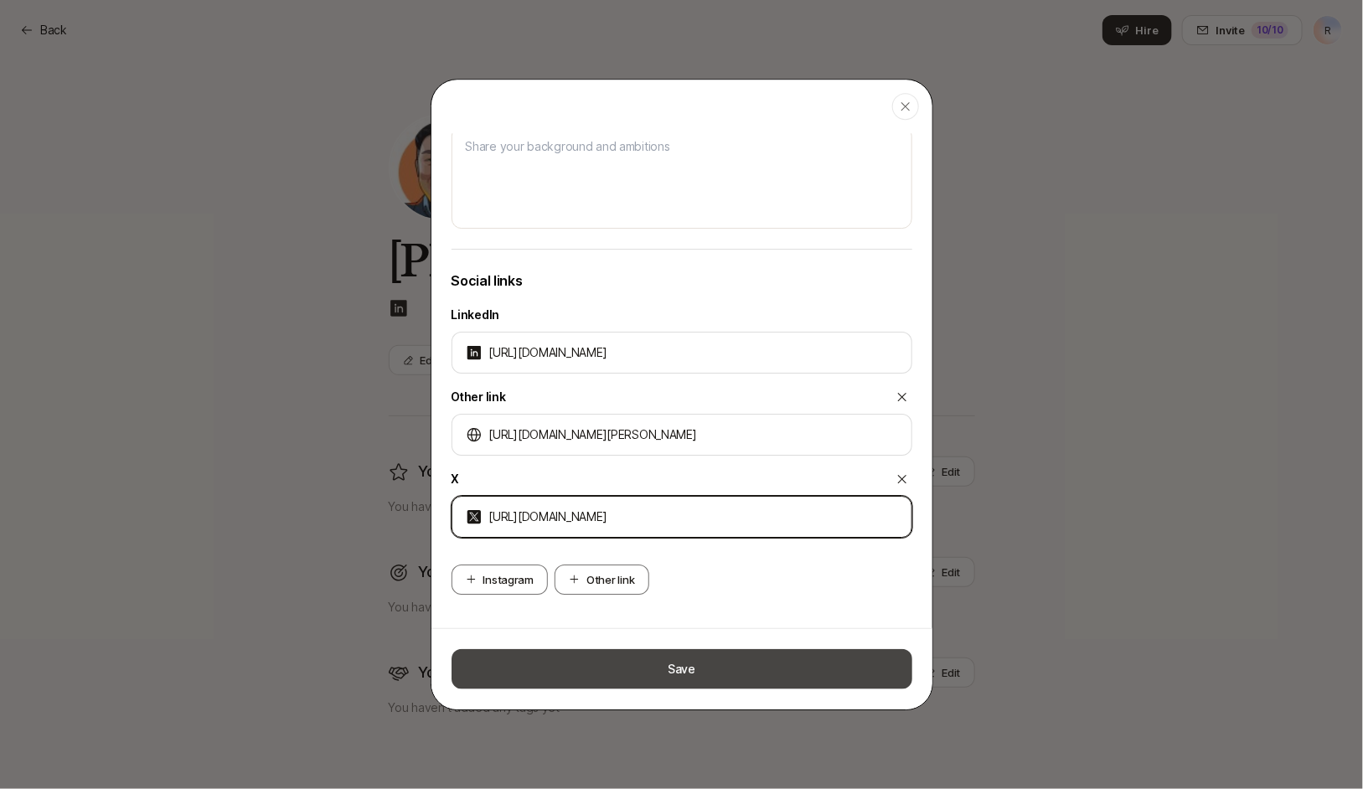
type input "https://x.com/@seriouslyrick"
type textarea "x"
type input "https://x.com/seriouslyrick"
click at [678, 664] on button "Save" at bounding box center [681, 669] width 461 height 40
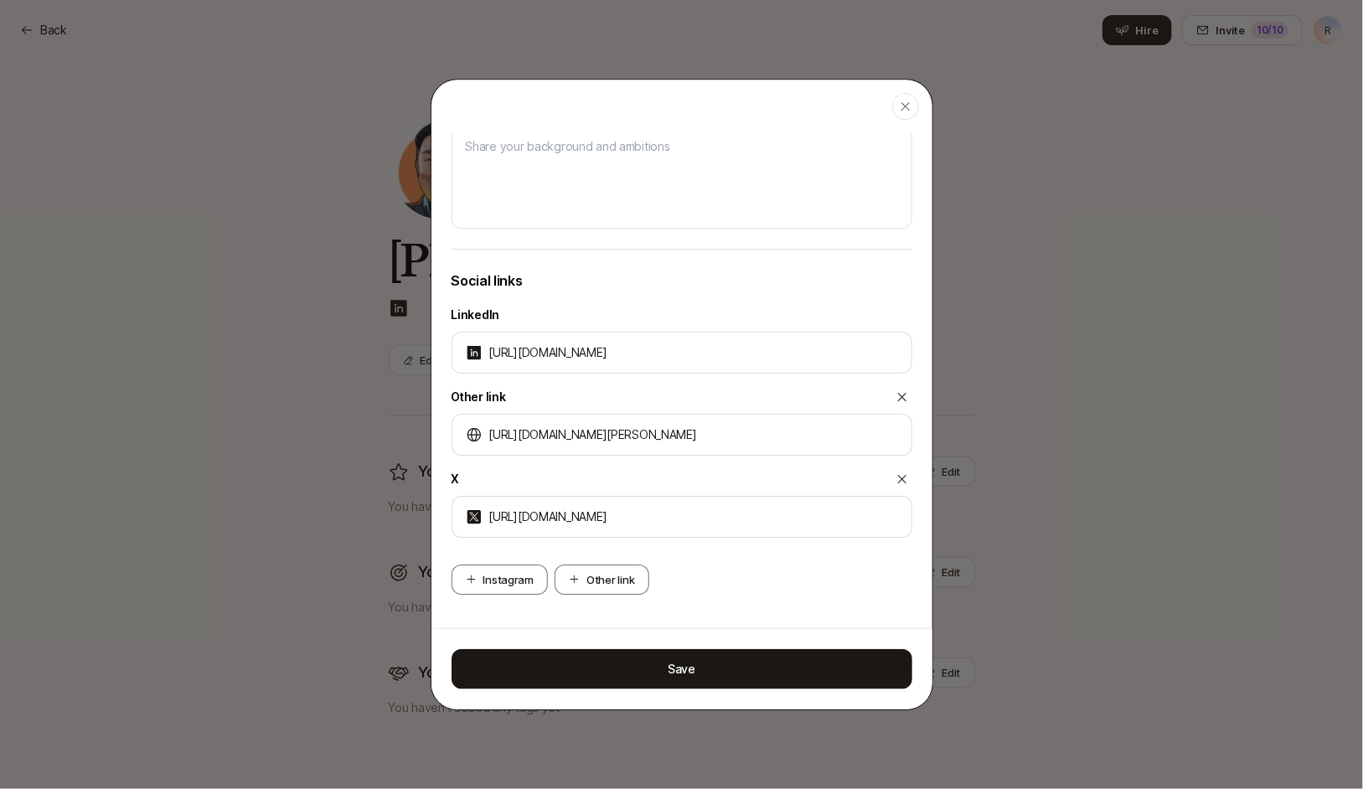
click at [711, 299] on div "LinkedIn https://linkedin.com/in/chenrick Other link https://muckrack.com/rick-…" at bounding box center [681, 421] width 461 height 260
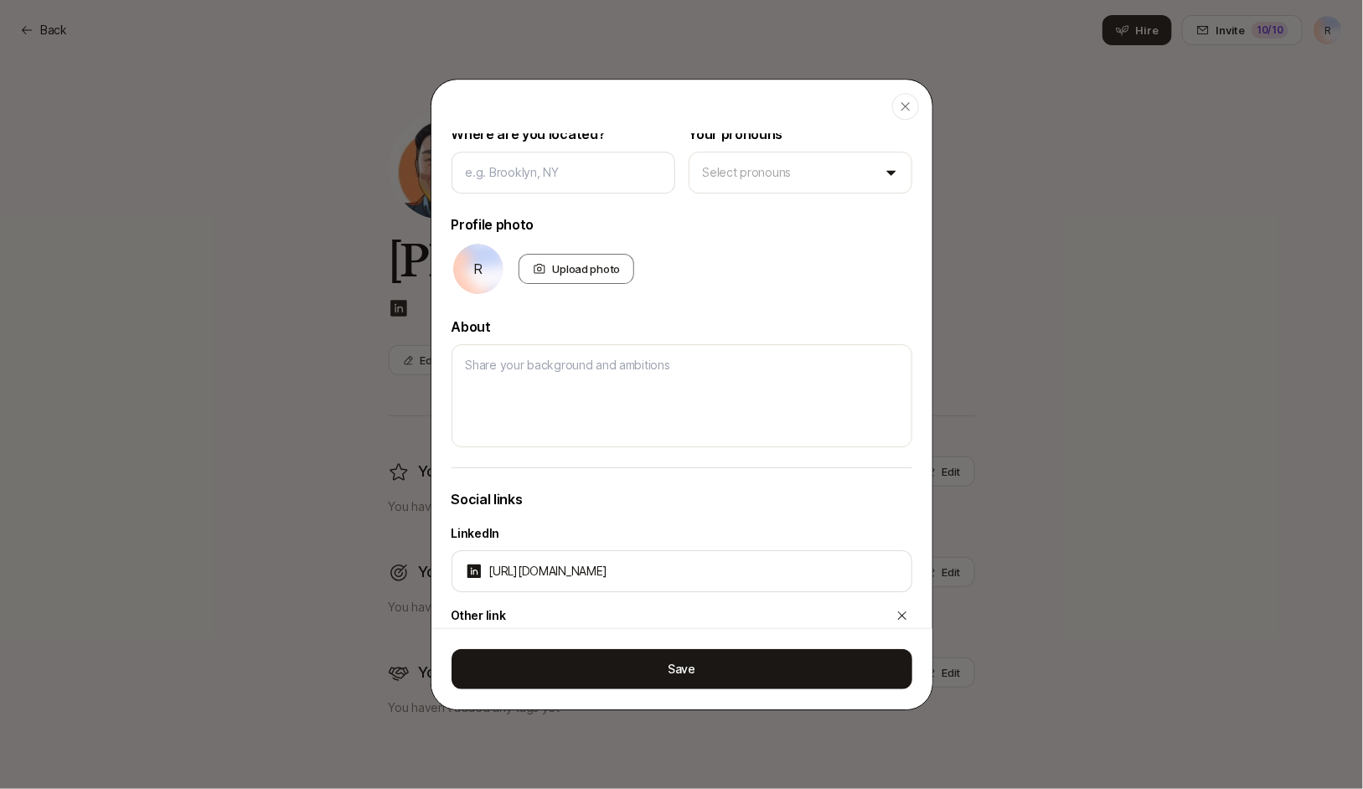
scroll to position [240, 0]
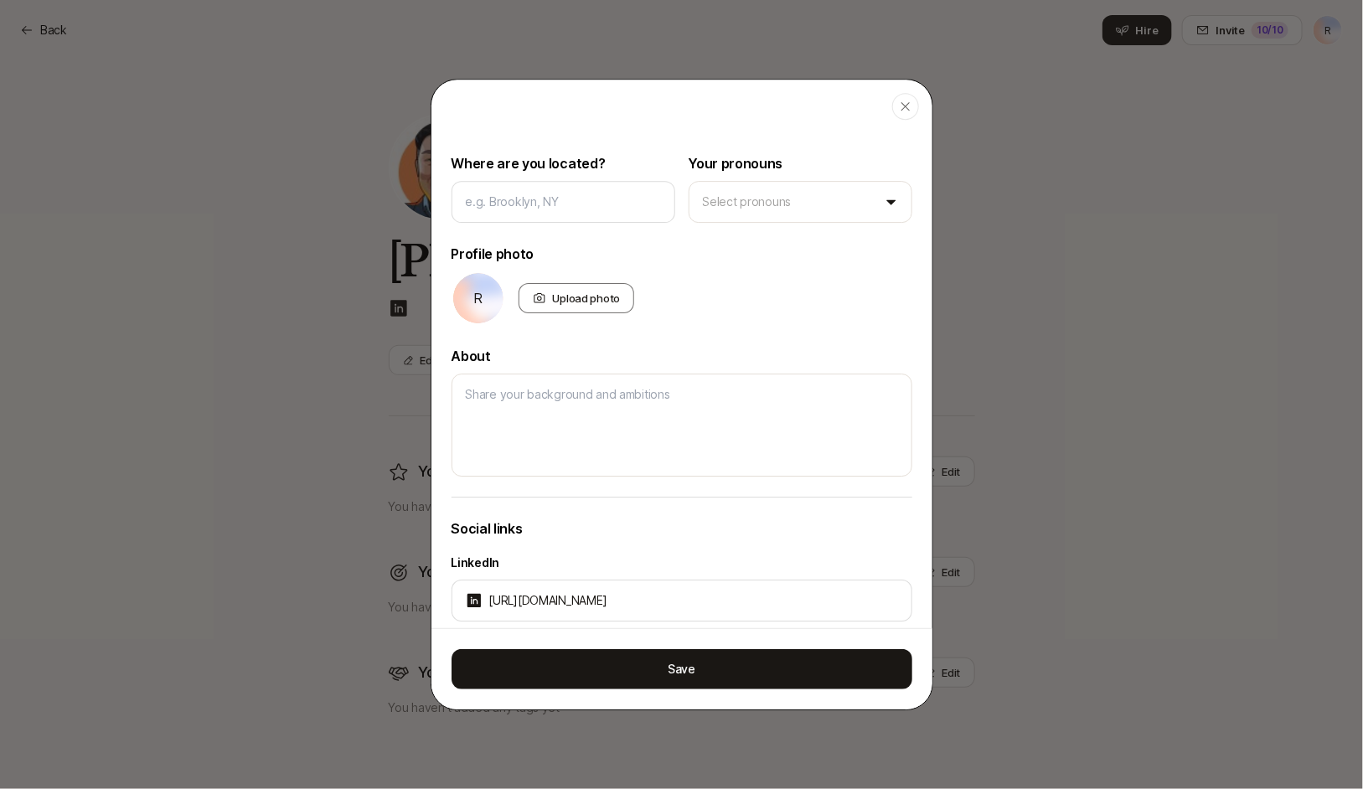
click at [908, 104] on icon "button" at bounding box center [905, 106] width 13 height 13
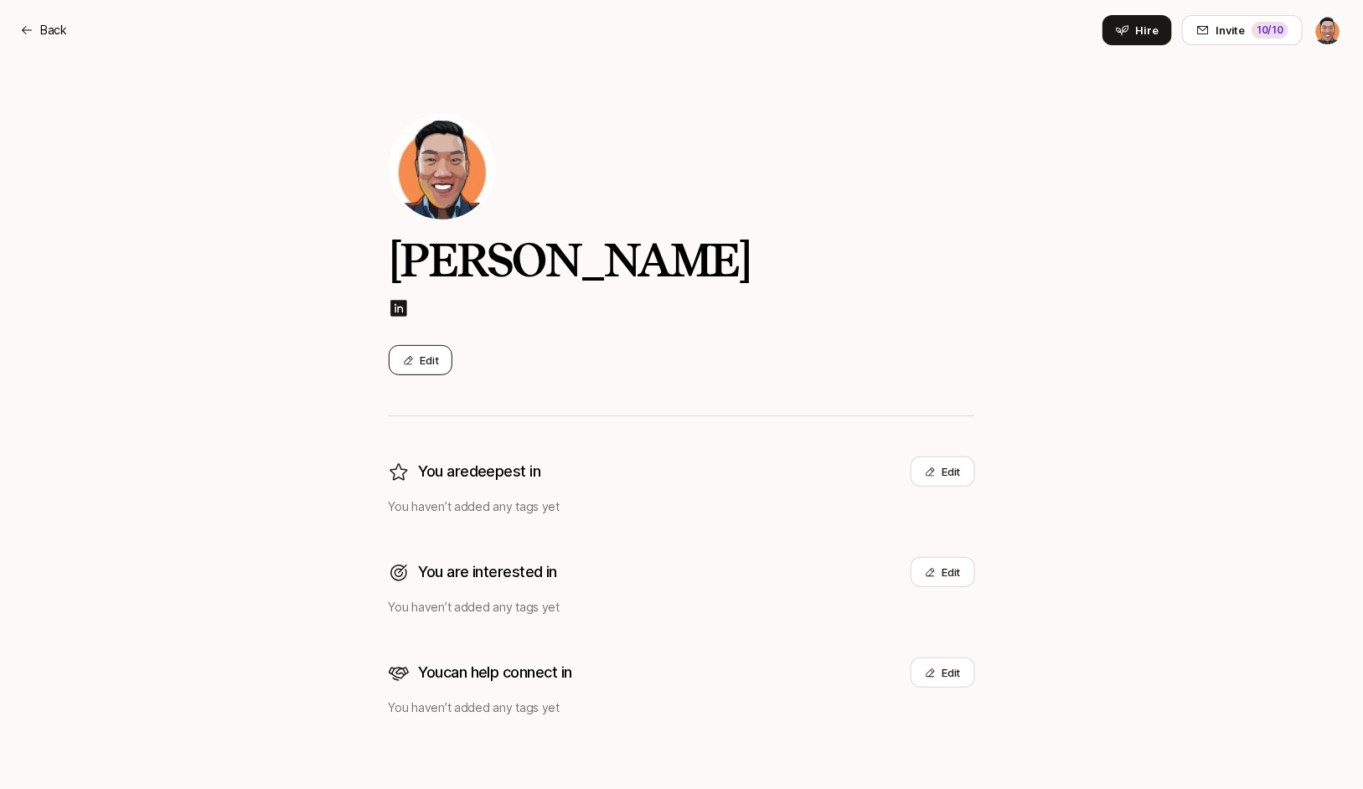
click at [415, 368] on button "Edit" at bounding box center [421, 360] width 64 height 30
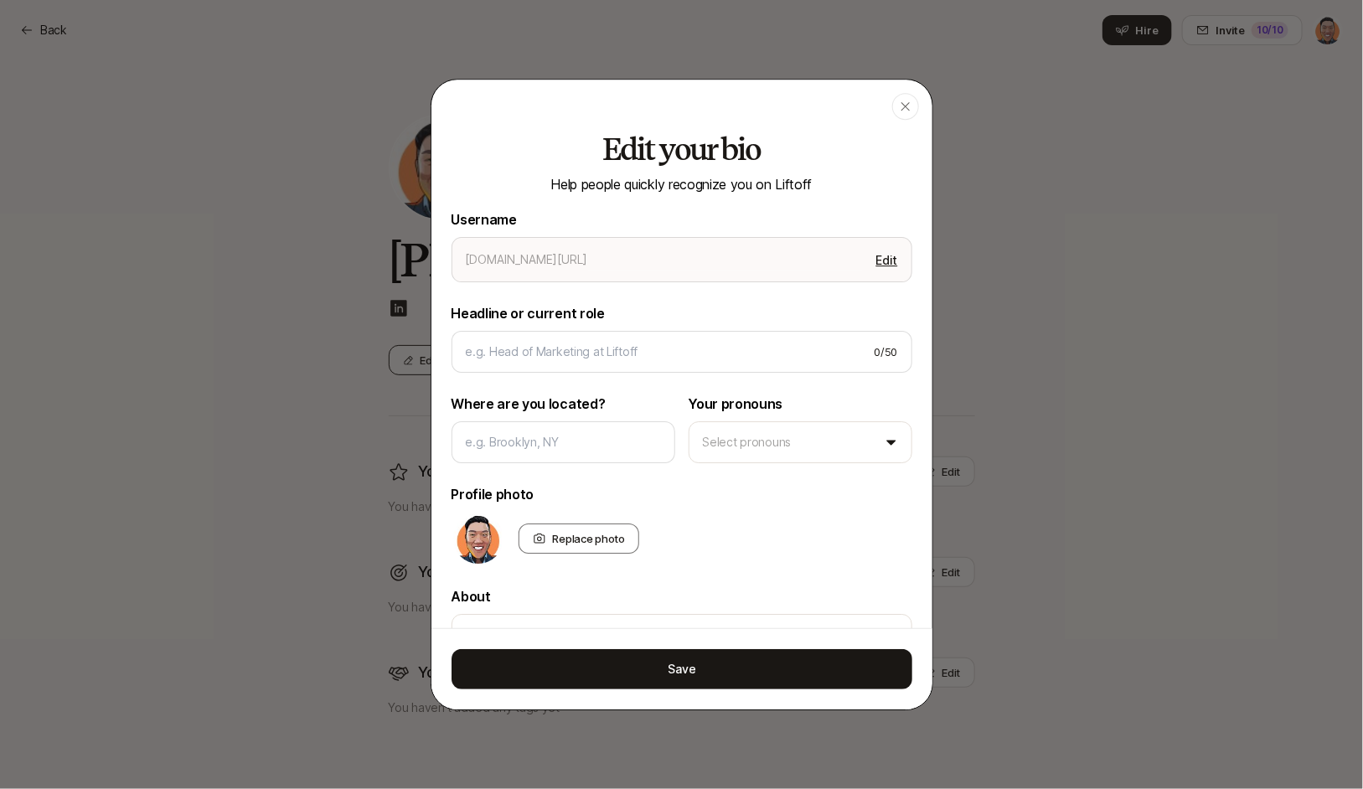
type textarea "x"
type input "[PERSON_NAME]"
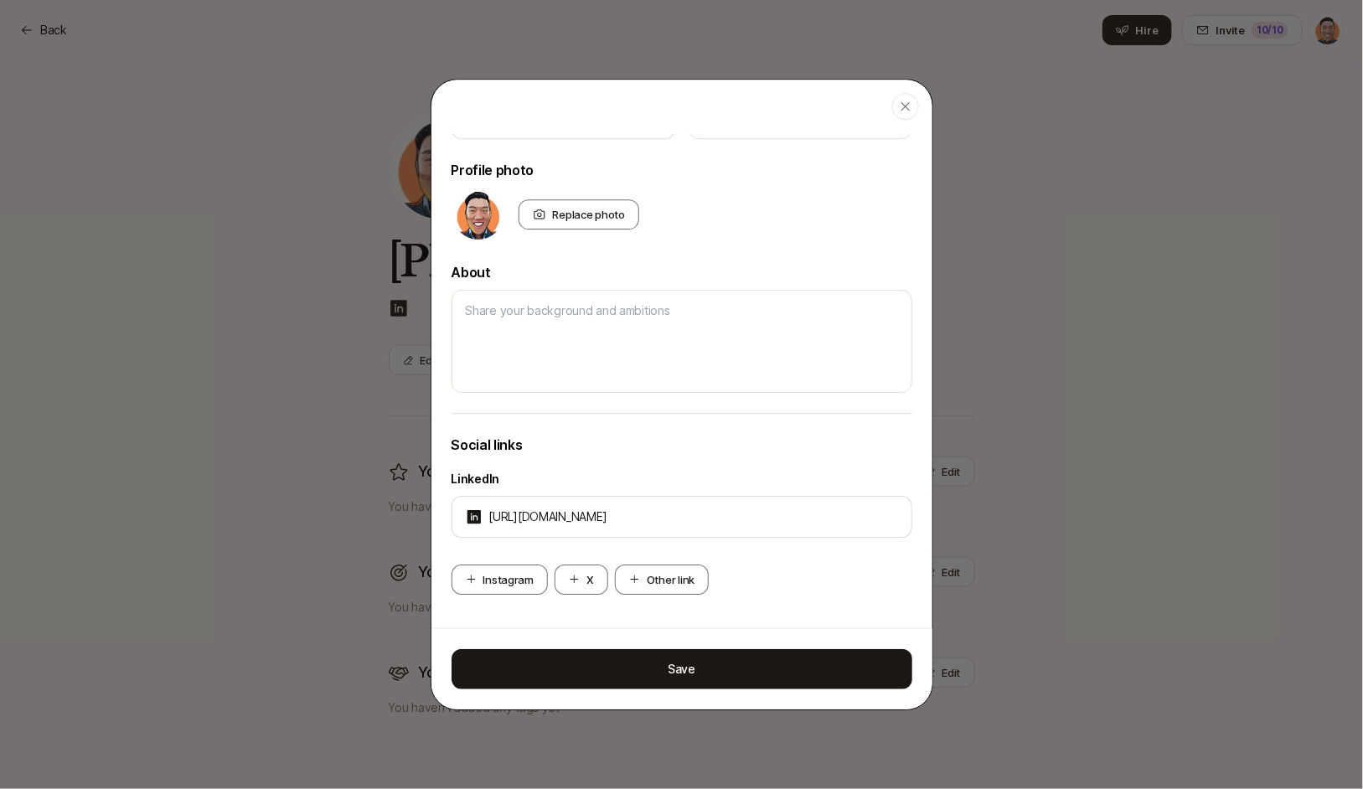
scroll to position [322, 0]
click at [685, 586] on button "Other link" at bounding box center [662, 581] width 94 height 30
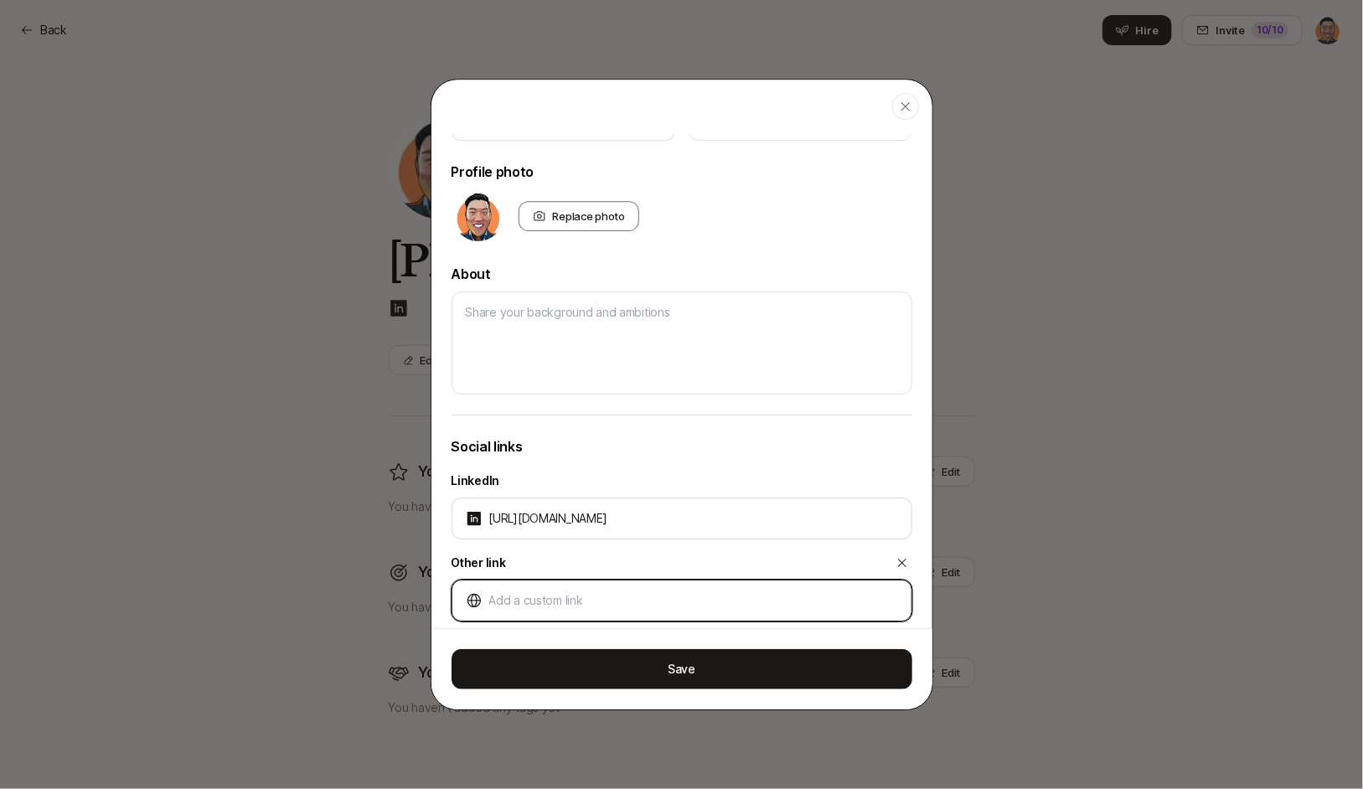
click at [687, 606] on input at bounding box center [693, 600] width 409 height 20
paste input "https://seriouslyrick"
type textarea "x"
type input "https://seriouslyrick"
type textarea "x"
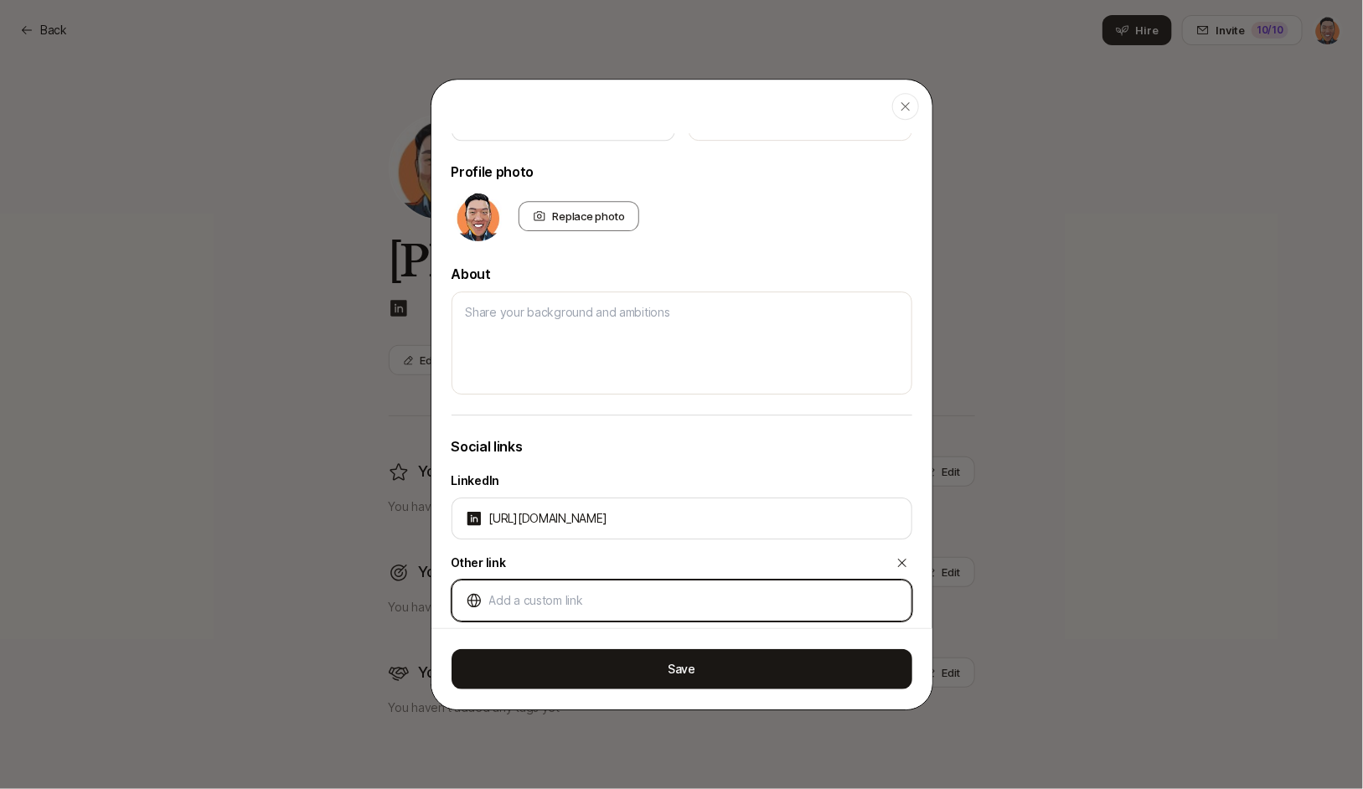
paste input "https://muckrack.com/rick-chen-cal"
type textarea "x"
type input "https://muckrack.com/rick-chen-cal"
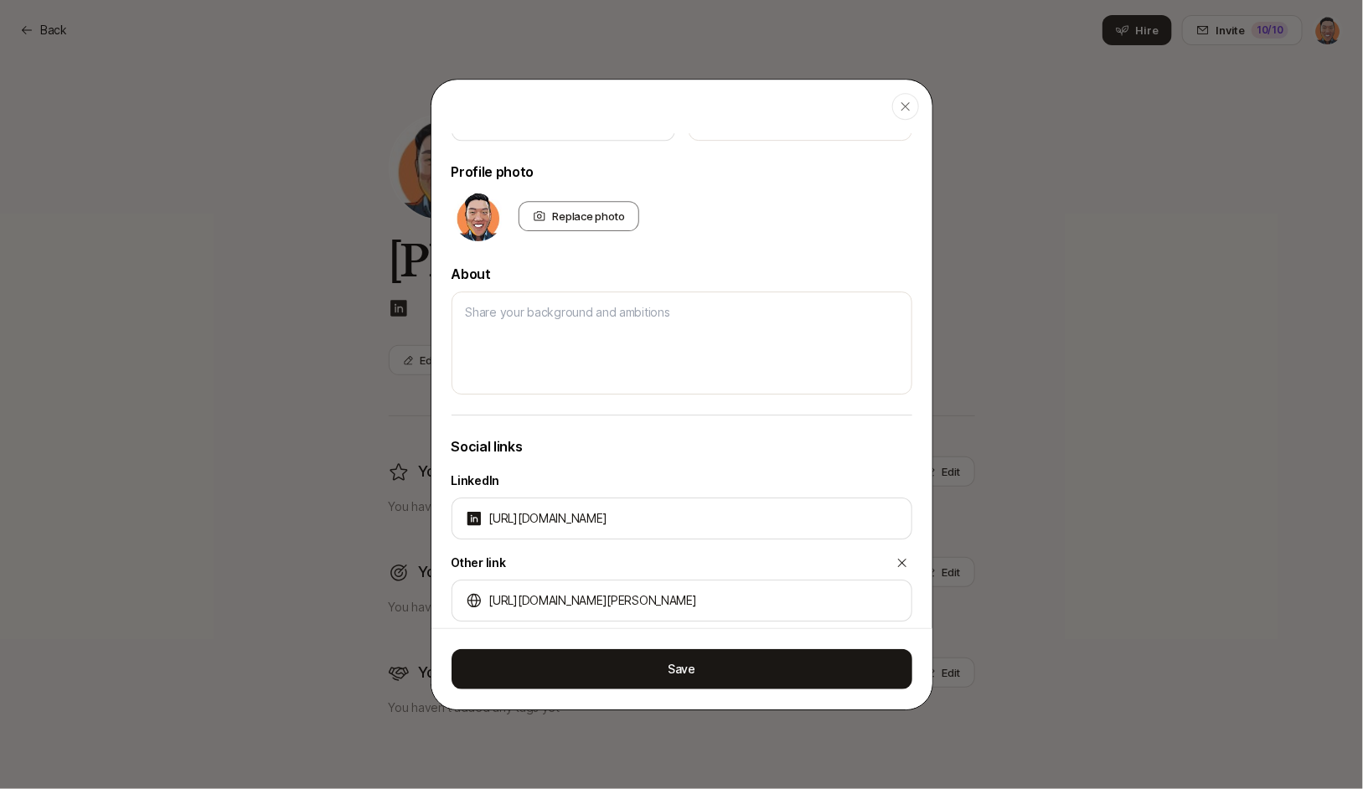
click at [727, 544] on div "LinkedIn https://linkedin.com/in/chenrick Other link https://muckrack.com/rick-…" at bounding box center [681, 546] width 461 height 178
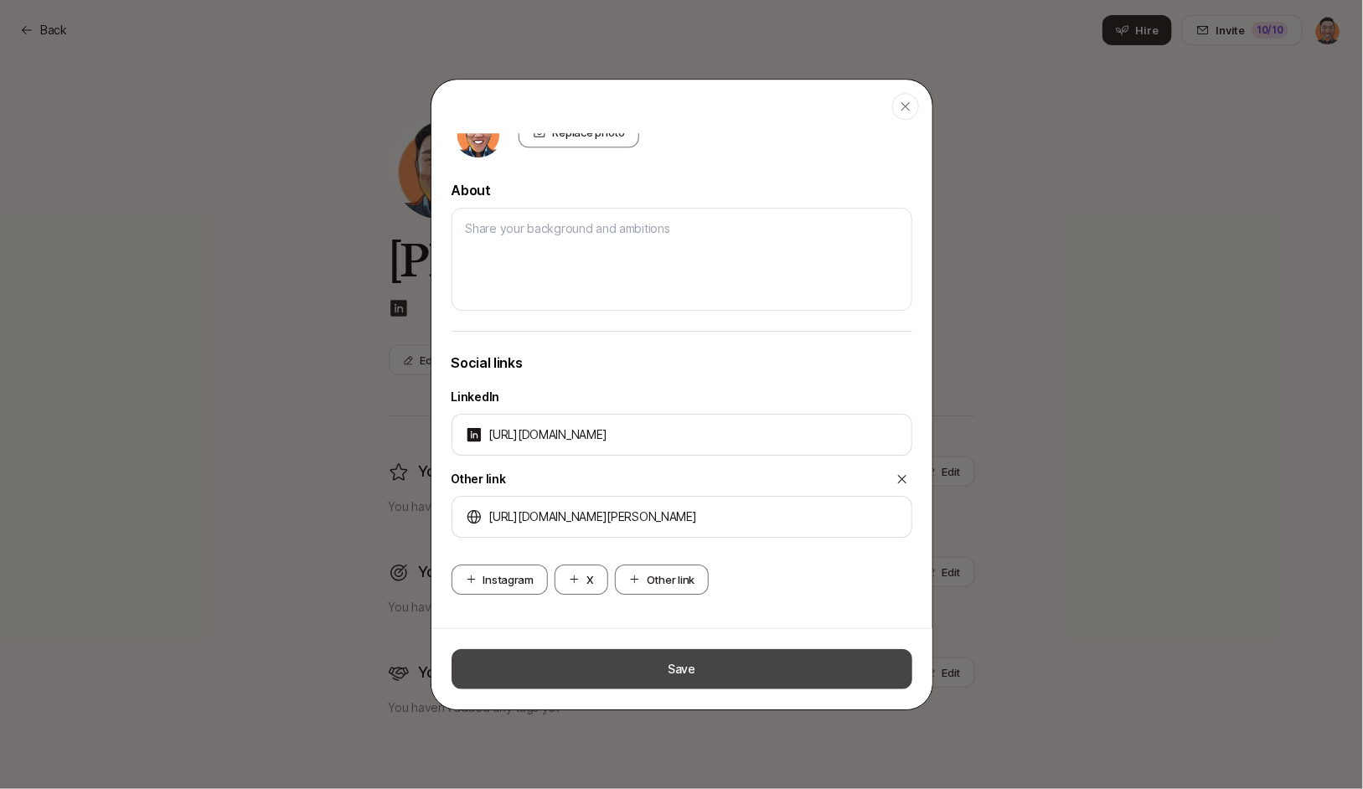
click at [694, 659] on button "Save" at bounding box center [681, 669] width 461 height 40
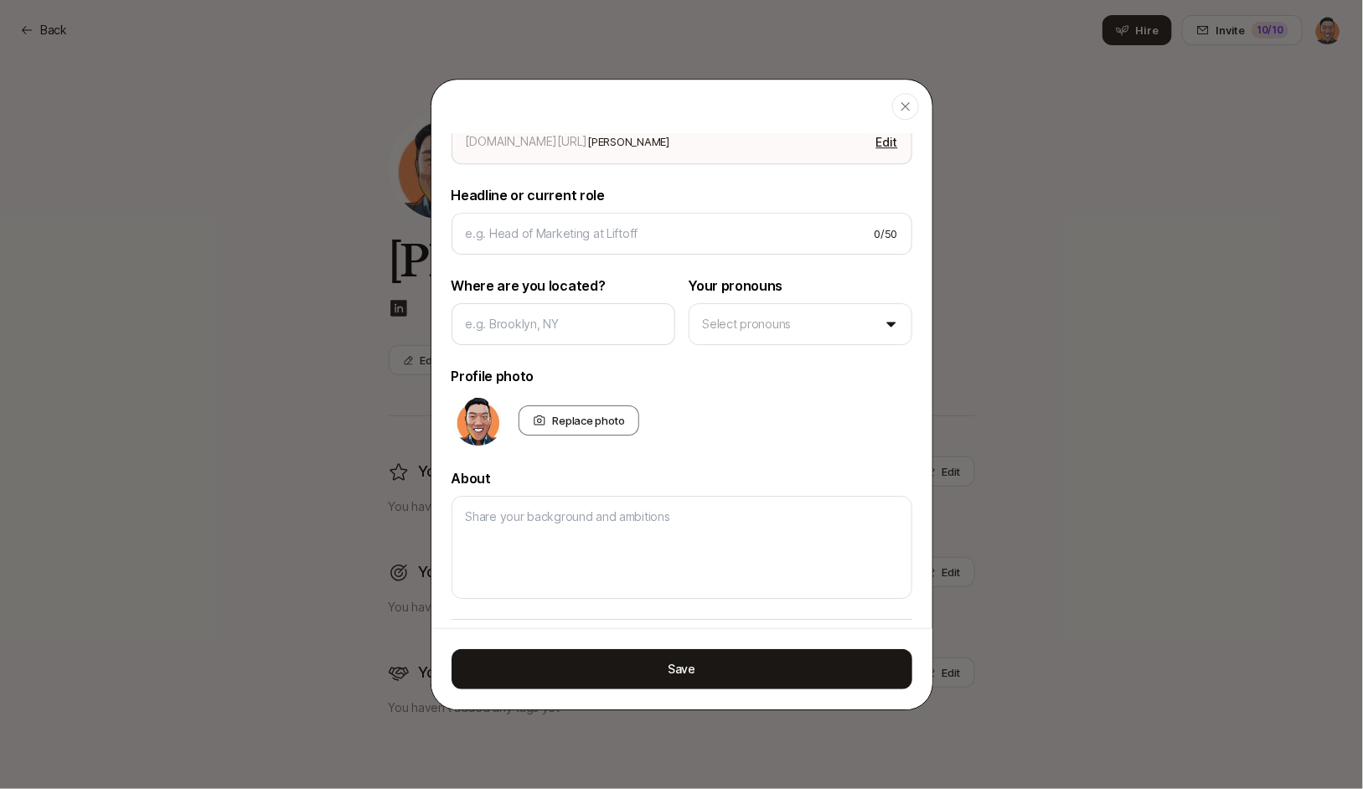
scroll to position [0, 0]
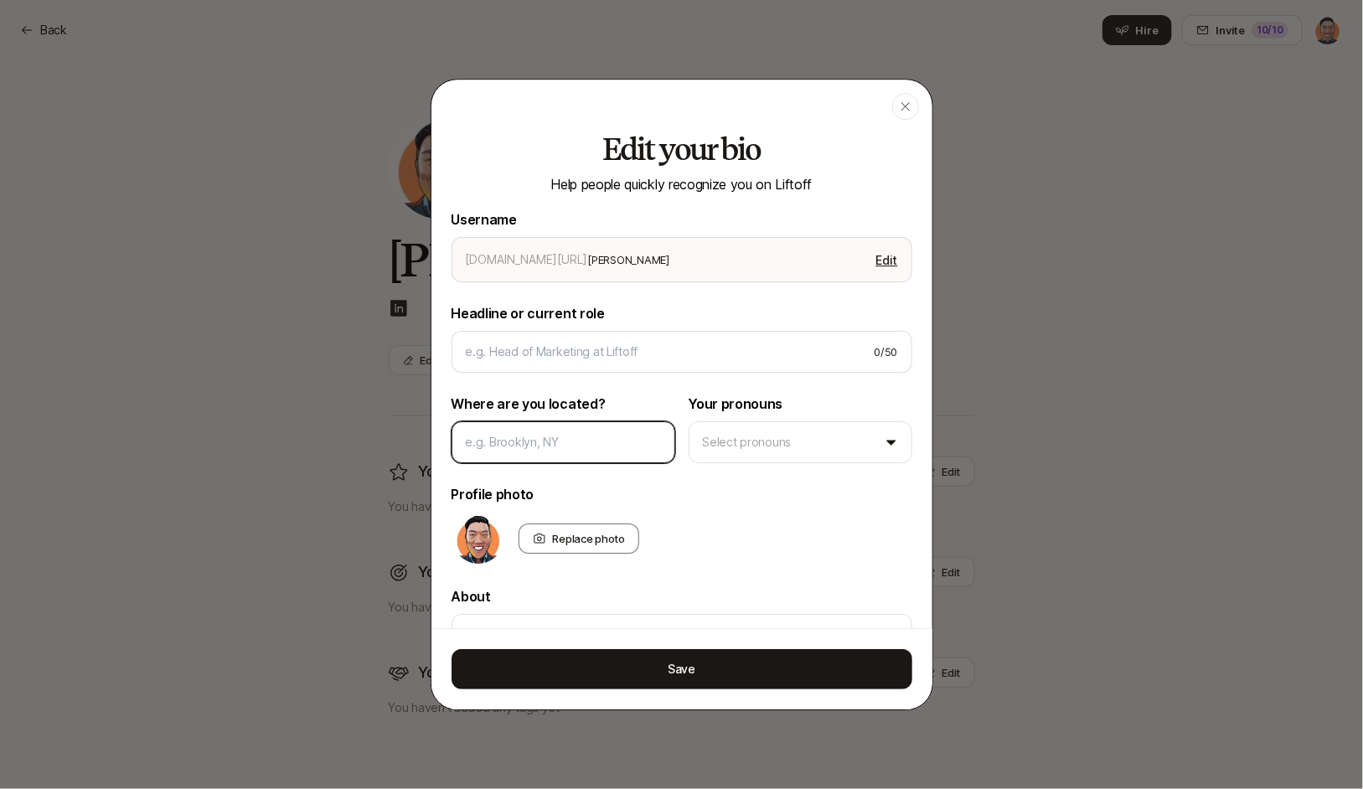
click at [532, 446] on input at bounding box center [563, 442] width 195 height 20
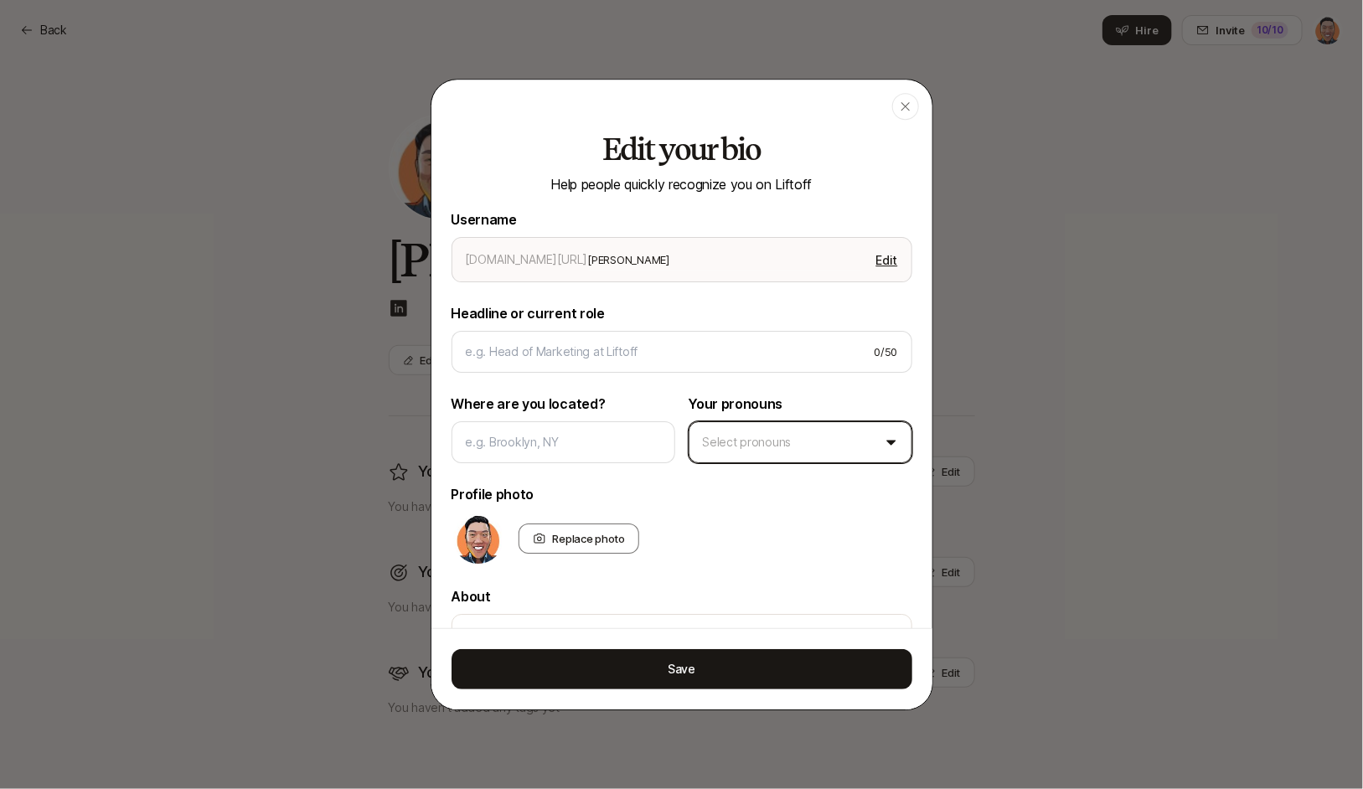
click at [762, 443] on body "Back Back Hire Invite 10 /10 Rick Chen Edit You are deepest in Edit You haven’t…" at bounding box center [681, 394] width 1363 height 789
click at [783, 429] on body "Back Back Hire Invite 10 /10 Rick Chen Edit You are deepest in Edit You haven’t…" at bounding box center [681, 394] width 1363 height 789
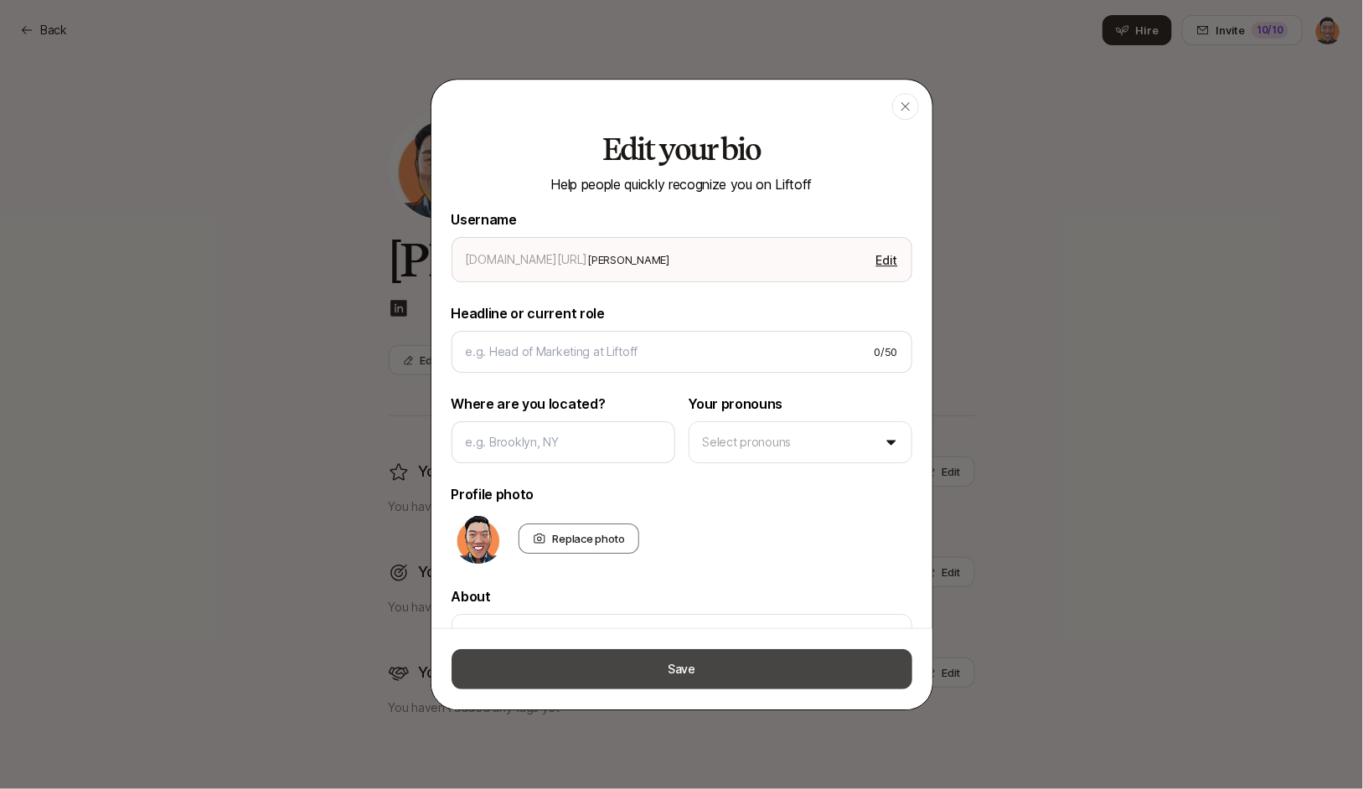
click at [694, 657] on button "Save" at bounding box center [681, 669] width 461 height 40
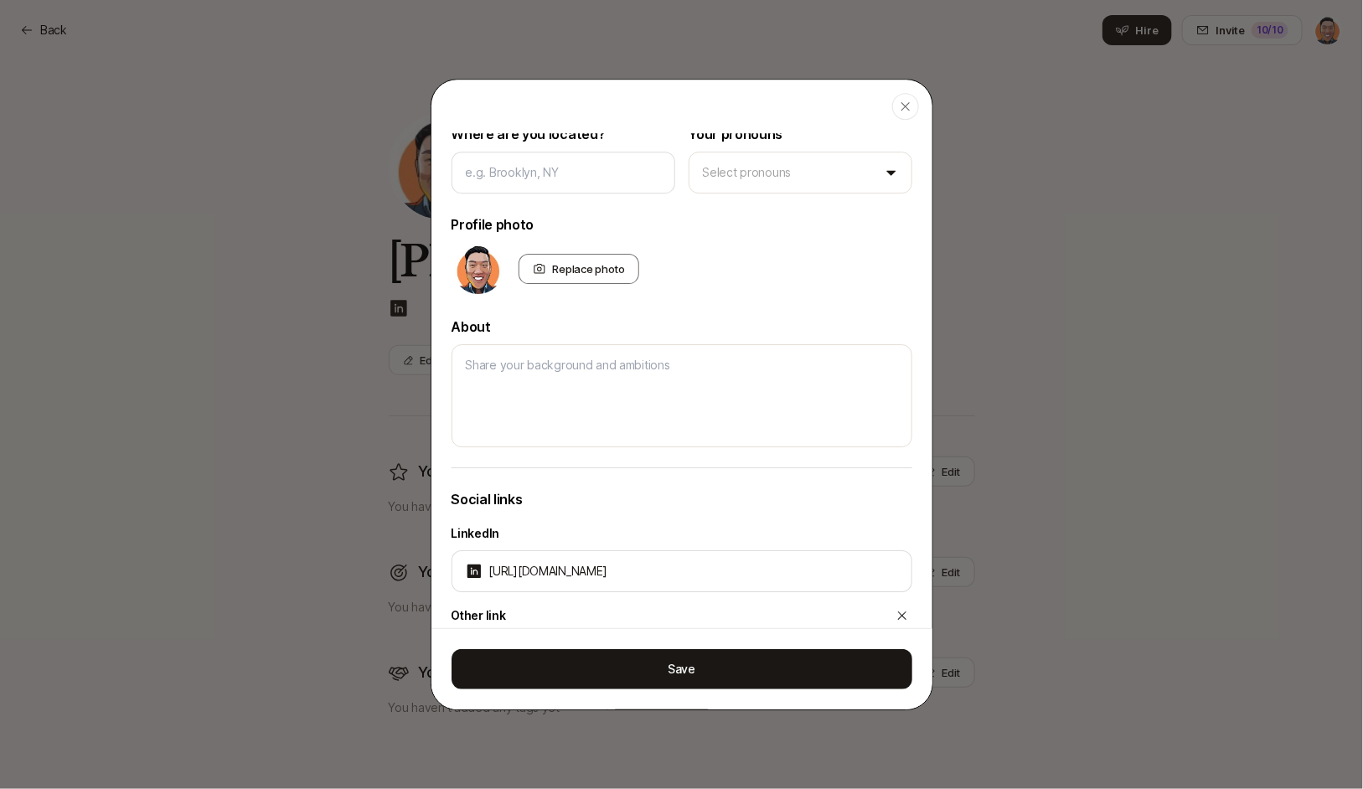
scroll to position [408, 0]
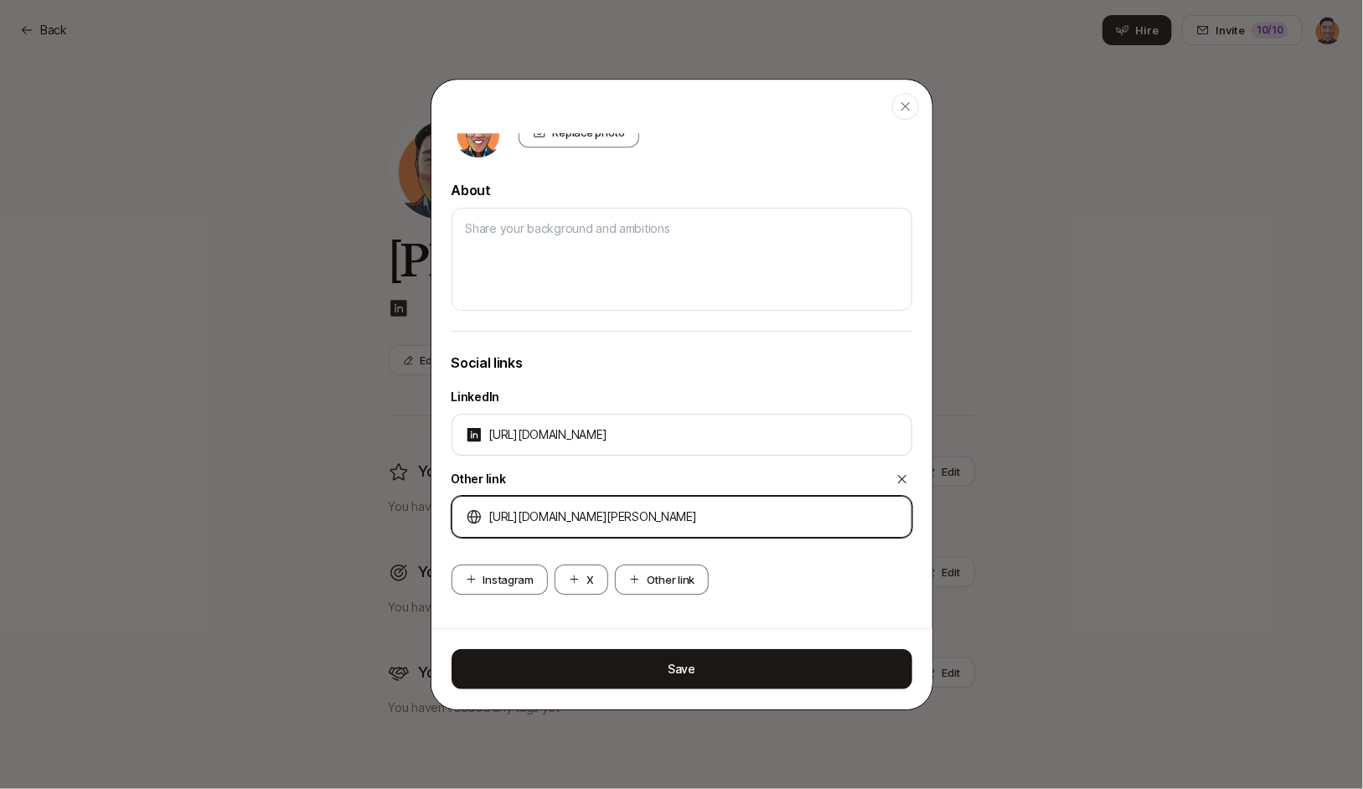
click at [524, 515] on input "https://muckrack.com/rick-chen-cal" at bounding box center [693, 517] width 409 height 20
type textarea "x"
type input "https://wmuckrack.com/rick-chen-cal"
type textarea "x"
type input "https://wwmuckrack.com/rick-chen-cal"
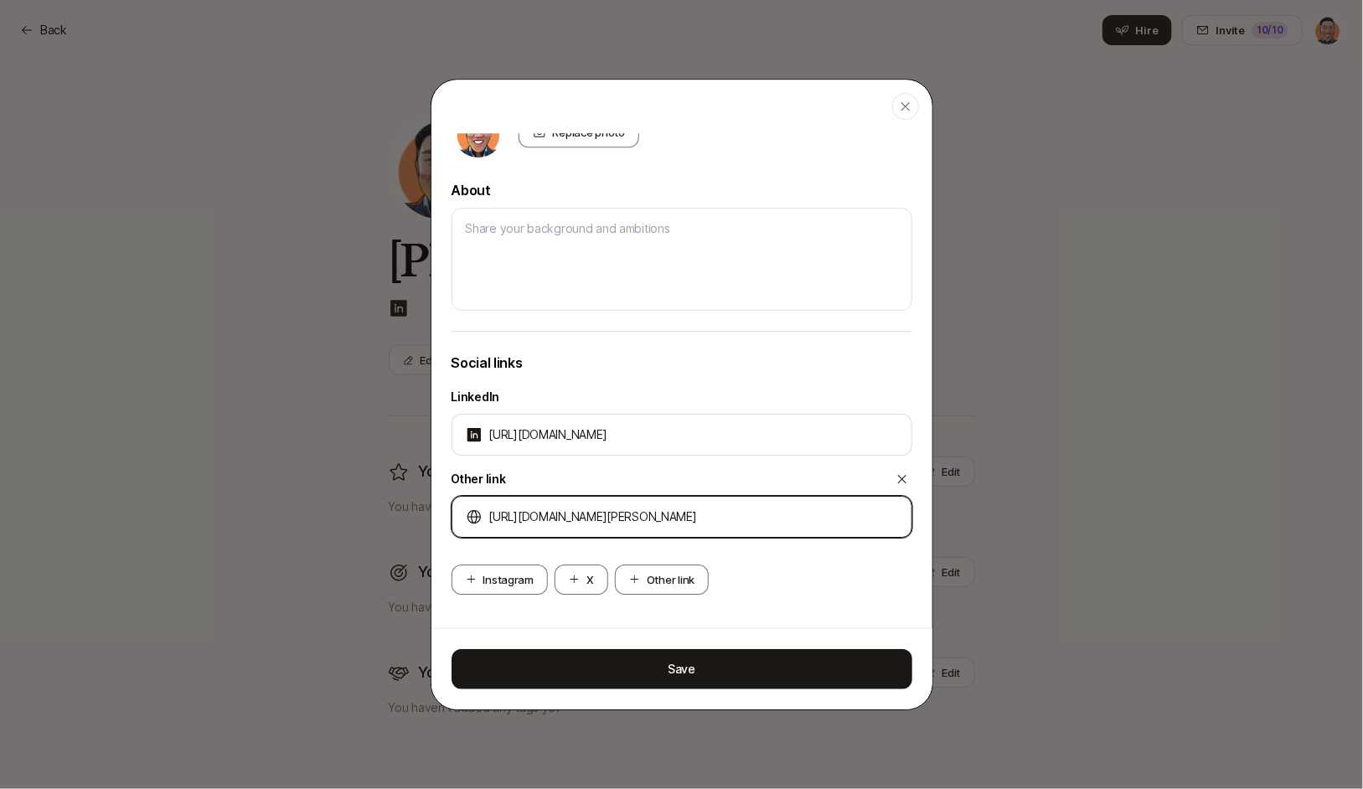
type textarea "x"
type input "https://wwwmuckrack.com/rick-chen-cal"
type textarea "x"
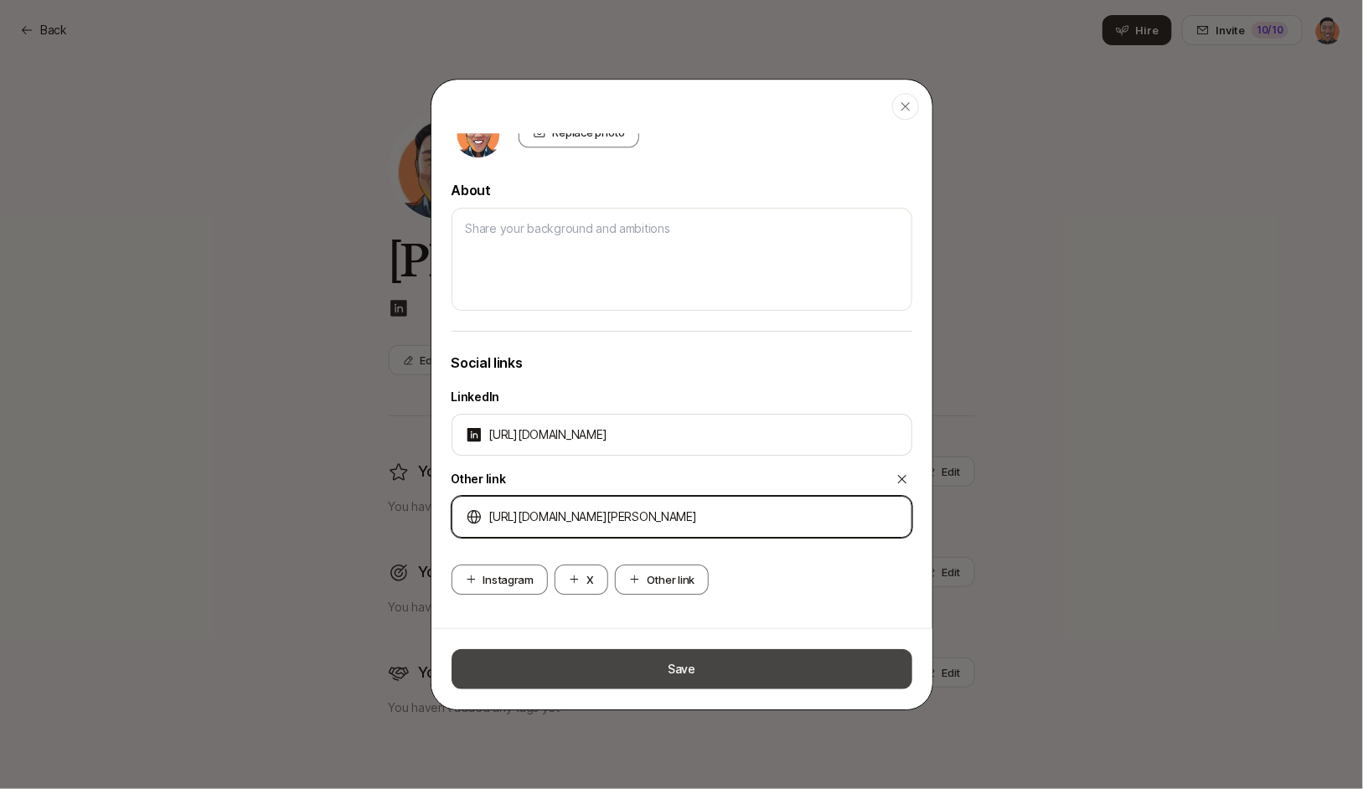
type input "https://www.muckrack.com/rick-chen-cal"
type textarea "x"
click at [698, 667] on button "Save" at bounding box center [681, 669] width 461 height 40
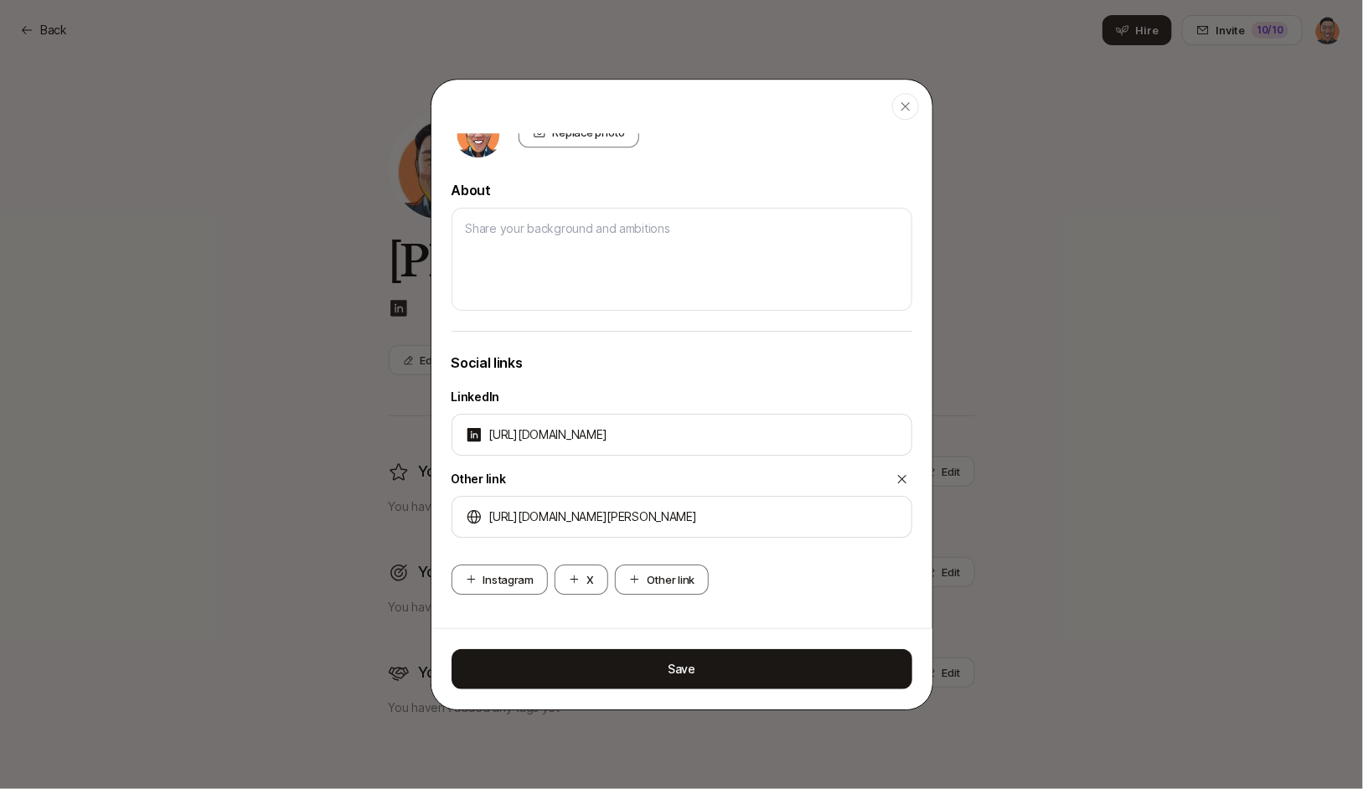
drag, startPoint x: 871, startPoint y: 584, endPoint x: 852, endPoint y: 585, distance: 19.3
click at [871, 584] on div "Instagram X Other link" at bounding box center [681, 579] width 461 height 30
click at [769, 596] on div "Social links LinkedIn https://linkedin.com/in/chenrick Other link https://www.m…" at bounding box center [681, 480] width 461 height 256
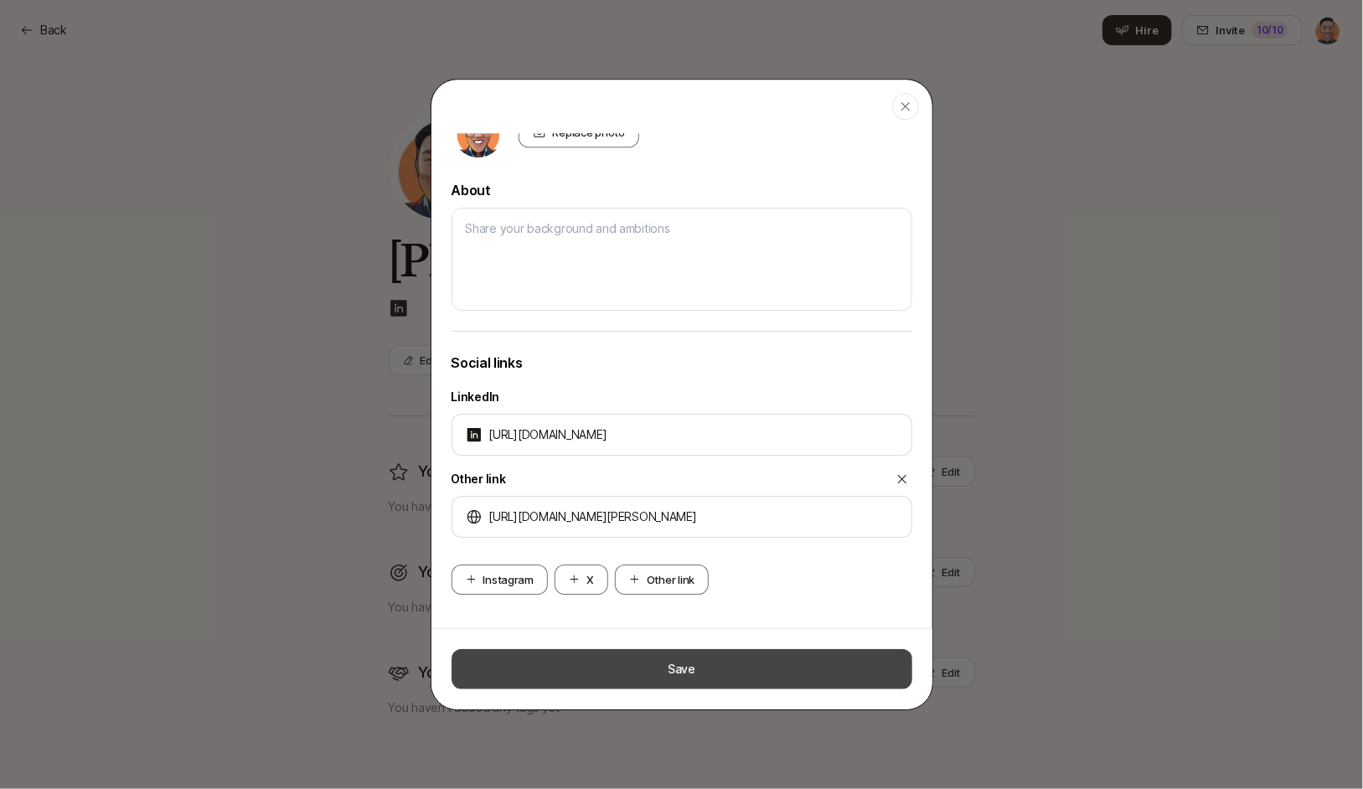
drag, startPoint x: 729, startPoint y: 667, endPoint x: 774, endPoint y: 628, distance: 59.3
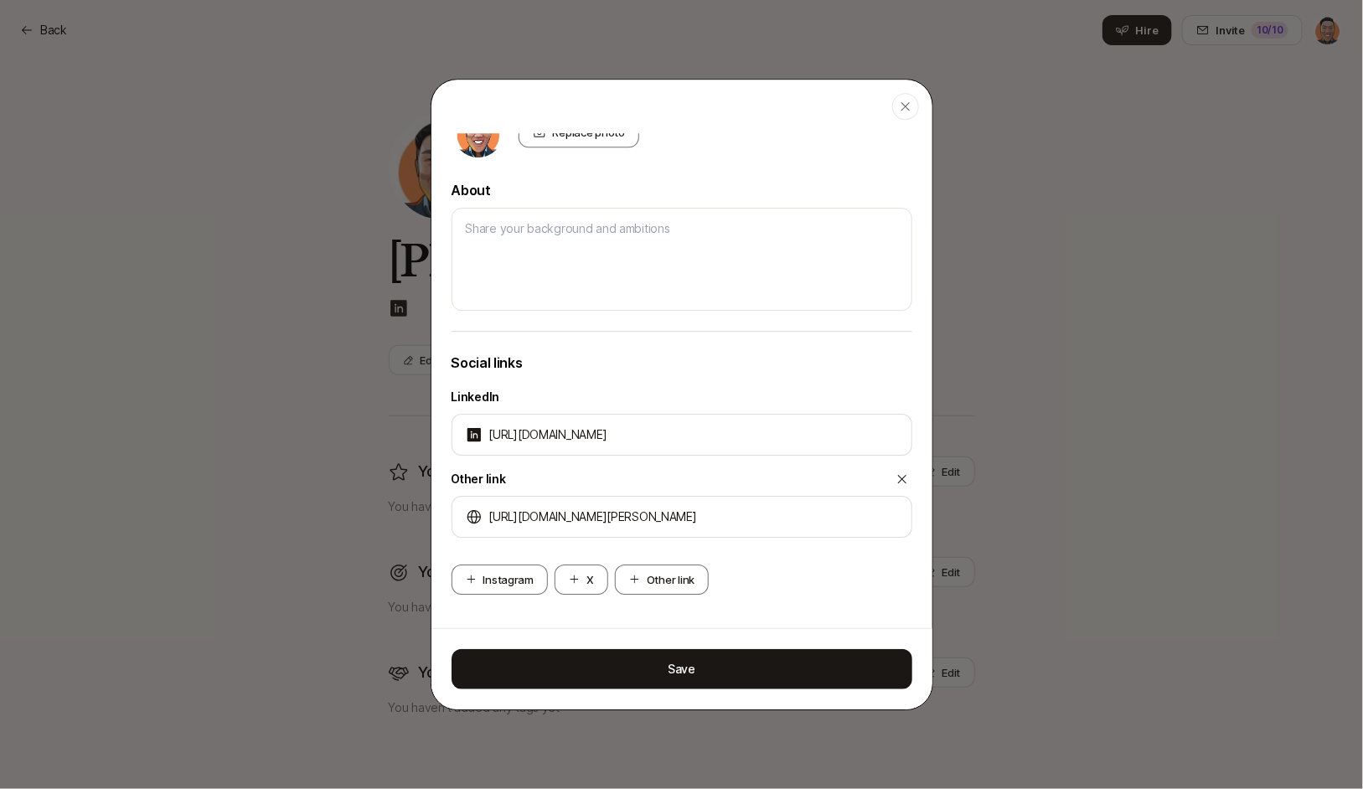
click at [729, 667] on button "Save" at bounding box center [681, 669] width 461 height 40
click at [894, 99] on div "button" at bounding box center [905, 106] width 27 height 27
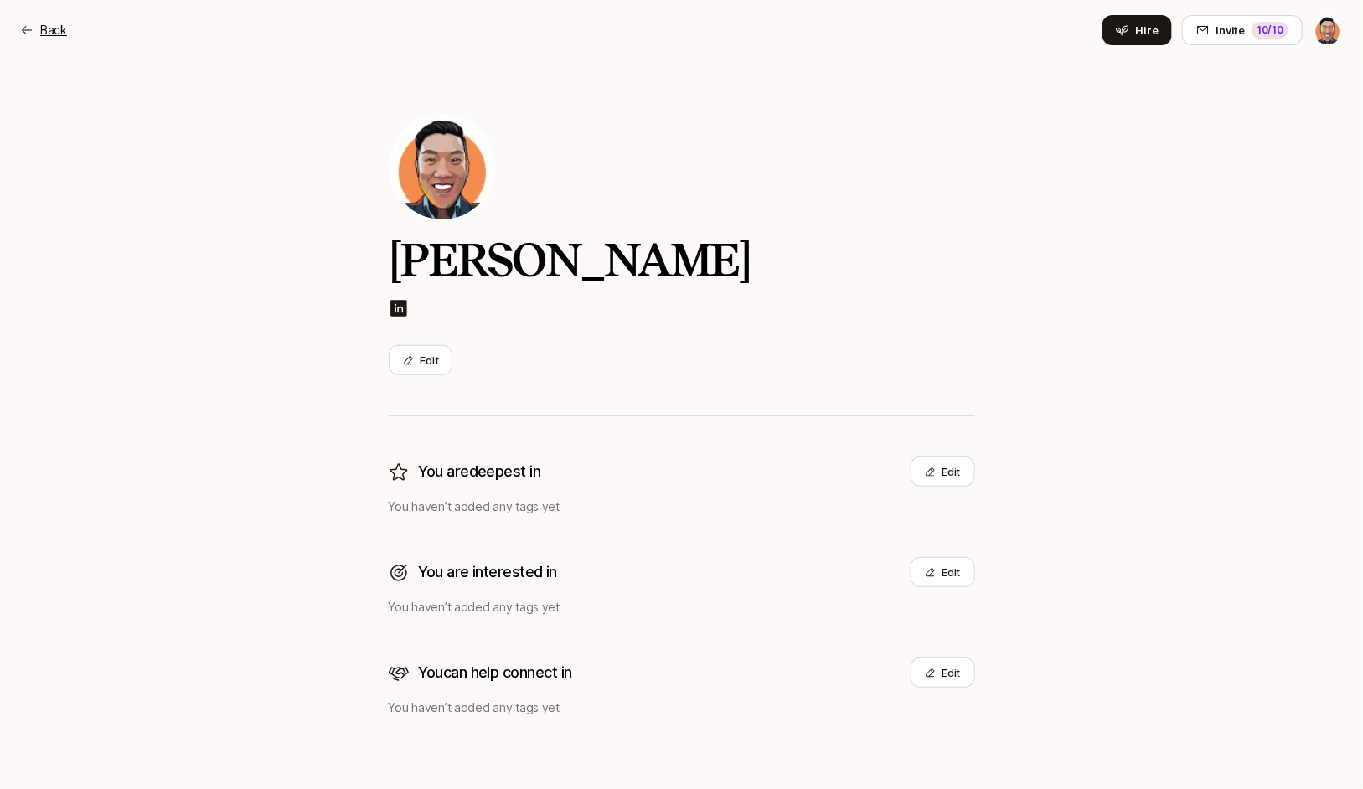
click at [52, 28] on p "Back" at bounding box center [53, 30] width 27 height 20
click at [78, 23] on icon at bounding box center [60, 29] width 80 height 23
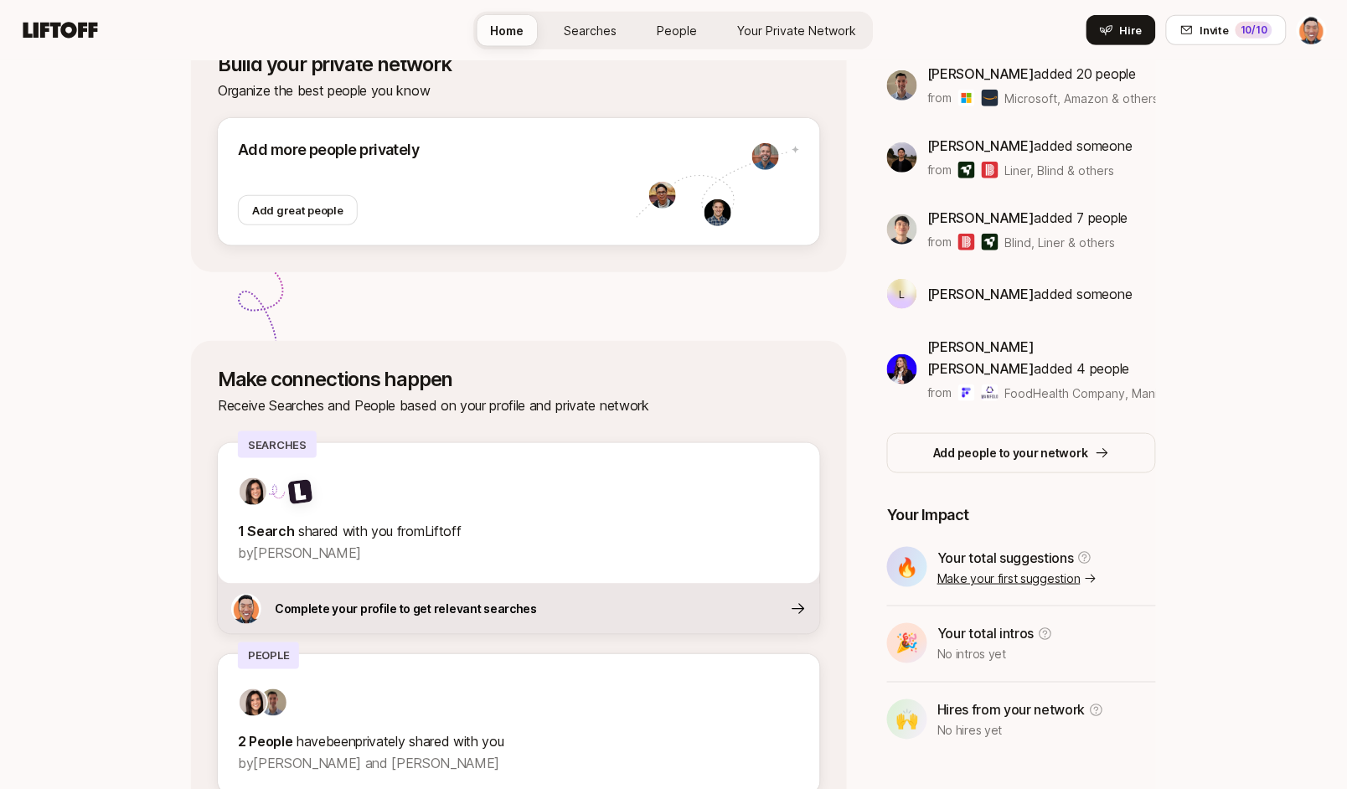
scroll to position [270, 0]
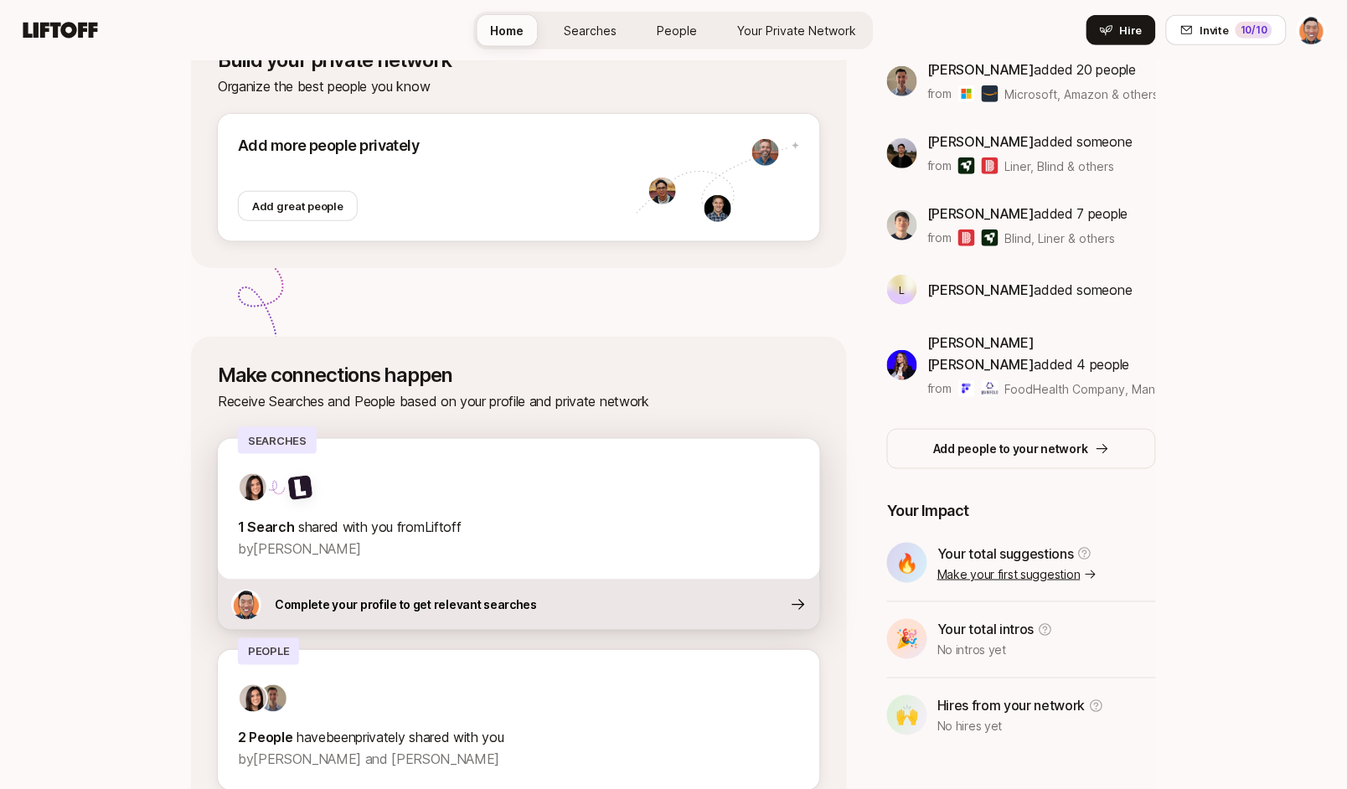
click at [418, 598] on p "Complete your profile to get relevant searches" at bounding box center [406, 605] width 262 height 20
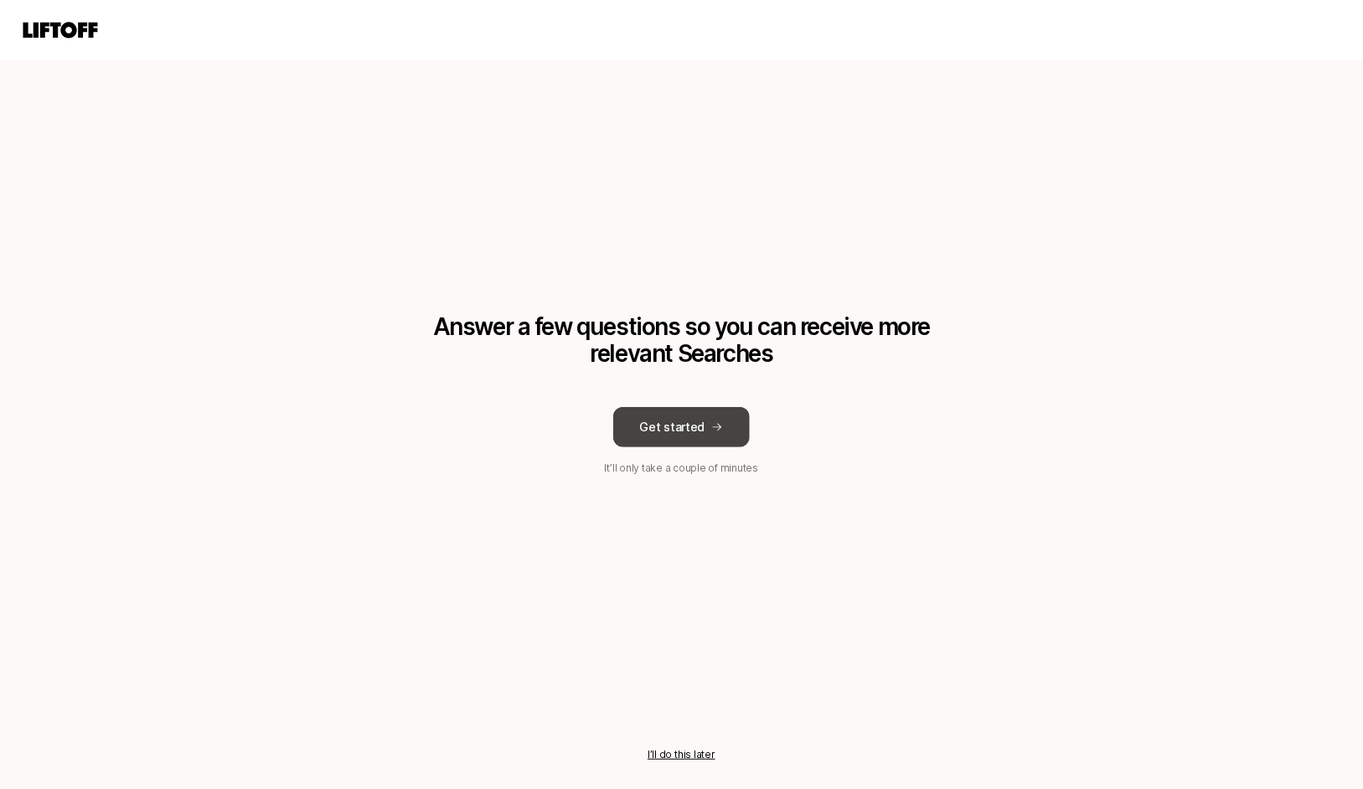
click at [690, 424] on button "Get started" at bounding box center [681, 427] width 137 height 40
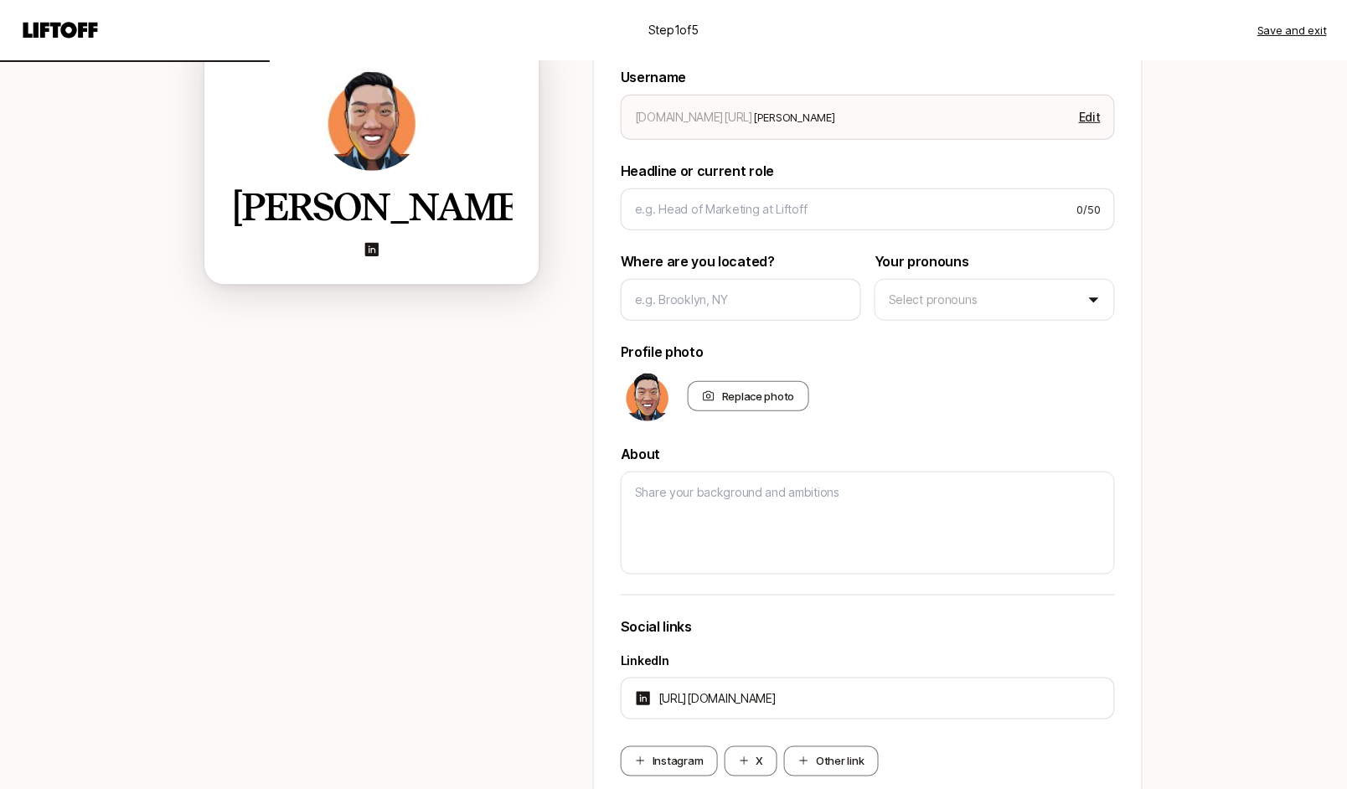
scroll to position [342, 0]
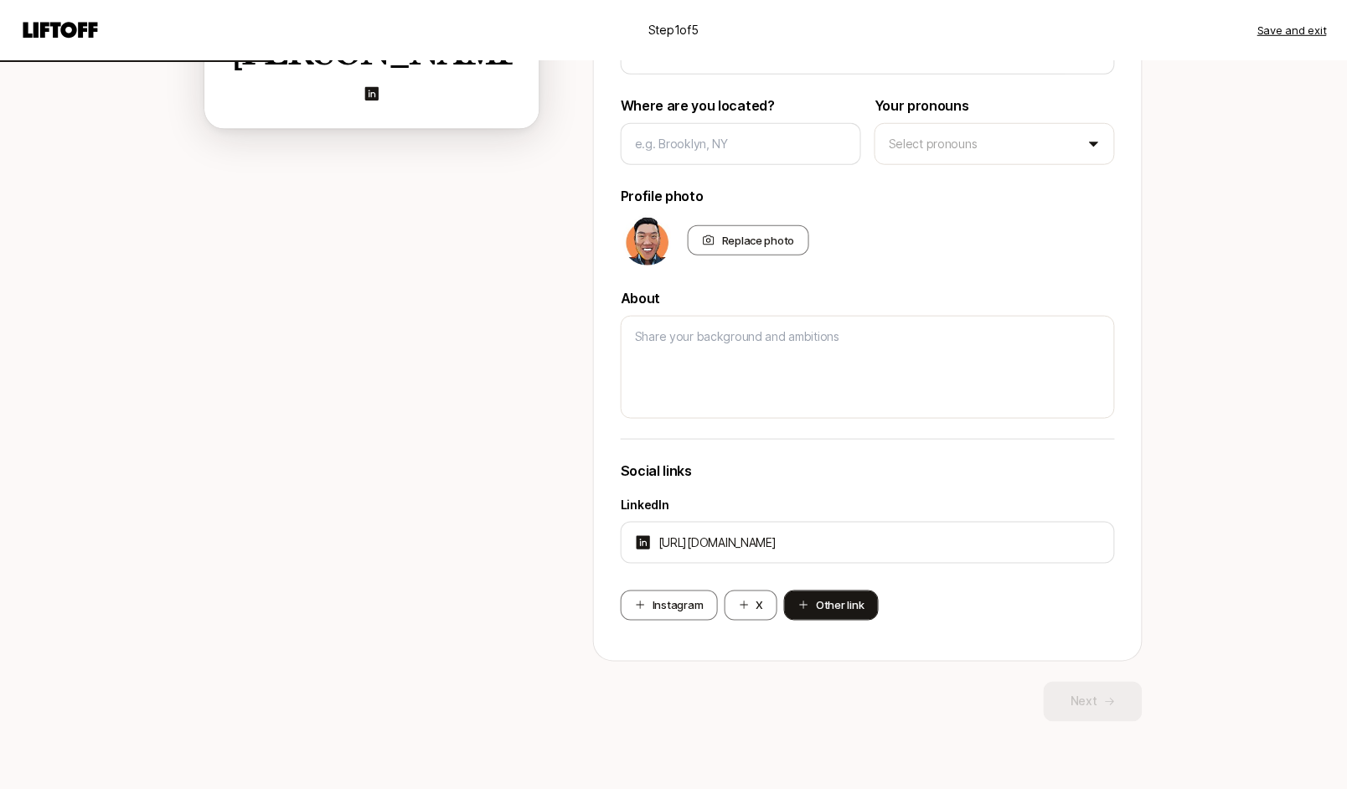
click at [837, 606] on button "Other link" at bounding box center [831, 605] width 94 height 30
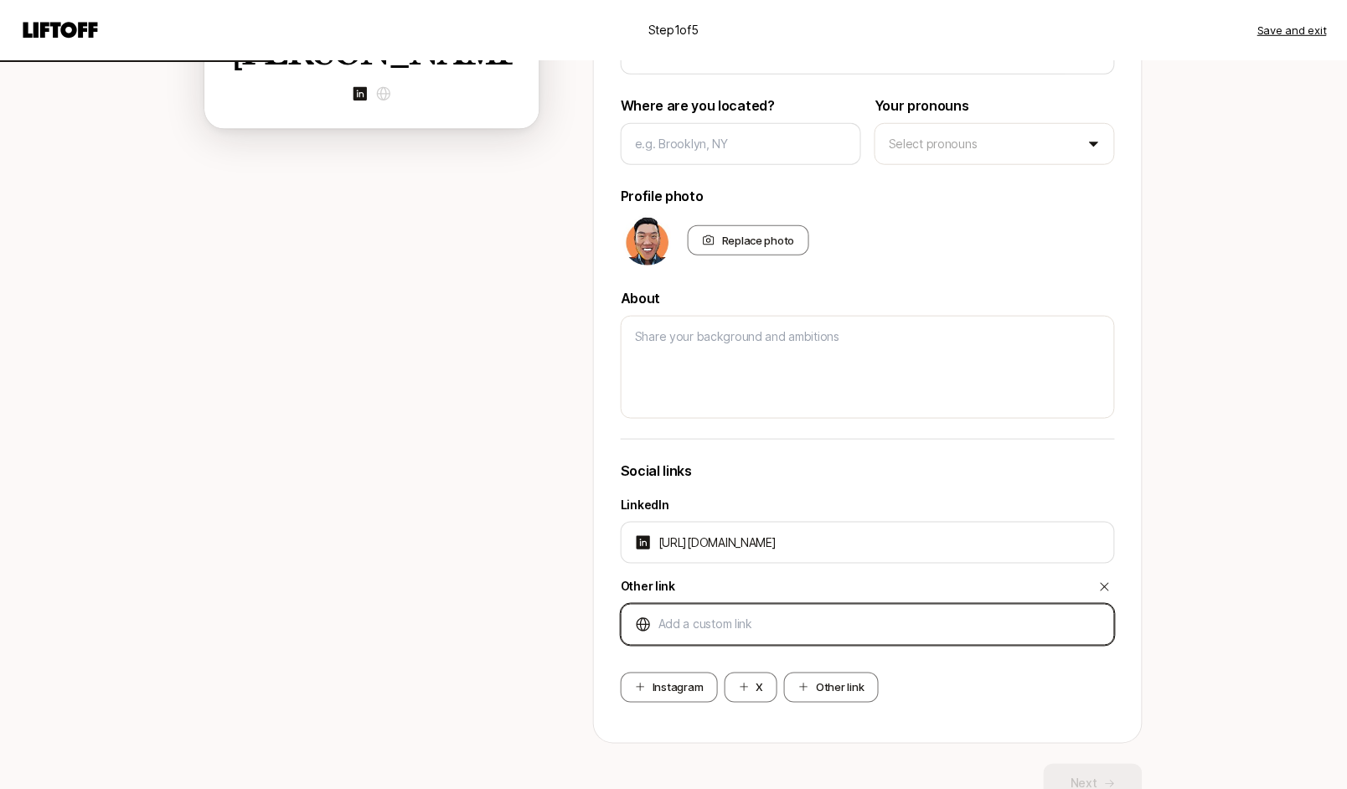
click at [829, 619] on input at bounding box center [879, 625] width 442 height 20
paste input "[URL][DOMAIN_NAME][PERSON_NAME]"
type textarea "x"
type input "[URL][DOMAIN_NAME][PERSON_NAME]"
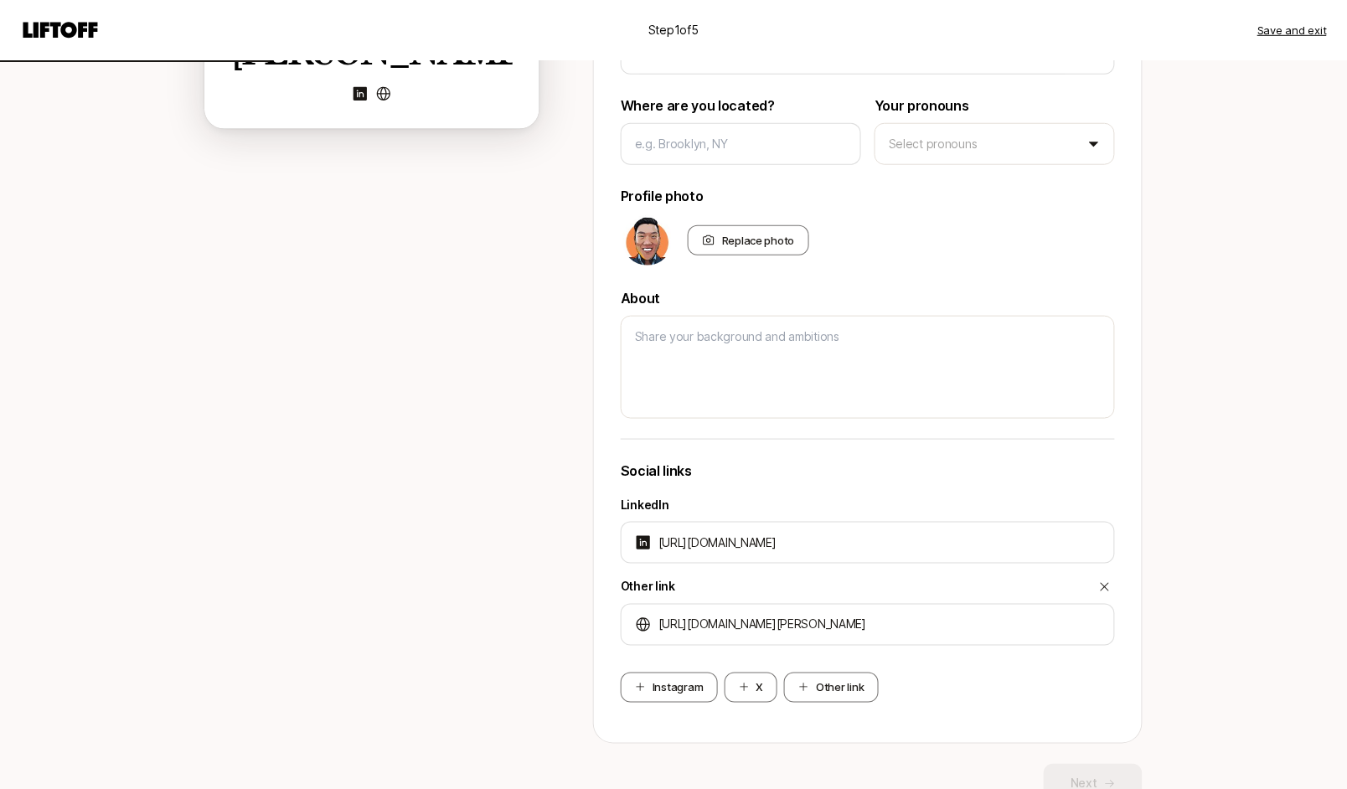
click at [1002, 696] on div "Instagram X Other link" at bounding box center [868, 687] width 494 height 30
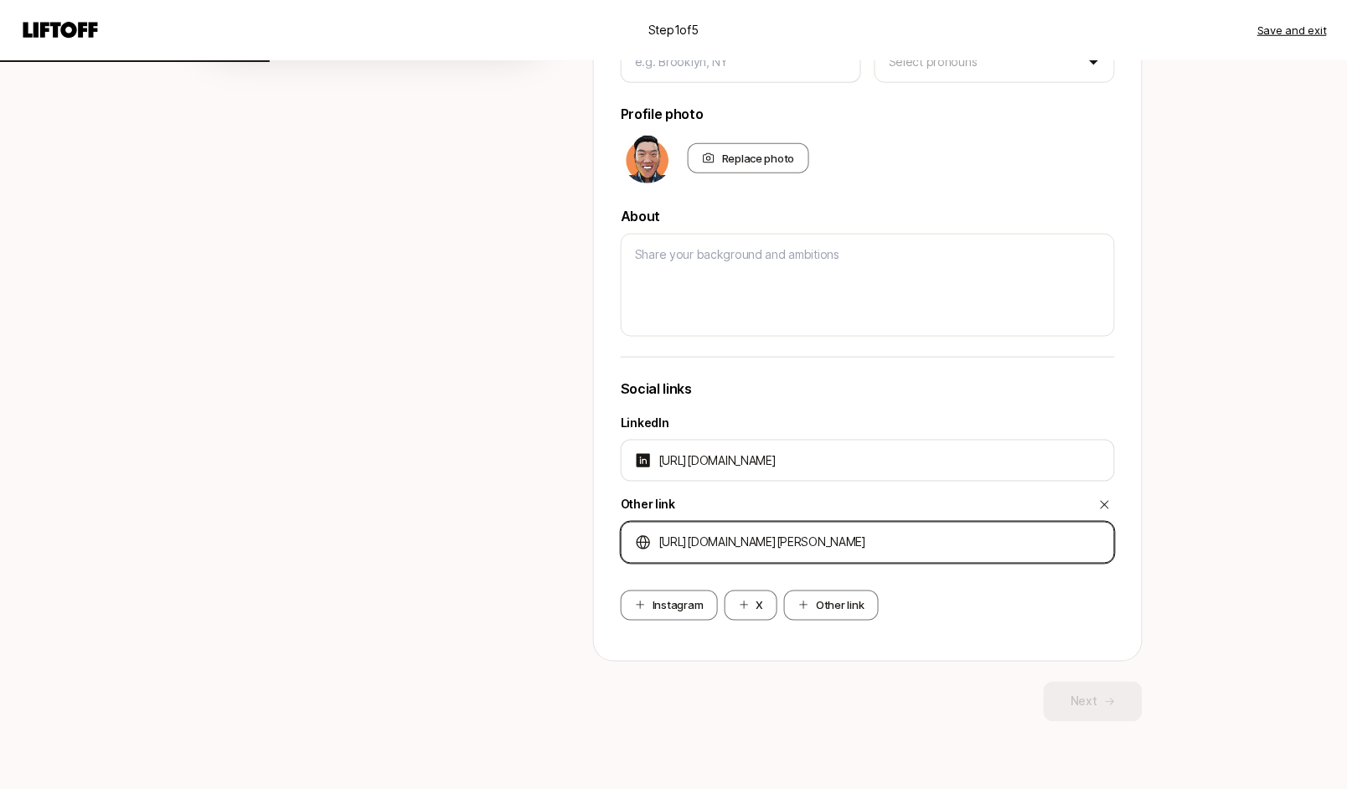
click at [1061, 547] on input "[URL][DOMAIN_NAME][PERSON_NAME]" at bounding box center [879, 543] width 442 height 20
type textarea "x"
type input "https://muckrack.com/rick-chen-ca"
type textarea "x"
type input "[URL][DOMAIN_NAME][PERSON_NAME]"
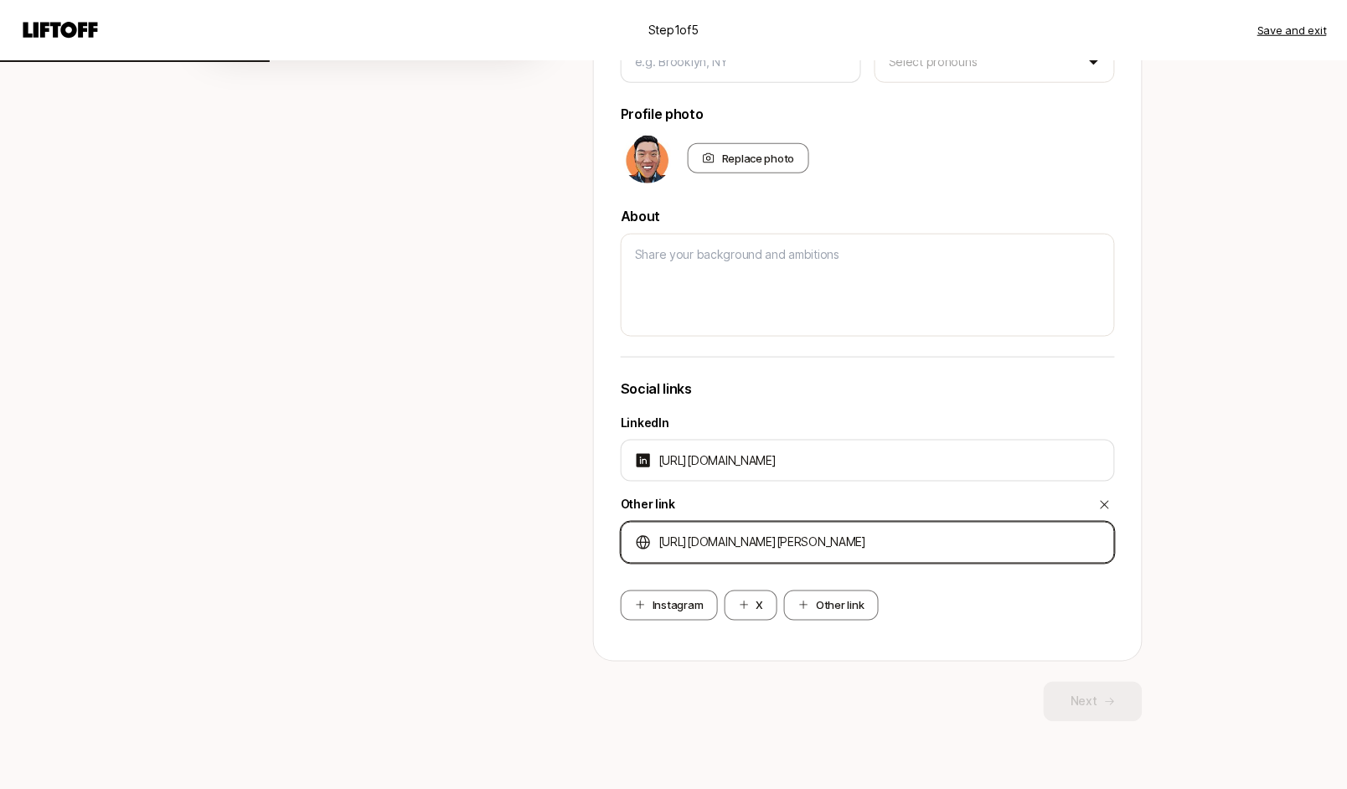
click at [700, 539] on input "[URL][DOMAIN_NAME][PERSON_NAME]" at bounding box center [879, 543] width 442 height 20
type textarea "x"
type input "https://wmuckrack.com/rick-chen-cal"
type textarea "x"
type input "https://wwmuckrack.com/rick-chen-cal"
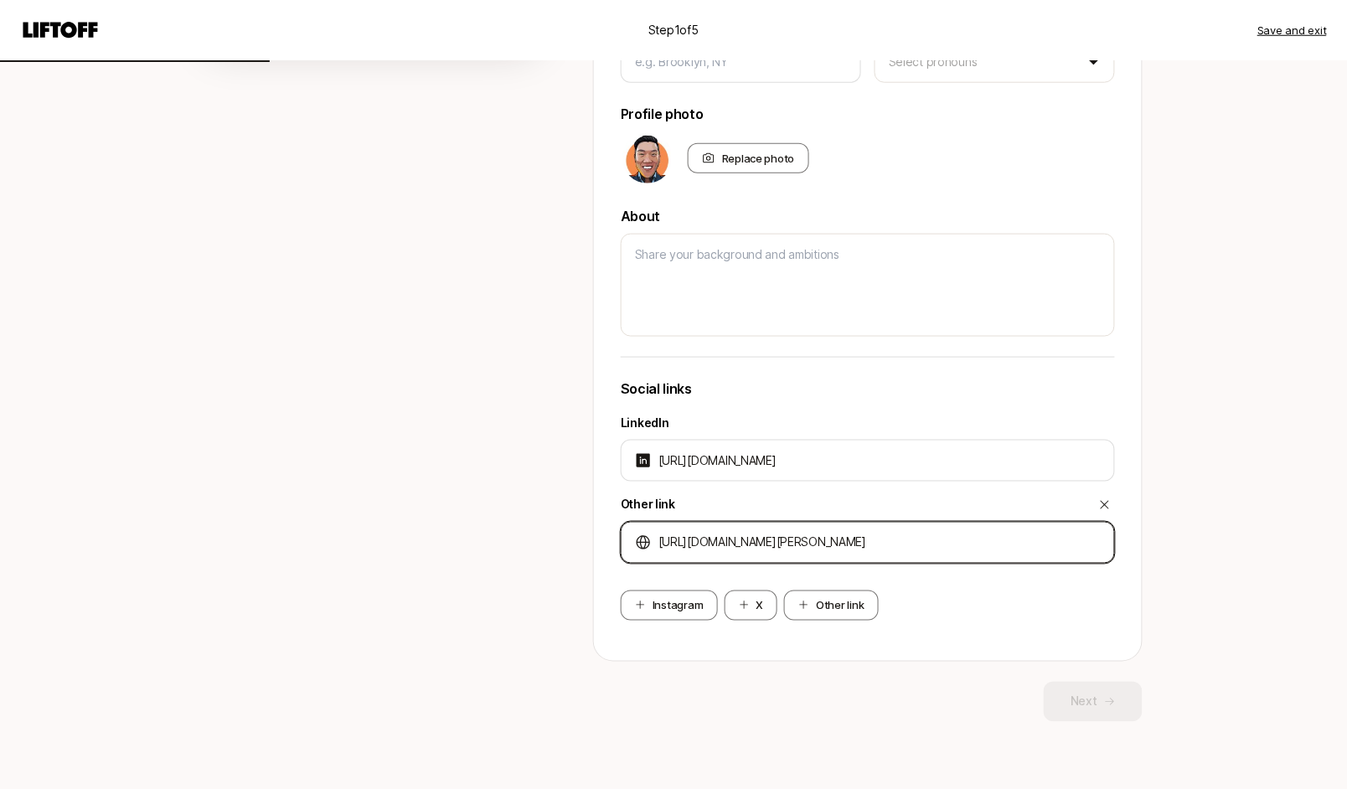
type textarea "x"
type input "https://wwwmuckrack.com/rick-chen-cal"
type textarea "x"
type input "https://www.muckrack.com/rick-chen-cal"
click at [819, 526] on div "https://www.muckrack.com/rick-chen-cal" at bounding box center [868, 543] width 494 height 42
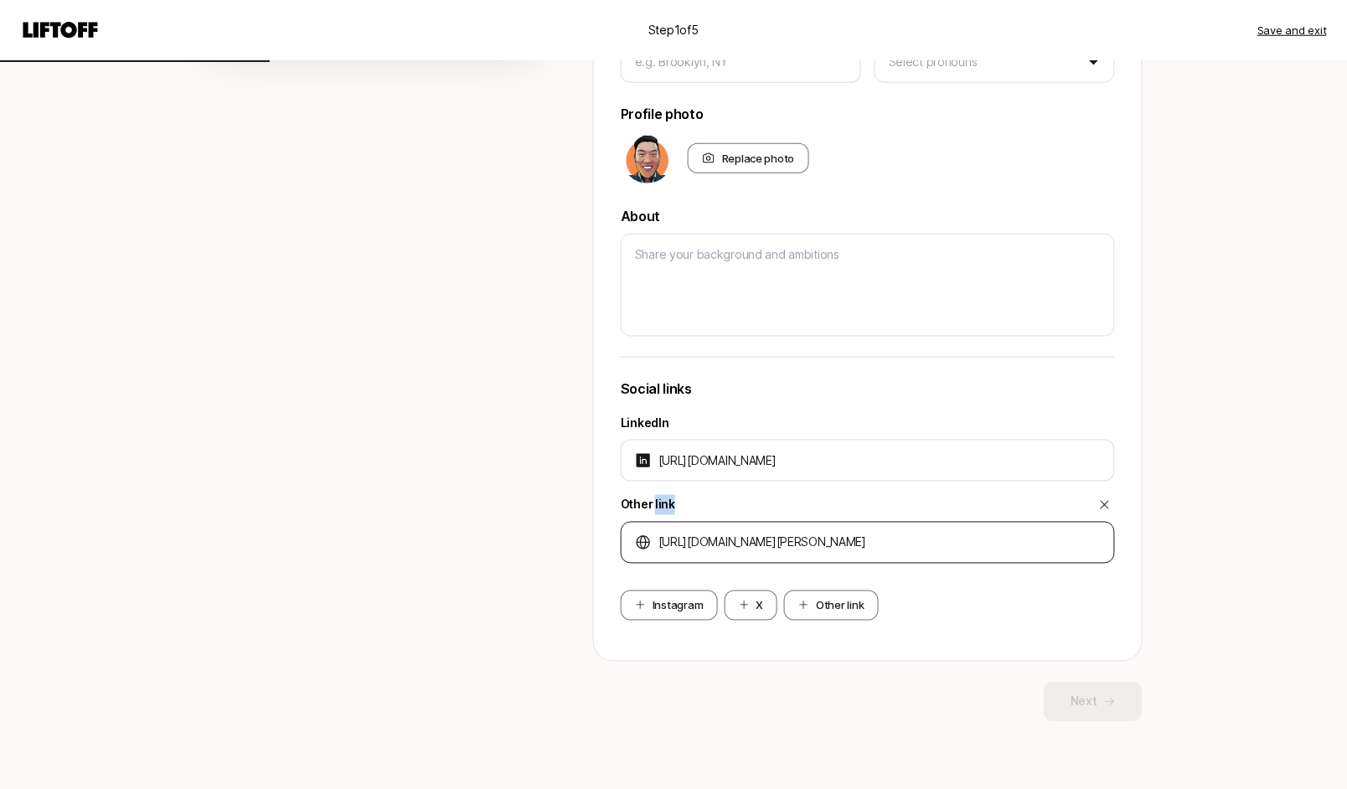
click at [820, 526] on div "https://www.muckrack.com/rick-chen-cal" at bounding box center [868, 543] width 494 height 42
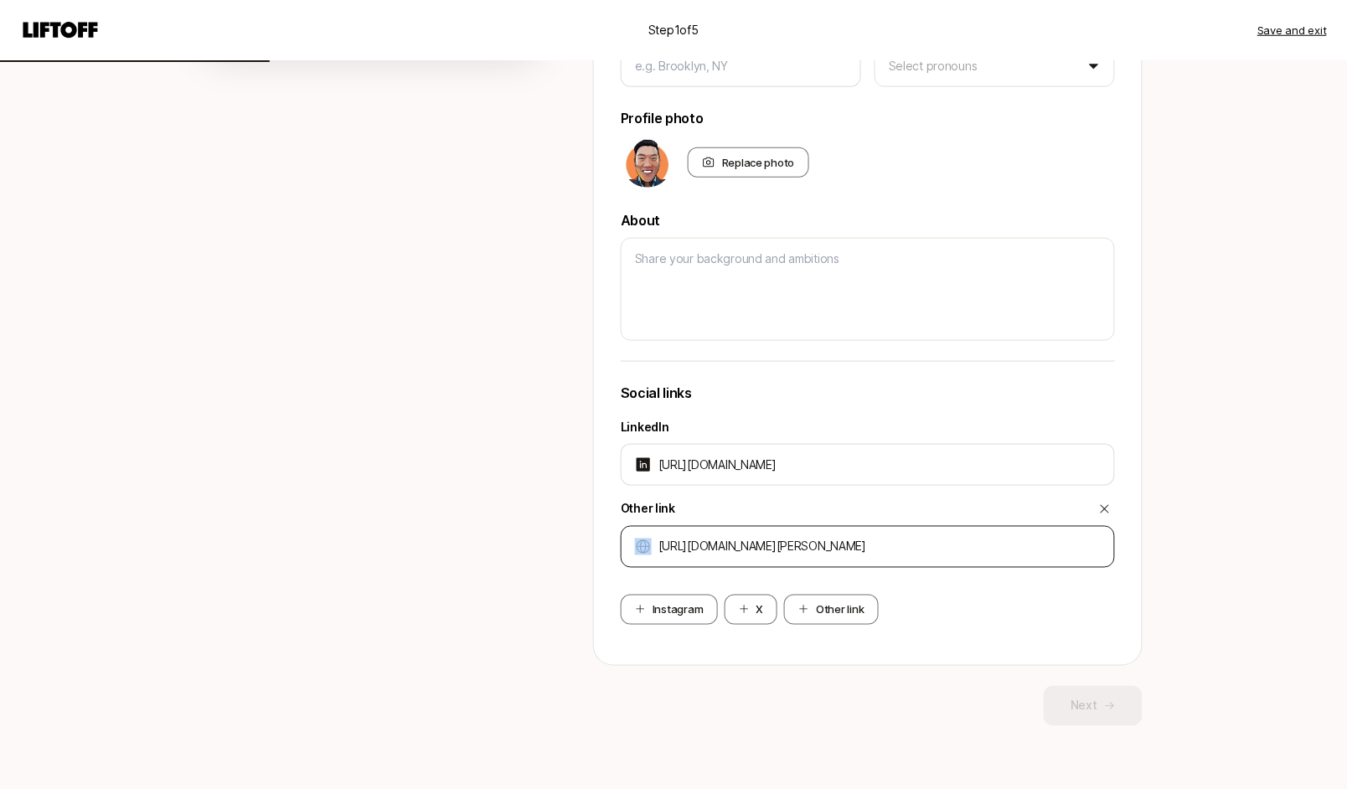
drag, startPoint x: 820, startPoint y: 526, endPoint x: 819, endPoint y: 537, distance: 10.9
click at [819, 528] on div "https://www.muckrack.com/rick-chen-cal" at bounding box center [868, 547] width 494 height 42
click at [818, 538] on input "https://www.muckrack.com/rick-chen-cal" at bounding box center [879, 547] width 442 height 20
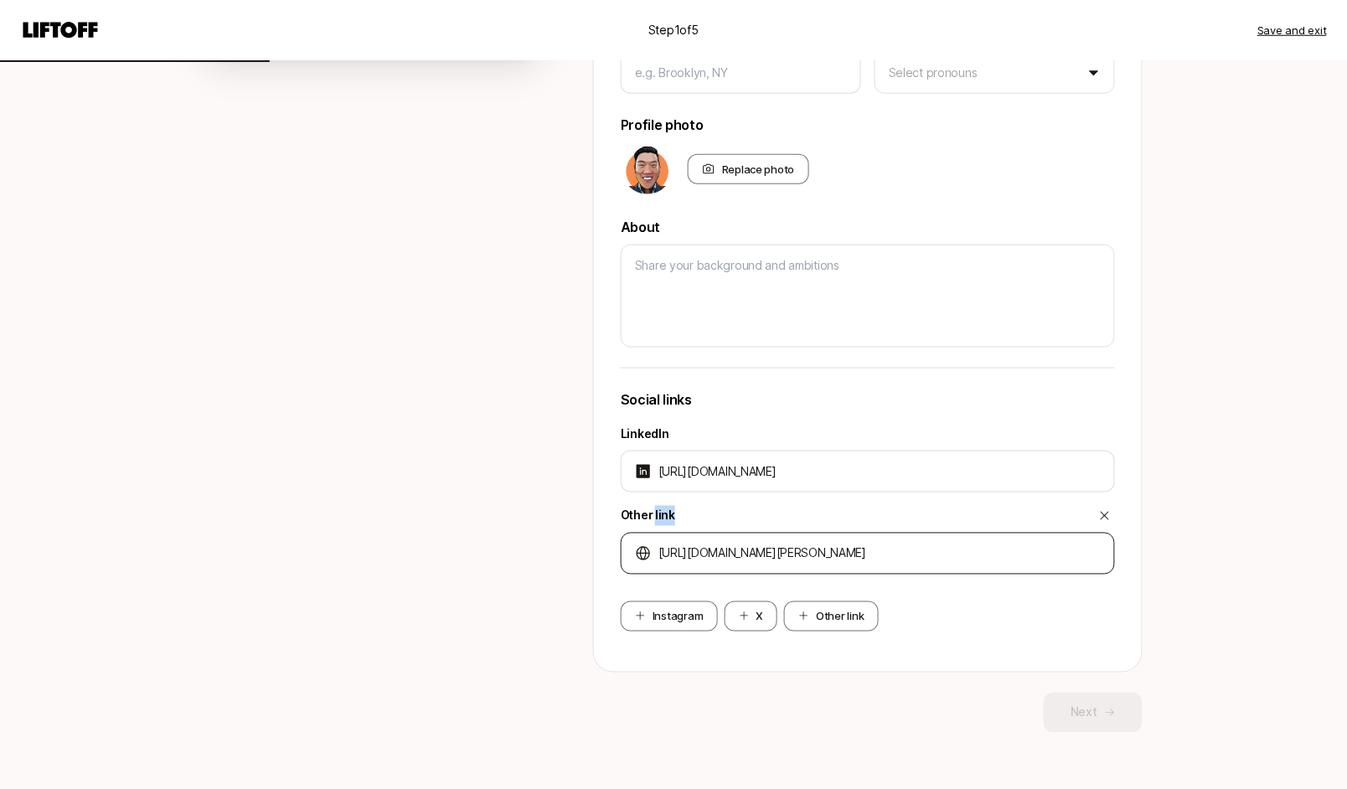
click at [820, 540] on div "https://www.muckrack.com/rick-chen-cal" at bounding box center [868, 554] width 494 height 42
click at [826, 541] on div "https://www.muckrack.com/rick-chen-cal" at bounding box center [868, 558] width 494 height 42
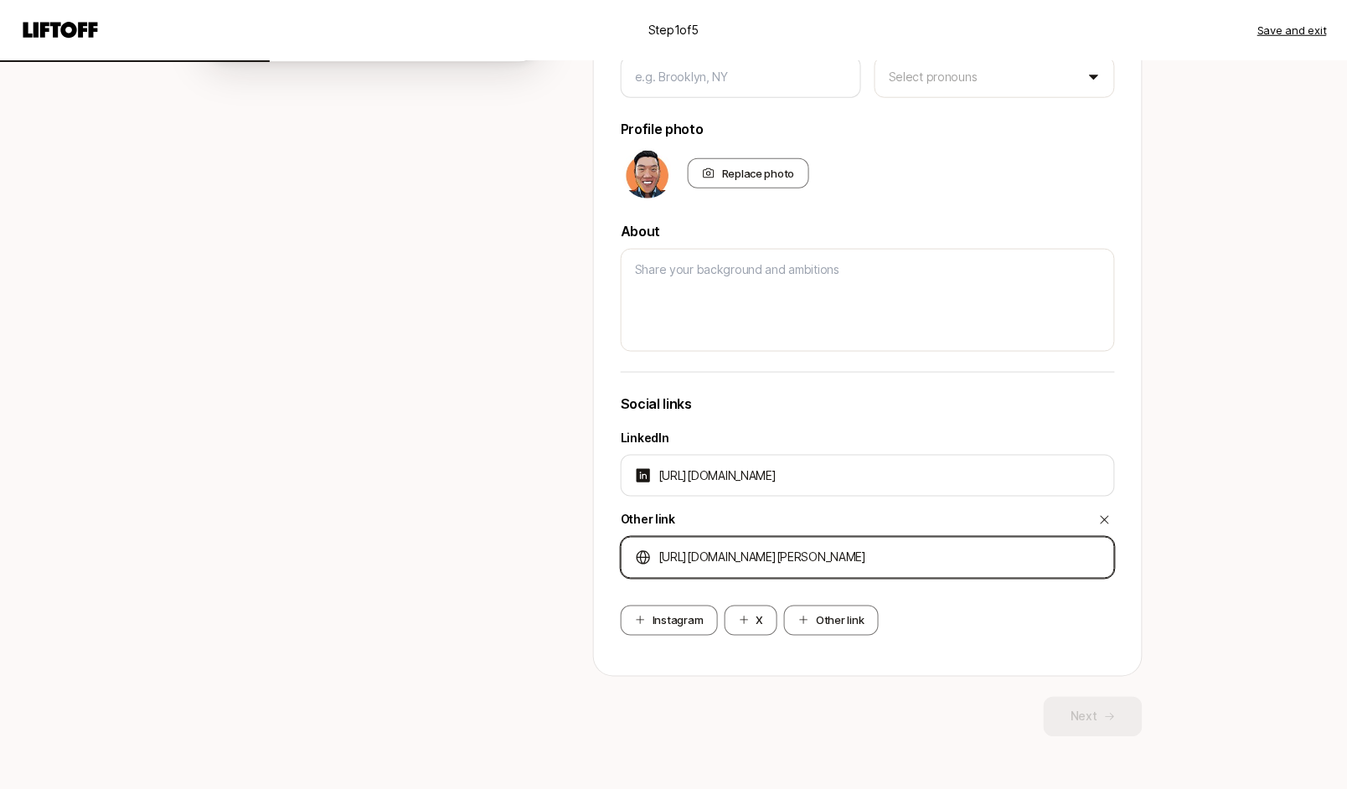
click at [947, 553] on input "https://www.muckrack.com/rick-chen-cal" at bounding box center [879, 558] width 442 height 20
click at [947, 553] on input "https://www.muckrack.com/rick-chen-cal" at bounding box center [879, 560] width 442 height 20
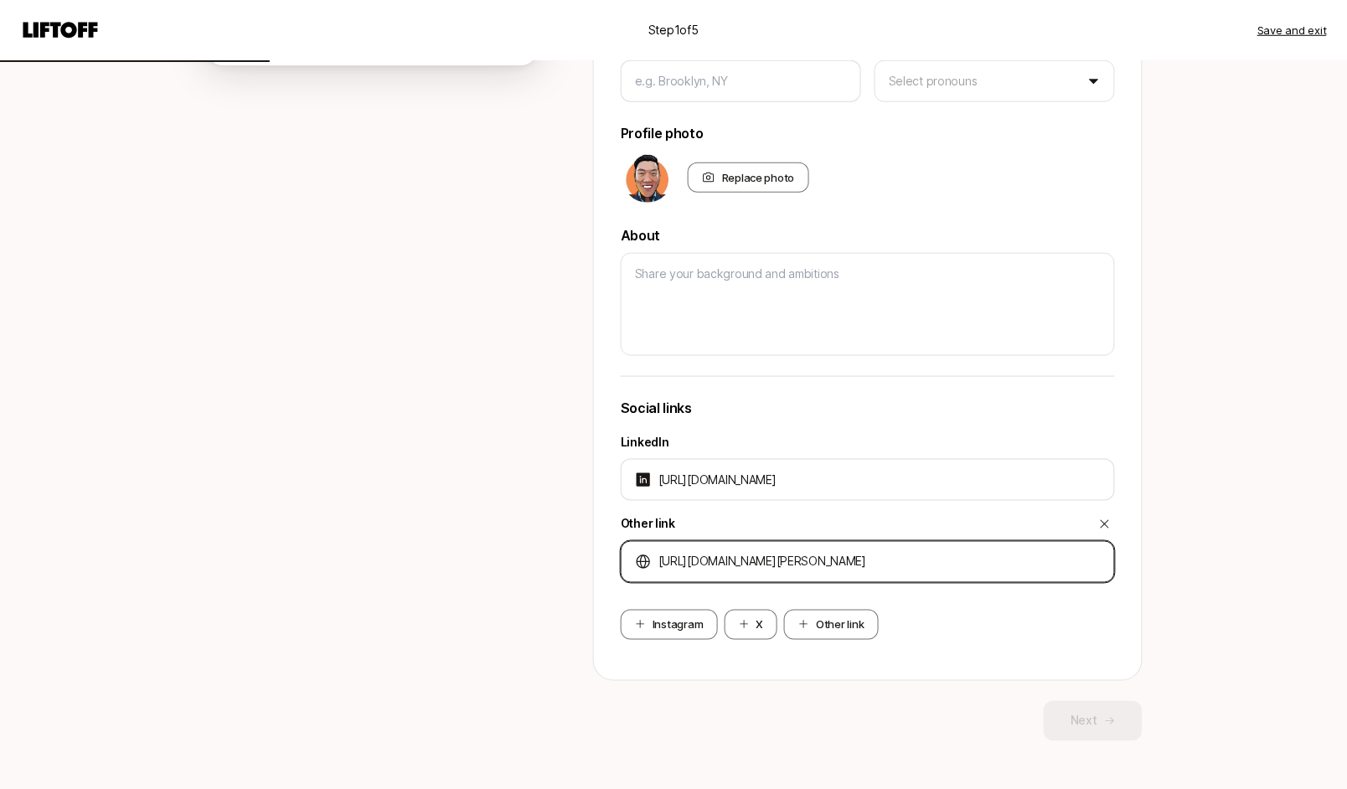
click at [947, 553] on input "https://www.muckrack.com/rick-chen-cal" at bounding box center [879, 562] width 442 height 20
drag, startPoint x: 1015, startPoint y: 623, endPoint x: 1009, endPoint y: 612, distance: 12.4
click at [1016, 623] on div "Instagram X Other link" at bounding box center [868, 625] width 494 height 30
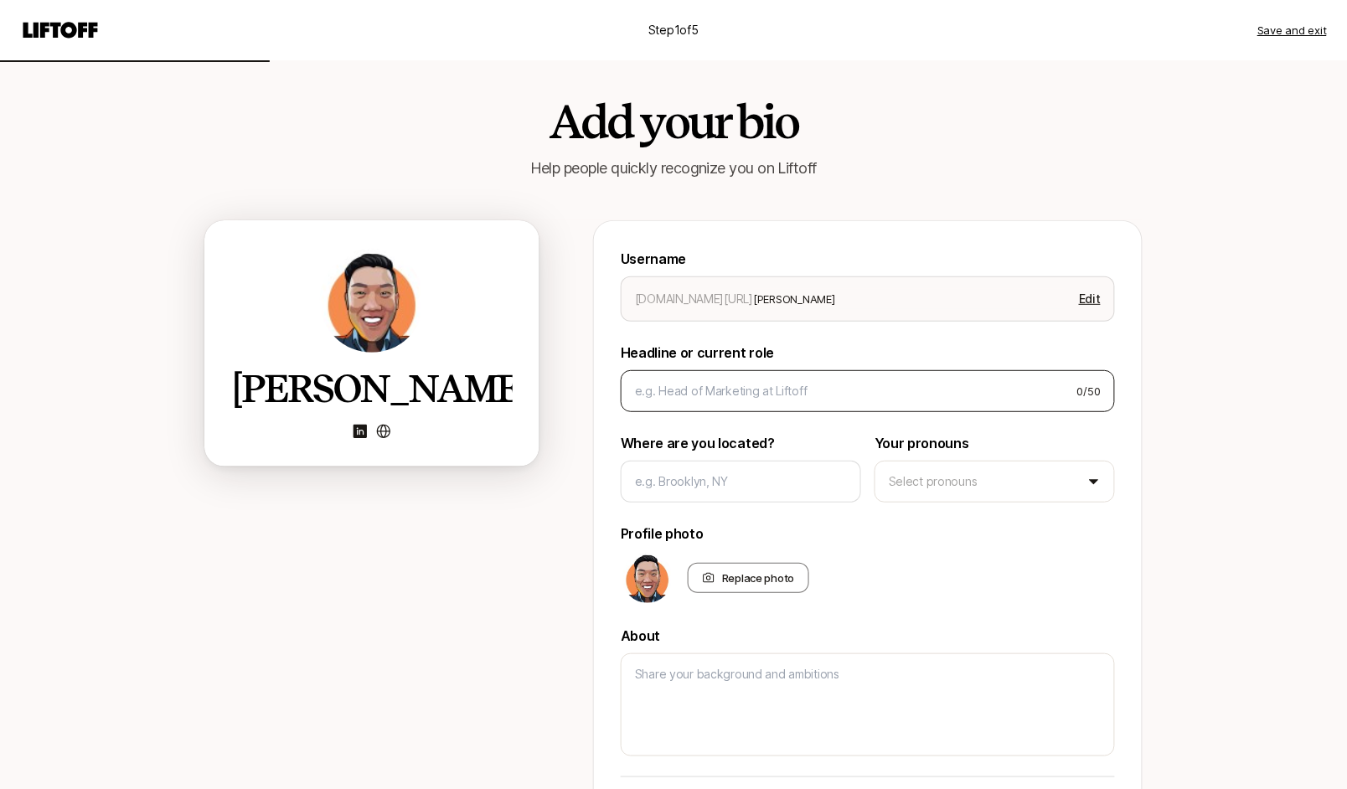
scroll to position [0, 0]
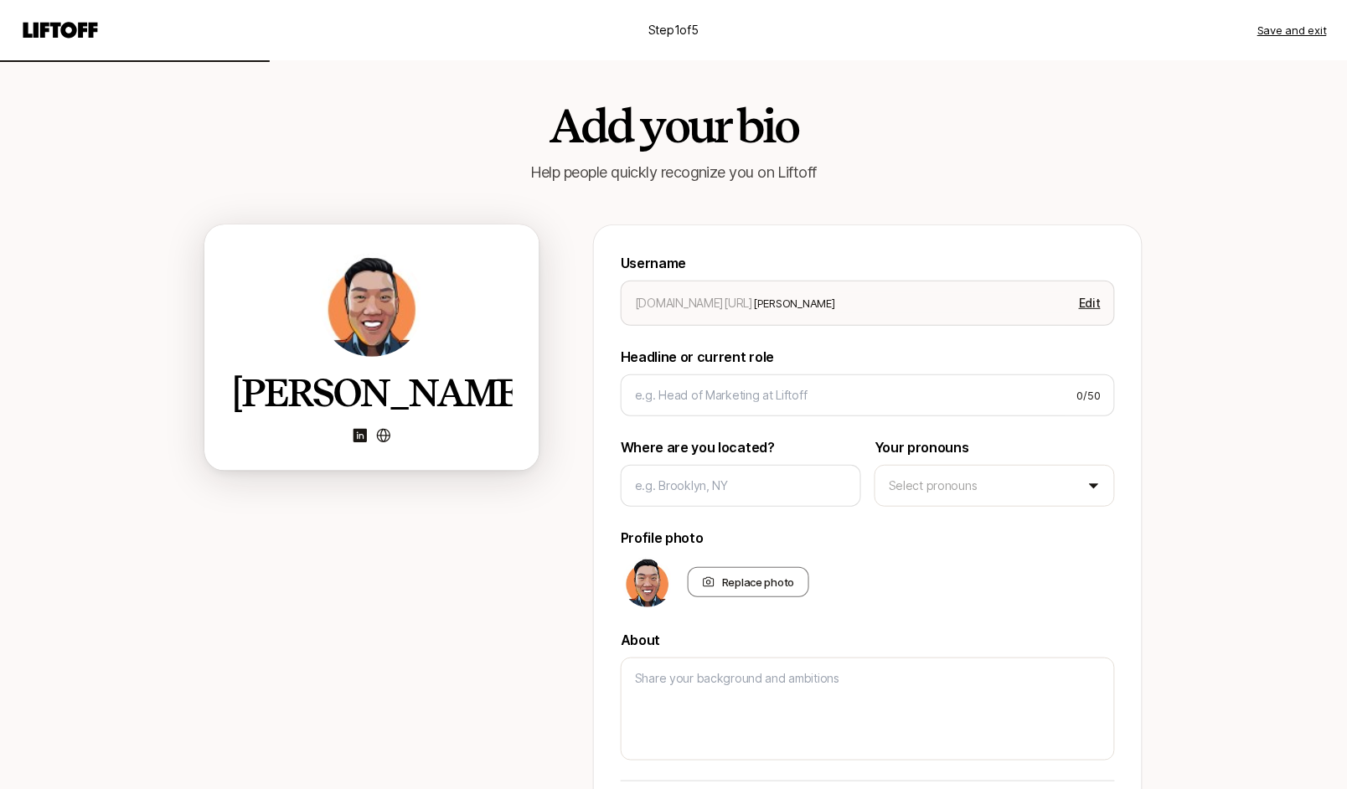
click at [1291, 30] on button "Save and exit" at bounding box center [1292, 30] width 70 height 17
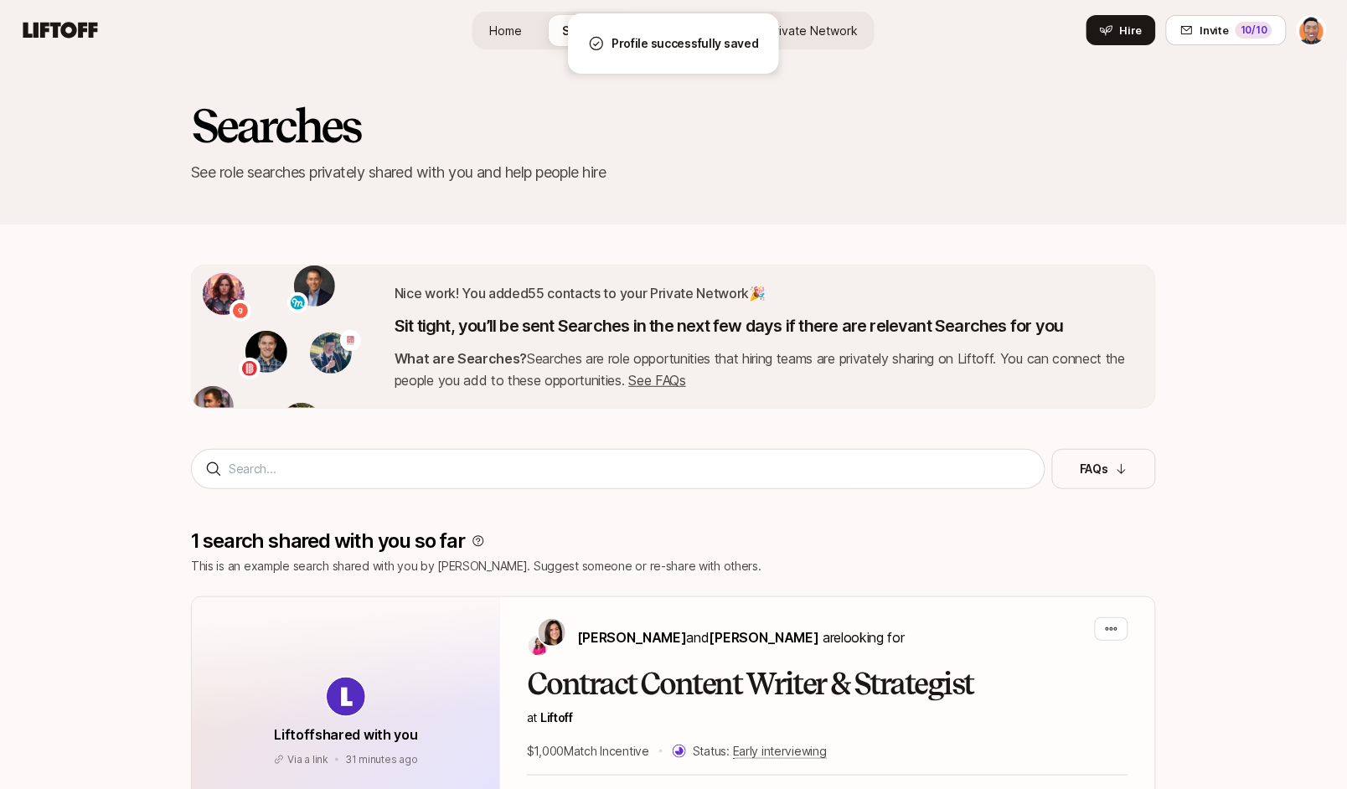
click at [1309, 37] on html "Home Searches People Your Private Network Hire Home Searches People Your Privat…" at bounding box center [673, 394] width 1347 height 789
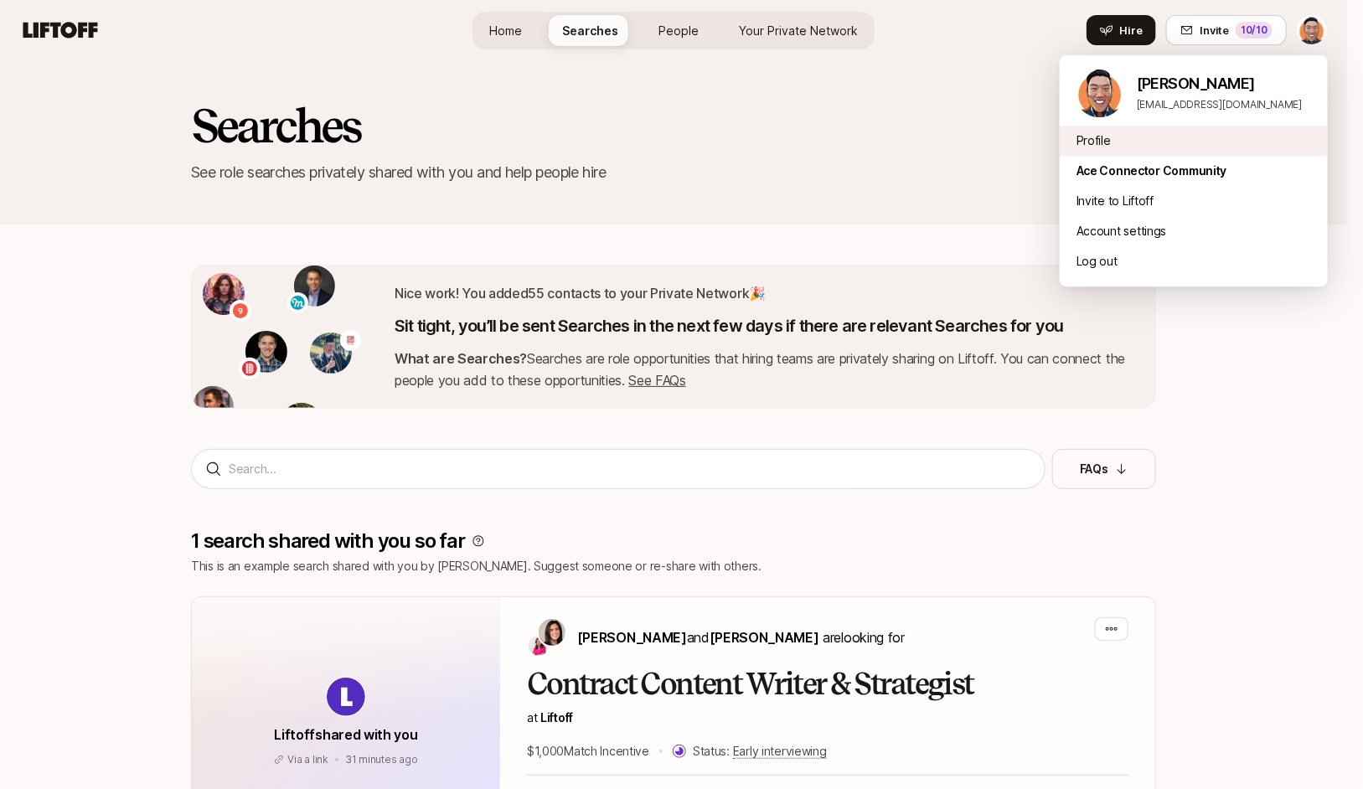
click at [1116, 142] on div "Profile" at bounding box center [1193, 141] width 268 height 30
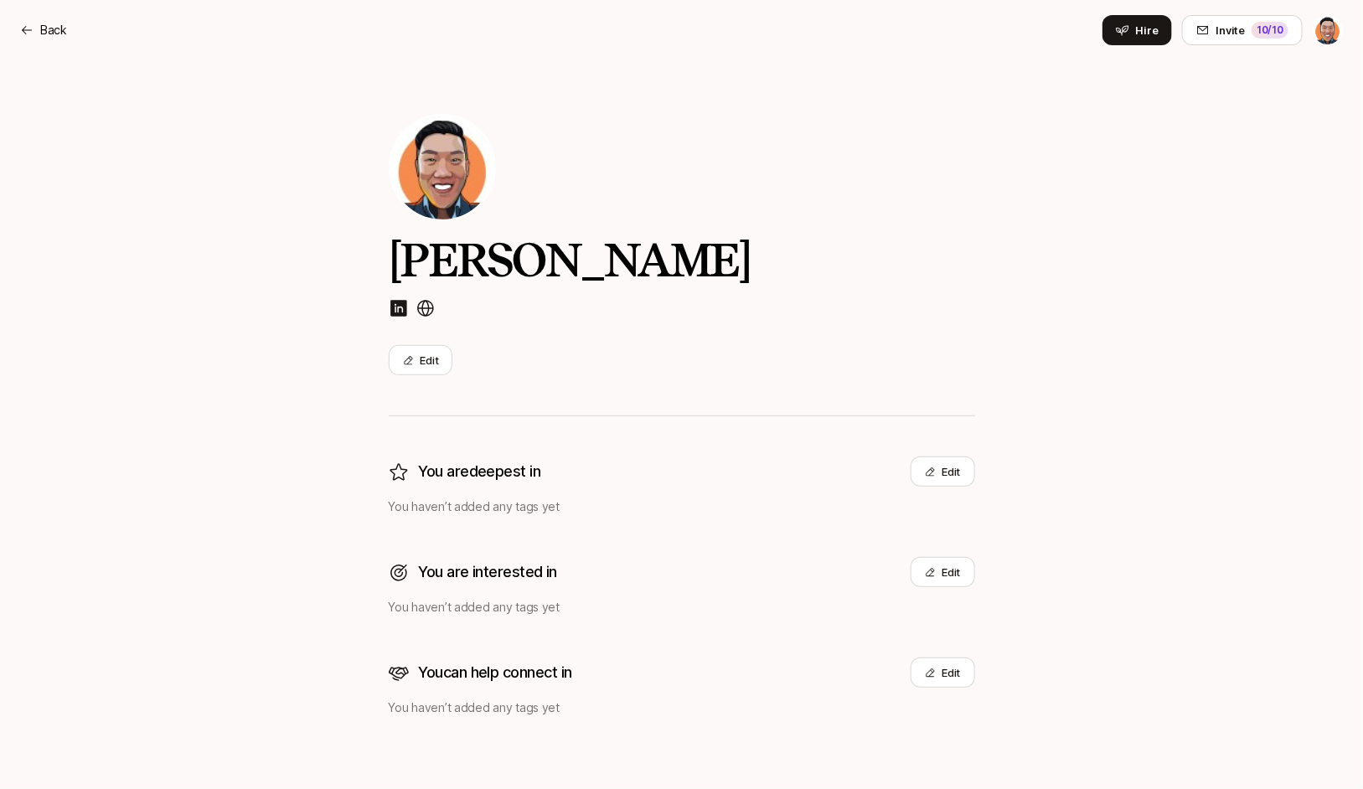
click at [431, 311] on img at bounding box center [425, 308] width 20 height 20
click at [40, 24] on p "Back" at bounding box center [53, 30] width 27 height 20
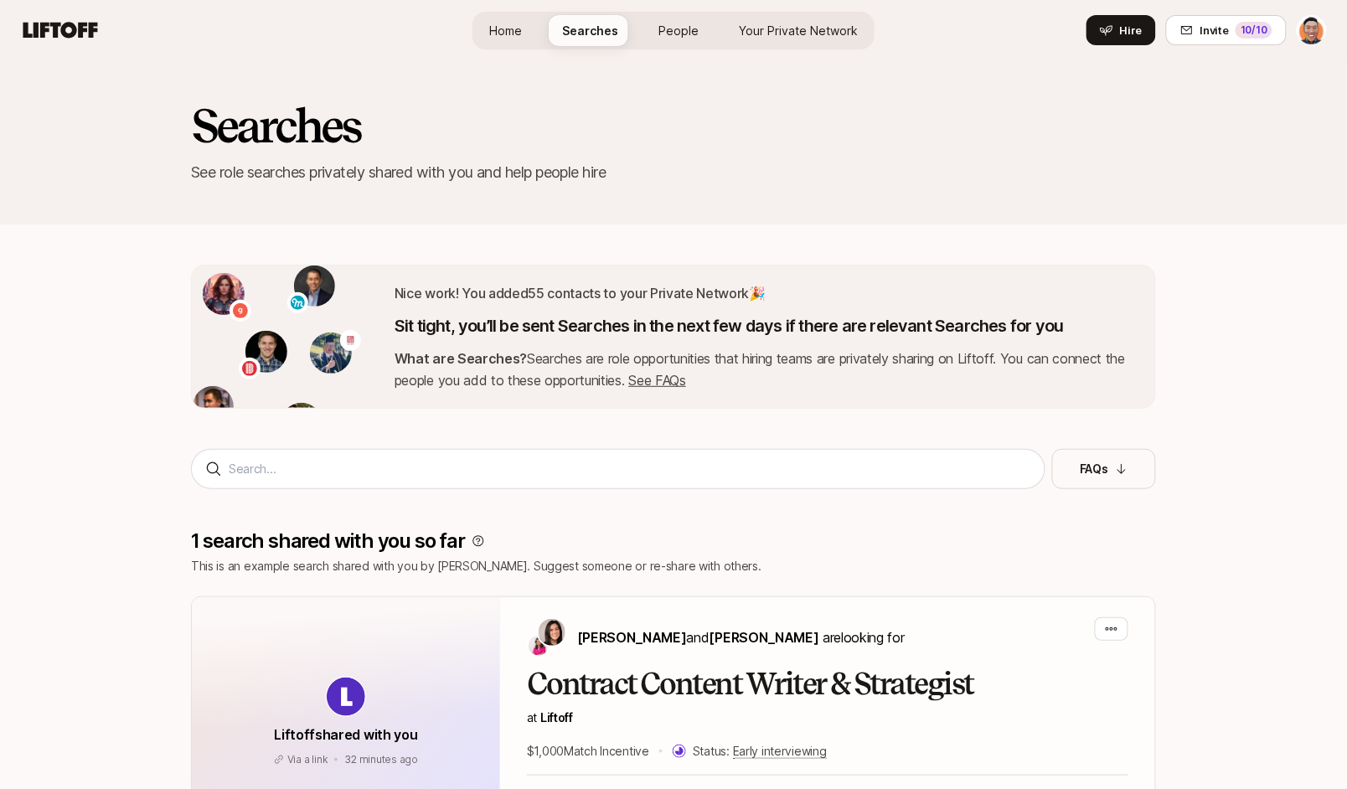
click at [41, 25] on icon at bounding box center [60, 30] width 75 height 16
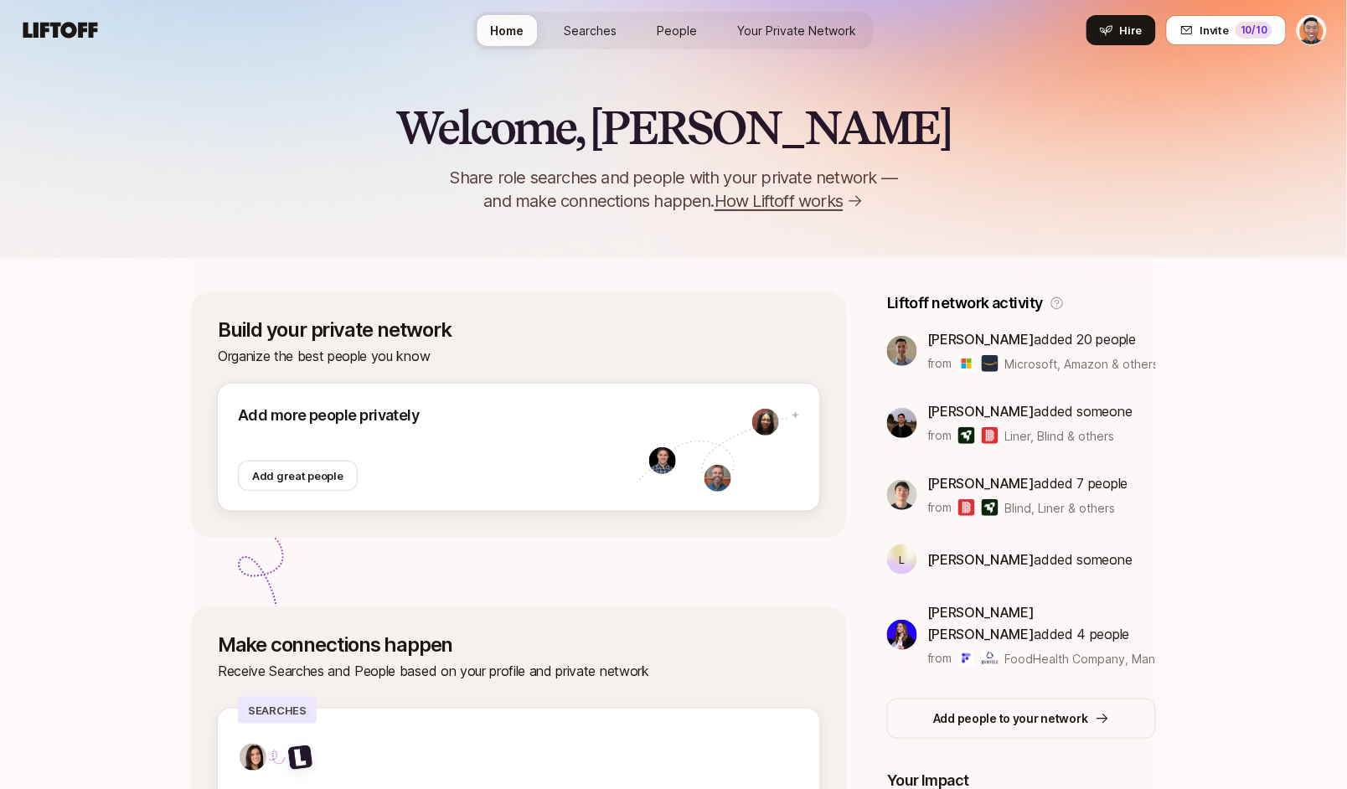
click at [769, 201] on span "How Liftoff works" at bounding box center [778, 200] width 128 height 23
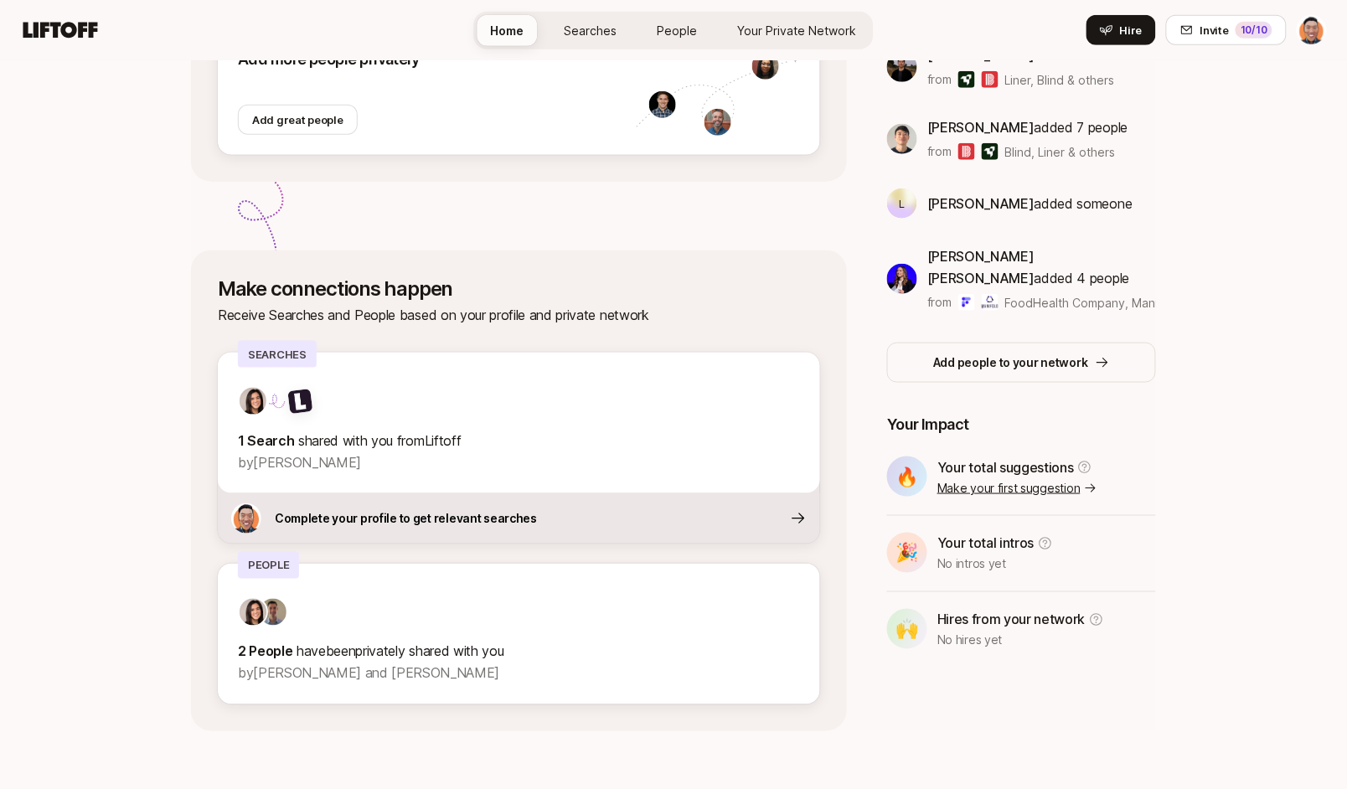
scroll to position [364, 0]
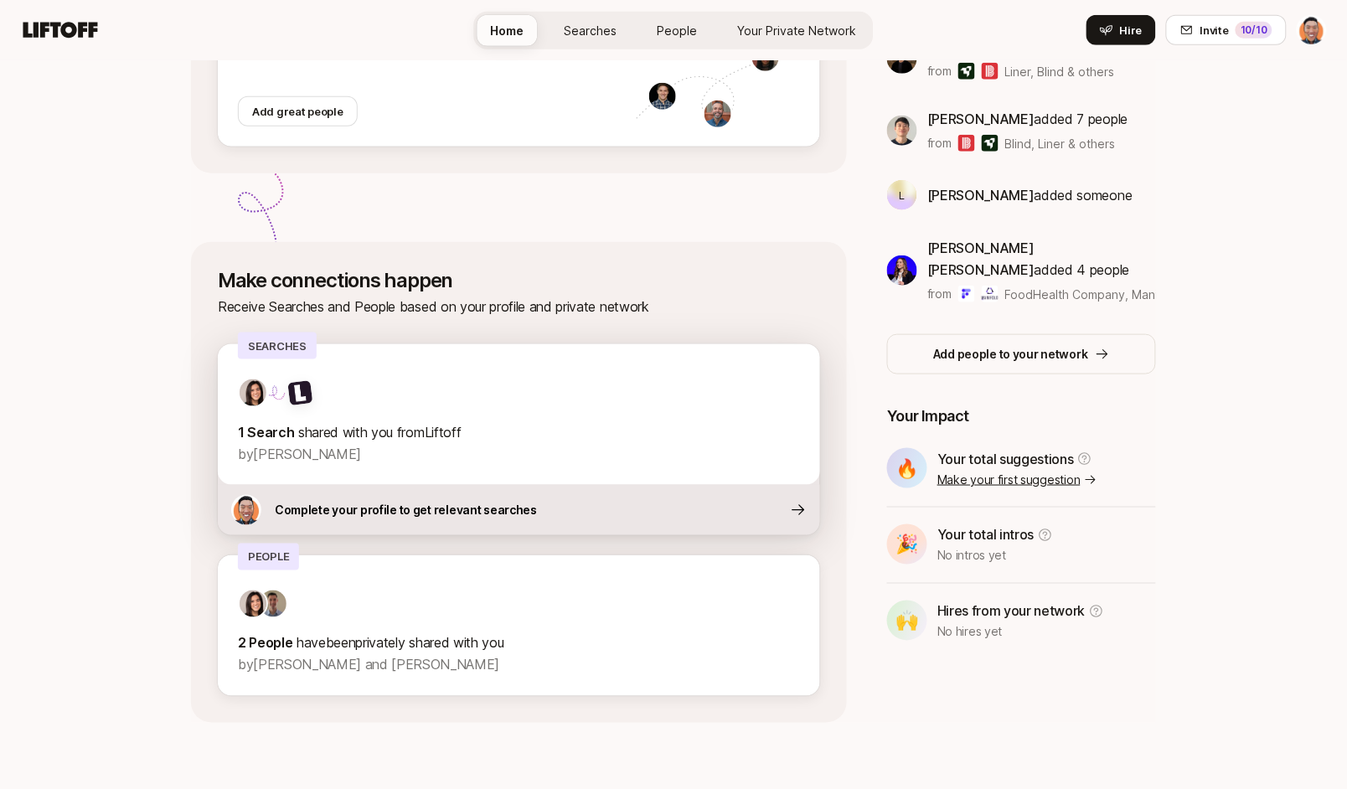
click at [426, 506] on p "Complete your profile to get relevant searches" at bounding box center [406, 510] width 262 height 20
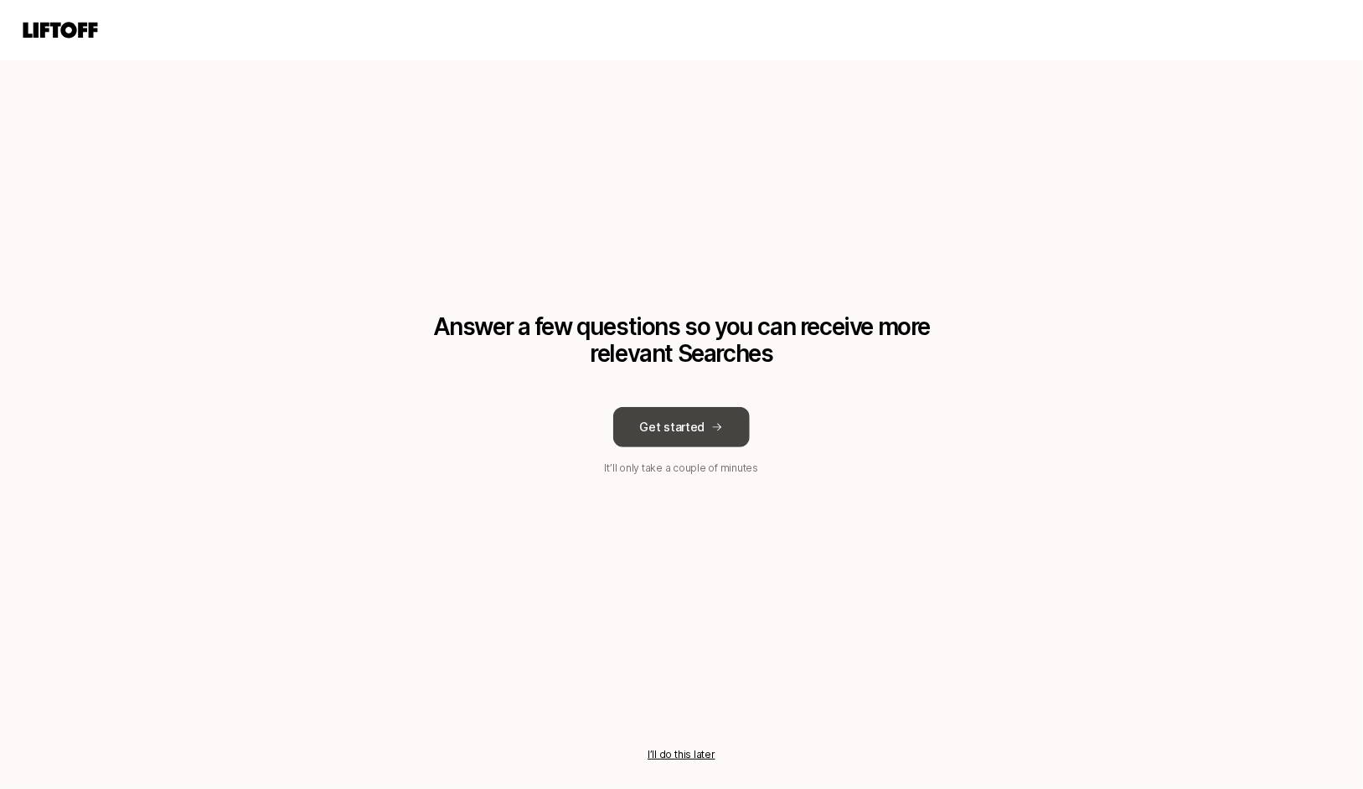
click at [669, 425] on button "Get started" at bounding box center [681, 427] width 137 height 40
type textarea "x"
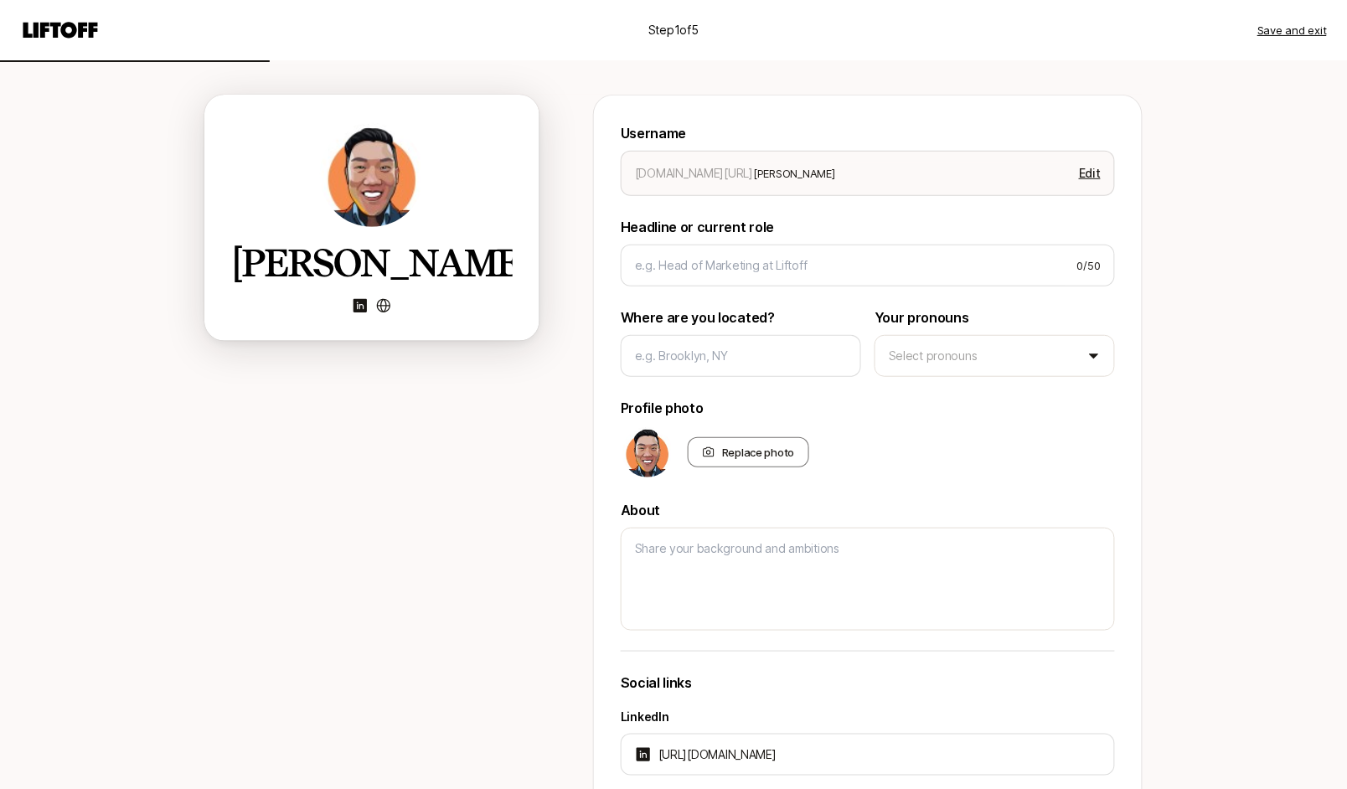
scroll to position [123, 0]
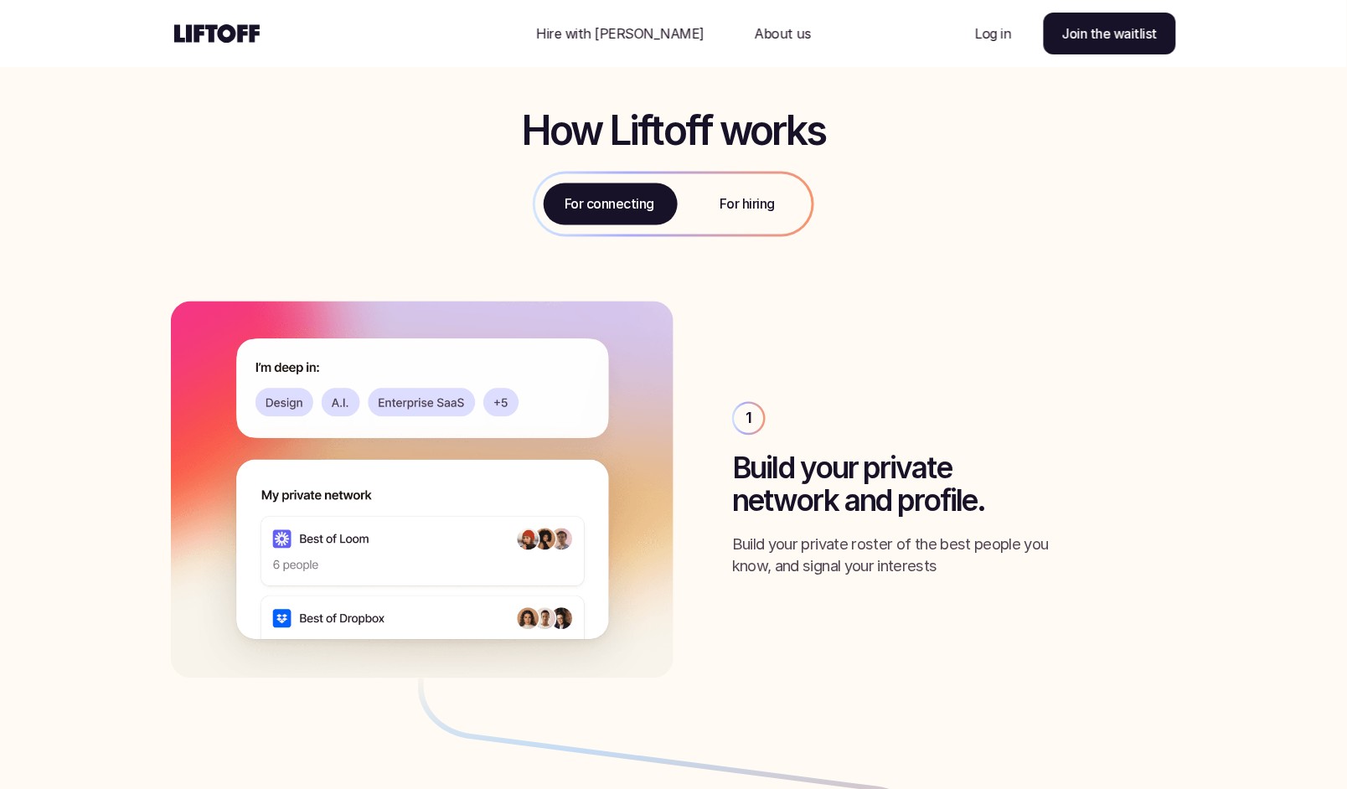
scroll to position [750, 0]
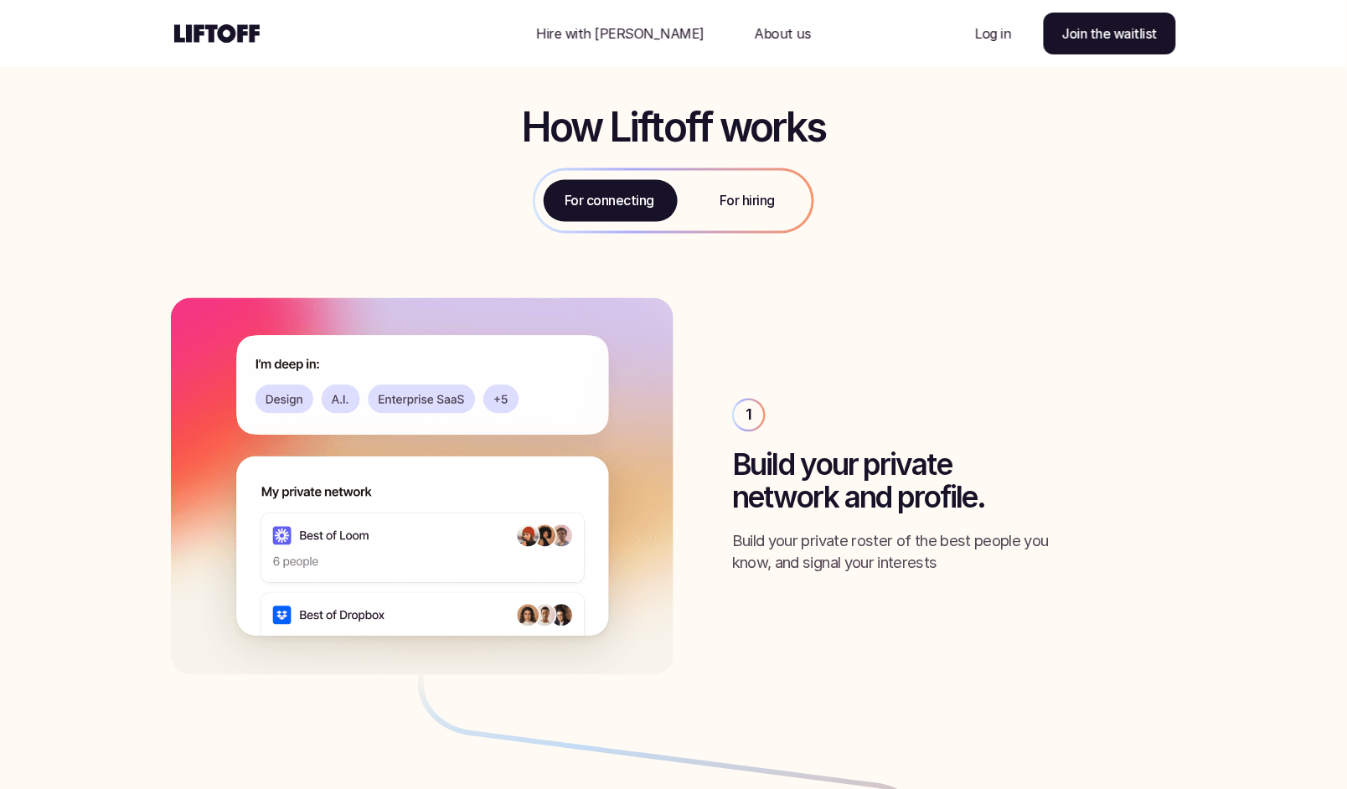
click at [738, 208] on p "For hiring" at bounding box center [747, 201] width 54 height 20
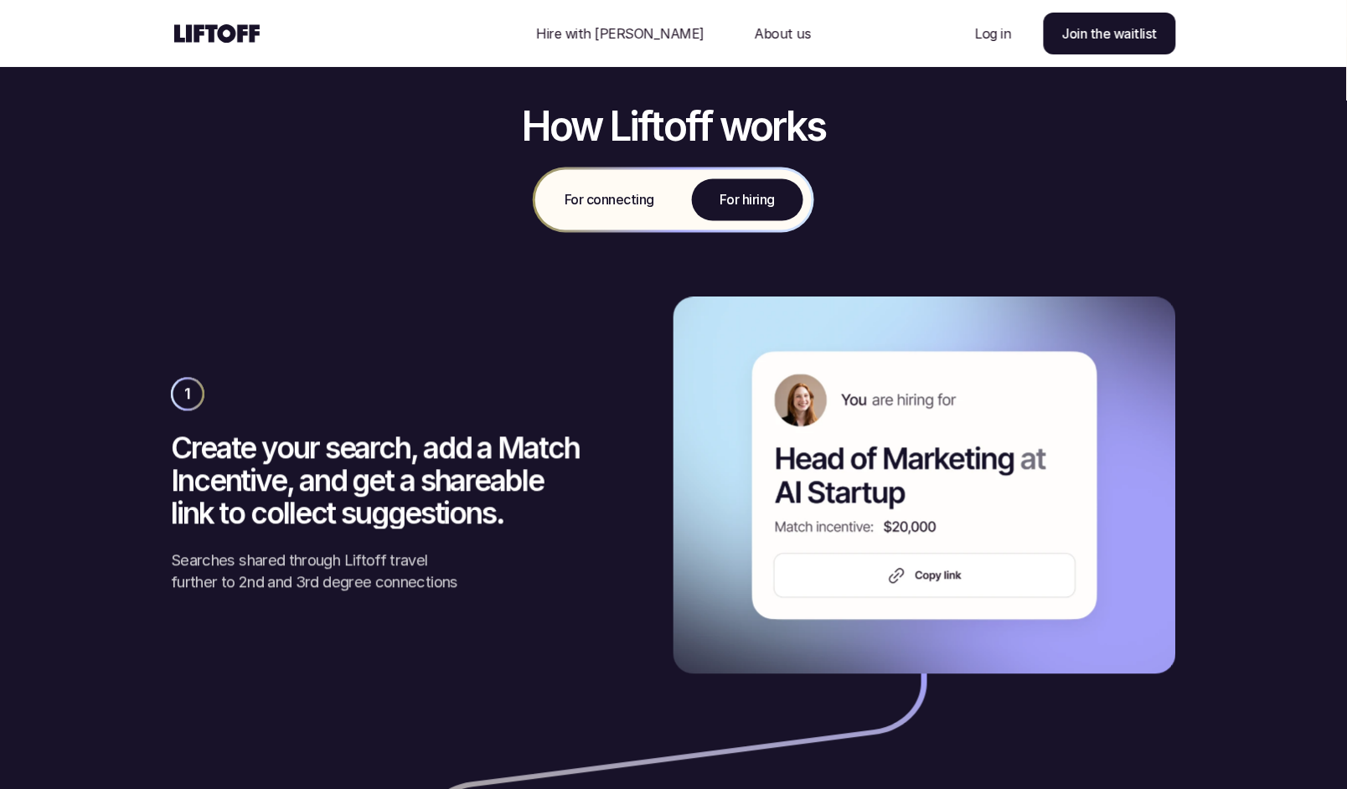
click at [595, 395] on div "1 Create your search, add a Match Incentive, and get a shareable link to collec…" at bounding box center [393, 486] width 444 height 216
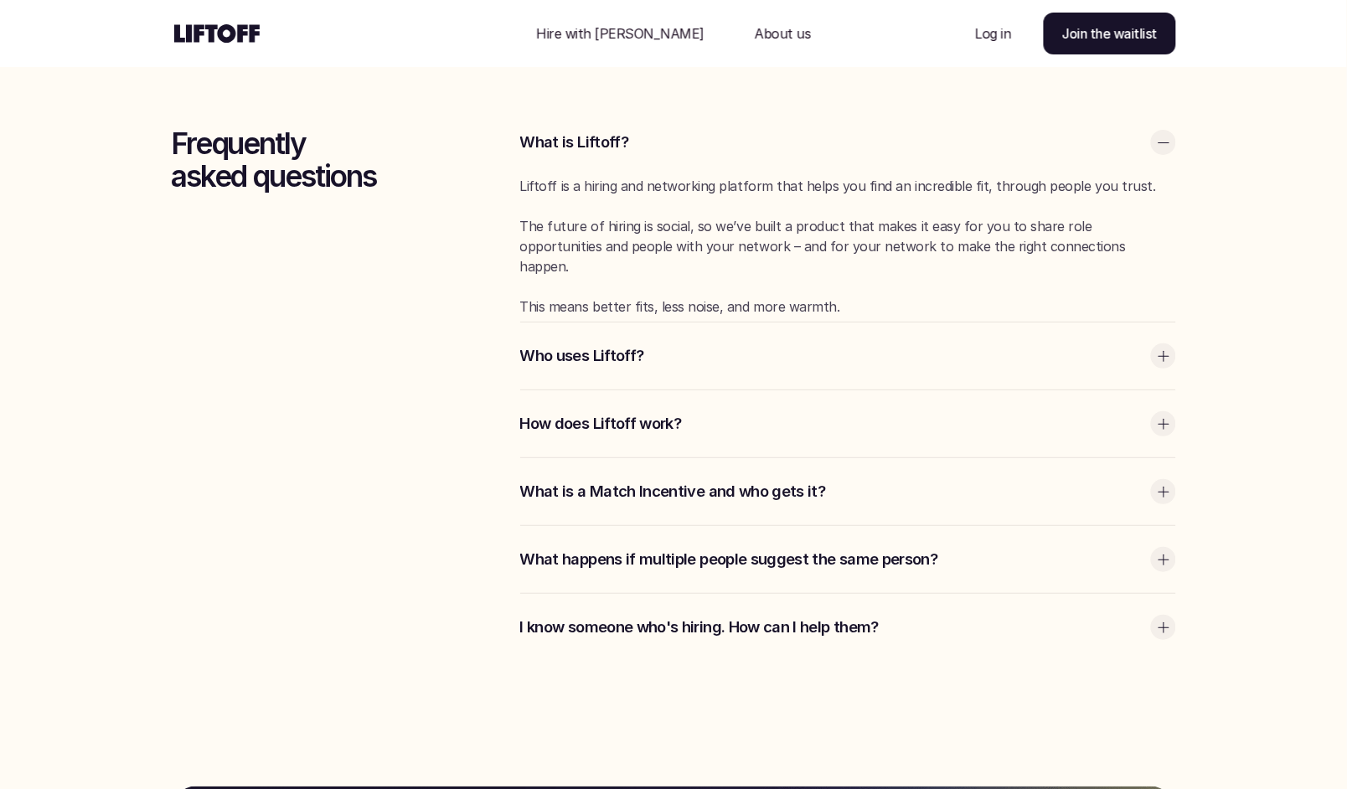
scroll to position [3509, 0]
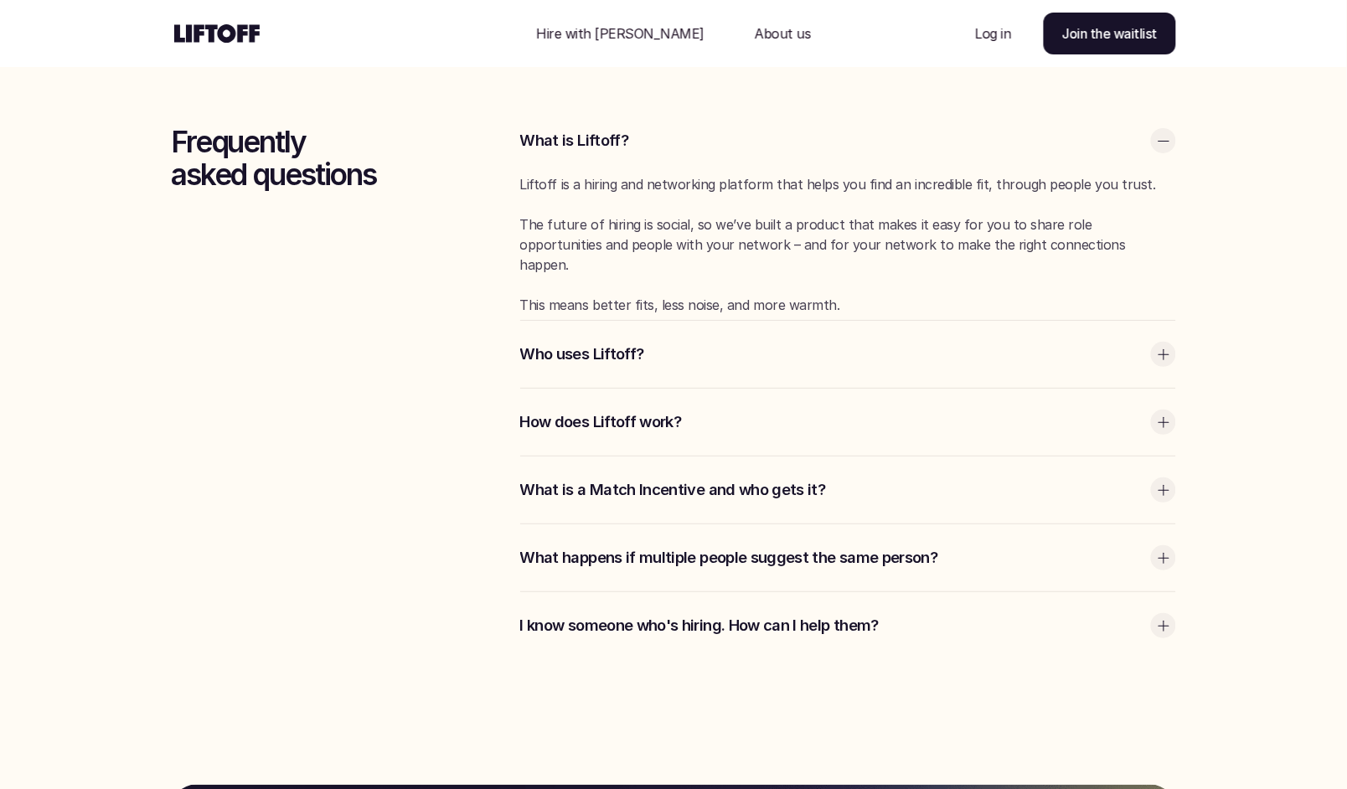
click at [626, 357] on p "Who uses Liftoff?" at bounding box center [831, 354] width 622 height 22
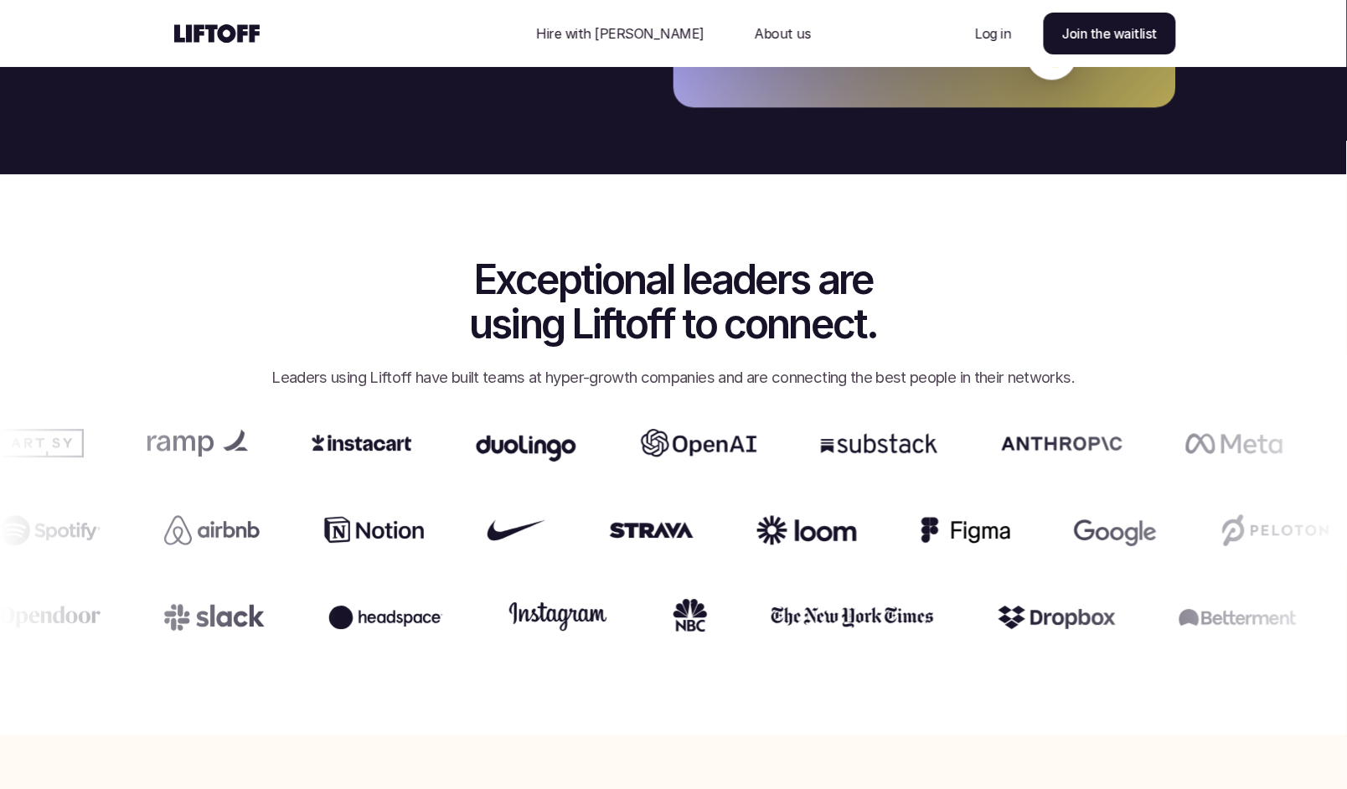
scroll to position [2841, 0]
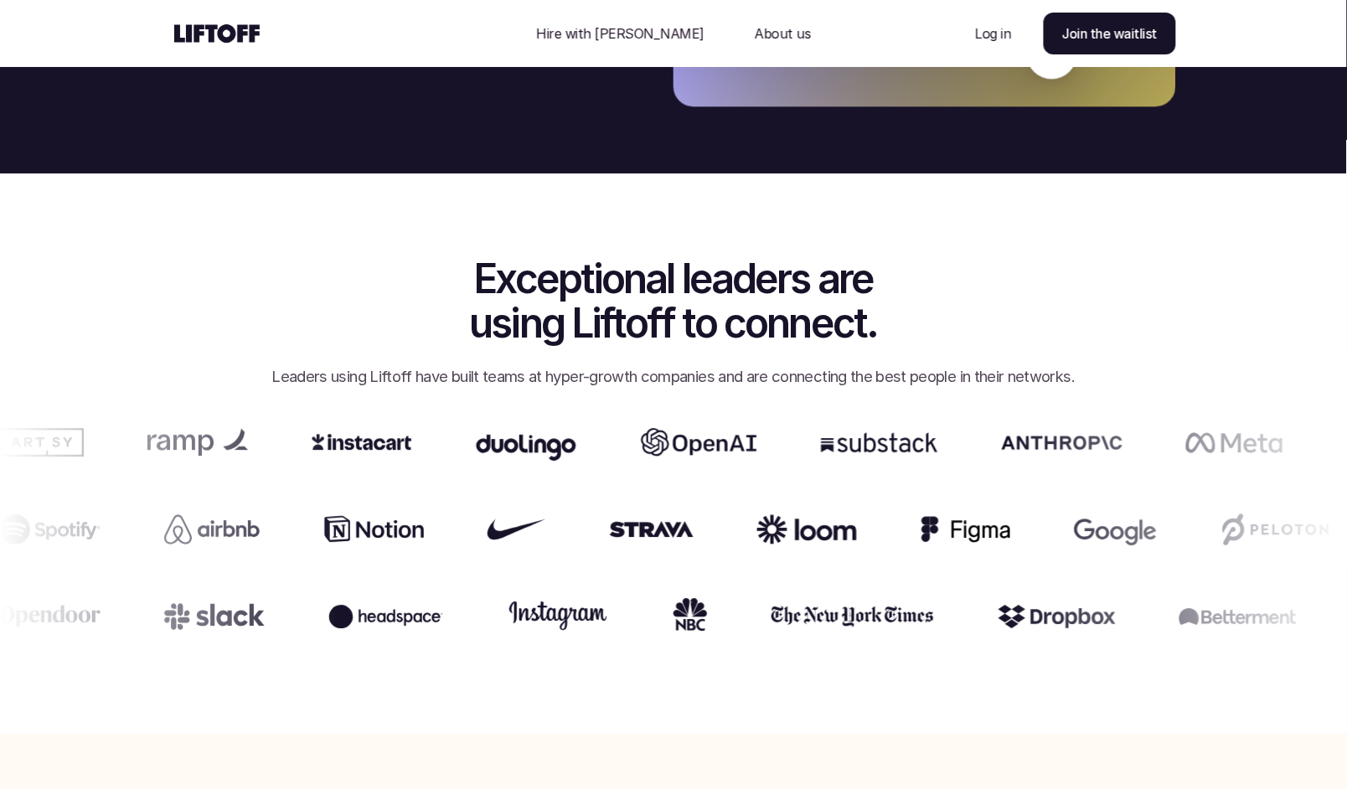
click at [996, 27] on p "Log in" at bounding box center [993, 33] width 36 height 20
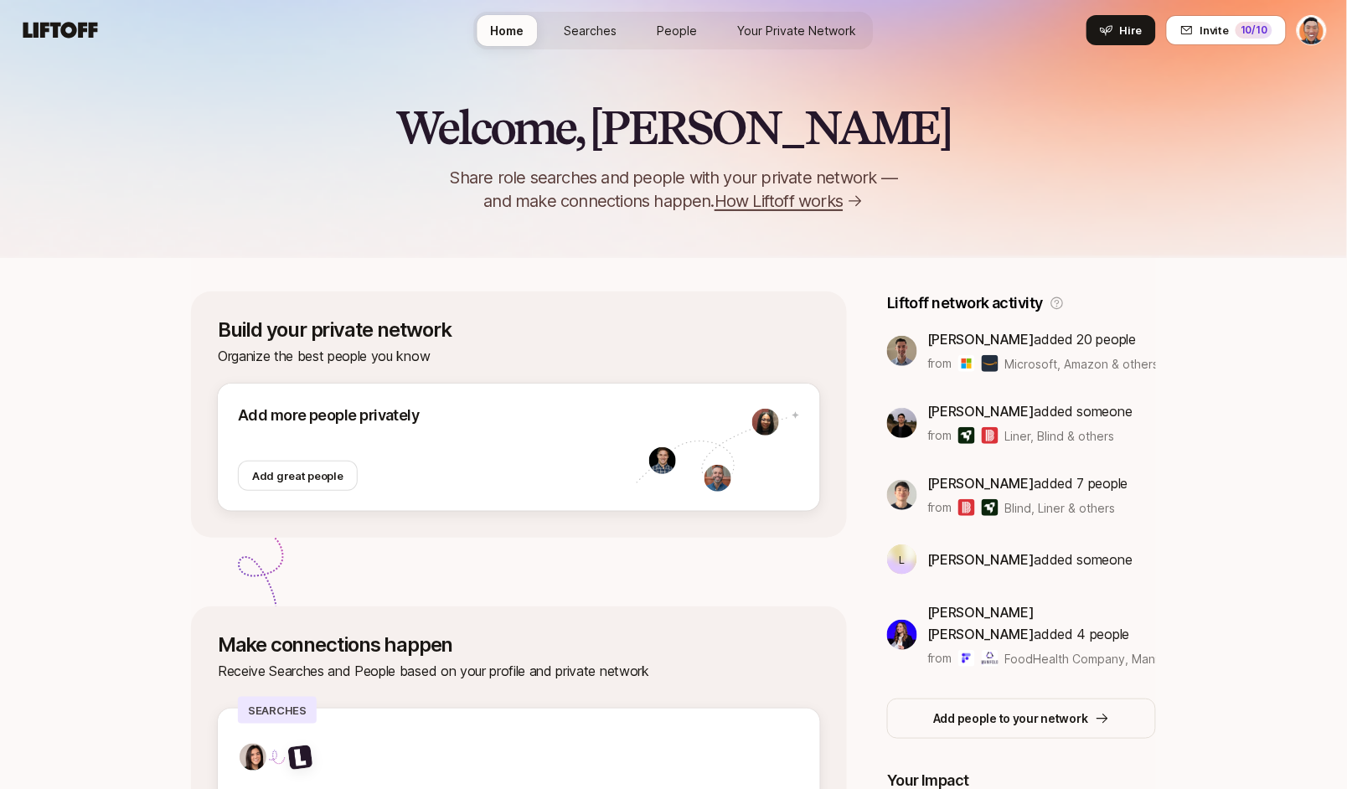
click at [593, 22] on span "Searches" at bounding box center [590, 31] width 53 height 18
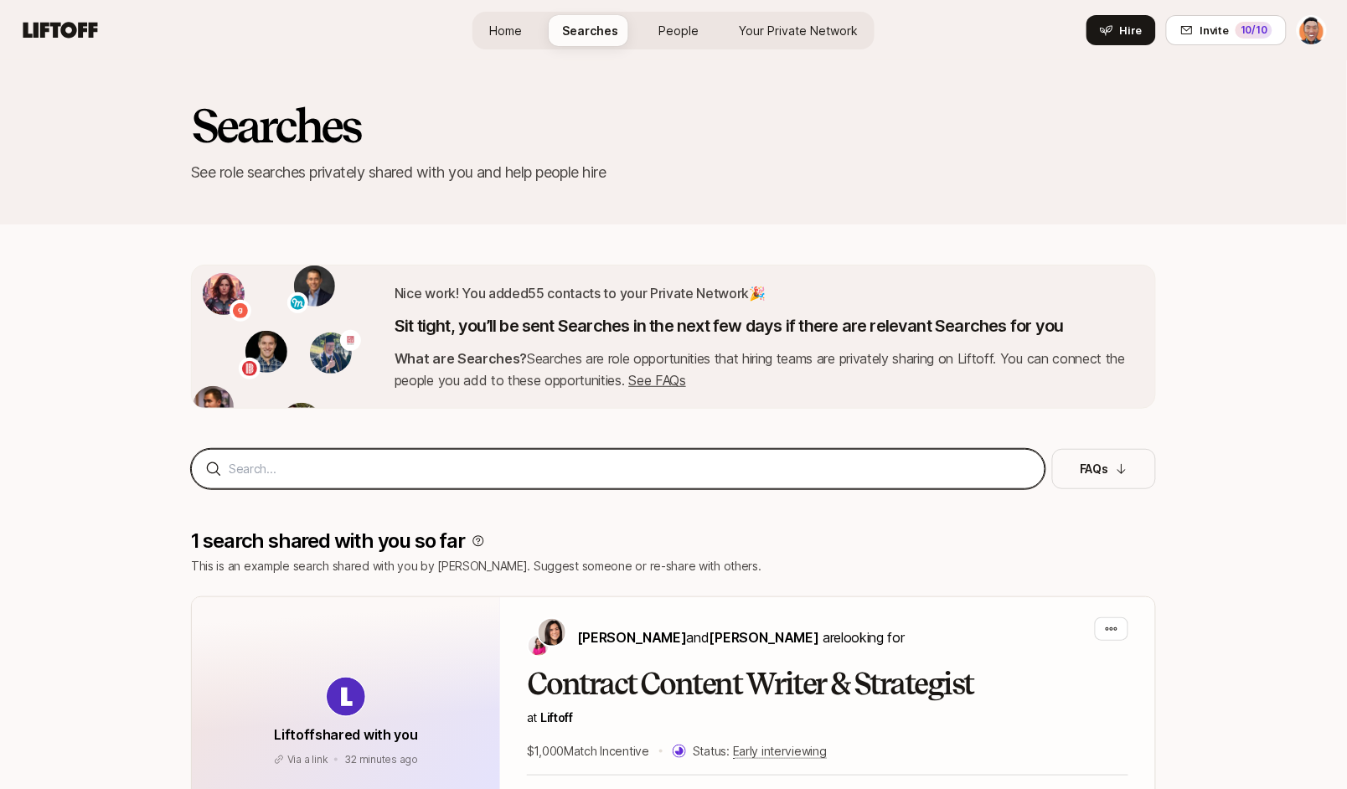
click at [404, 469] on input at bounding box center [630, 469] width 802 height 20
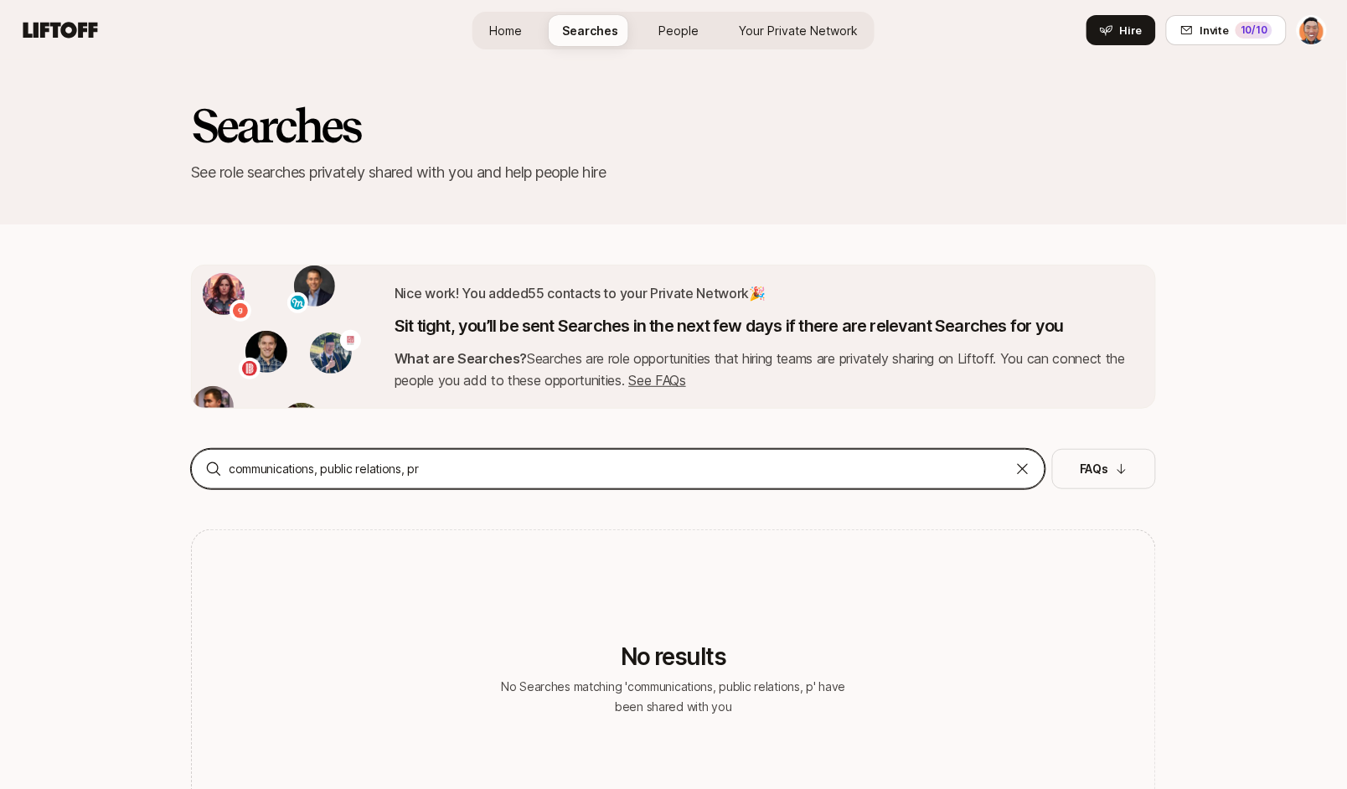
type input "communications, public relations, pr"
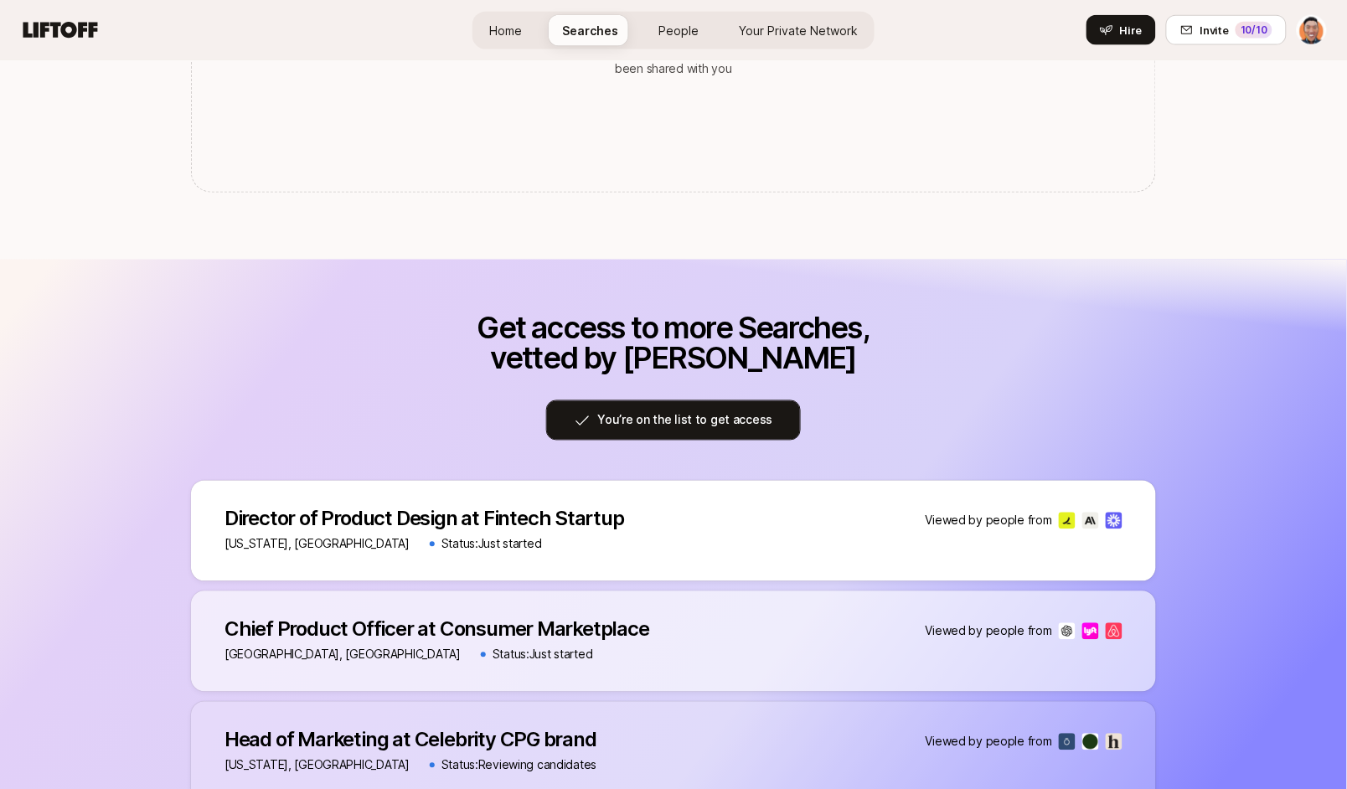
scroll to position [780, 0]
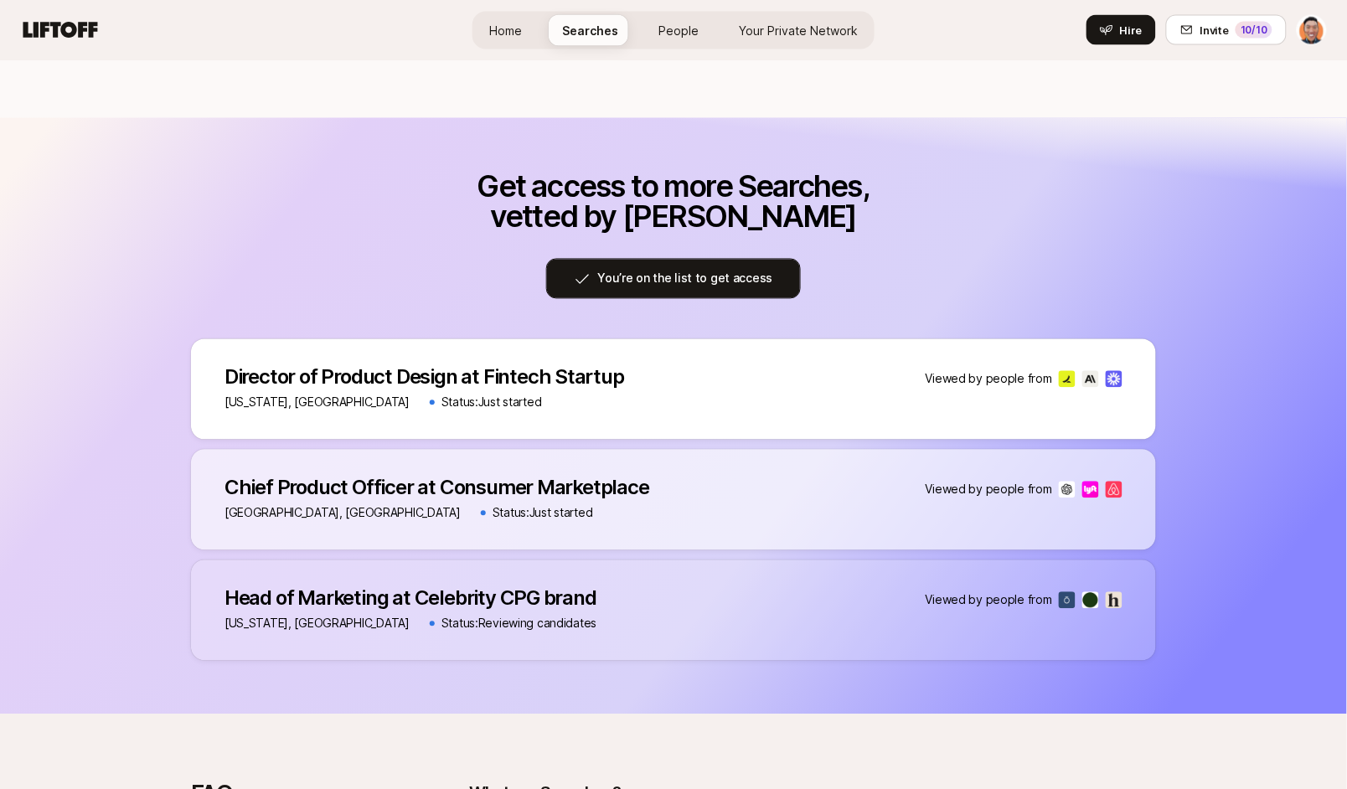
click at [688, 284] on button "You’re on the list to get access" at bounding box center [673, 279] width 254 height 40
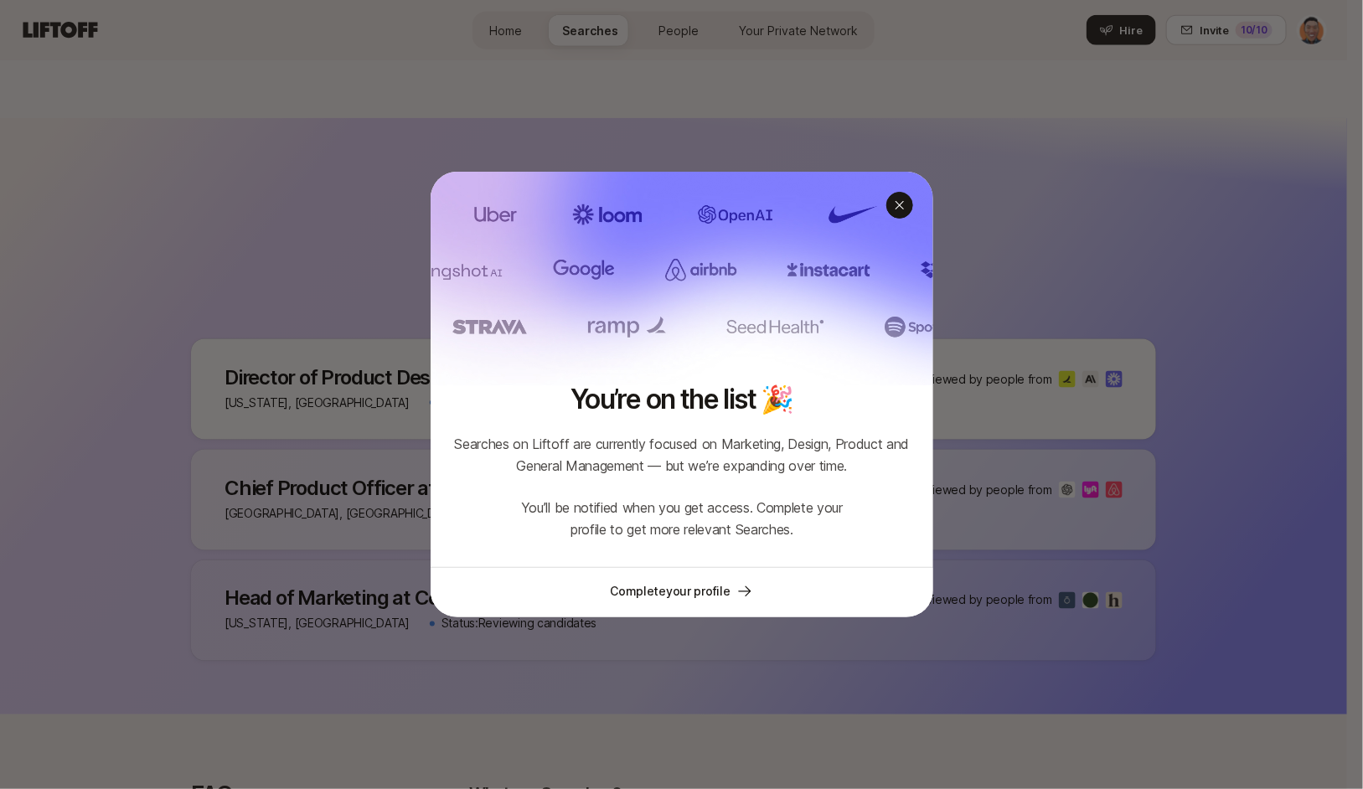
click at [905, 200] on div at bounding box center [899, 205] width 27 height 27
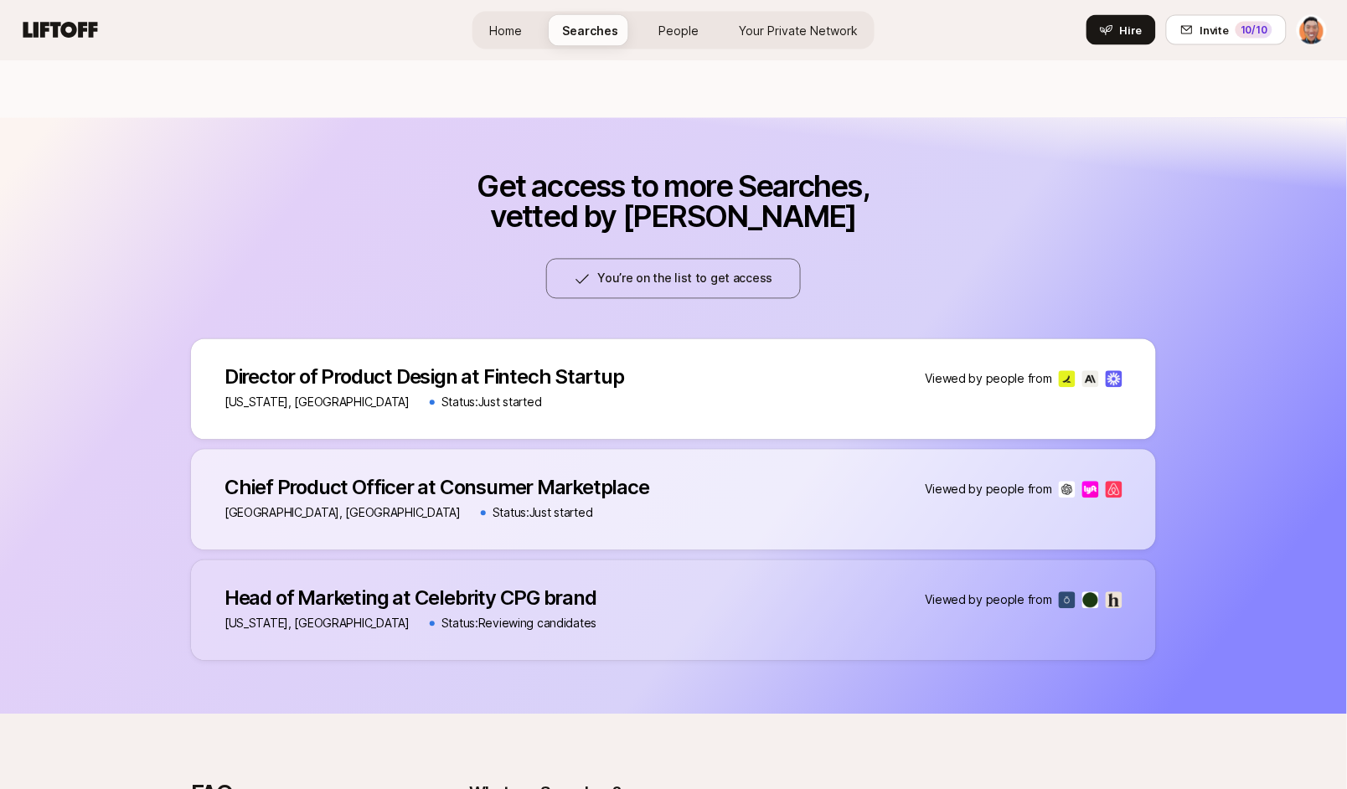
click at [368, 600] on p "Head of Marketing at Celebrity CPG brand" at bounding box center [410, 598] width 372 height 23
click at [330, 490] on p "Chief Product Officer at Consumer Marketplace" at bounding box center [436, 488] width 425 height 23
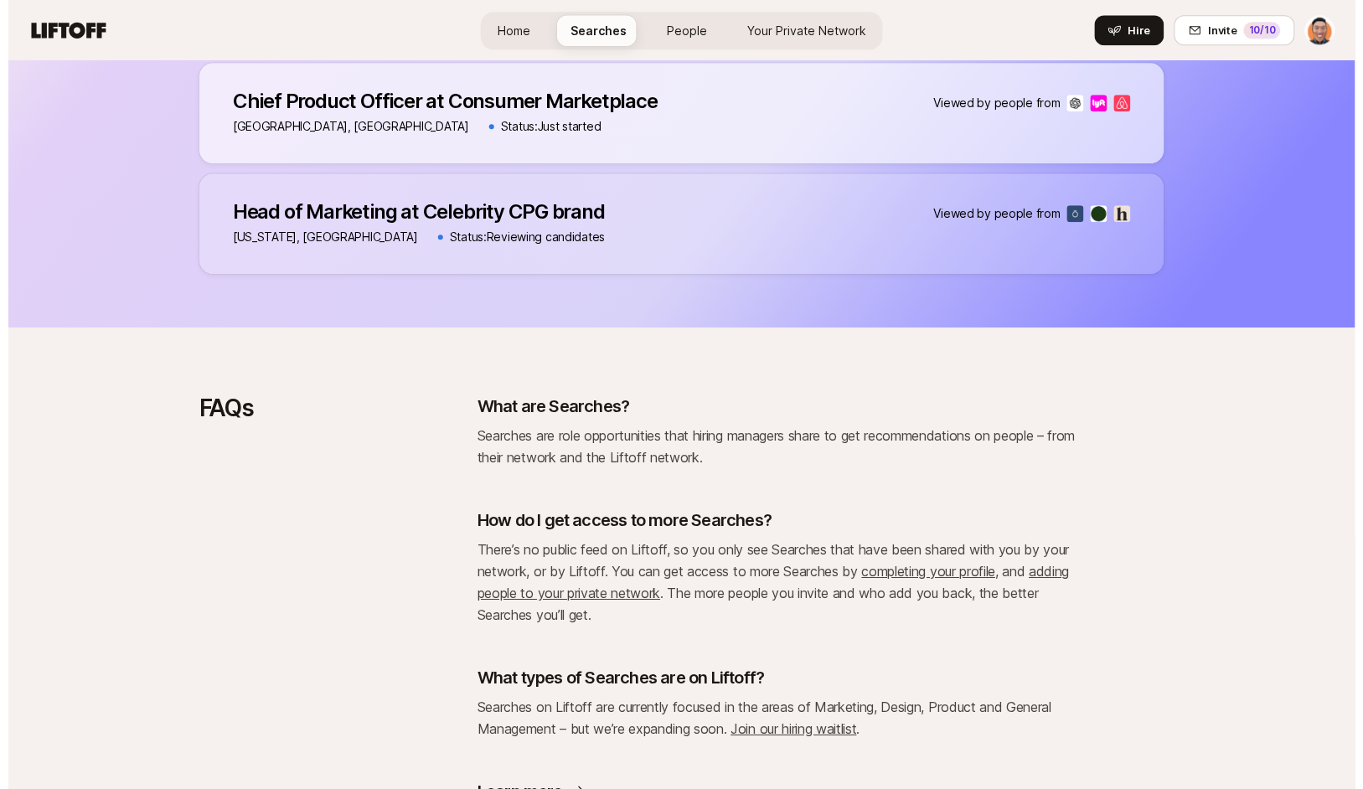
scroll to position [865, 0]
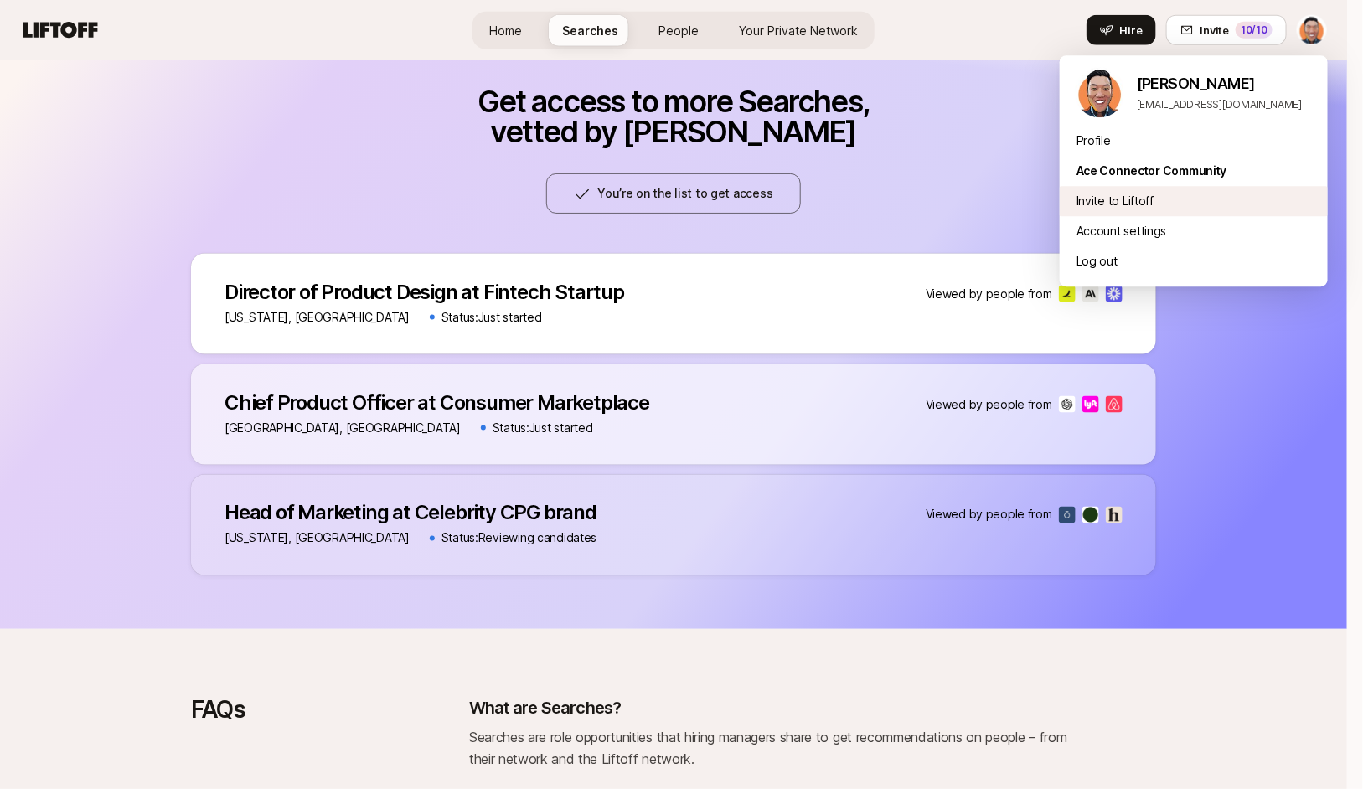
click at [1118, 203] on div "Invite to Liftoff 10 /10" at bounding box center [1193, 201] width 268 height 30
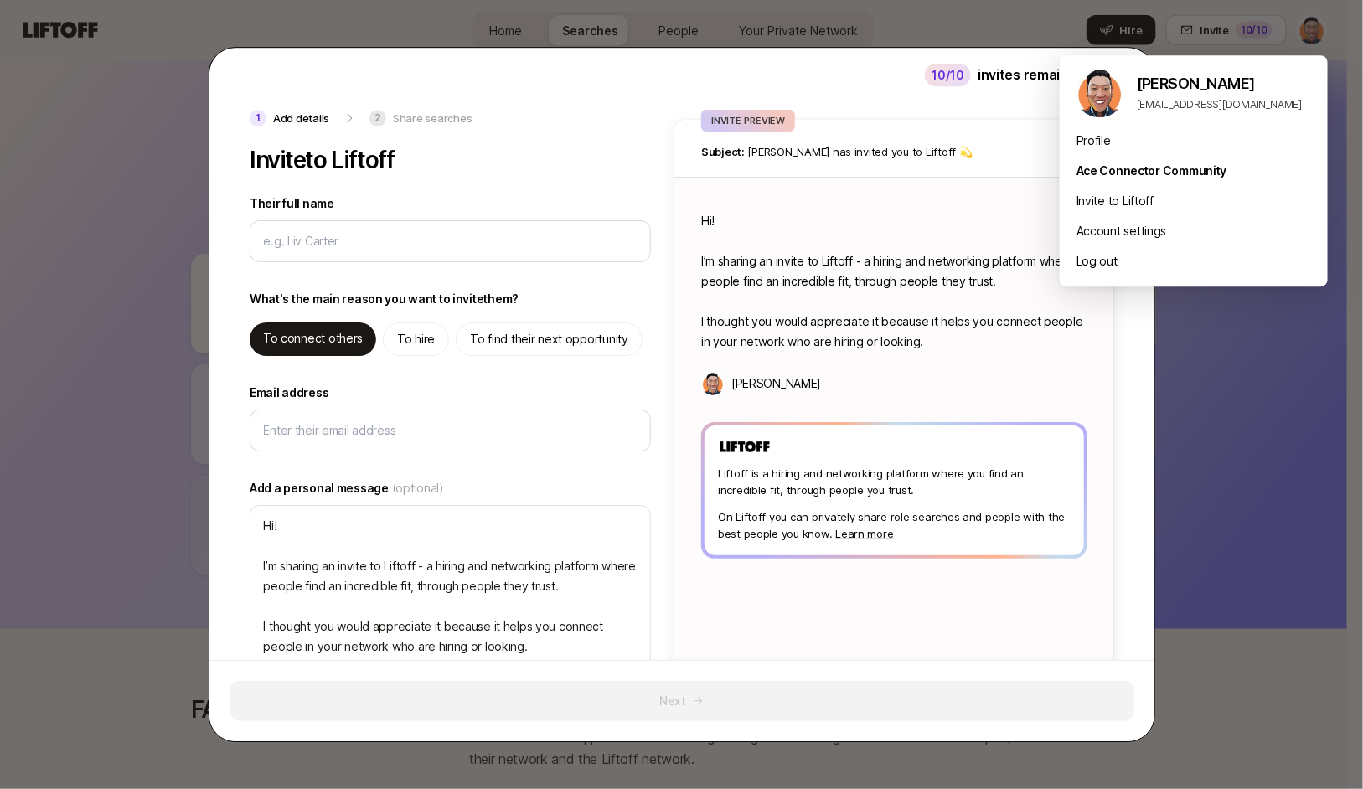
type textarea "x"
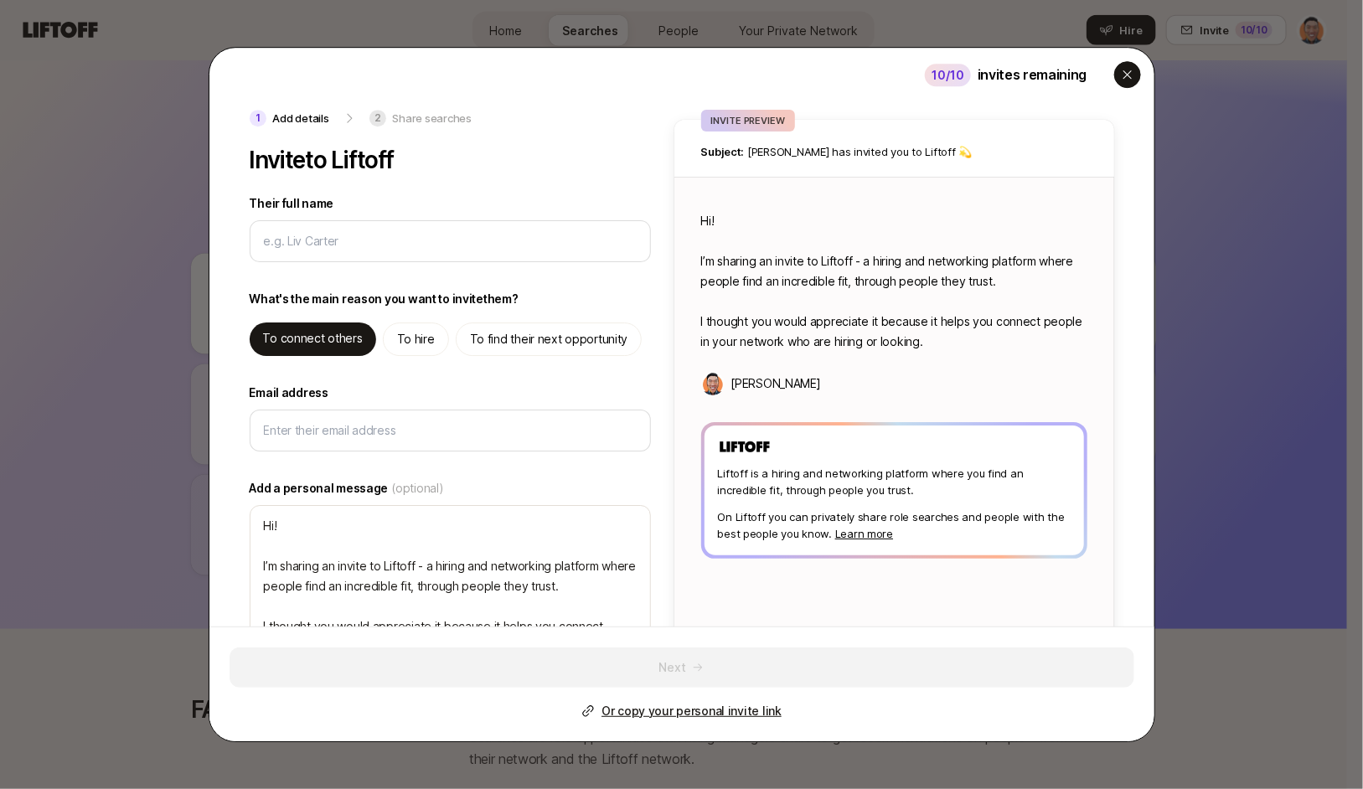
click at [1115, 74] on div "button" at bounding box center [1127, 74] width 27 height 27
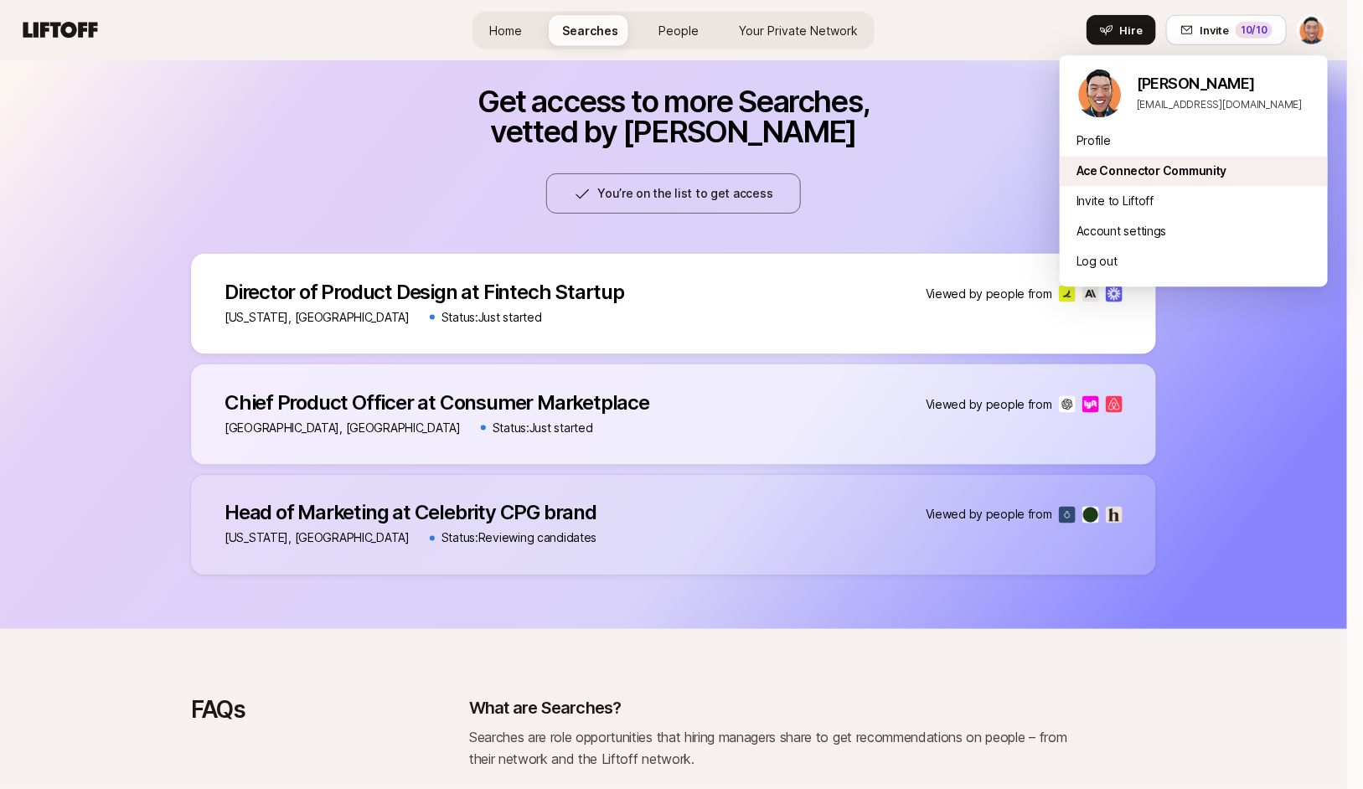
click at [1105, 171] on div "Ace Connector Community" at bounding box center [1193, 171] width 268 height 30
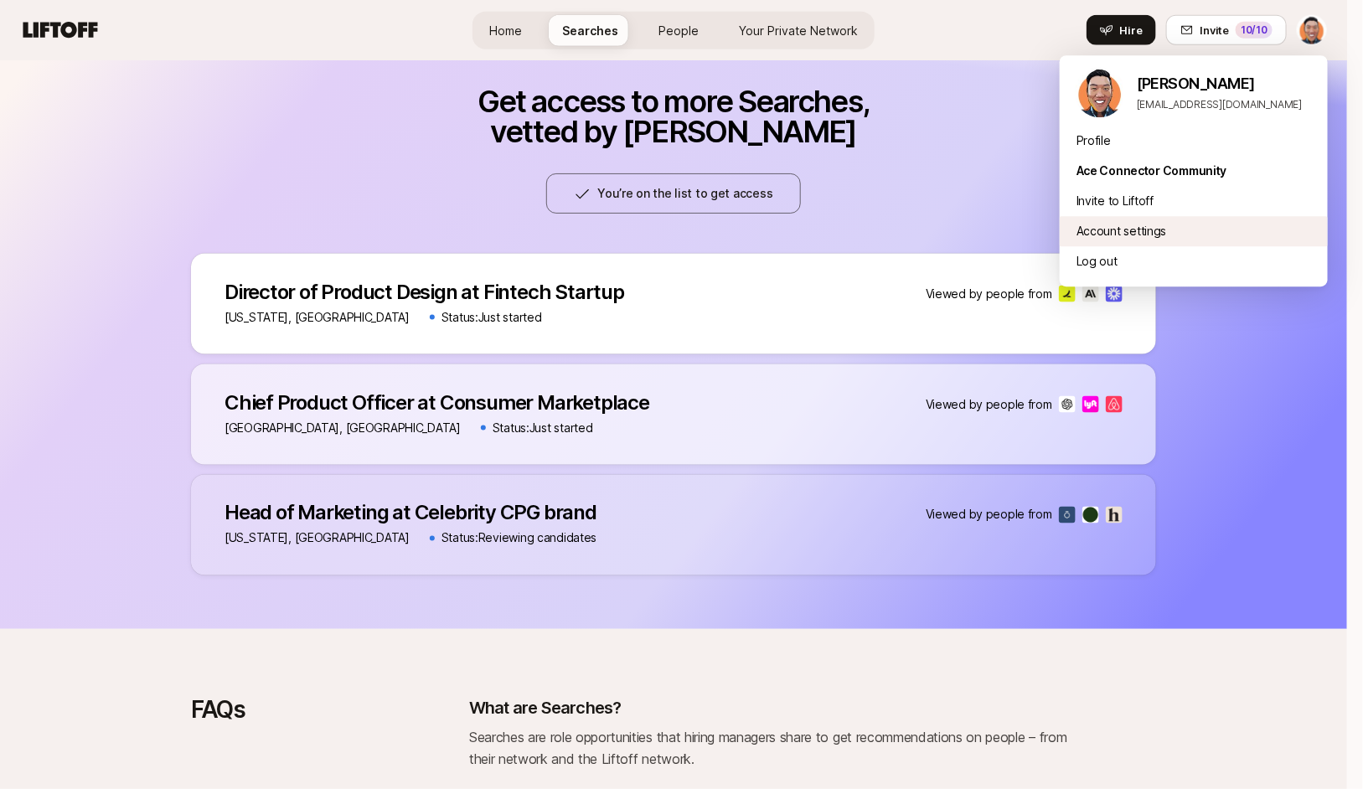
click at [1156, 234] on div "Account settings" at bounding box center [1193, 231] width 268 height 30
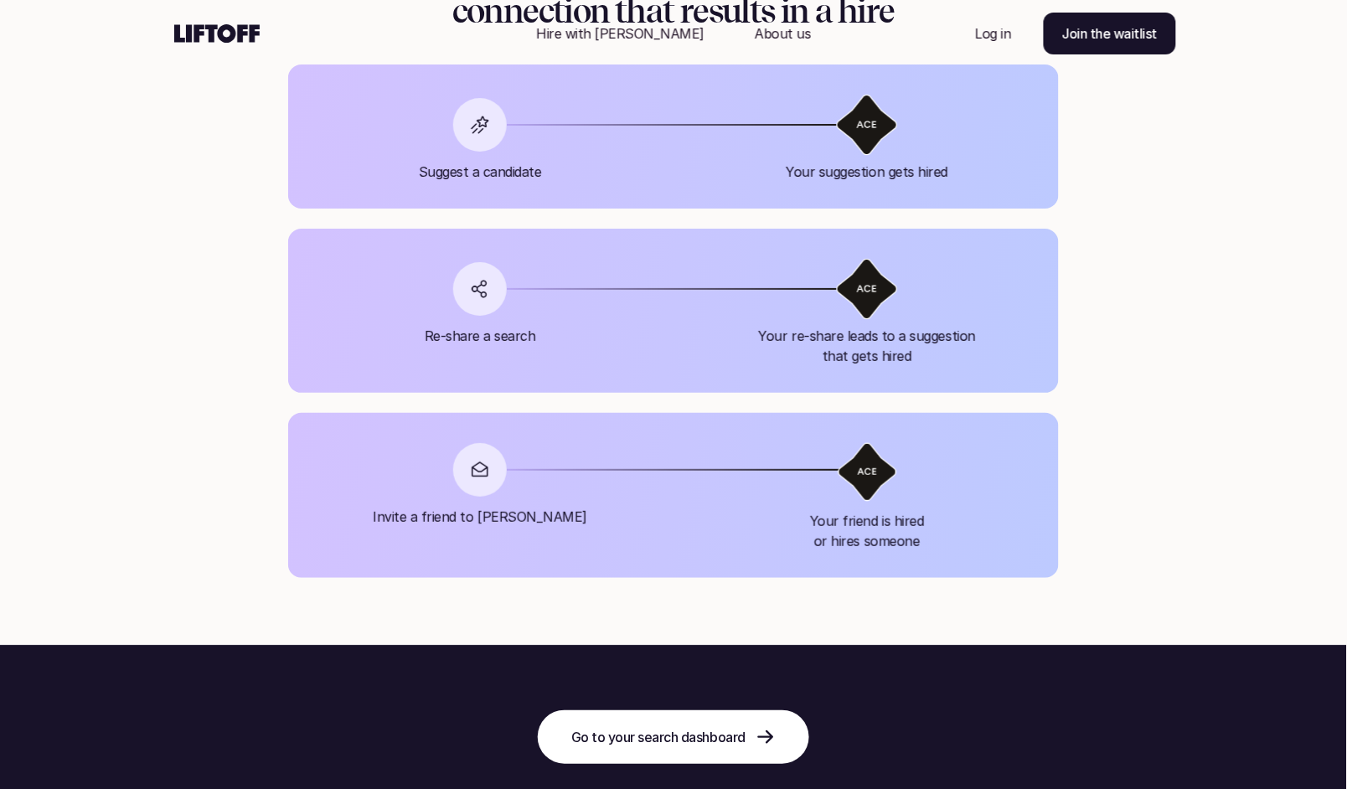
scroll to position [2067, 0]
